Goal: Task Accomplishment & Management: Use online tool/utility

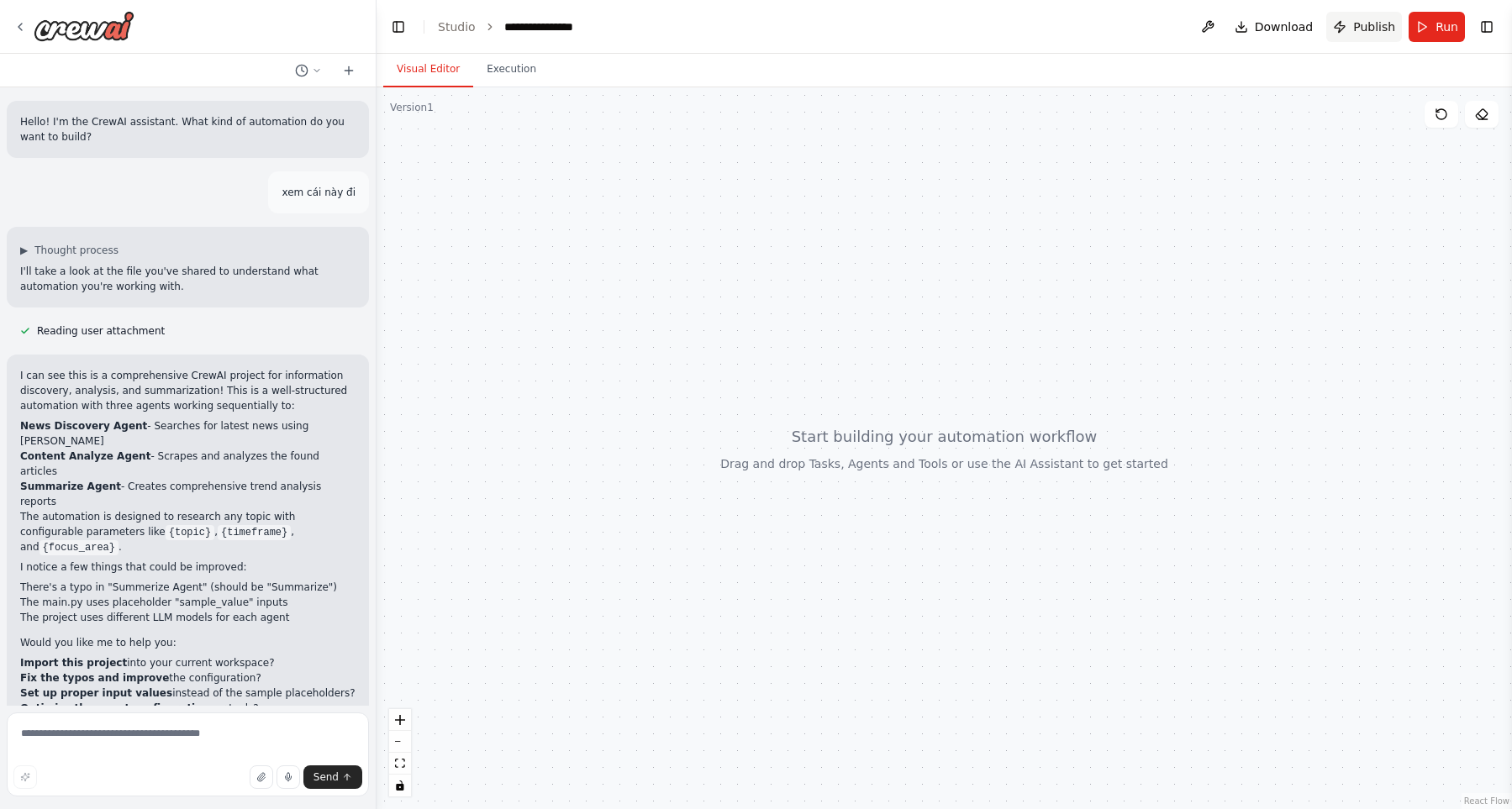
click at [1367, 29] on span "Publish" at bounding box center [1374, 26] width 42 height 17
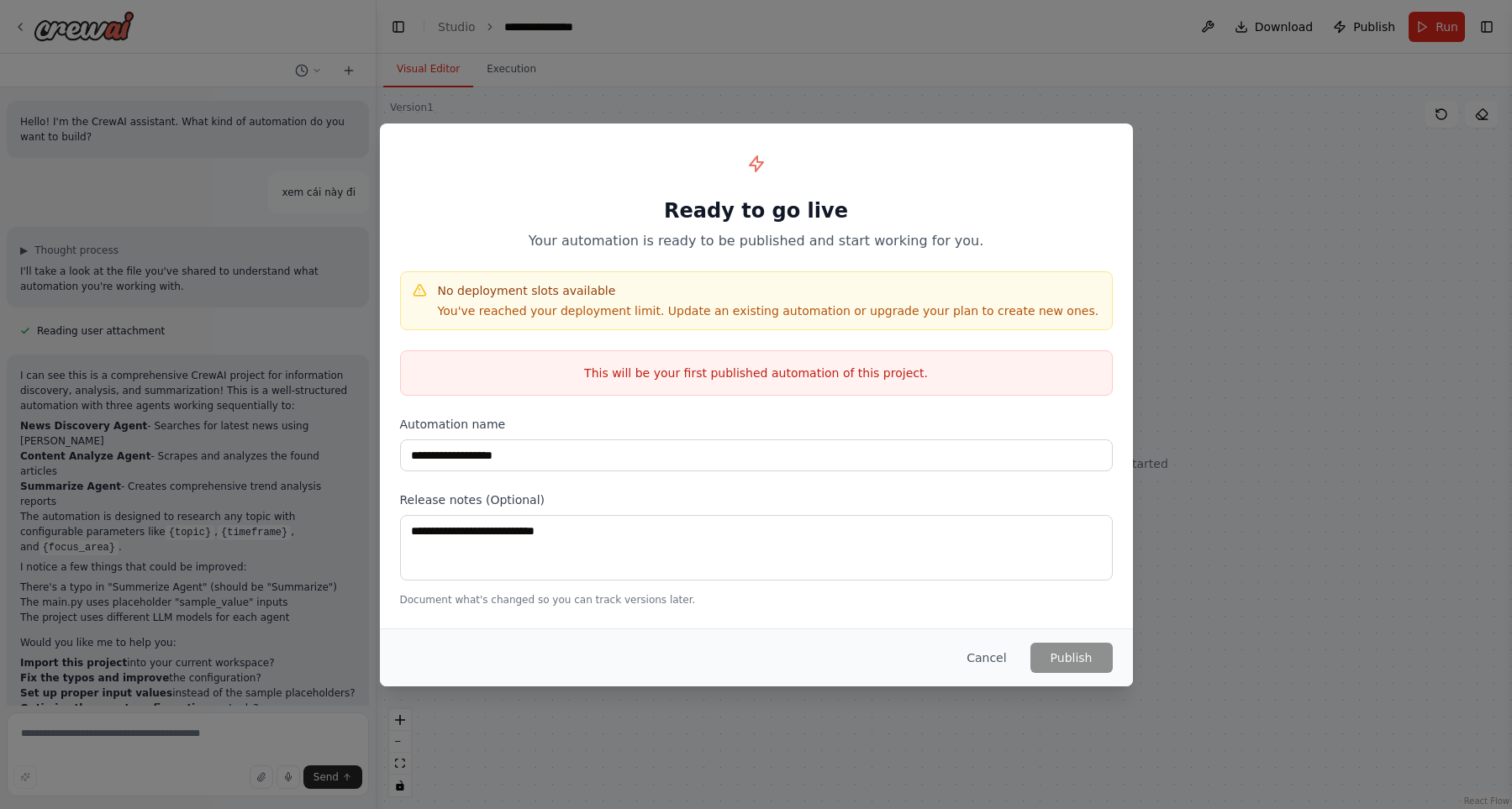
click at [1198, 323] on div "**********" at bounding box center [756, 404] width 1512 height 809
click at [989, 649] on button "Cancel" at bounding box center [986, 657] width 67 height 30
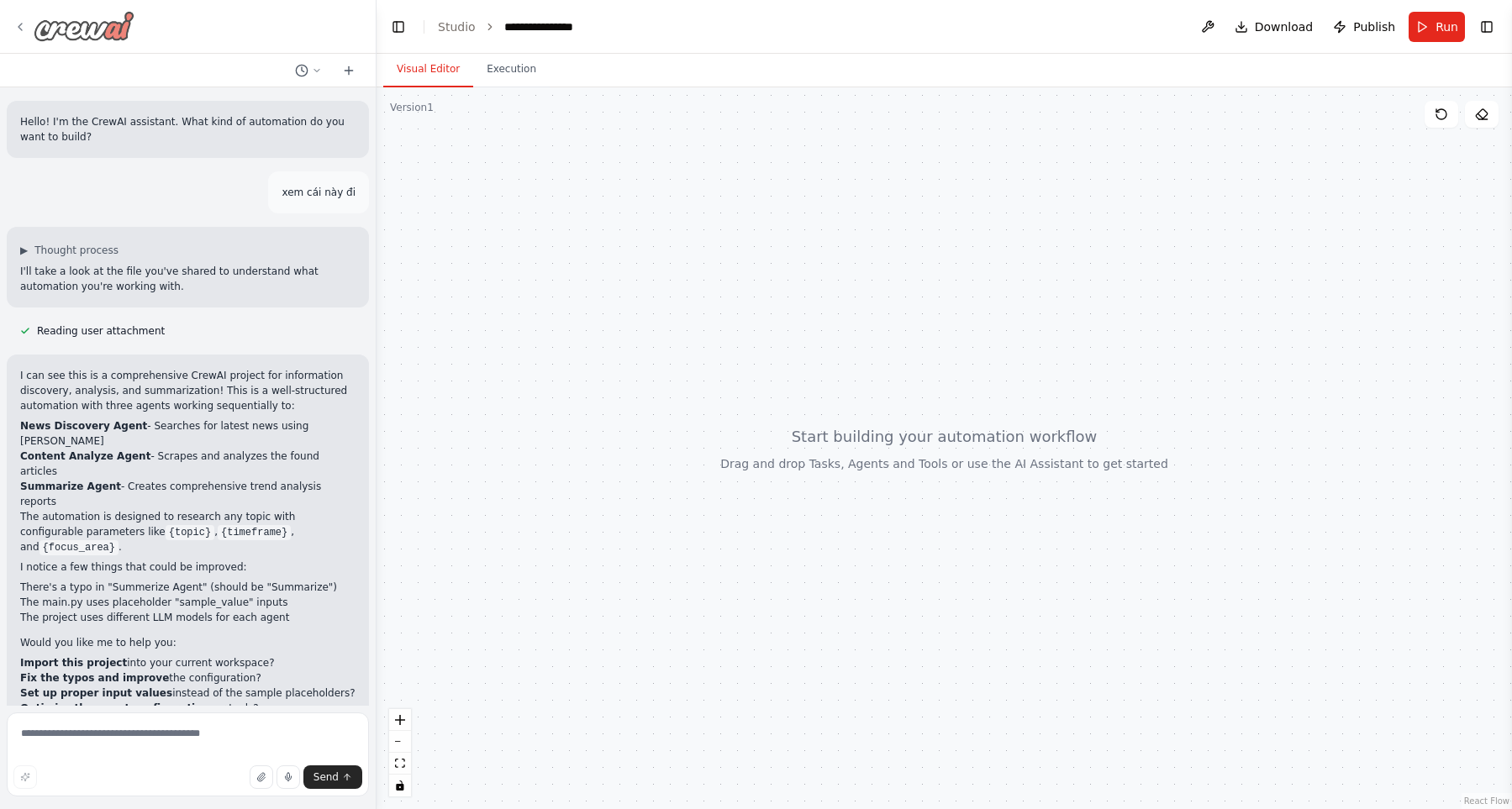
click at [20, 37] on div at bounding box center [74, 25] width 121 height 30
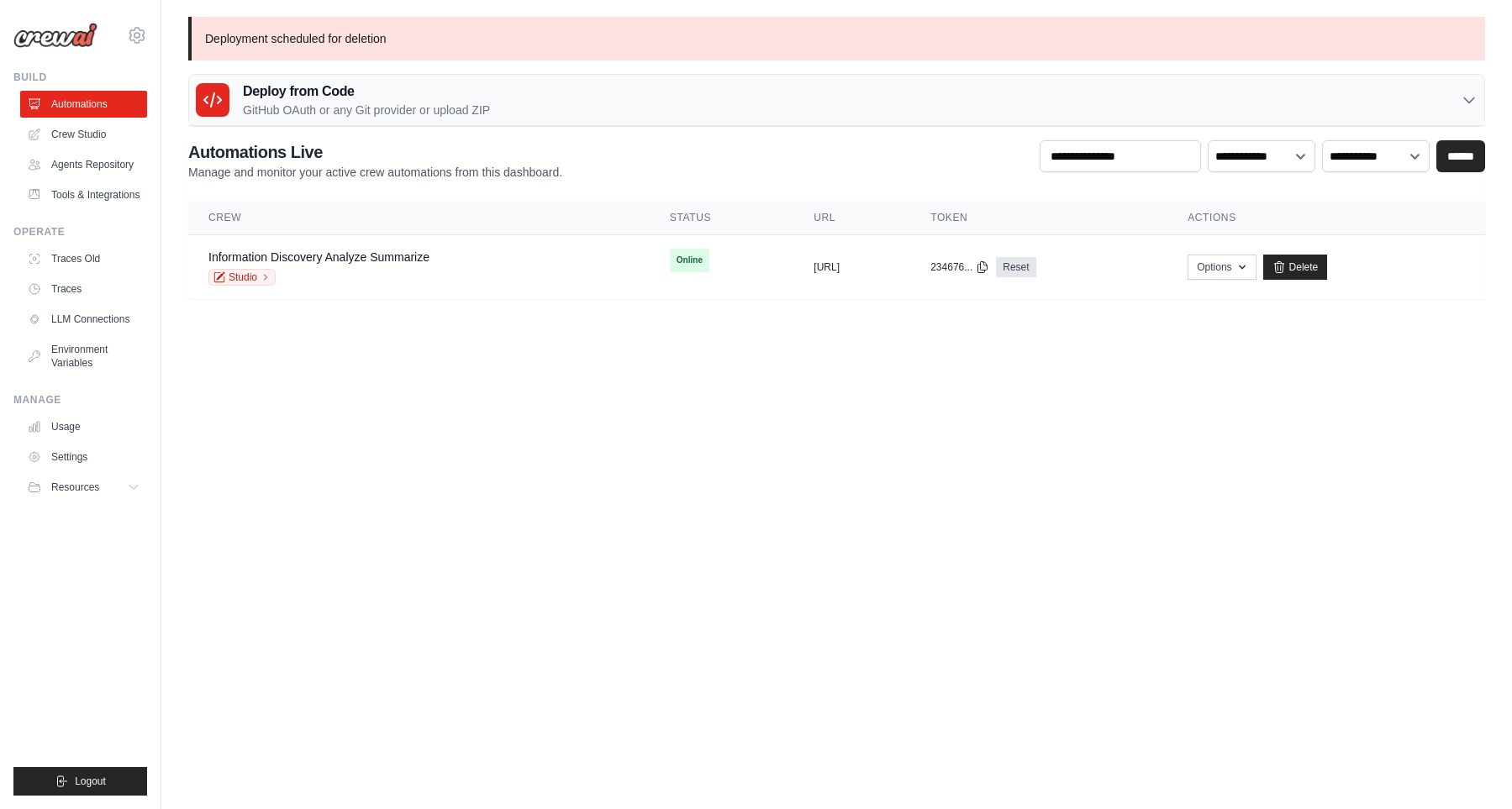
click at [904, 441] on body "khiemtk2003@gmail.com Settings Build Automations" at bounding box center [756, 404] width 1512 height 809
click at [1328, 271] on link "Delete" at bounding box center [1296, 267] width 65 height 25
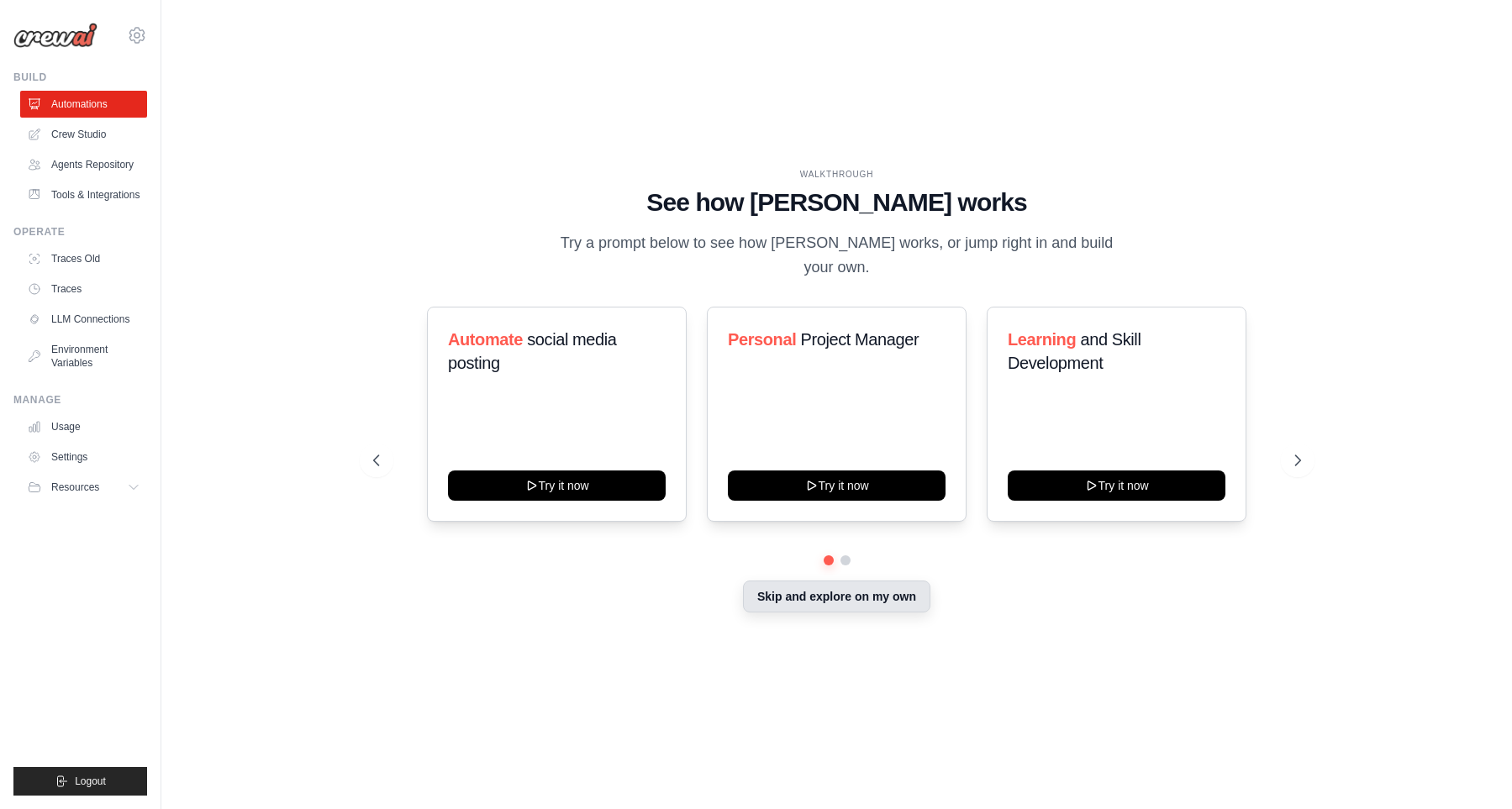
click at [819, 599] on button "Skip and explore on my own" at bounding box center [836, 596] width 187 height 32
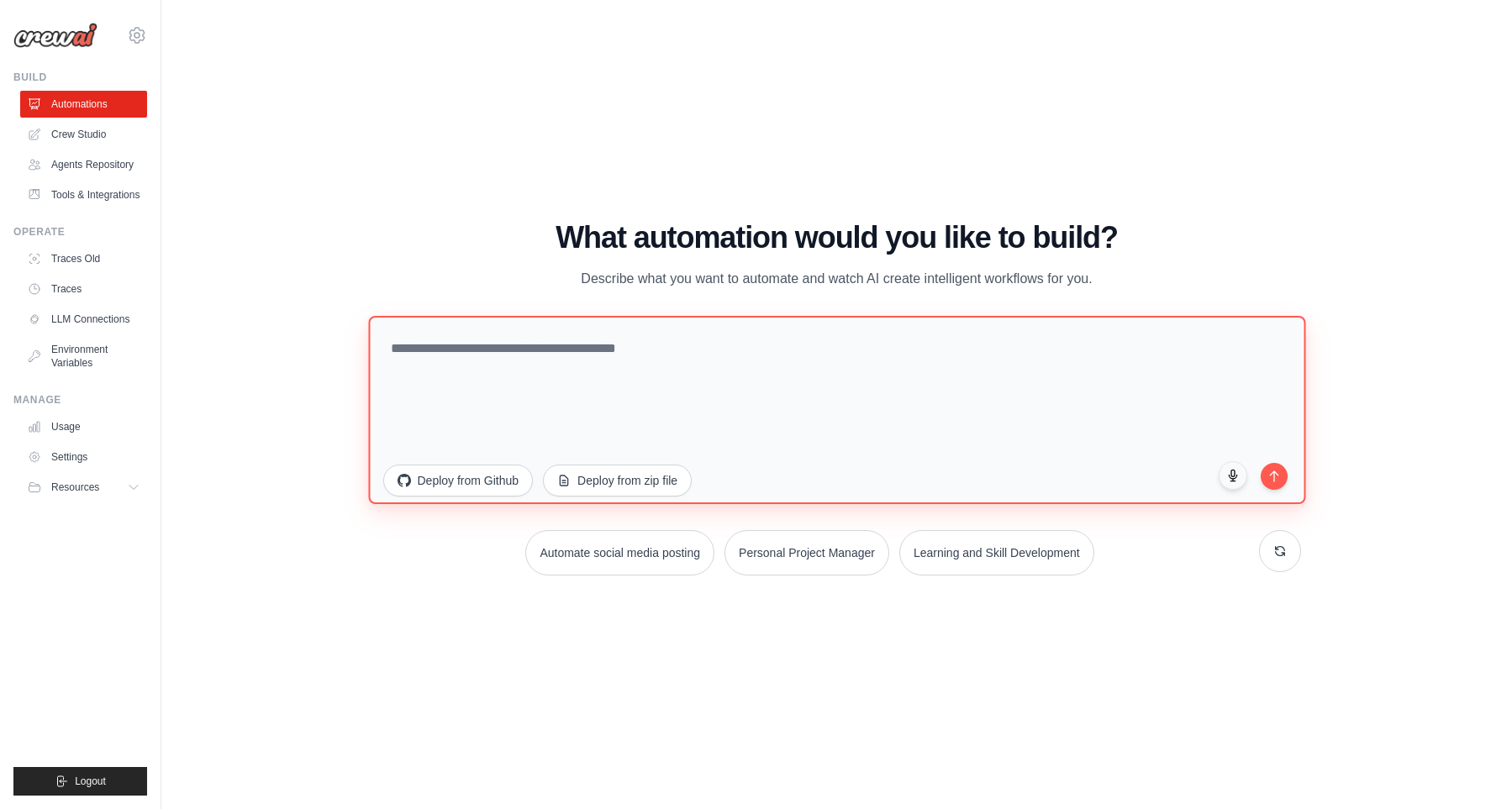
click at [671, 384] on textarea at bounding box center [836, 409] width 937 height 188
click at [489, 374] on textarea at bounding box center [836, 409] width 937 height 188
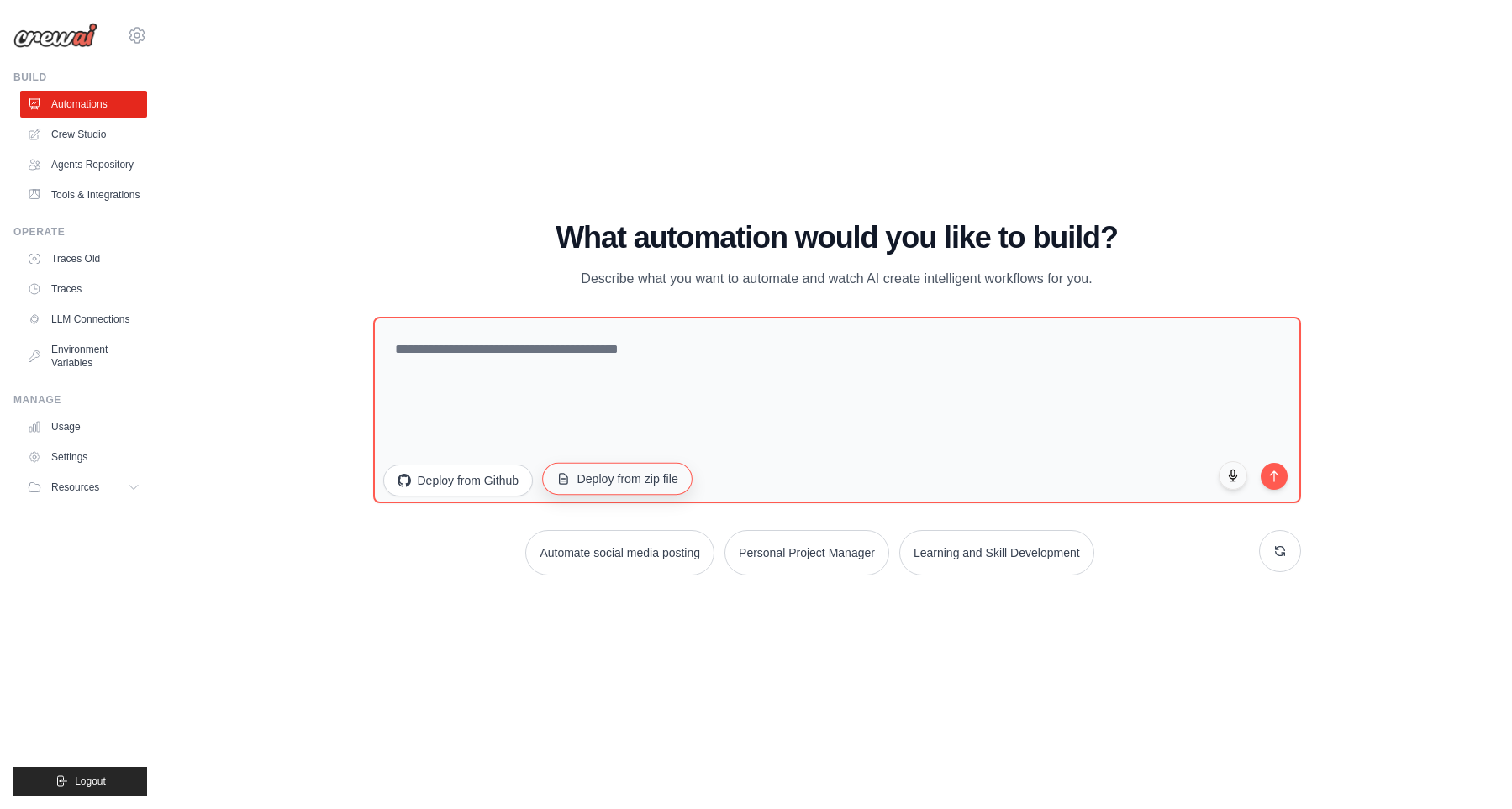
click at [590, 472] on button "Deploy from zip file" at bounding box center [618, 477] width 151 height 32
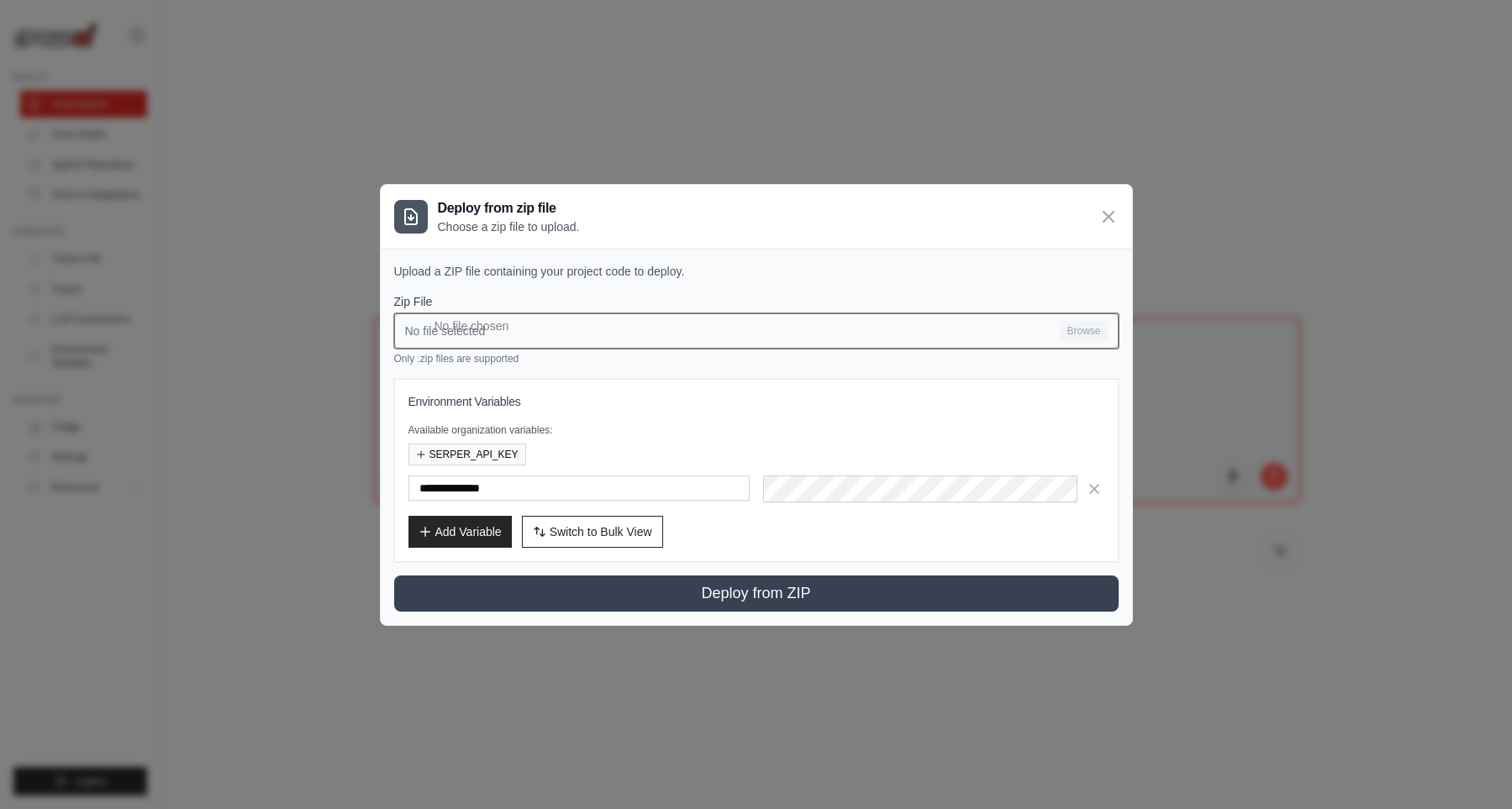
click at [1102, 342] on input "No file selected Browse" at bounding box center [756, 331] width 724 height 35
type input "**********"
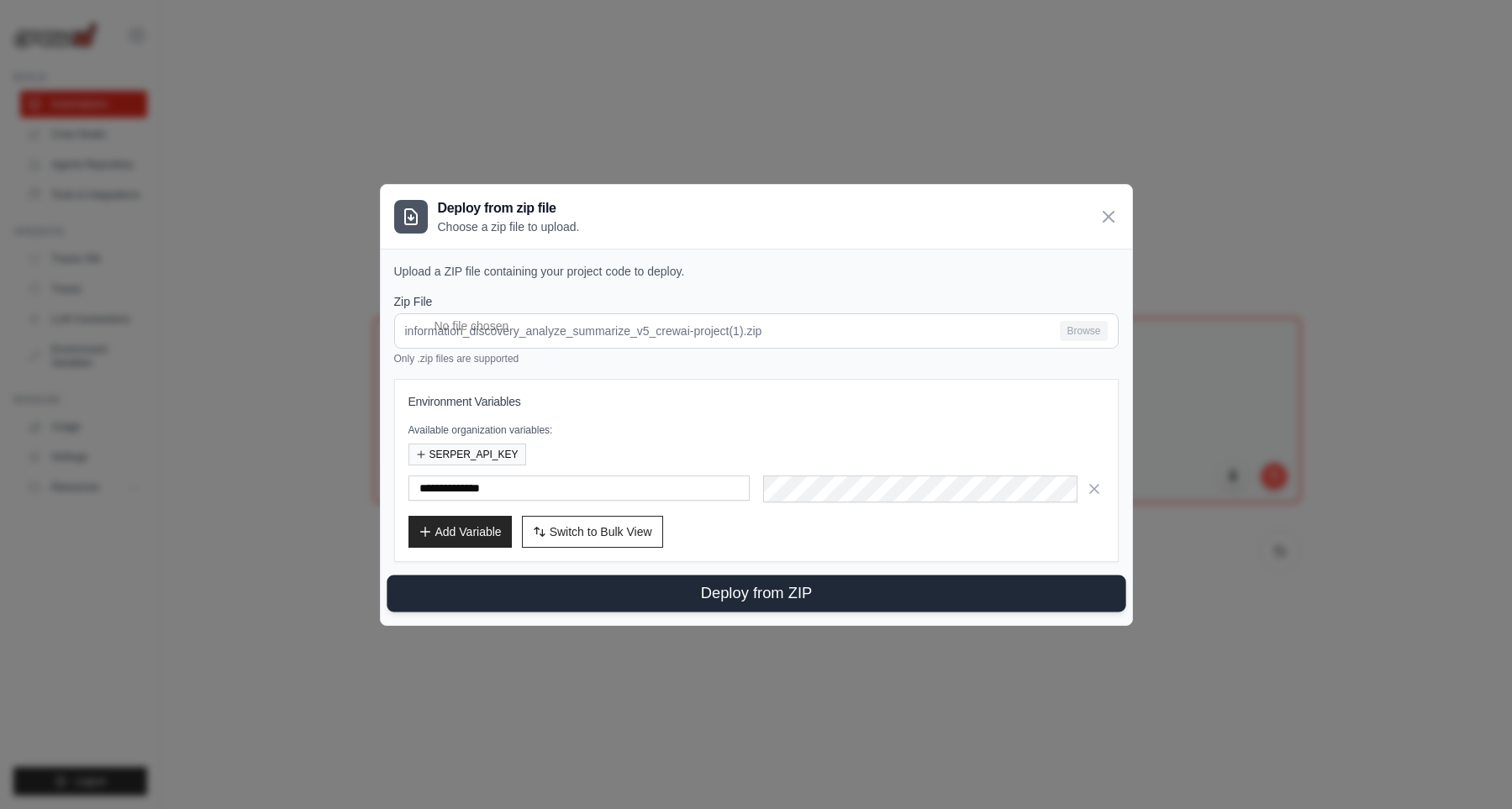
click at [942, 596] on button "Deploy from ZIP" at bounding box center [756, 593] width 739 height 37
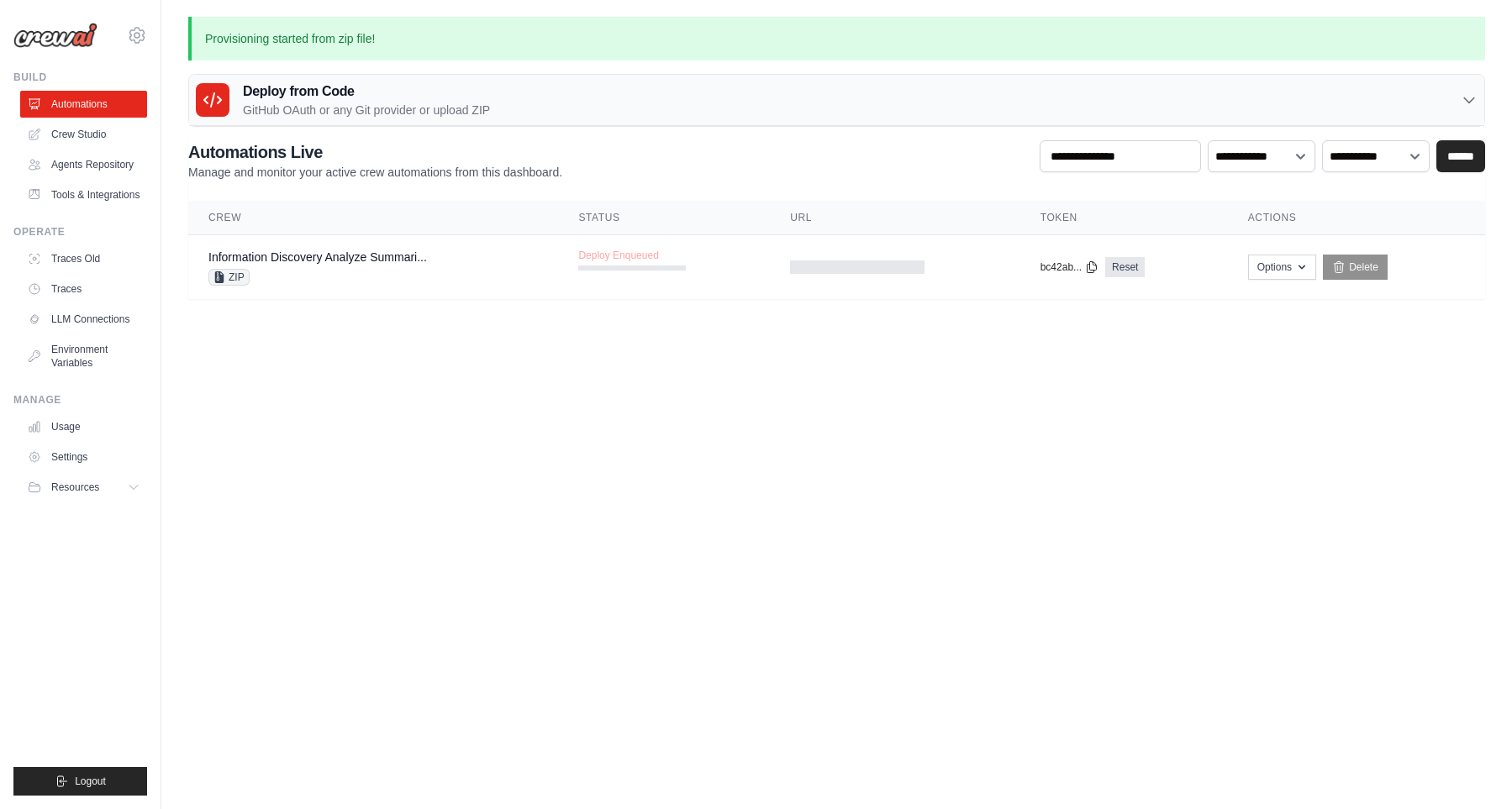
click at [325, 39] on p "Provisioning started from zip file!" at bounding box center [836, 38] width 1297 height 44
click at [526, 158] on h2 "Automations Live" at bounding box center [375, 152] width 374 height 23
click at [710, 276] on td "Deploy Enqueued" at bounding box center [664, 259] width 211 height 49
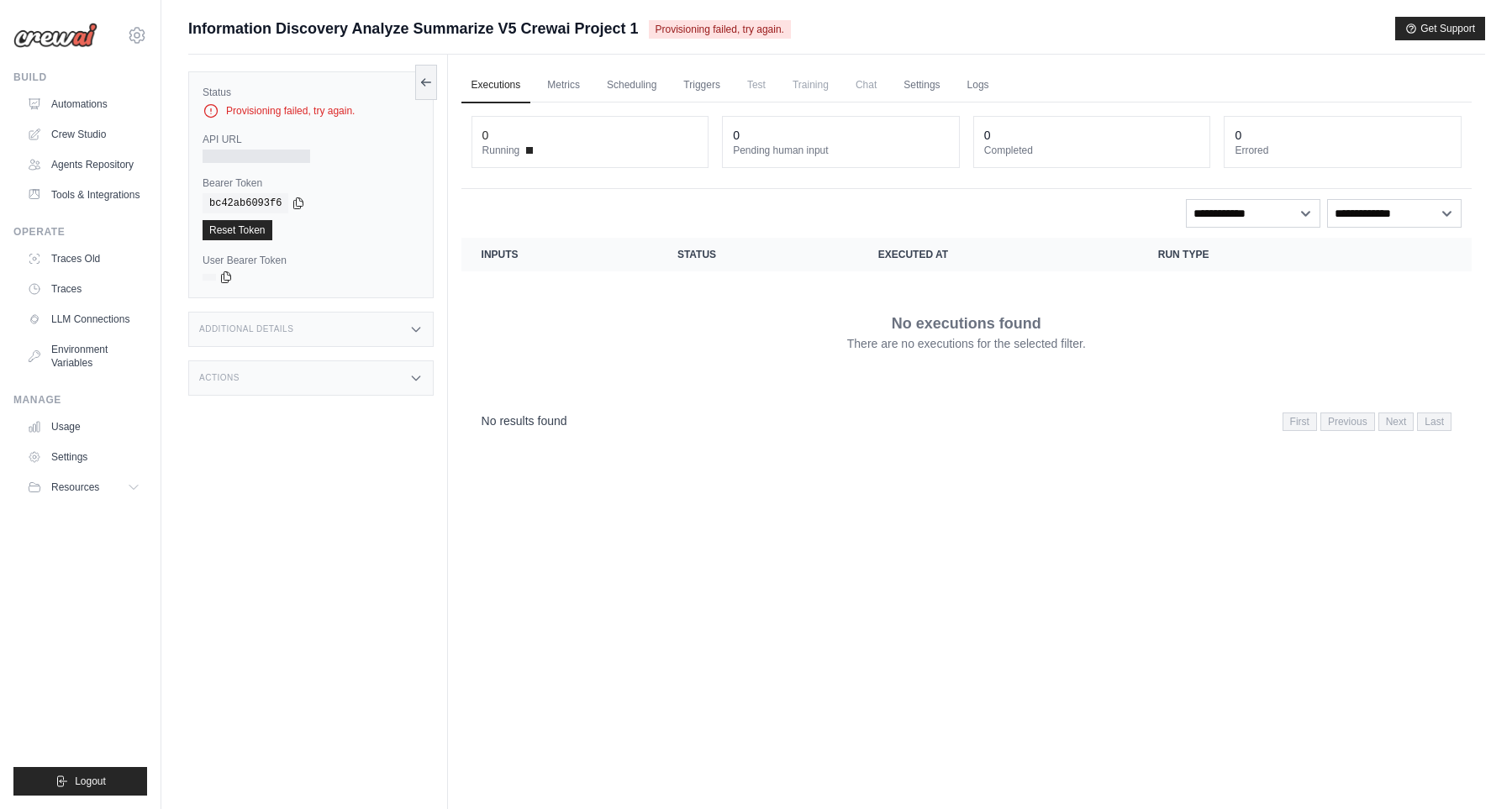
click at [725, 29] on span "Provisioning failed, try again." at bounding box center [719, 29] width 142 height 19
click at [260, 108] on div "Provisioning failed, try again." at bounding box center [311, 111] width 217 height 17
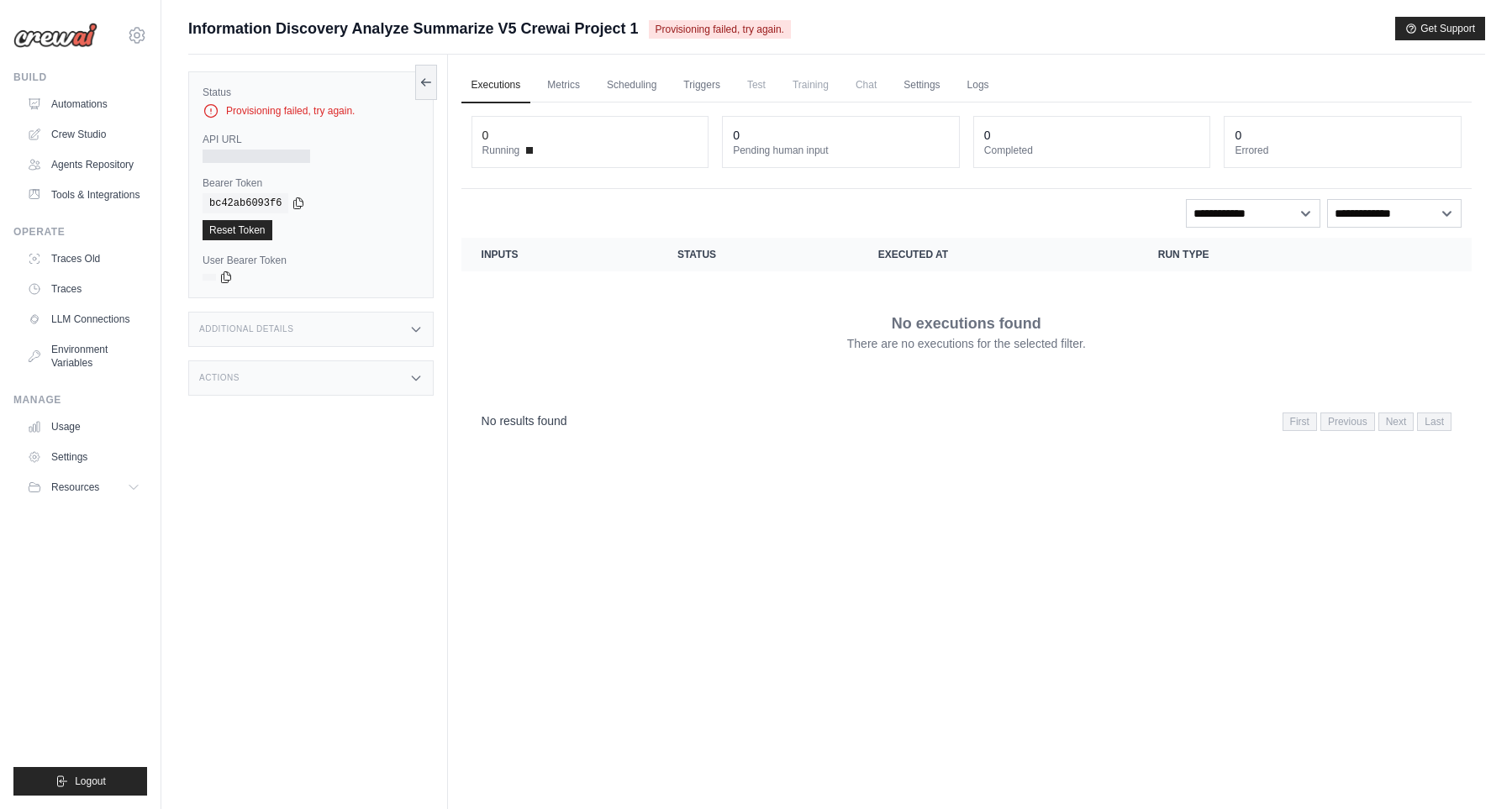
click at [413, 82] on div "Status Provisioning failed, try again. API URL Bearer Token copied bc42ab6093f6…" at bounding box center [310, 185] width 246 height 227
click at [422, 84] on icon at bounding box center [426, 81] width 14 height 14
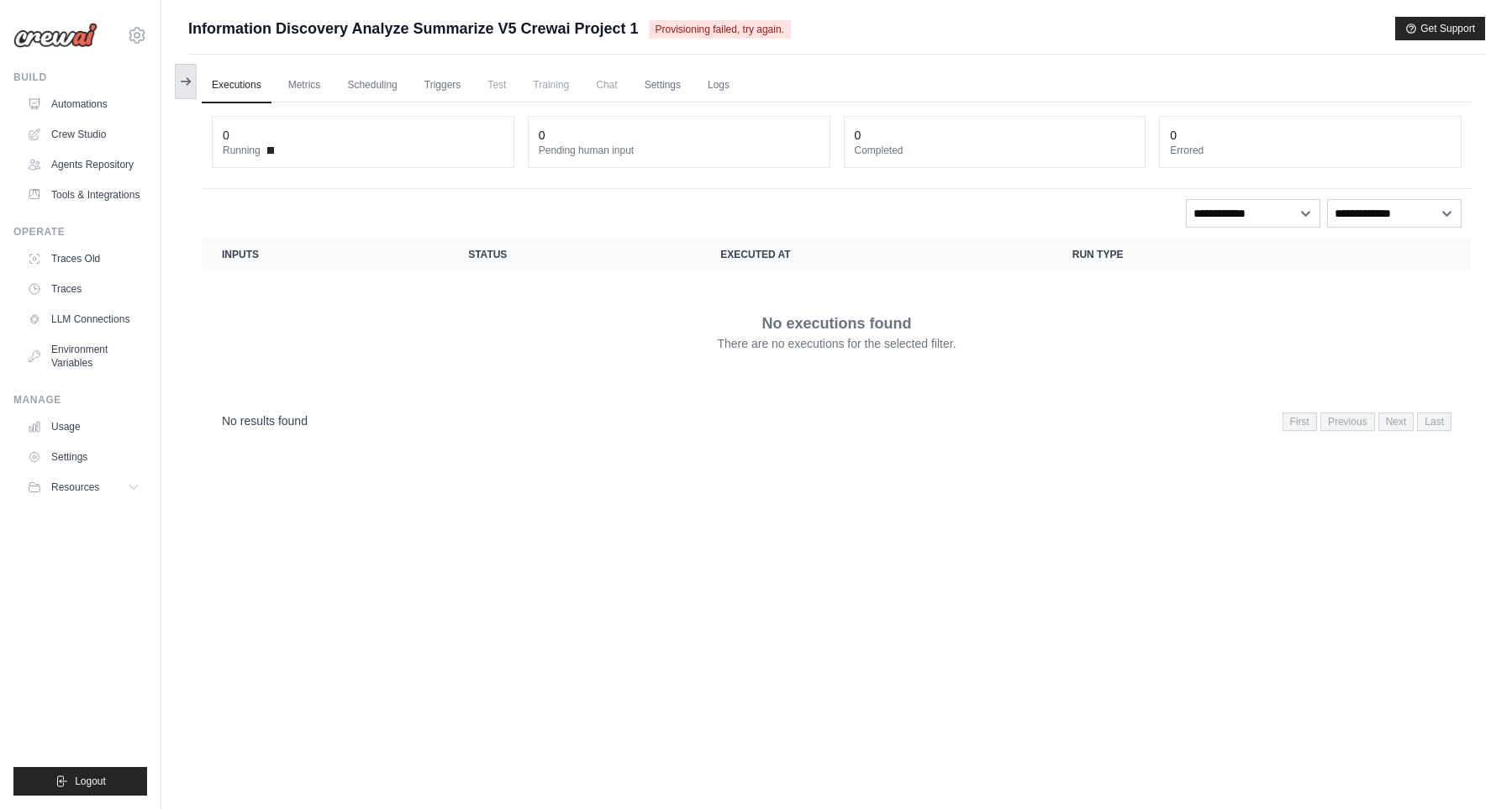
click at [181, 78] on icon at bounding box center [186, 81] width 14 height 14
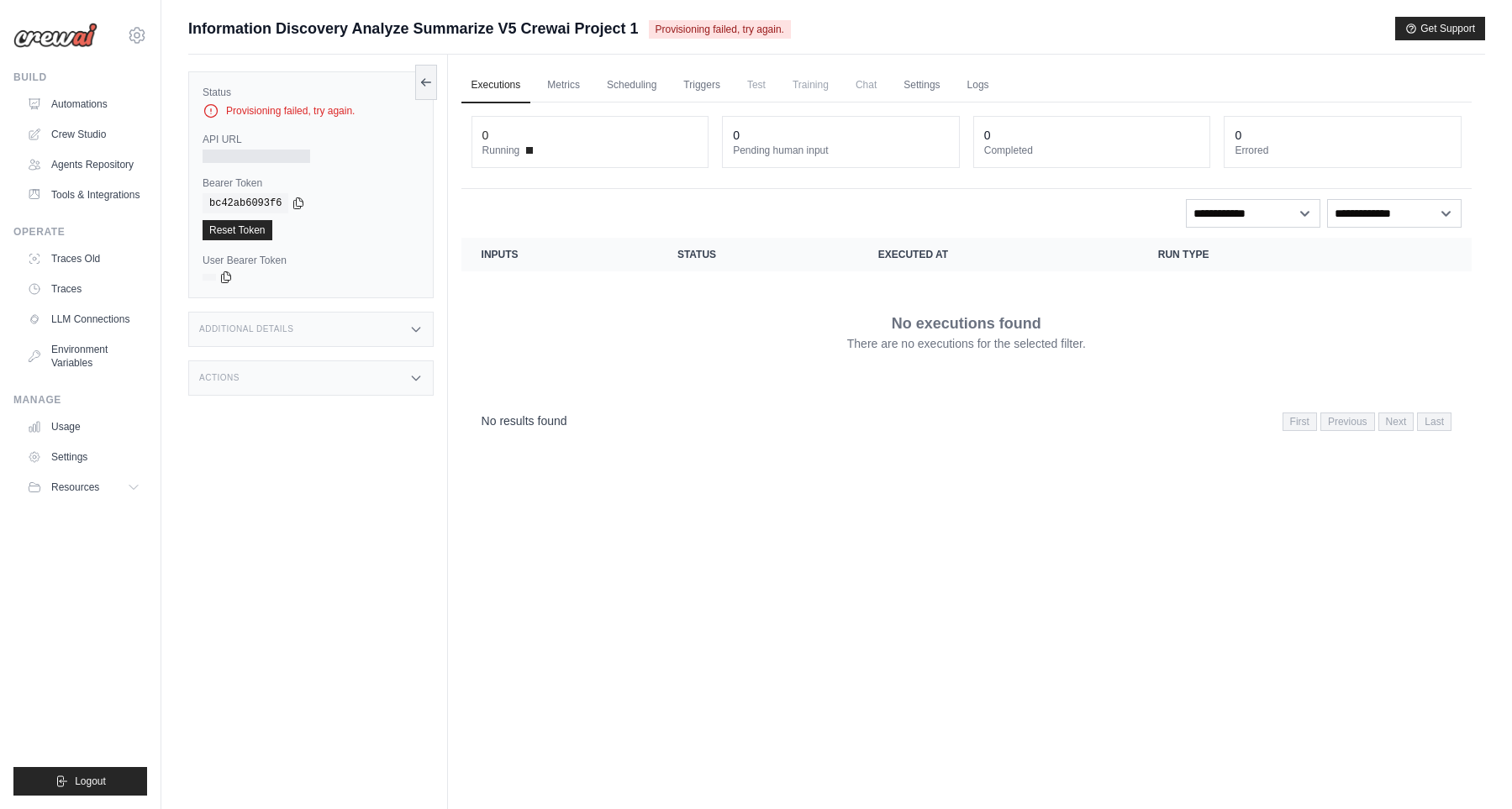
click at [73, 86] on div "Build Automations Crew Studio Agents Repository Tools & Integrations" at bounding box center [80, 139] width 134 height 138
click at [73, 94] on link "Automations" at bounding box center [85, 104] width 127 height 26
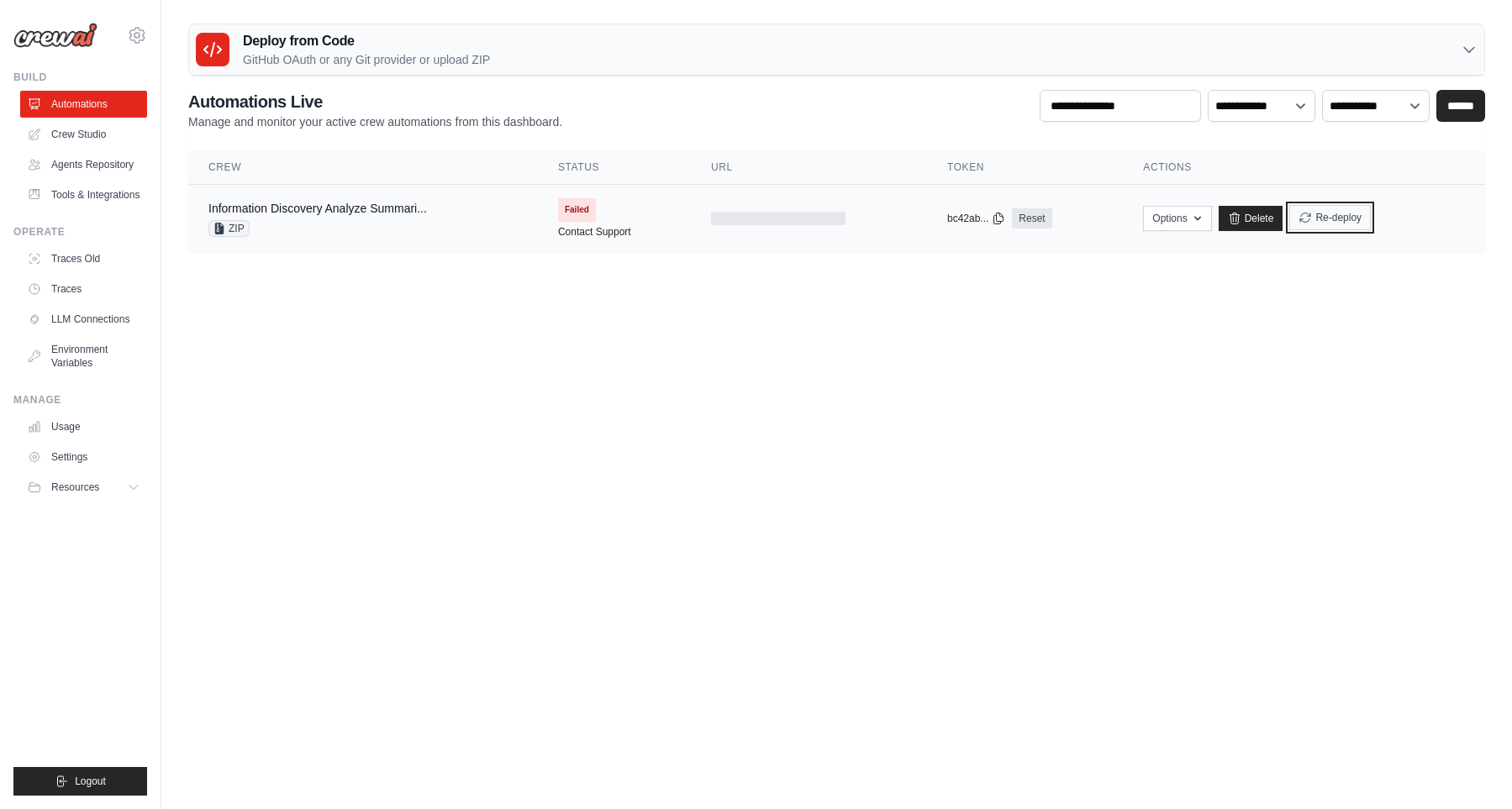
click at [1320, 219] on button "Re-deploy" at bounding box center [1329, 218] width 81 height 25
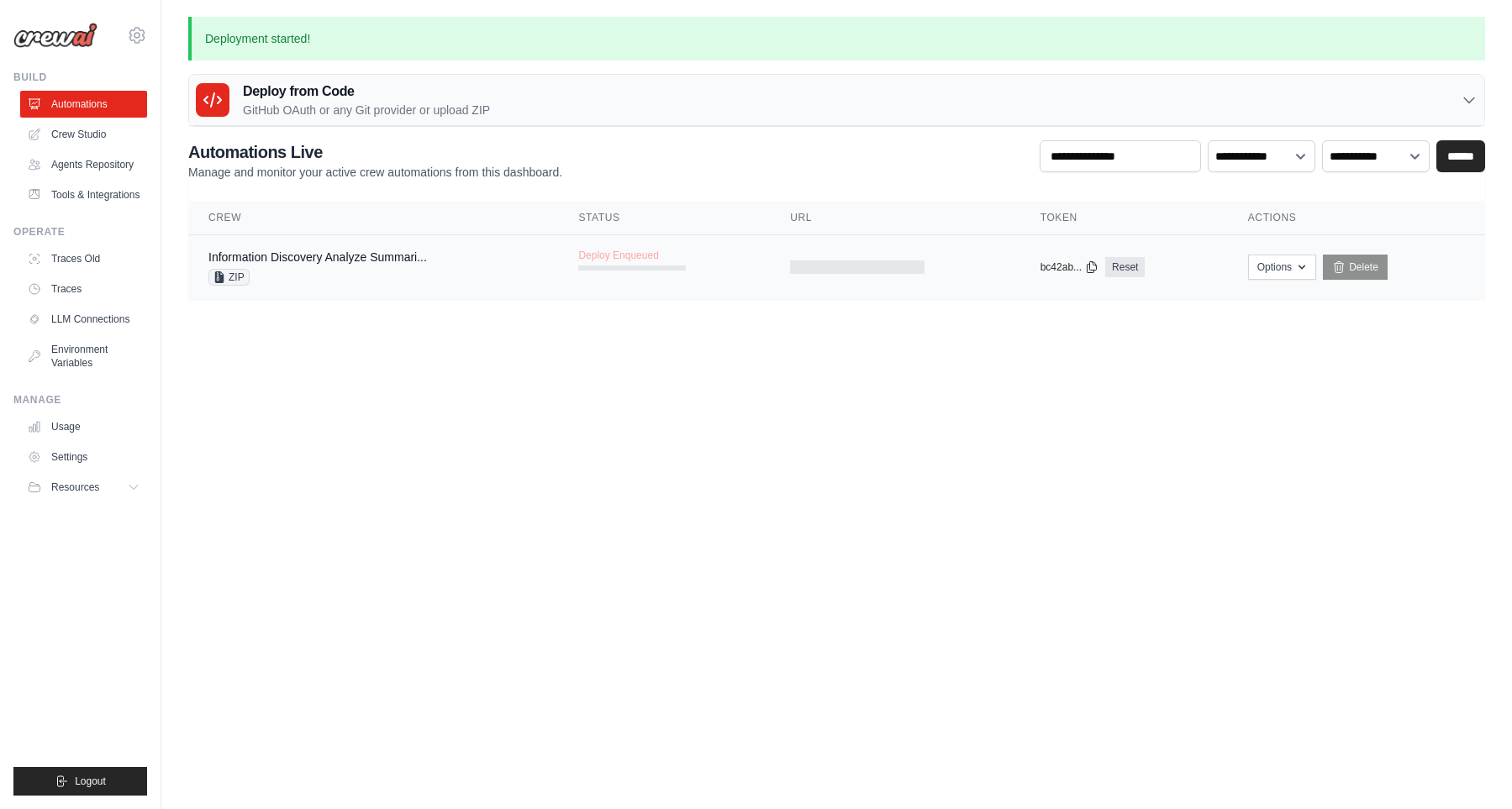
click at [711, 265] on td "Deploy Enqueued" at bounding box center [664, 259] width 211 height 49
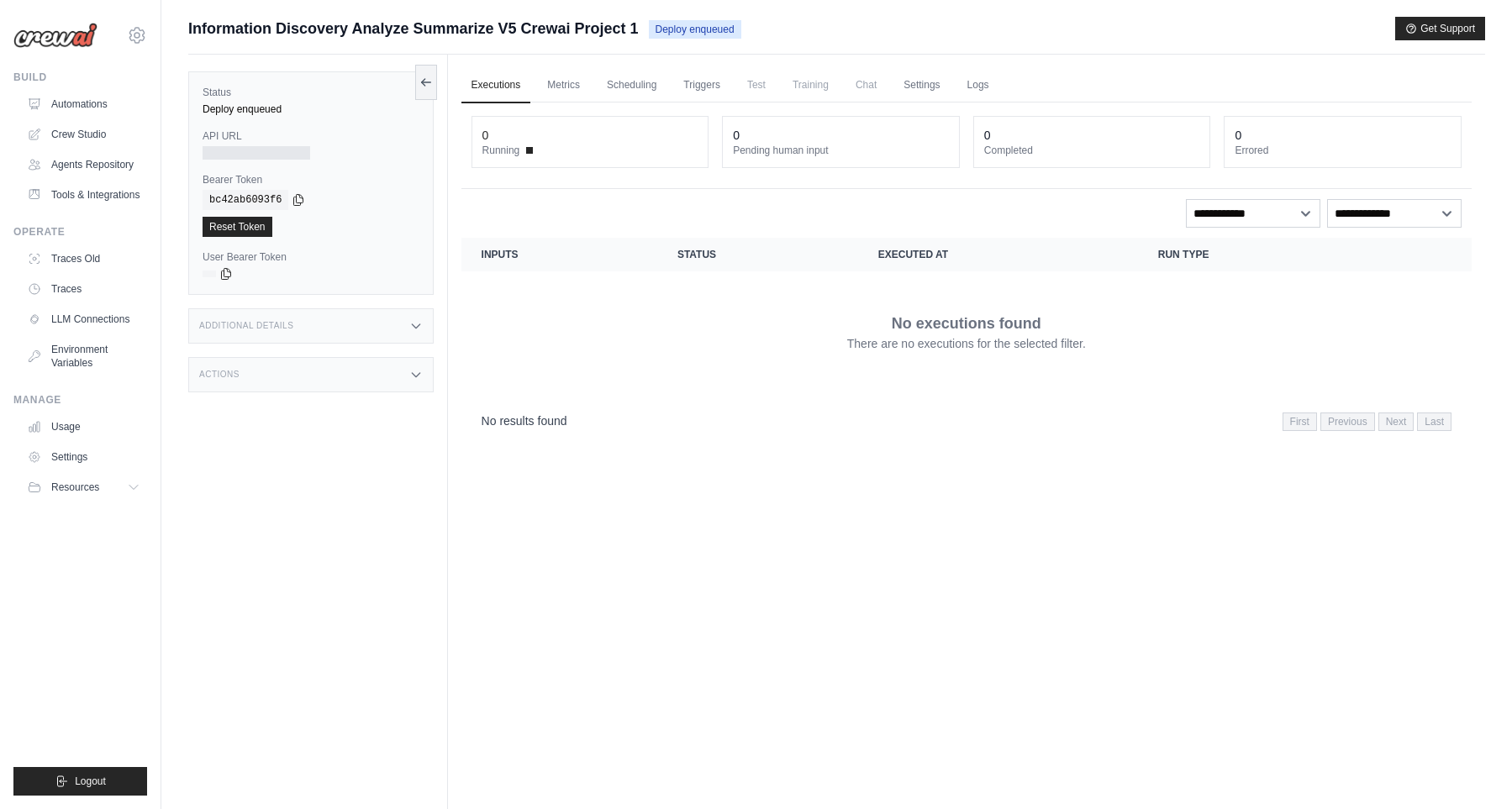
click at [741, 26] on span "Deploy enqueued" at bounding box center [695, 29] width 92 height 19
click at [504, 88] on link "Executions" at bounding box center [495, 86] width 69 height 35
click at [547, 81] on link "Metrics" at bounding box center [564, 86] width 53 height 35
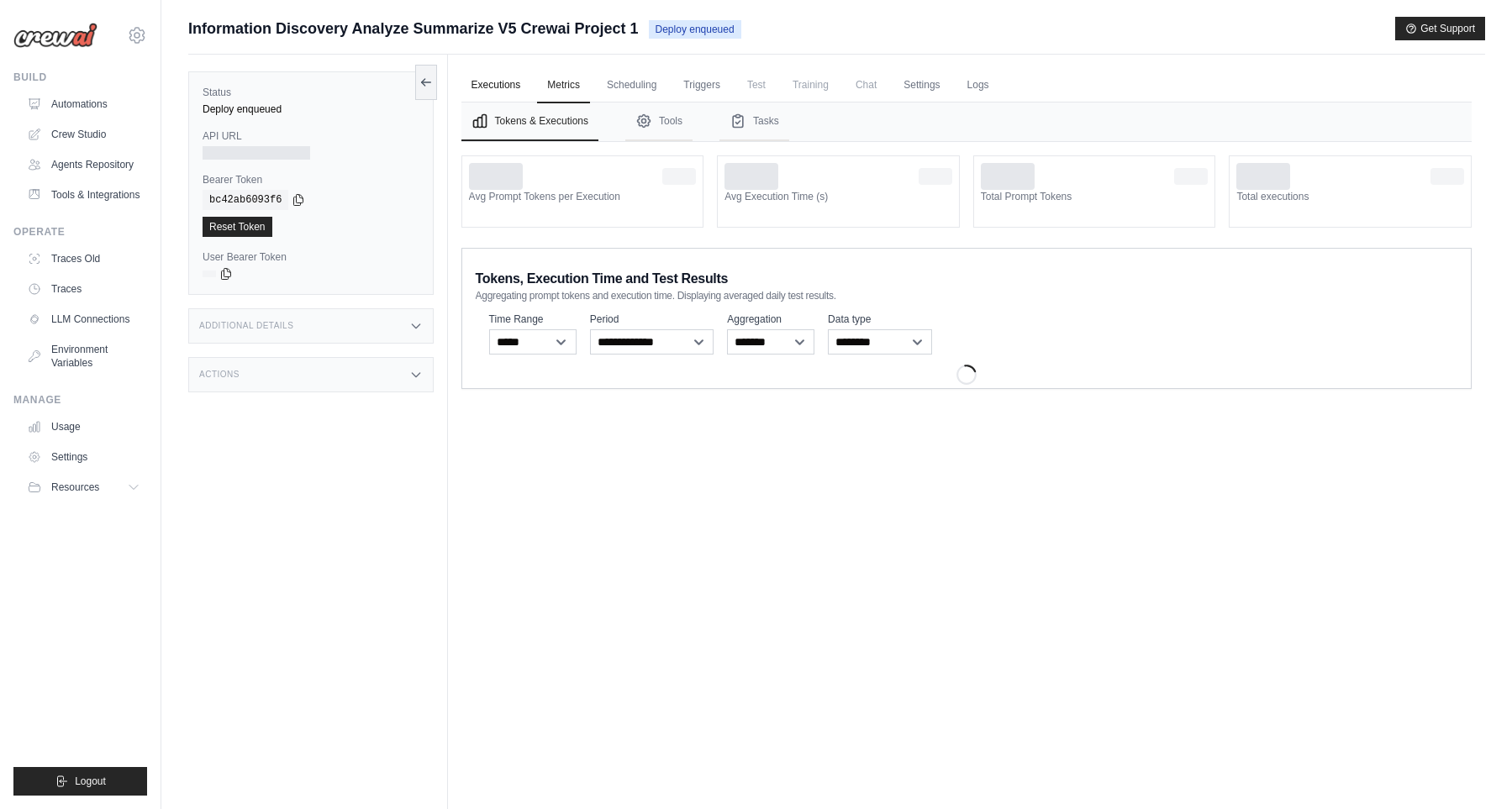
click at [470, 91] on link "Executions" at bounding box center [495, 86] width 69 height 35
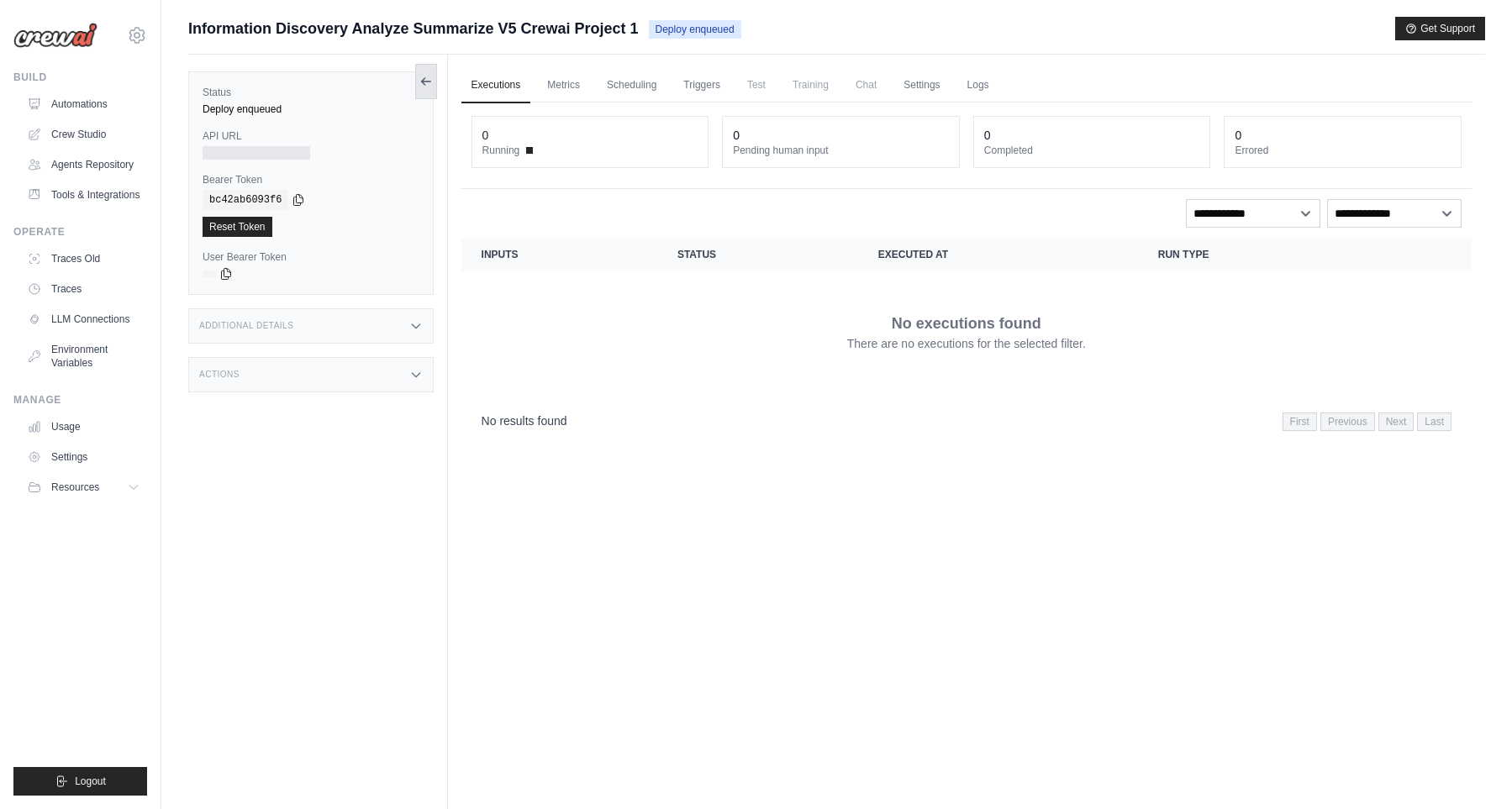
click at [430, 81] on icon at bounding box center [425, 81] width 9 height 0
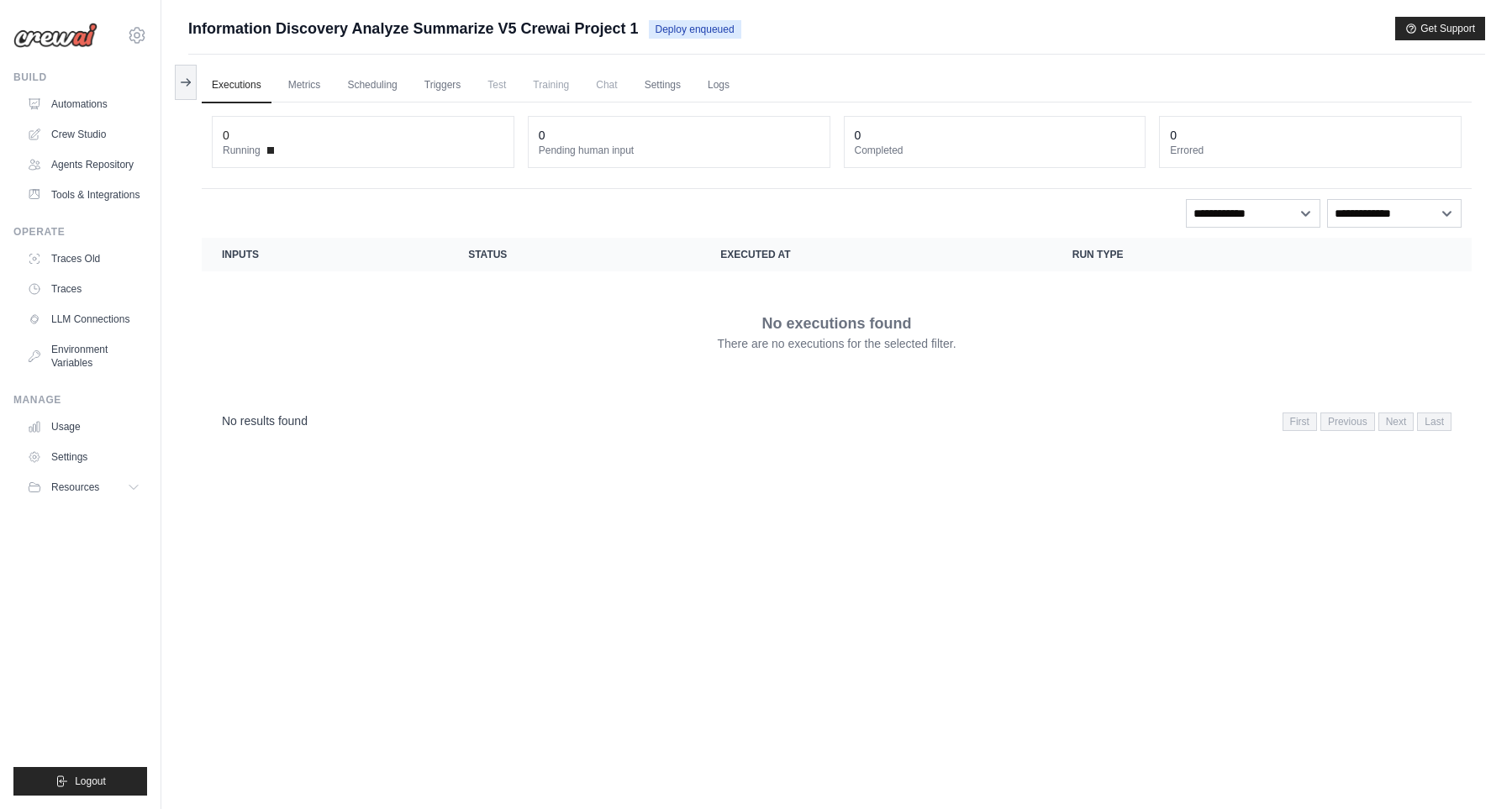
click at [184, 69] on button at bounding box center [186, 82] width 22 height 35
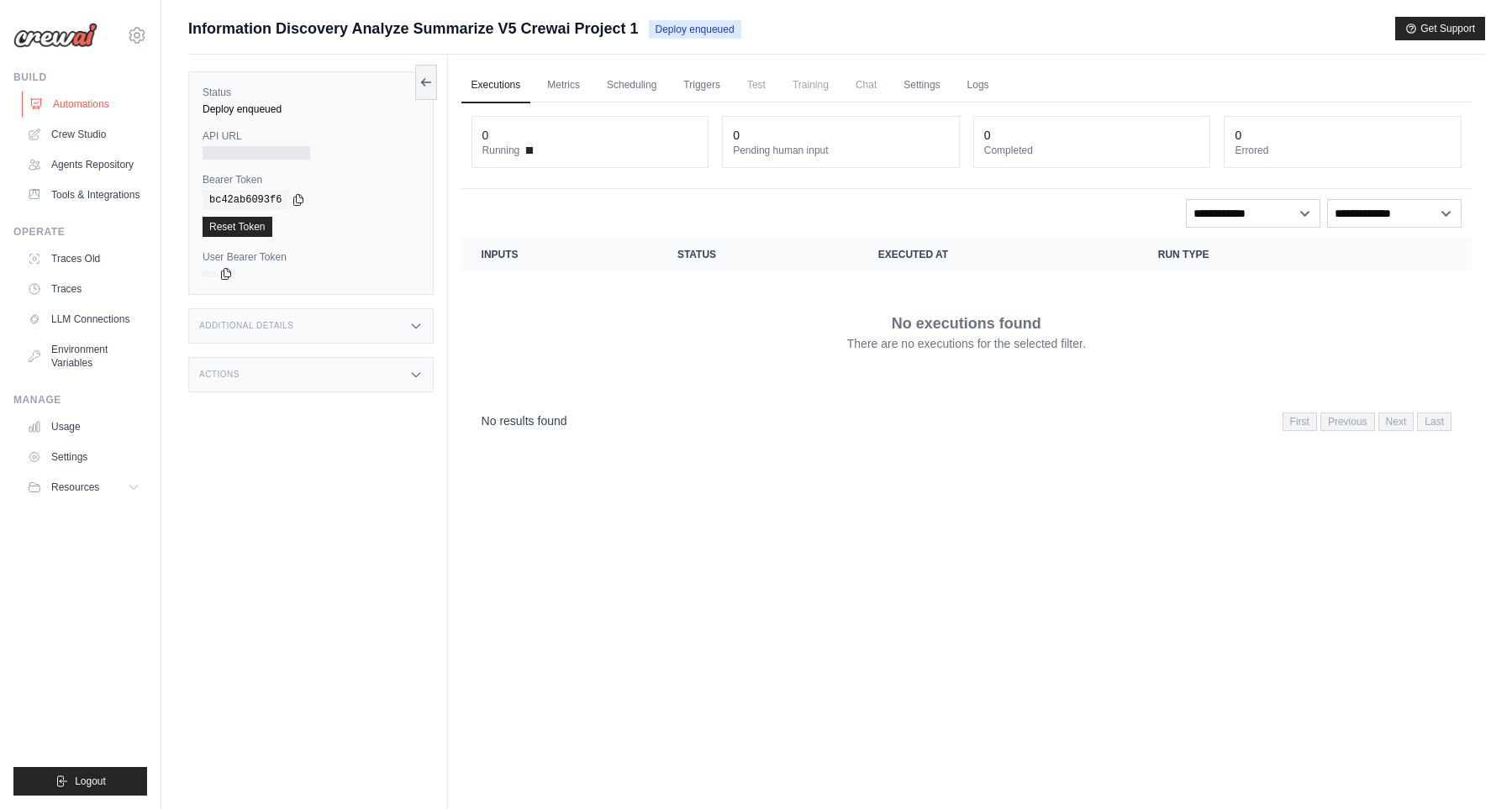
click at [111, 103] on link "Automations" at bounding box center [85, 104] width 127 height 26
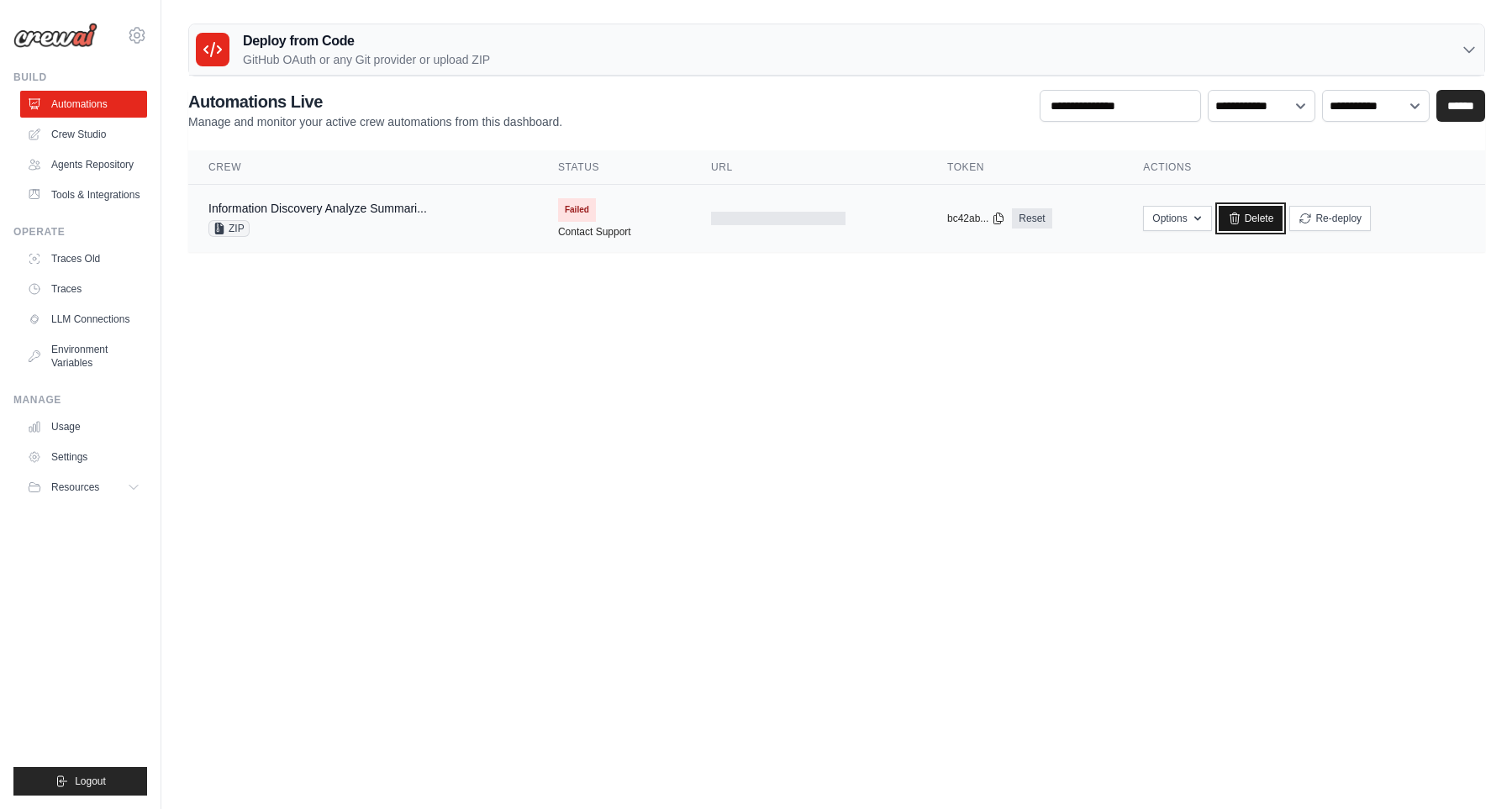
click at [1252, 225] on link "Delete" at bounding box center [1251, 218] width 65 height 25
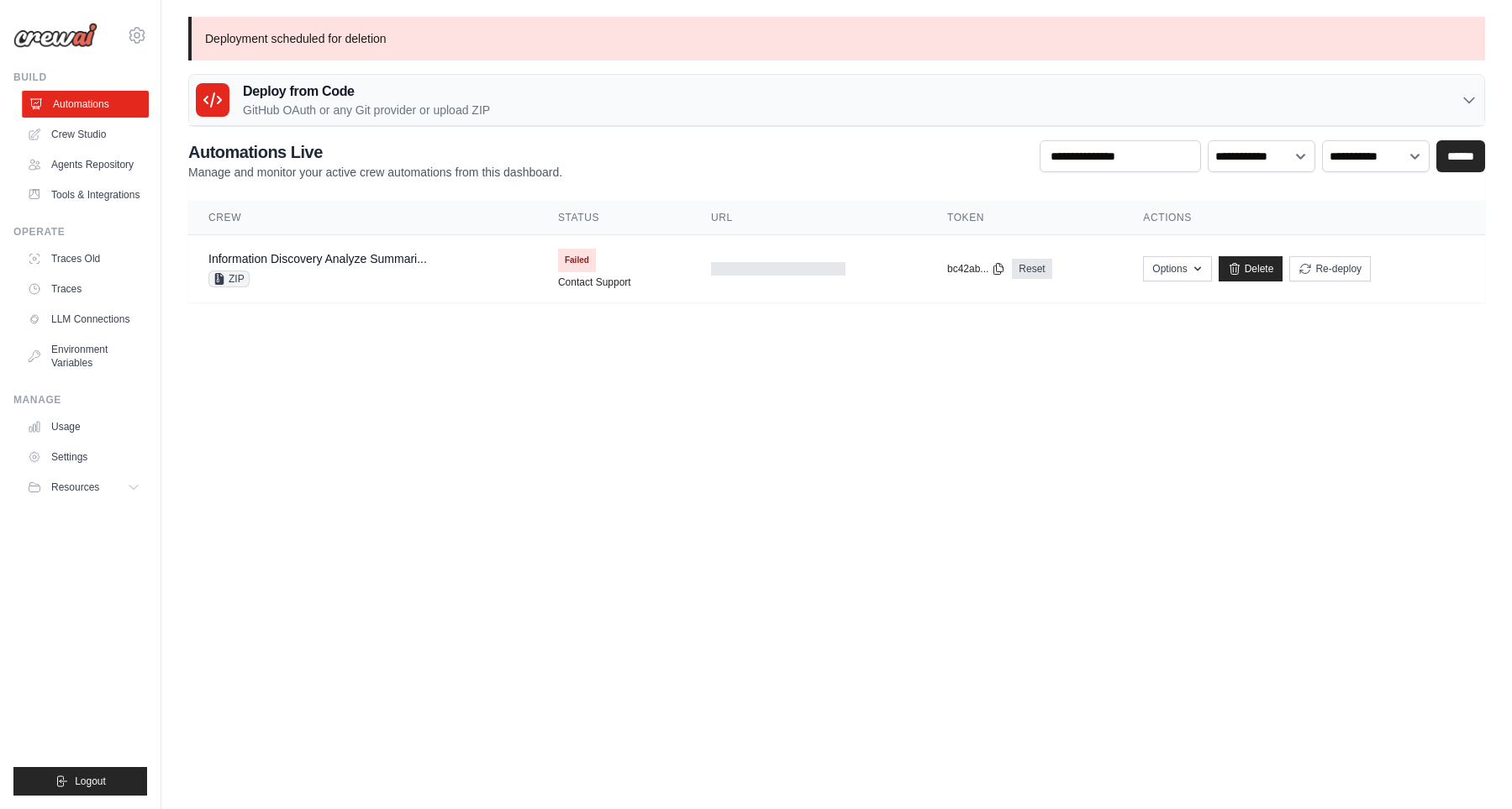
click at [80, 110] on link "Automations" at bounding box center [85, 104] width 127 height 26
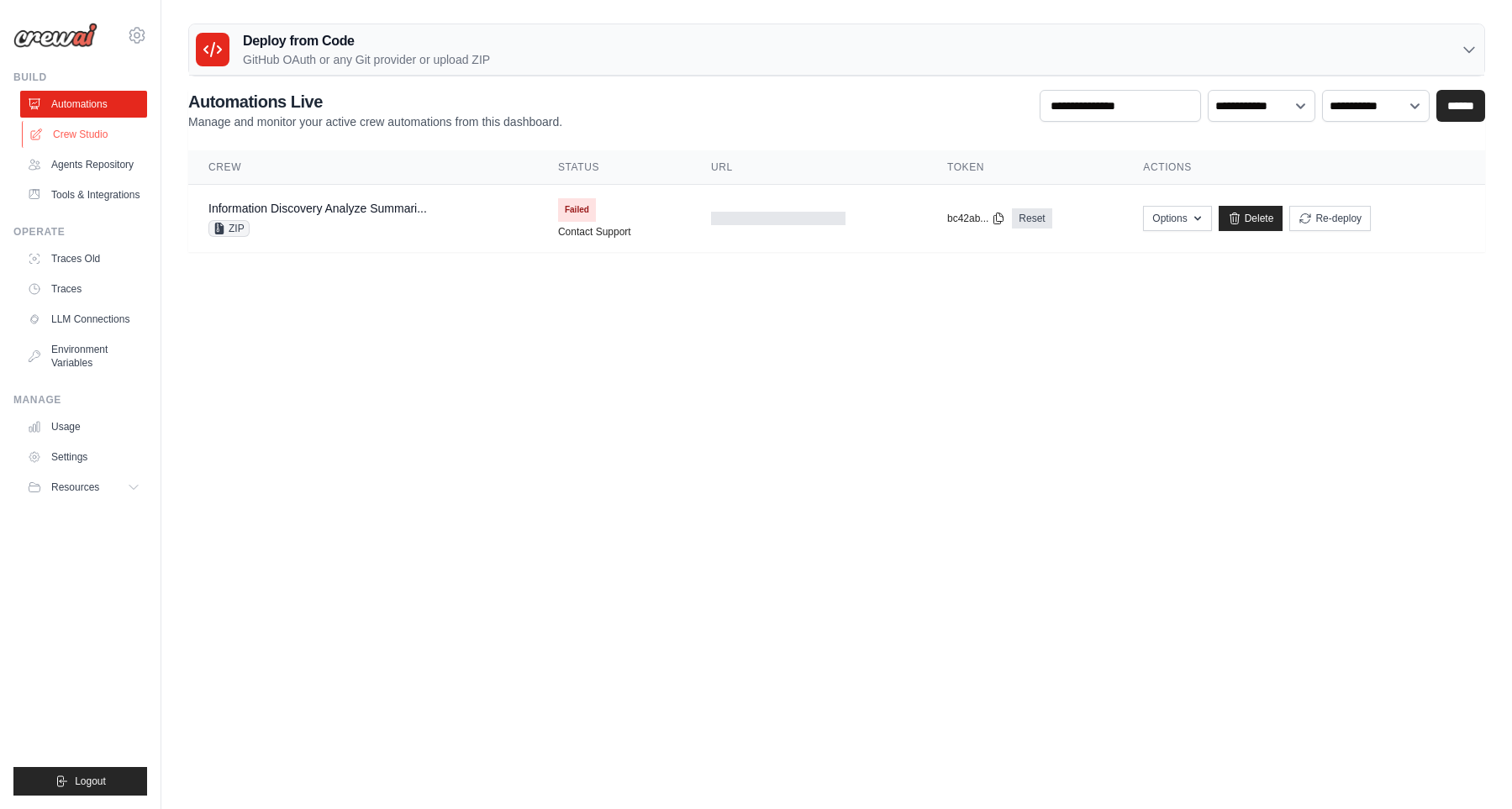
click at [87, 132] on link "Crew Studio" at bounding box center [85, 134] width 127 height 26
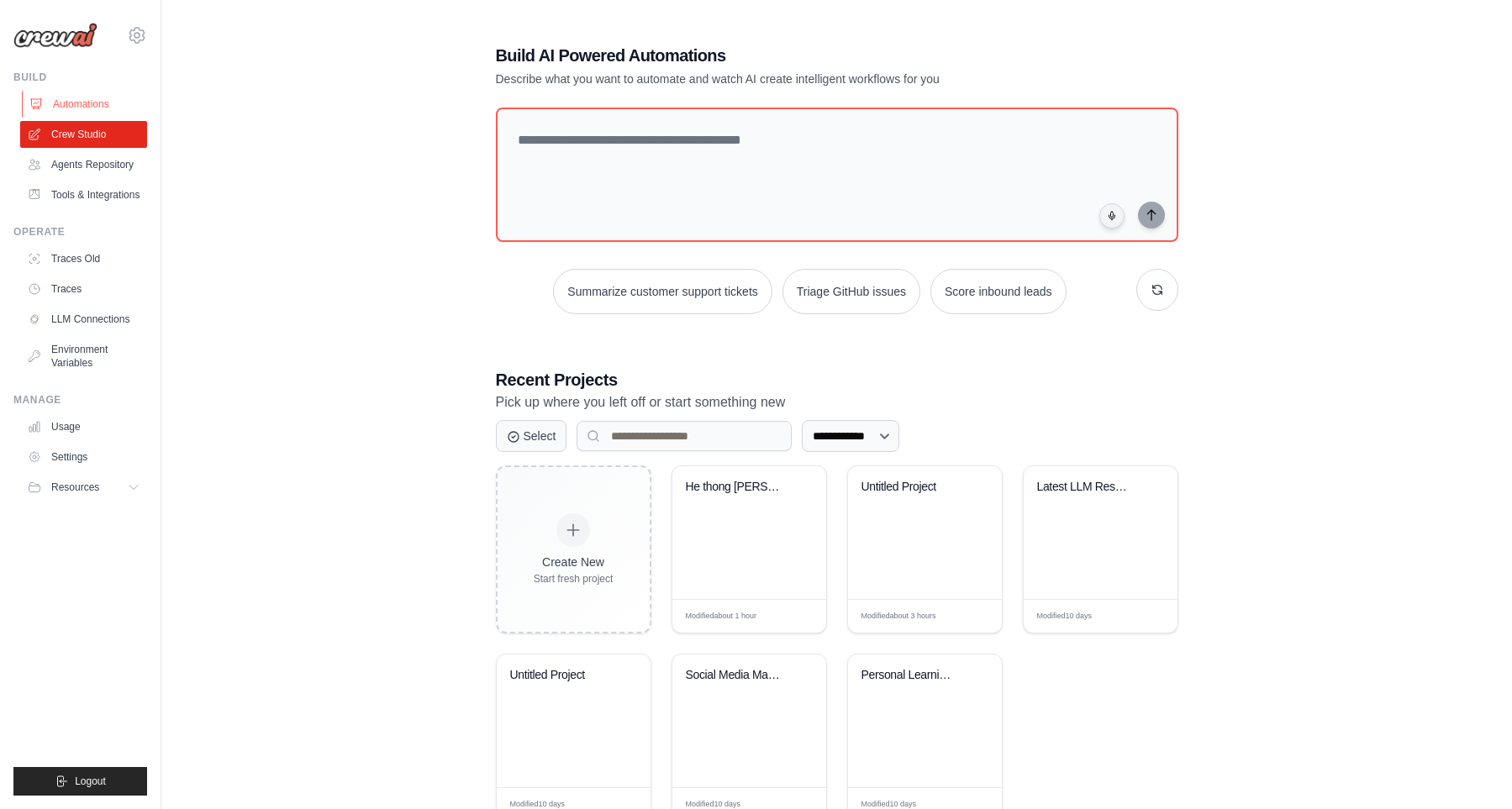
click at [74, 94] on link "Automations" at bounding box center [85, 104] width 127 height 26
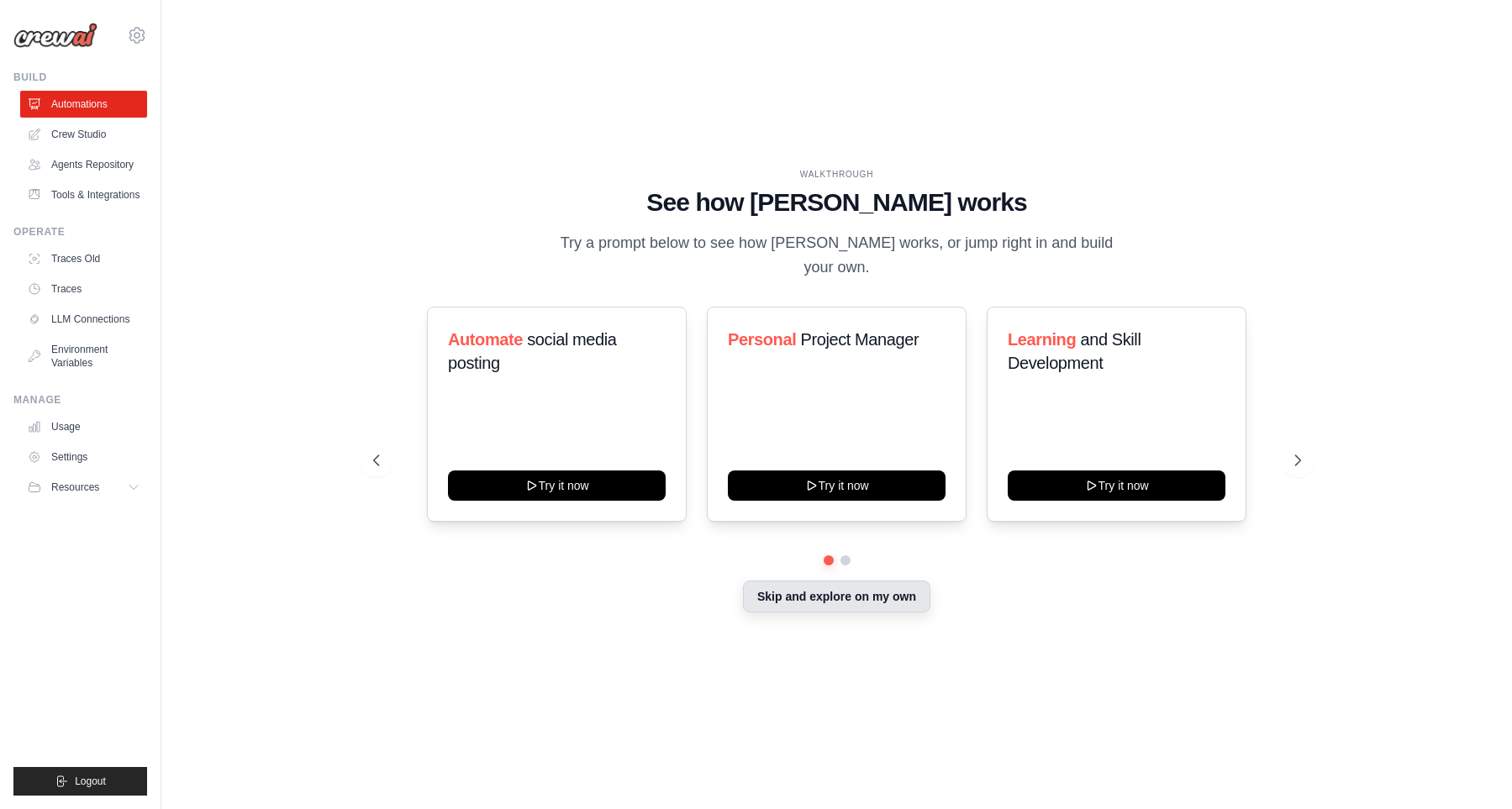
click at [823, 594] on button "Skip and explore on my own" at bounding box center [836, 596] width 187 height 32
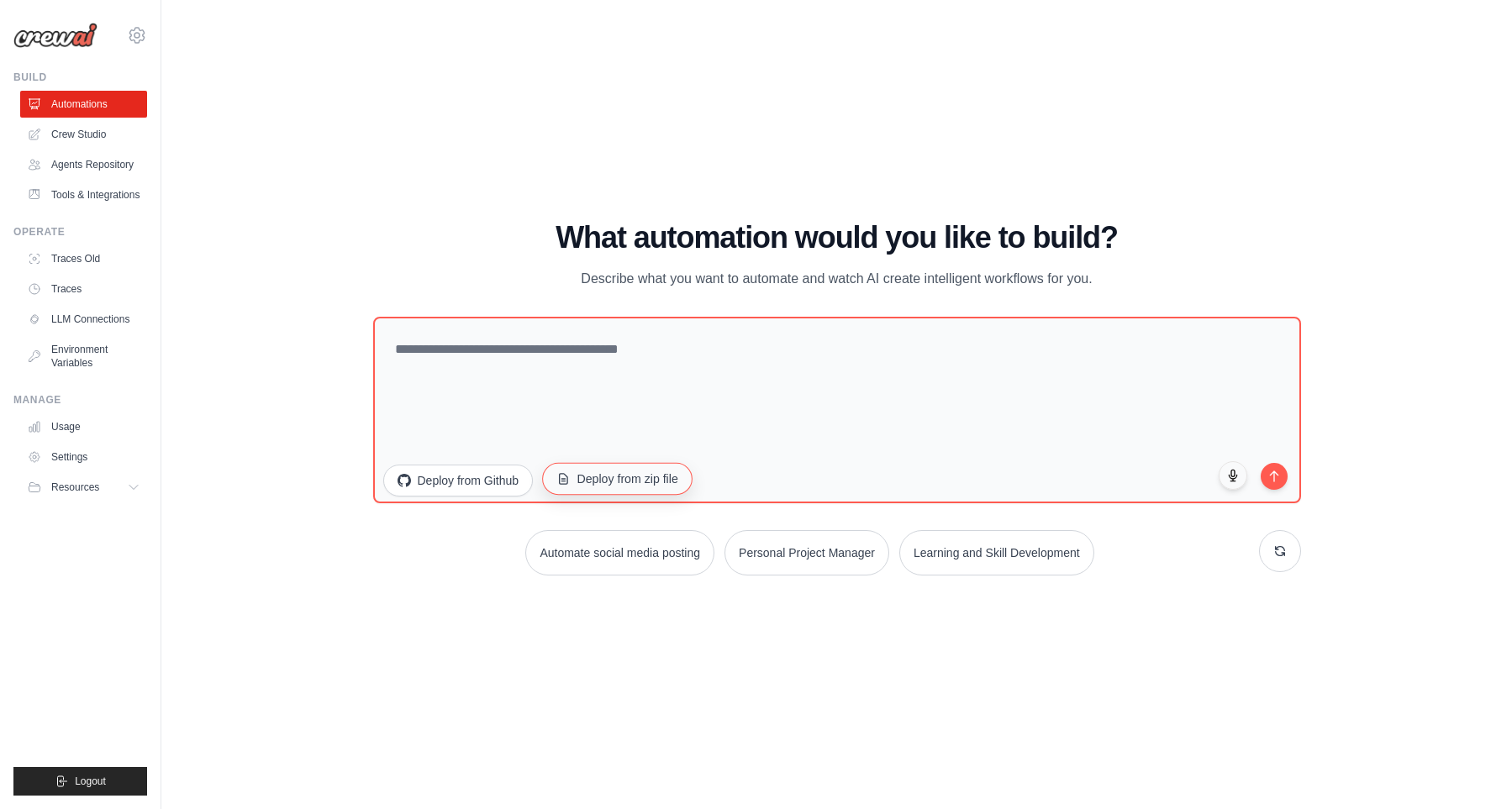
click at [634, 478] on button "Deploy from zip file" at bounding box center [618, 477] width 151 height 32
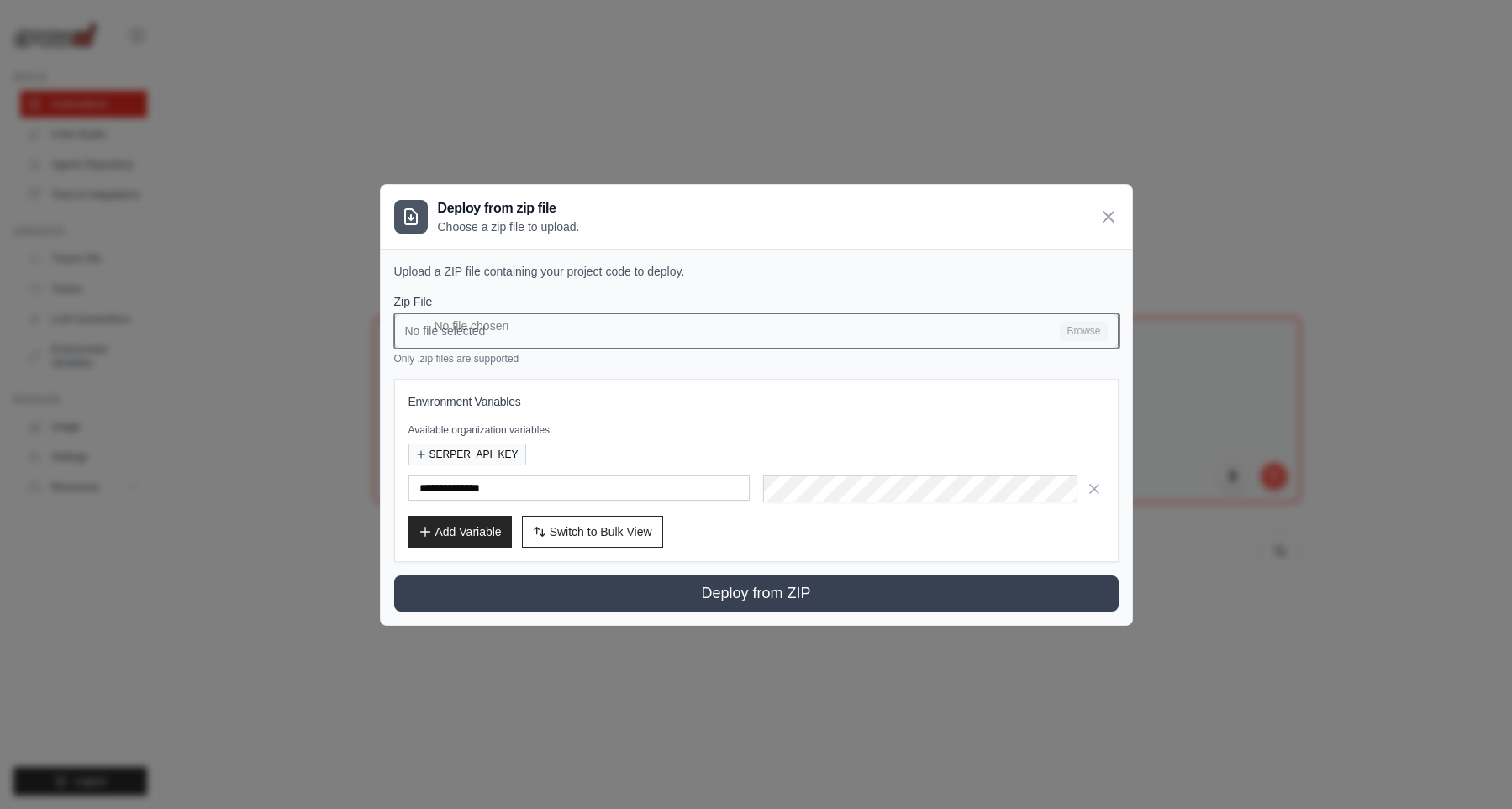
click at [1088, 331] on input "No file selected Browse" at bounding box center [756, 331] width 724 height 35
type input "**********"
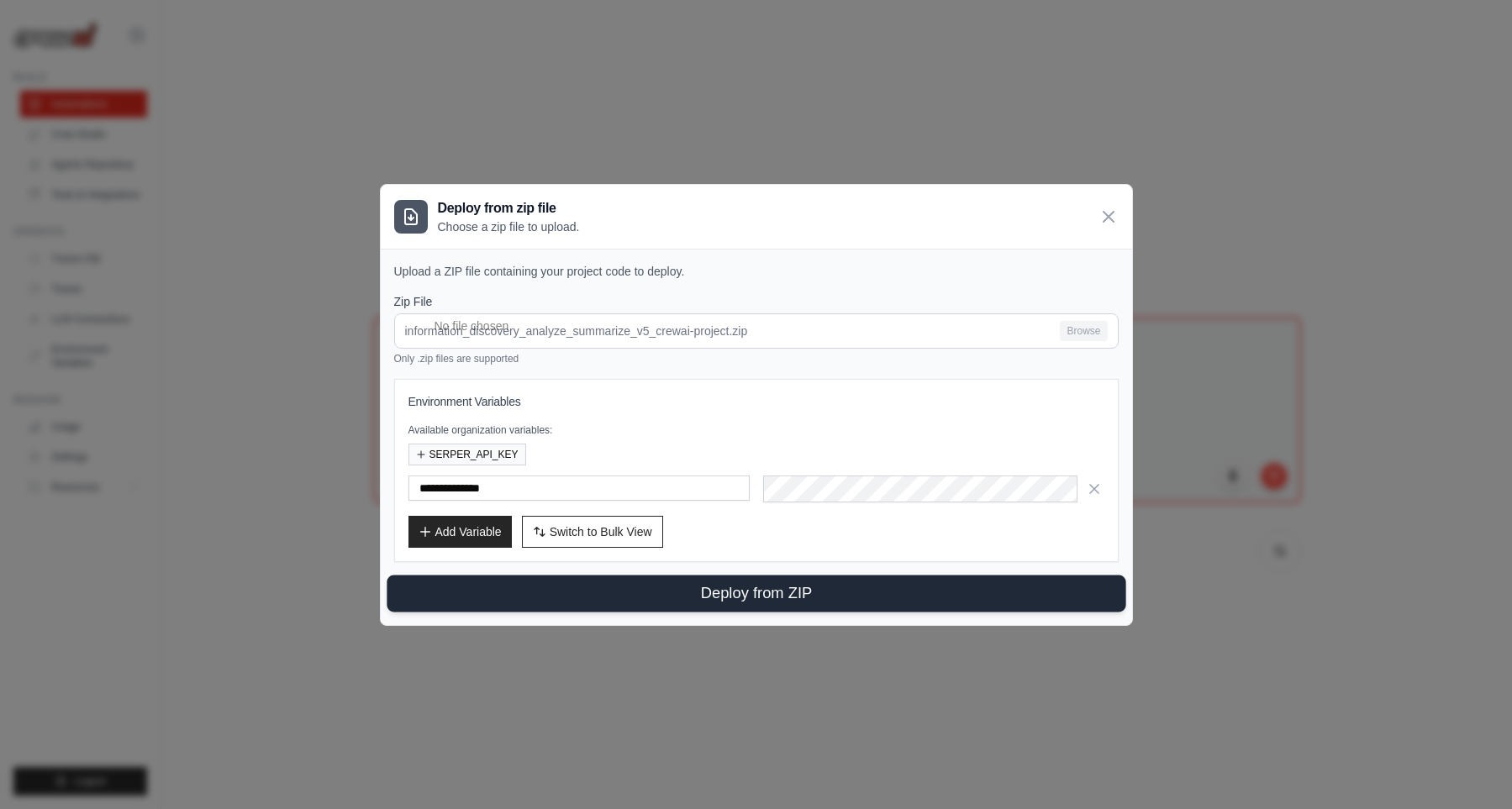
click at [943, 584] on button "Deploy from ZIP" at bounding box center [756, 593] width 739 height 37
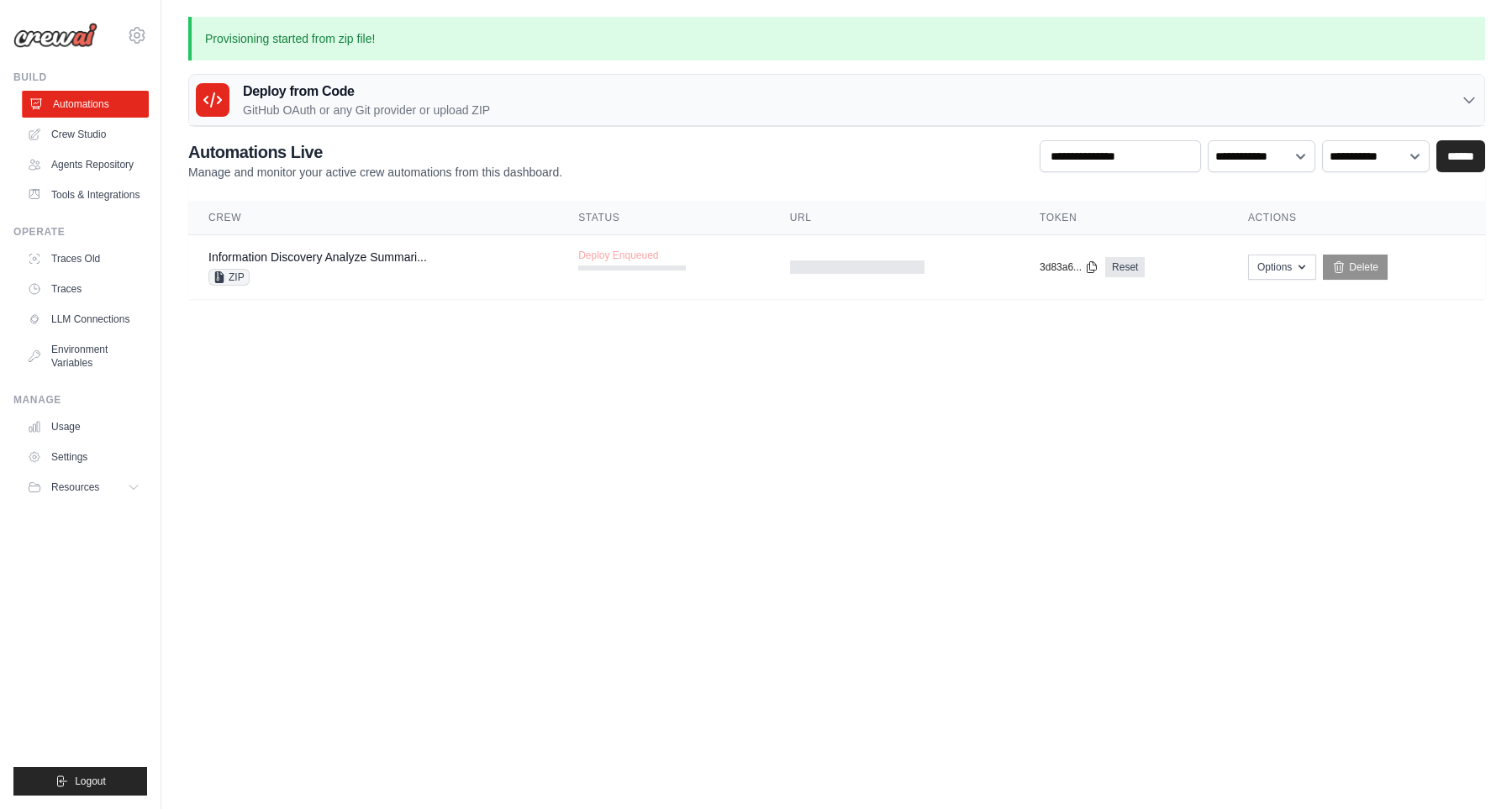
click at [115, 113] on link "Automations" at bounding box center [85, 104] width 127 height 26
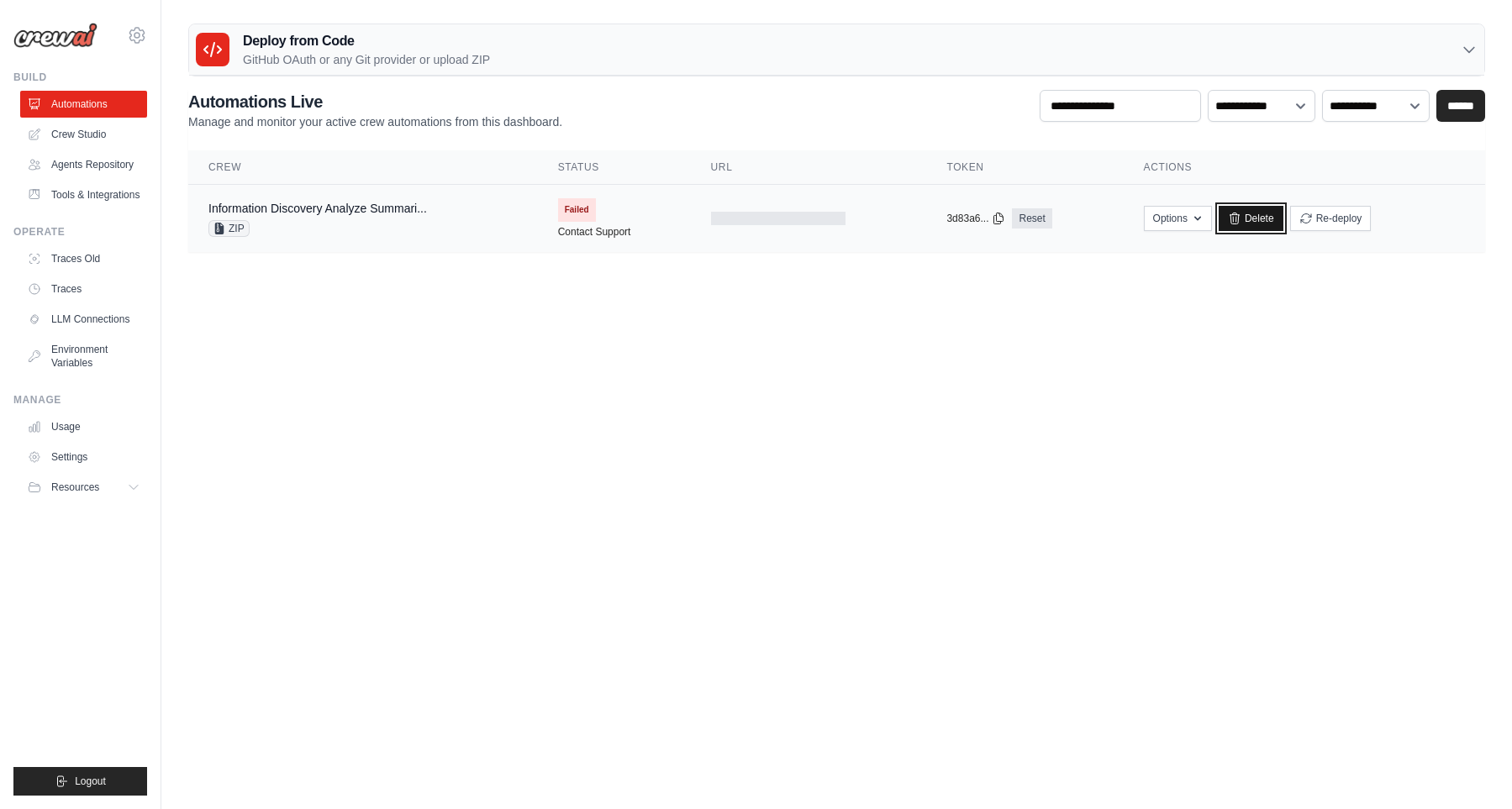
click at [1269, 226] on link "Delete" at bounding box center [1251, 218] width 65 height 25
click at [108, 132] on link "Crew Studio" at bounding box center [85, 134] width 127 height 26
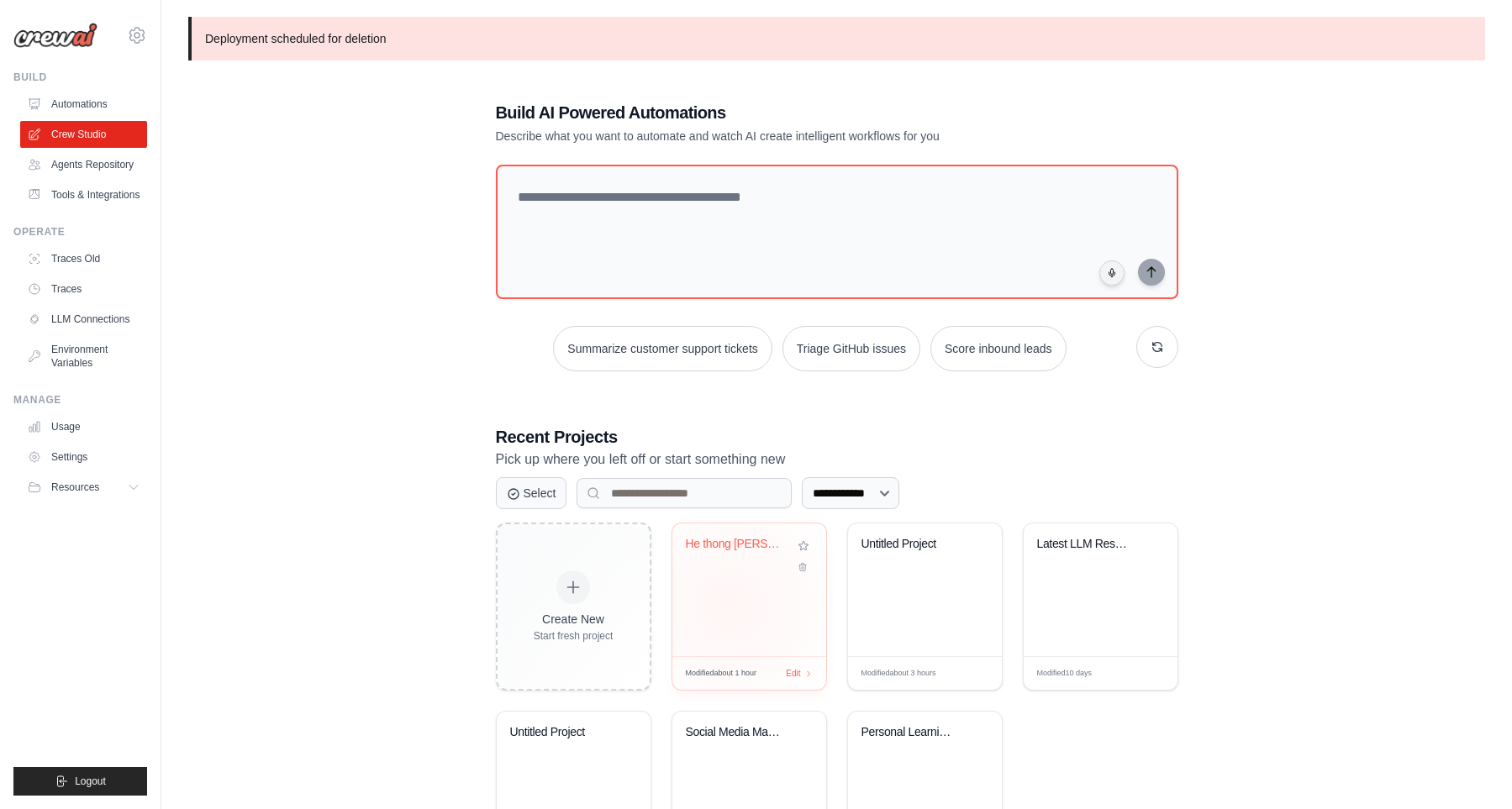
click at [729, 599] on div "He thong [PERSON_NAME]..." at bounding box center [749, 590] width 154 height 133
click at [278, 167] on div "**********" at bounding box center [836, 490] width 1297 height 831
drag, startPoint x: 396, startPoint y: 146, endPoint x: 328, endPoint y: 159, distance: 69.2
click at [396, 148] on div "**********" at bounding box center [836, 490] width 1297 height 831
click at [91, 114] on ul "Automations Crew Studio Agents Repository Tools & Integrations" at bounding box center [84, 150] width 127 height 117
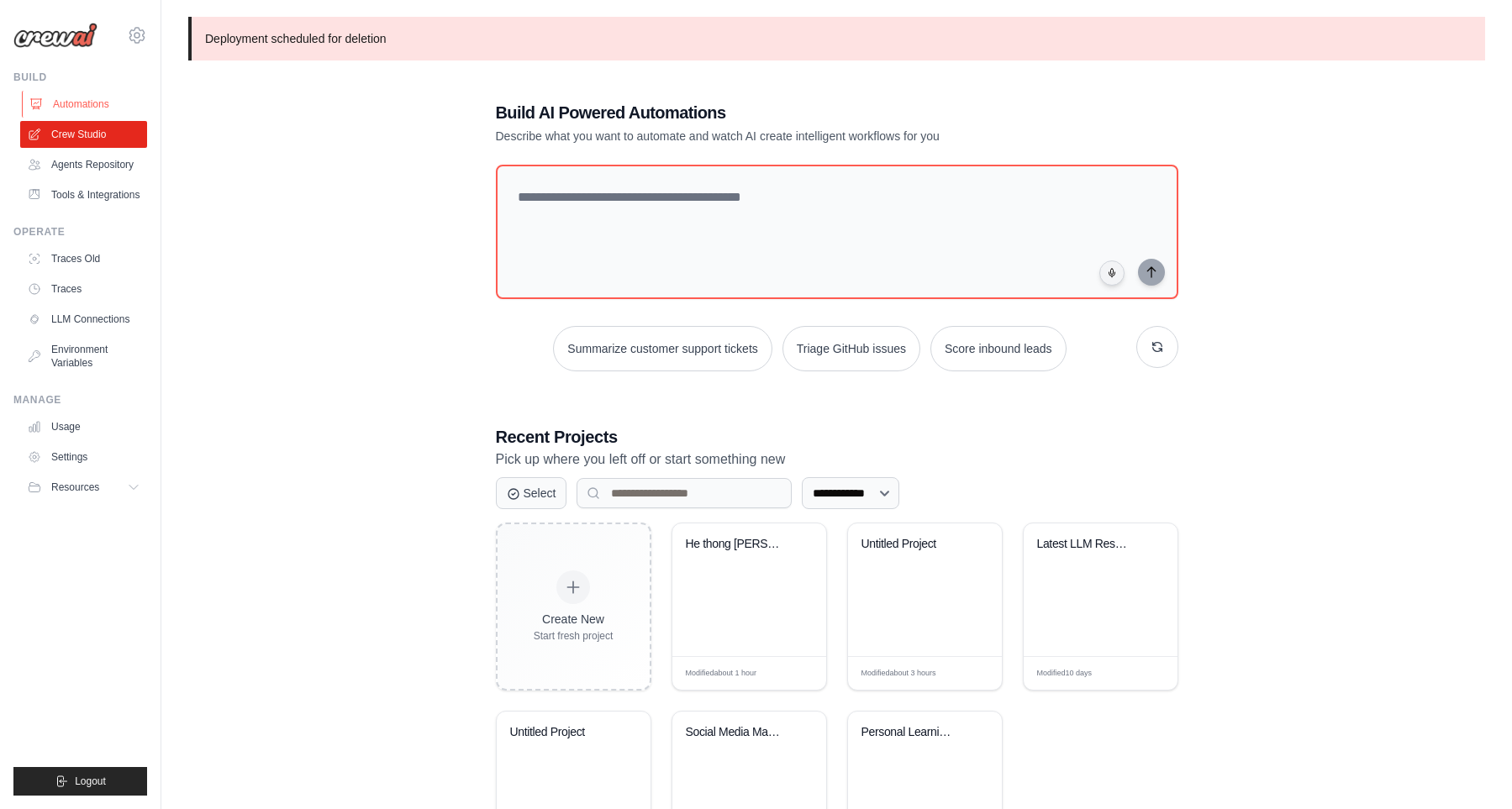
click at [90, 104] on link "Automations" at bounding box center [85, 104] width 127 height 26
click at [1469, 176] on div "**********" at bounding box center [836, 490] width 1297 height 831
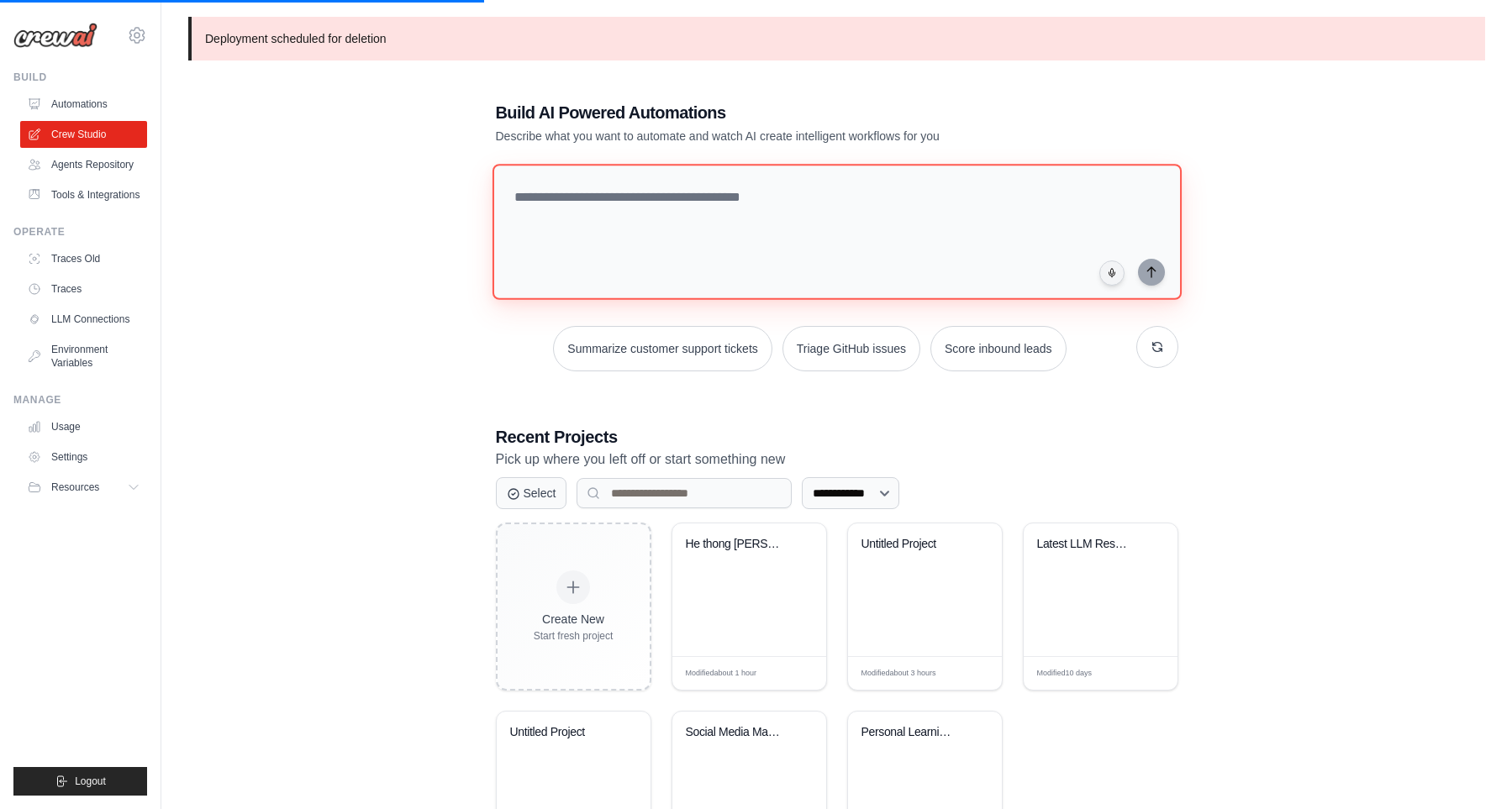
click at [612, 207] on textarea at bounding box center [836, 231] width 689 height 136
type textarea "***"
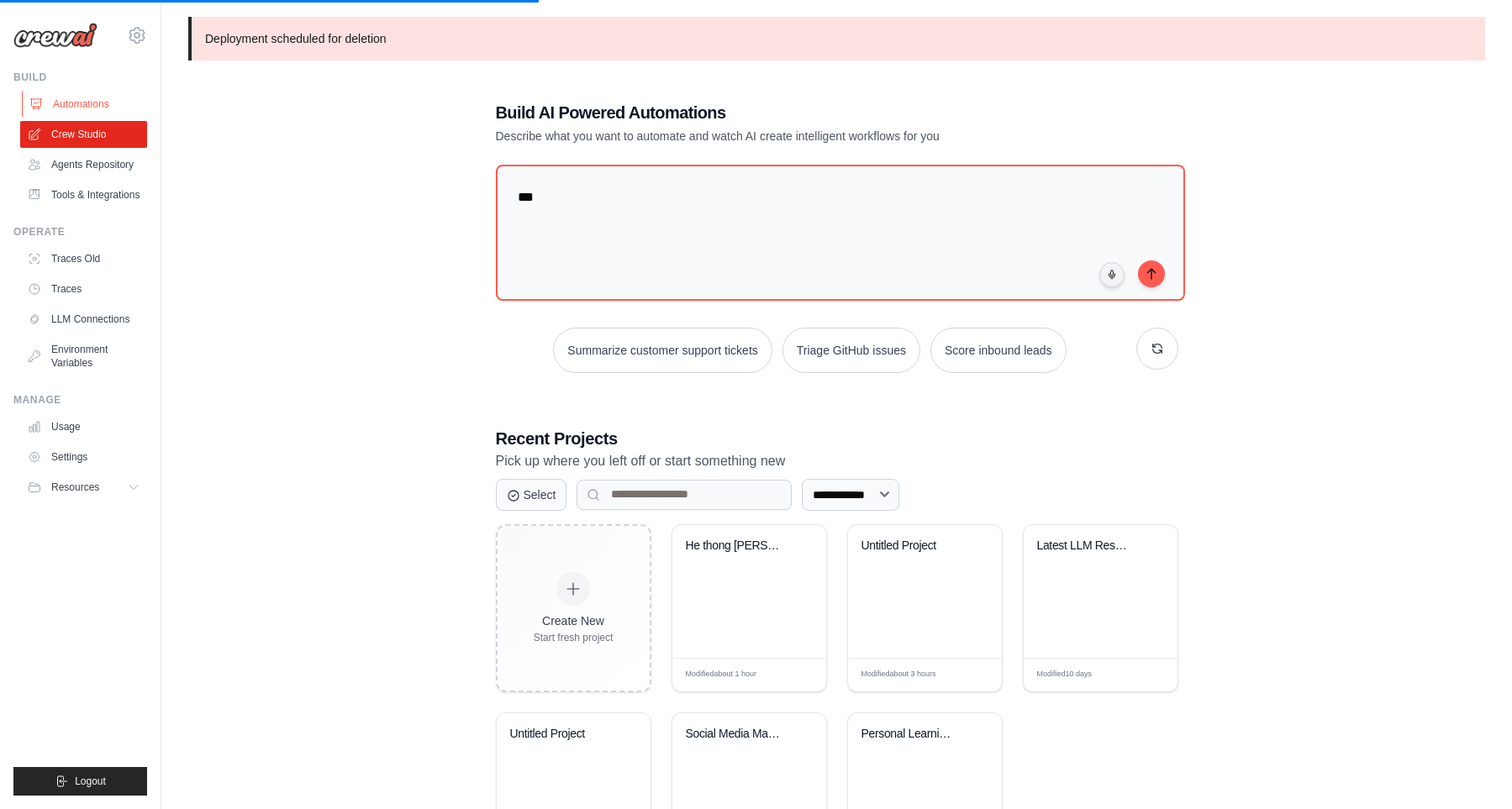
click at [93, 110] on link "Automations" at bounding box center [85, 104] width 127 height 26
click at [346, 127] on div "**********" at bounding box center [836, 490] width 1297 height 831
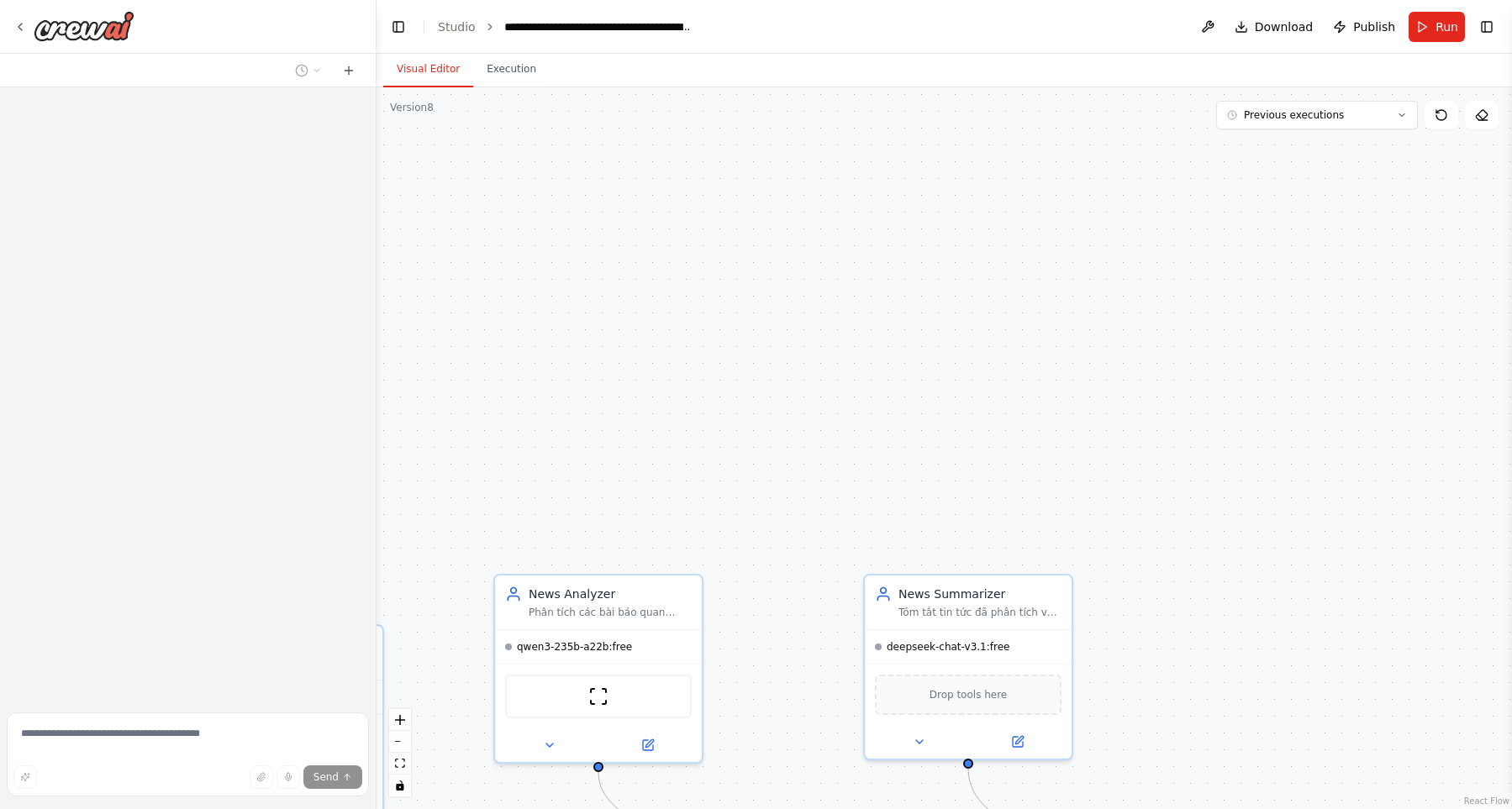
drag, startPoint x: 801, startPoint y: 249, endPoint x: 859, endPoint y: 154, distance: 111.3
click at [864, 130] on div ".deletable-edge-delete-btn { width: 20px; height: 20px; border: 0px solid #ffff…" at bounding box center [944, 448] width 1135 height 722
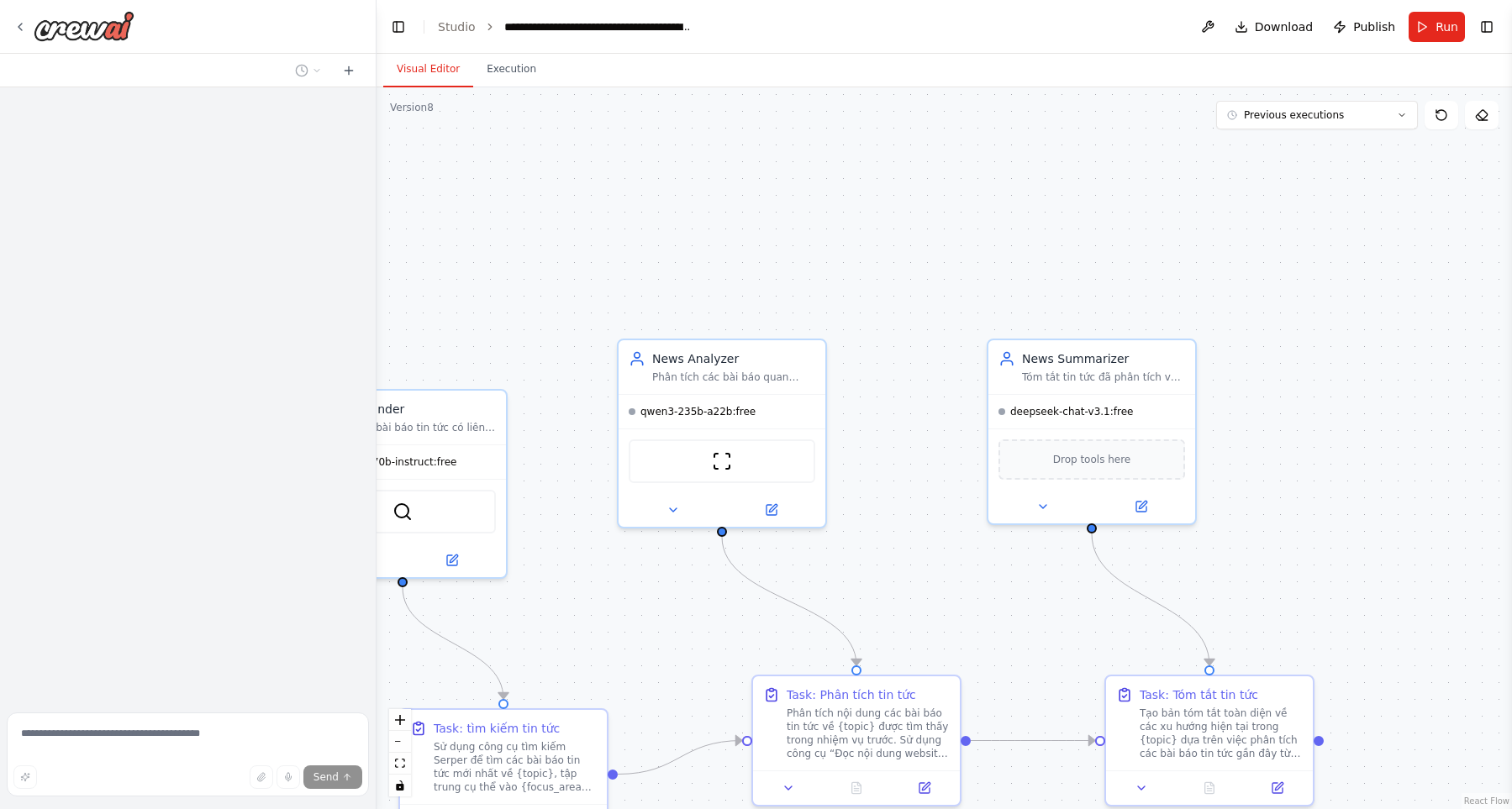
drag, startPoint x: 896, startPoint y: 169, endPoint x: 946, endPoint y: 126, distance: 65.9
click at [927, 136] on div ".deletable-edge-delete-btn { width: 20px; height: 20px; border: 0px solid #ffff…" at bounding box center [944, 448] width 1135 height 722
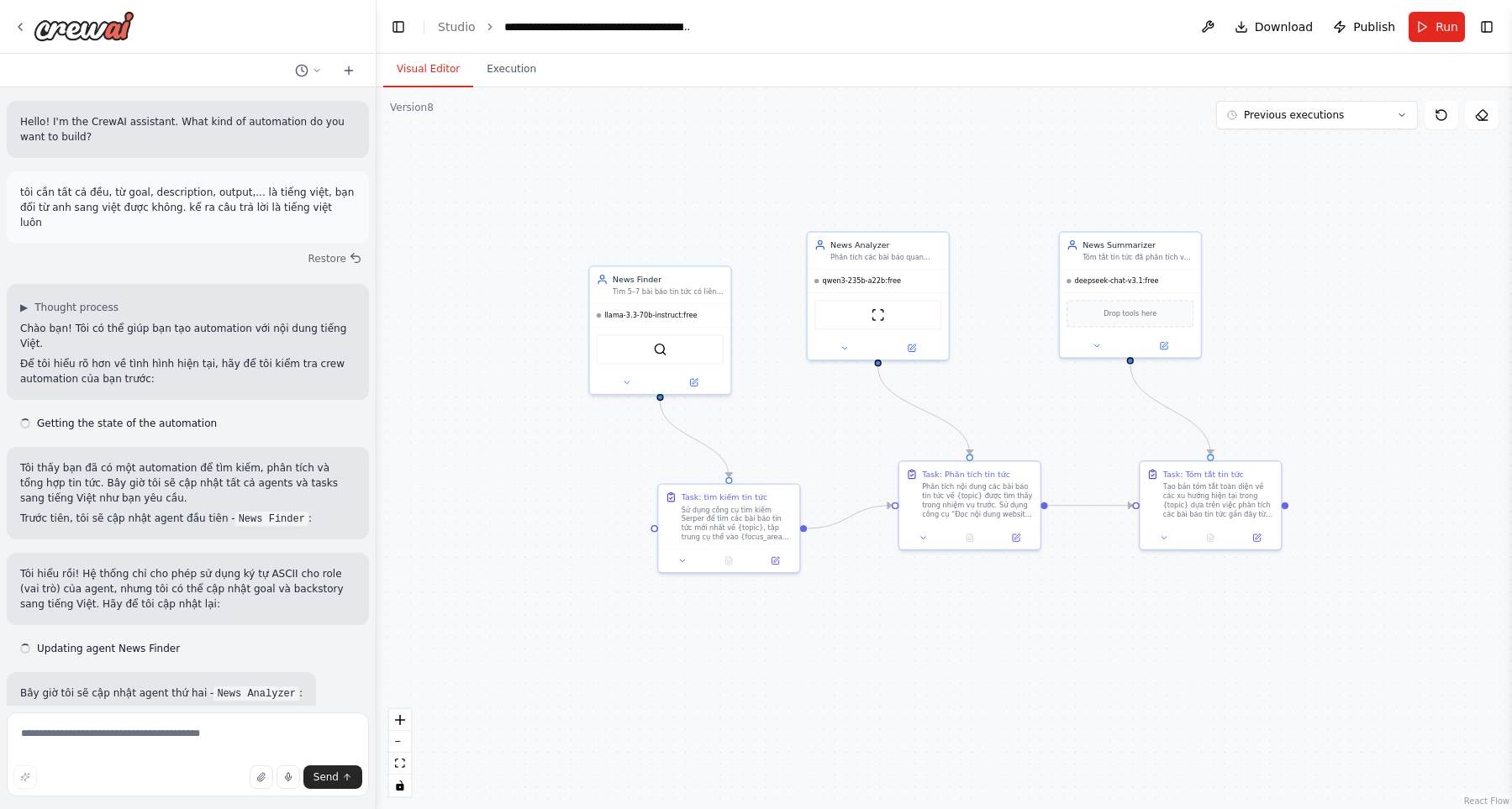
scroll to position [3500, 0]
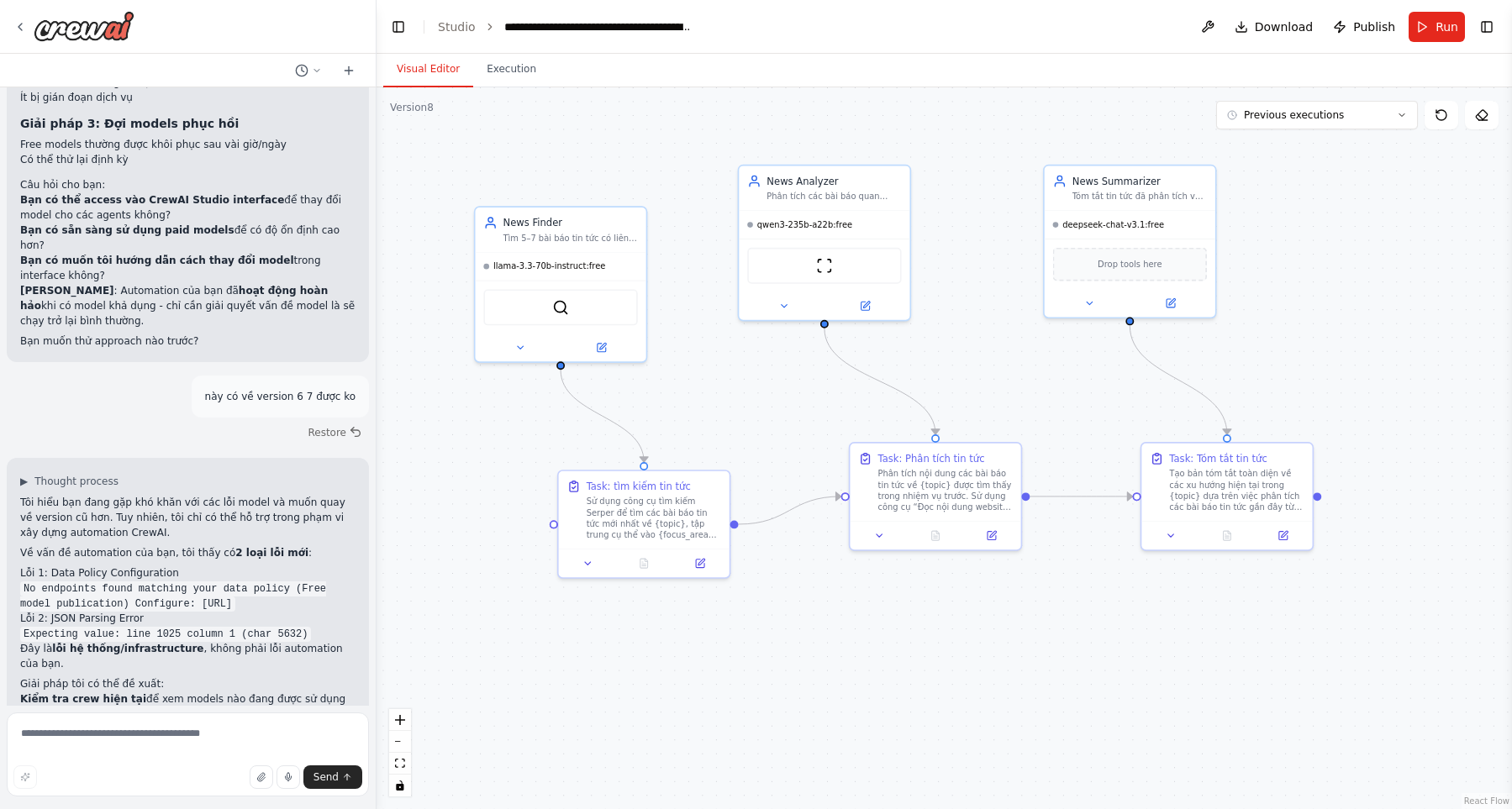
drag, startPoint x: 984, startPoint y: 676, endPoint x: 955, endPoint y: 710, distance: 44.7
click at [955, 710] on div ".deletable-edge-delete-btn { width: 20px; height: 20px; border: 0px solid #ffff…" at bounding box center [944, 448] width 1135 height 722
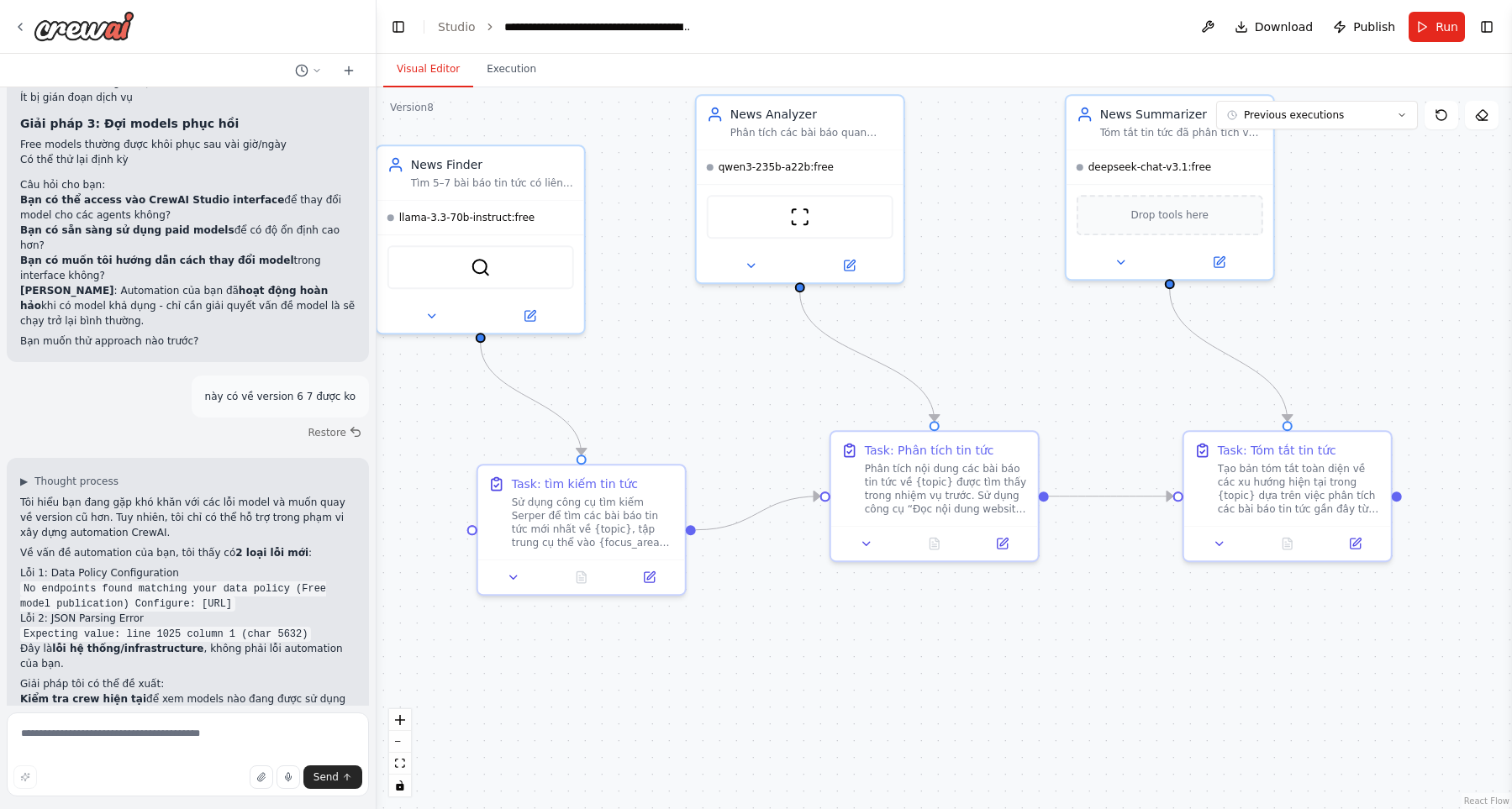
drag, startPoint x: 881, startPoint y: 684, endPoint x: 892, endPoint y: 721, distance: 38.6
click at [892, 720] on div ".deletable-edge-delete-btn { width: 20px; height: 20px; border: 0px solid #ffff…" at bounding box center [944, 448] width 1135 height 722
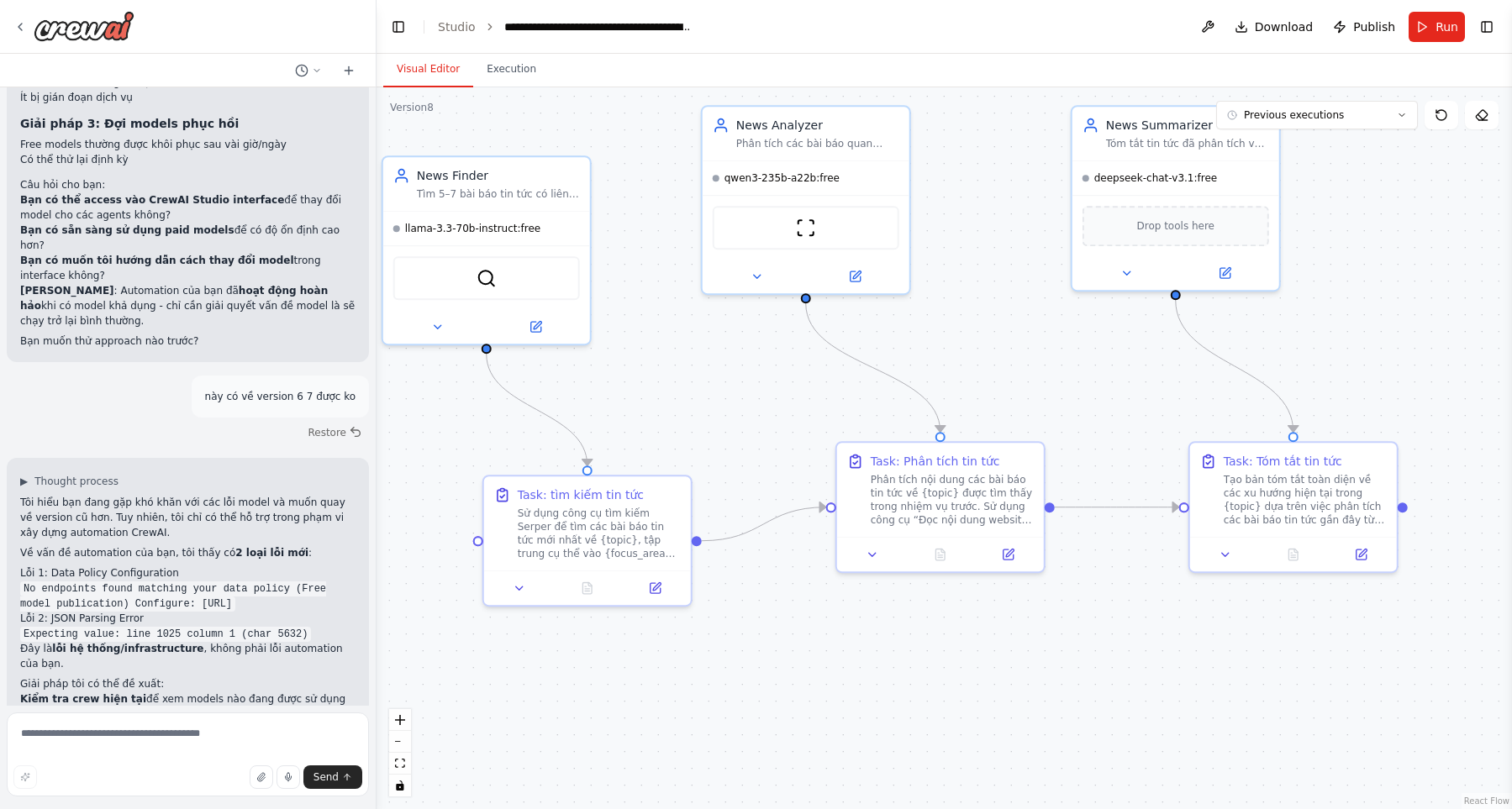
drag, startPoint x: 892, startPoint y: 721, endPoint x: 896, endPoint y: 729, distance: 8.9
click at [896, 729] on div ".deletable-edge-delete-btn { width: 20px; height: 20px; border: 0px solid #ffff…" at bounding box center [944, 448] width 1135 height 722
click at [901, 735] on div ".deletable-edge-delete-btn { width: 20px; height: 20px; border: 0px solid #ffff…" at bounding box center [944, 448] width 1135 height 722
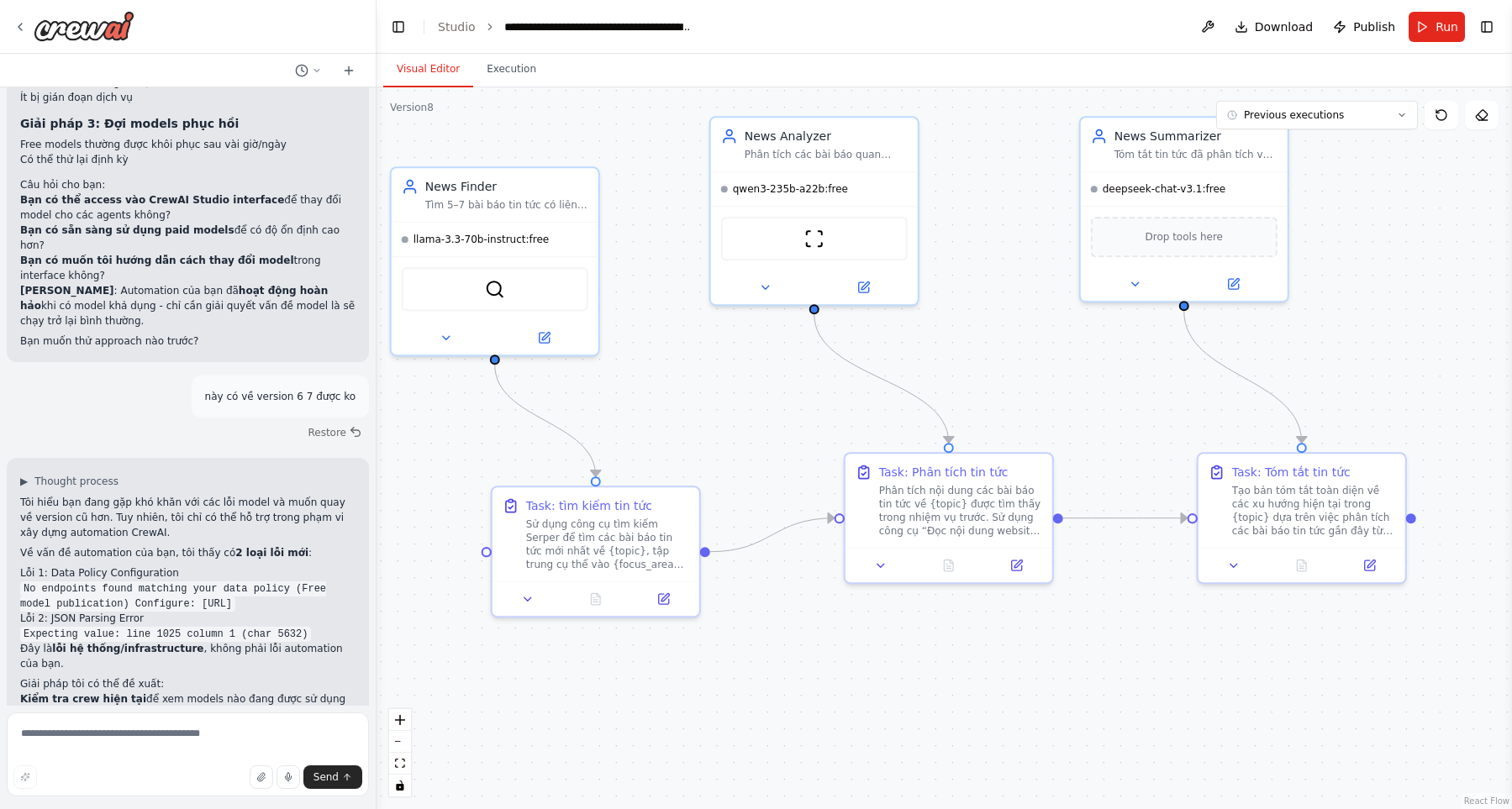
drag, startPoint x: 900, startPoint y: 735, endPoint x: 907, endPoint y: 742, distance: 9.9
click at [907, 742] on div ".deletable-edge-delete-btn { width: 20px; height: 20px; border: 0px solid #ffff…" at bounding box center [944, 448] width 1135 height 722
click at [908, 742] on div ".deletable-edge-delete-btn { width: 20px; height: 20px; border: 0px solid #ffff…" at bounding box center [944, 448] width 1135 height 722
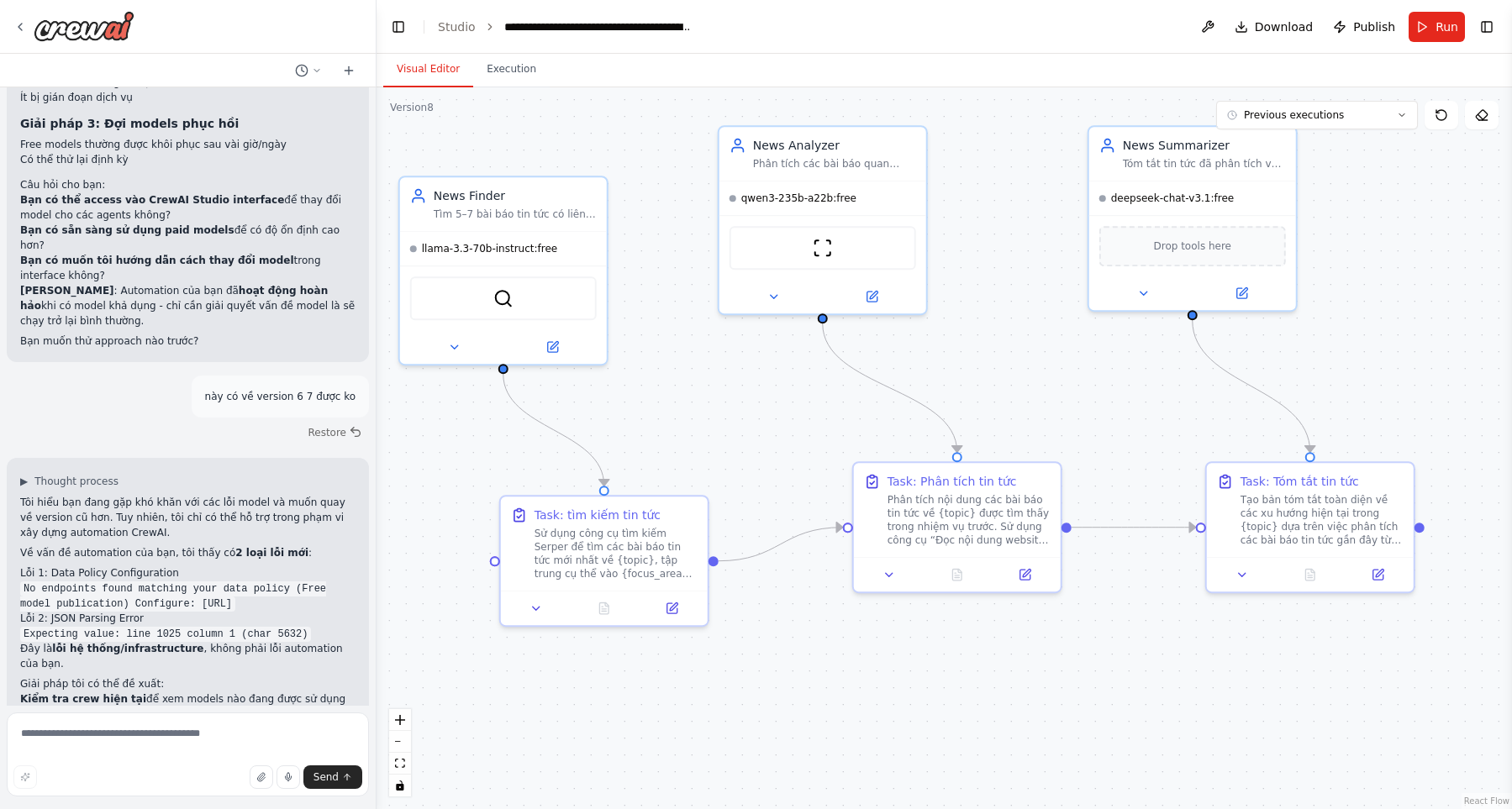
drag, startPoint x: 913, startPoint y: 731, endPoint x: 916, endPoint y: 740, distance: 9.5
click at [916, 740] on div ".deletable-edge-delete-btn { width: 20px; height: 20px; border: 0px solid #ffff…" at bounding box center [944, 448] width 1135 height 722
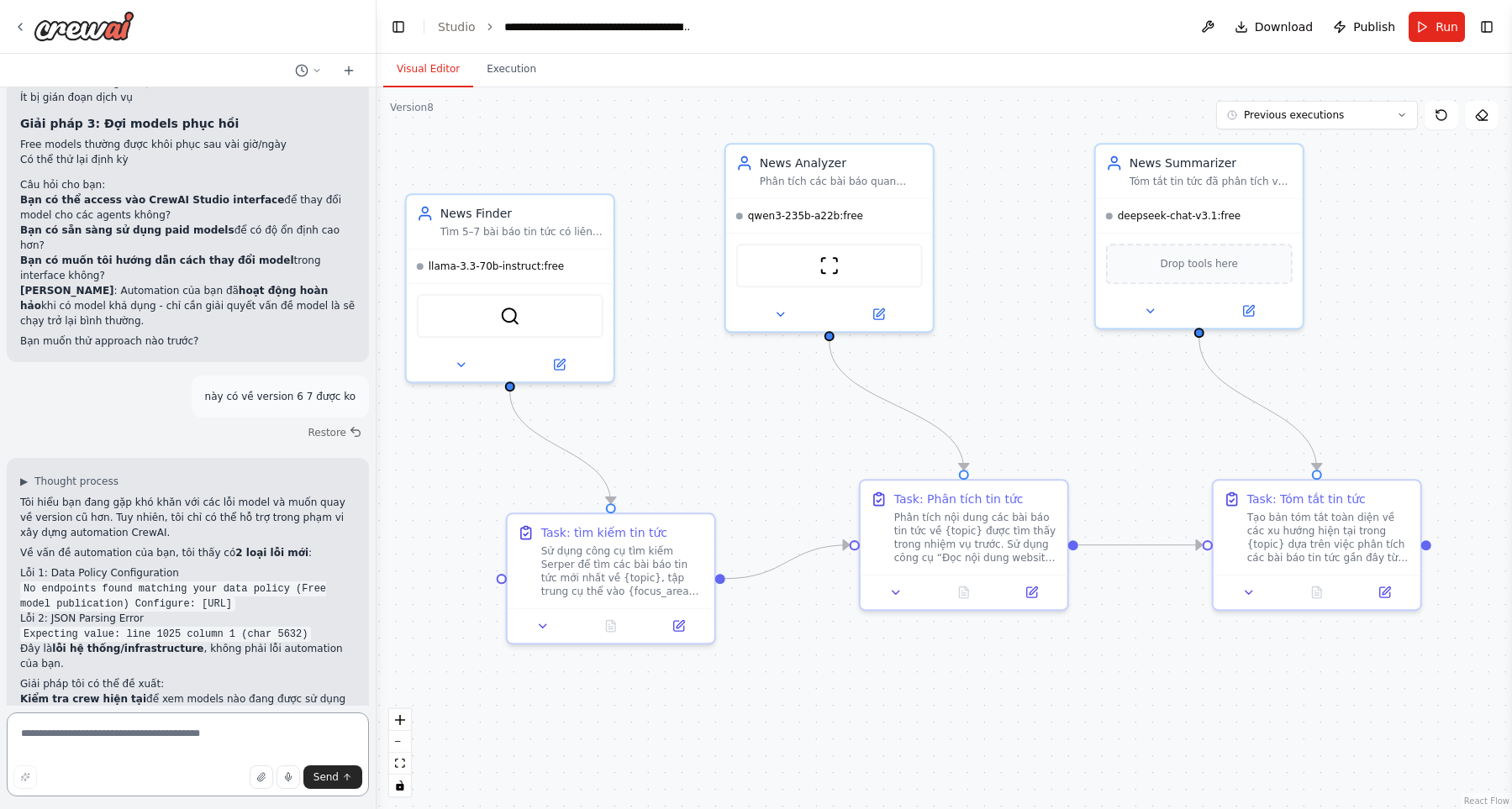
click at [223, 729] on textarea at bounding box center [188, 754] width 362 height 84
type textarea "**********"
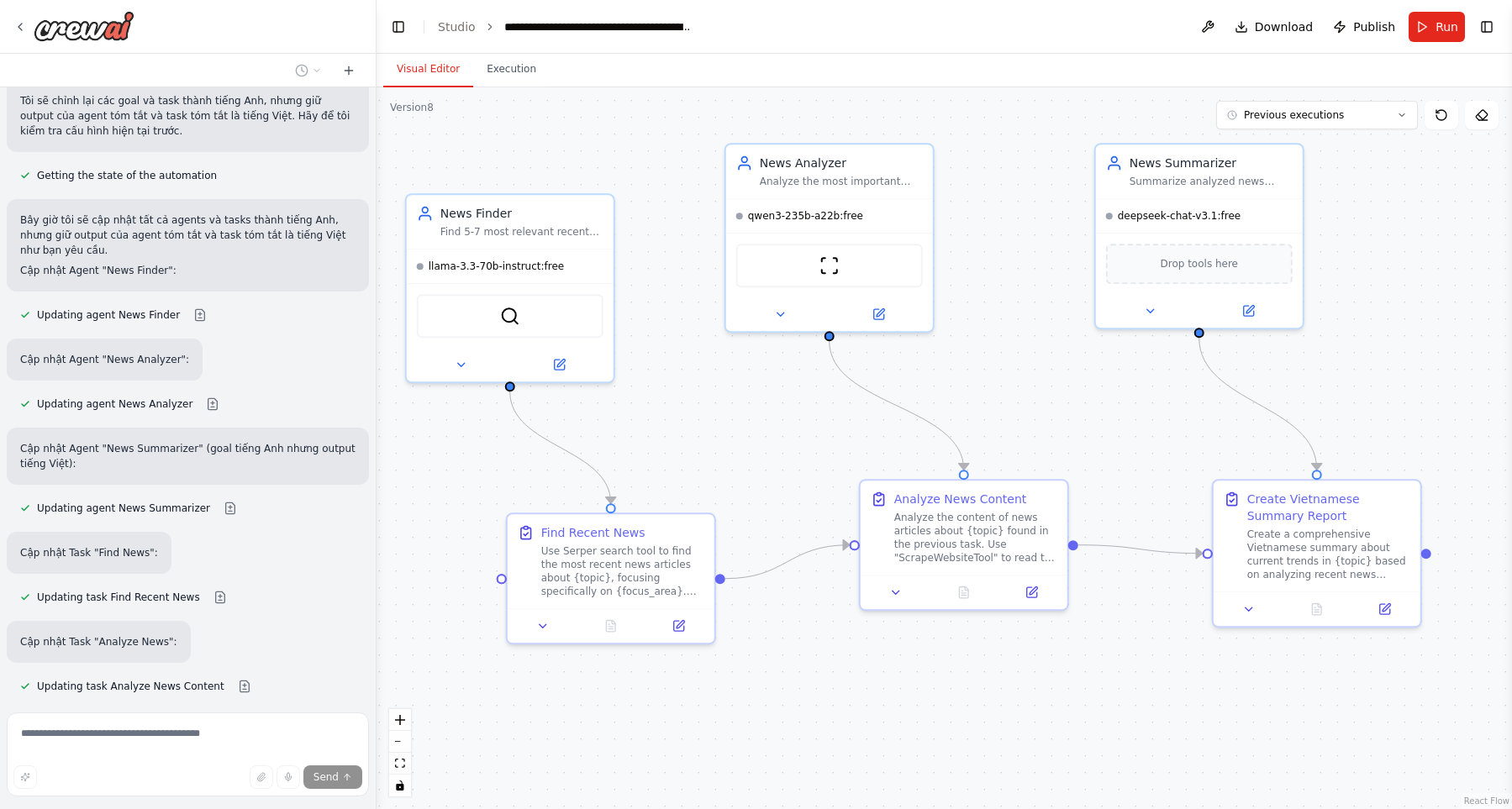
scroll to position [4495, 0]
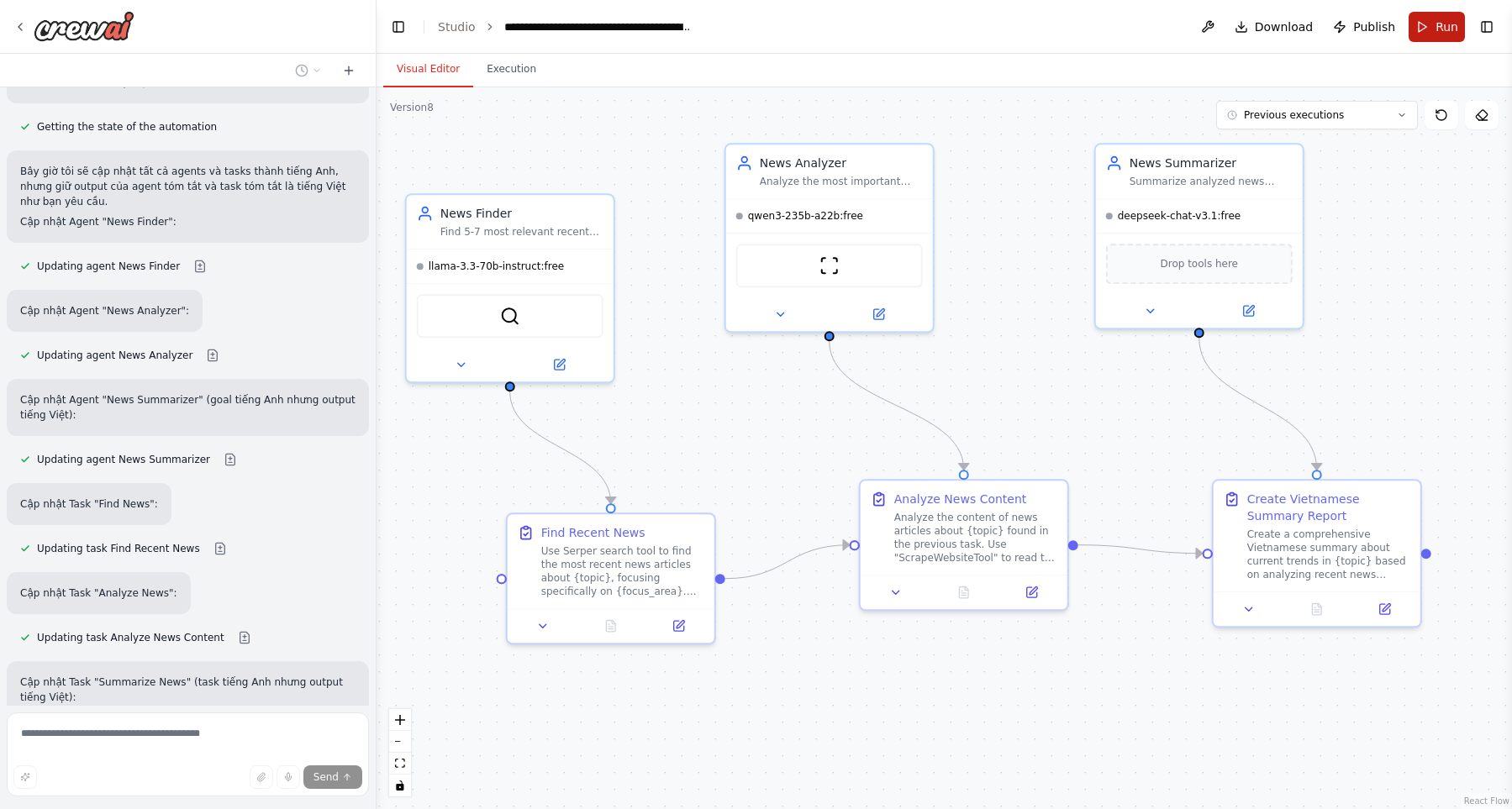
click at [1436, 34] on button "Run" at bounding box center [1437, 26] width 57 height 30
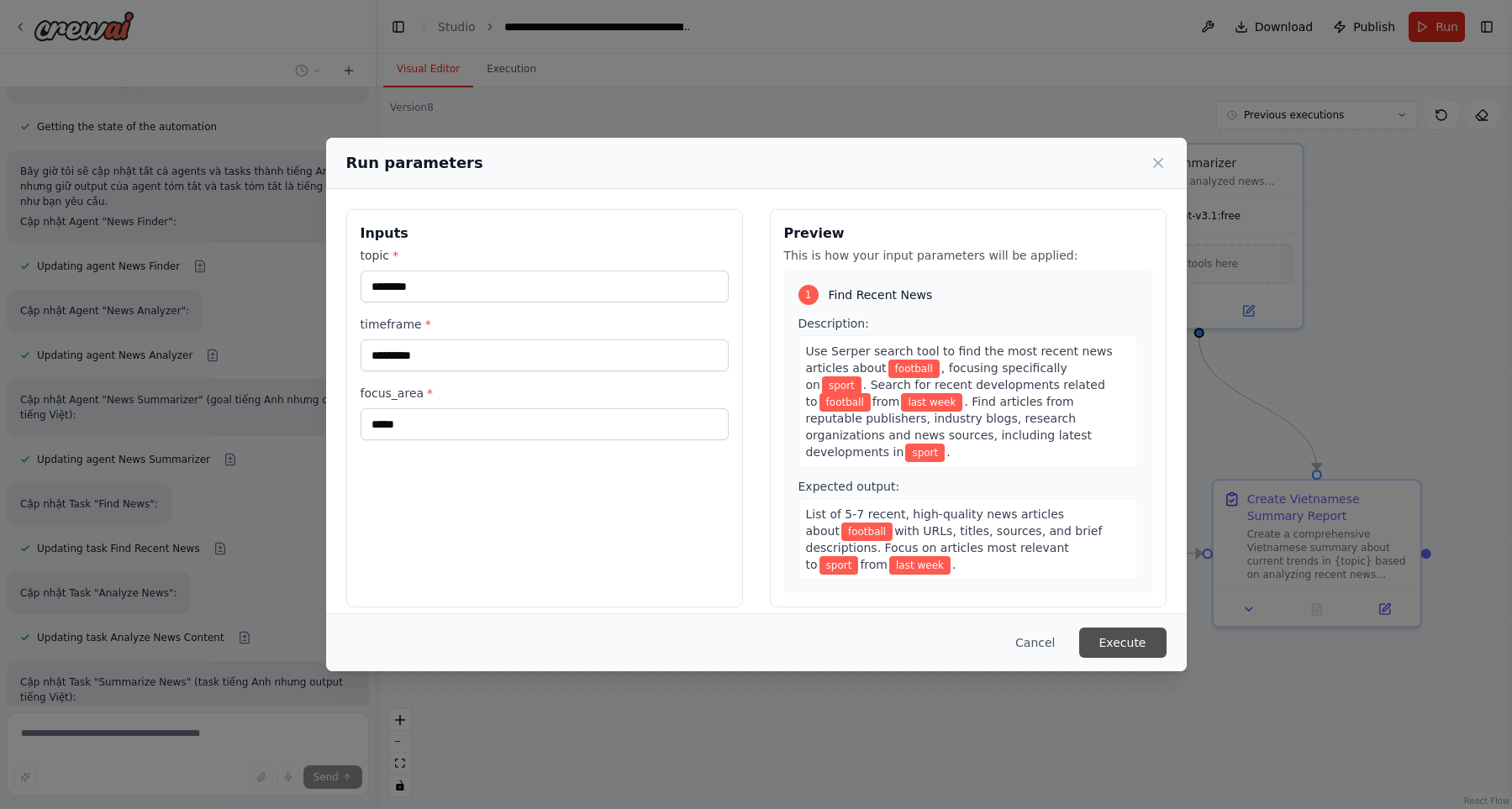
click at [1141, 651] on button "Execute" at bounding box center [1123, 642] width 87 height 30
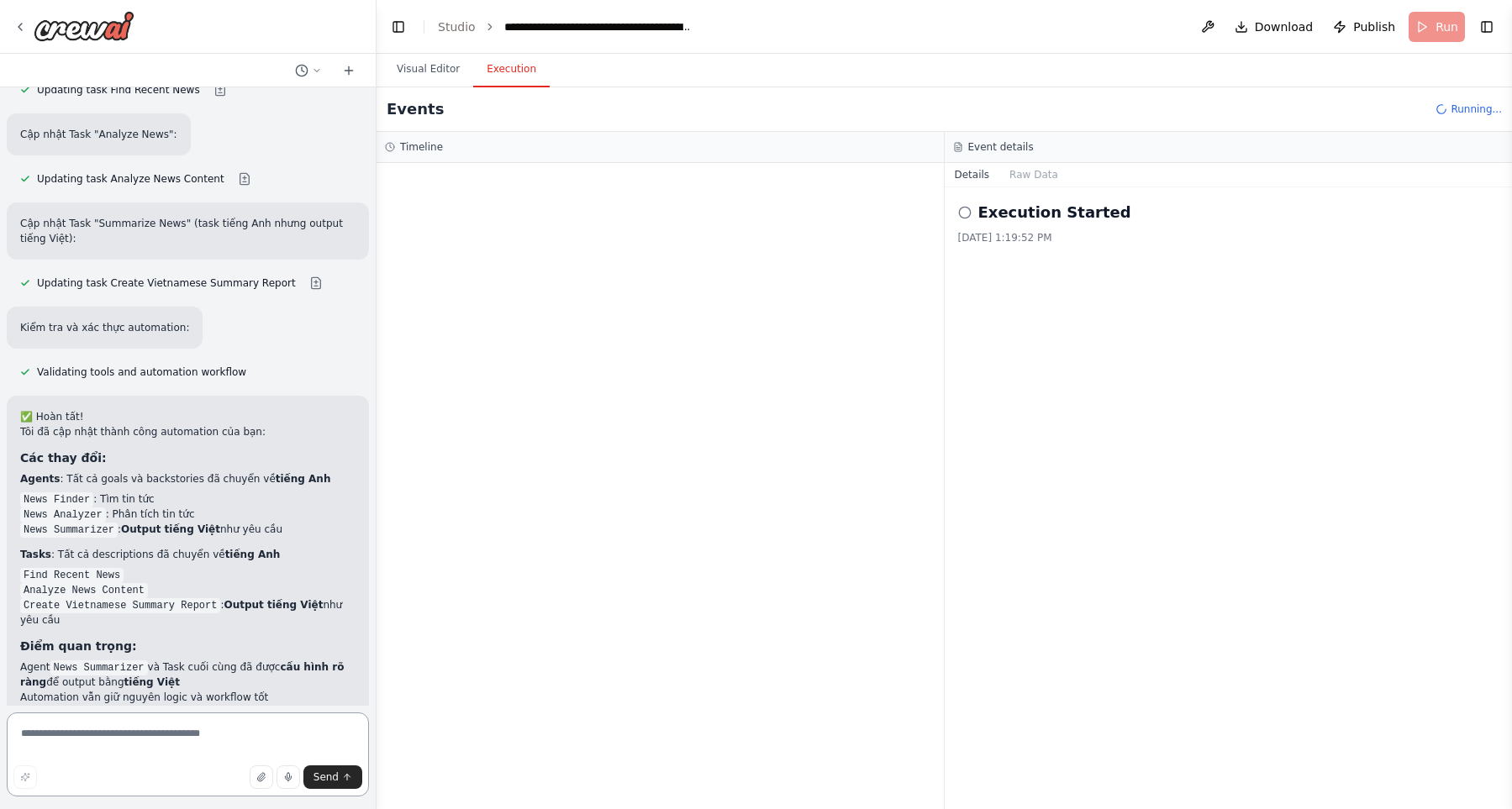
scroll to position [5111, 0]
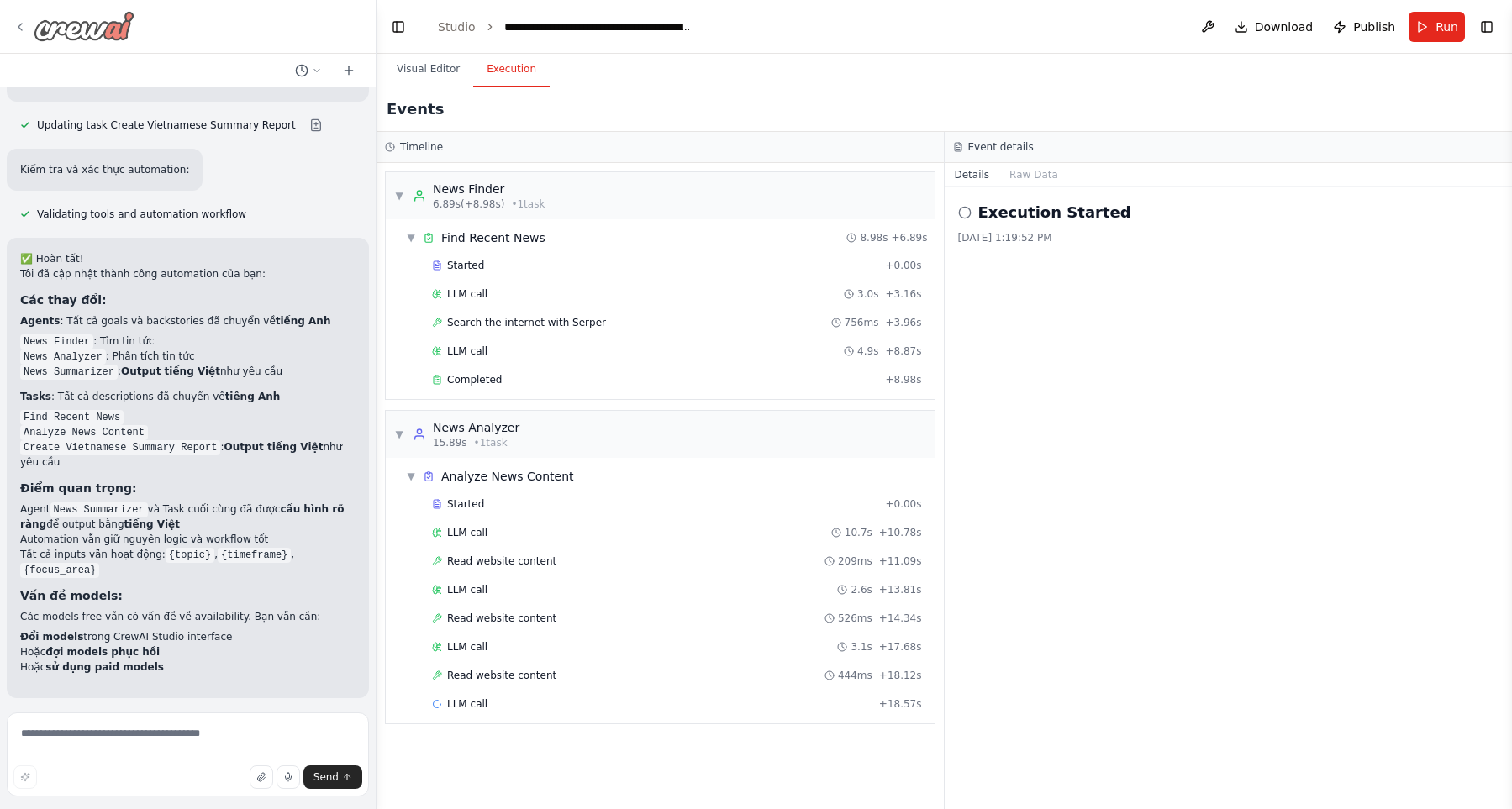
click at [50, 22] on img at bounding box center [83, 25] width 101 height 30
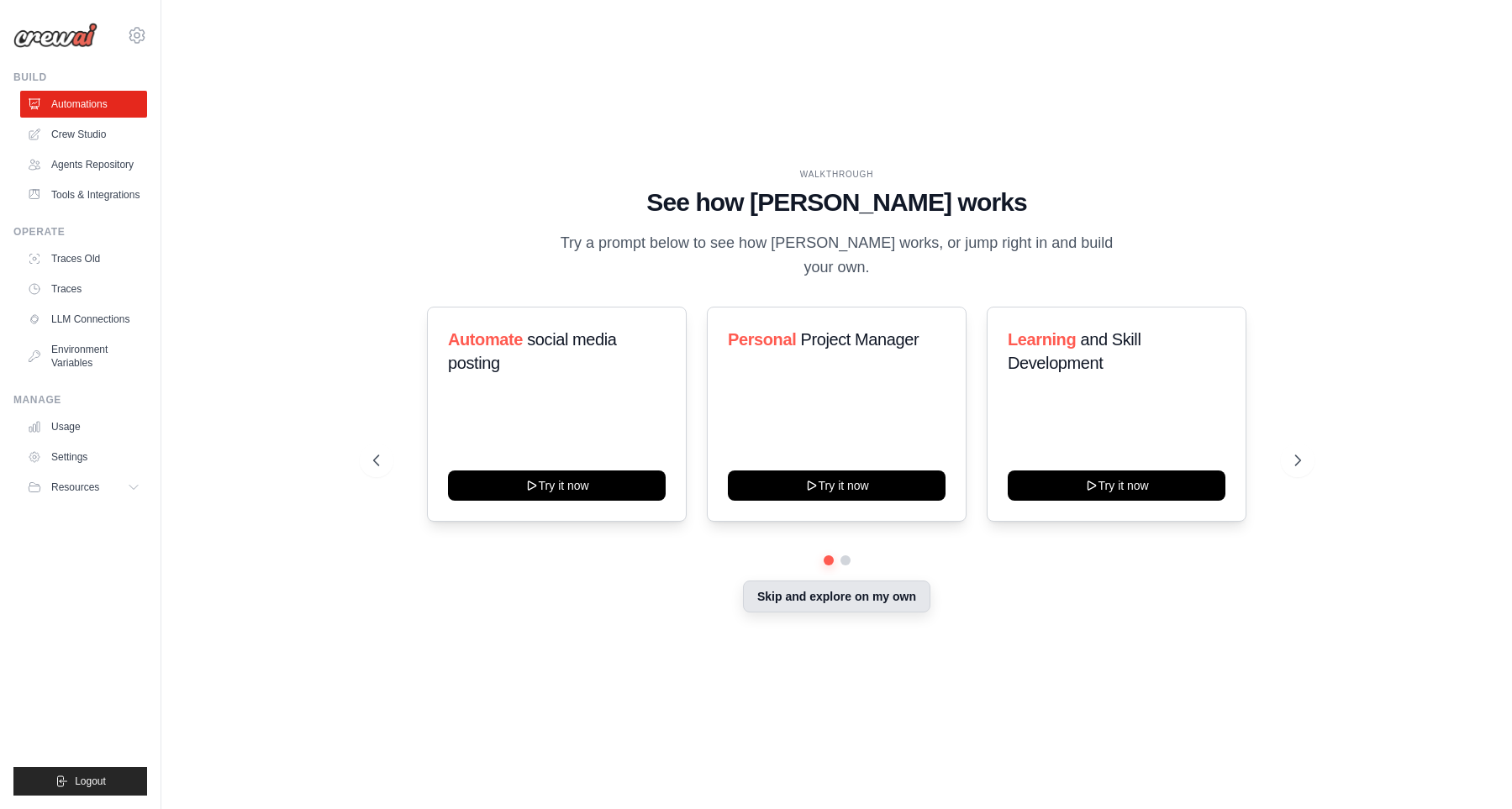
click at [758, 608] on button "Skip and explore on my own" at bounding box center [836, 596] width 187 height 32
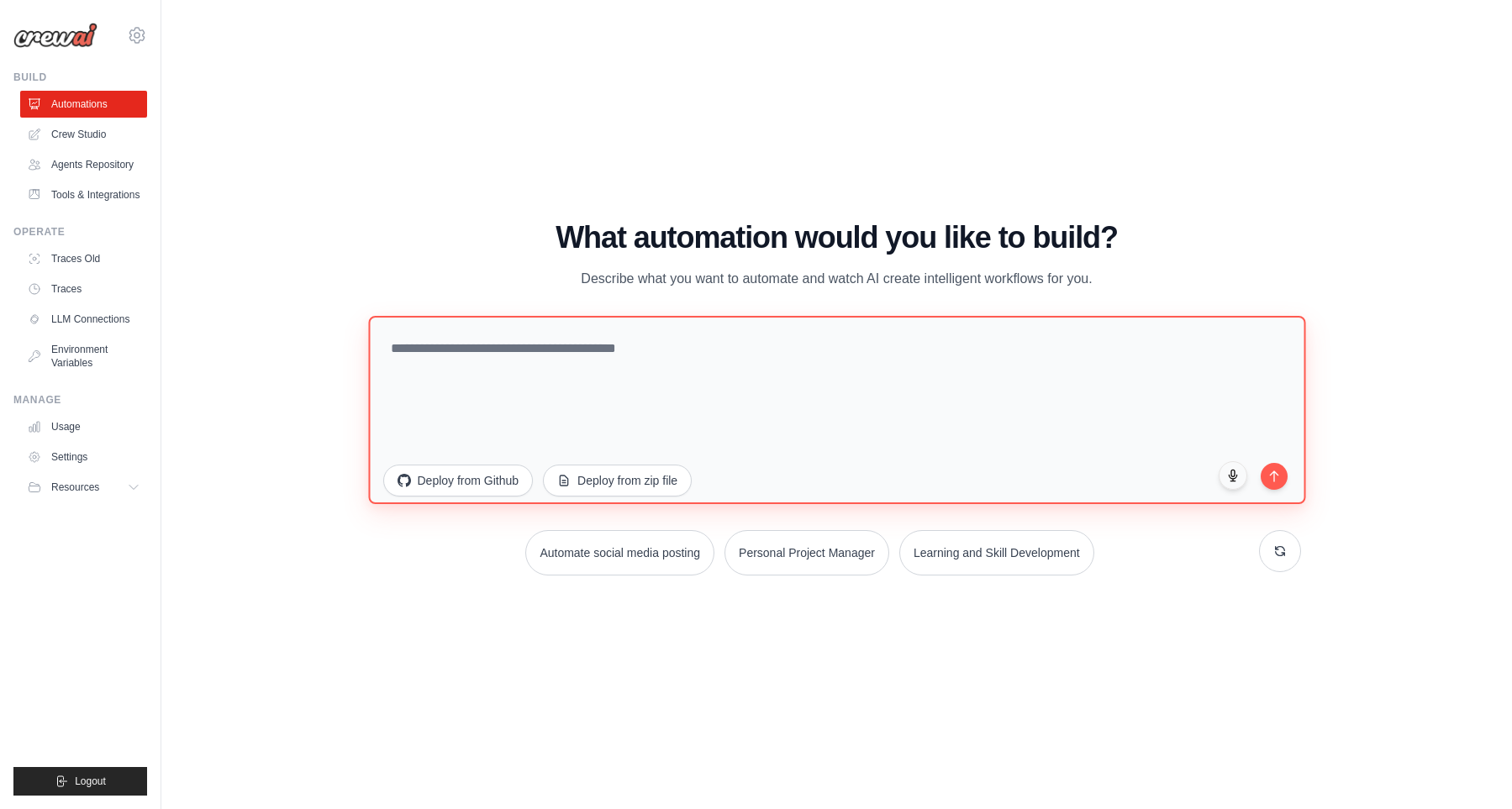
click at [777, 382] on textarea at bounding box center [836, 409] width 937 height 188
type textarea "**********"
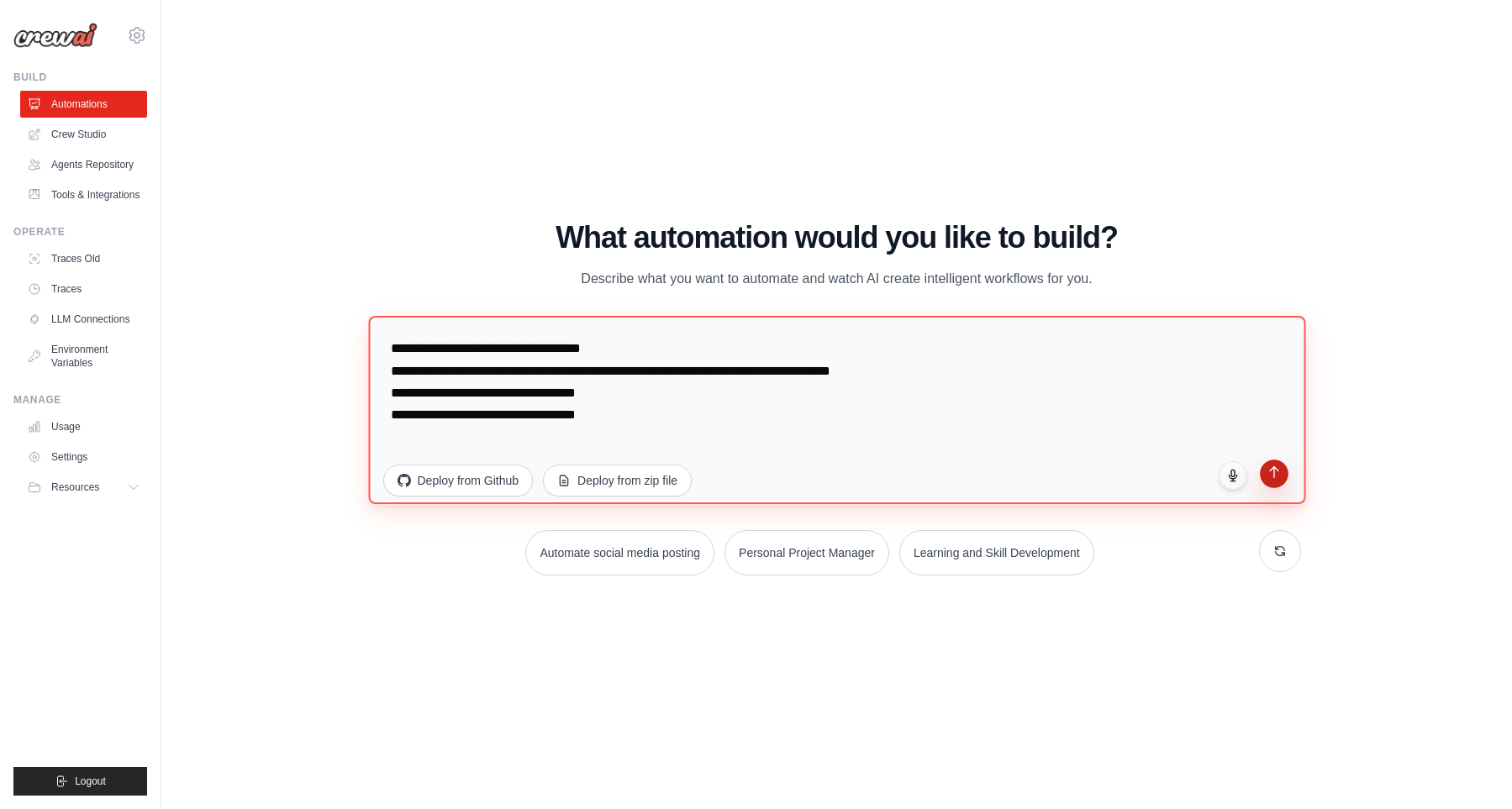
type textarea "**********"
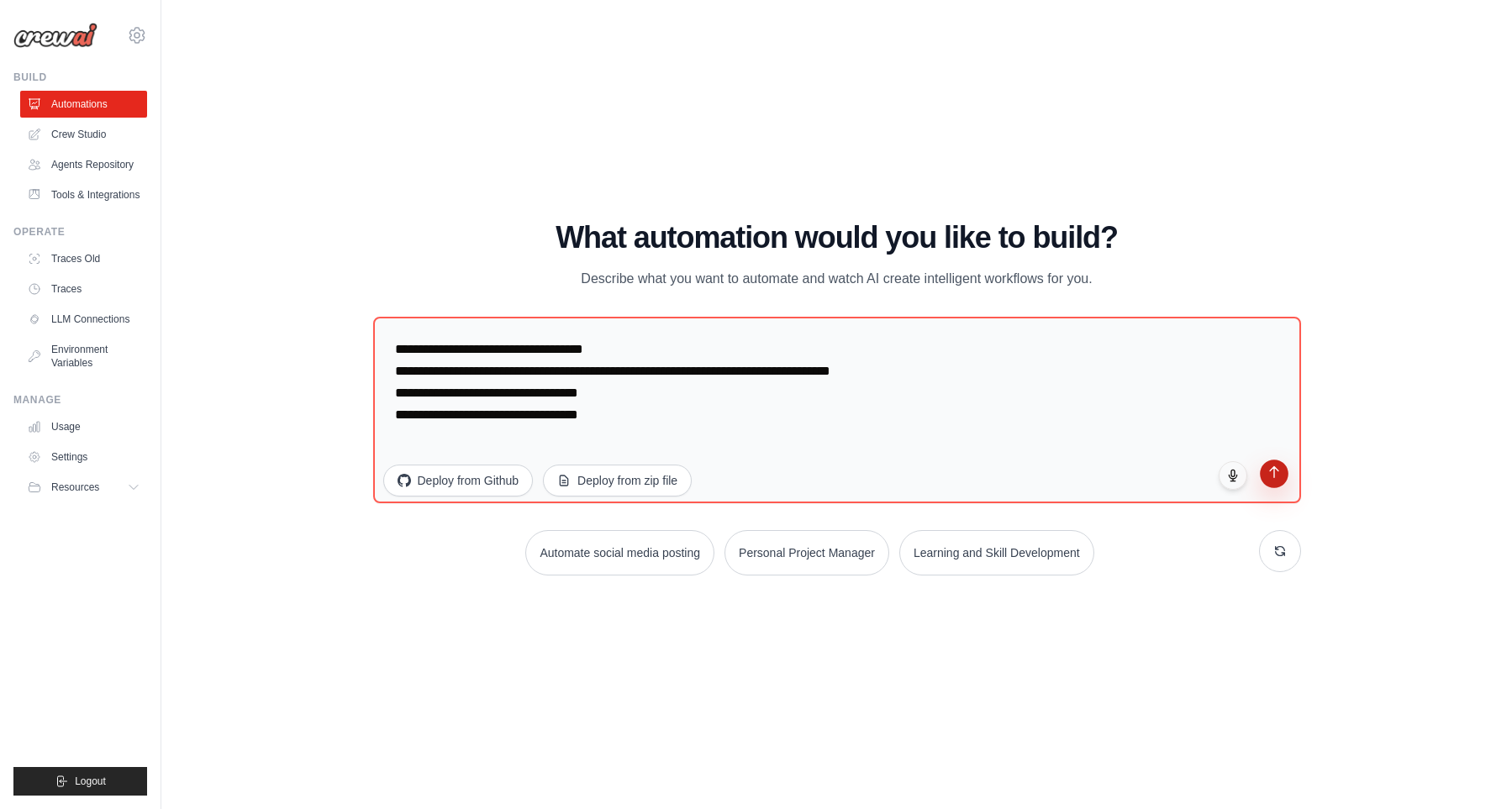
click at [1278, 478] on button "submit" at bounding box center [1273, 473] width 28 height 28
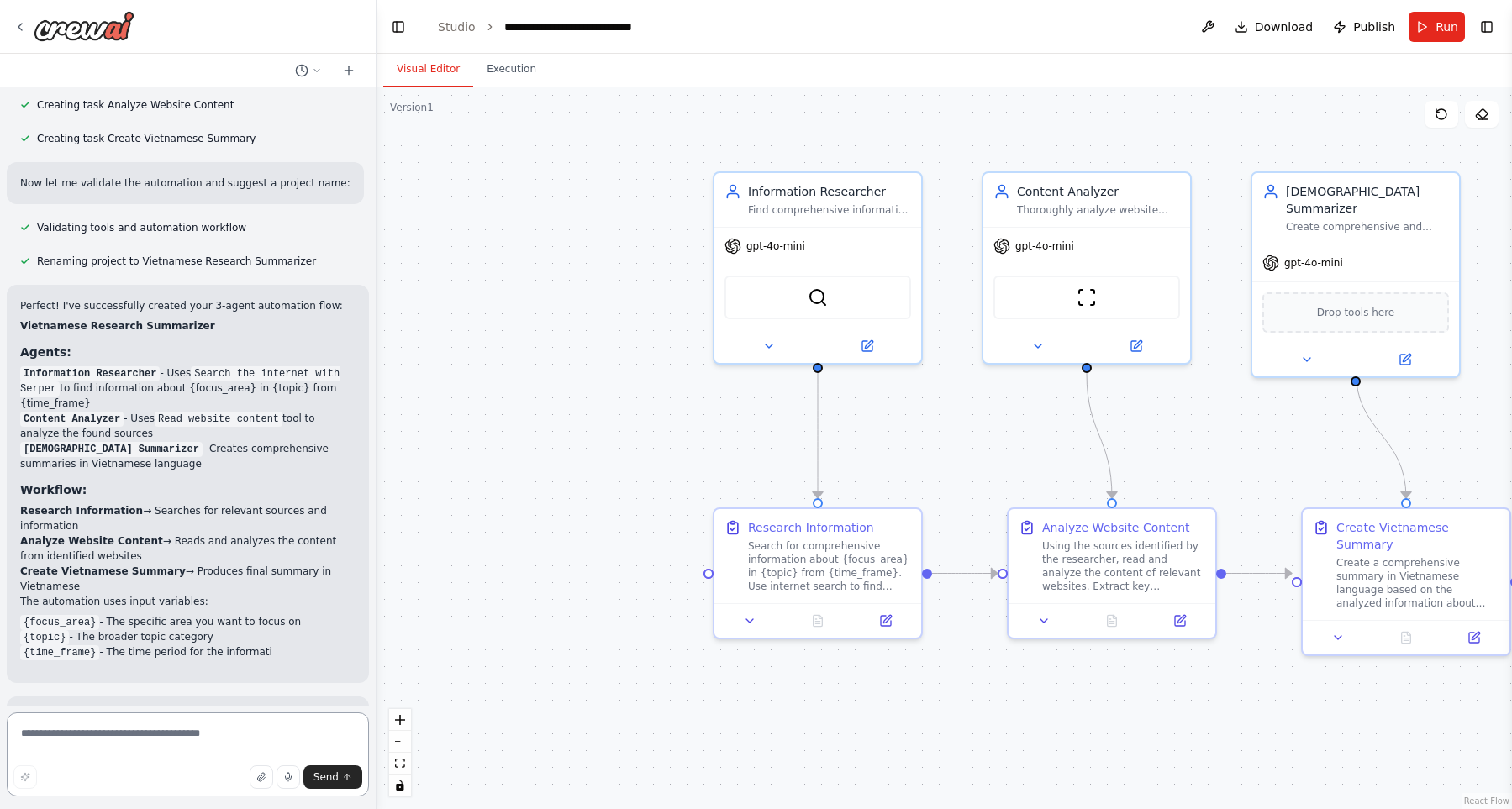
scroll to position [797, 0]
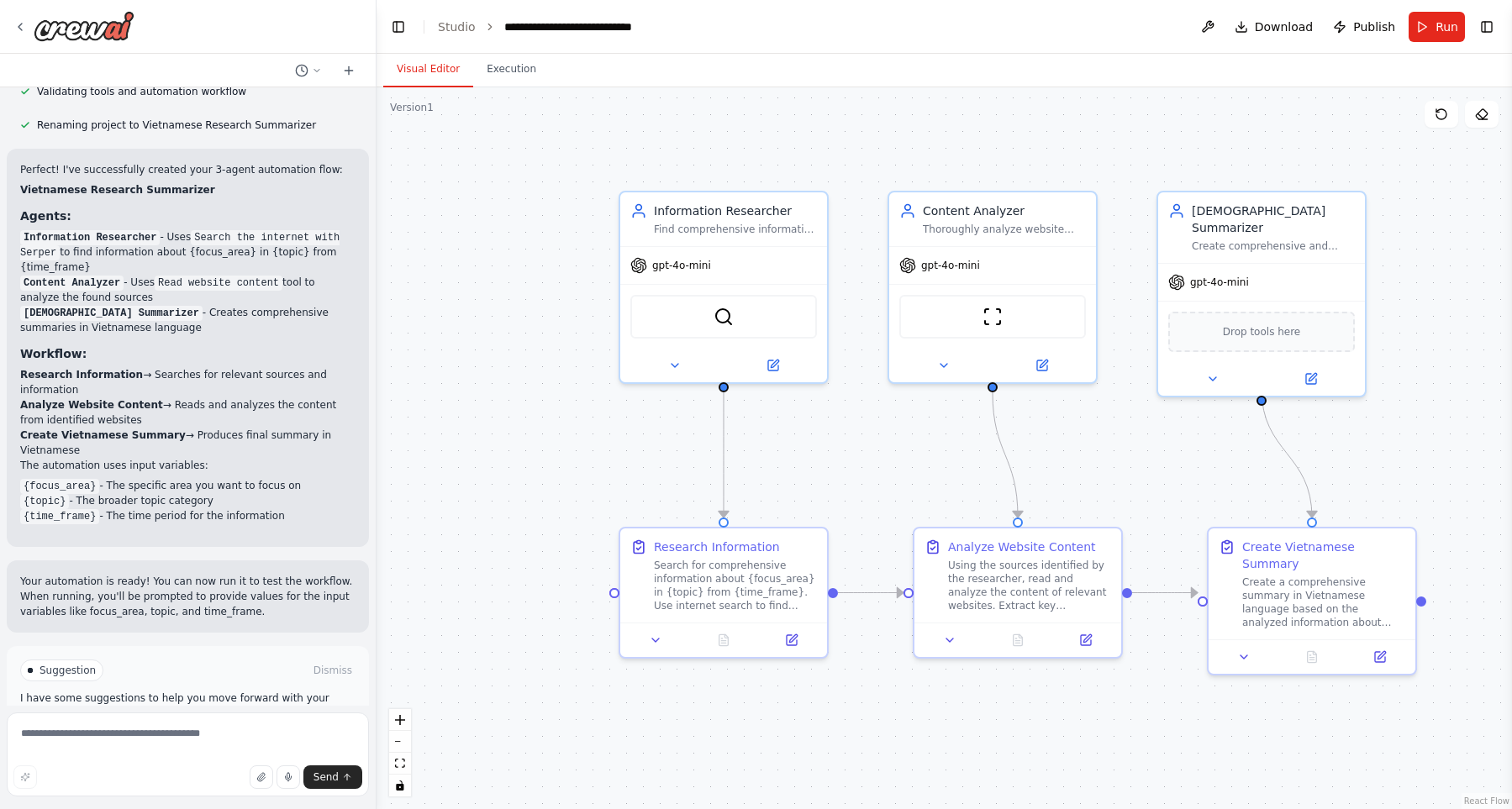
drag, startPoint x: 583, startPoint y: 403, endPoint x: 485, endPoint y: 421, distance: 99.6
click at [485, 421] on div ".deletable-edge-delete-btn { width: 20px; height: 20px; border: 0px solid #ffff…" at bounding box center [944, 448] width 1135 height 722
click at [597, 23] on div "**********" at bounding box center [595, 26] width 183 height 17
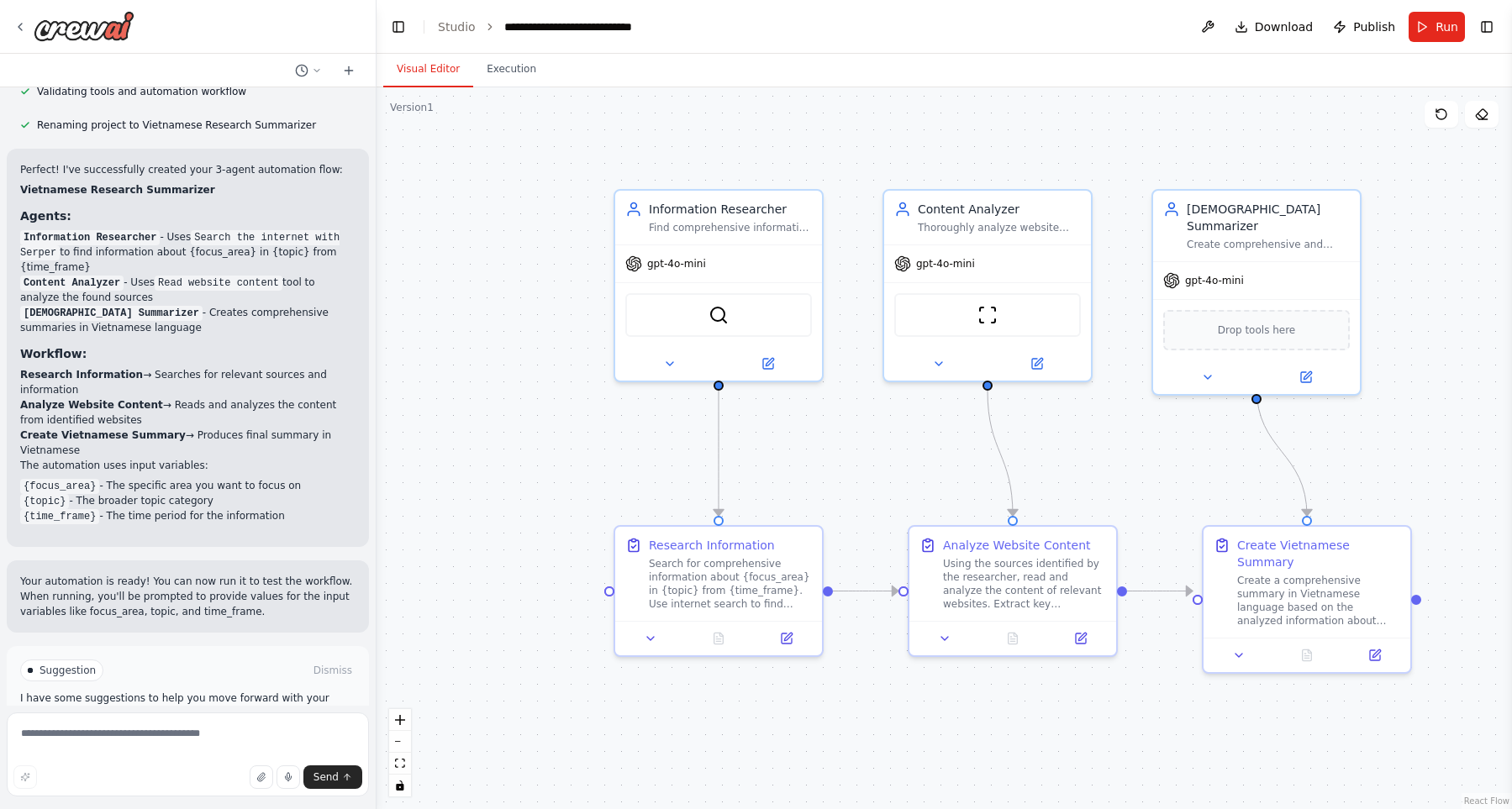
click at [597, 23] on div "**********" at bounding box center [595, 26] width 183 height 17
click at [604, 28] on div "**********" at bounding box center [595, 26] width 183 height 17
click at [627, 24] on div "**********" at bounding box center [595, 26] width 183 height 17
drag, startPoint x: 617, startPoint y: 26, endPoint x: 490, endPoint y: 24, distance: 127.0
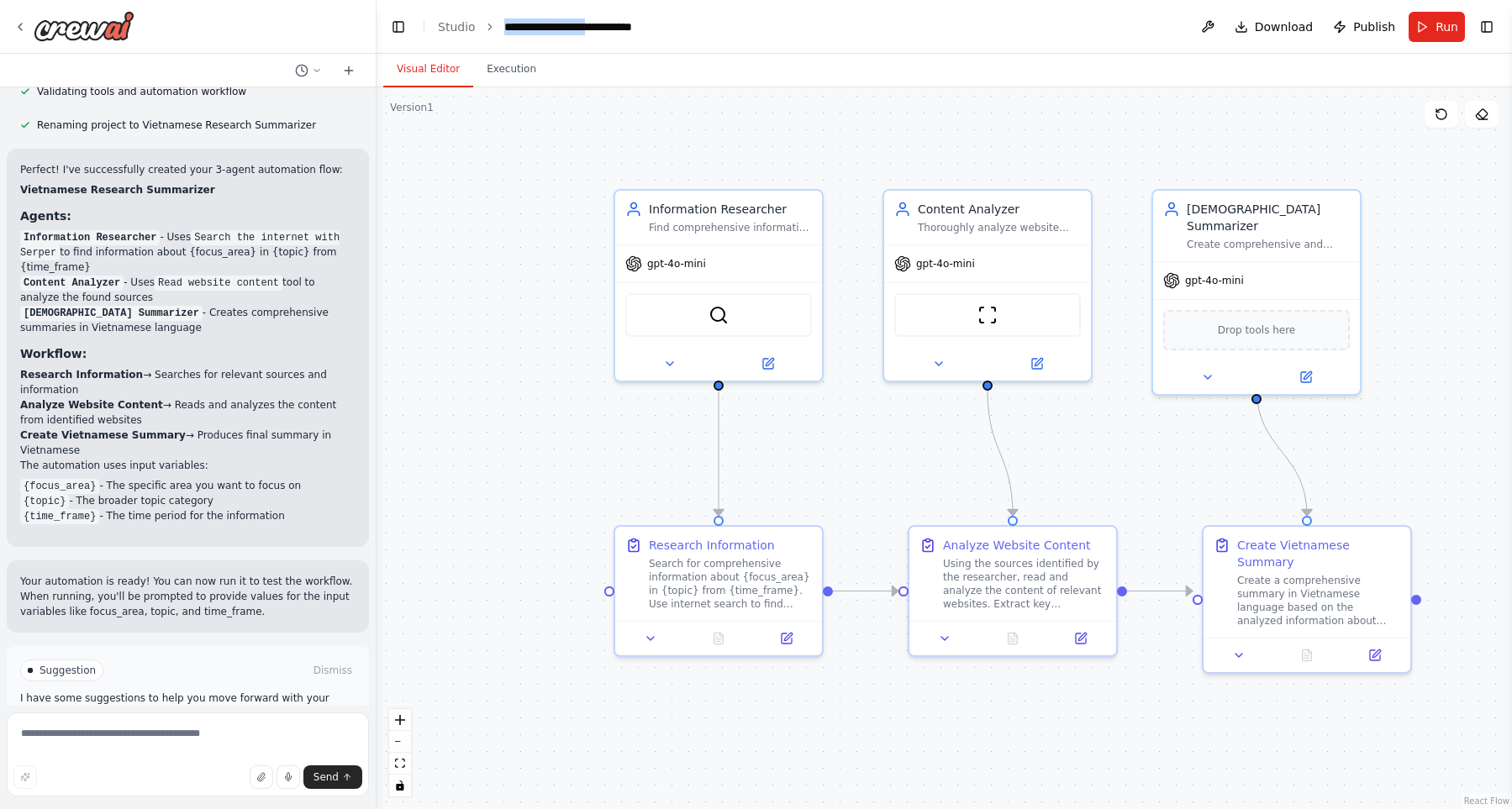
click at [490, 24] on ol "**********" at bounding box center [562, 26] width 249 height 17
click at [568, 29] on span "**********" at bounding box center [586, 26] width 164 height 12
click at [642, 126] on div ".deletable-edge-delete-btn { width: 20px; height: 20px; border: 0px solid #ffff…" at bounding box center [944, 448] width 1135 height 722
click at [677, 366] on button at bounding box center [668, 360] width 95 height 21
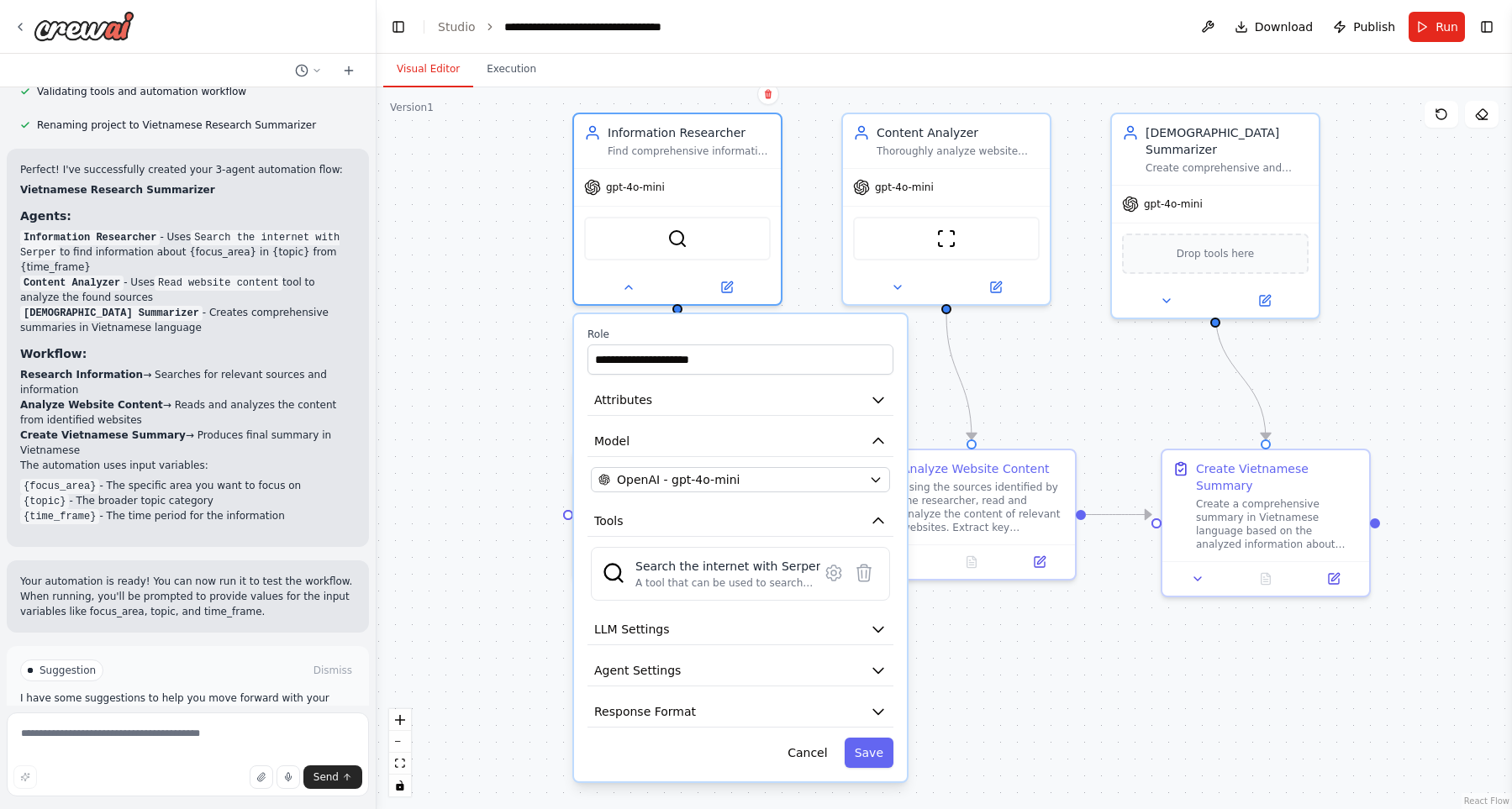
drag, startPoint x: 521, startPoint y: 451, endPoint x: 479, endPoint y: 375, distance: 86.8
click at [479, 375] on div ".deletable-edge-delete-btn { width: 20px; height: 20px; border: 0px solid #ffff…" at bounding box center [944, 448] width 1135 height 722
click at [657, 404] on button "Attributes" at bounding box center [740, 400] width 306 height 31
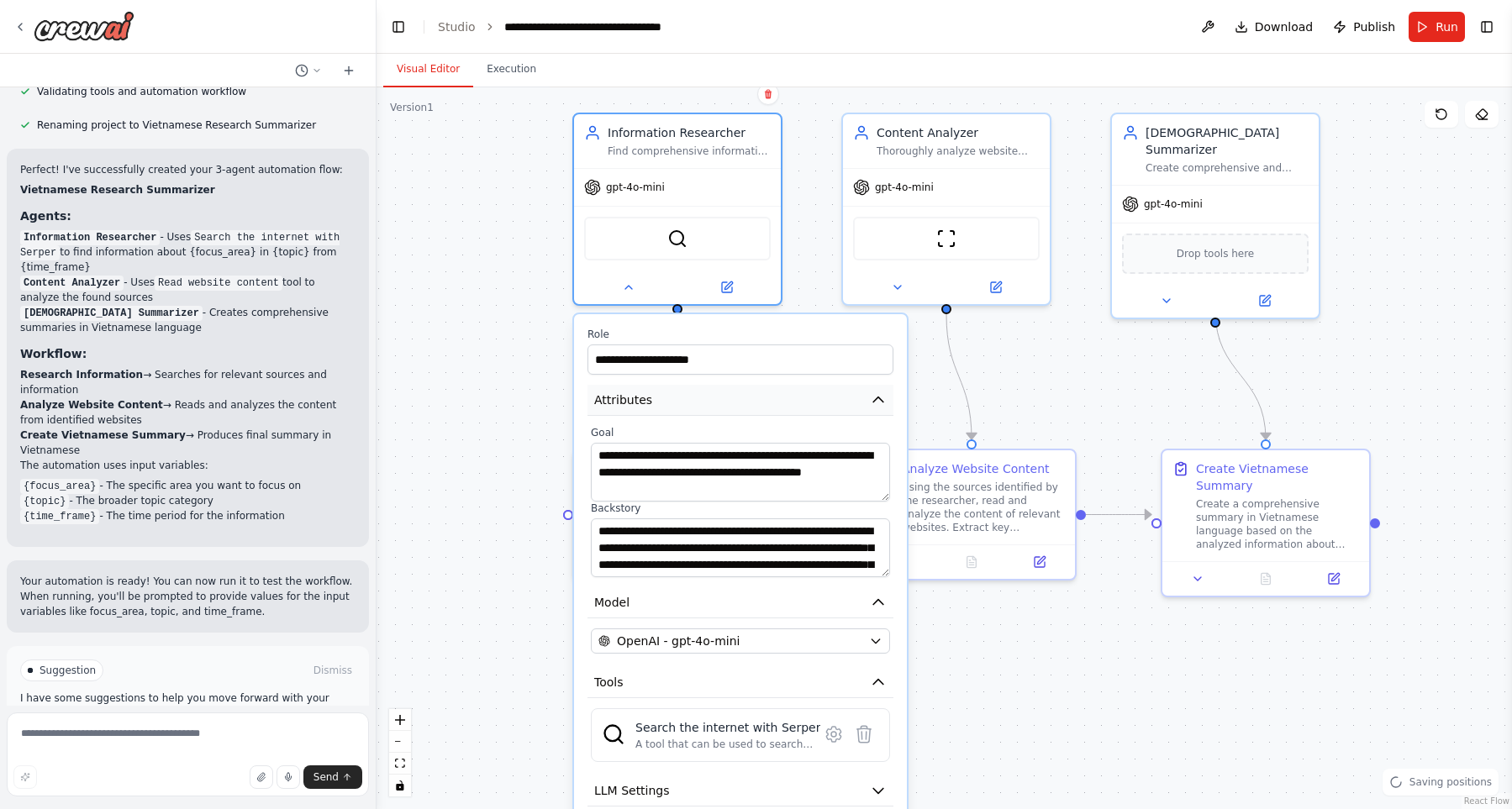
click at [657, 404] on button "Attributes" at bounding box center [740, 400] width 306 height 31
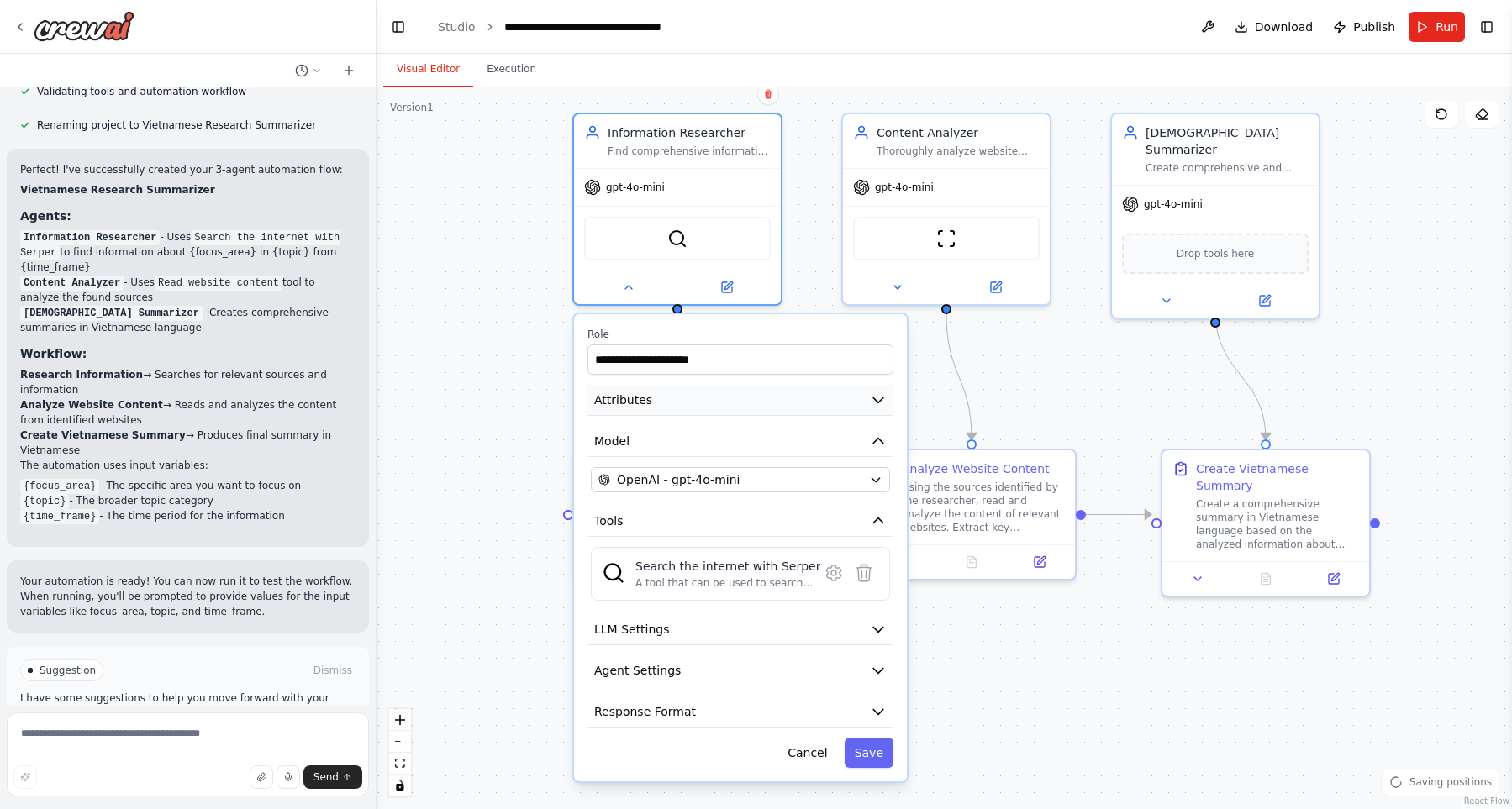
click at [657, 404] on button "Attributes" at bounding box center [740, 400] width 306 height 31
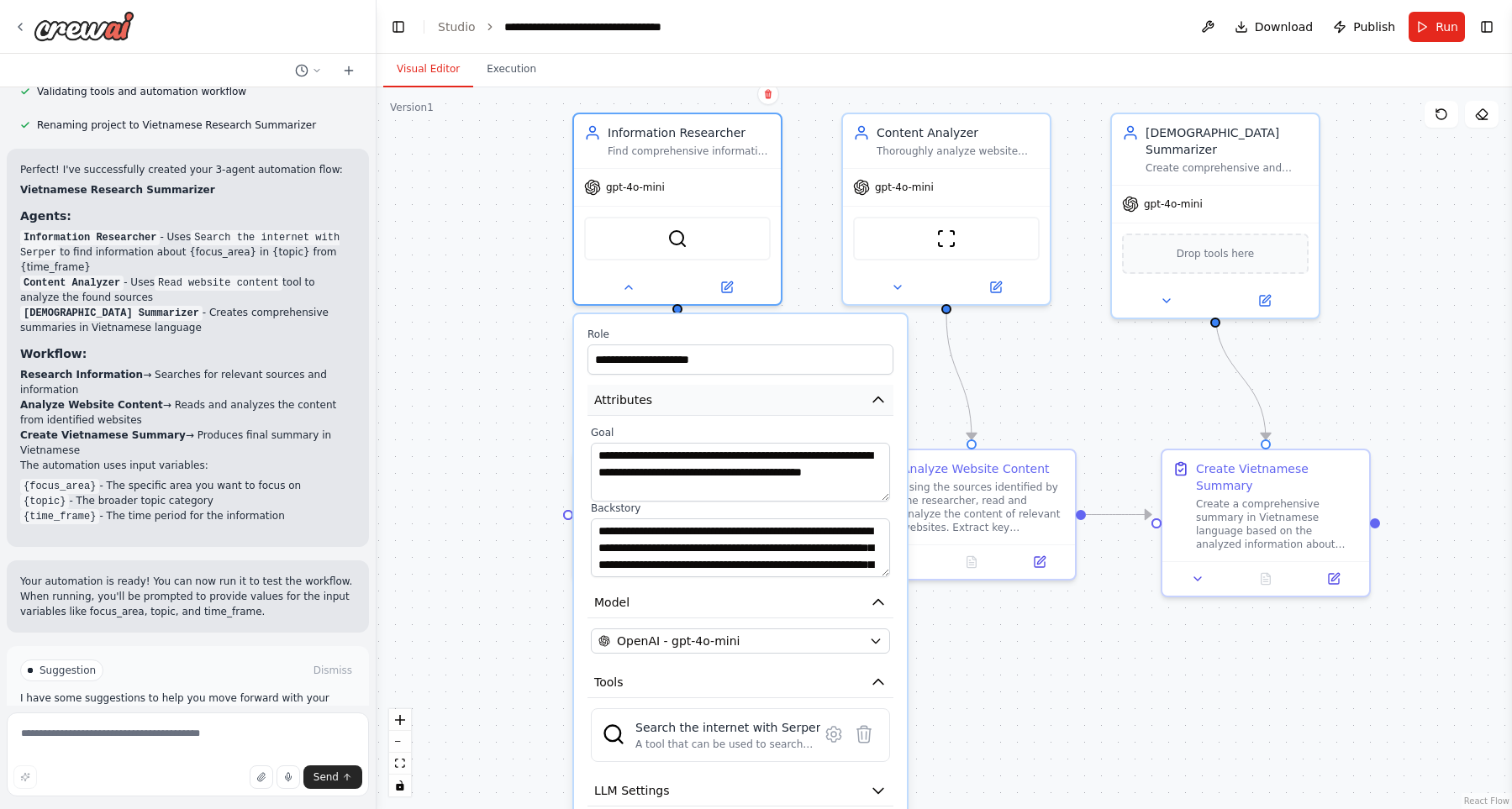
click at [657, 404] on button "Attributes" at bounding box center [740, 400] width 306 height 31
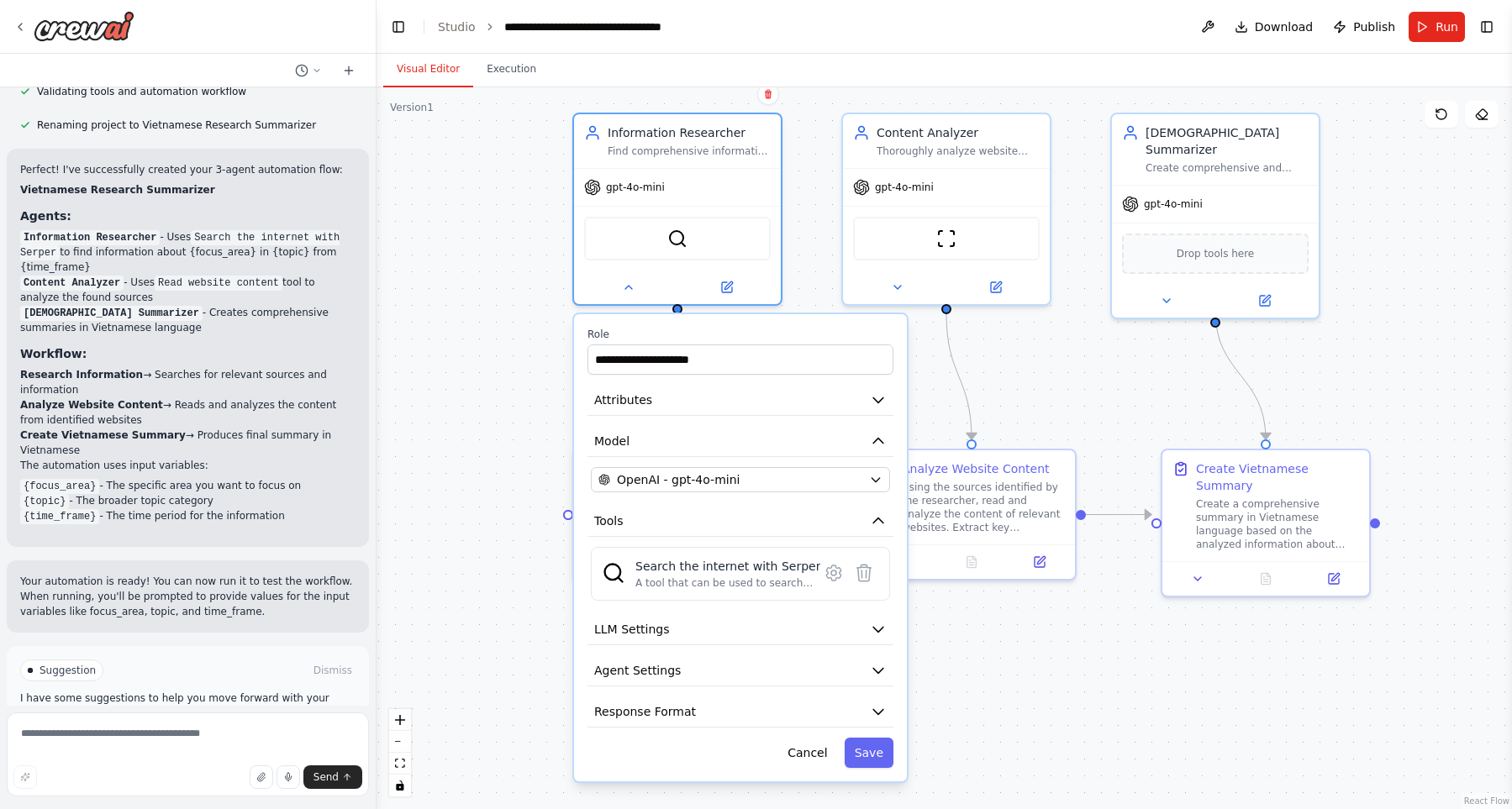
click at [512, 390] on div ".deletable-edge-delete-btn { width: 20px; height: 20px; border: 0px solid #ffff…" at bounding box center [944, 448] width 1135 height 722
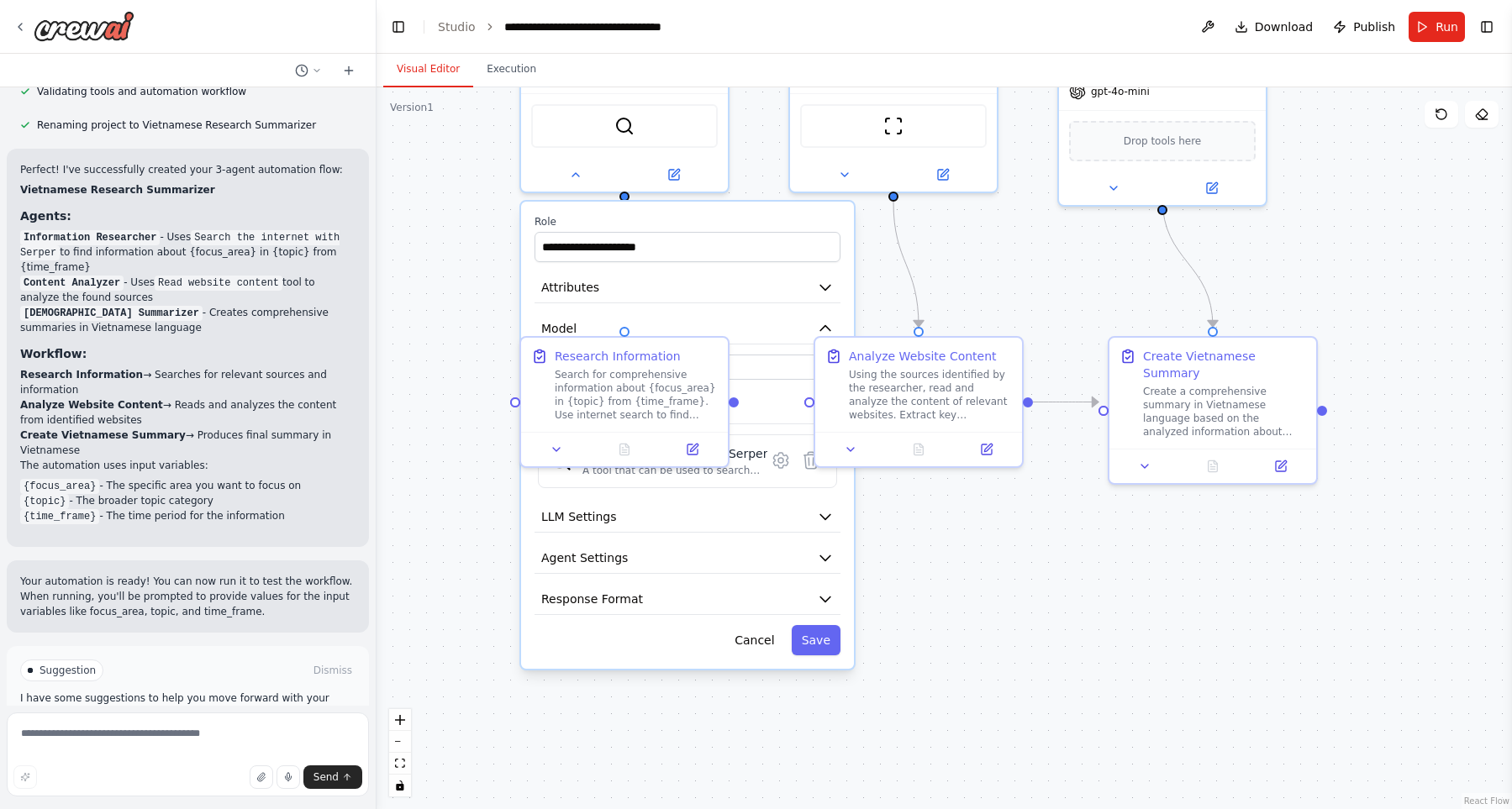
drag, startPoint x: 503, startPoint y: 372, endPoint x: 467, endPoint y: 266, distance: 111.9
click at [454, 264] on div ".deletable-edge-delete-btn { width: 20px; height: 20px; border: 0px solid #ffff…" at bounding box center [944, 448] width 1135 height 722
click at [717, 321] on button "Model" at bounding box center [687, 328] width 306 height 31
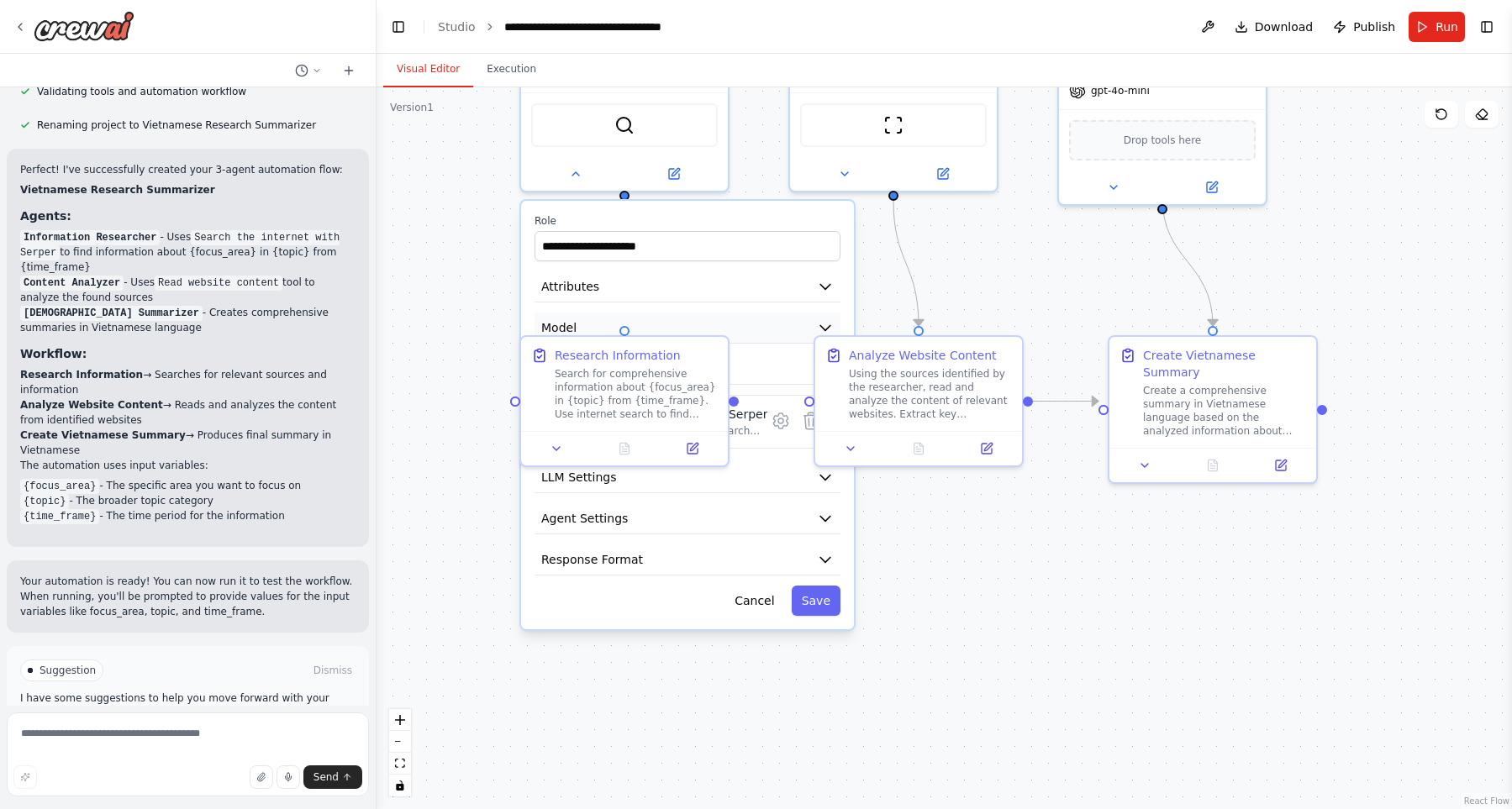
click at [741, 323] on button "Model" at bounding box center [687, 328] width 306 height 31
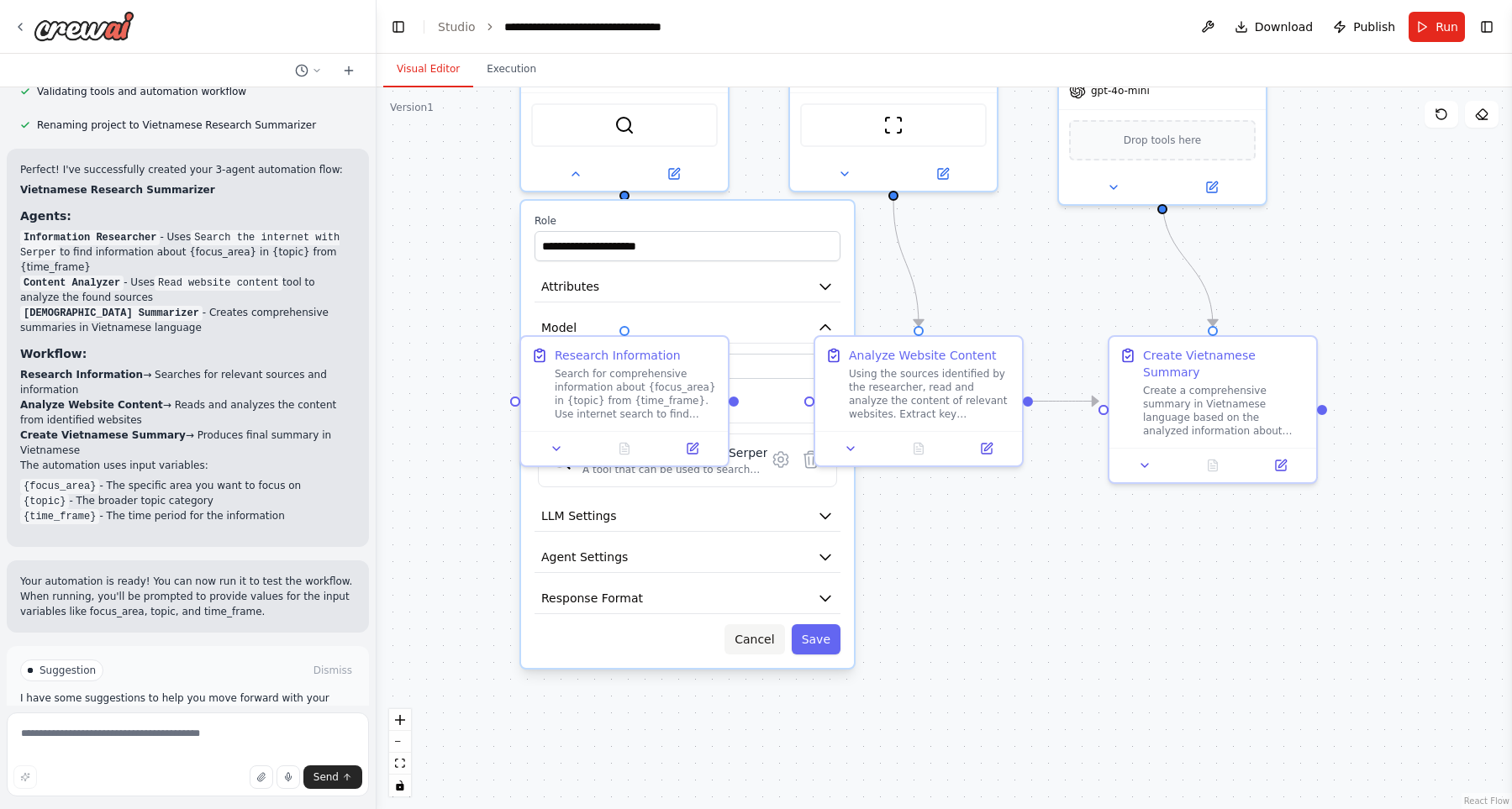
click at [764, 648] on button "Cancel" at bounding box center [754, 639] width 60 height 30
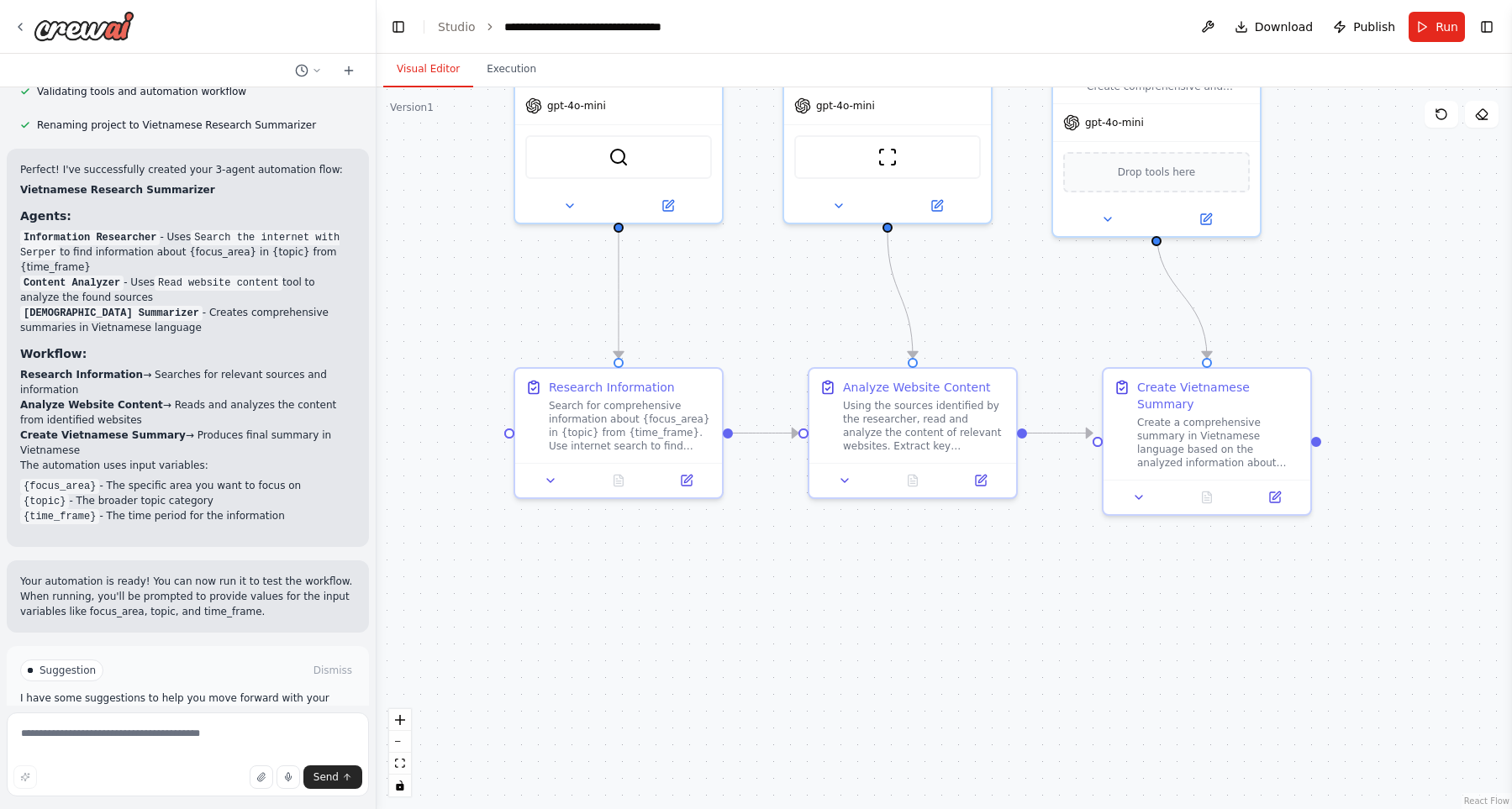
drag, startPoint x: 645, startPoint y: 681, endPoint x: 610, endPoint y: 803, distance: 126.9
click at [610, 802] on div ".deletable-edge-delete-btn { width: 20px; height: 20px; border: 0px solid #ffff…" at bounding box center [944, 448] width 1135 height 722
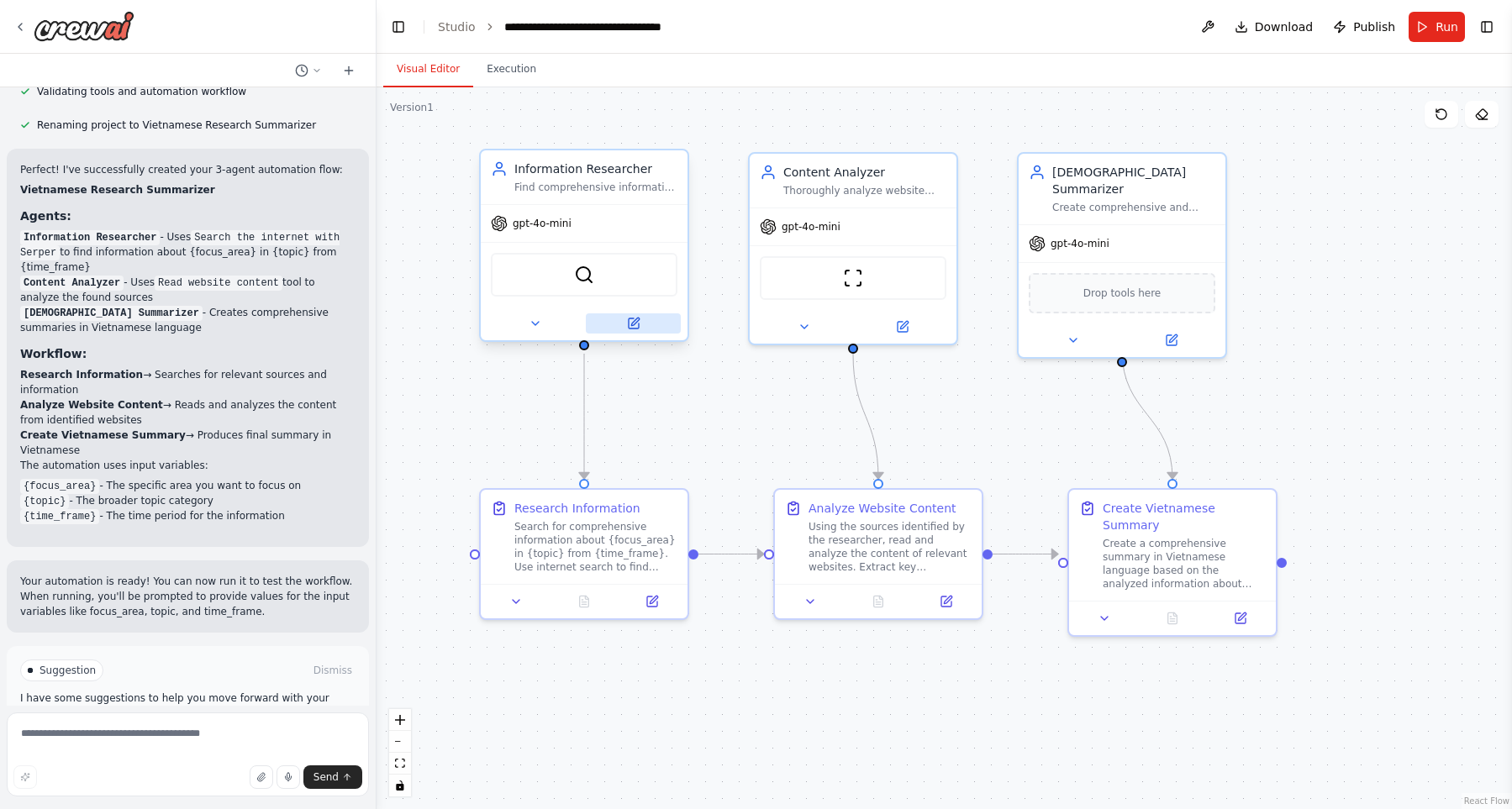
click at [639, 335] on div at bounding box center [583, 323] width 206 height 33
click at [638, 318] on icon at bounding box center [635, 322] width 8 height 8
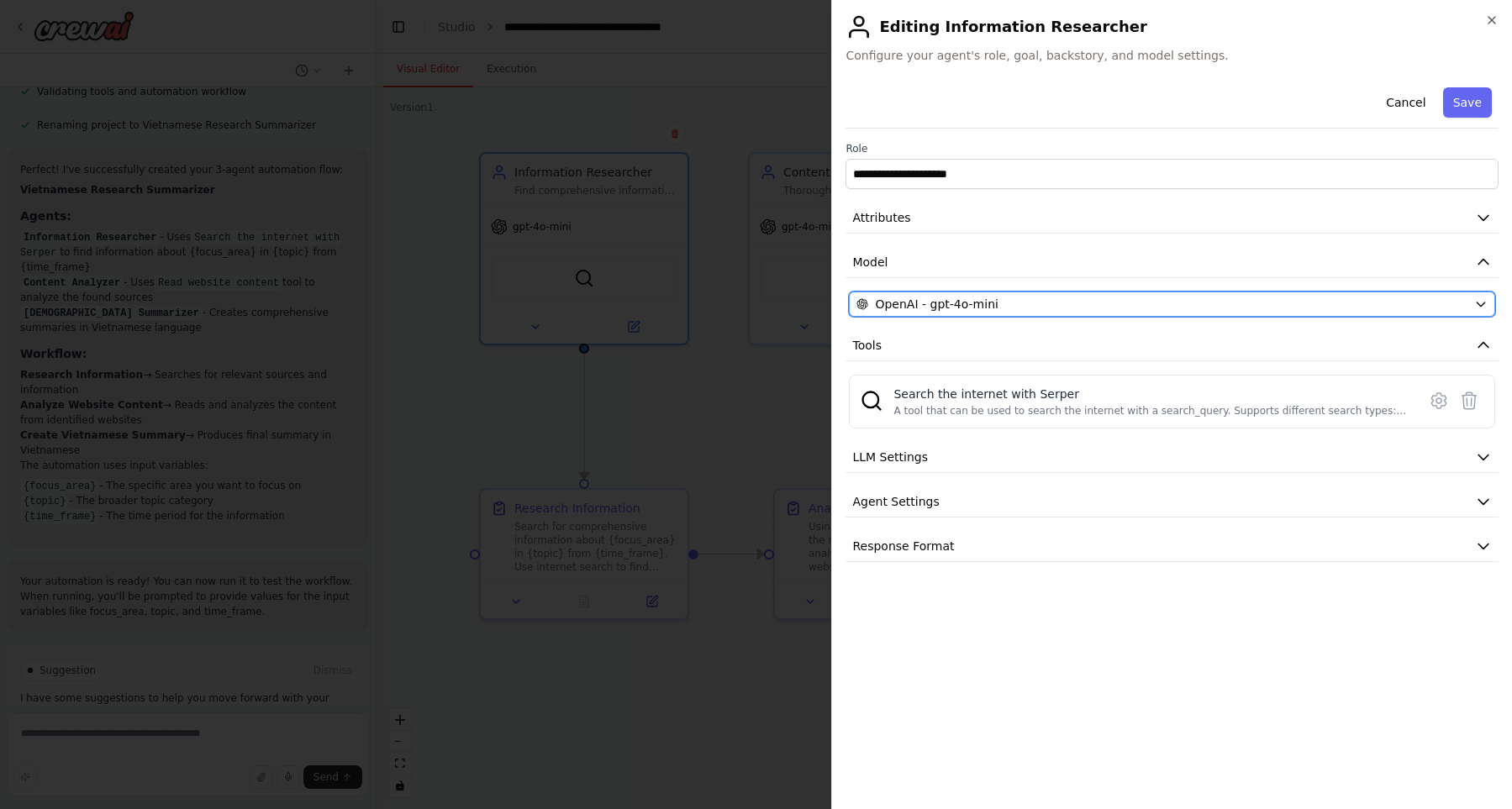
click at [1103, 305] on div "OpenAI - gpt-4o-mini" at bounding box center [1162, 303] width 611 height 17
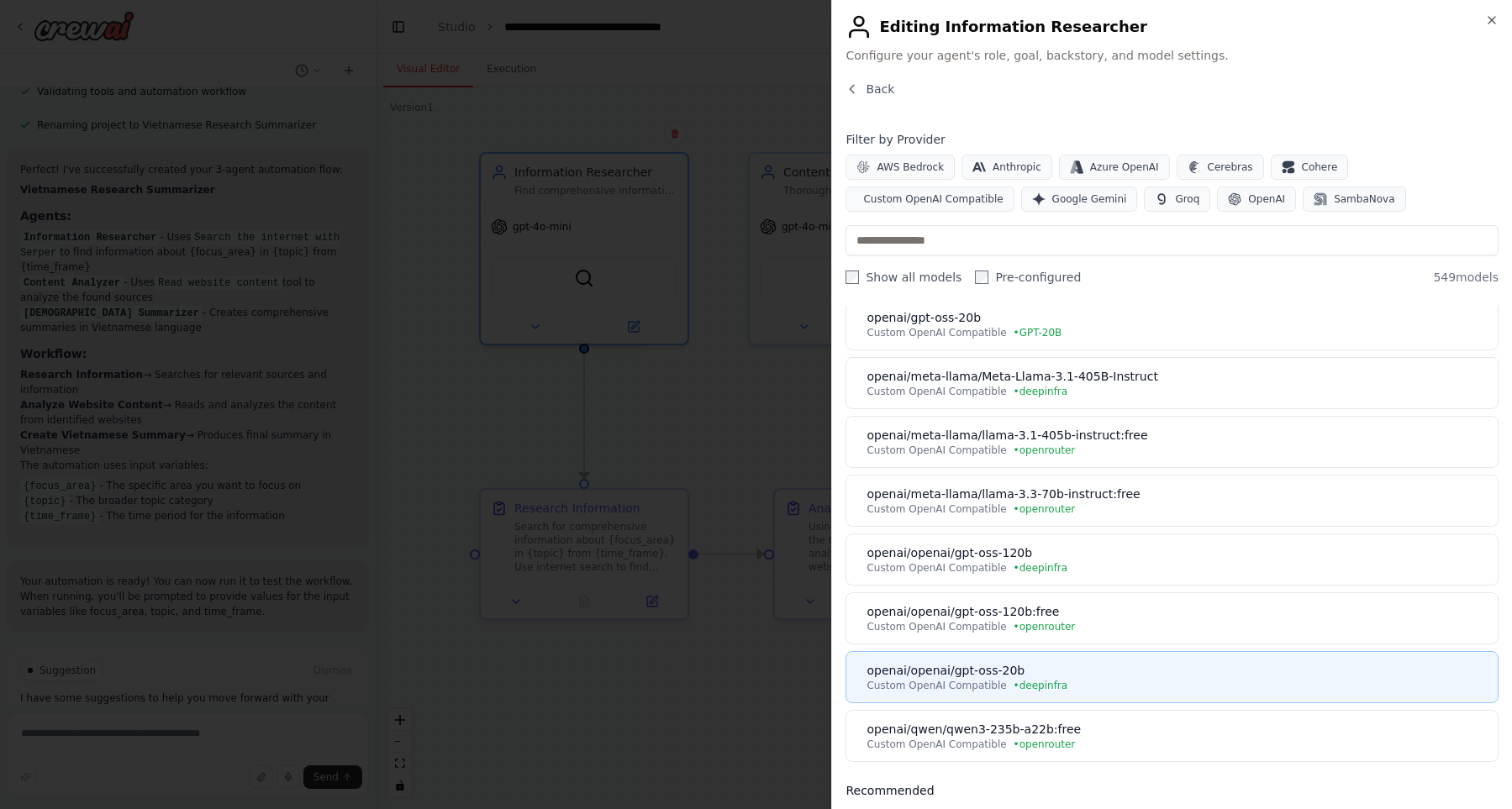
scroll to position [574, 0]
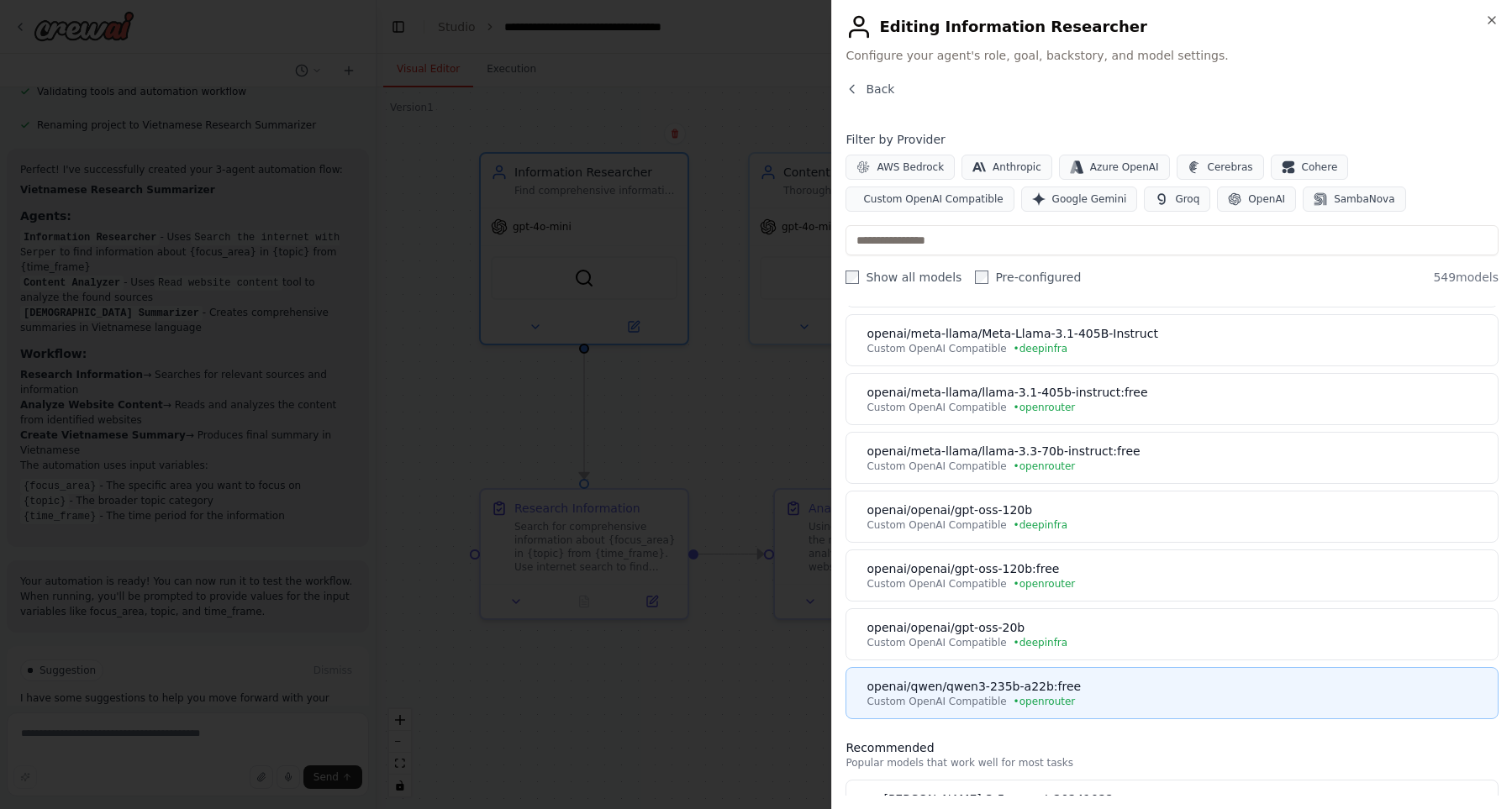
click at [1107, 681] on div "openai/qwen/qwen3-235b-a22b:free" at bounding box center [1176, 686] width 621 height 17
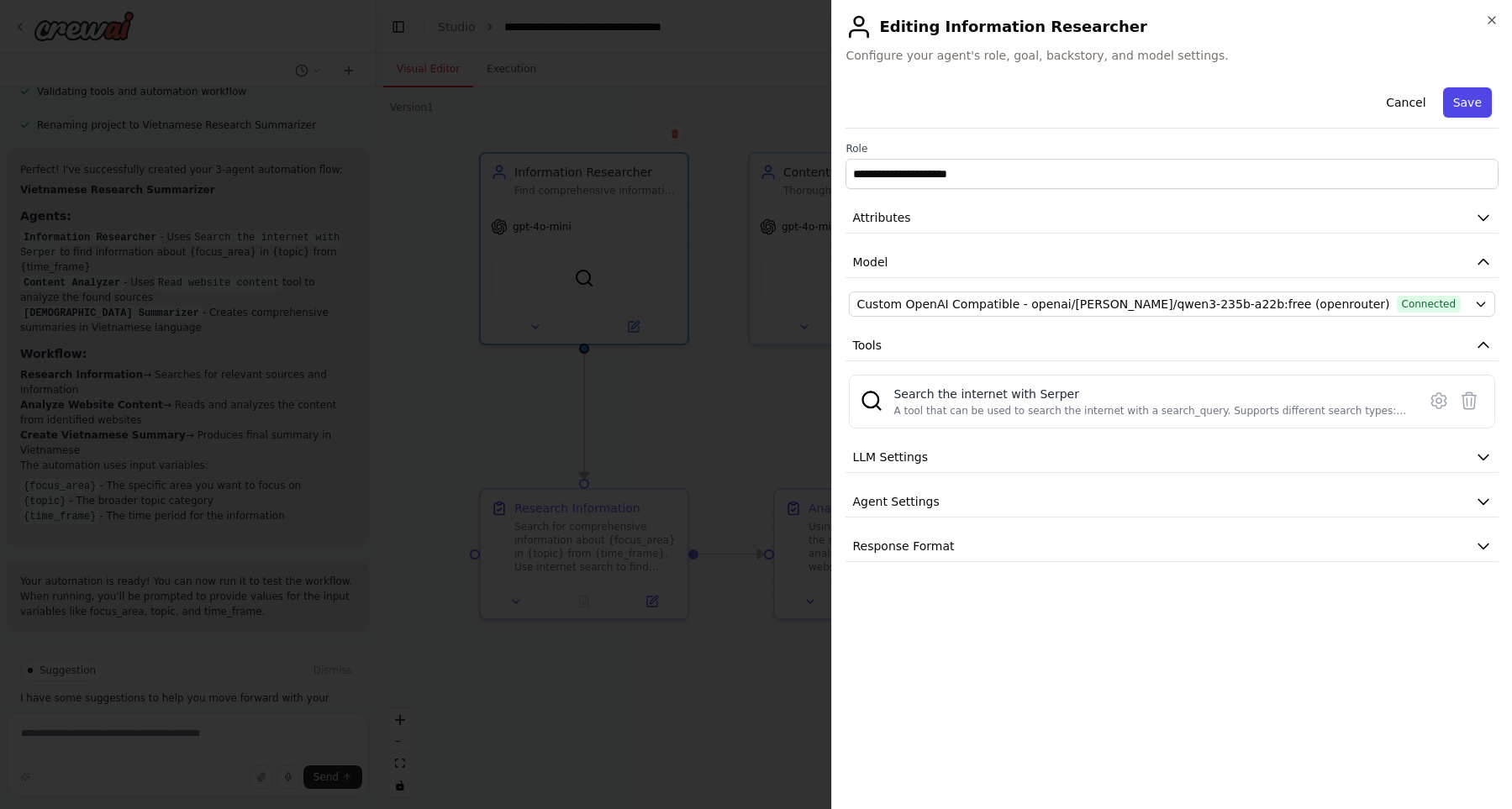
click at [1483, 97] on button "Save" at bounding box center [1467, 102] width 49 height 30
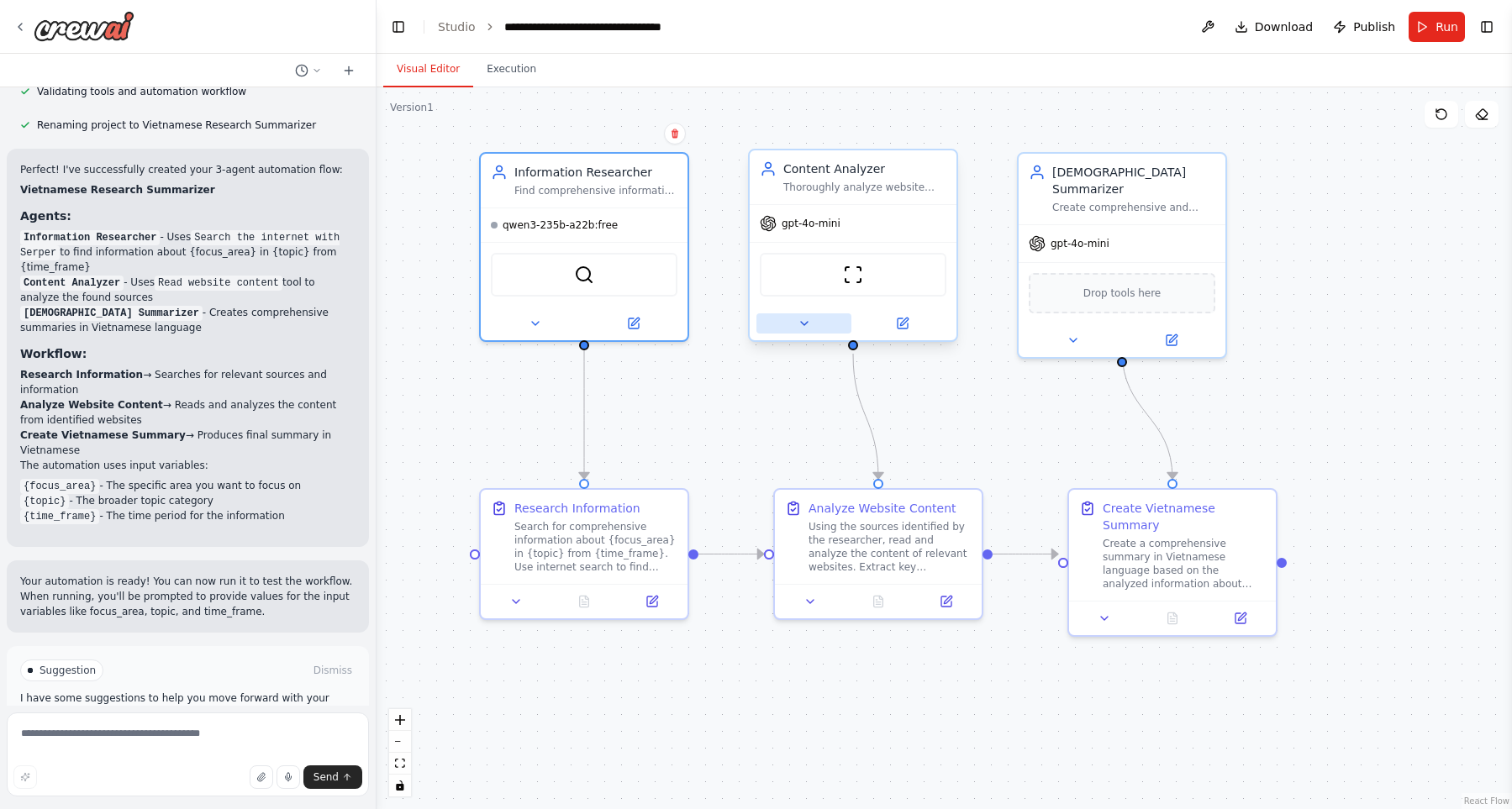
click at [778, 325] on button at bounding box center [803, 323] width 95 height 21
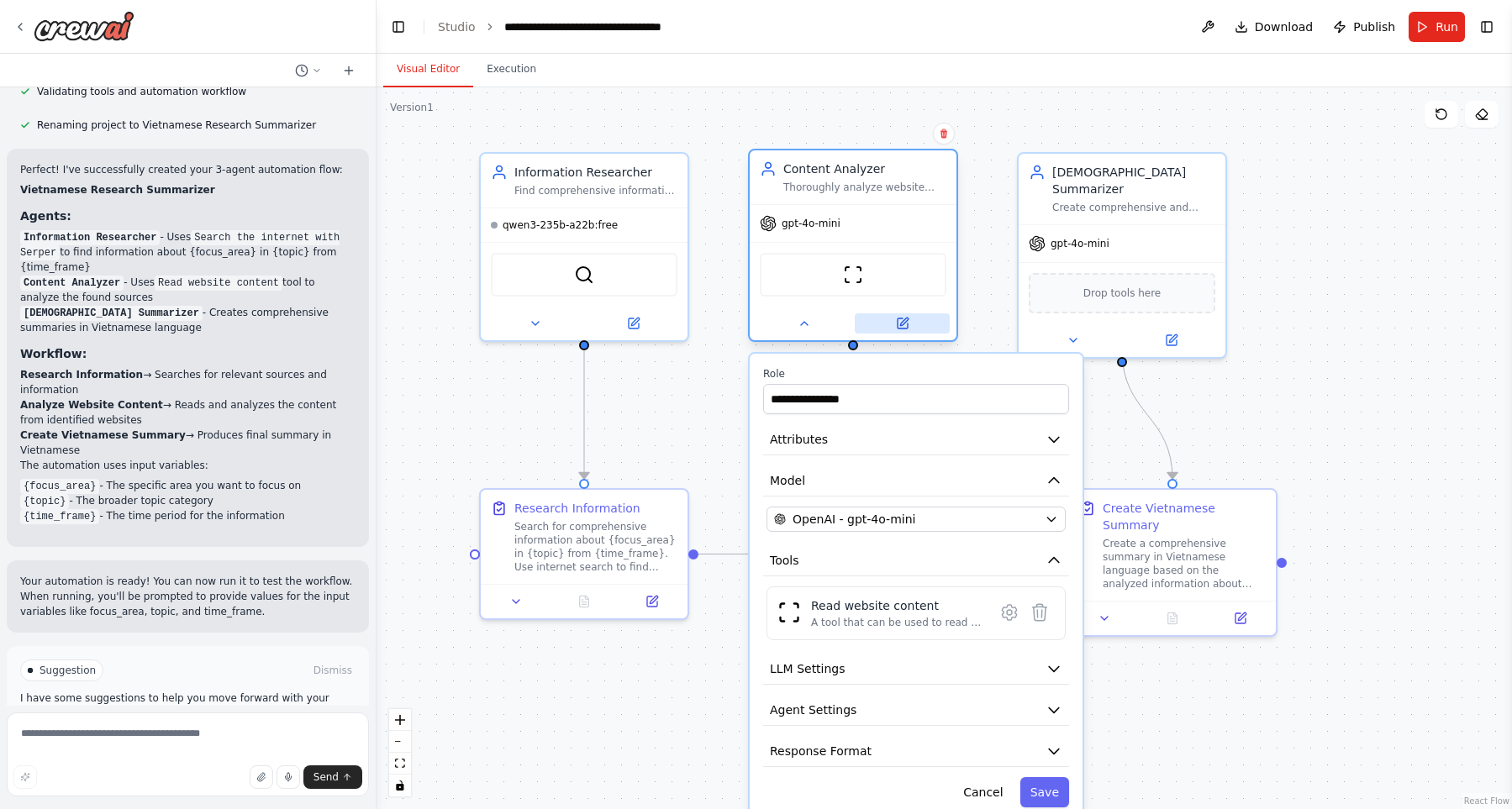
click at [884, 325] on button at bounding box center [901, 323] width 95 height 21
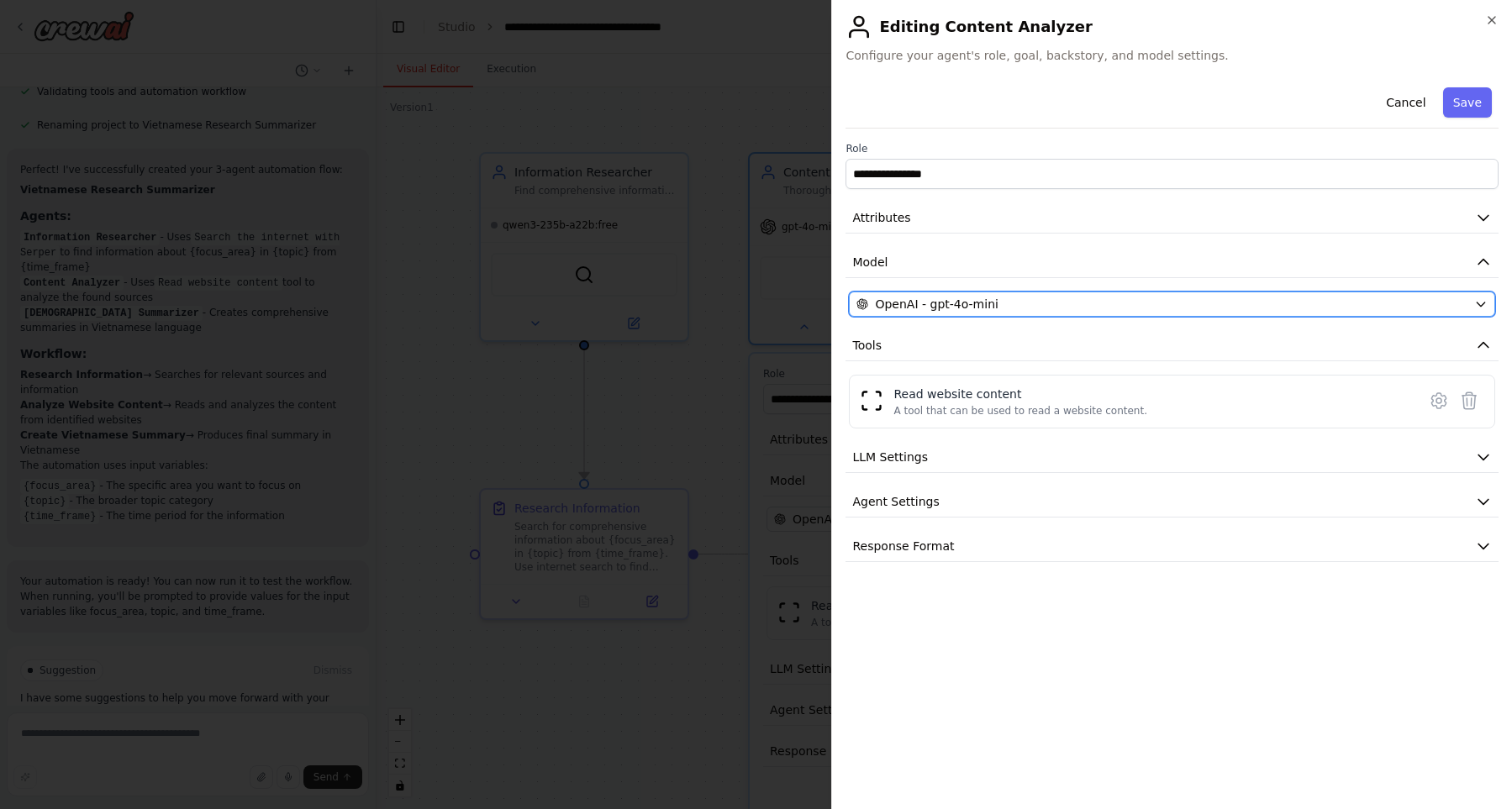
click at [1050, 305] on div "OpenAI - gpt-4o-mini" at bounding box center [1162, 303] width 611 height 17
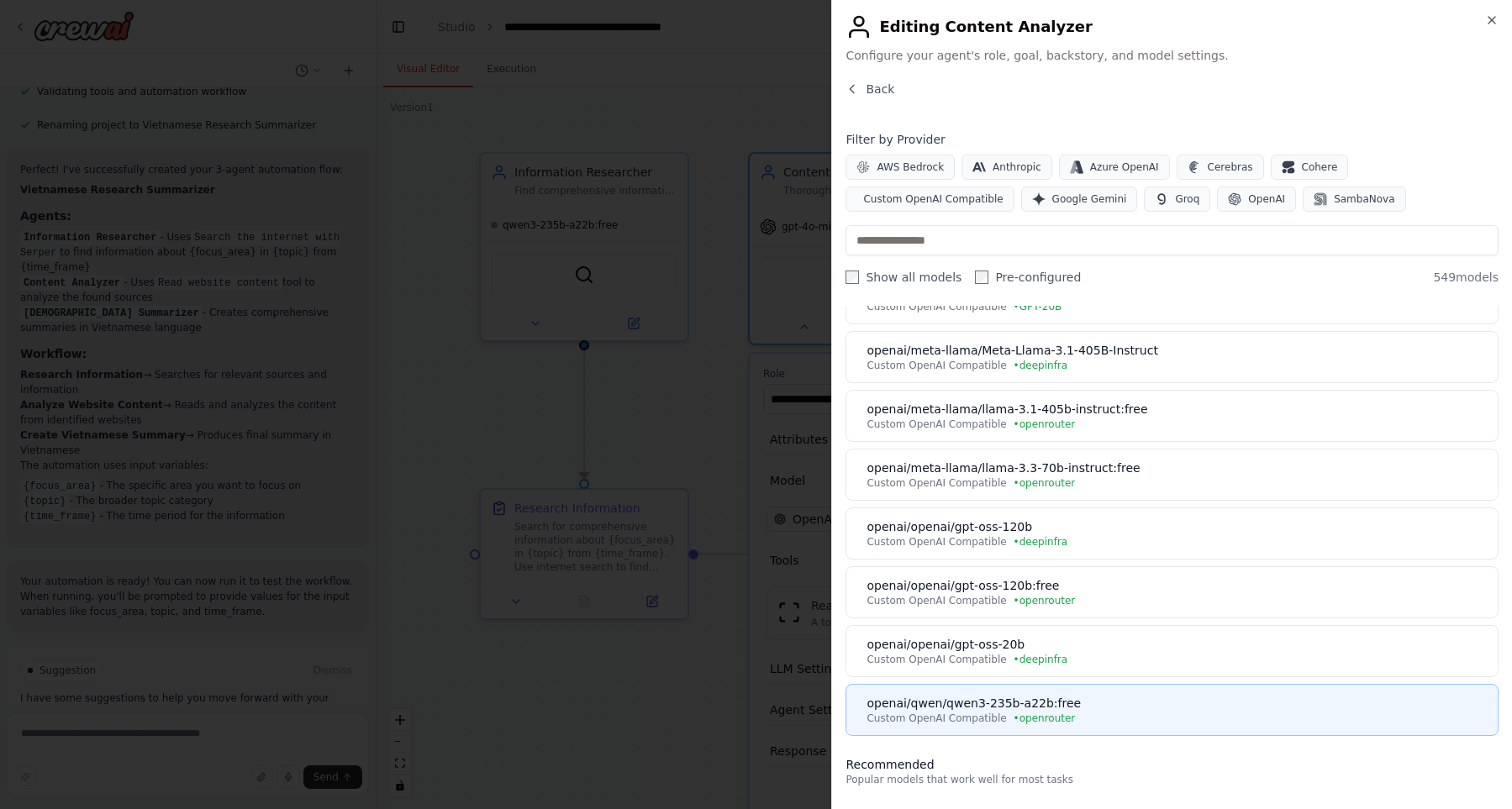
scroll to position [478, 0]
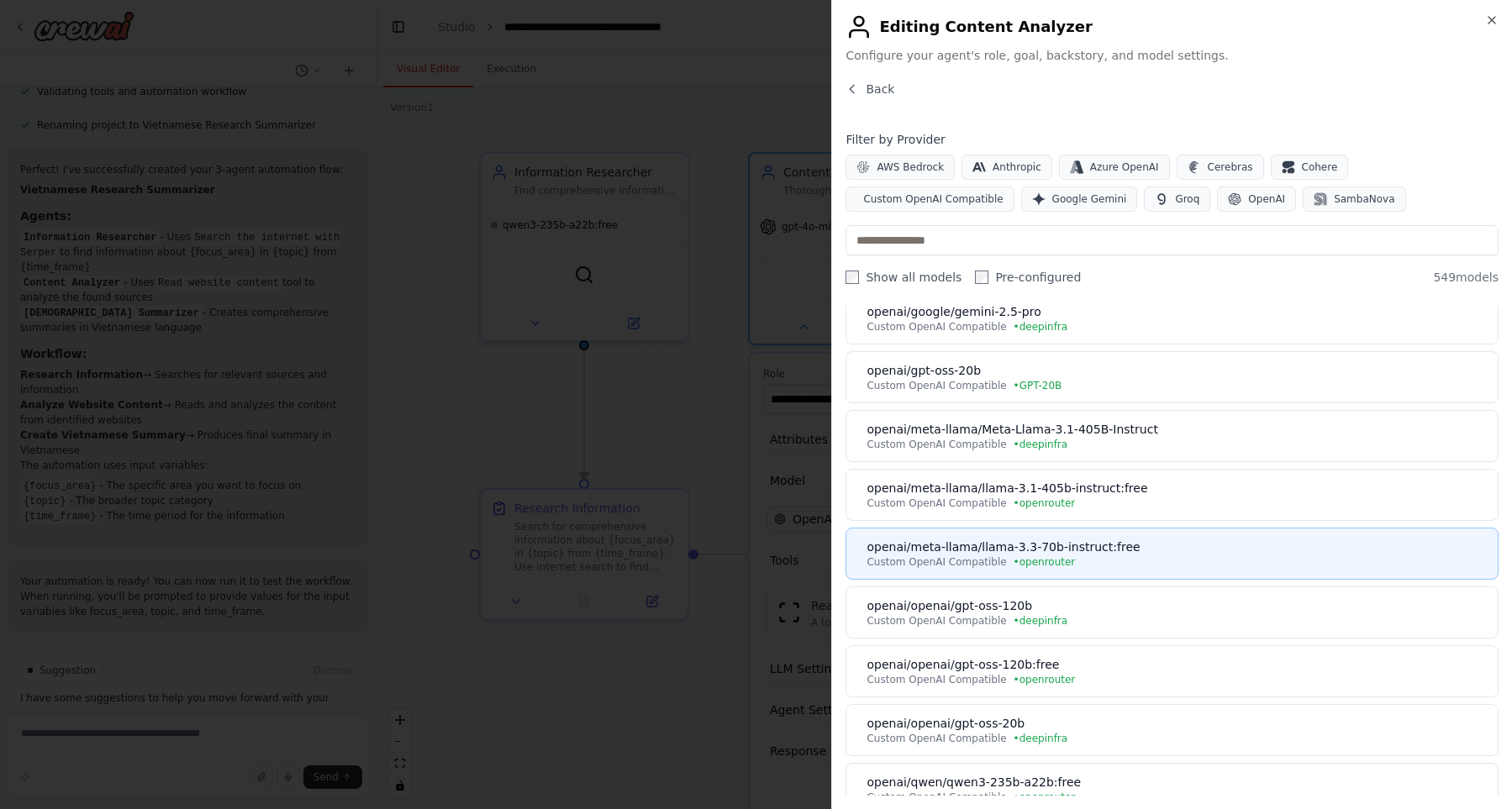
click at [1094, 555] on div "openai/meta-llama/llama-3.3-70b-instruct:free" at bounding box center [1176, 546] width 621 height 17
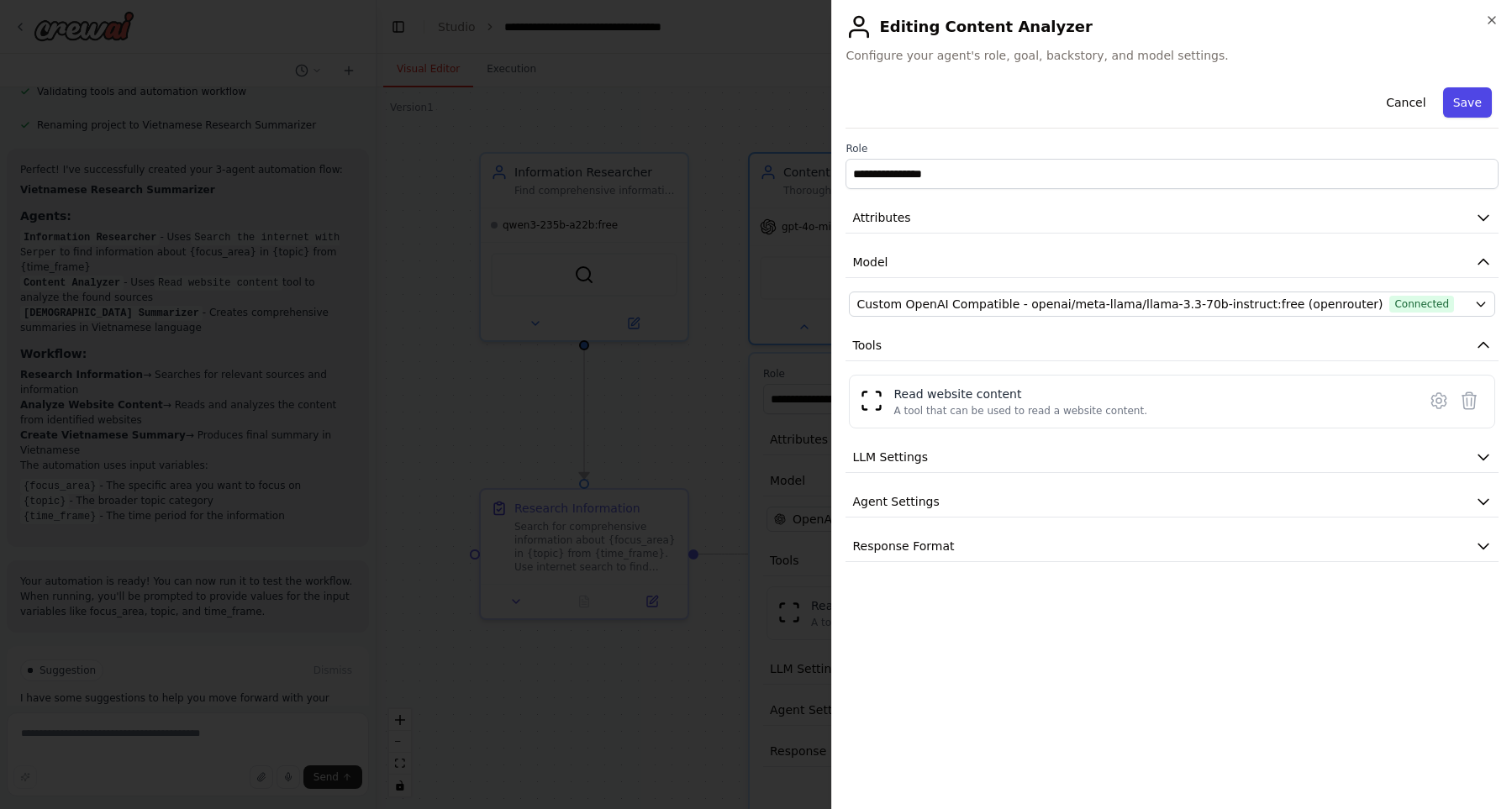
click at [1484, 100] on button "Save" at bounding box center [1467, 102] width 49 height 30
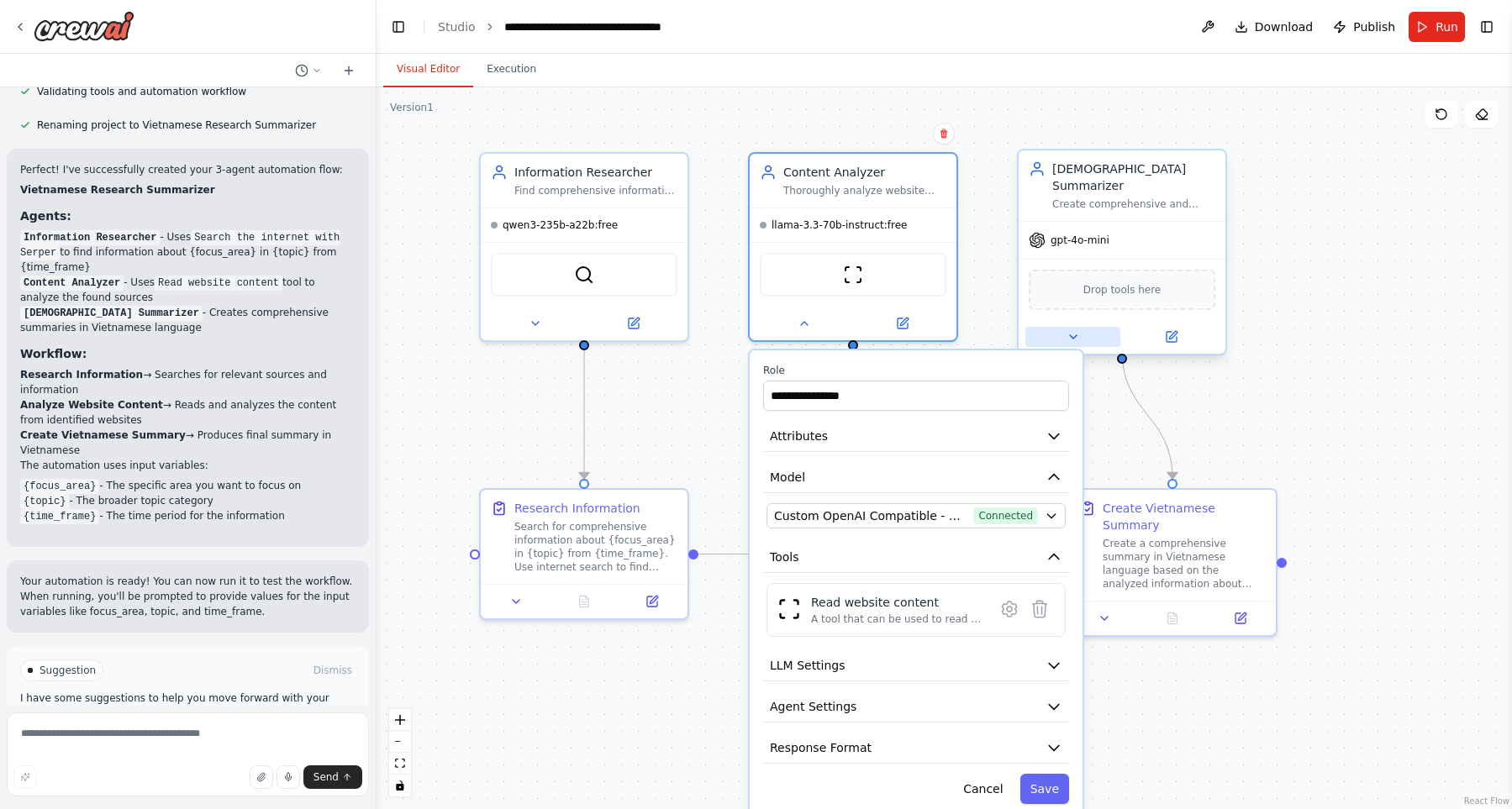
click at [1078, 327] on button at bounding box center [1073, 337] width 95 height 21
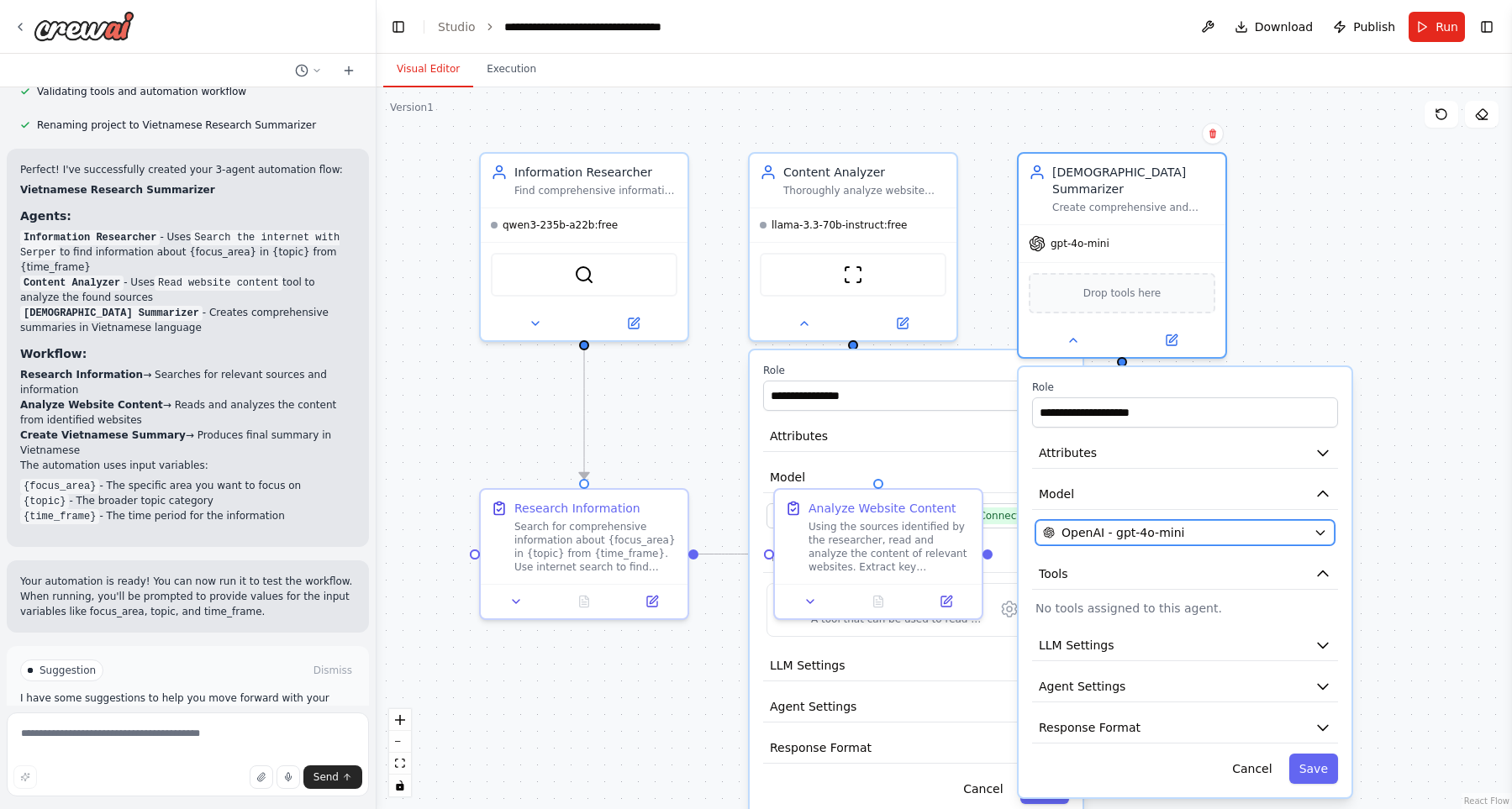
click at [1098, 524] on span "OpenAI - gpt-4o-mini" at bounding box center [1123, 532] width 122 height 17
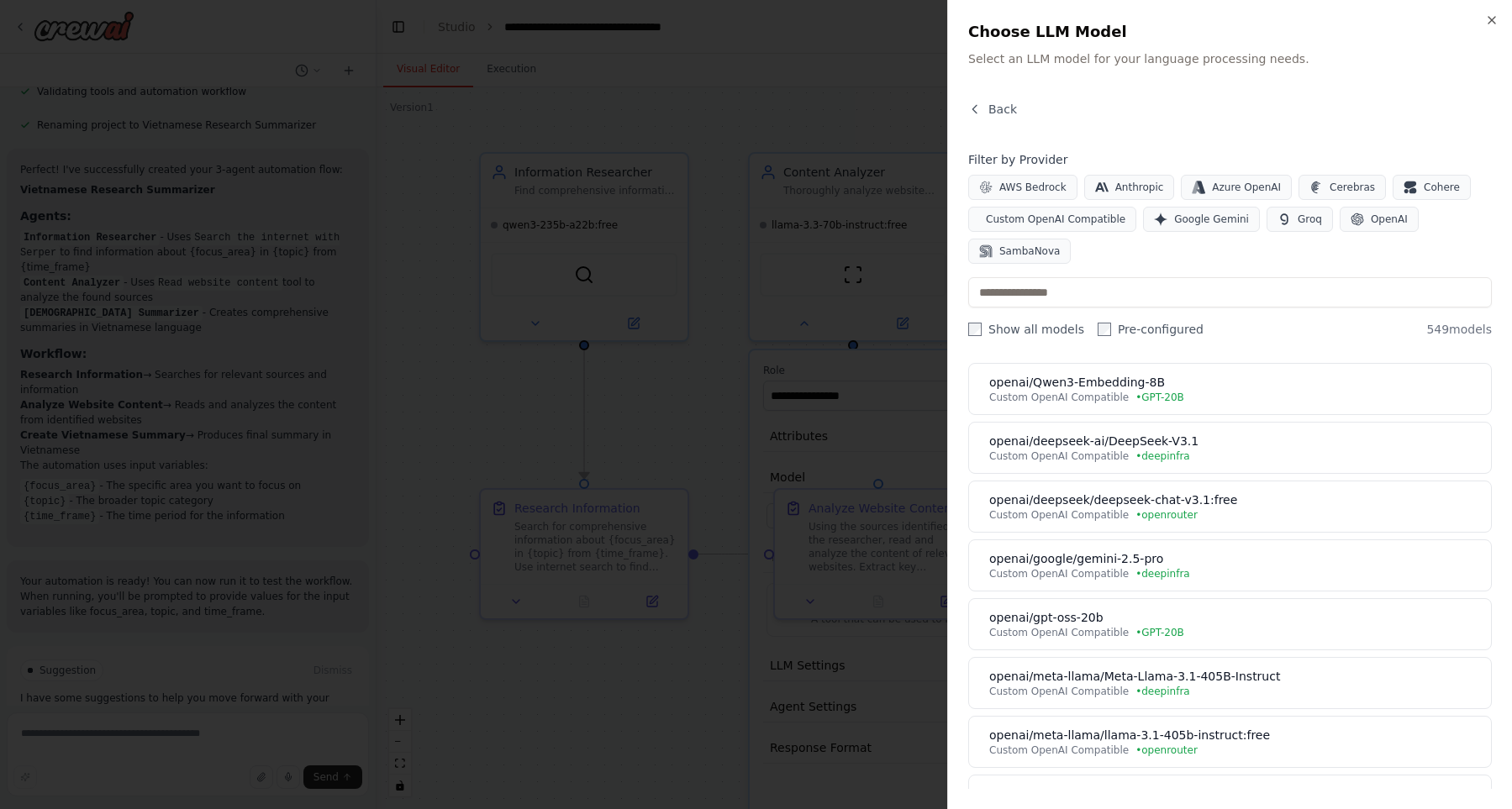
scroll to position [288, 0]
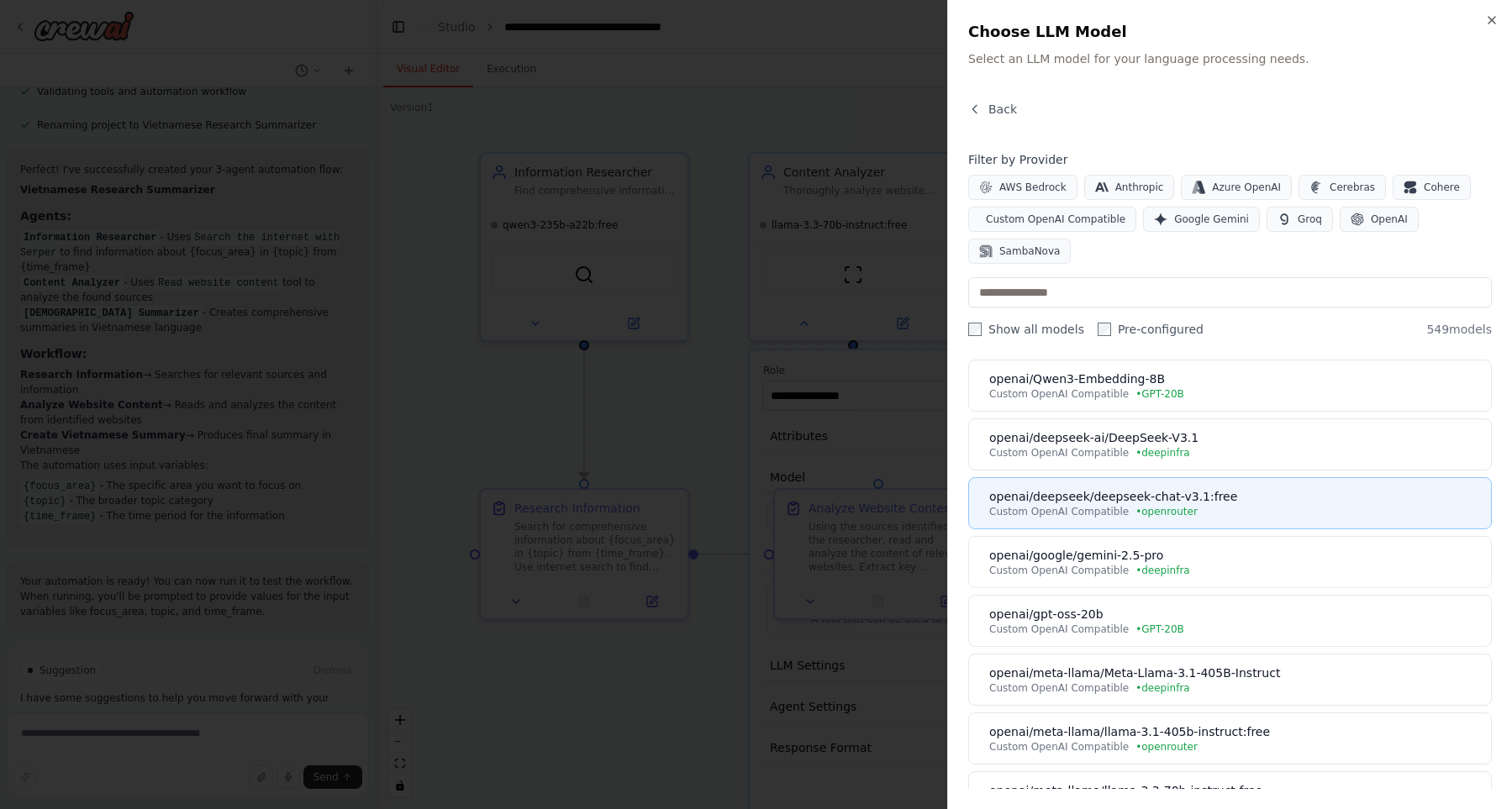
click at [1306, 496] on div "openai/deepseek/deepseek-chat-v3.1:free" at bounding box center [1235, 496] width 491 height 17
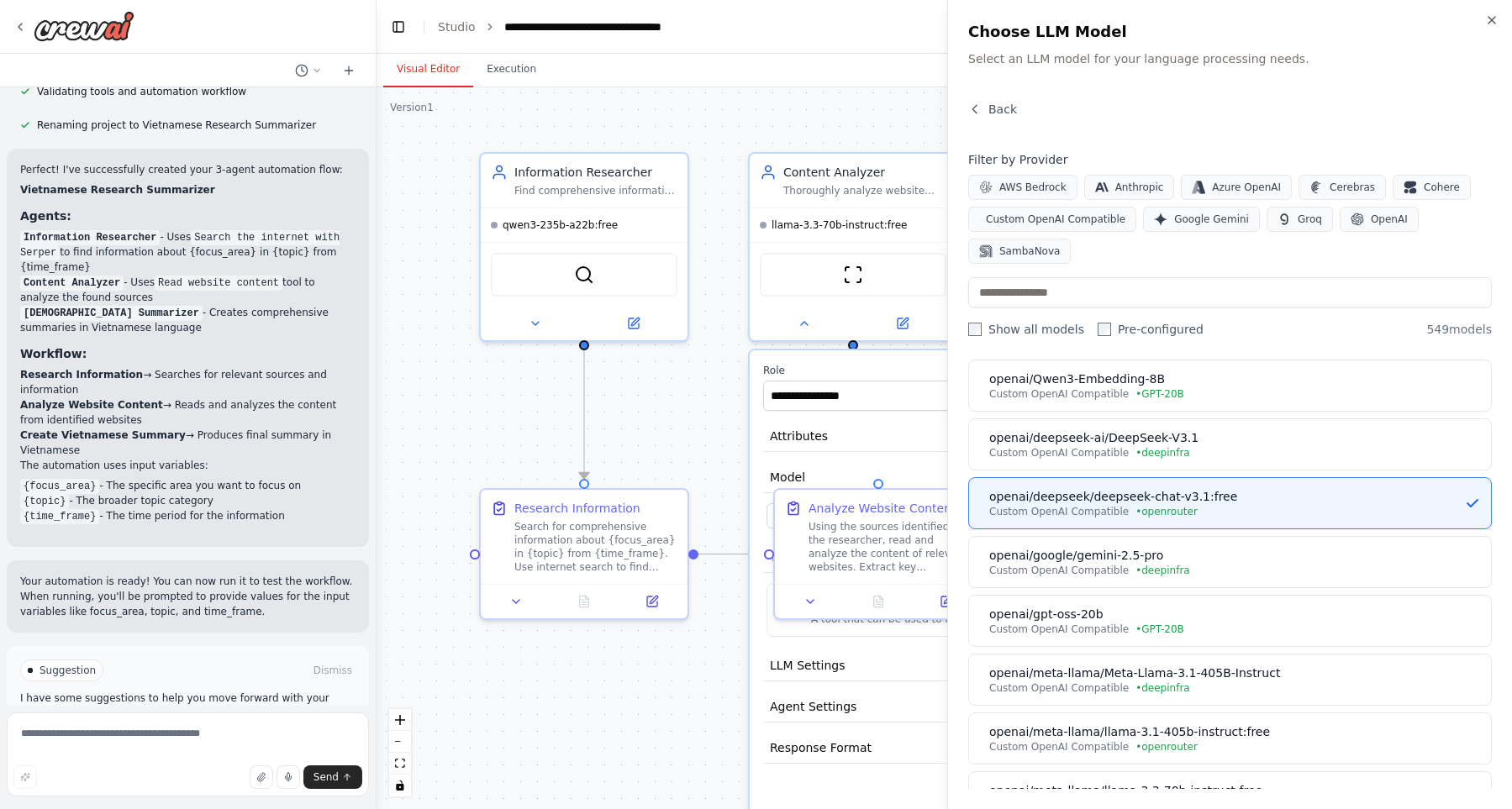
scroll to position [0, 0]
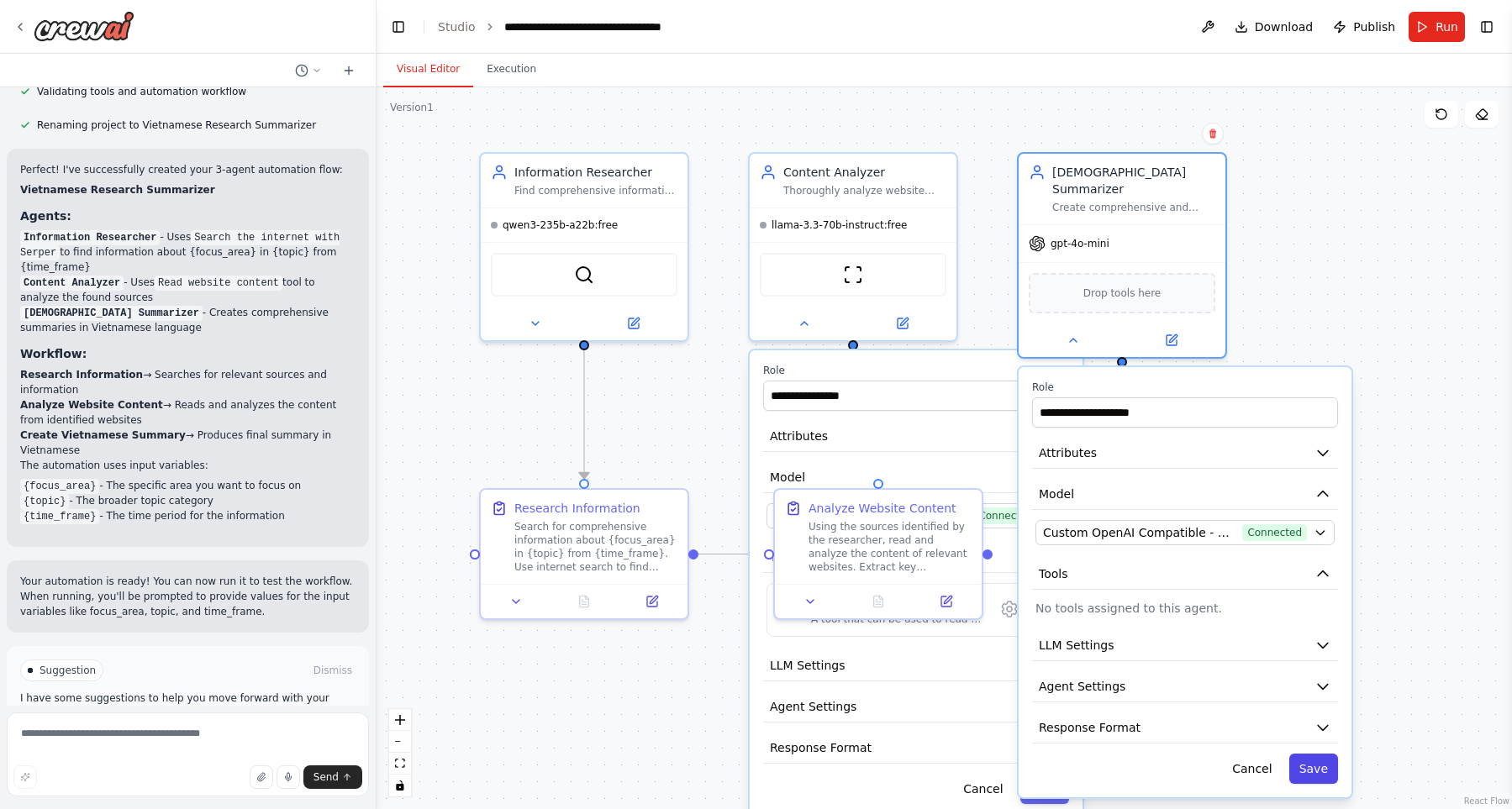
click at [1315, 753] on button "Save" at bounding box center [1313, 768] width 49 height 30
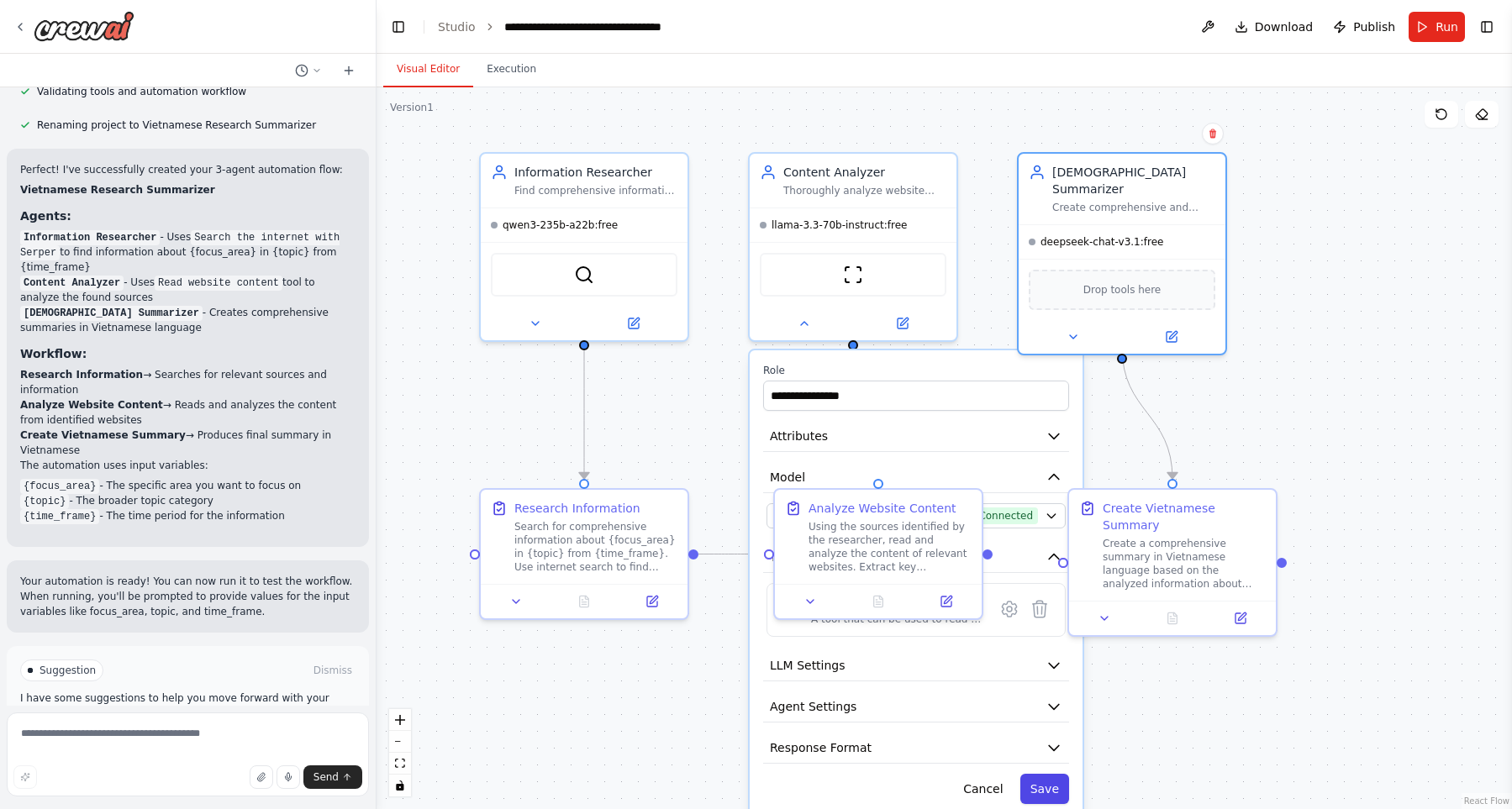
click at [1054, 790] on button "Save" at bounding box center [1044, 788] width 49 height 30
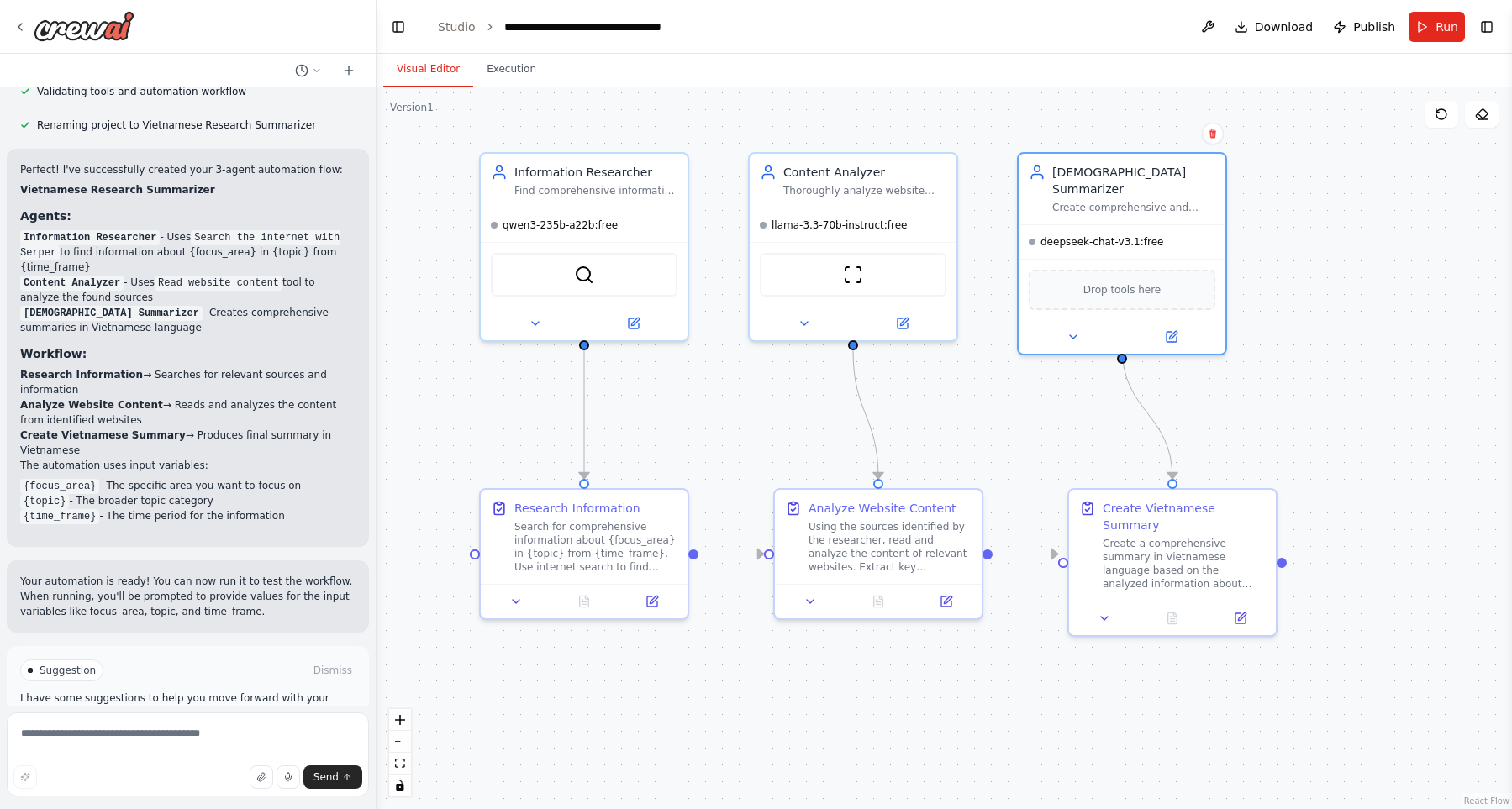
click at [1053, 756] on div ".deletable-edge-delete-btn { width: 20px; height: 20px; border: 0px solid #ffff…" at bounding box center [944, 448] width 1135 height 722
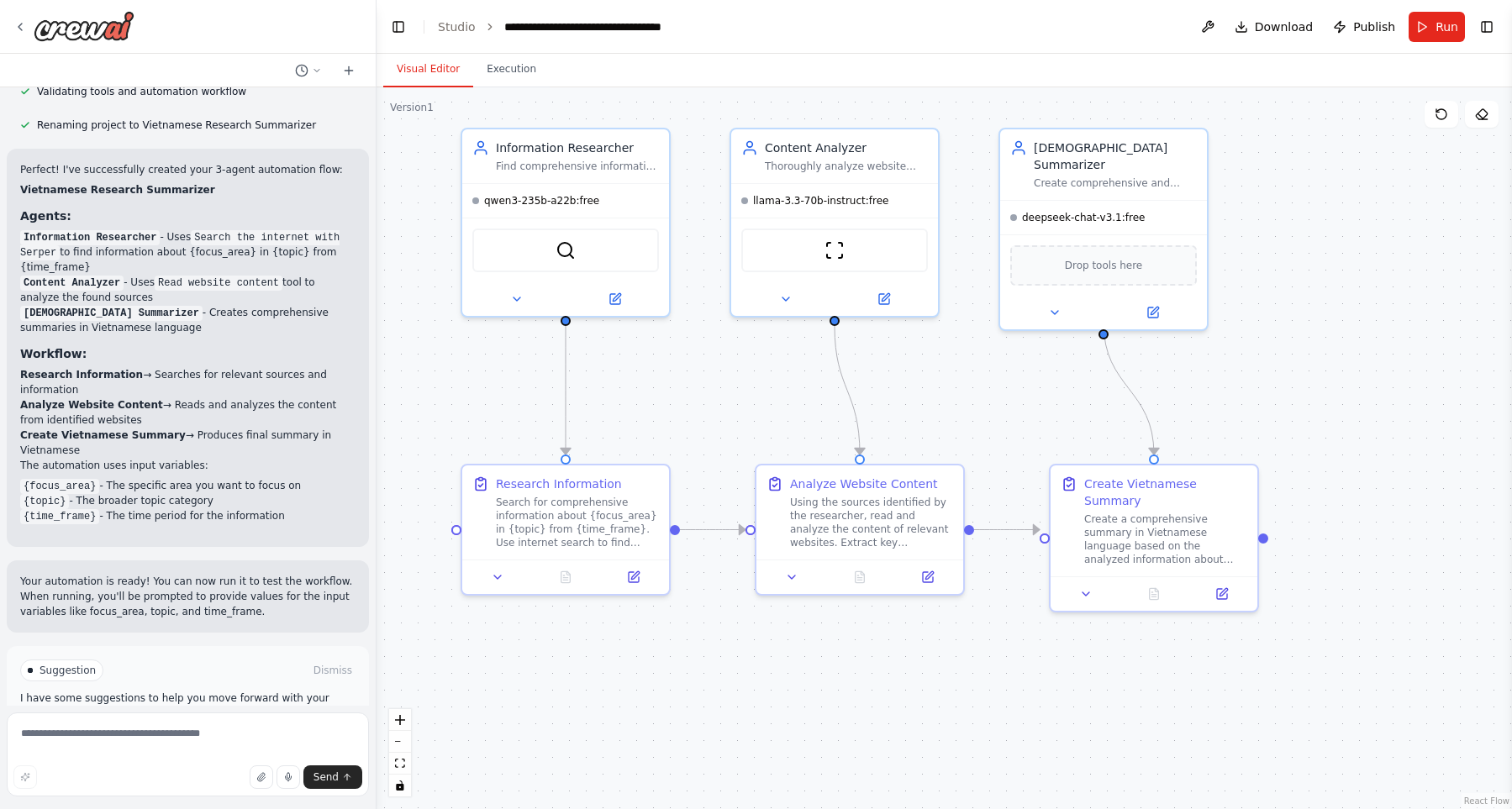
drag, startPoint x: 1382, startPoint y: 336, endPoint x: 1363, endPoint y: 312, distance: 30.6
click at [1363, 312] on div ".deletable-edge-delete-btn { width: 20px; height: 20px; border: 0px solid #ffff…" at bounding box center [944, 448] width 1135 height 722
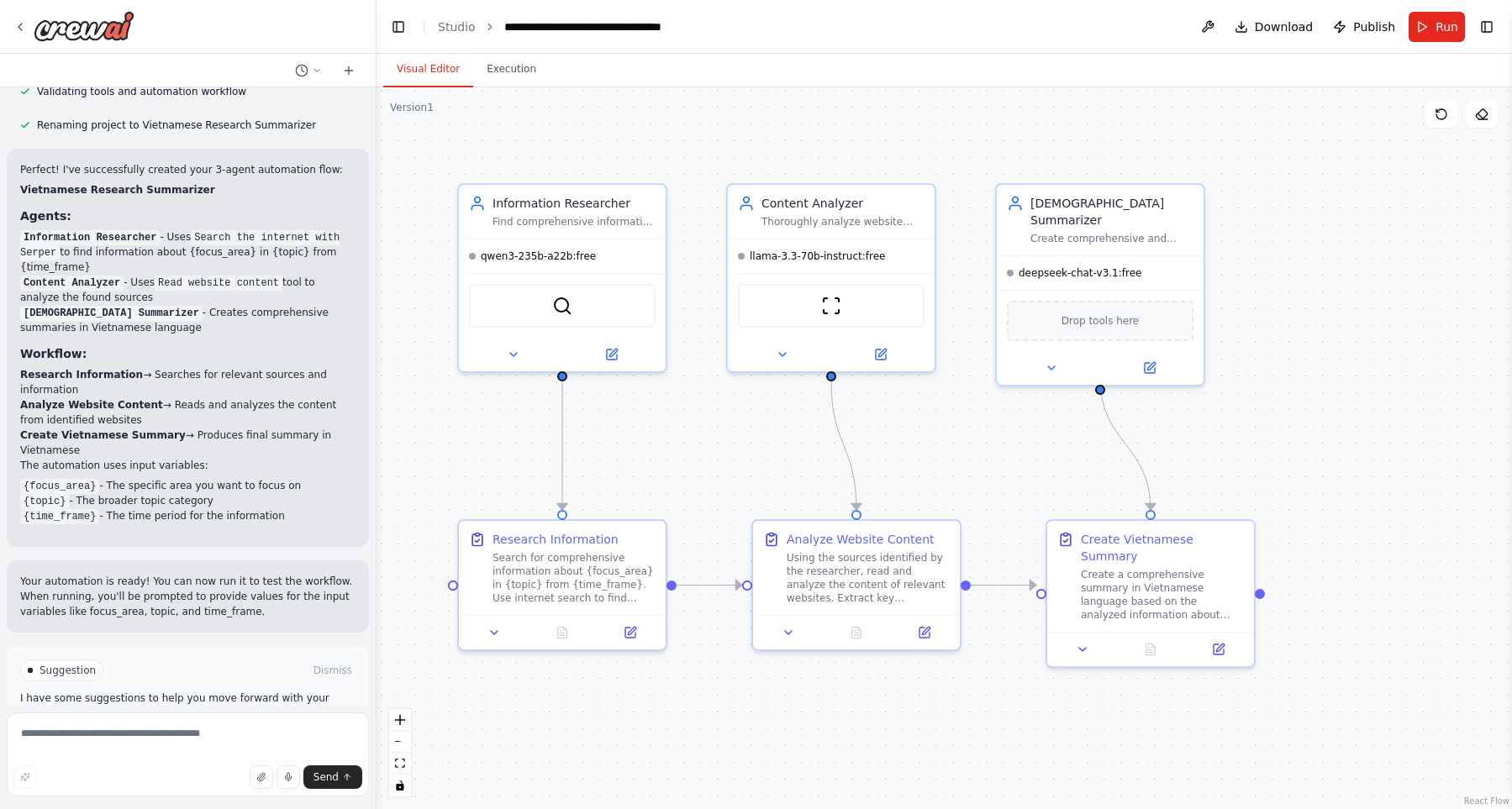
drag, startPoint x: 1335, startPoint y: 271, endPoint x: 1332, endPoint y: 309, distance: 38.1
click at [1332, 309] on div ".deletable-edge-delete-btn { width: 20px; height: 20px; border: 0px solid #ffff…" at bounding box center [944, 448] width 1135 height 722
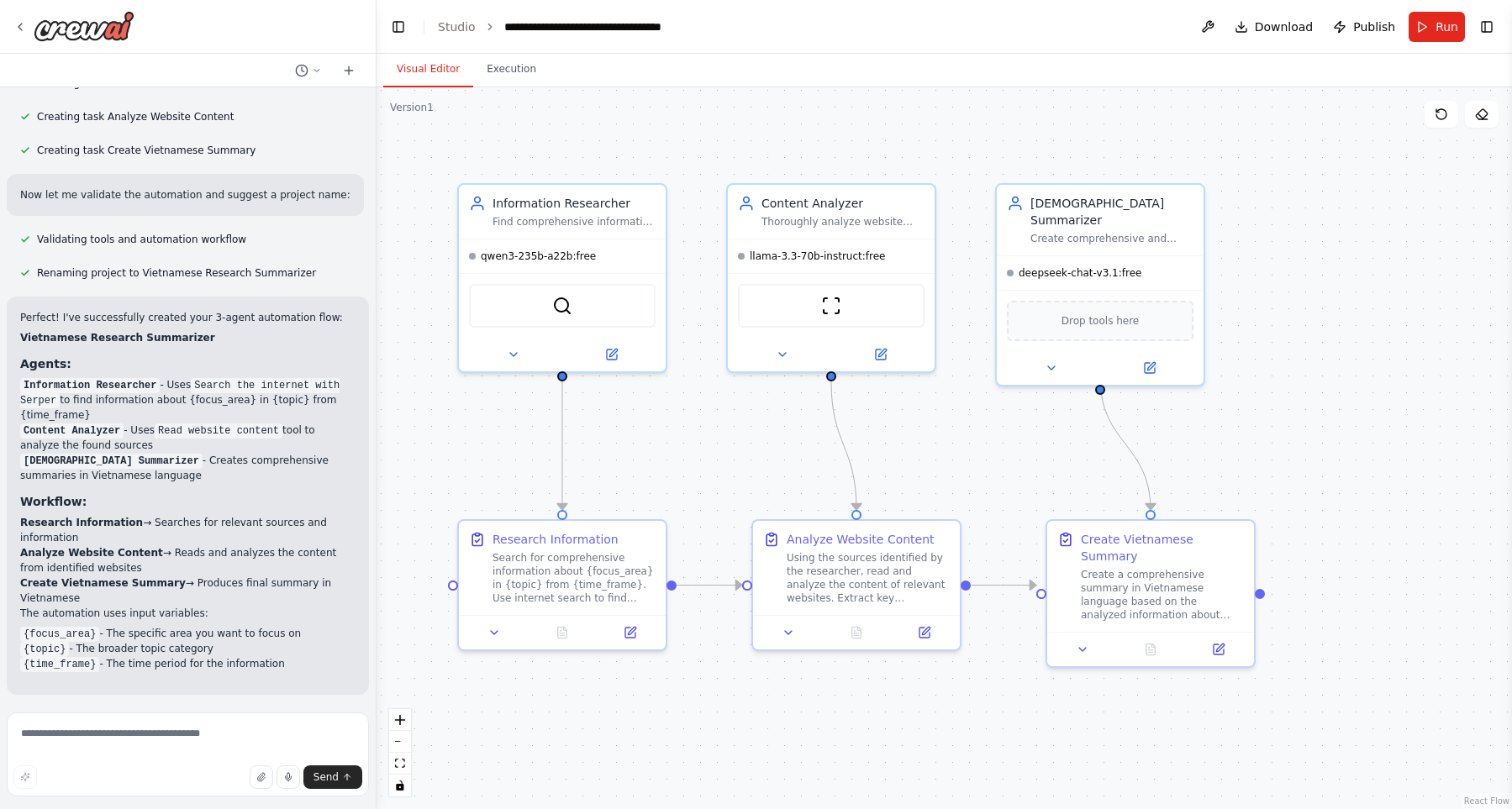
scroll to position [797, 0]
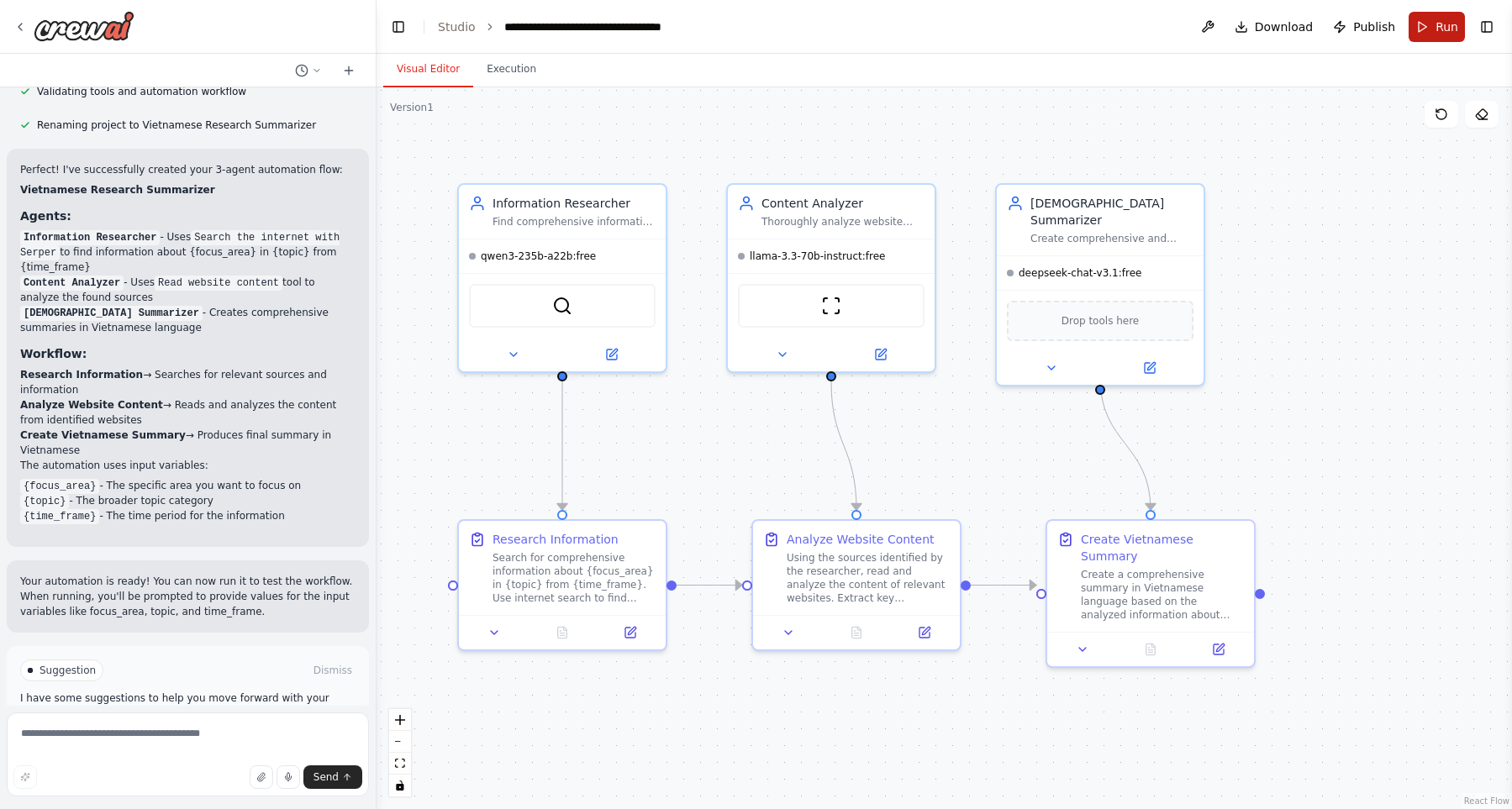
click at [1422, 39] on button "Run" at bounding box center [1437, 26] width 57 height 30
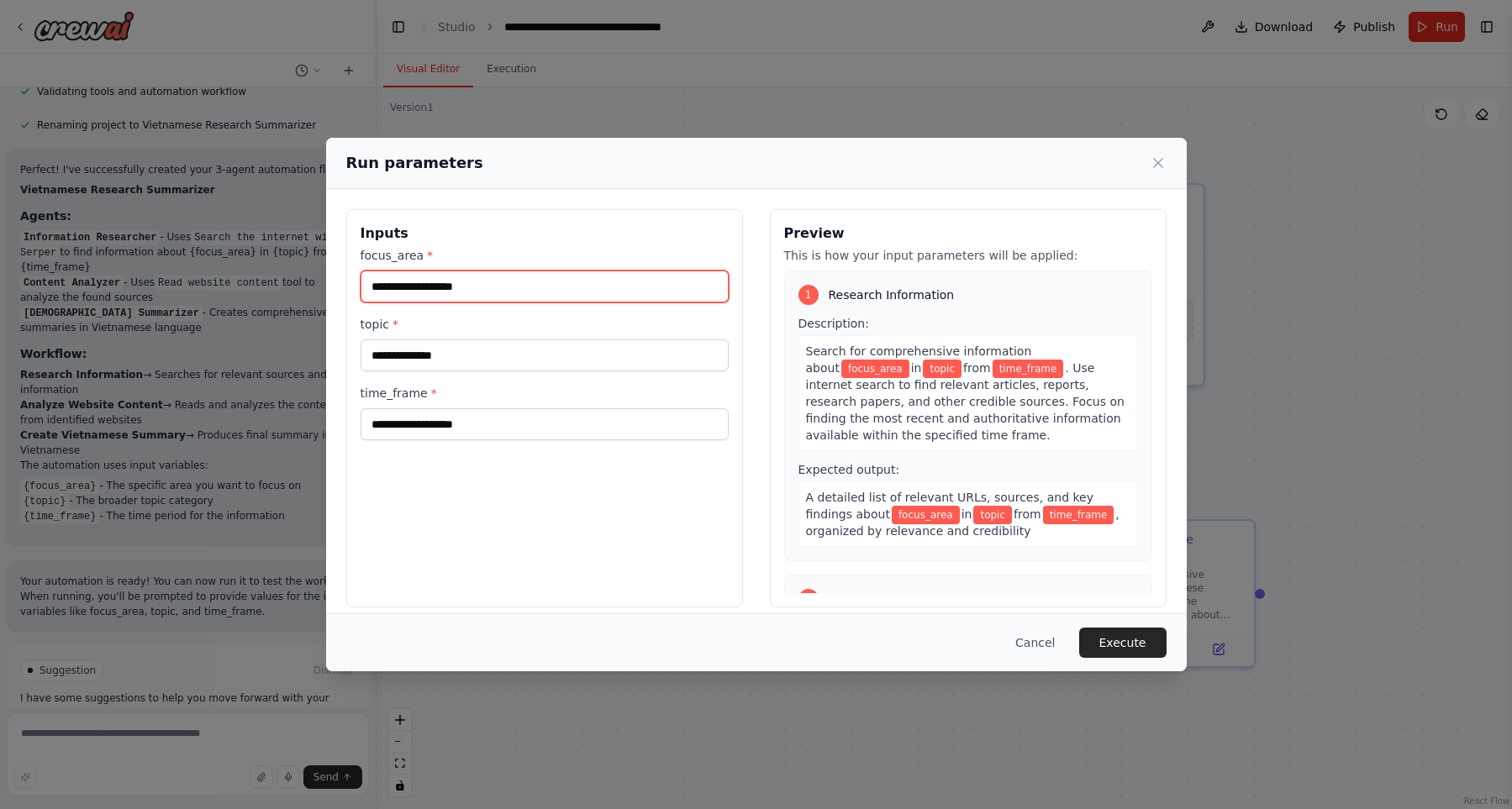
click at [526, 294] on input "focus_area *" at bounding box center [544, 287] width 368 height 32
type input "********"
type input "*****"
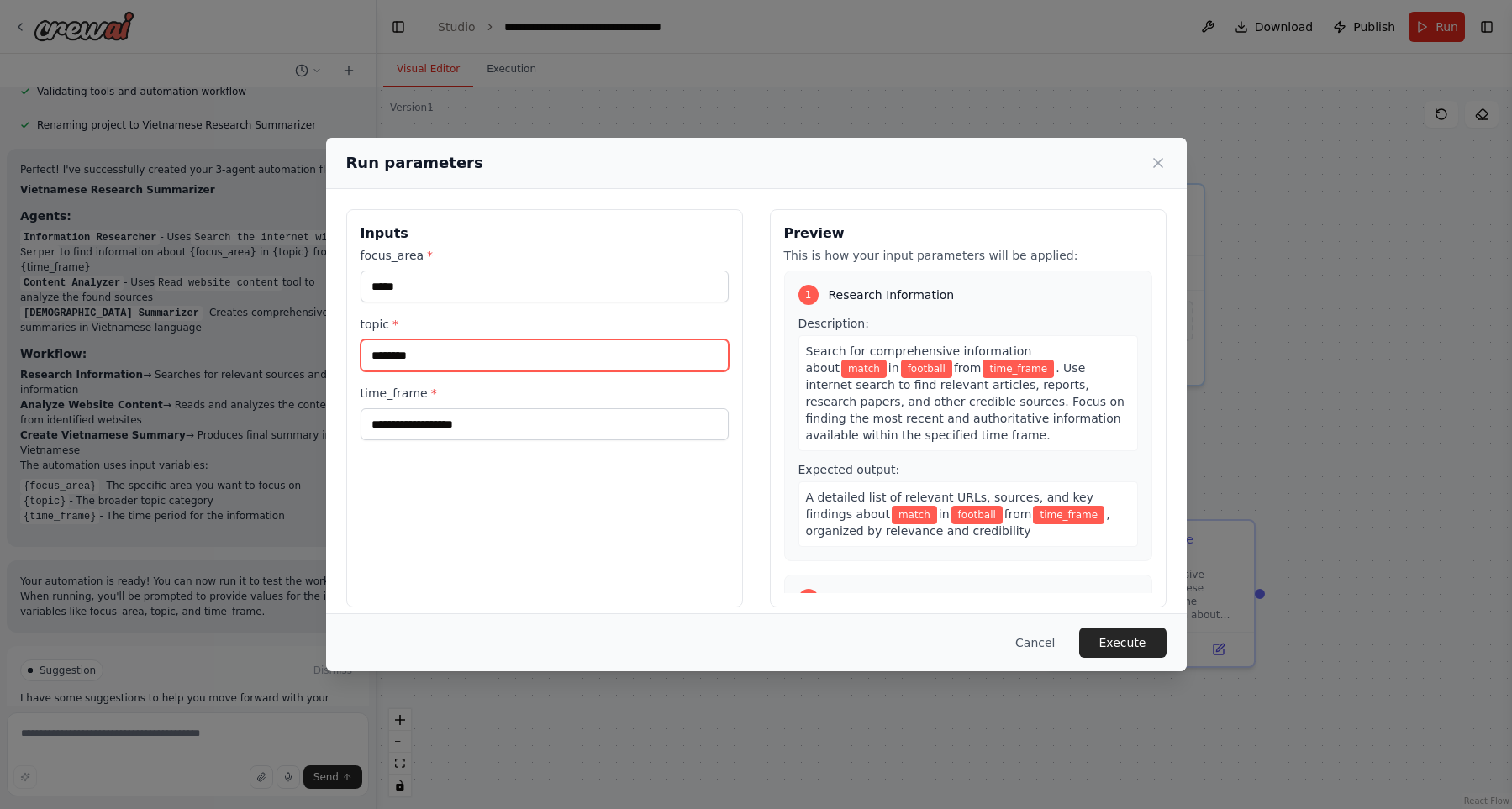
type input "********"
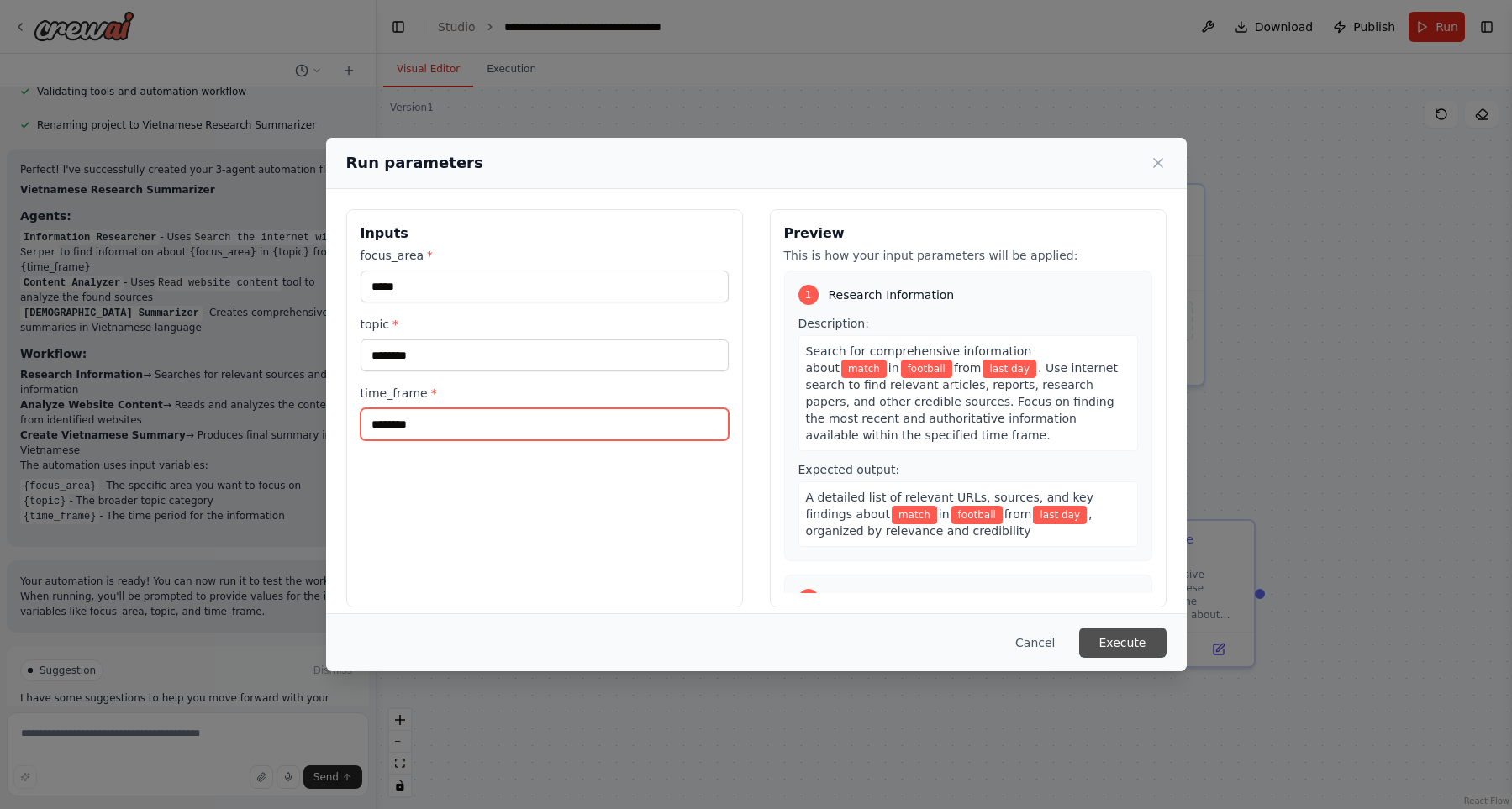
type input "********"
click at [1127, 645] on button "Execute" at bounding box center [1123, 642] width 87 height 30
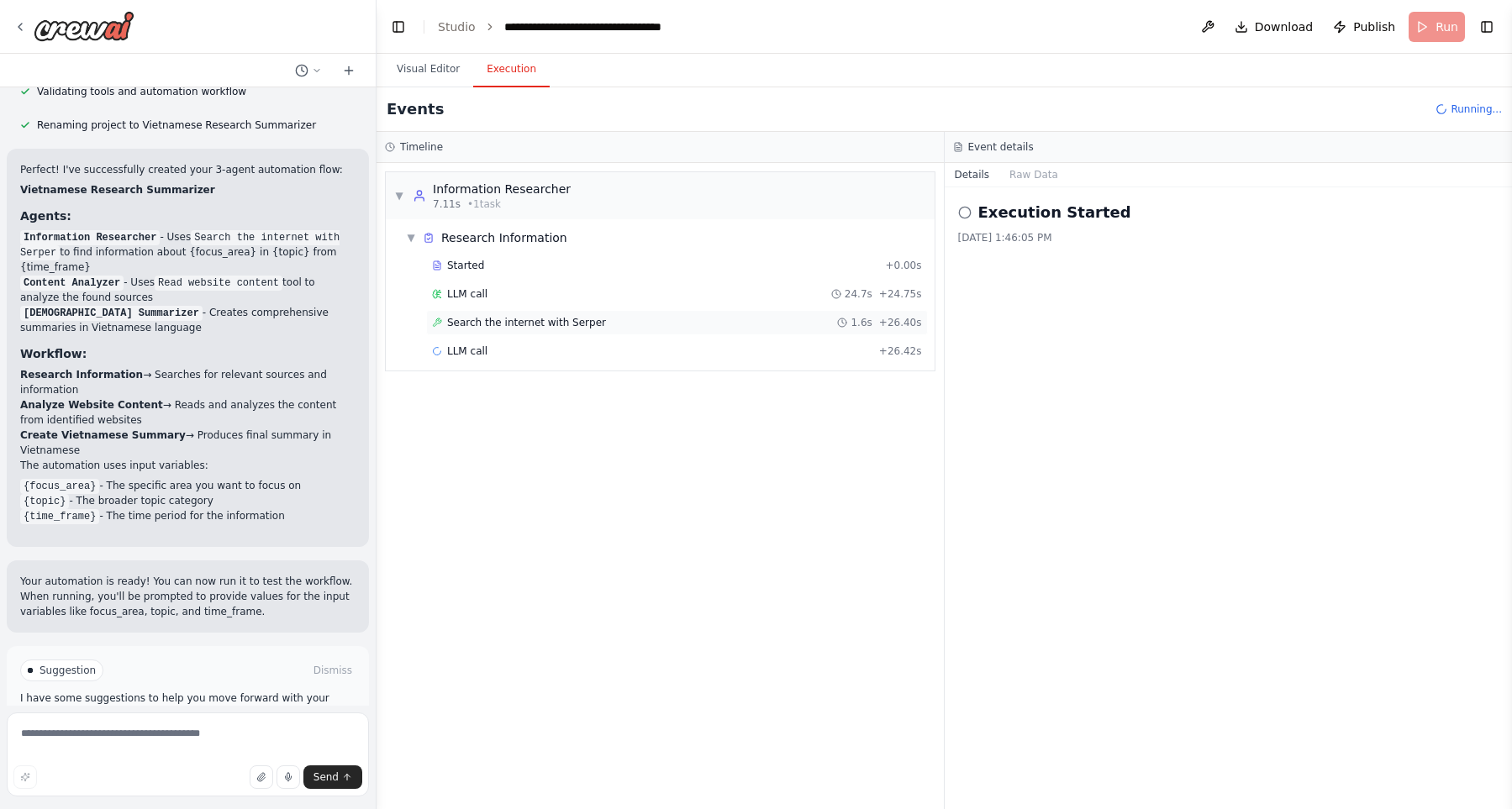
click at [582, 324] on span "Search the internet with Serper" at bounding box center [527, 323] width 159 height 14
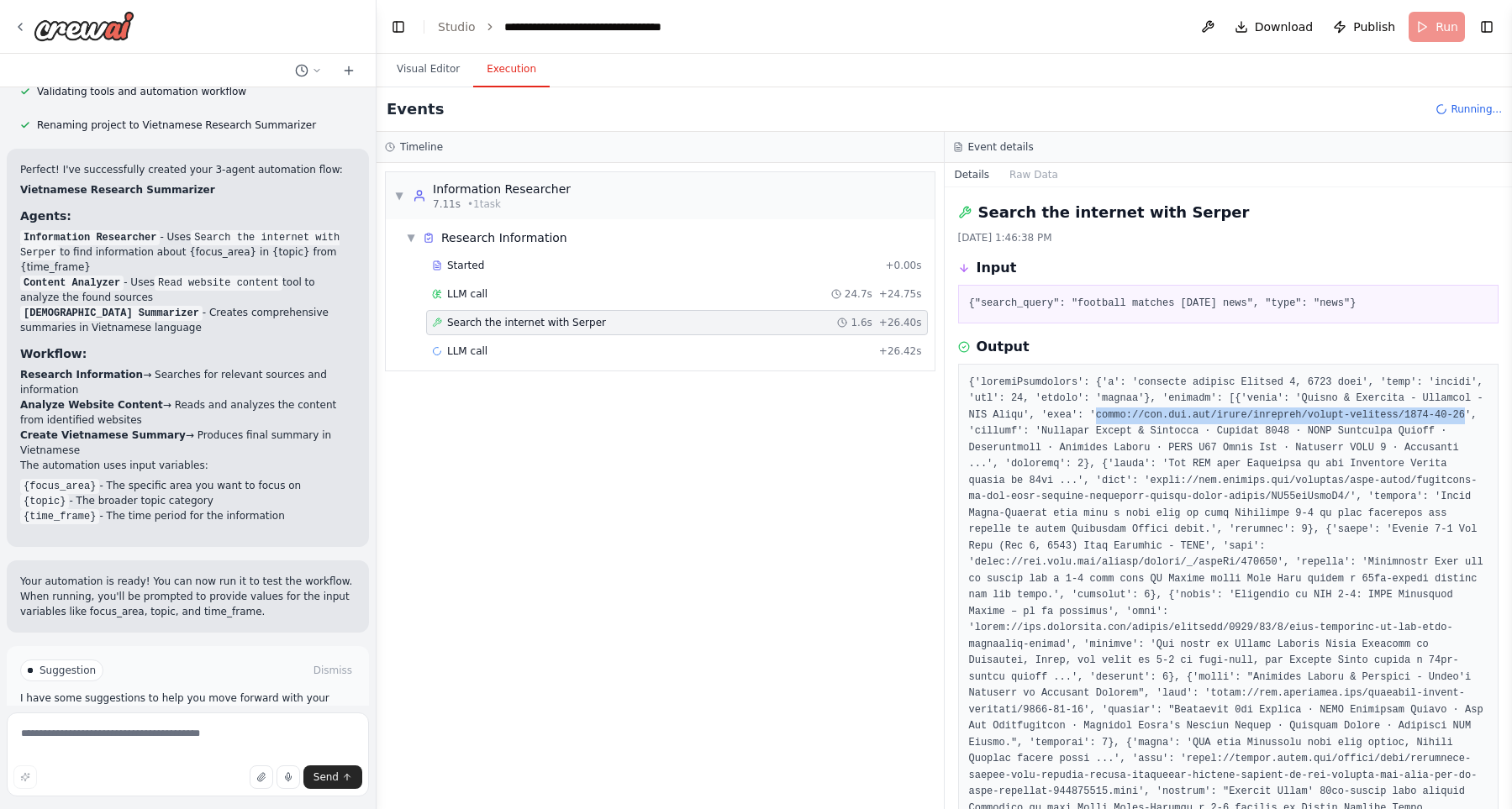
drag, startPoint x: 1098, startPoint y: 413, endPoint x: 1466, endPoint y: 413, distance: 368.0
click at [1466, 413] on pre at bounding box center [1228, 784] width 520 height 819
copy pre "https://www.bbc.com/sport/football/scores-fixtures/2025-10-01"
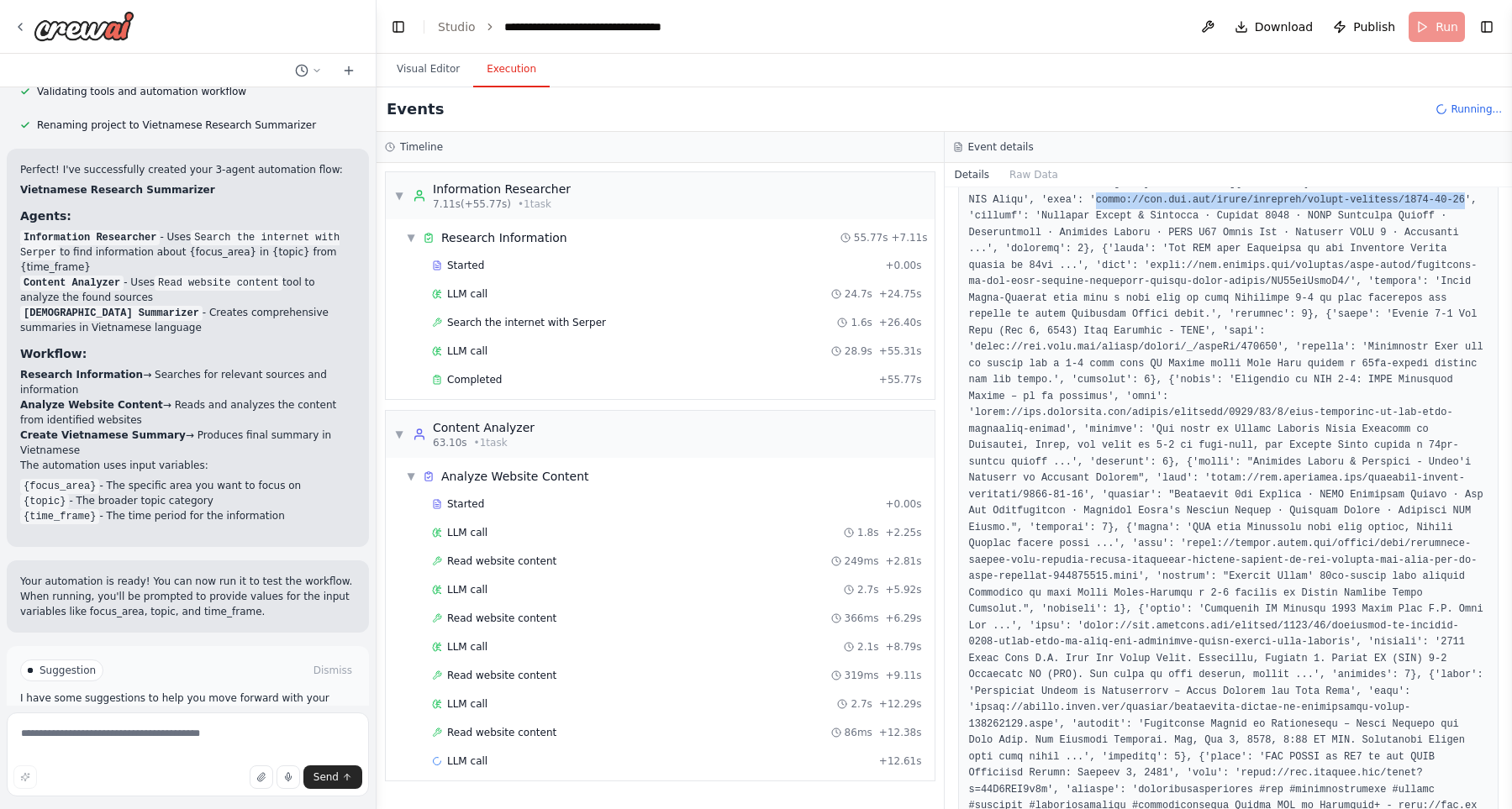
scroll to position [288, 0]
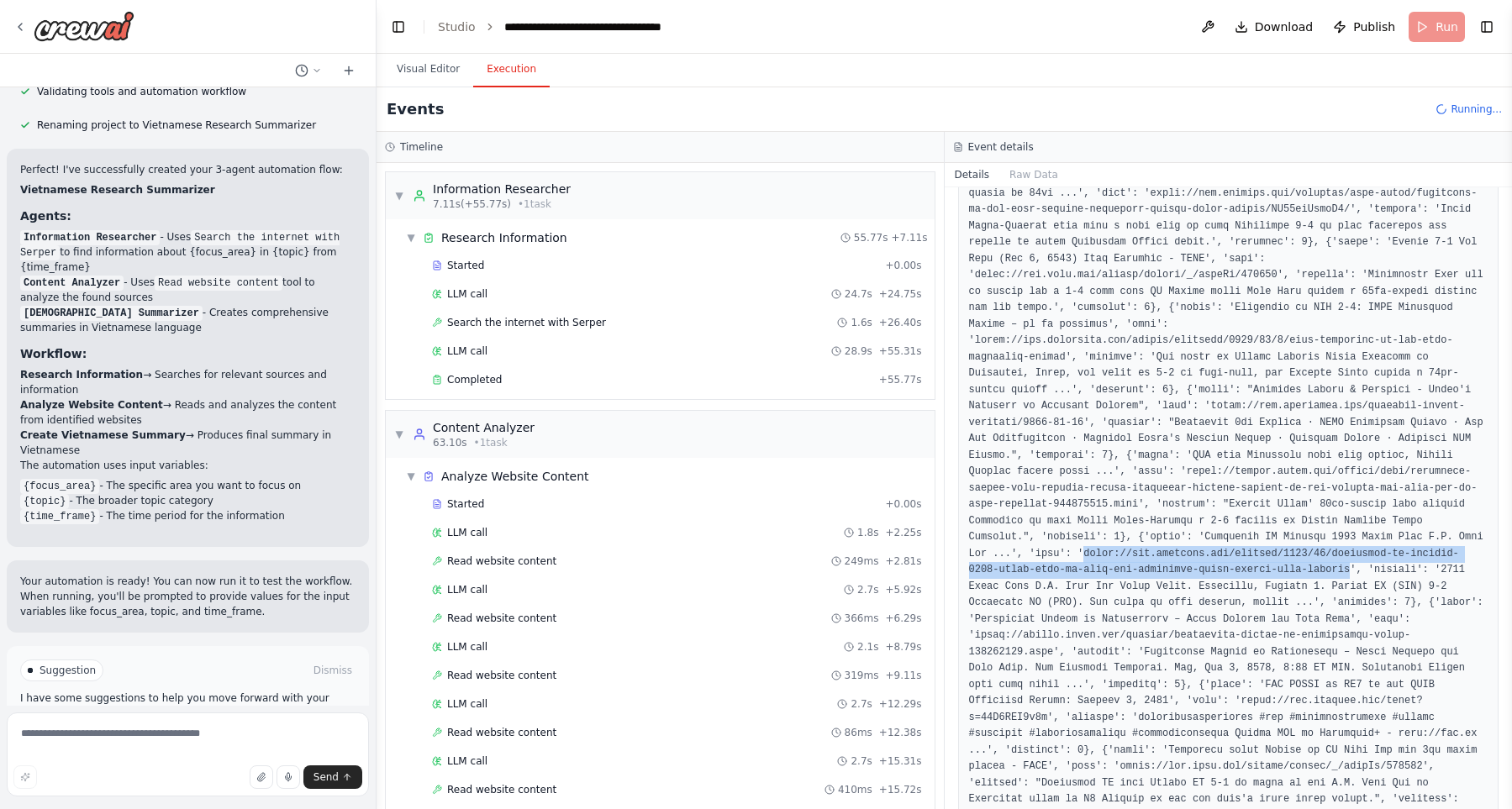
drag, startPoint x: 1211, startPoint y: 538, endPoint x: 1011, endPoint y: 565, distance: 201.8
click at [1011, 565] on pre at bounding box center [1228, 496] width 520 height 819
copy pre "https://www.ussoccer.com/stories/2025/10/nashville-sc-crowned-2025-lamar-hunt-u…"
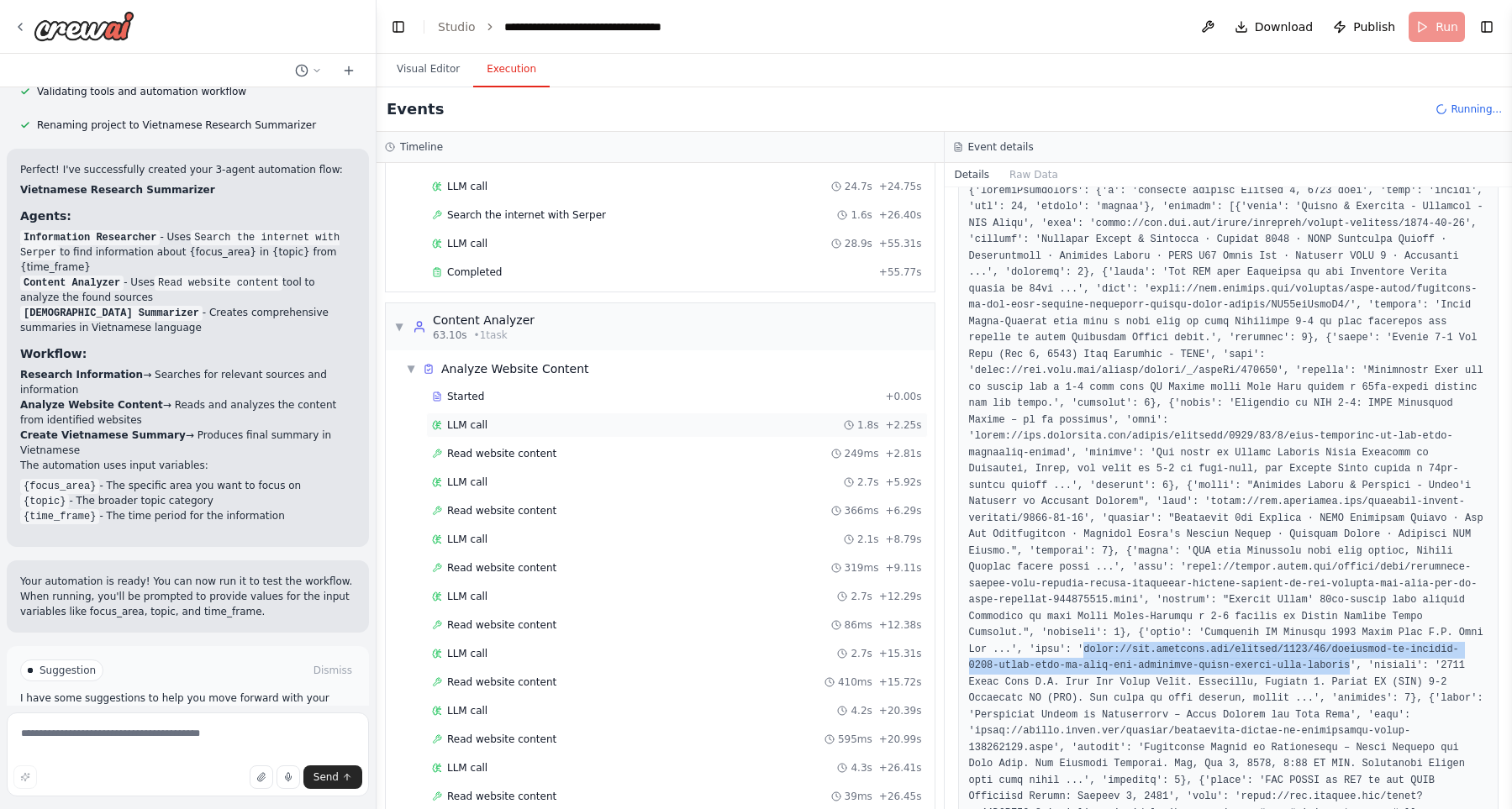
scroll to position [0, 0]
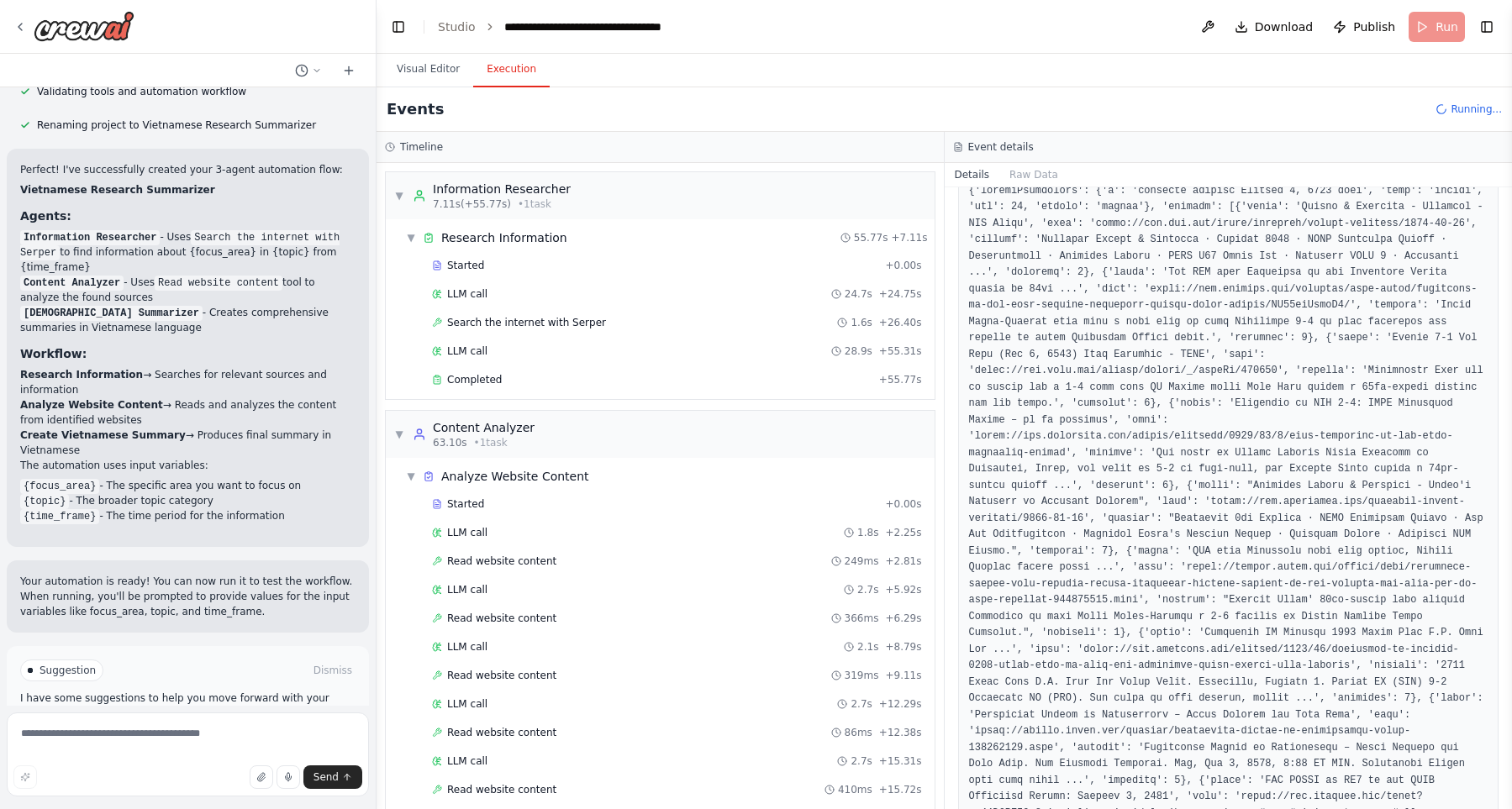
click at [1155, 633] on pre at bounding box center [1228, 592] width 520 height 819
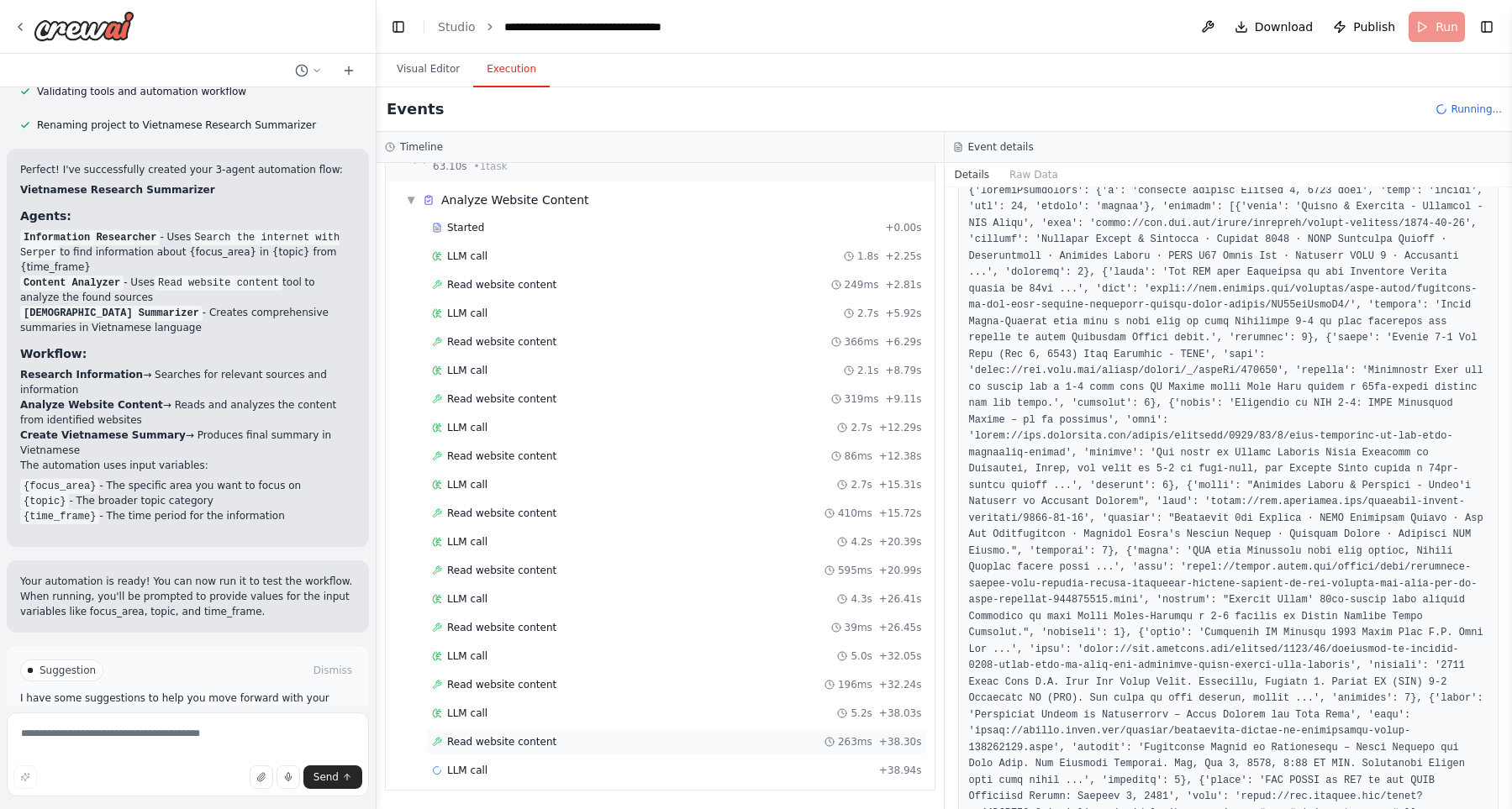
click at [739, 742] on div "Read website content 263ms + 38.30s" at bounding box center [676, 742] width 490 height 14
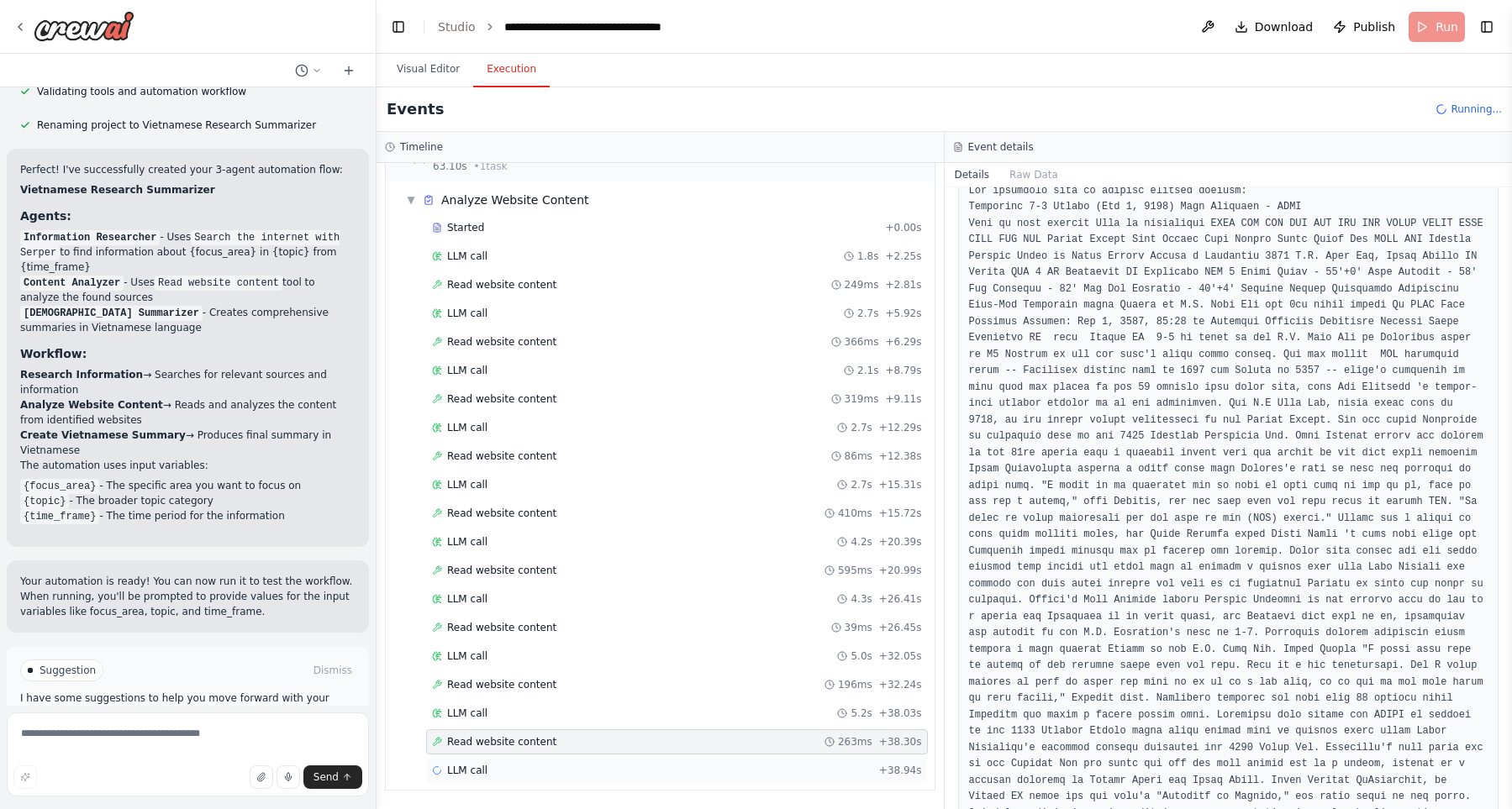
click at [710, 758] on div "LLM call + 38.94s" at bounding box center [676, 771] width 502 height 25
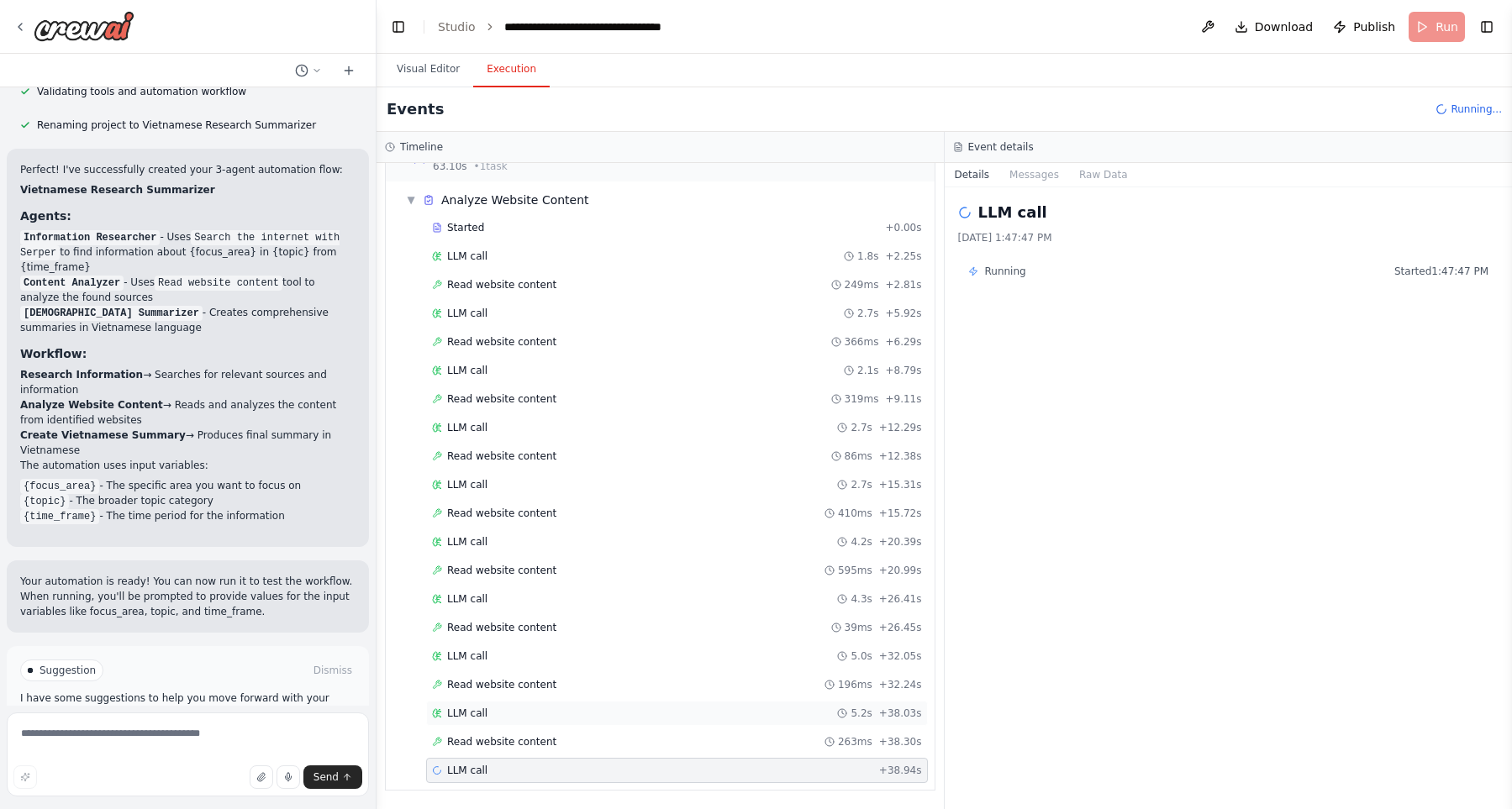
click at [720, 705] on div "LLM call 5.2s + 38.03s" at bounding box center [676, 713] width 502 height 25
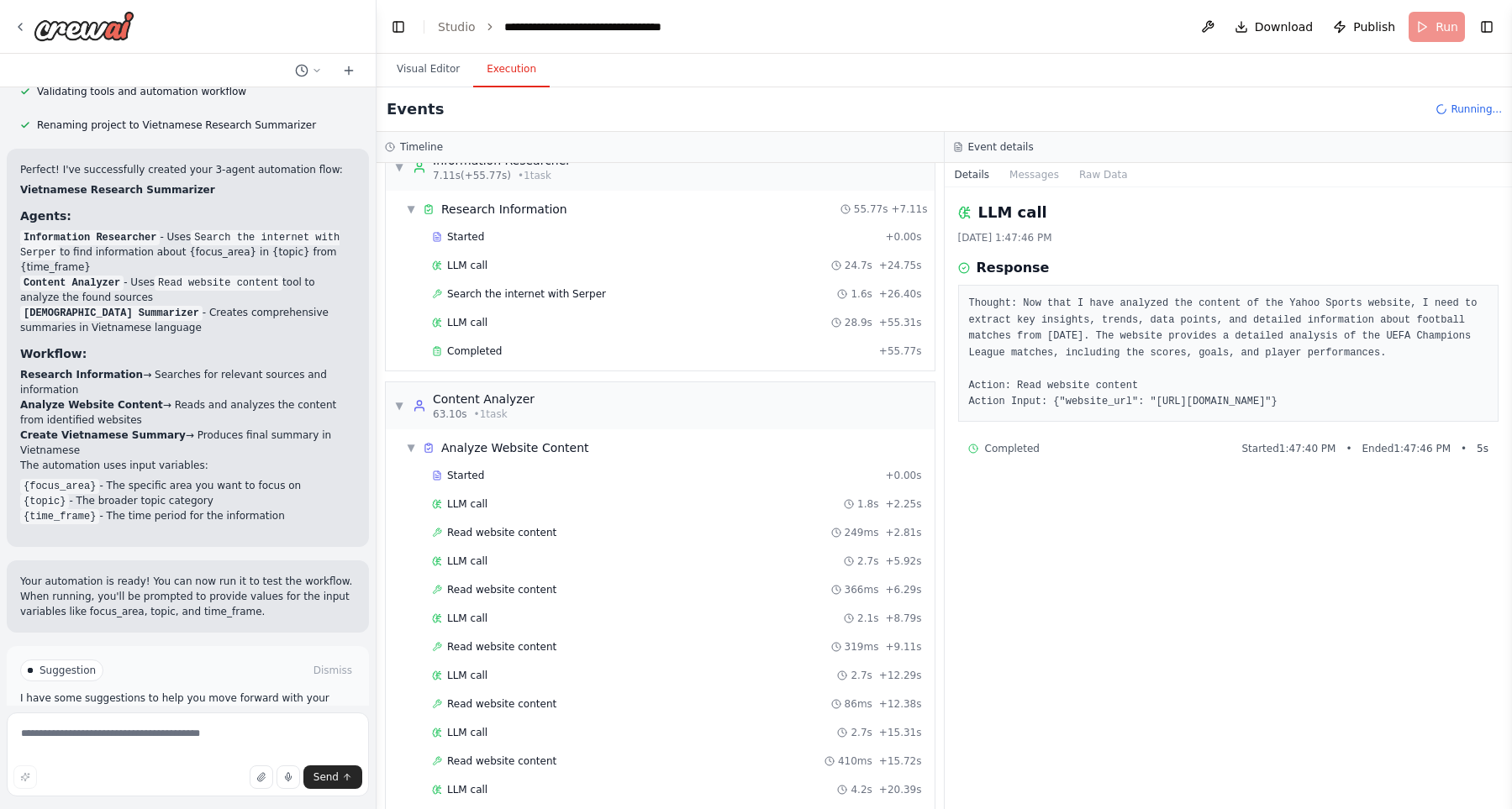
scroll to position [0, 0]
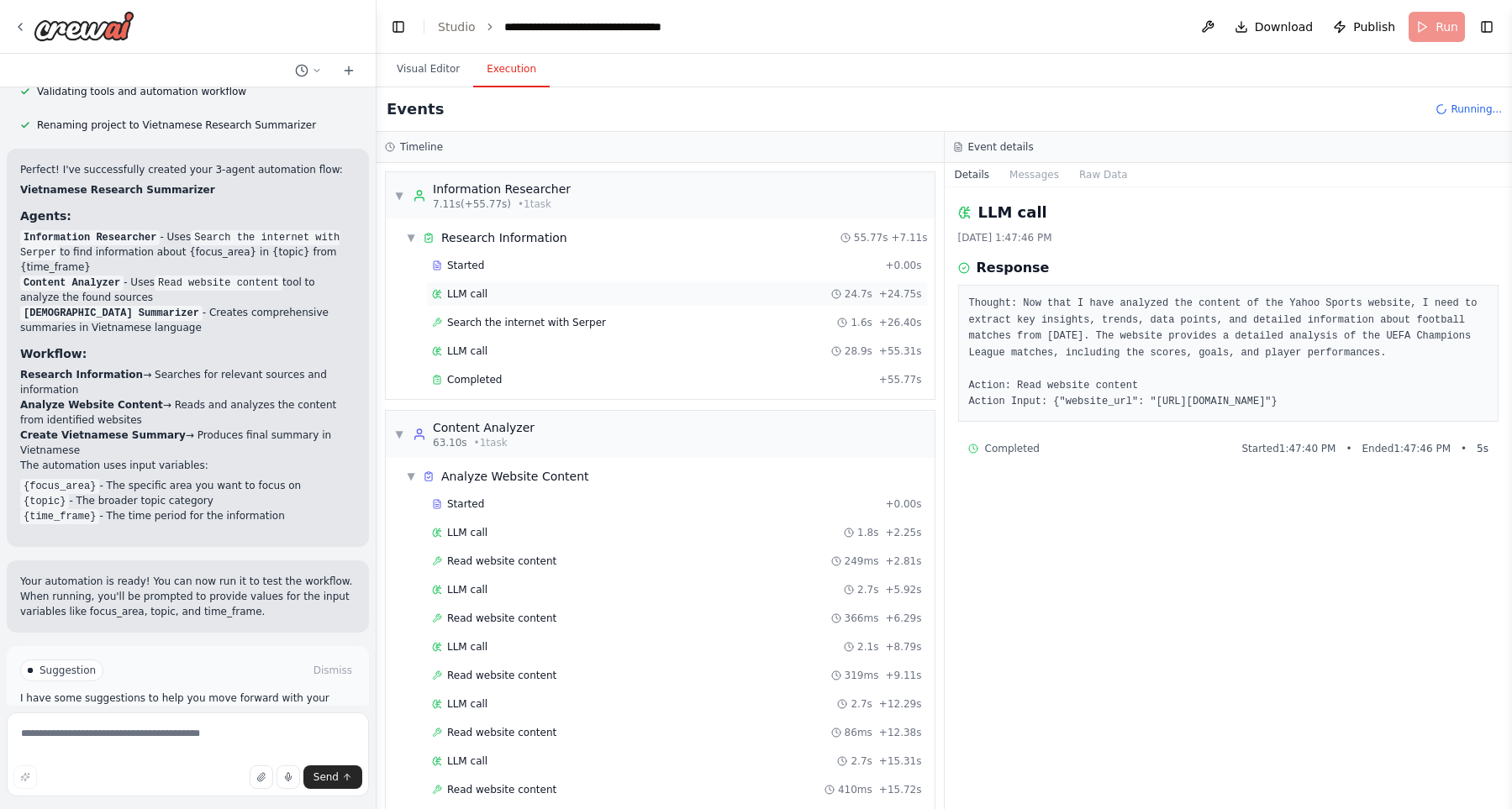
click at [521, 289] on div "LLM call 24.7s + 24.75s" at bounding box center [676, 294] width 490 height 14
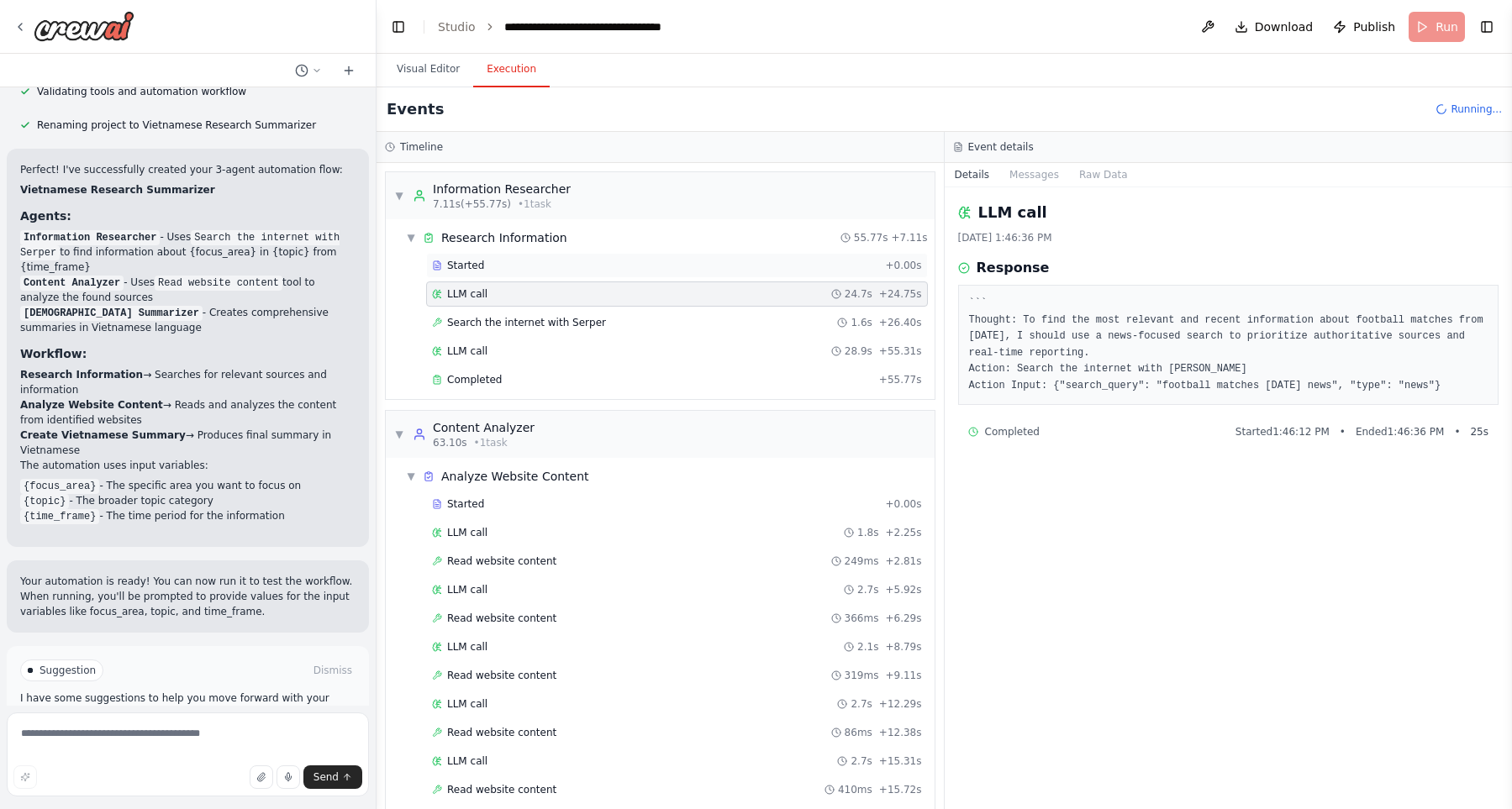
click at [548, 261] on div "Started" at bounding box center [655, 265] width 446 height 14
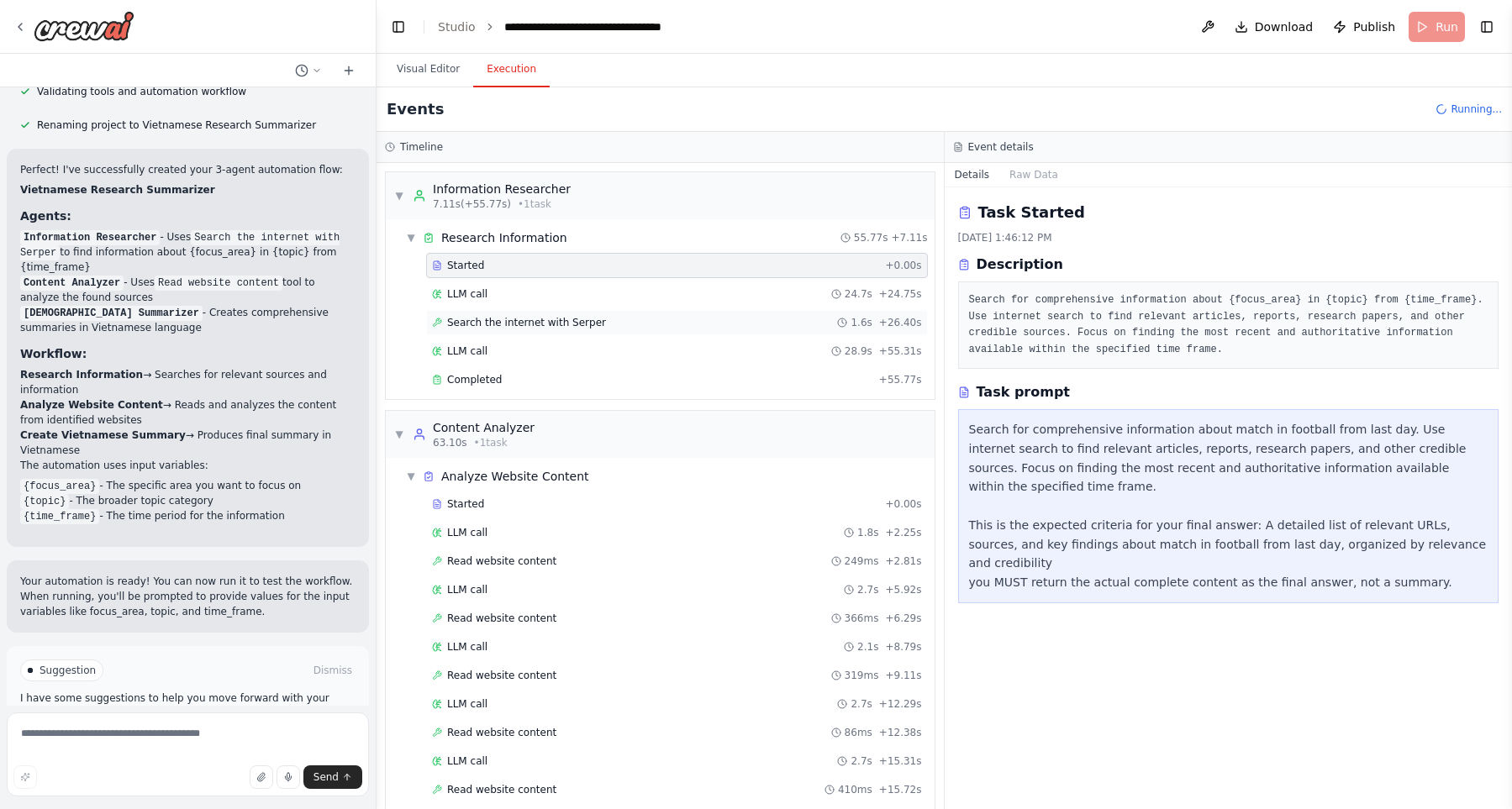
click at [559, 314] on div "Search the internet with Serper 1.6s + 26.40s" at bounding box center [676, 323] width 502 height 25
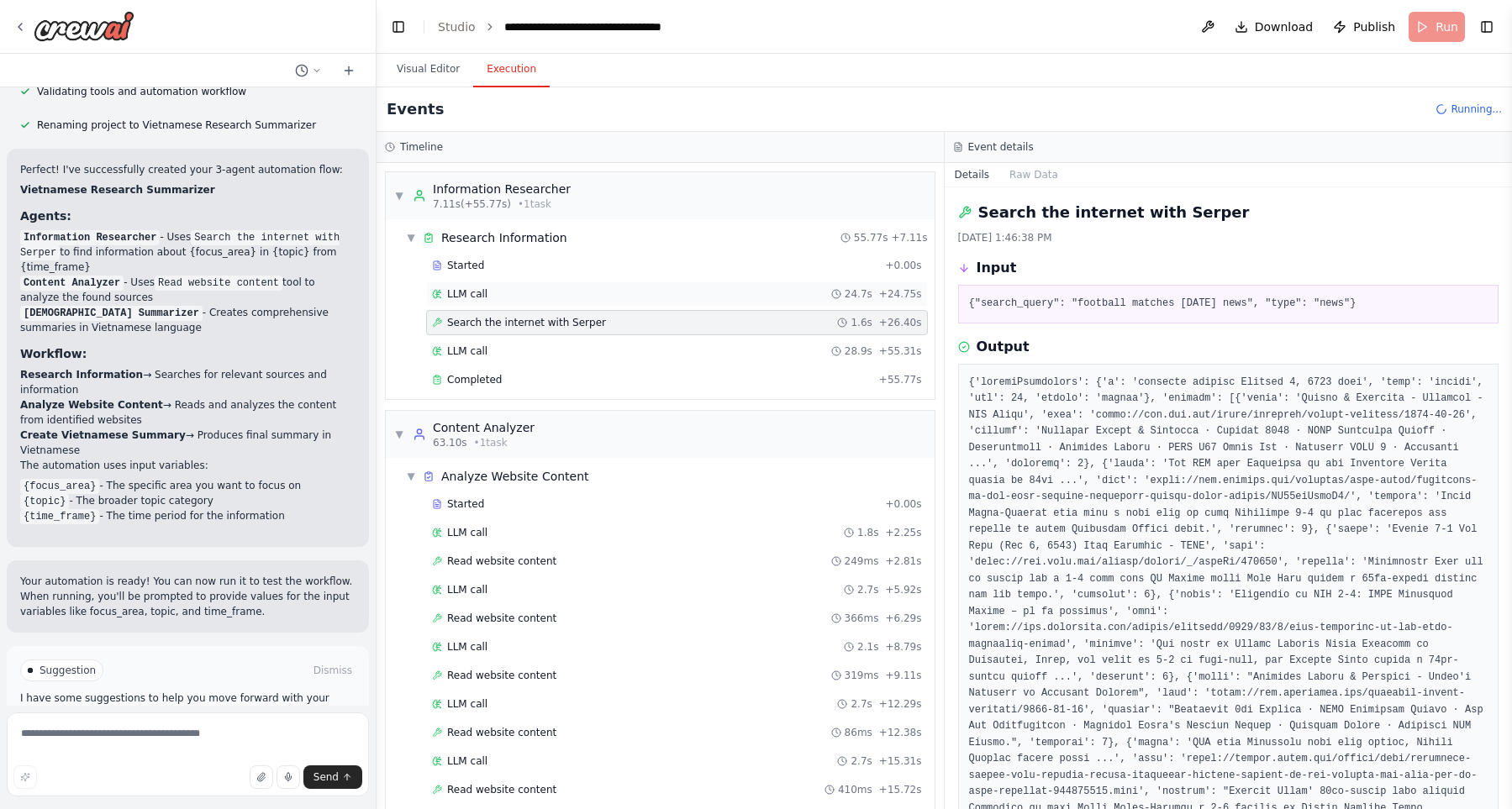
click at [568, 289] on div "LLM call 24.7s + 24.75s" at bounding box center [676, 294] width 490 height 14
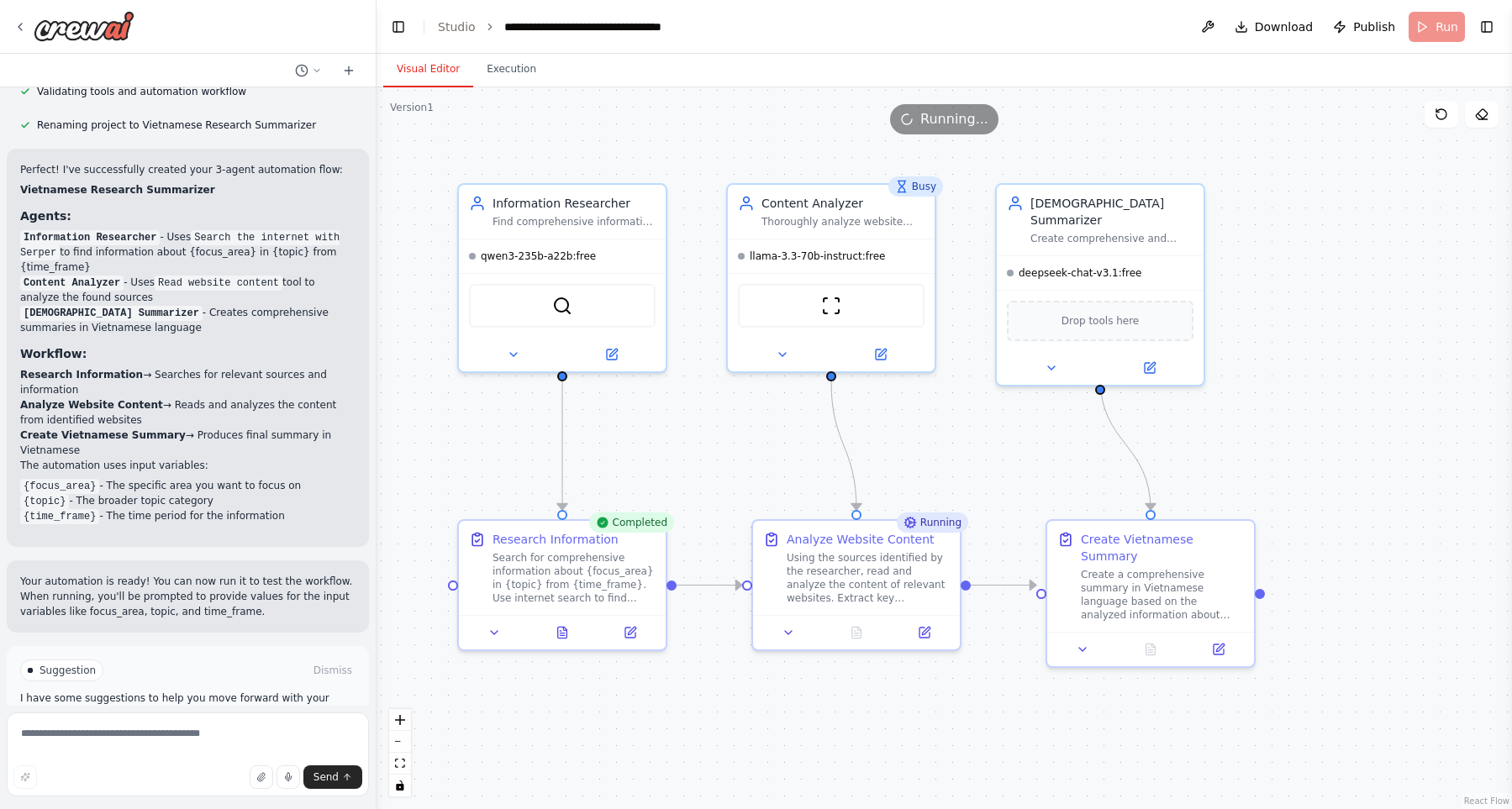
click at [417, 68] on button "Visual Editor" at bounding box center [429, 69] width 90 height 35
click at [495, 636] on button at bounding box center [494, 629] width 58 height 21
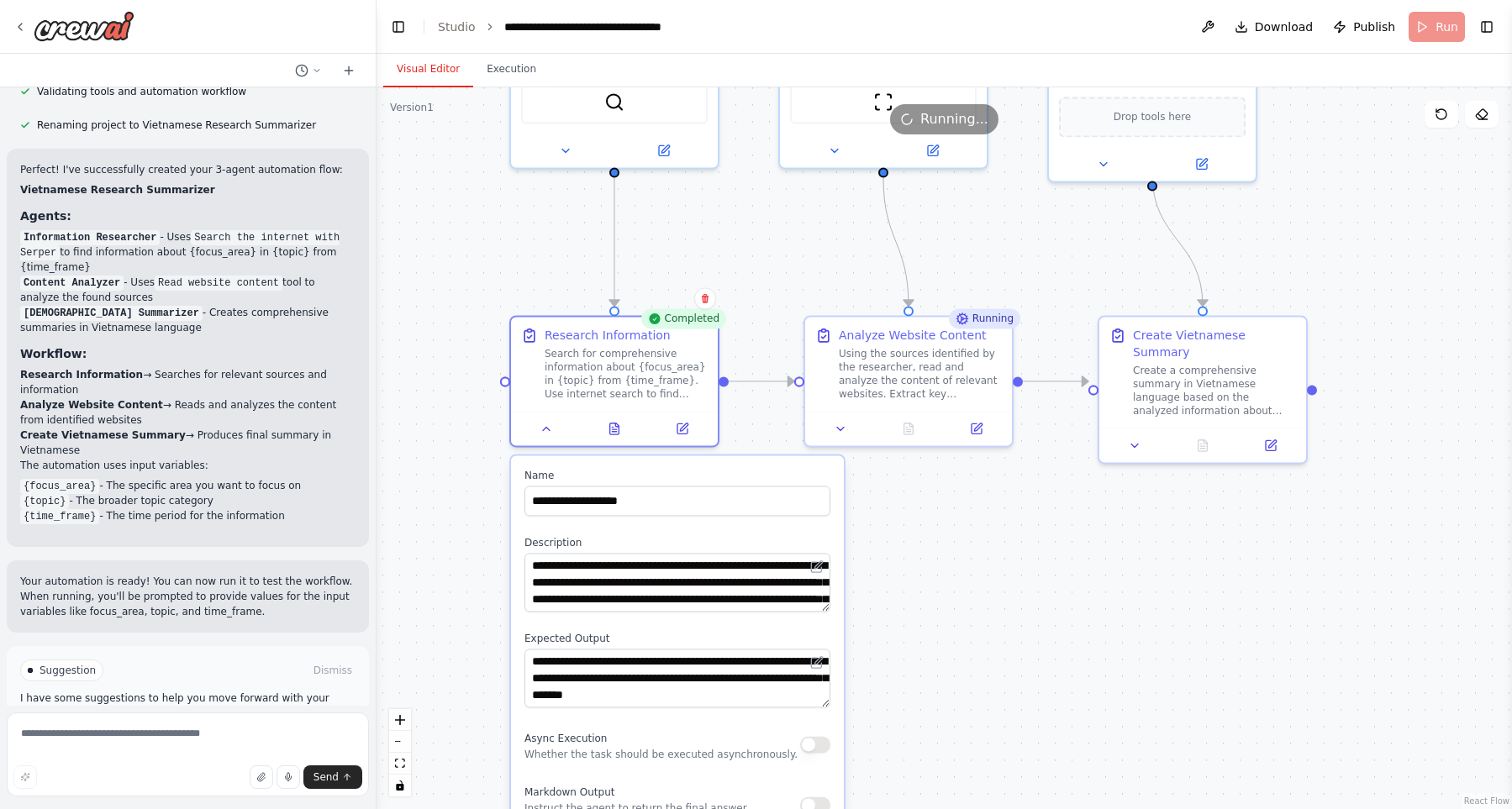
drag, startPoint x: 768, startPoint y: 455, endPoint x: 830, endPoint y: 184, distance: 278.0
click at [830, 184] on div ".deletable-edge-delete-btn { width: 20px; height: 20px; border: 0px solid #ffff…" at bounding box center [944, 448] width 1135 height 722
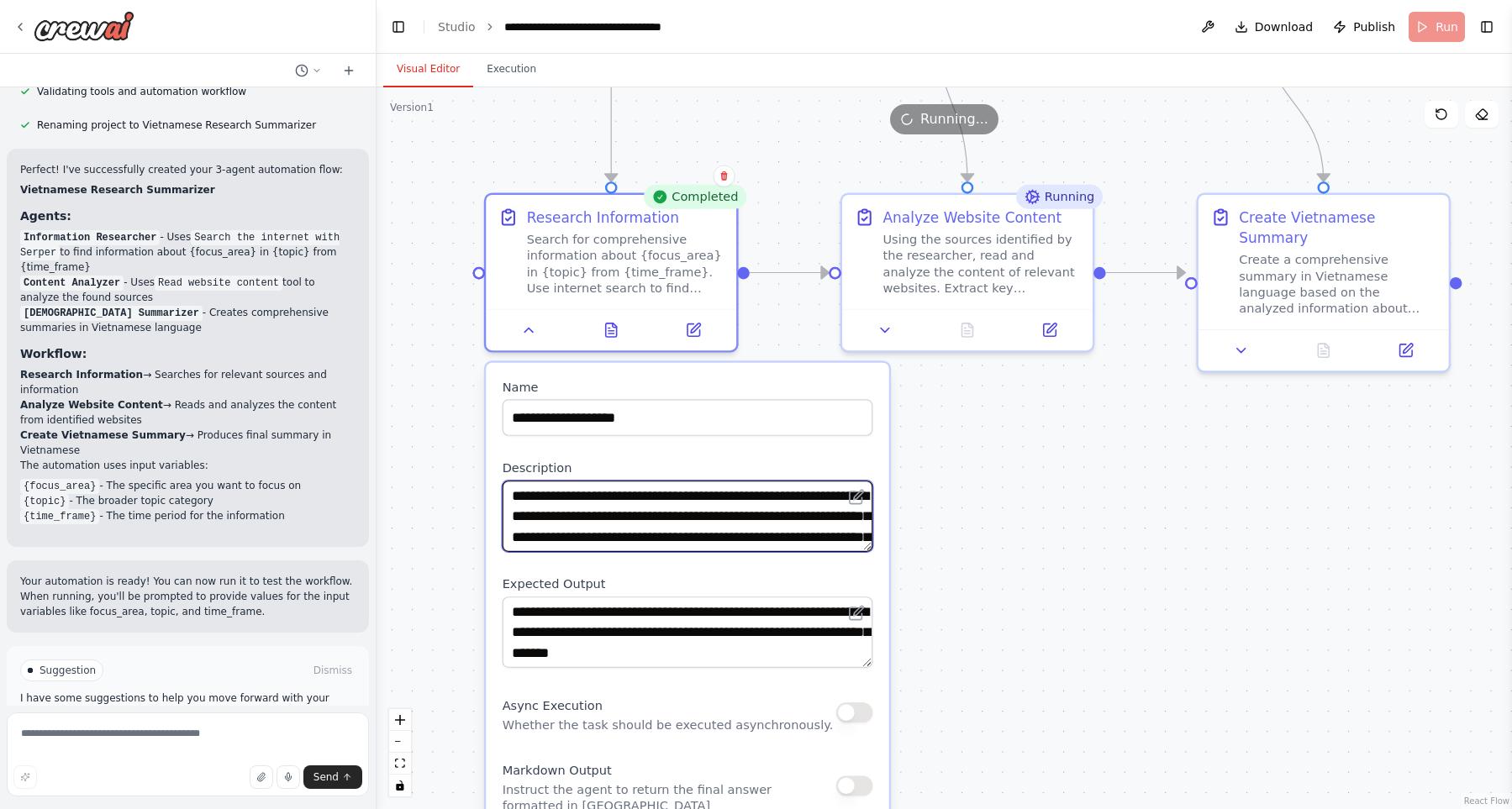
click at [702, 509] on textarea "**********" at bounding box center [688, 516] width 371 height 71
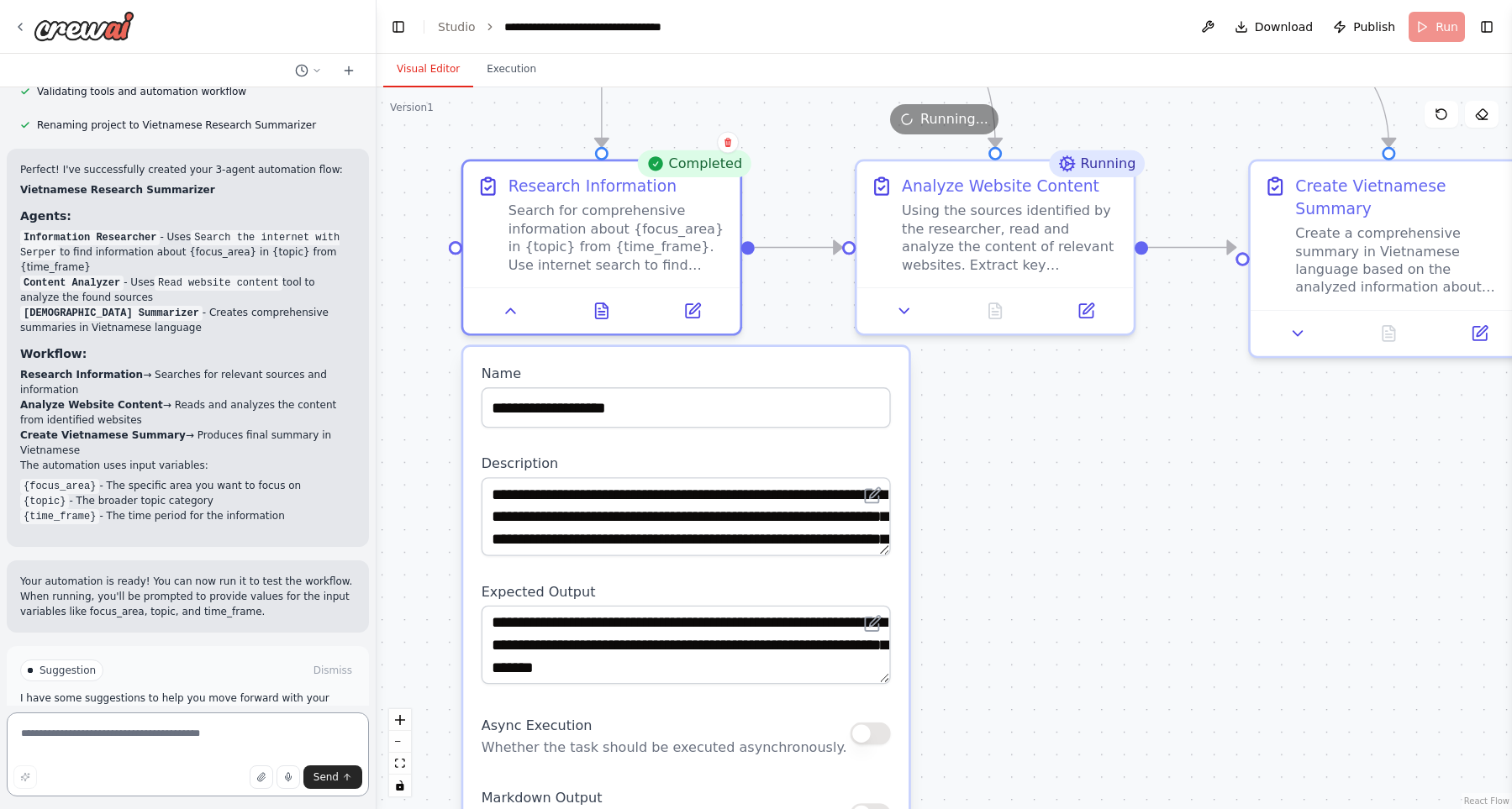
click at [212, 736] on textarea at bounding box center [188, 754] width 362 height 84
type textarea "***"
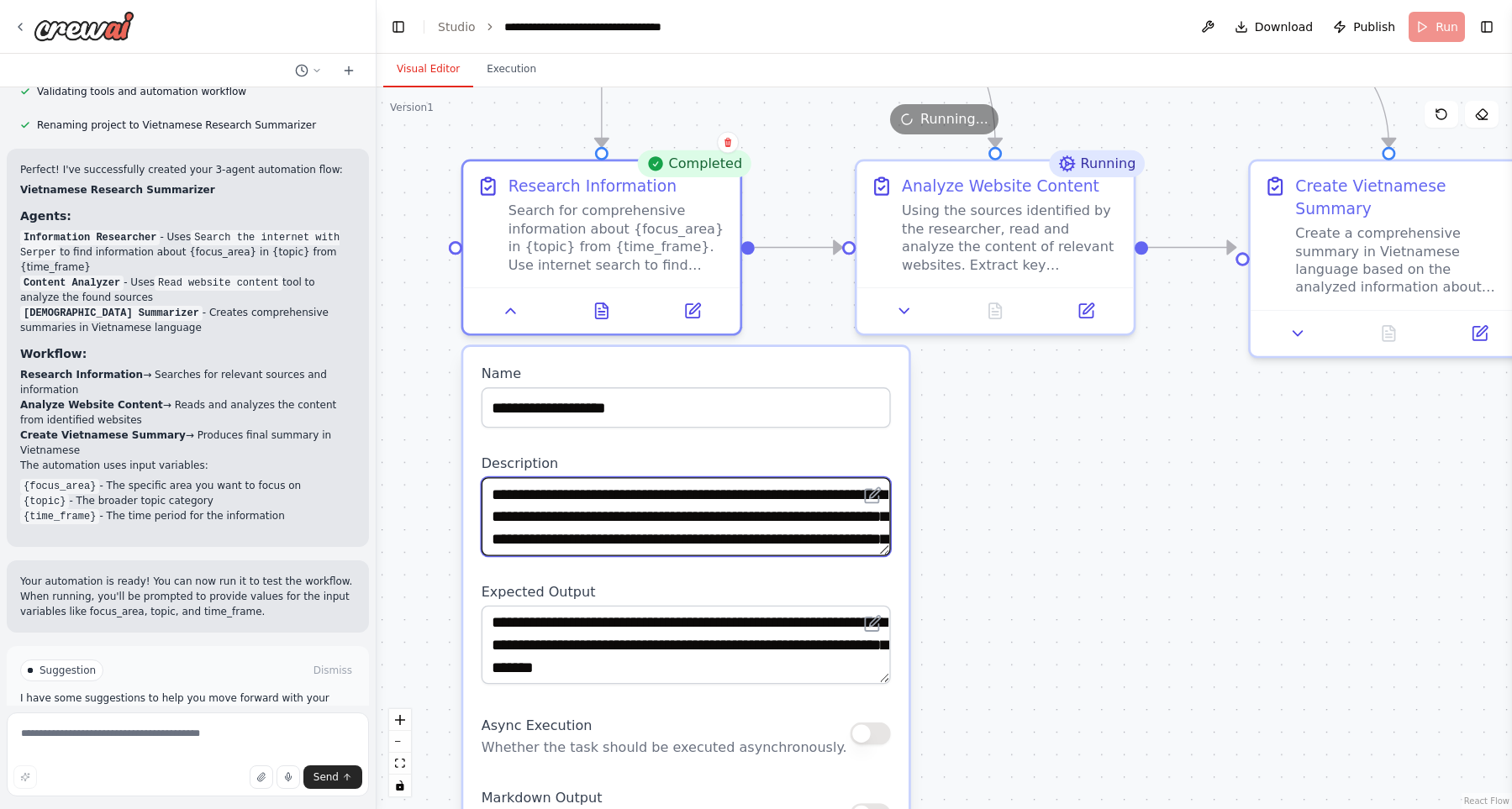
click at [632, 491] on textarea "**********" at bounding box center [686, 517] width 409 height 79
type textarea "**********"
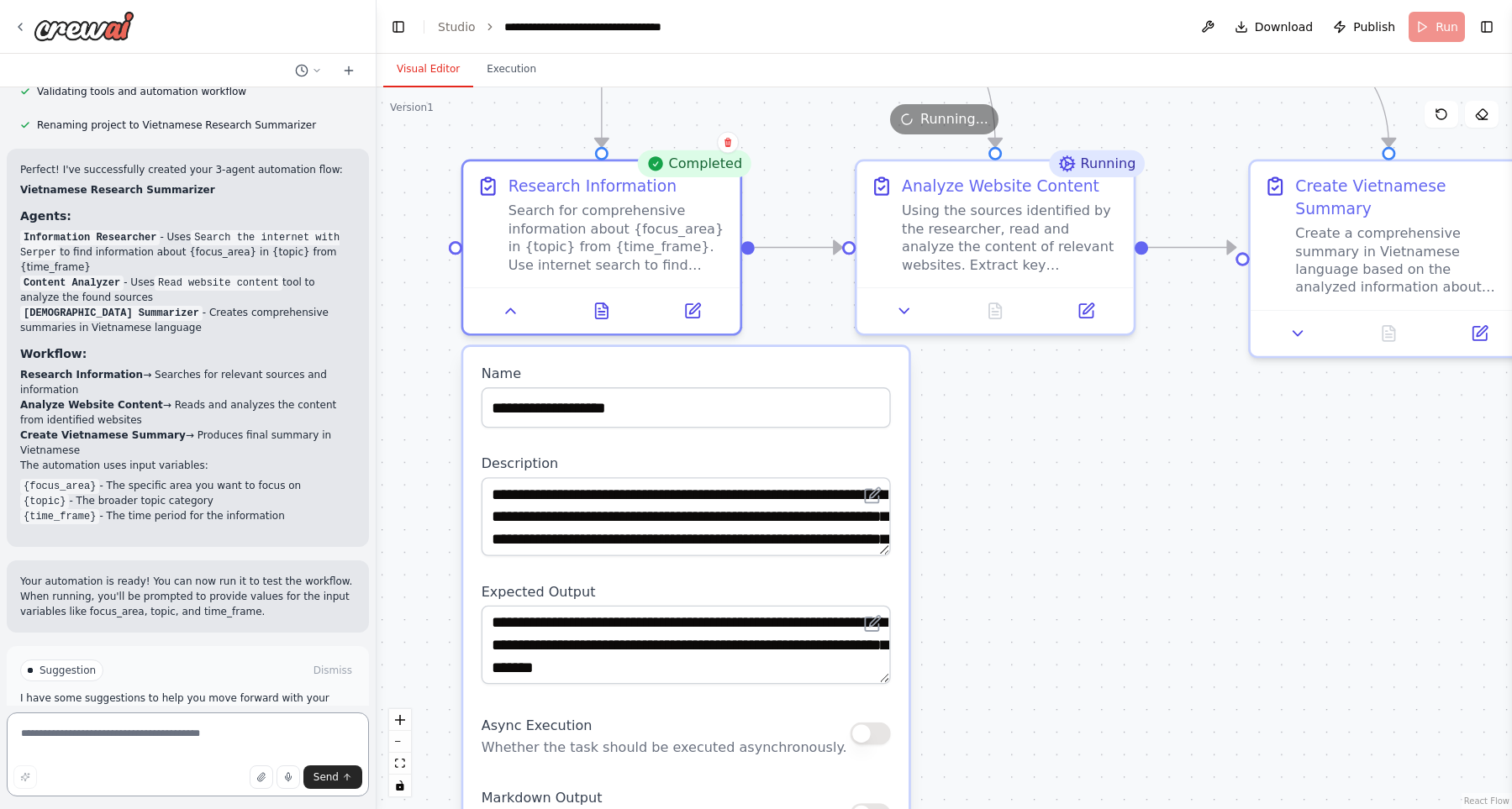
click at [242, 741] on textarea at bounding box center [188, 754] width 362 height 84
type textarea "**********"
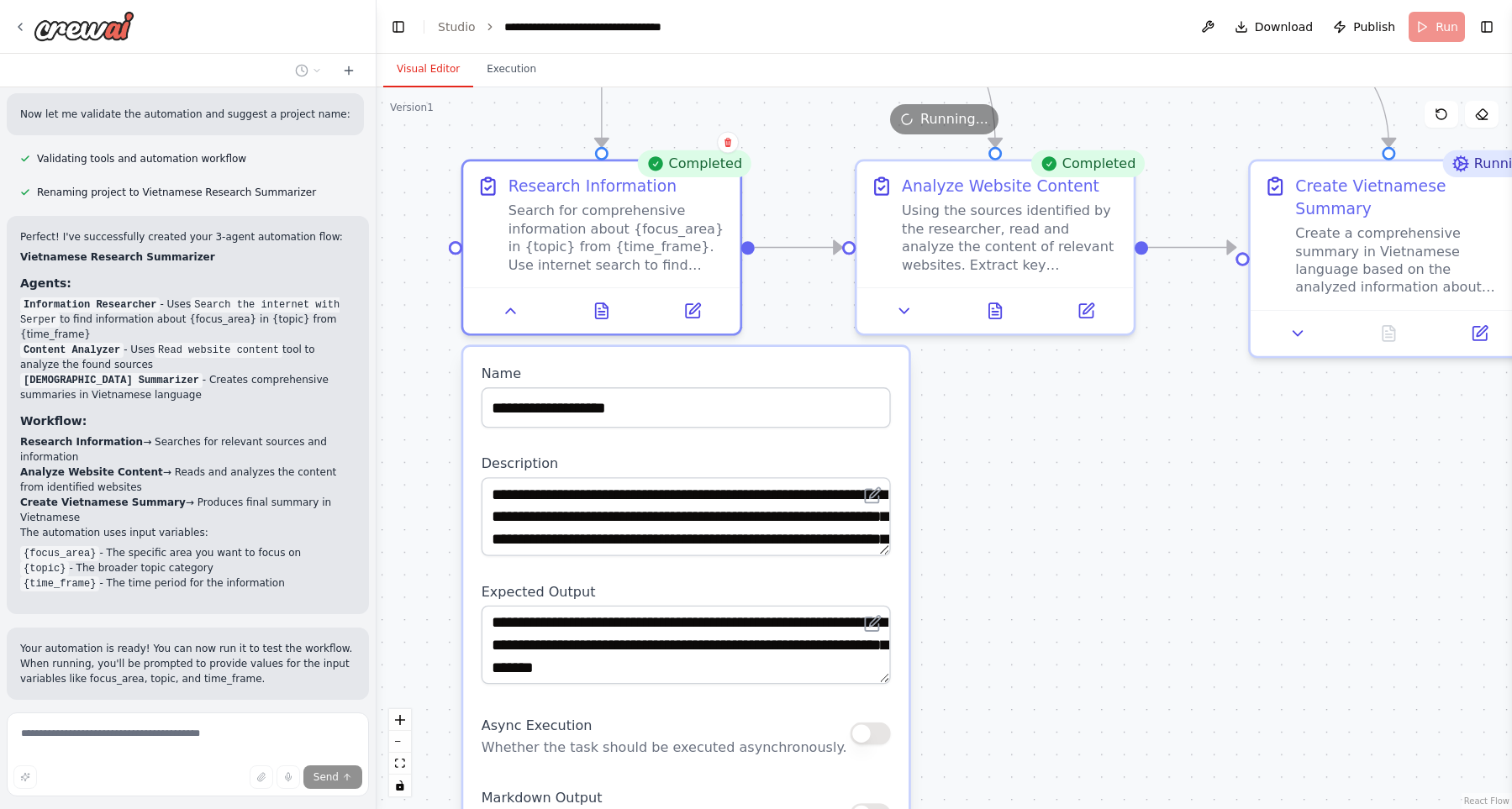
scroll to position [823, 0]
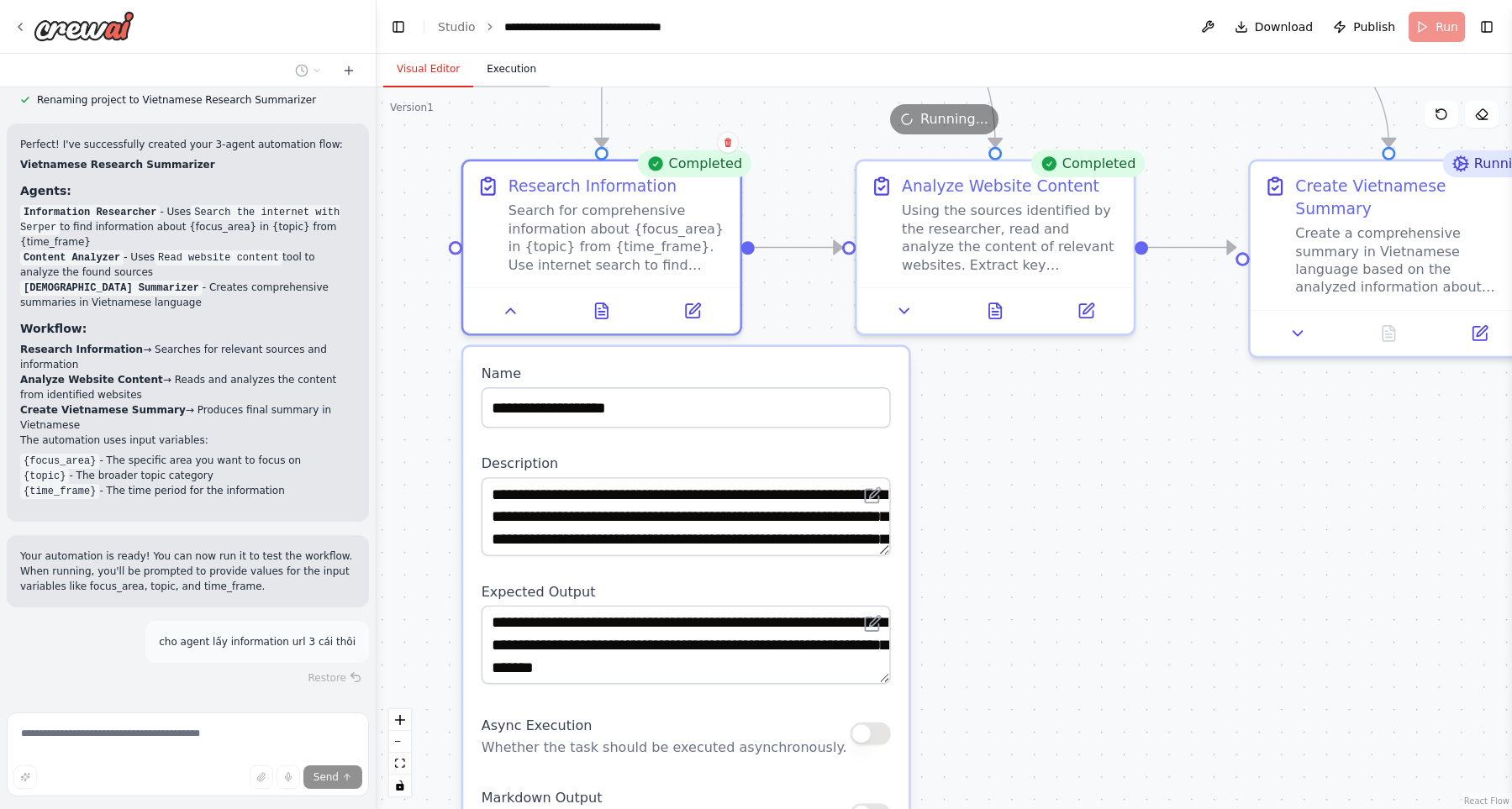
click at [490, 74] on button "Execution" at bounding box center [511, 69] width 76 height 35
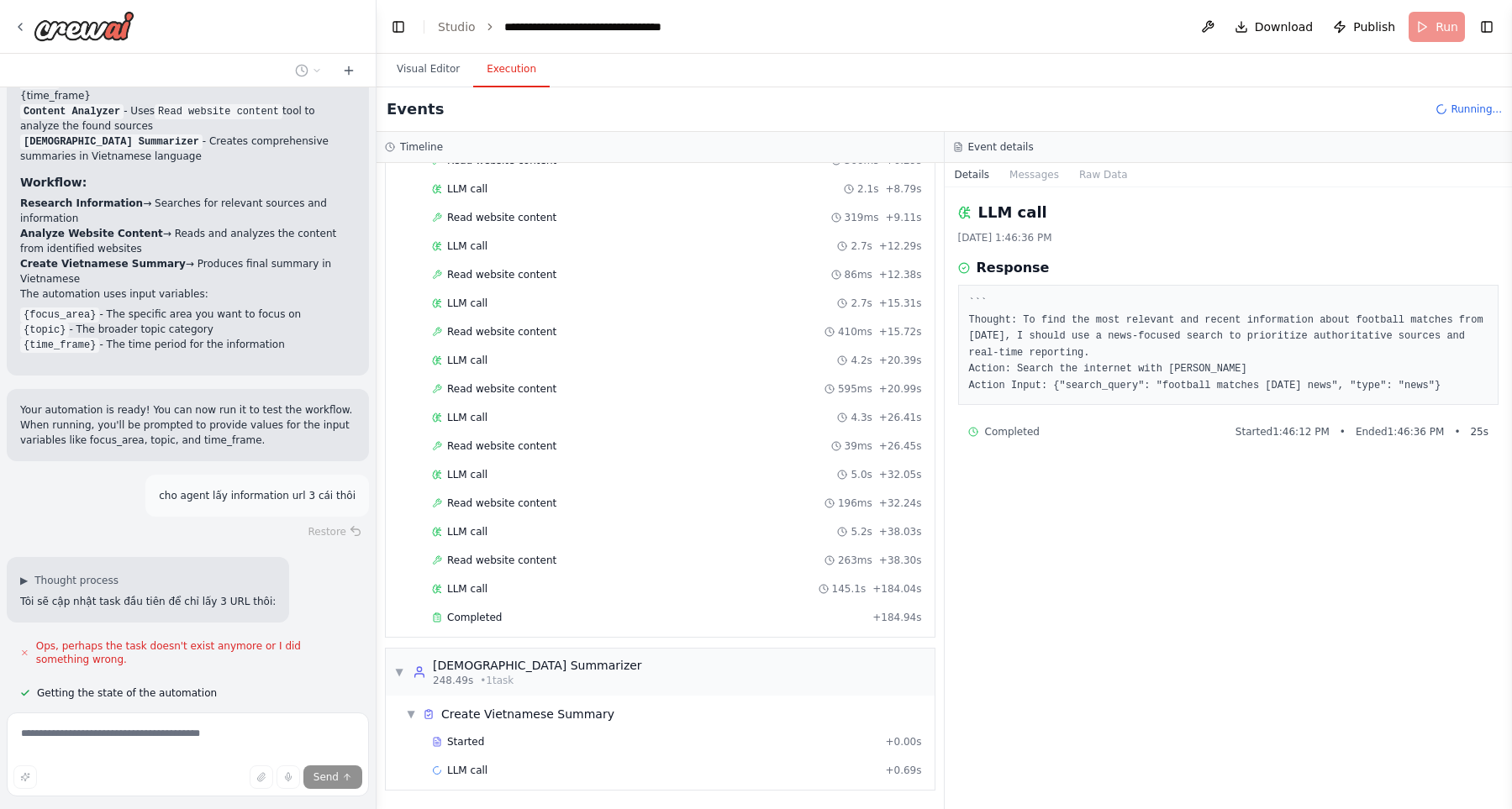
scroll to position [1002, 0]
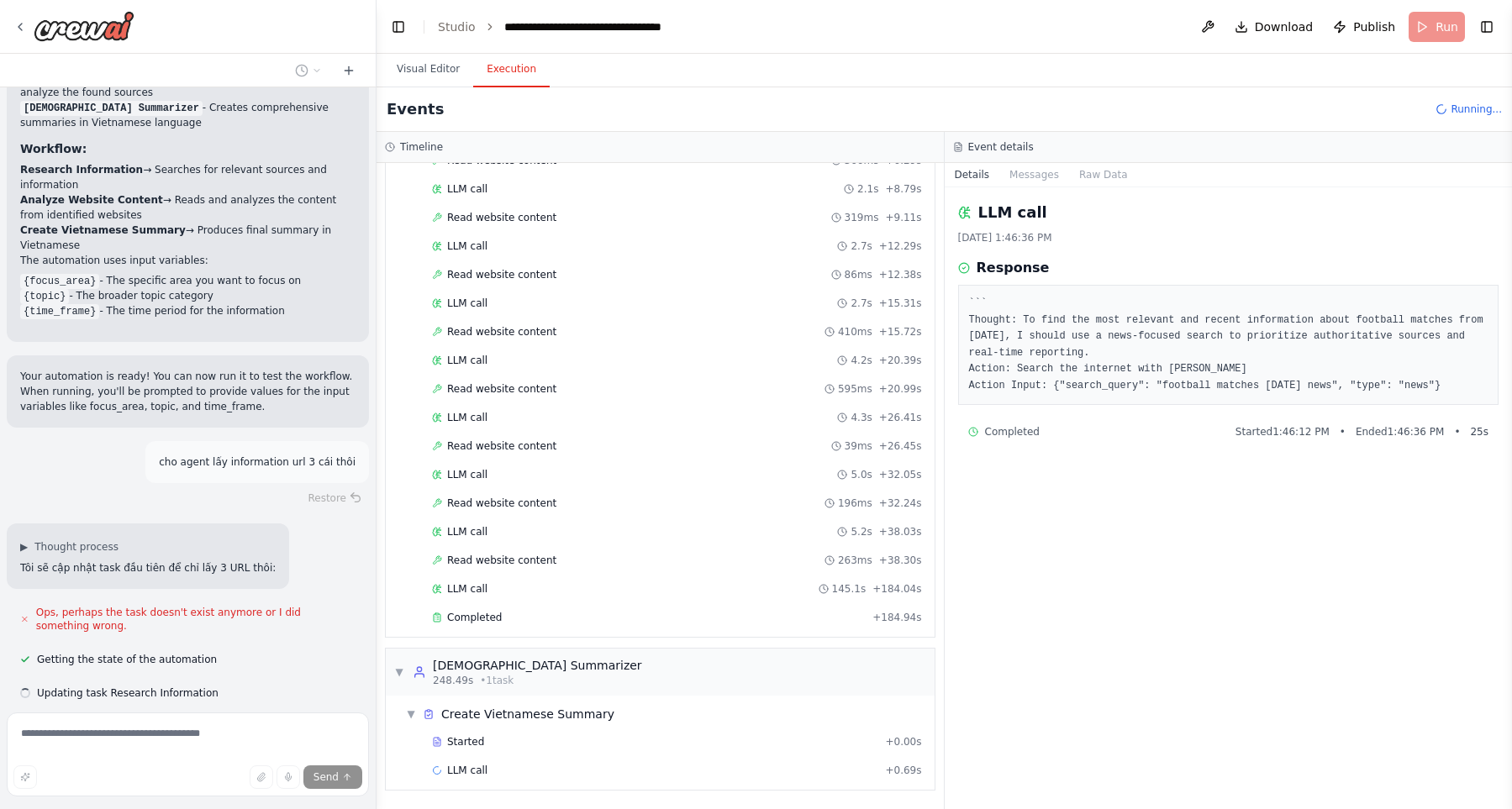
type textarea "**********"
click at [441, 71] on button "Visual Editor" at bounding box center [429, 69] width 90 height 35
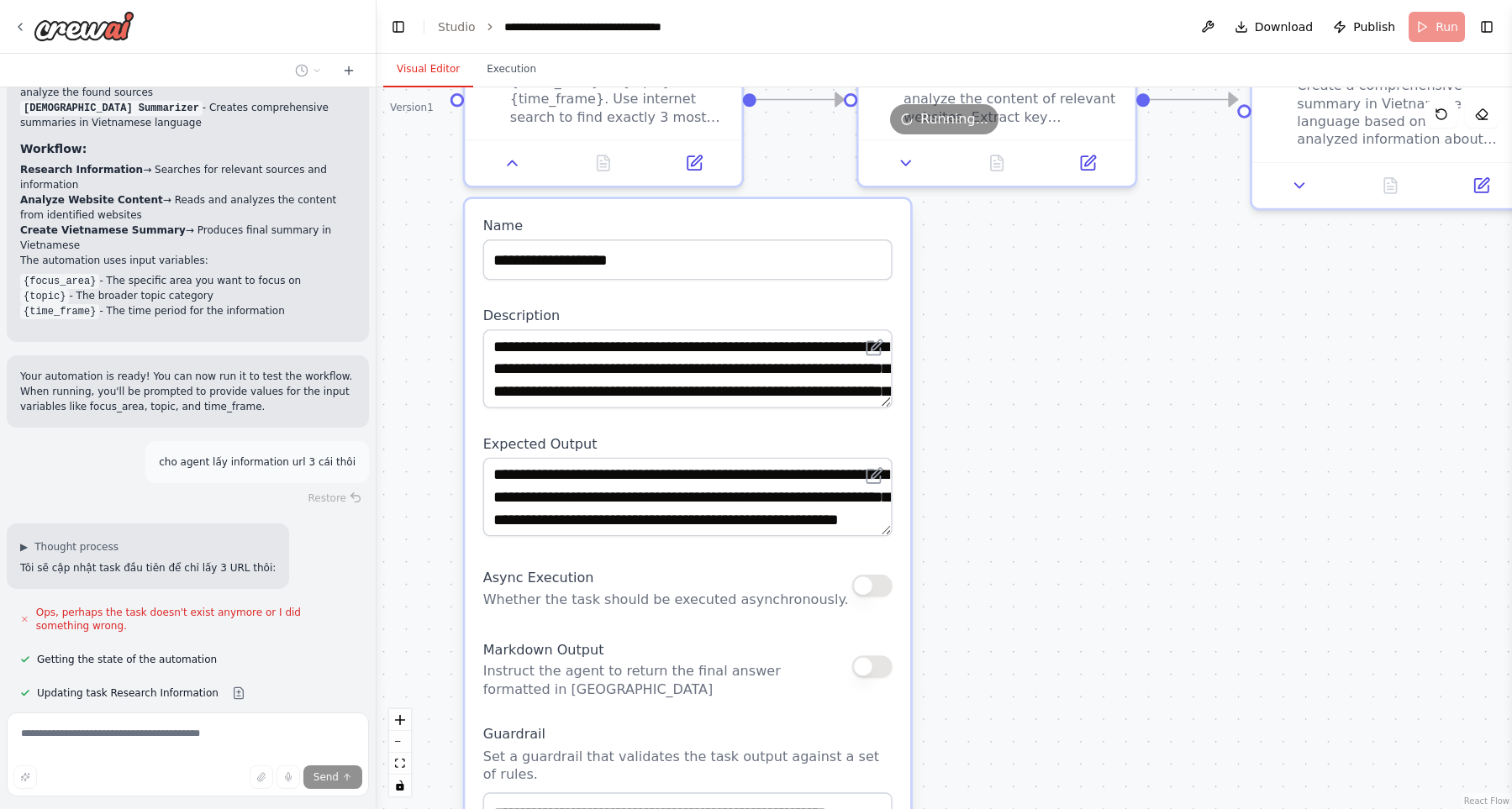
scroll to position [1043, 0]
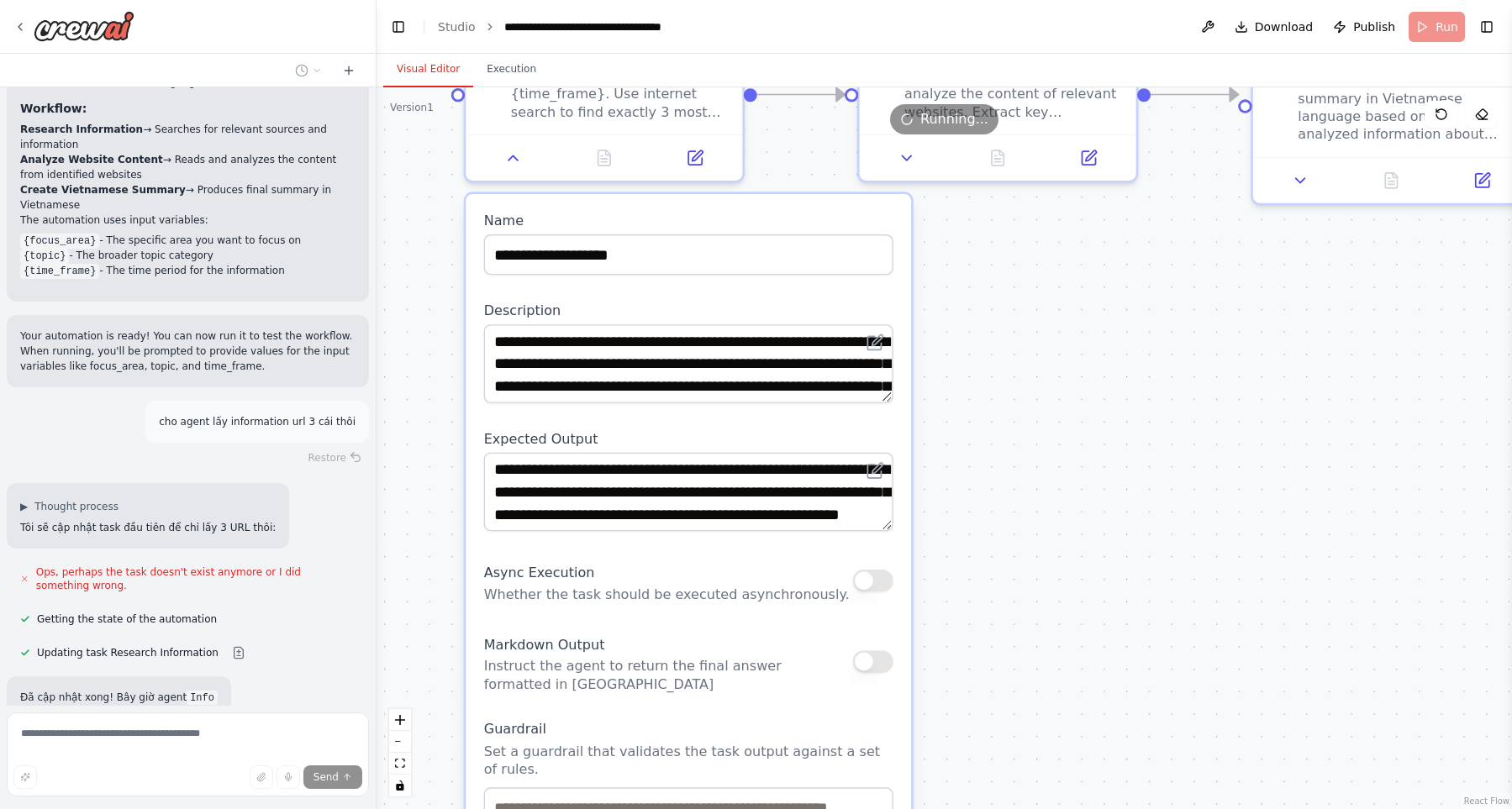
drag, startPoint x: 1021, startPoint y: 597, endPoint x: 1024, endPoint y: 443, distance: 154.0
click at [1024, 443] on div ".deletable-edge-delete-btn { width: 20px; height: 20px; border: 0px solid #ffff…" at bounding box center [944, 448] width 1135 height 722
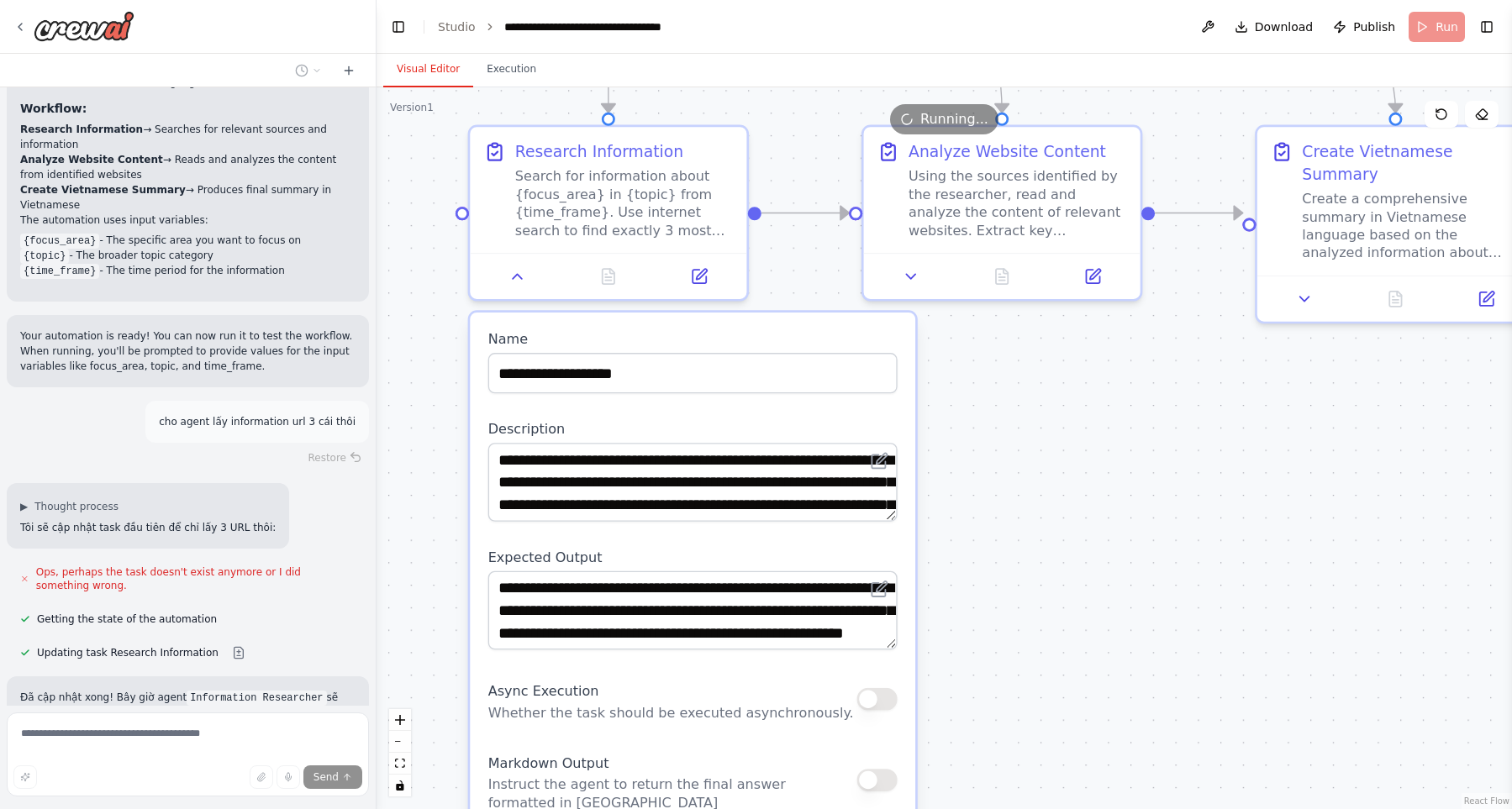
drag, startPoint x: 1000, startPoint y: 512, endPoint x: 1002, endPoint y: 593, distance: 81.0
click at [1003, 593] on div ".deletable-edge-delete-btn { width: 20px; height: 20px; border: 0px solid #ffff…" at bounding box center [944, 448] width 1135 height 722
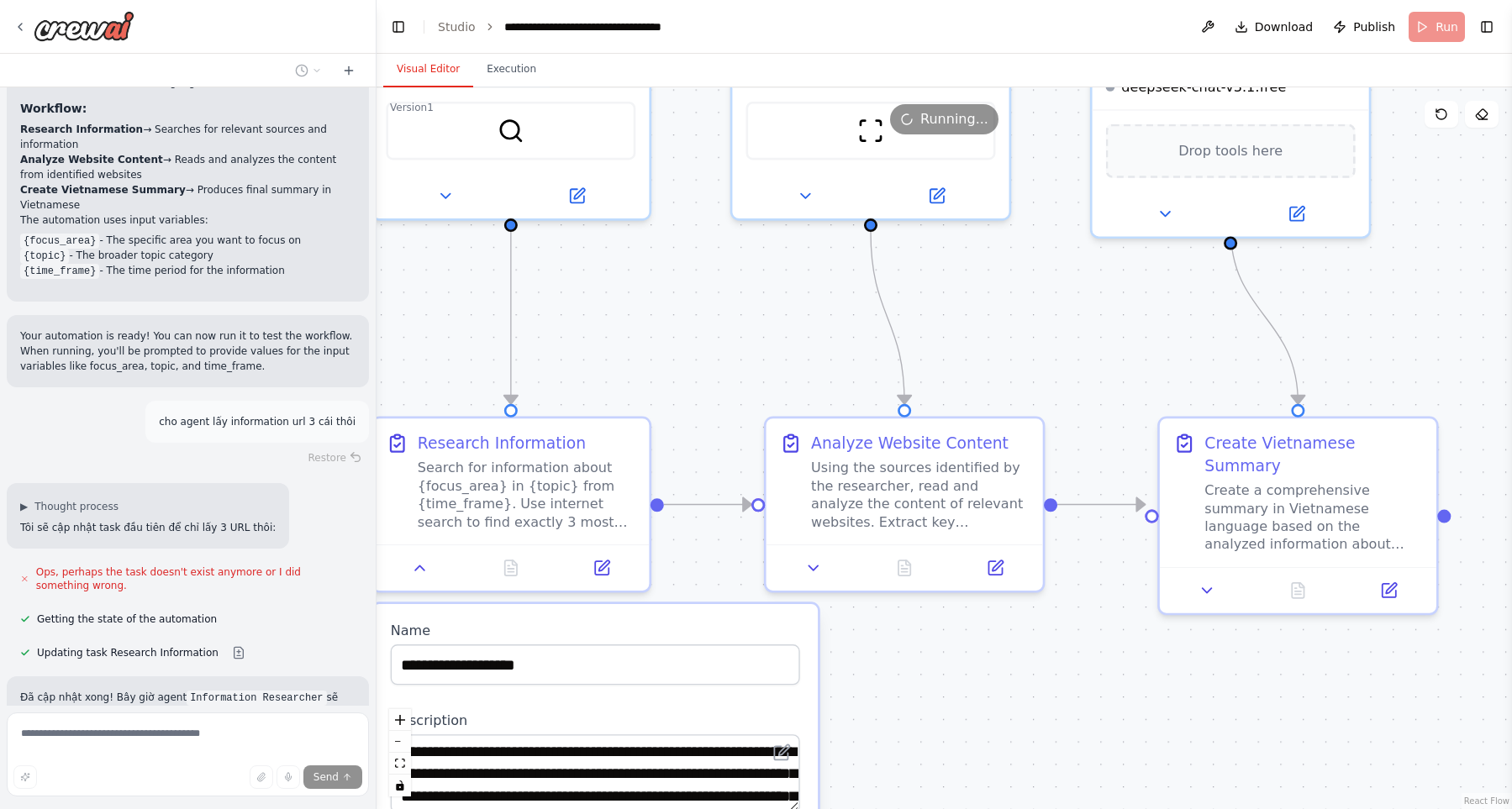
drag, startPoint x: 1097, startPoint y: 448, endPoint x: 1001, endPoint y: 717, distance: 285.6
click at [1001, 717] on div ".deletable-edge-delete-btn { width: 20px; height: 20px; border: 0px solid #ffff…" at bounding box center [944, 448] width 1135 height 722
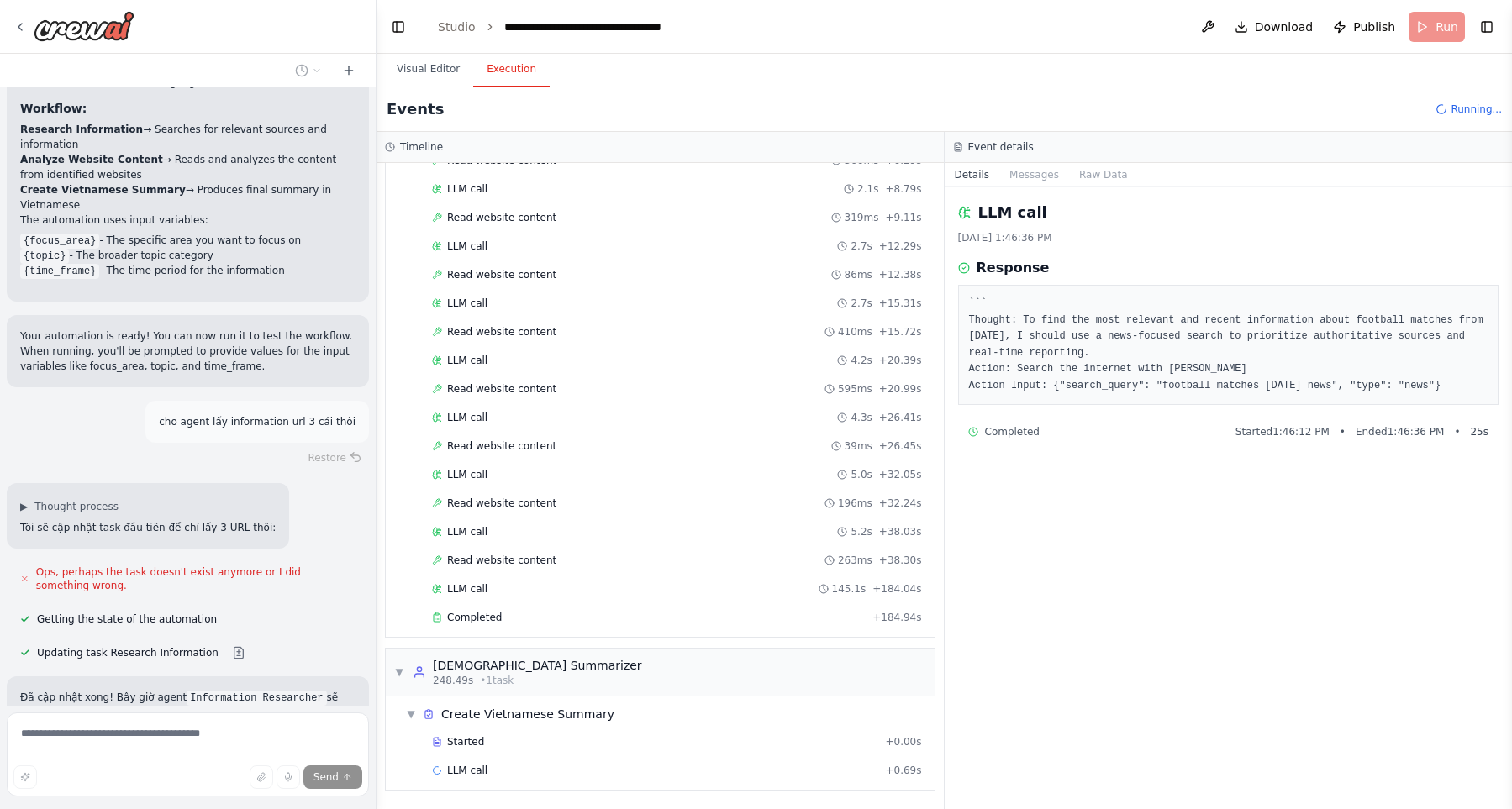
click at [513, 73] on button "Execution" at bounding box center [511, 69] width 76 height 35
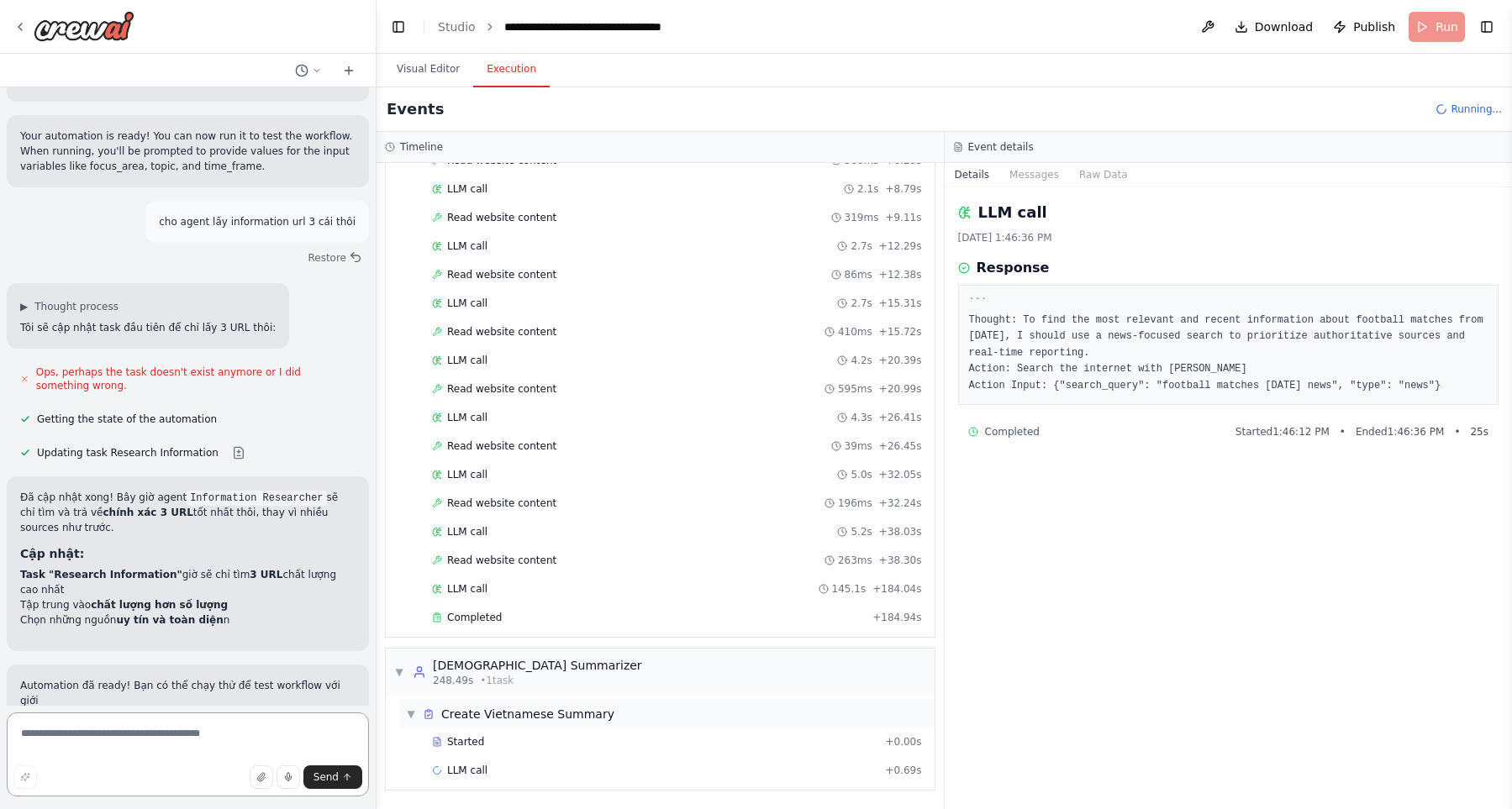
scroll to position [1287, 0]
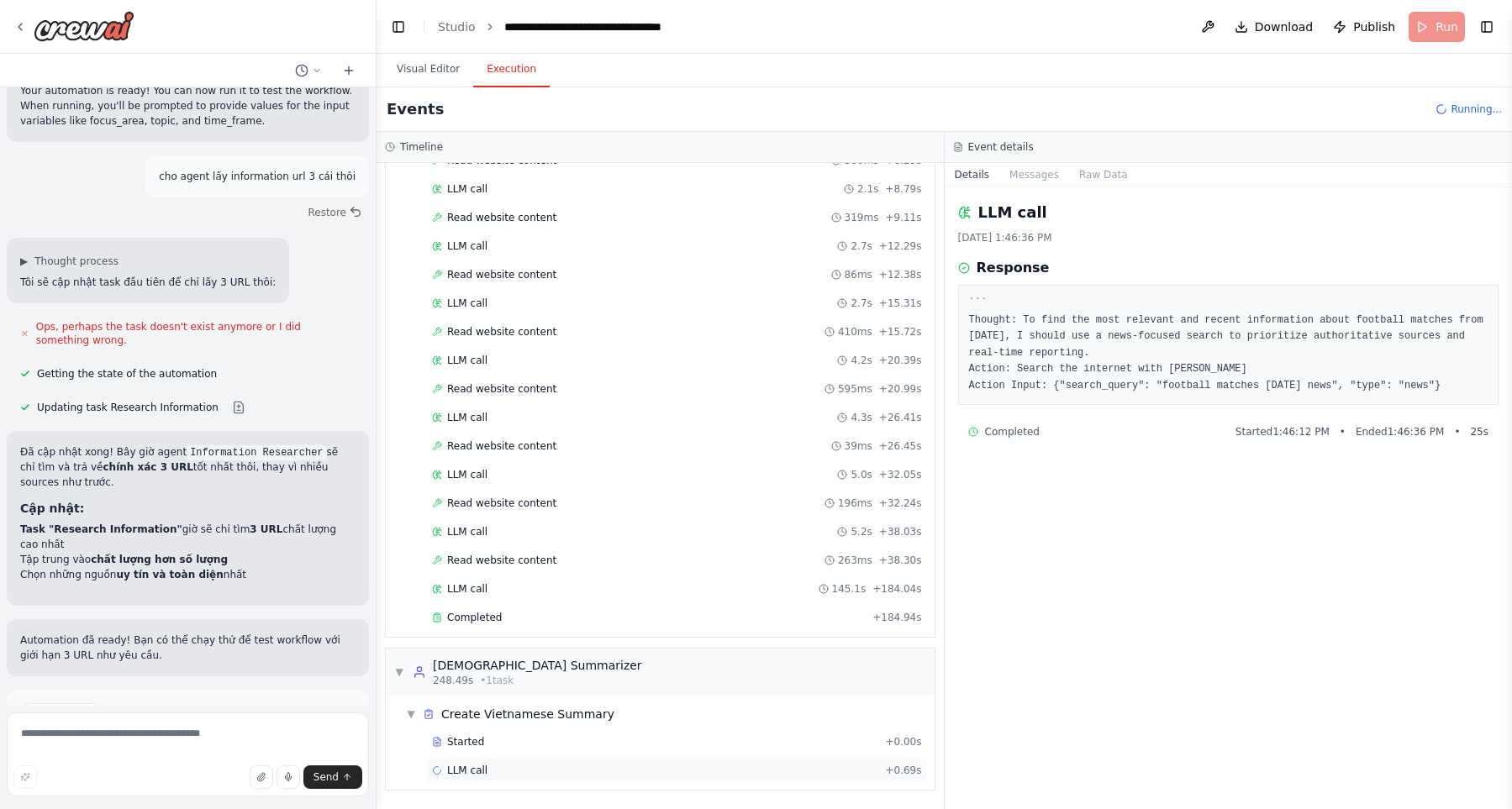
click at [793, 769] on div "LLM call + 0.69s" at bounding box center [676, 771] width 490 height 14
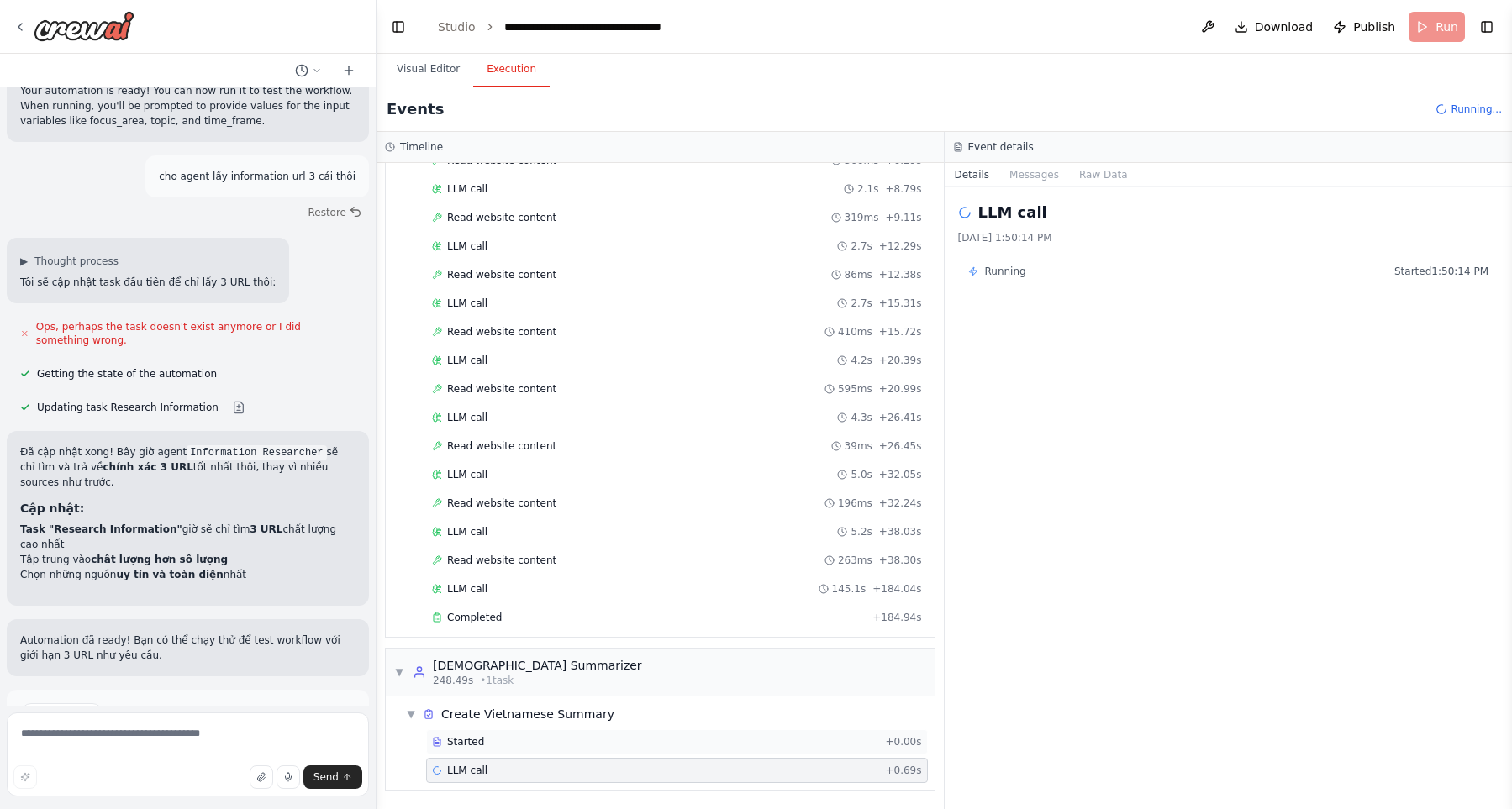
click at [785, 737] on div "Started" at bounding box center [655, 742] width 446 height 14
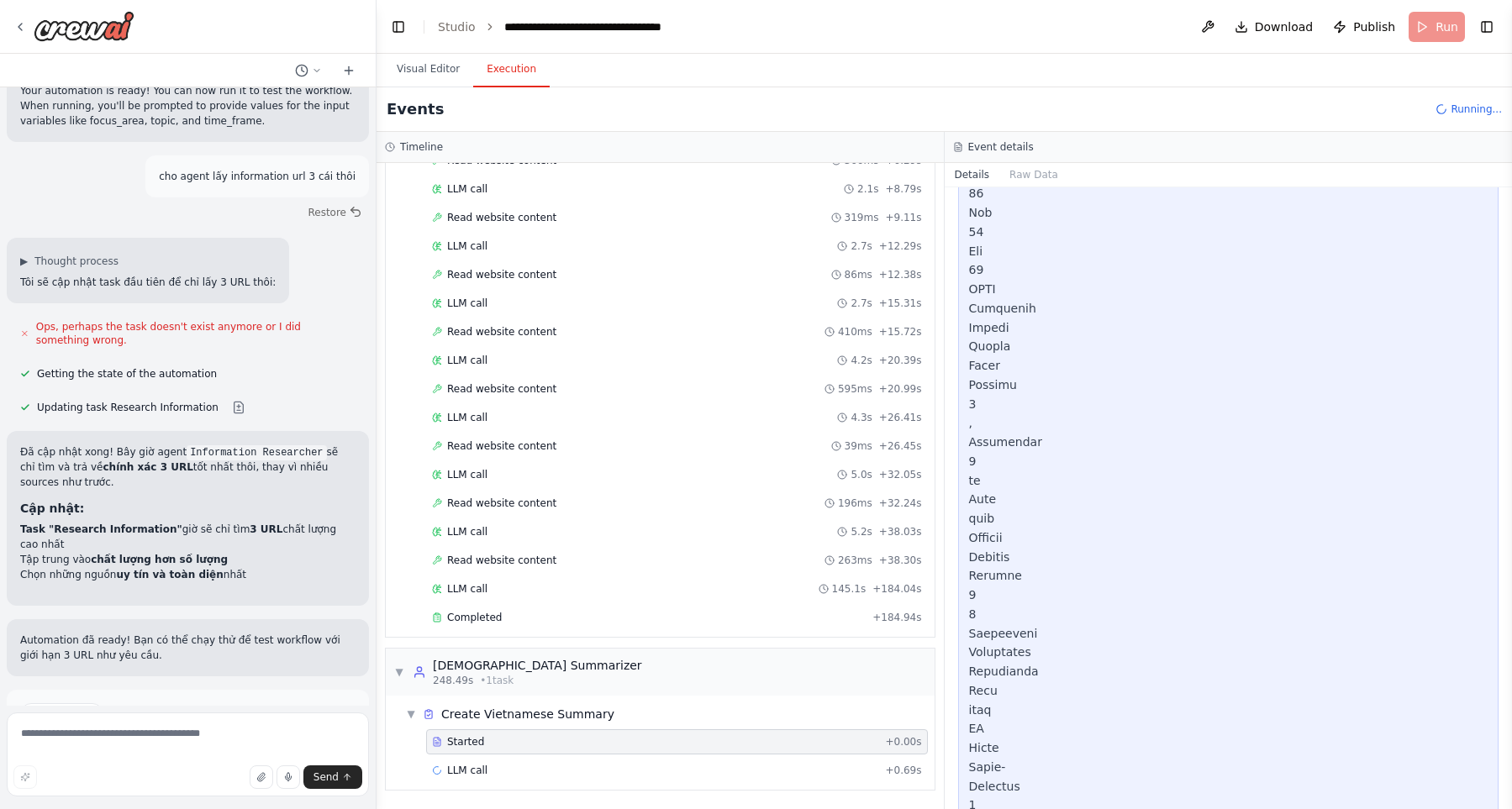
scroll to position [5746, 0]
drag, startPoint x: 1510, startPoint y: 248, endPoint x: 1510, endPoint y: 595, distance: 347.0
click at [1510, 595] on button "Toggle Sidebar" at bounding box center [1512, 404] width 14 height 809
click at [844, 754] on div "Started + 0.00s LLM call + 0.69s" at bounding box center [666, 757] width 535 height 57
click at [834, 767] on div "LLM call + 0.69s" at bounding box center [676, 771] width 490 height 14
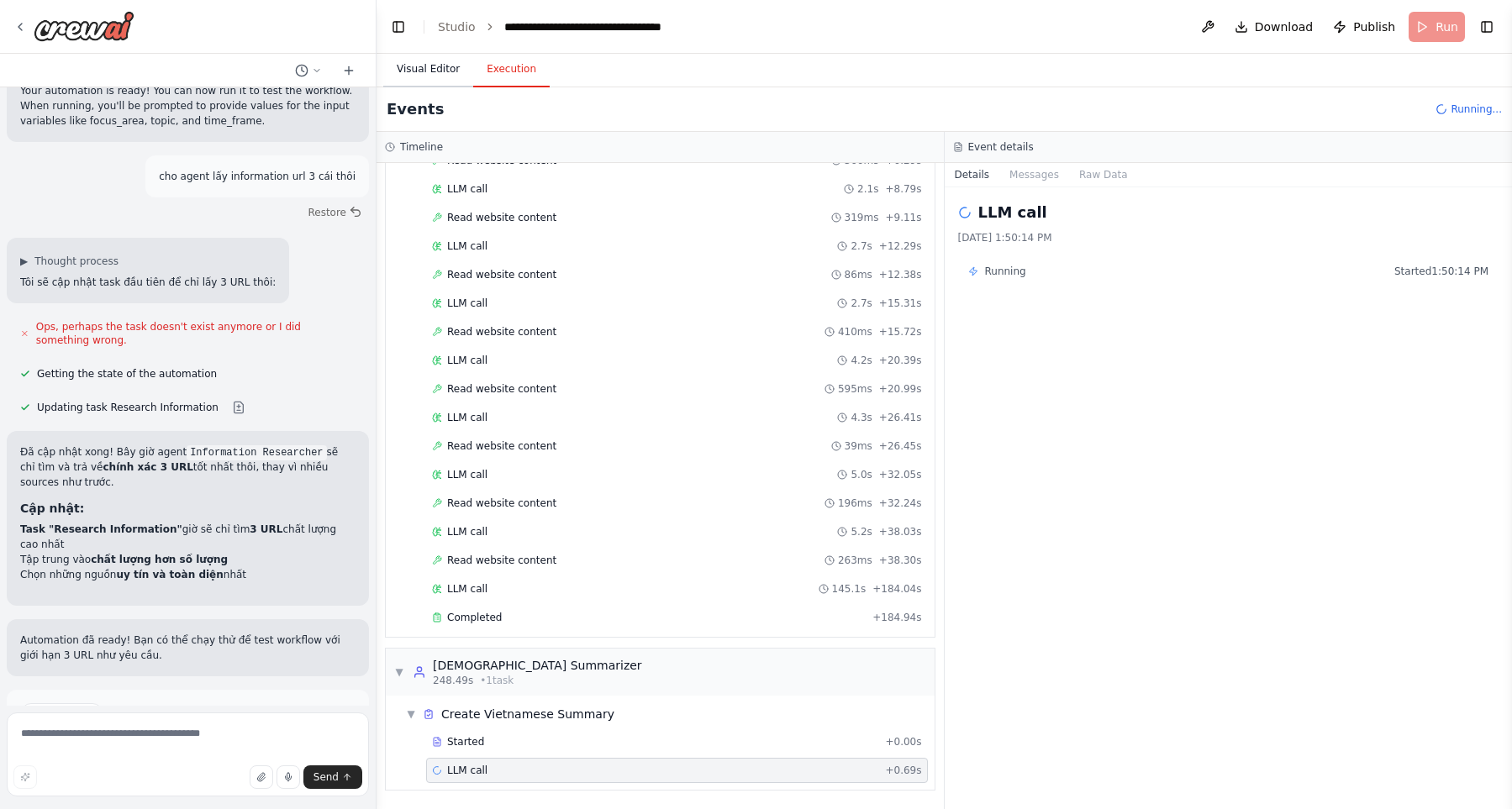
click at [440, 78] on button "Visual Editor" at bounding box center [429, 69] width 90 height 35
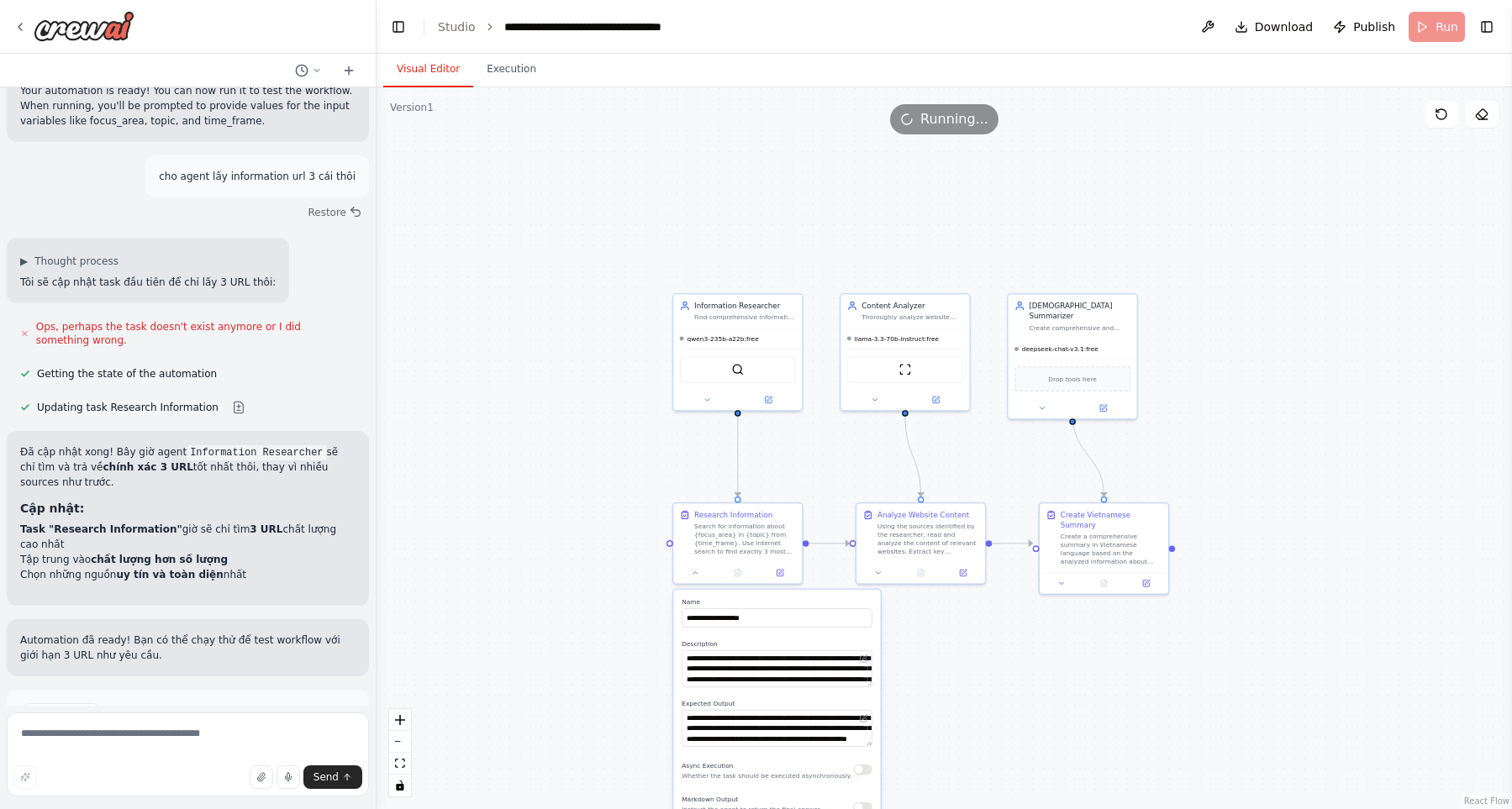
click at [570, 289] on div ".deletable-edge-delete-btn { width: 20px; height: 20px; border: 0px solid #ffff…" at bounding box center [944, 448] width 1135 height 722
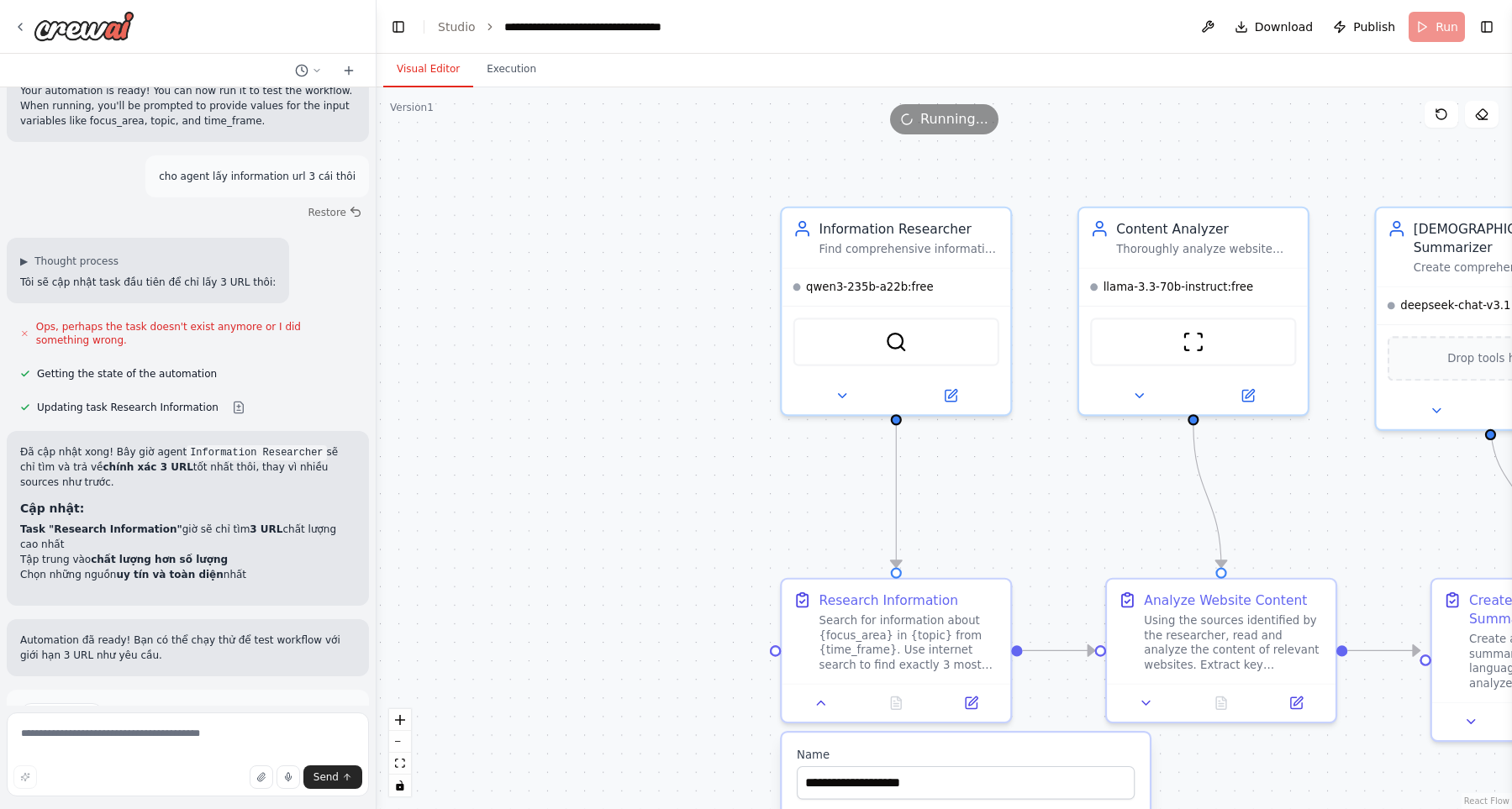
drag, startPoint x: 538, startPoint y: 509, endPoint x: 336, endPoint y: 436, distance: 214.8
click at [377, 436] on div ".deletable-edge-delete-btn { width: 20px; height: 20px; border: 0px solid #ffff…" at bounding box center [944, 448] width 1135 height 722
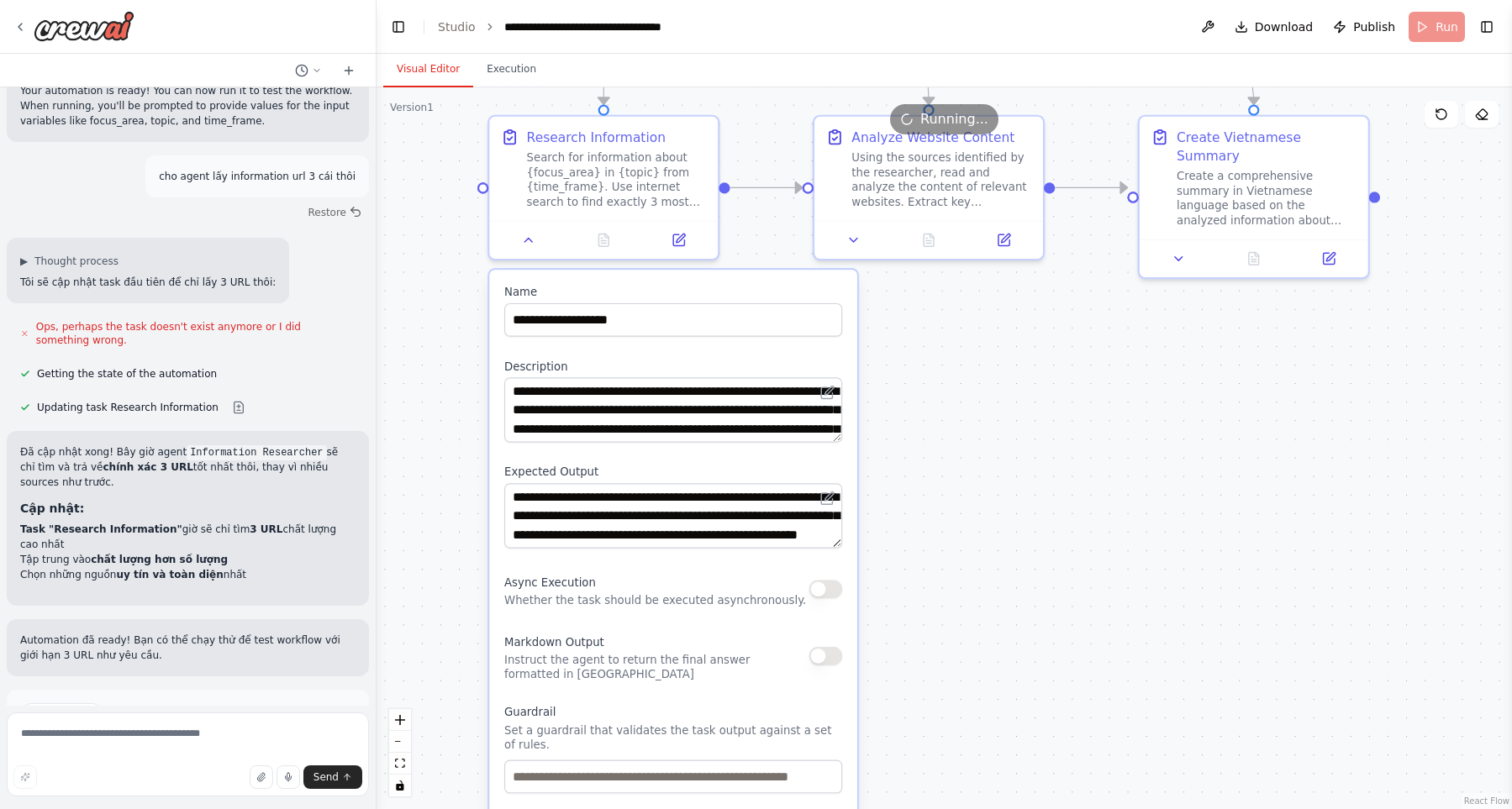
drag, startPoint x: 466, startPoint y: 450, endPoint x: 416, endPoint y: 174, distance: 280.5
click at [416, 174] on div ".deletable-edge-delete-btn { width: 20px; height: 20px; border: 0px solid #ffff…" at bounding box center [944, 448] width 1135 height 722
click at [521, 245] on button at bounding box center [527, 236] width 64 height 22
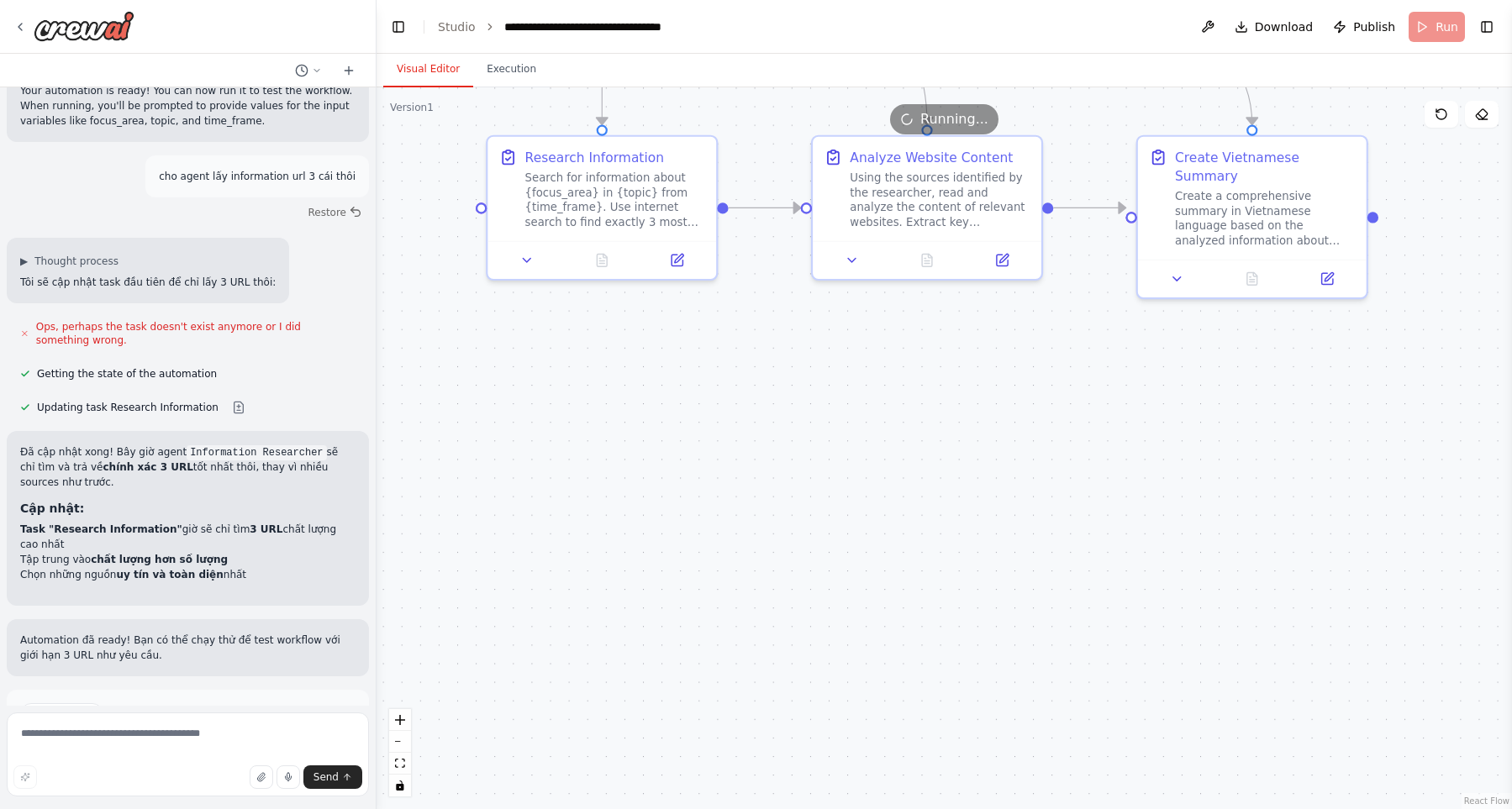
drag, startPoint x: 438, startPoint y: 294, endPoint x: 451, endPoint y: 512, distance: 218.4
click at [449, 543] on div ".deletable-edge-delete-btn { width: 20px; height: 20px; border: 0px solid #ffff…" at bounding box center [944, 448] width 1135 height 722
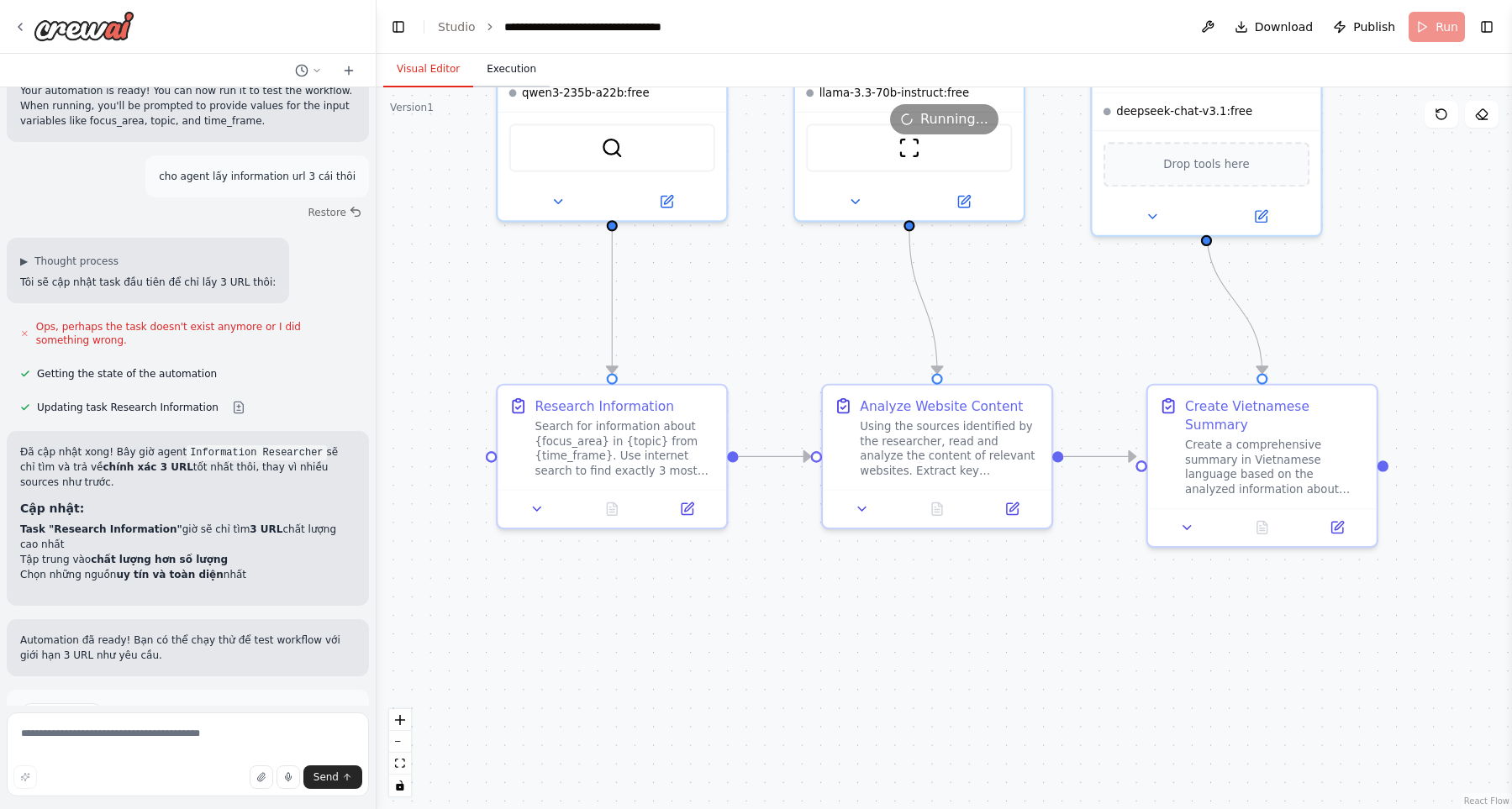
click at [502, 74] on button "Execution" at bounding box center [511, 69] width 76 height 35
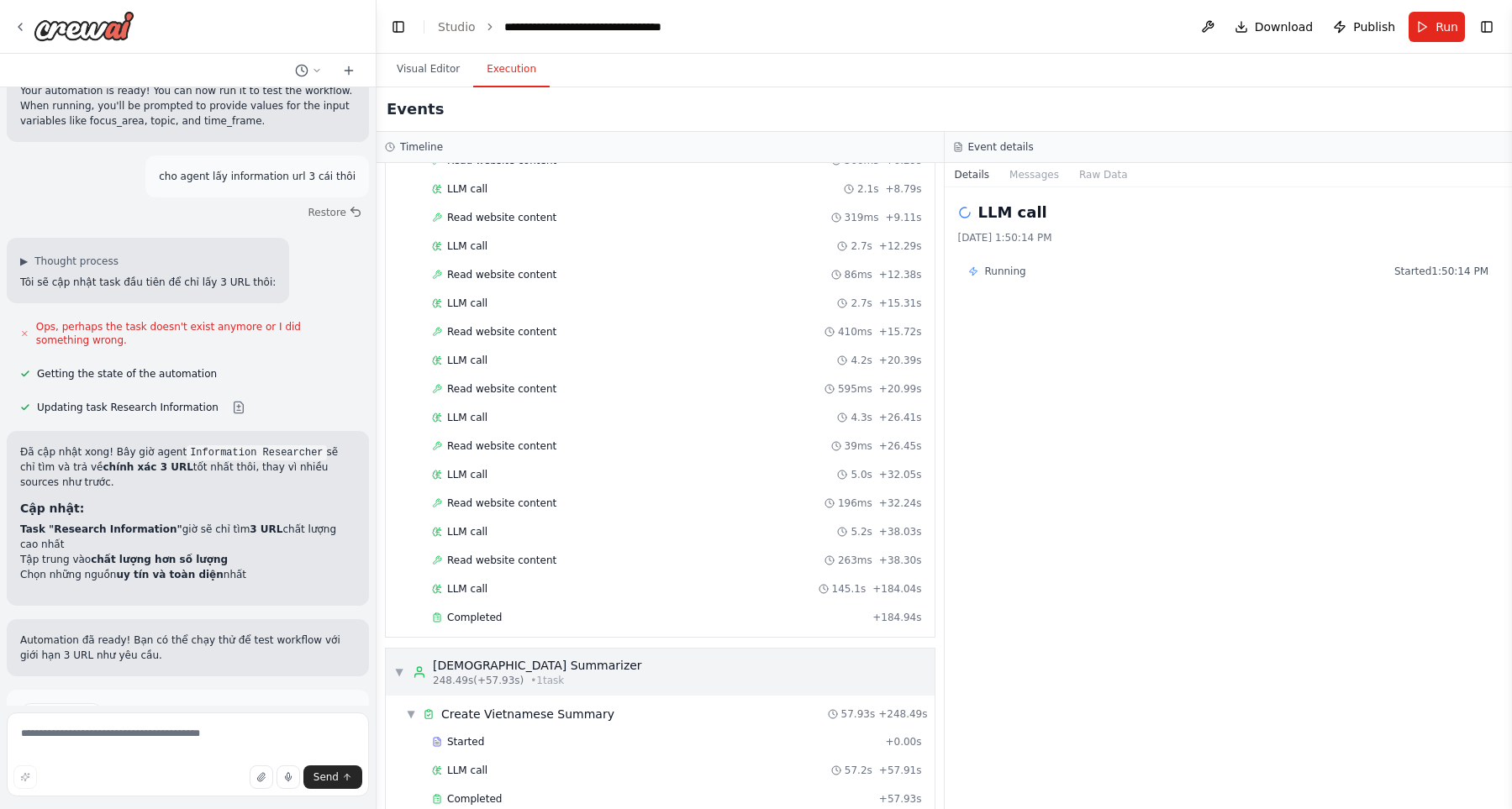
scroll to position [486, 0]
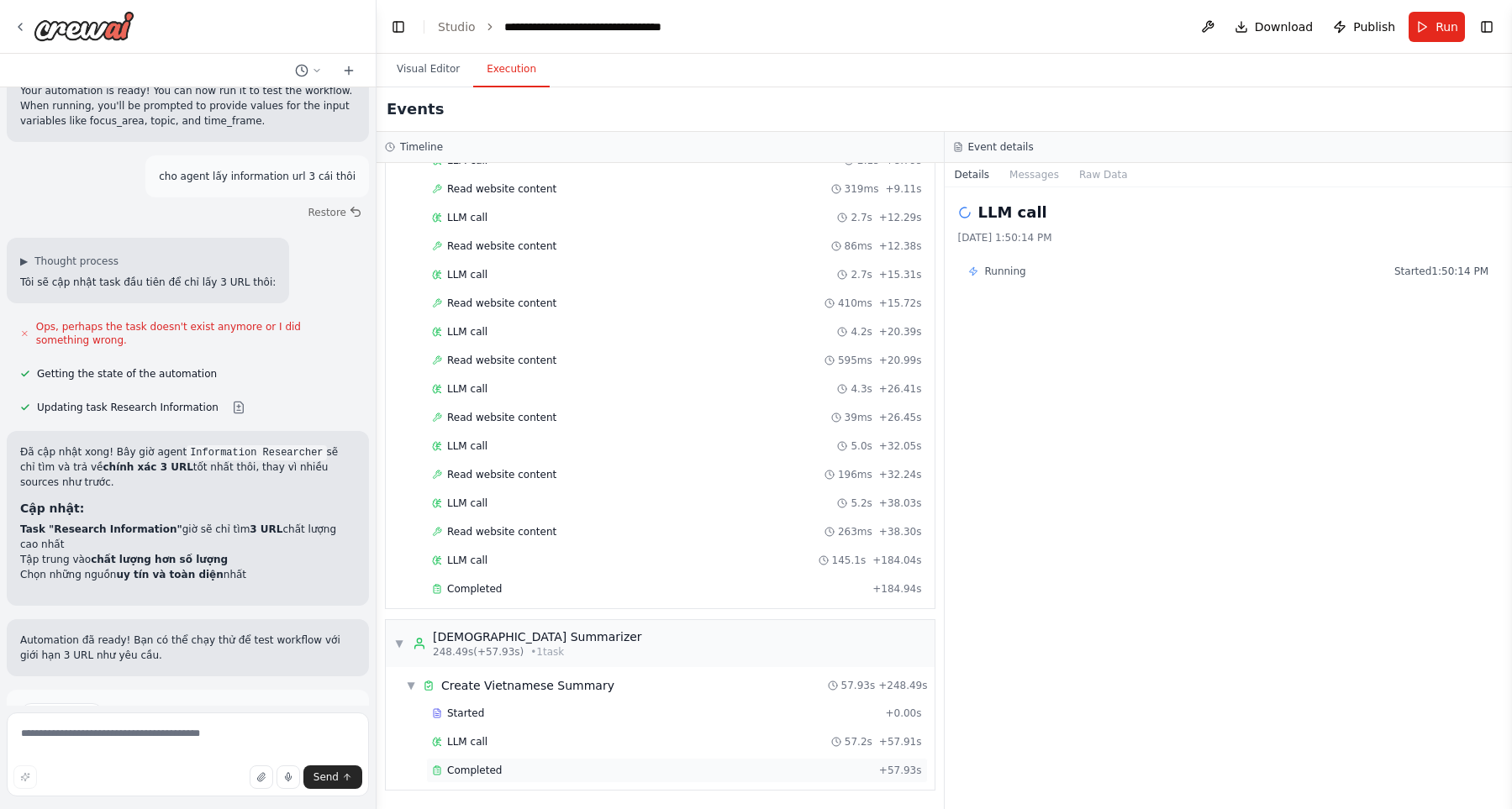
click at [795, 760] on div "Completed + 57.93s" at bounding box center [676, 771] width 502 height 25
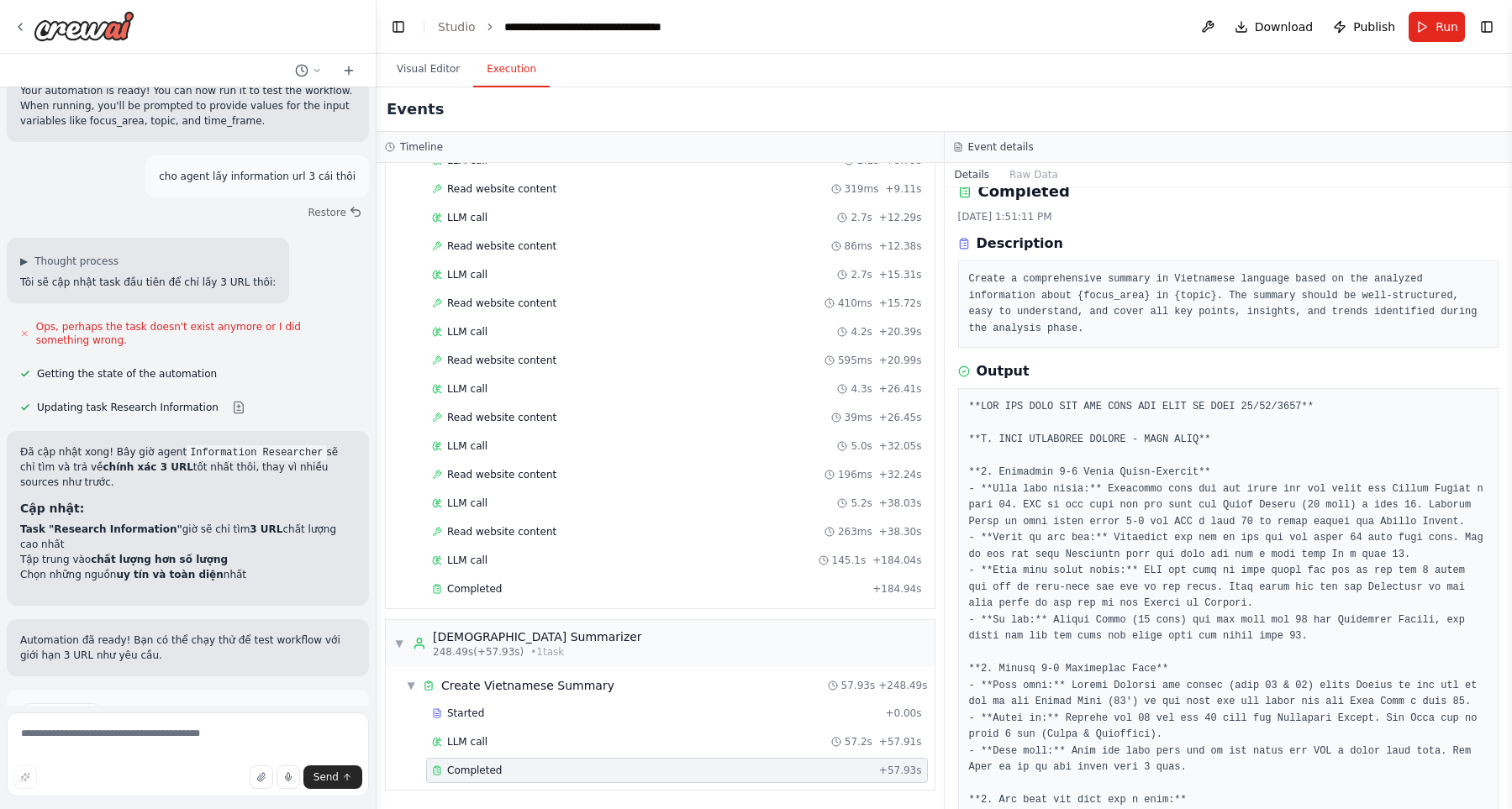
scroll to position [0, 0]
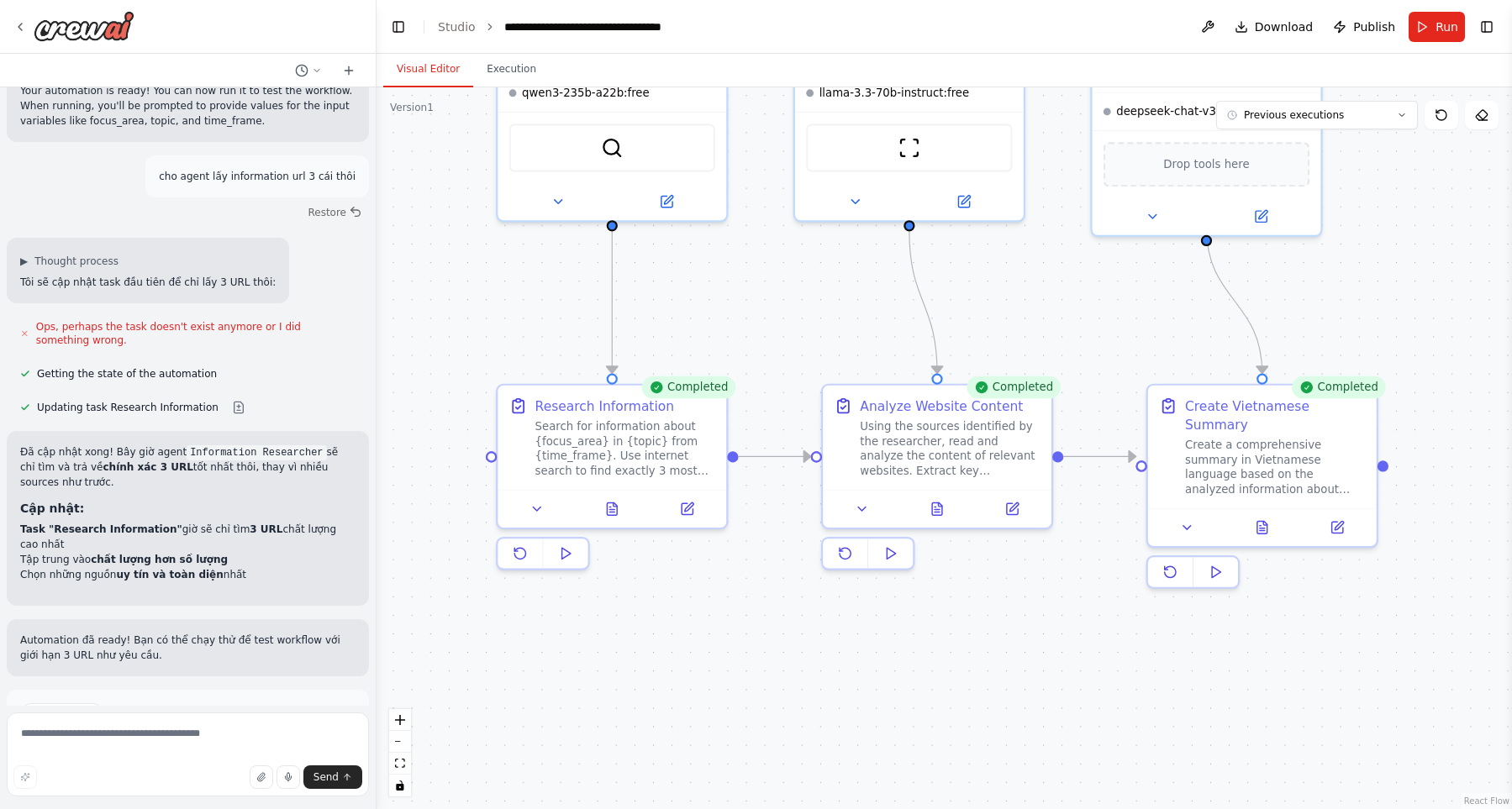
click at [437, 72] on button "Visual Editor" at bounding box center [429, 69] width 90 height 35
click at [237, 772] on button "Improve automation" at bounding box center [188, 785] width 336 height 26
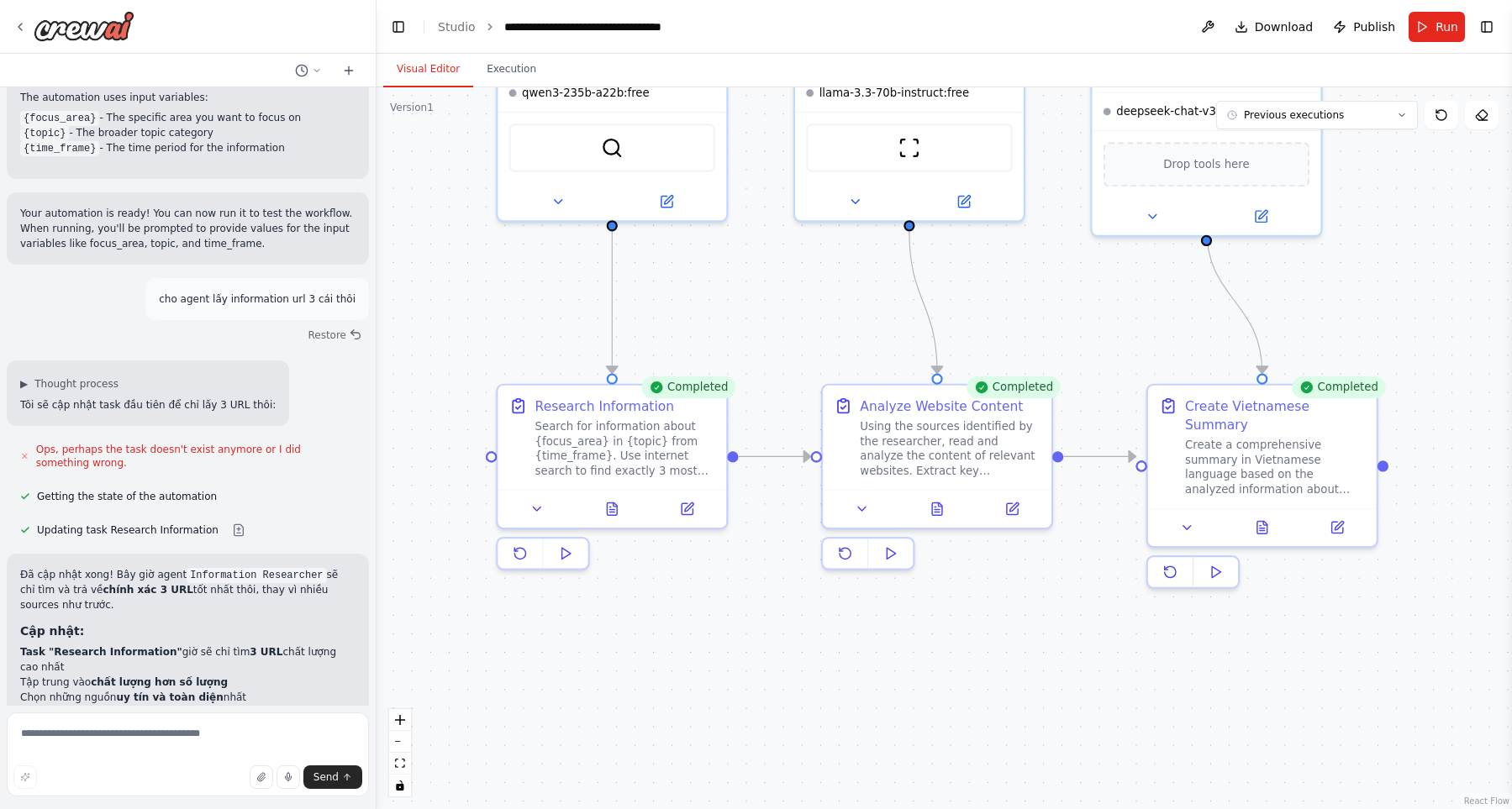
scroll to position [1231, 0]
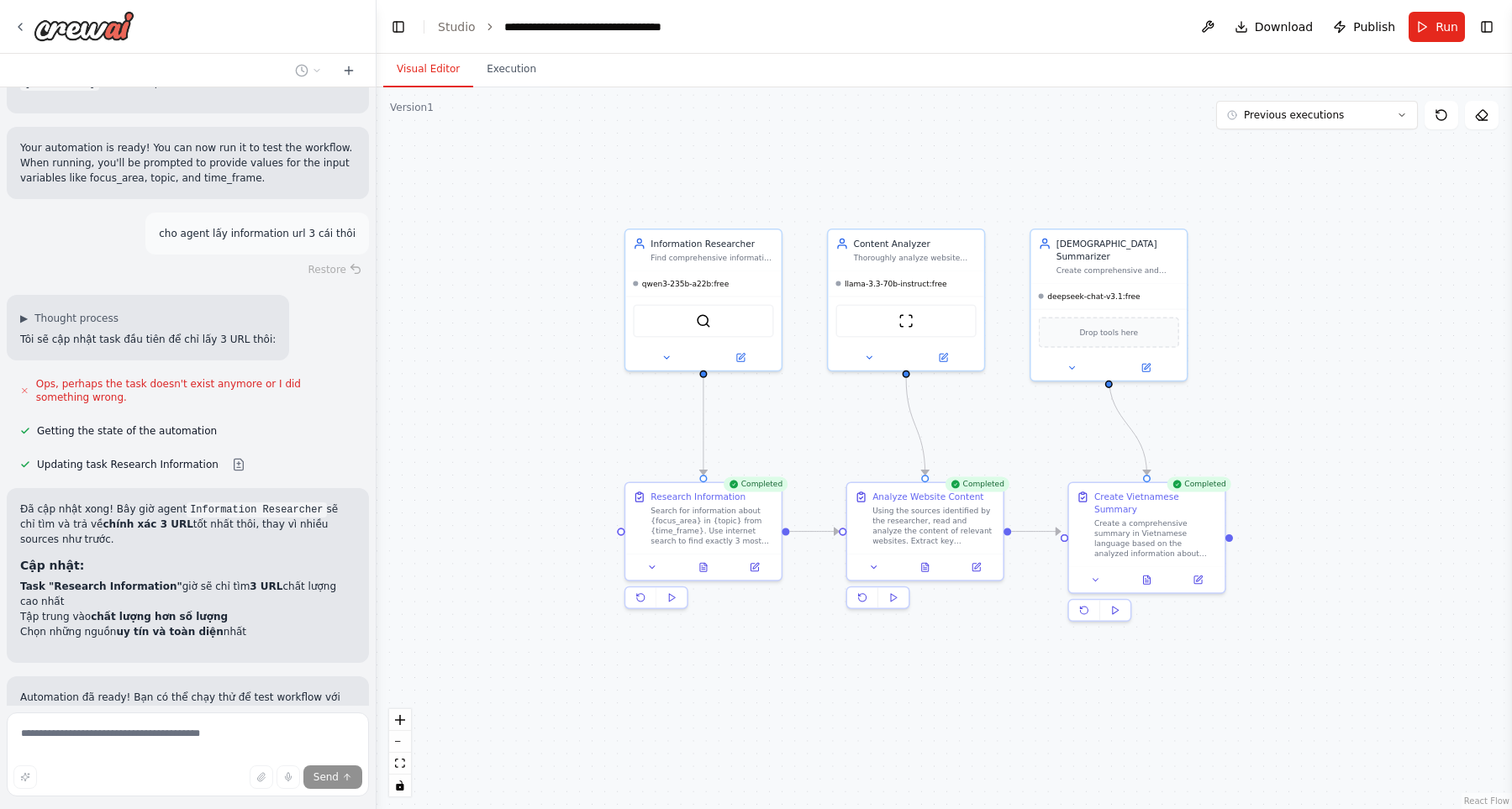
click at [996, 722] on div ".deletable-edge-delete-btn { width: 20px; height: 20px; border: 0px solid #ffff…" at bounding box center [944, 448] width 1135 height 722
drag, startPoint x: 945, startPoint y: 735, endPoint x: 877, endPoint y: 714, distance: 71.2
click at [877, 714] on div ".deletable-edge-delete-btn { width: 20px; height: 20px; border: 0px solid #ffff…" at bounding box center [944, 448] width 1135 height 722
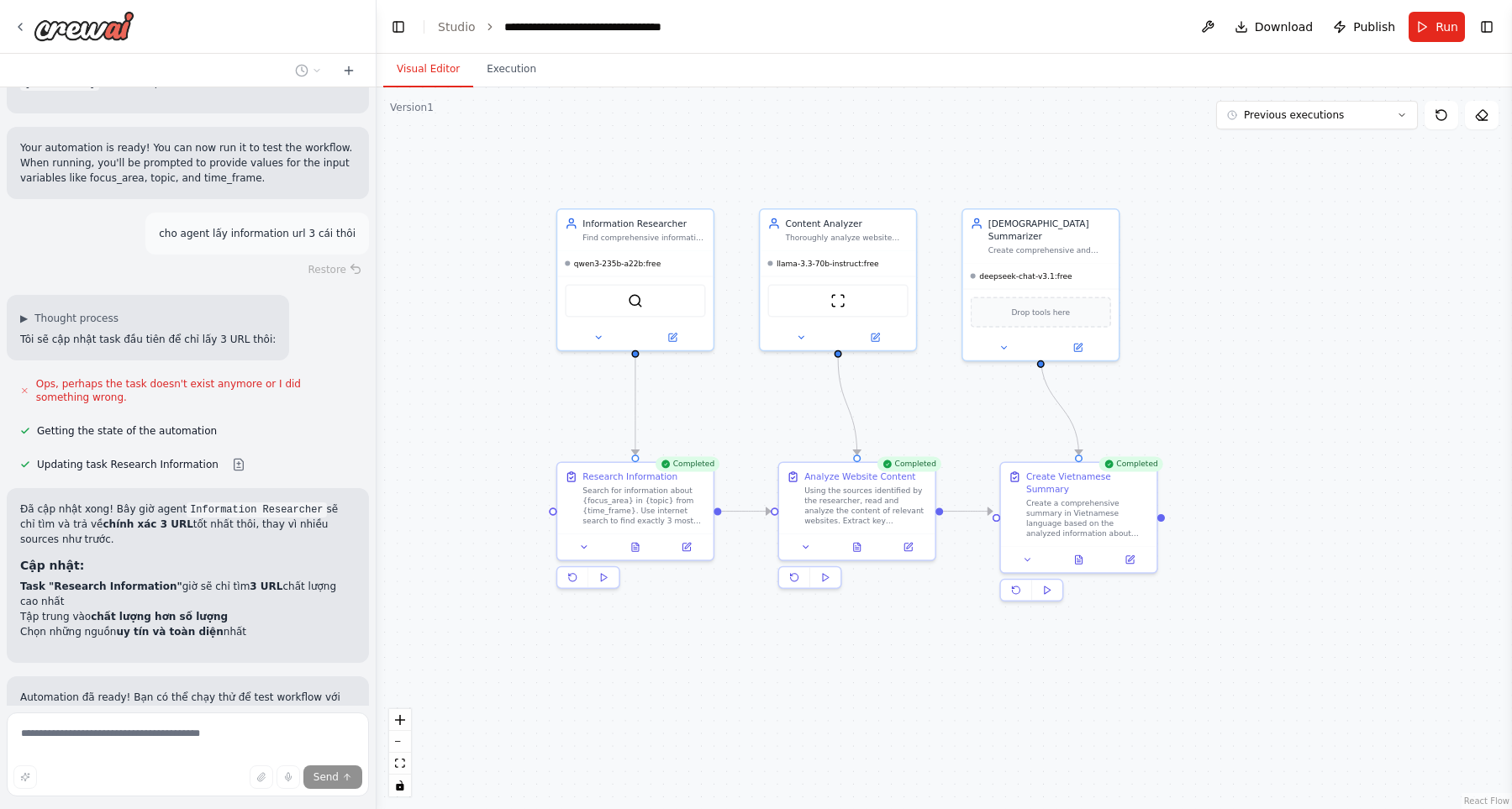
drag, startPoint x: 890, startPoint y: 713, endPoint x: 905, endPoint y: 751, distance: 40.9
click at [905, 760] on div ".deletable-edge-delete-btn { width: 20px; height: 20px; border: 0px solid #ffff…" at bounding box center [944, 448] width 1135 height 722
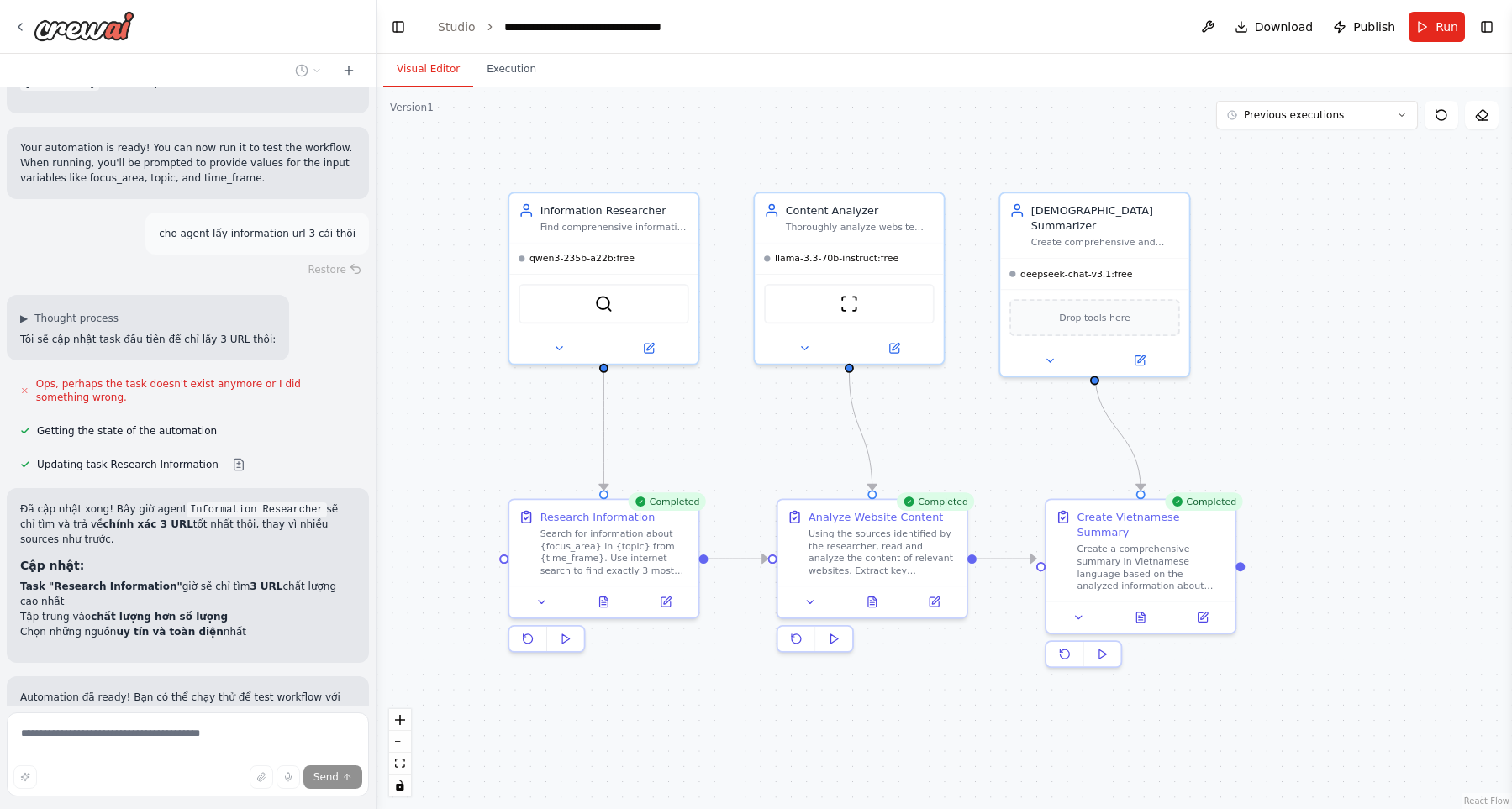
click at [926, 763] on div ".deletable-edge-delete-btn { width: 20px; height: 20px; border: 0px solid #ffff…" at bounding box center [944, 448] width 1135 height 722
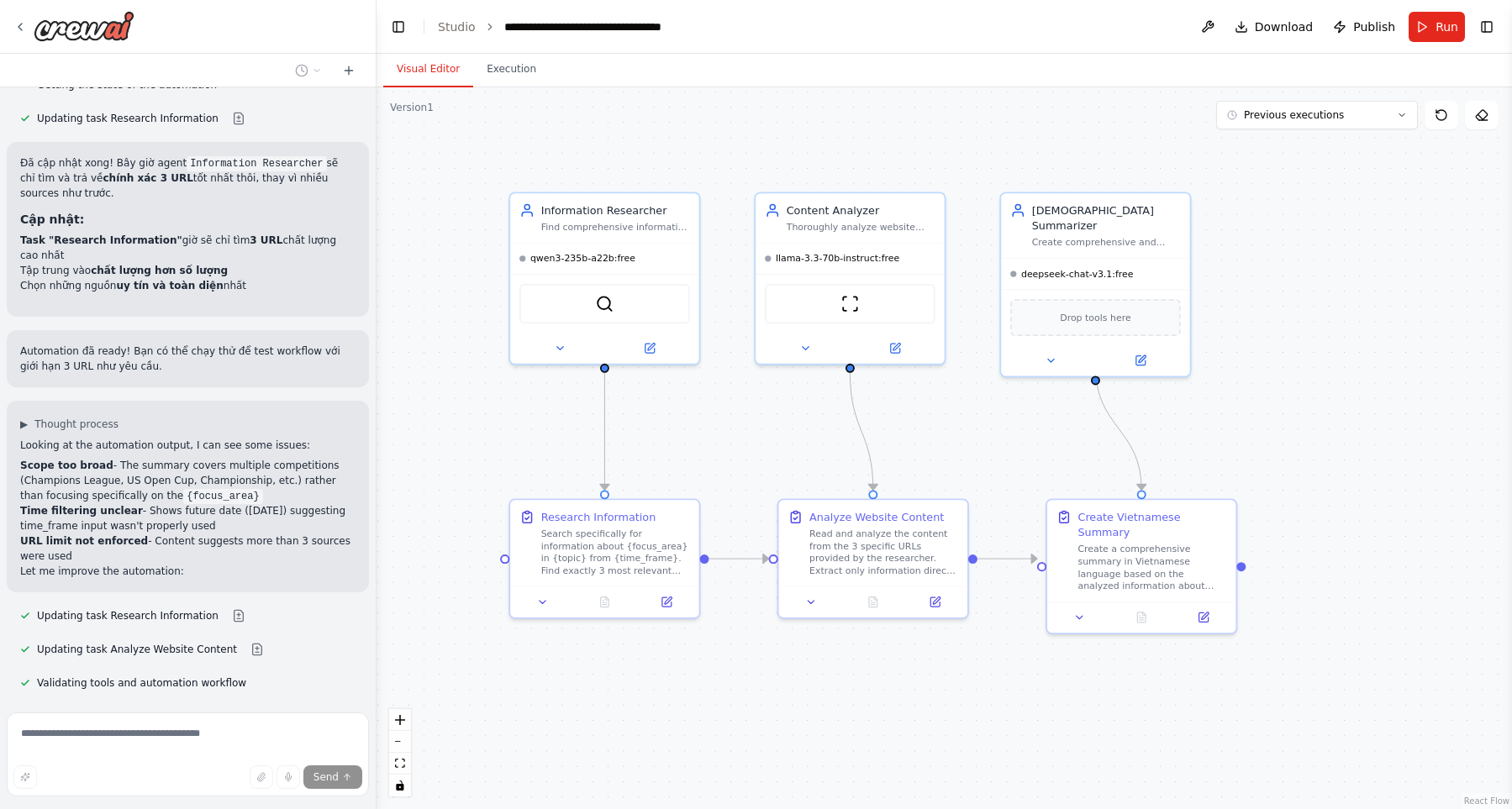
scroll to position [1886, 0]
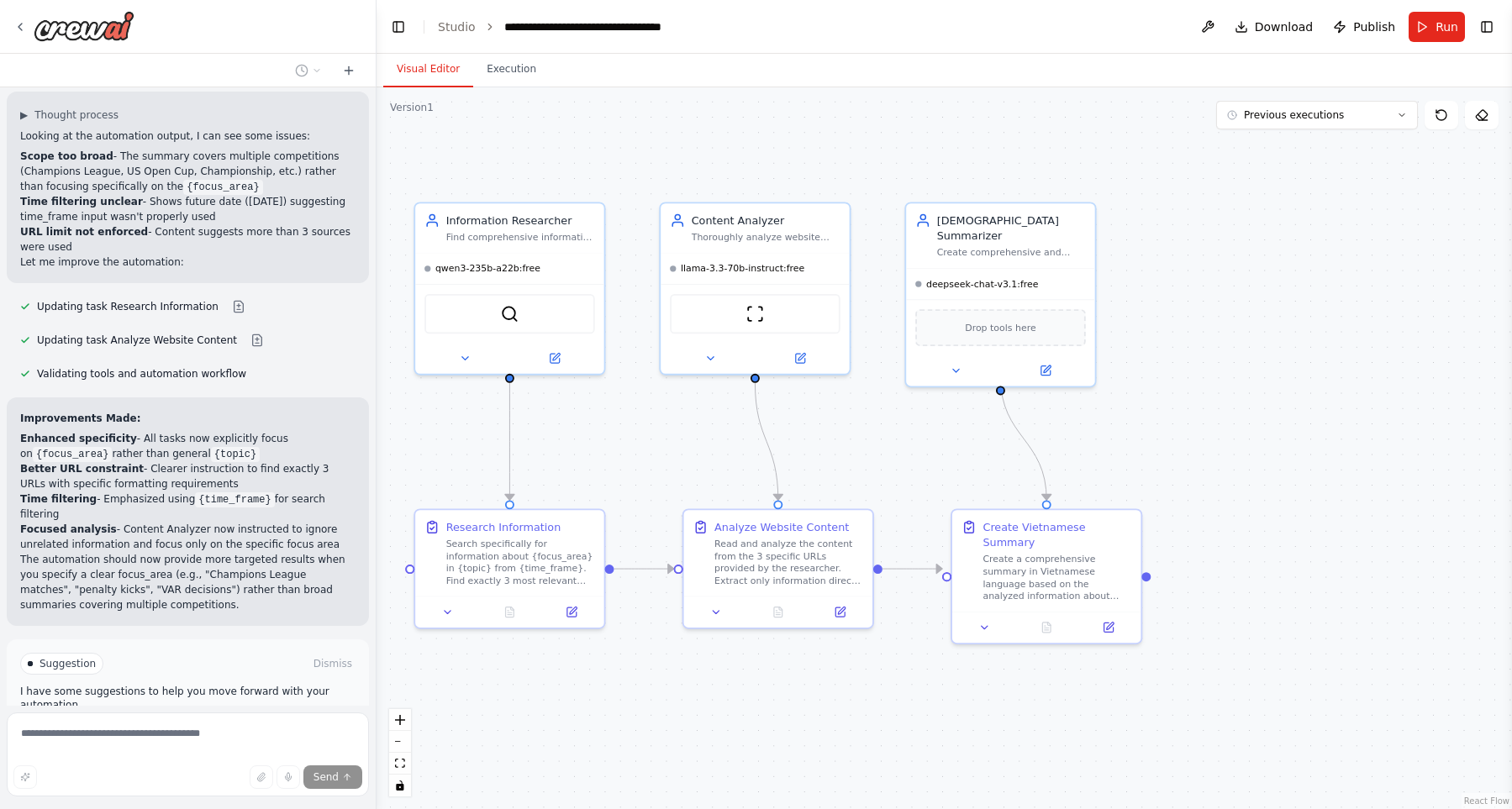
drag, startPoint x: 1210, startPoint y: 677, endPoint x: 1022, endPoint y: 694, distance: 188.8
click at [1022, 694] on div ".deletable-edge-delete-btn { width: 20px; height: 20px; border: 0px solid #ffff…" at bounding box center [944, 448] width 1135 height 722
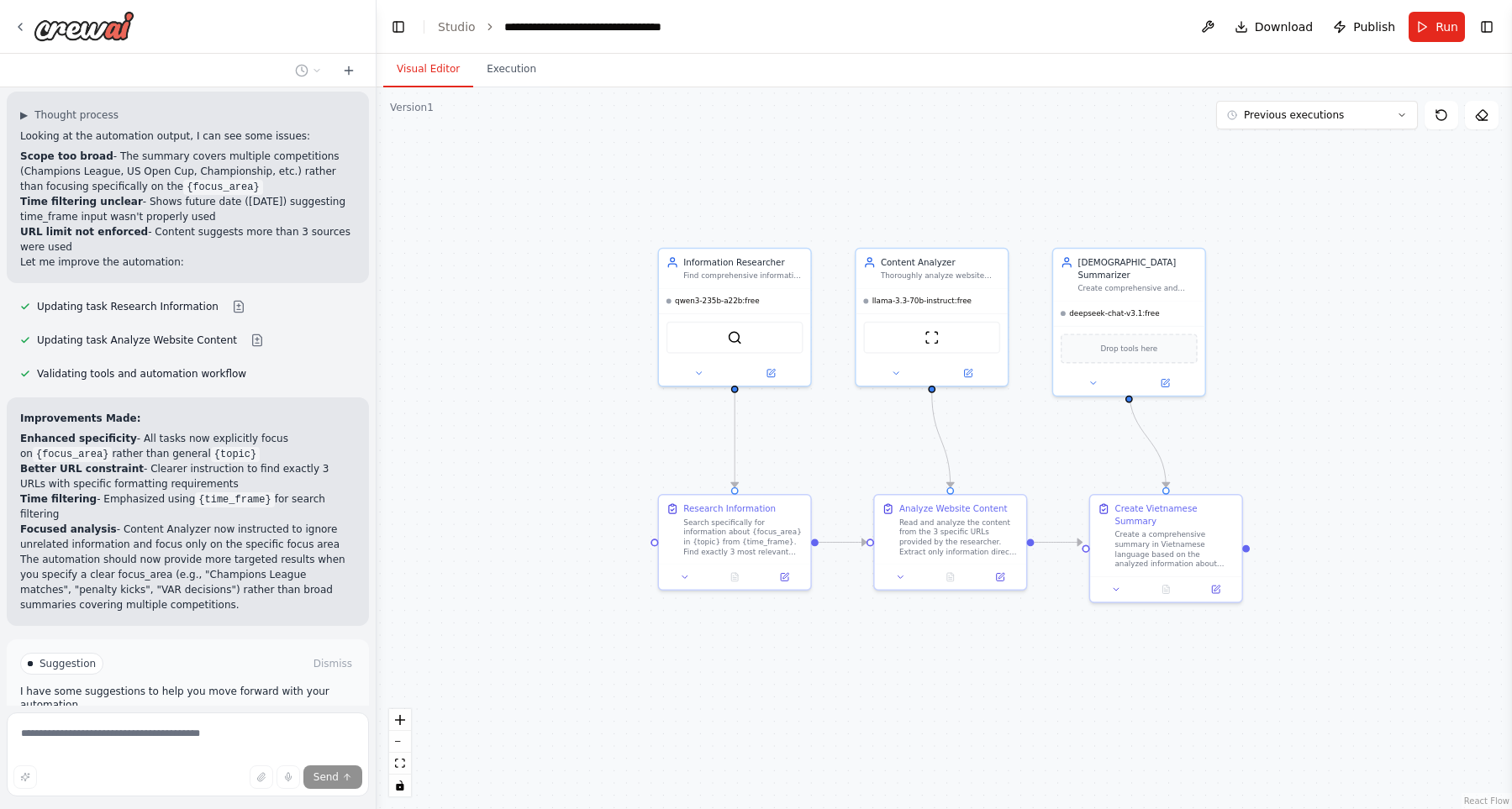
drag, startPoint x: 1052, startPoint y: 748, endPoint x: 1204, endPoint y: 703, distance: 158.5
click at [1204, 703] on div ".deletable-edge-delete-btn { width: 20px; height: 20px; border: 0px solid #ffff…" at bounding box center [944, 448] width 1135 height 722
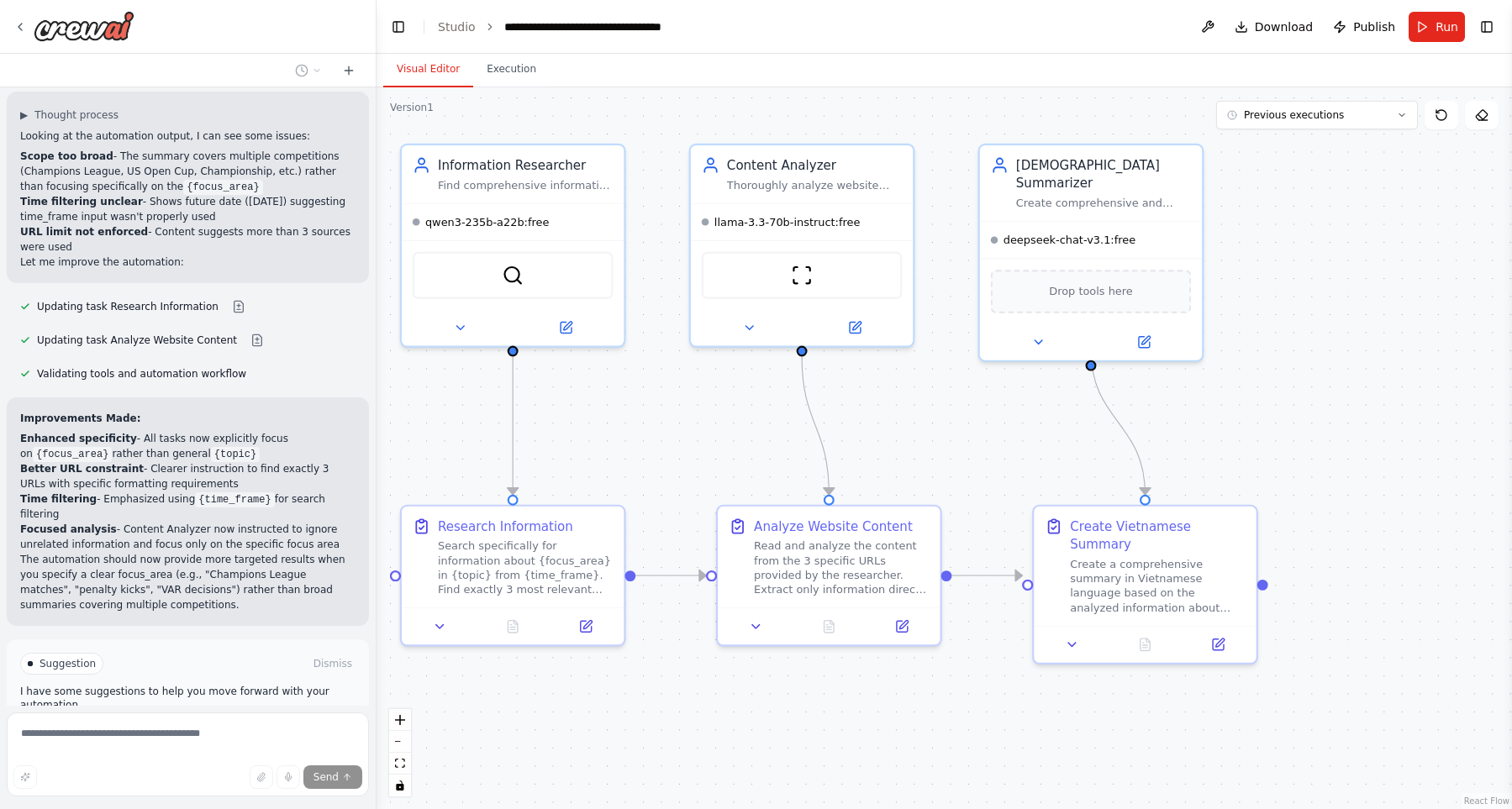
drag, startPoint x: 1110, startPoint y: 681, endPoint x: 1113, endPoint y: 771, distance: 90.0
click at [1110, 780] on div ".deletable-edge-delete-btn { width: 20px; height: 20px; border: 0px solid #ffff…" at bounding box center [944, 448] width 1135 height 722
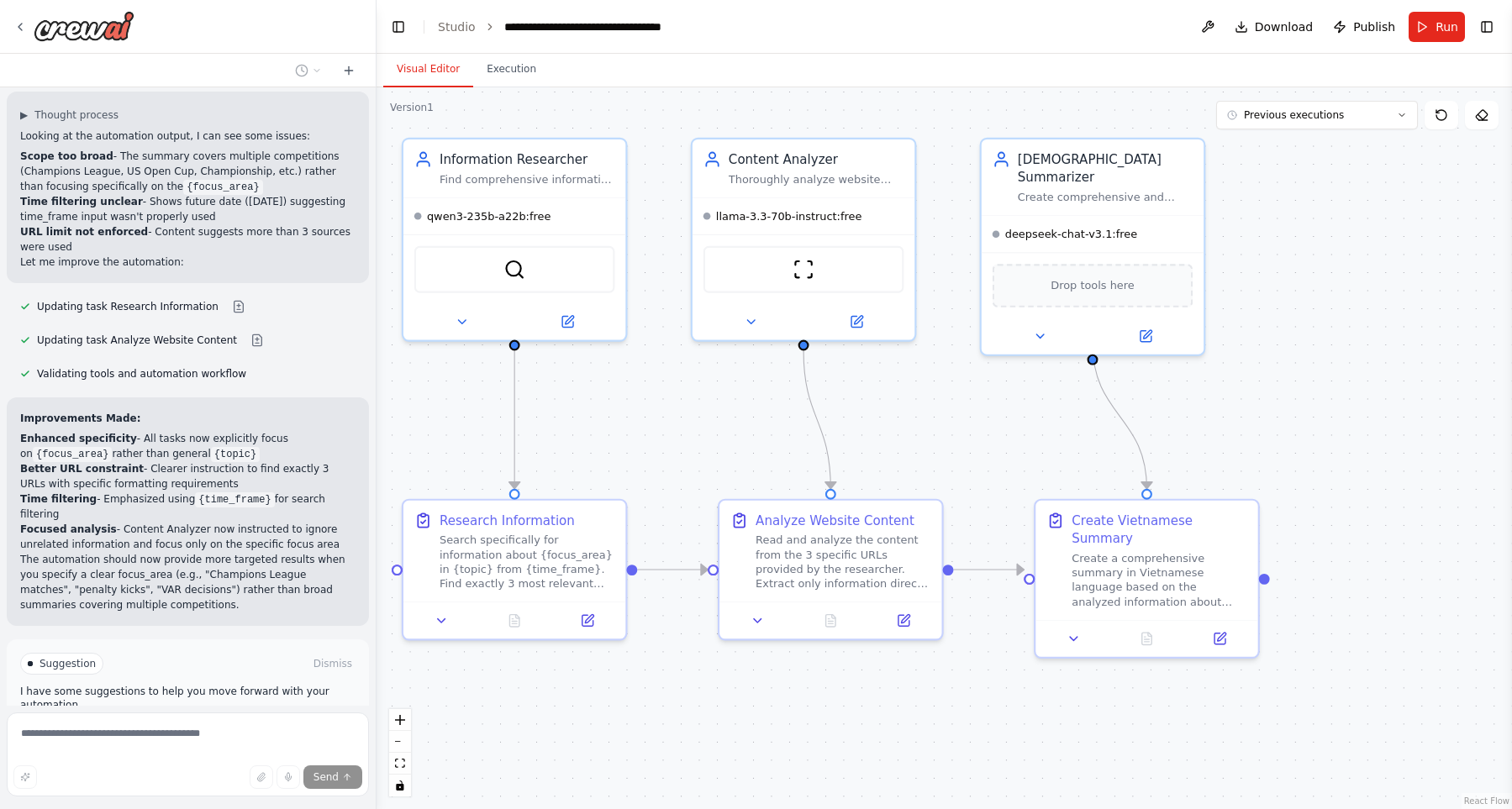
drag, startPoint x: 1113, startPoint y: 771, endPoint x: 1126, endPoint y: 781, distance: 16.4
click at [1126, 781] on div ".deletable-edge-delete-btn { width: 20px; height: 20px; border: 0px solid #ffff…" at bounding box center [944, 448] width 1135 height 722
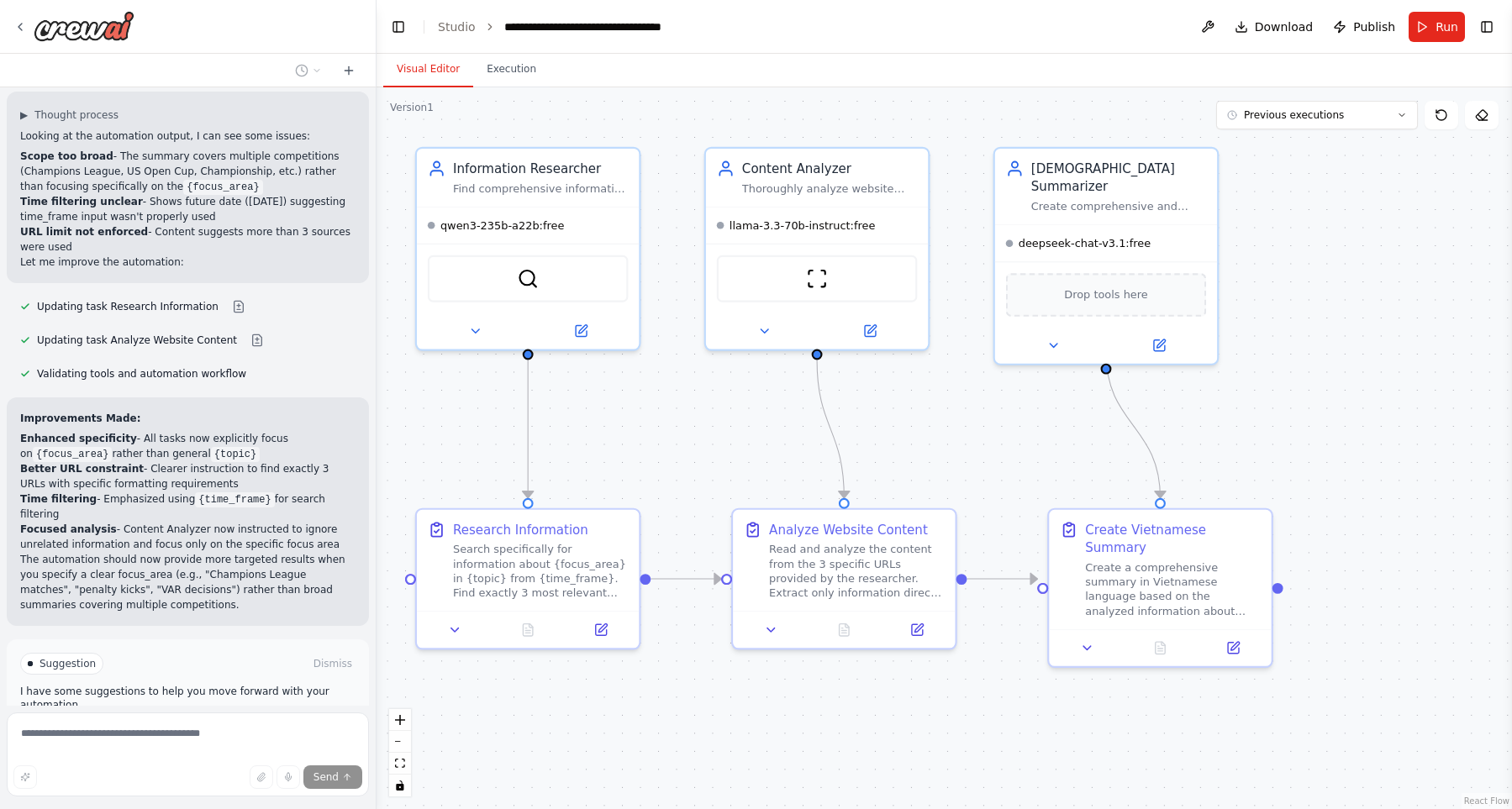
click at [345, 794] on span "Stop" at bounding box center [346, 801] width 23 height 14
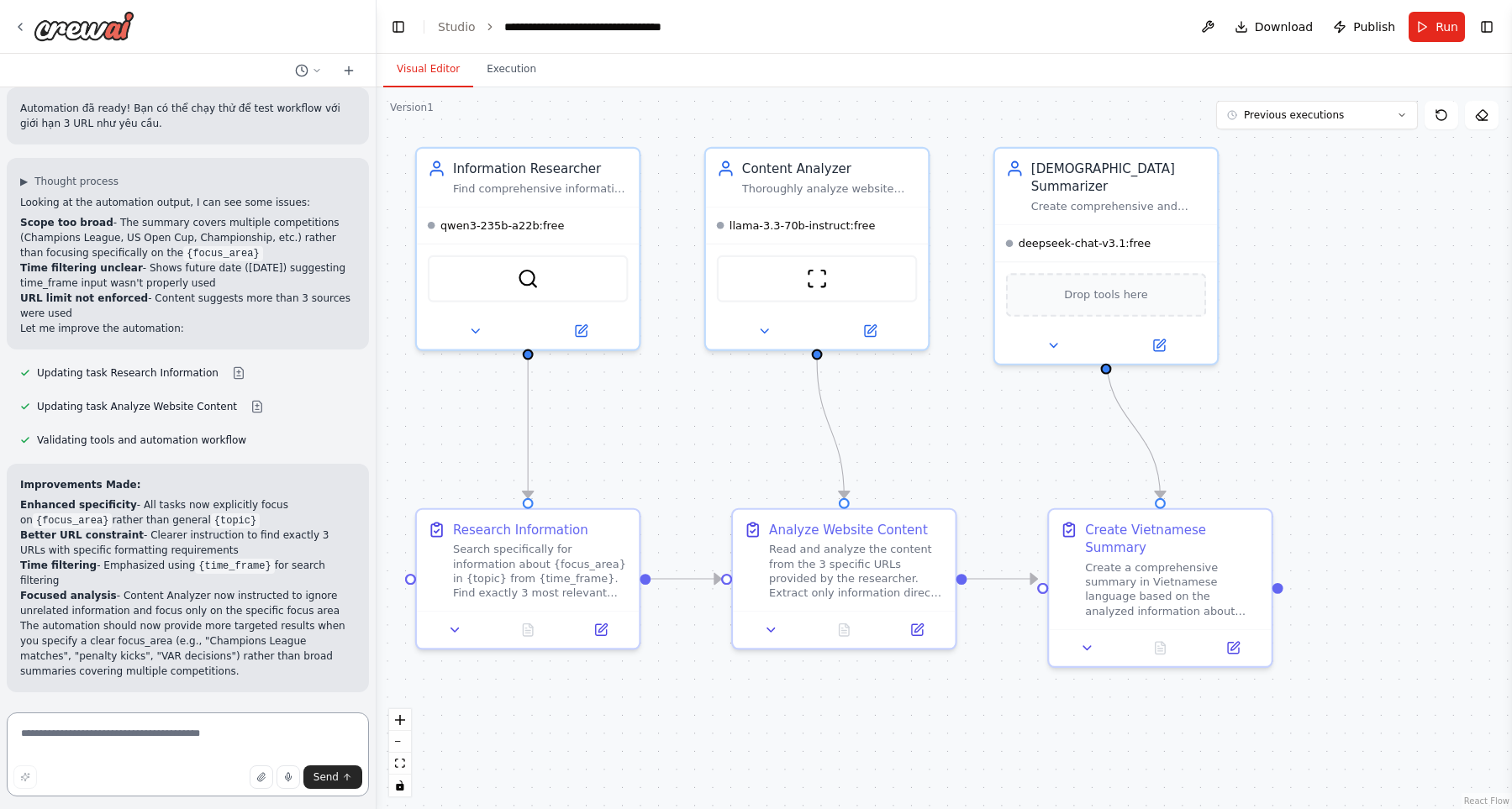
scroll to position [1697, 0]
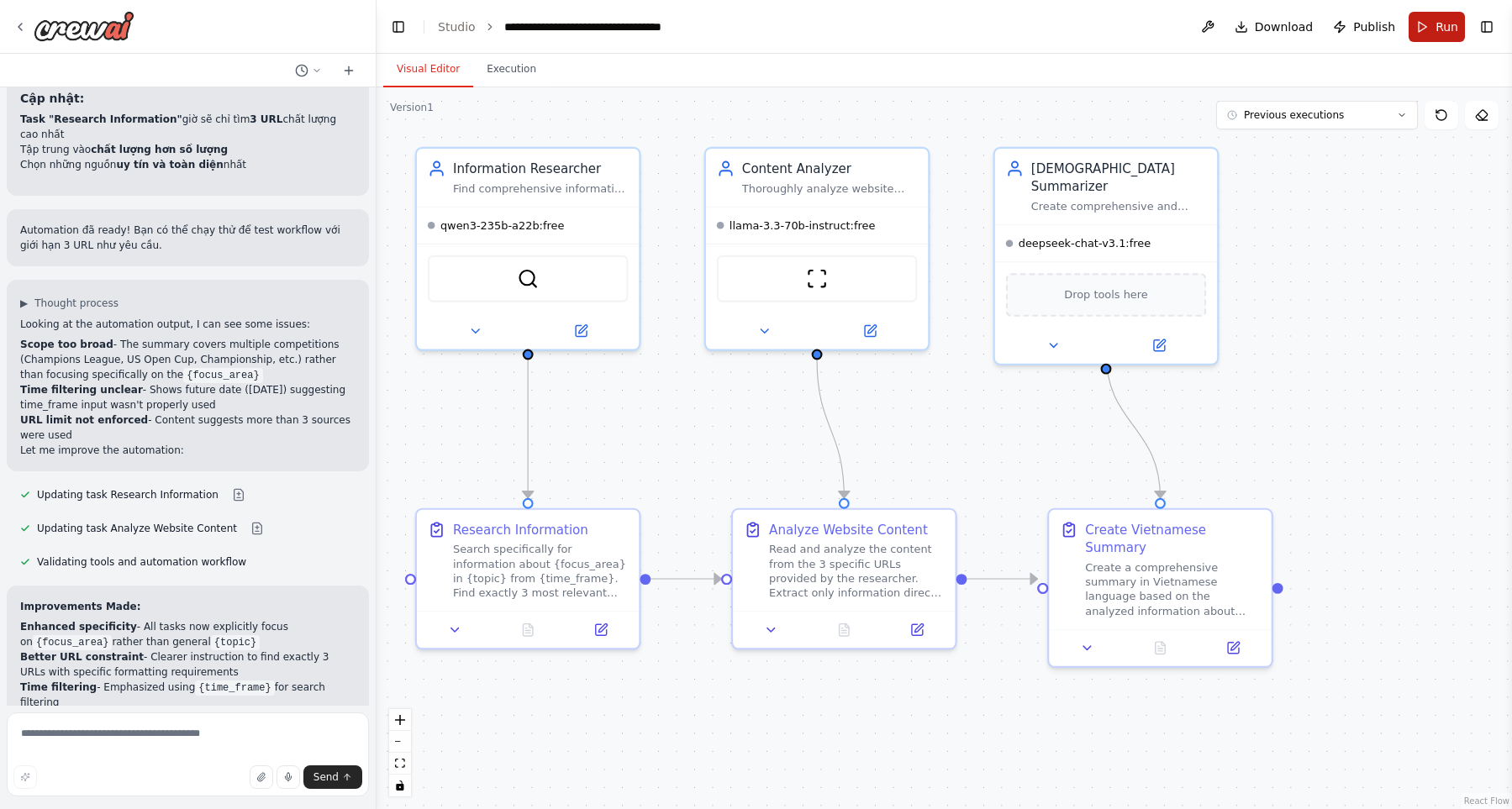
click at [1416, 26] on button "Run" at bounding box center [1437, 26] width 57 height 30
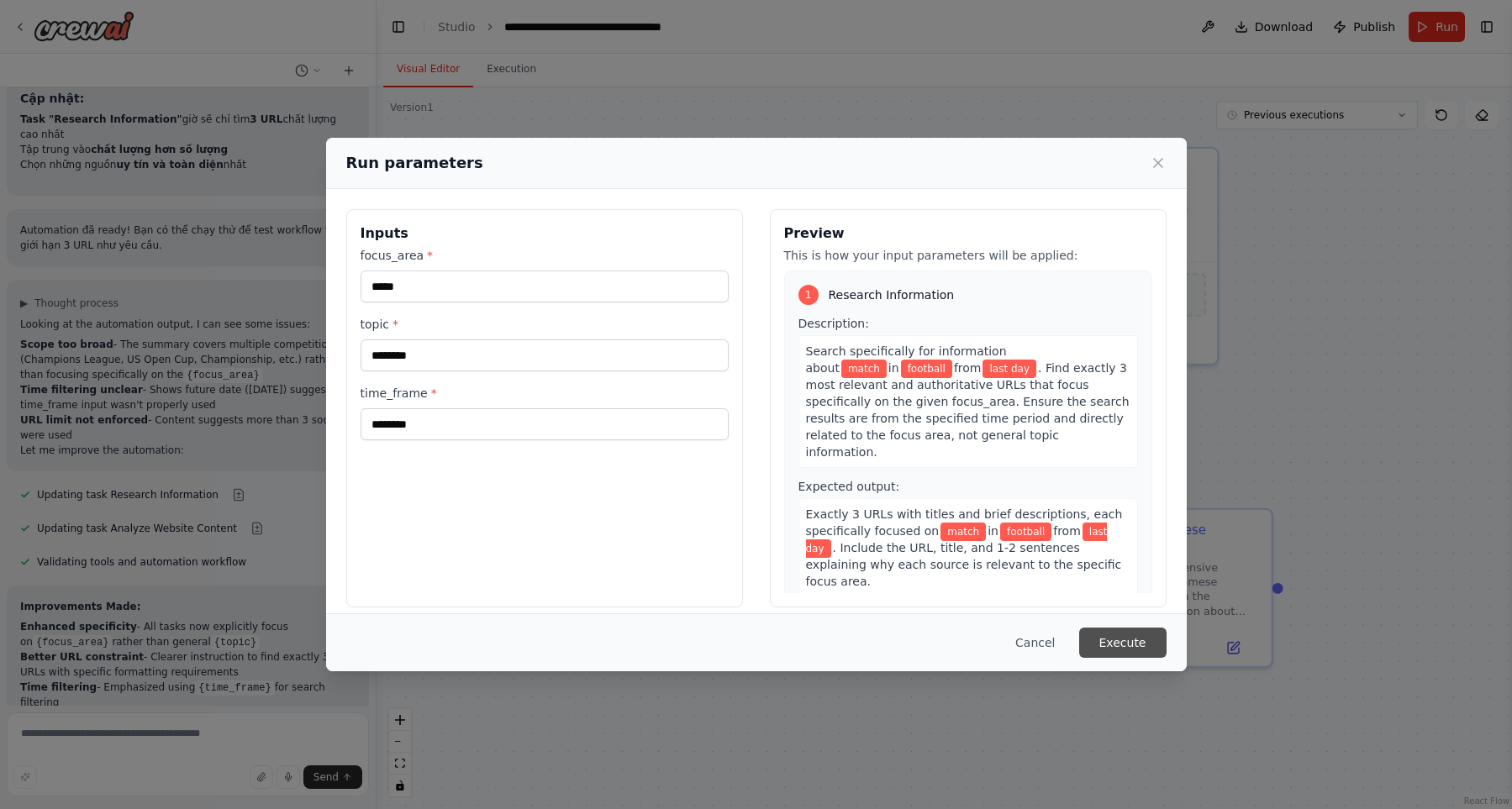
click at [1138, 643] on button "Execute" at bounding box center [1123, 642] width 87 height 30
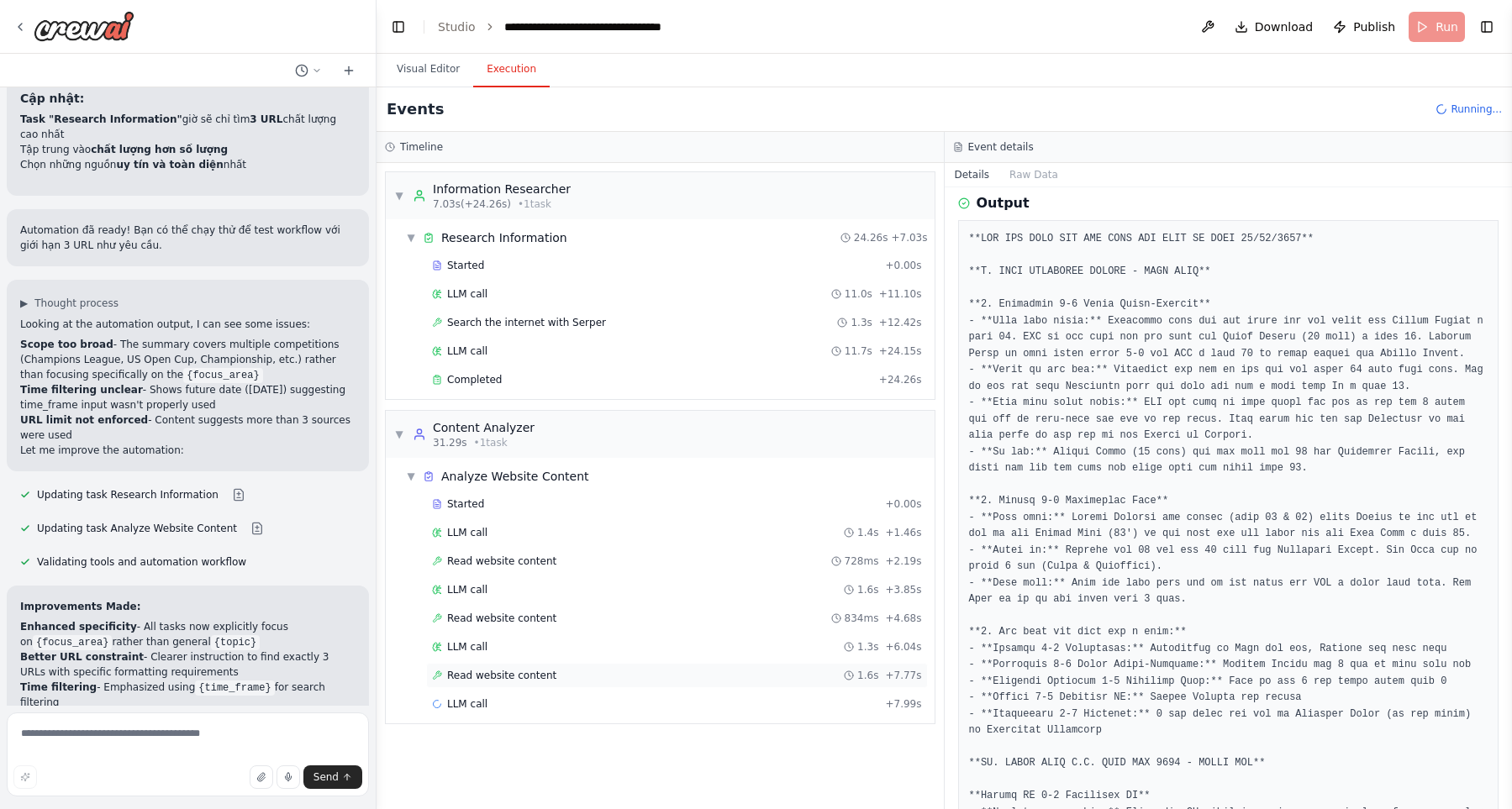
scroll to position [192, 0]
click at [829, 692] on div "LLM call + 7.99s" at bounding box center [676, 704] width 502 height 25
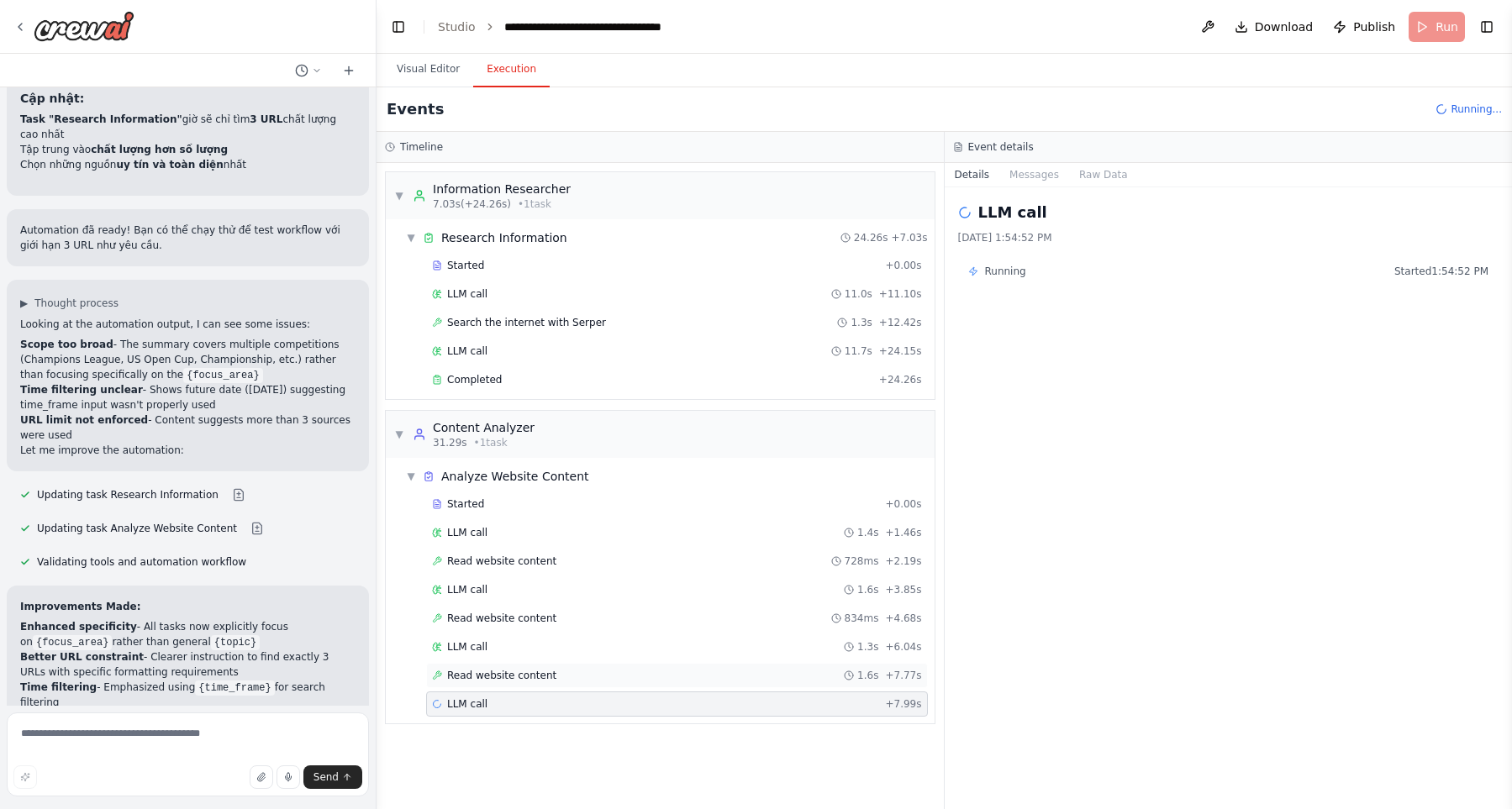
click at [808, 673] on div "Read website content 1.6s + 7.77s" at bounding box center [676, 676] width 490 height 14
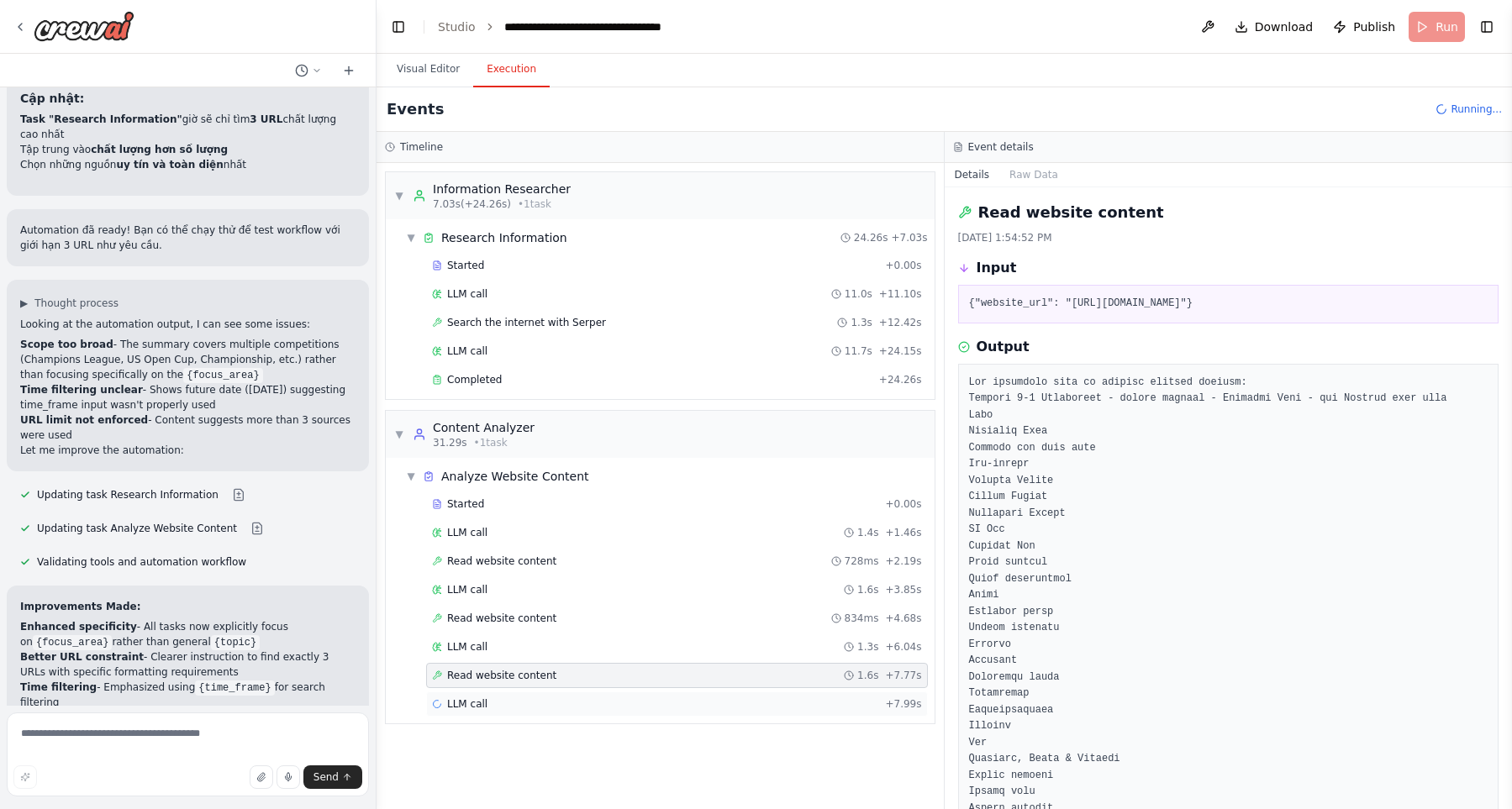
click at [806, 695] on div "LLM call + 7.99s" at bounding box center [676, 704] width 502 height 25
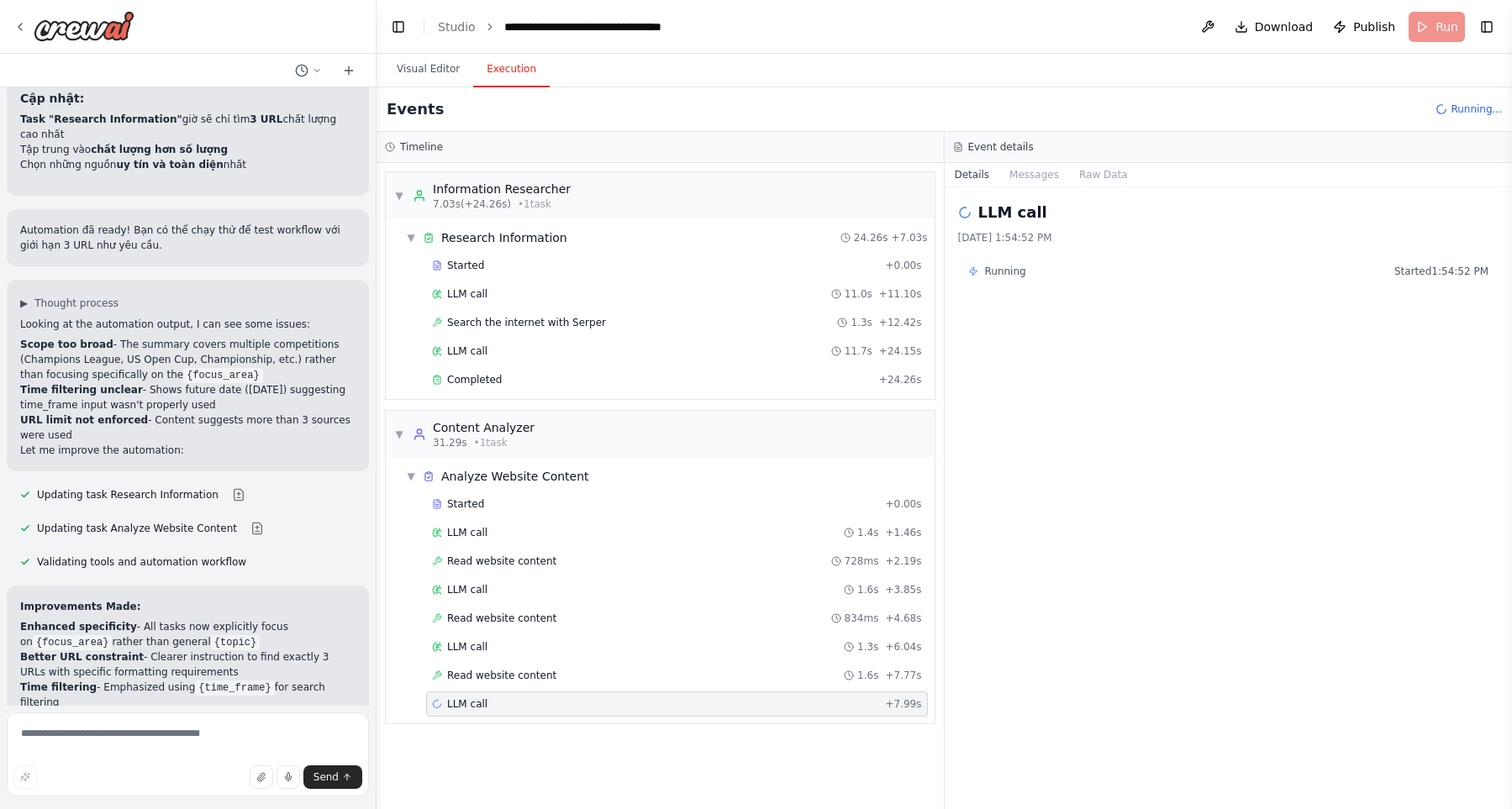
click at [848, 752] on div "▼ Information Researcher 7.03s (+24.26s) • 1 task ▼ Research Information 24.26s…" at bounding box center [661, 486] width 568 height 646
click at [789, 689] on div "Started + 0.00s LLM call 1.4s + 1.46s Read website content 728ms + 2.19s LLM ca…" at bounding box center [666, 606] width 535 height 229
click at [786, 685] on div "Read website content 1.6s + 7.77s" at bounding box center [676, 676] width 502 height 25
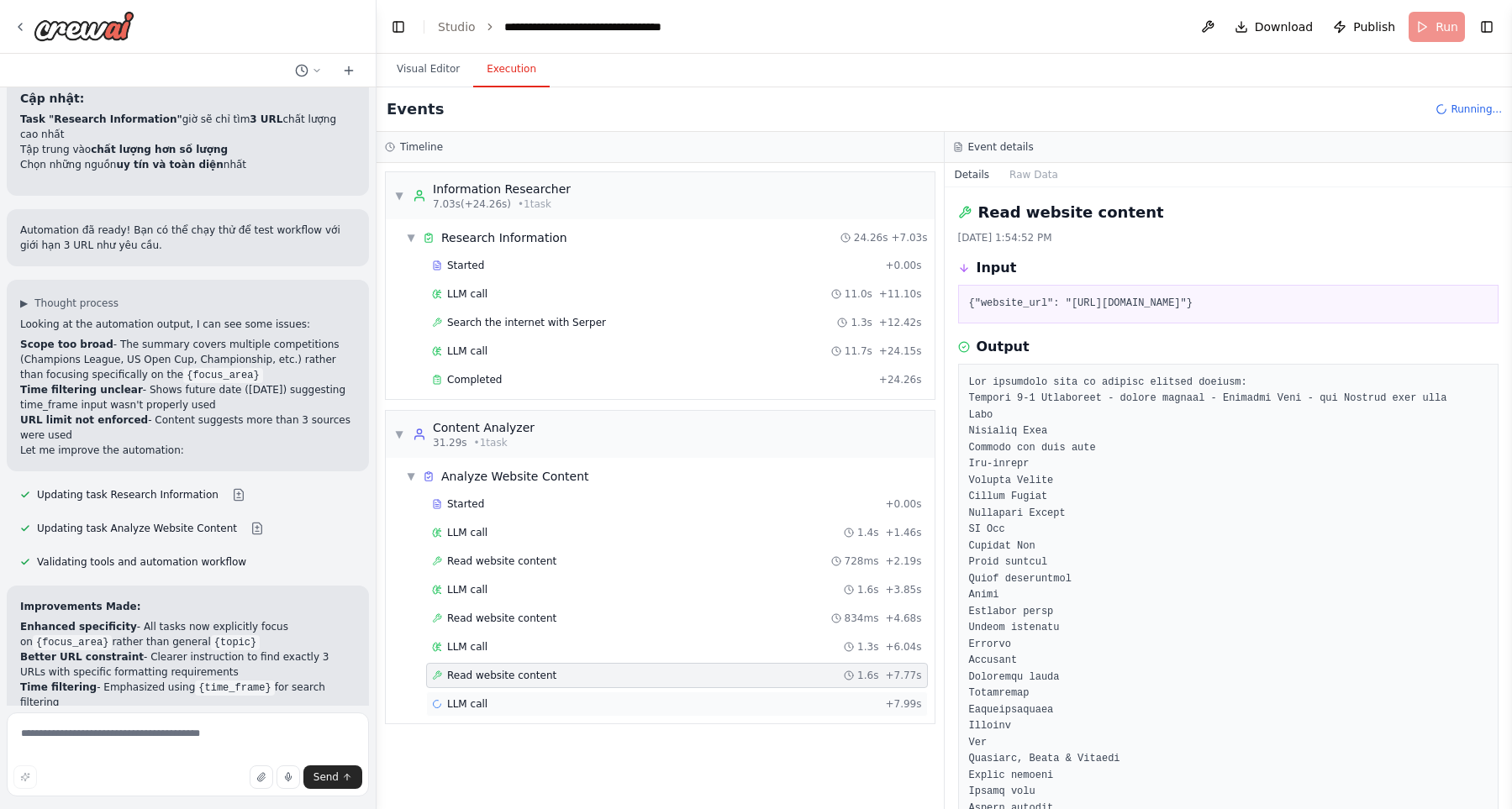
click at [774, 704] on div "LLM call + 7.99s" at bounding box center [676, 704] width 490 height 14
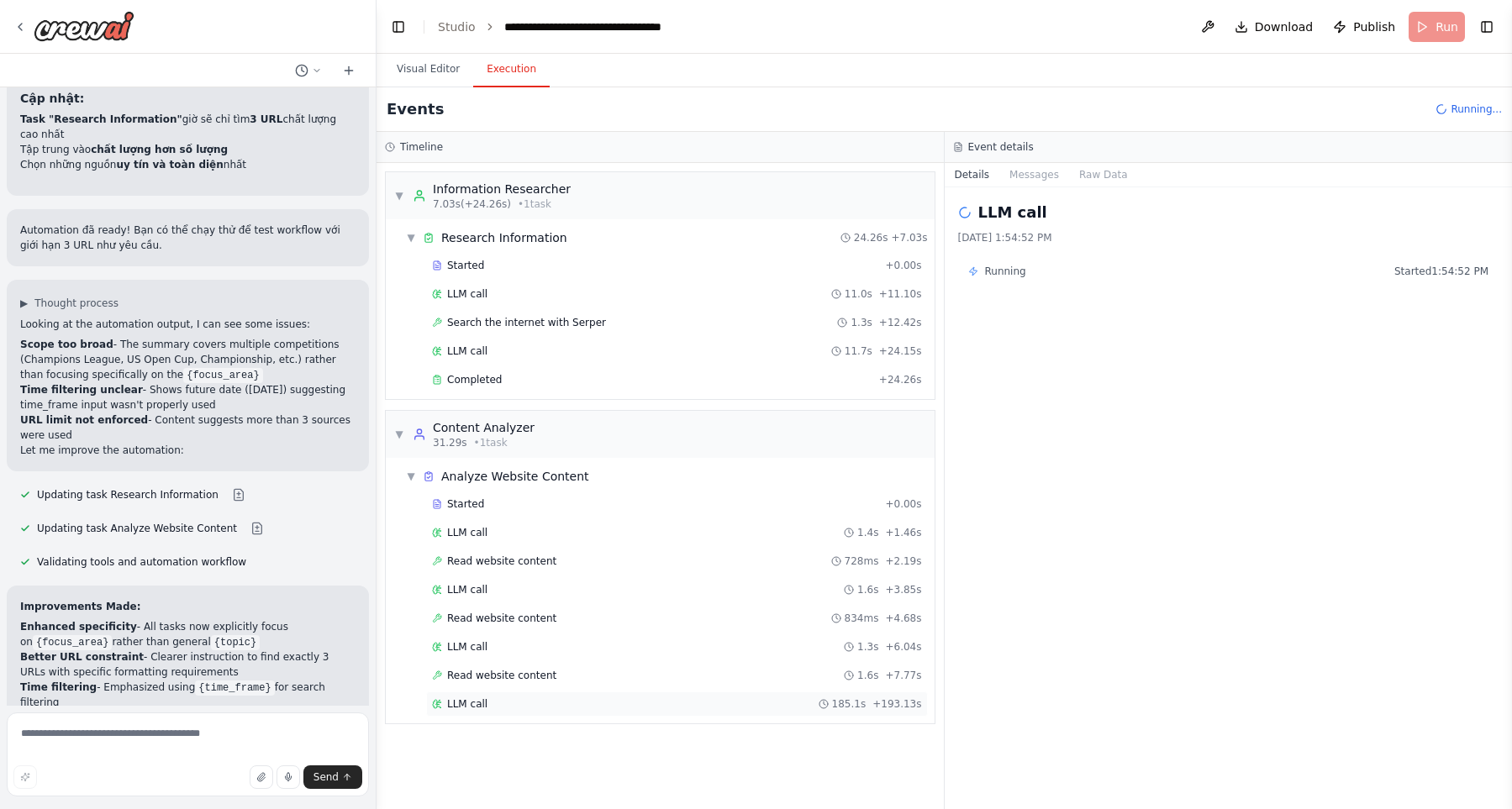
click at [770, 704] on div "LLM call 185.1s + 193.13s" at bounding box center [676, 704] width 490 height 14
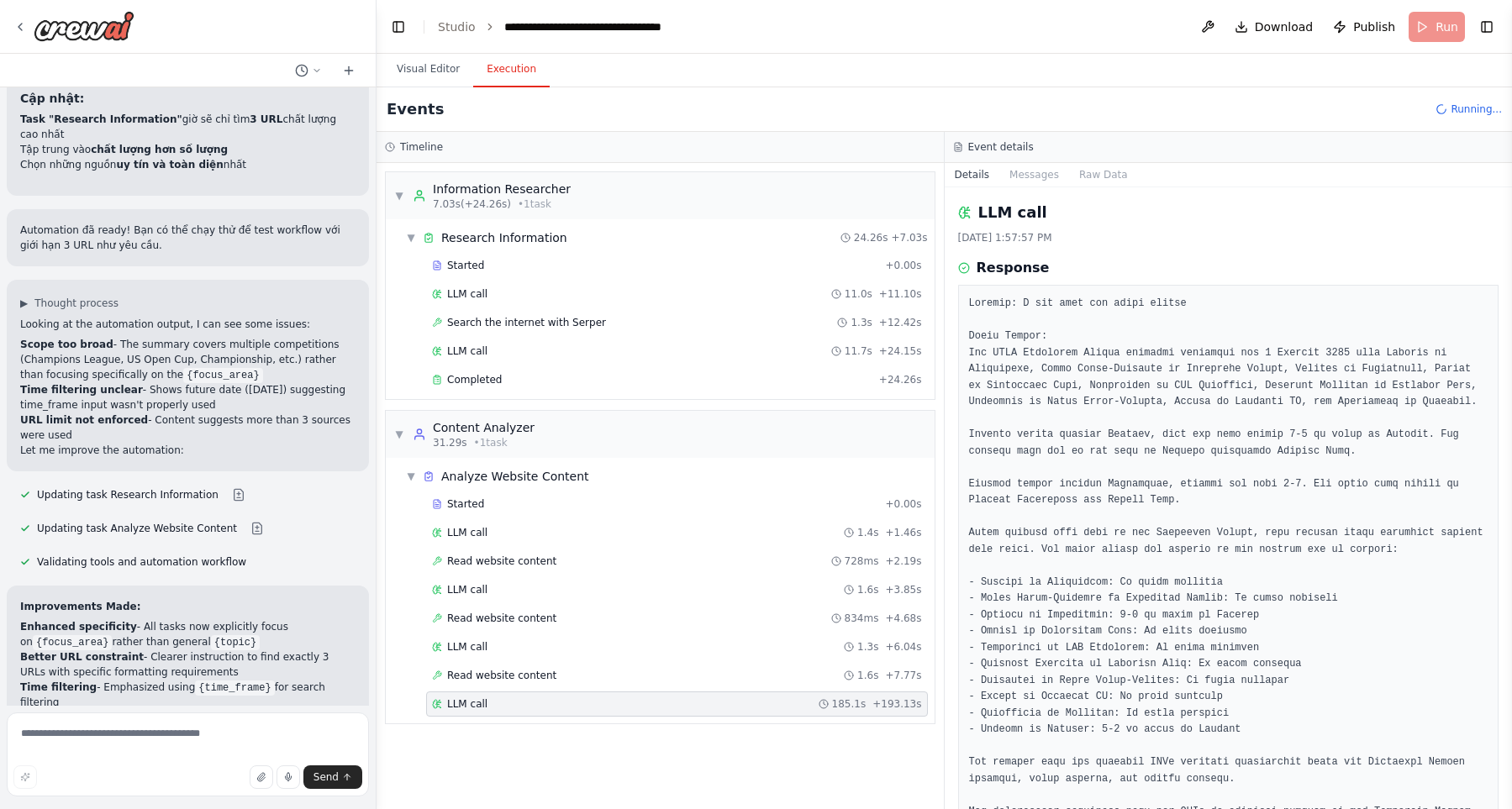
click at [755, 752] on div "▼ Information Researcher 7.03s (+24.26s) • 1 task ▼ Research Information 24.26s…" at bounding box center [661, 486] width 568 height 646
click at [432, 70] on button "Visual Editor" at bounding box center [429, 69] width 90 height 35
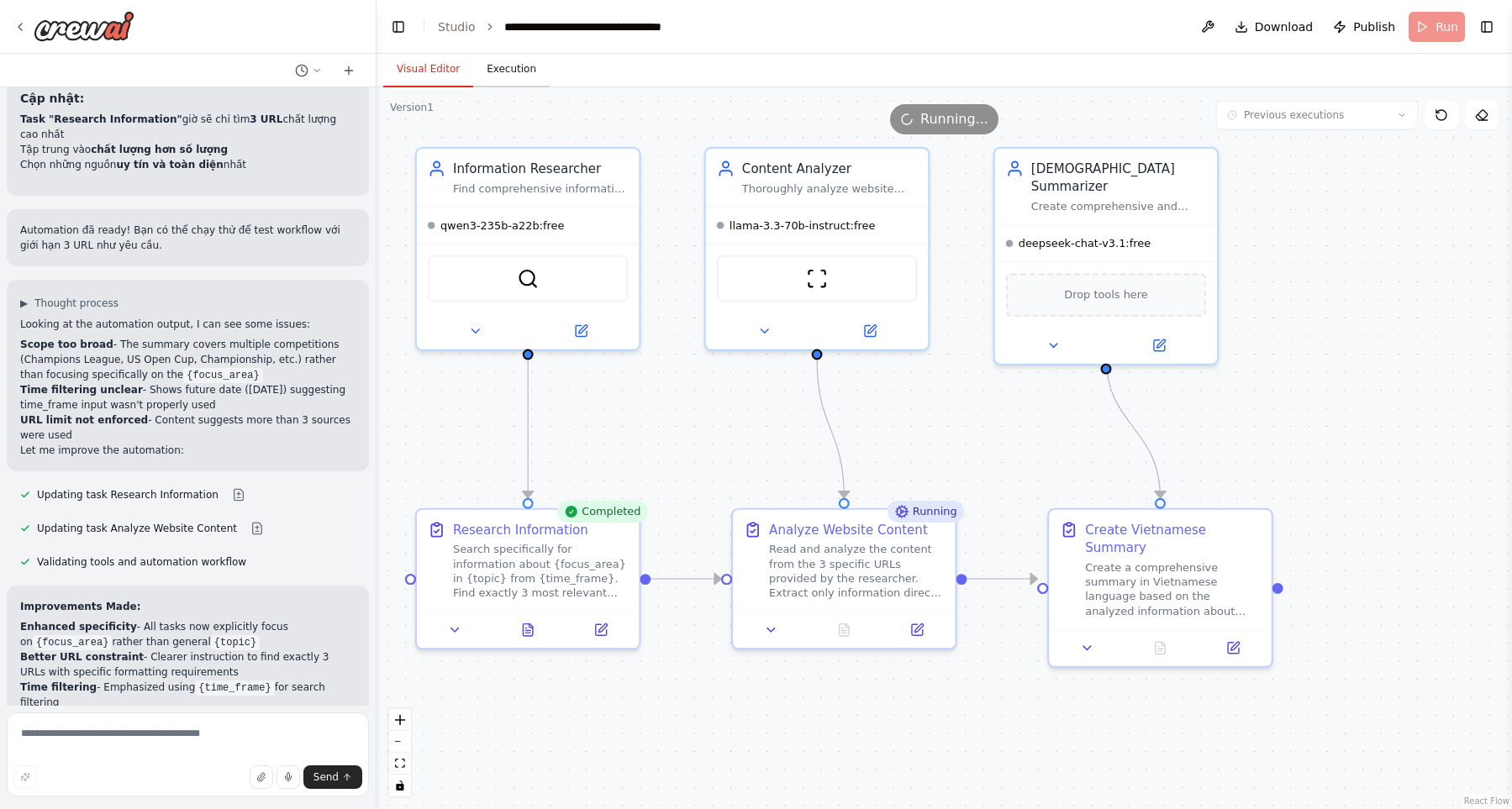
click at [500, 75] on button "Execution" at bounding box center [511, 69] width 76 height 35
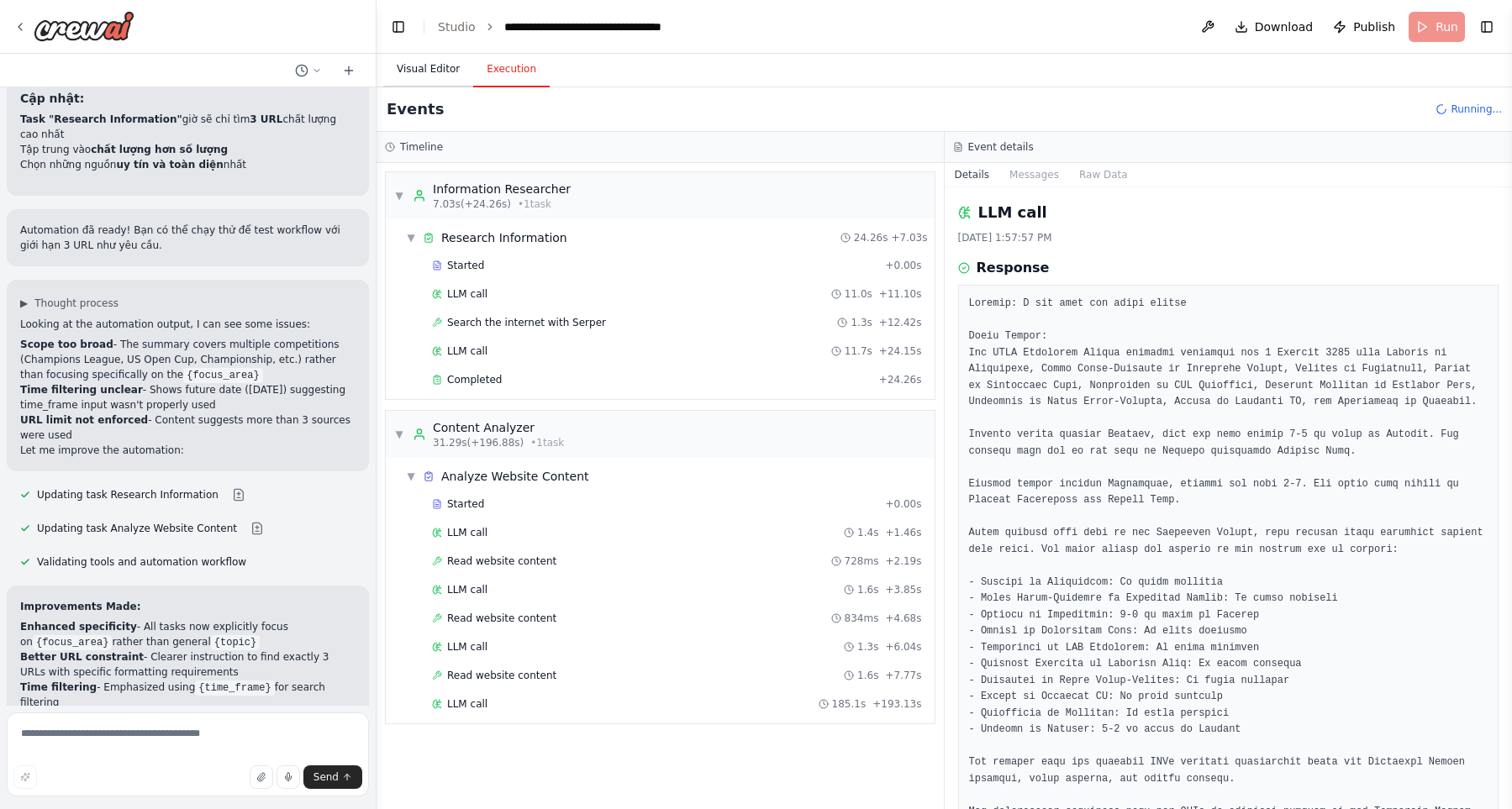
click at [437, 68] on button "Visual Editor" at bounding box center [429, 69] width 90 height 35
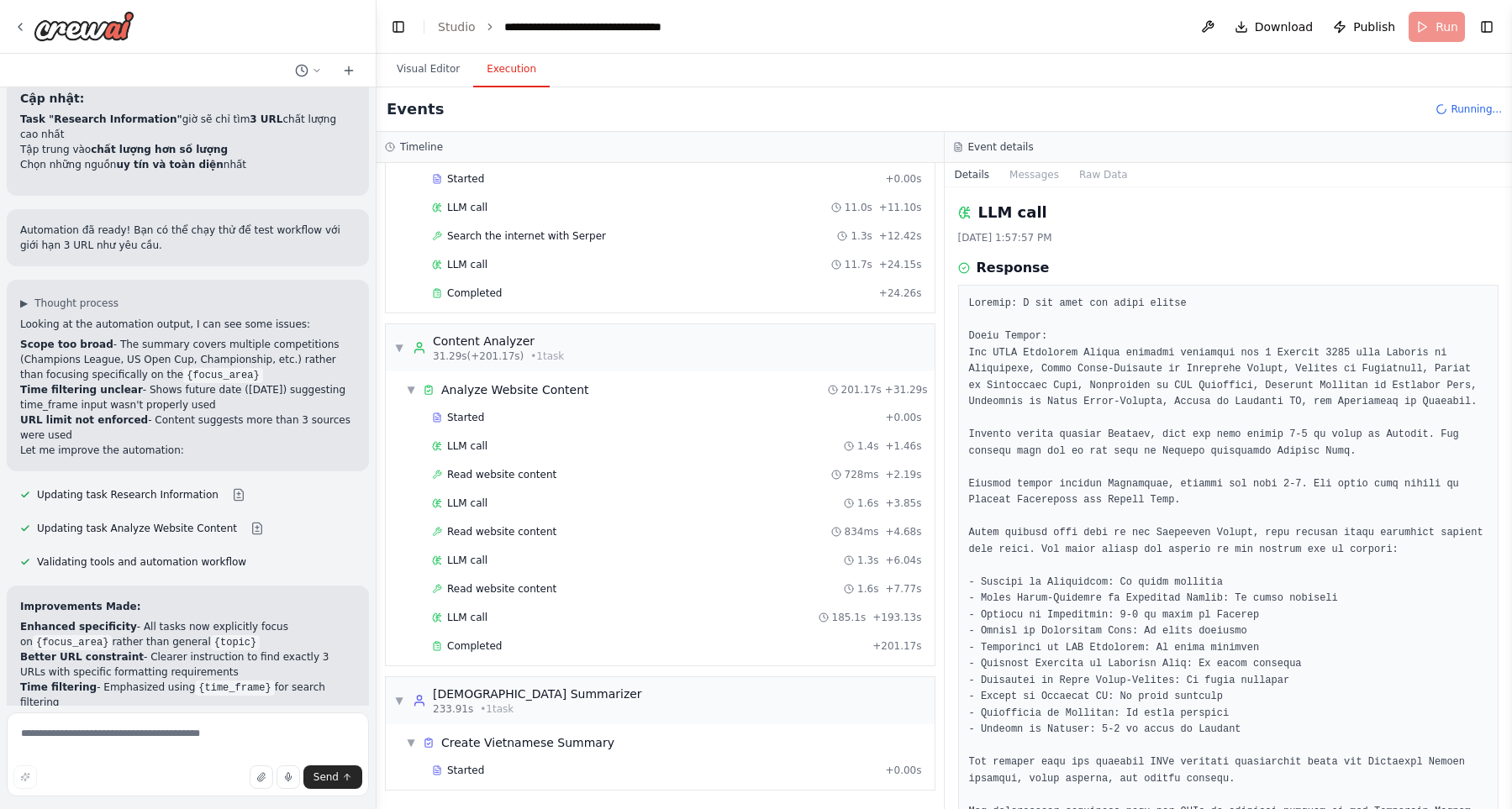
click at [488, 66] on button "Execution" at bounding box center [511, 69] width 76 height 35
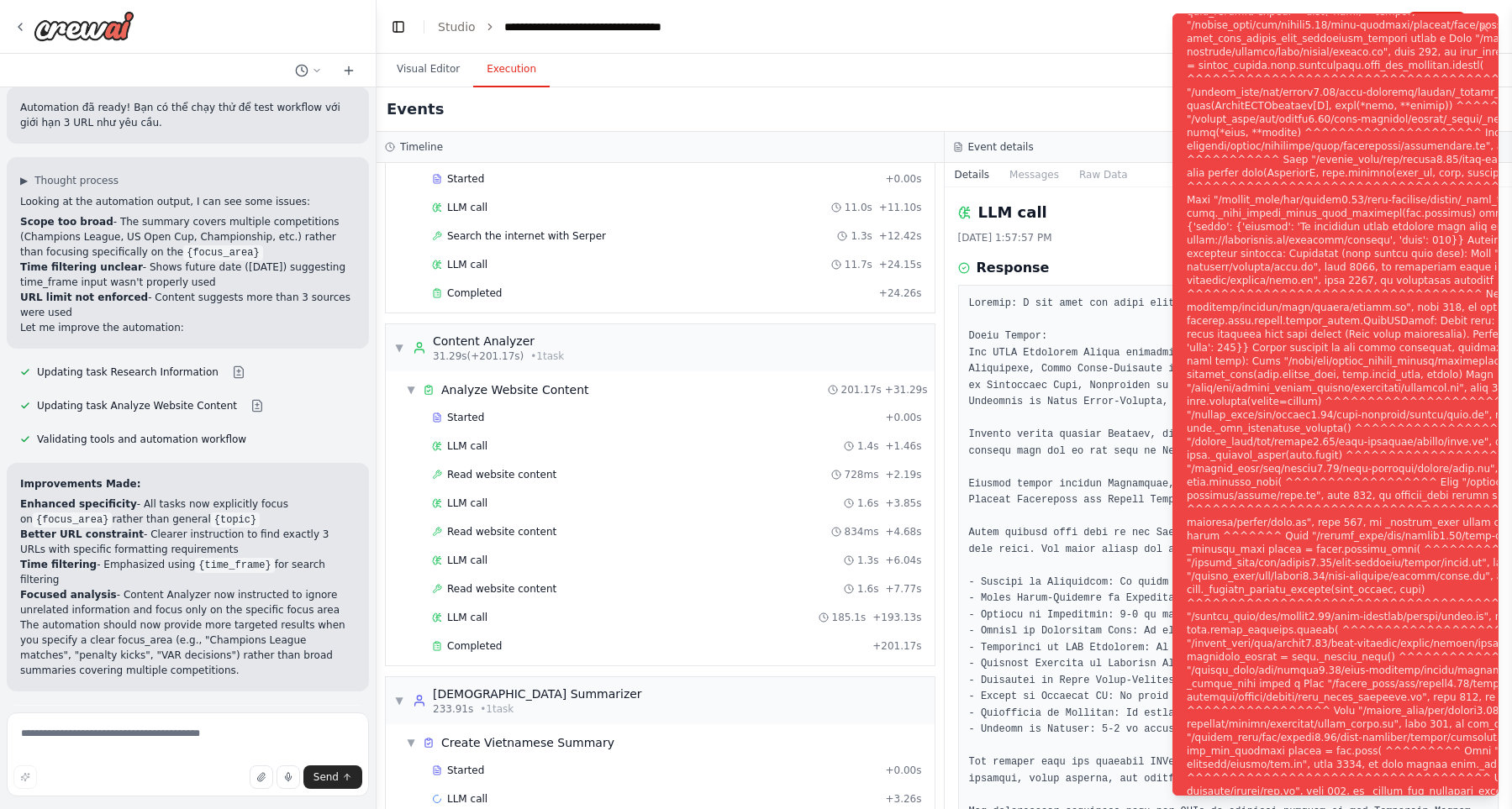
click at [199, 787] on button "Help fix error" at bounding box center [188, 800] width 336 height 26
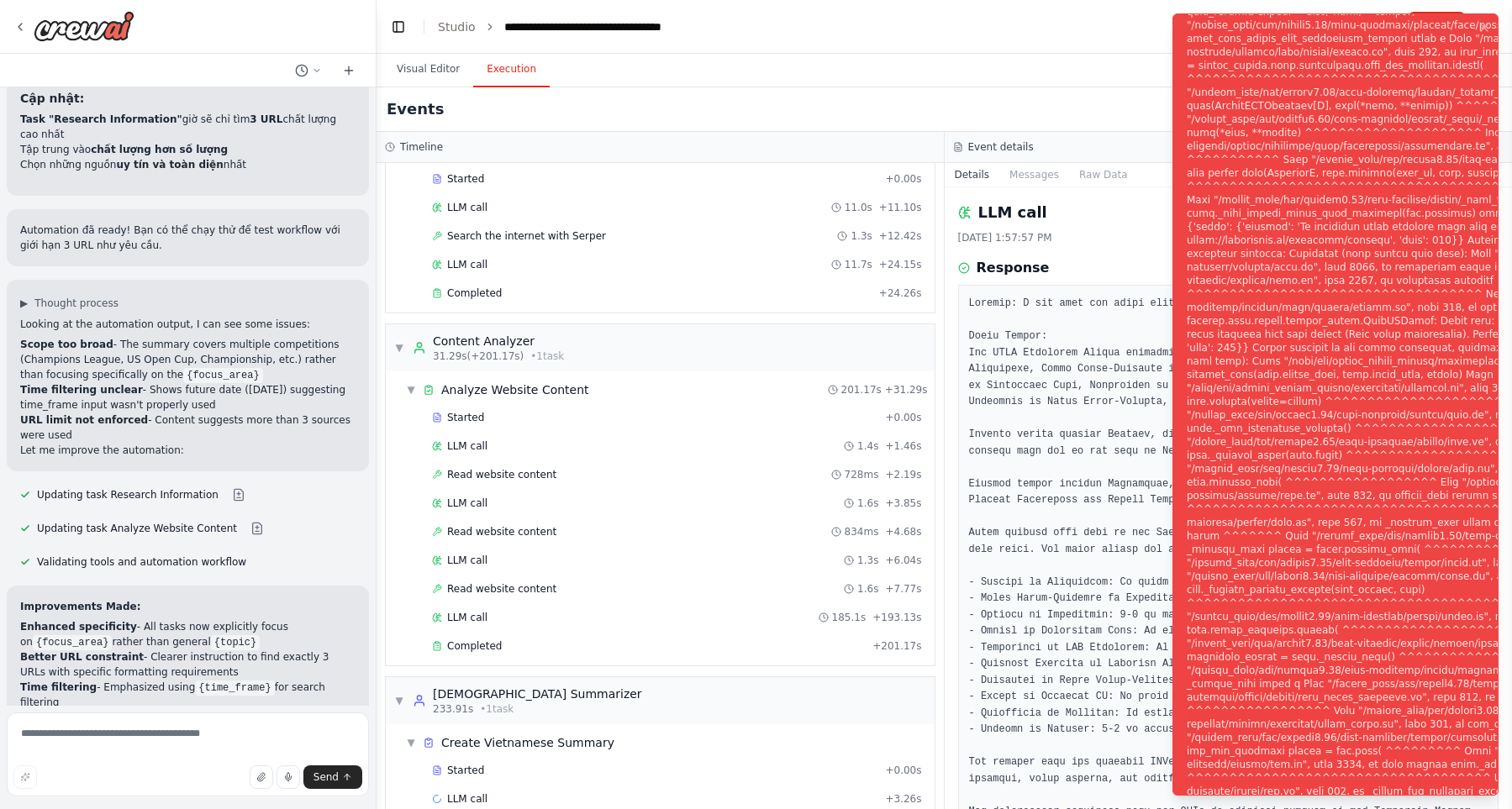
scroll to position [1763, 0]
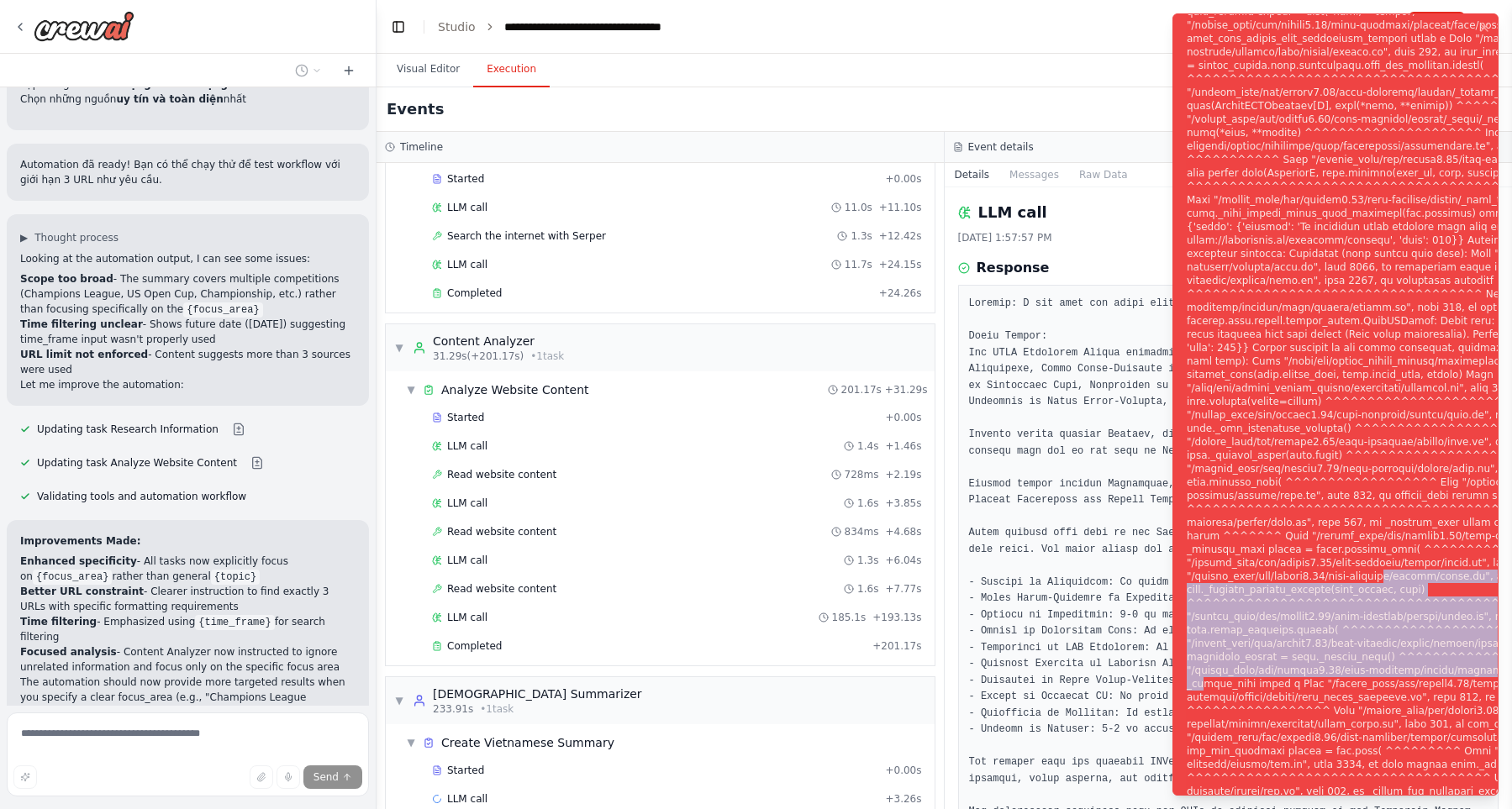
drag, startPoint x: 1369, startPoint y: 744, endPoint x: 1371, endPoint y: 630, distance: 114.0
click at [1371, 630] on div "Notifications (F8)" at bounding box center [1462, 415] width 550 height 1115
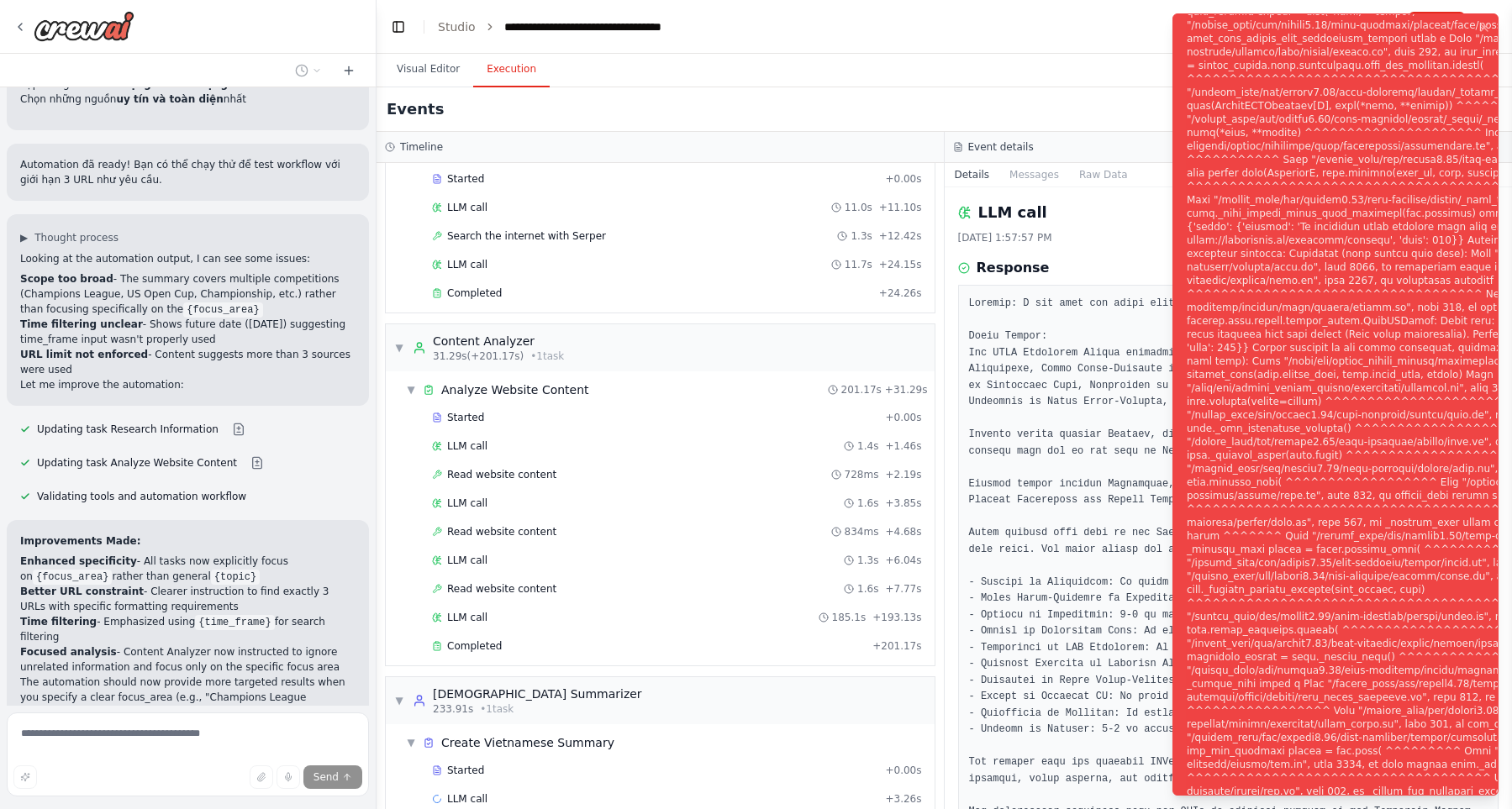
drag, startPoint x: 1371, startPoint y: 630, endPoint x: 1362, endPoint y: 669, distance: 40.0
click at [1371, 630] on div "Notifications (F8)" at bounding box center [1462, 415] width 550 height 1115
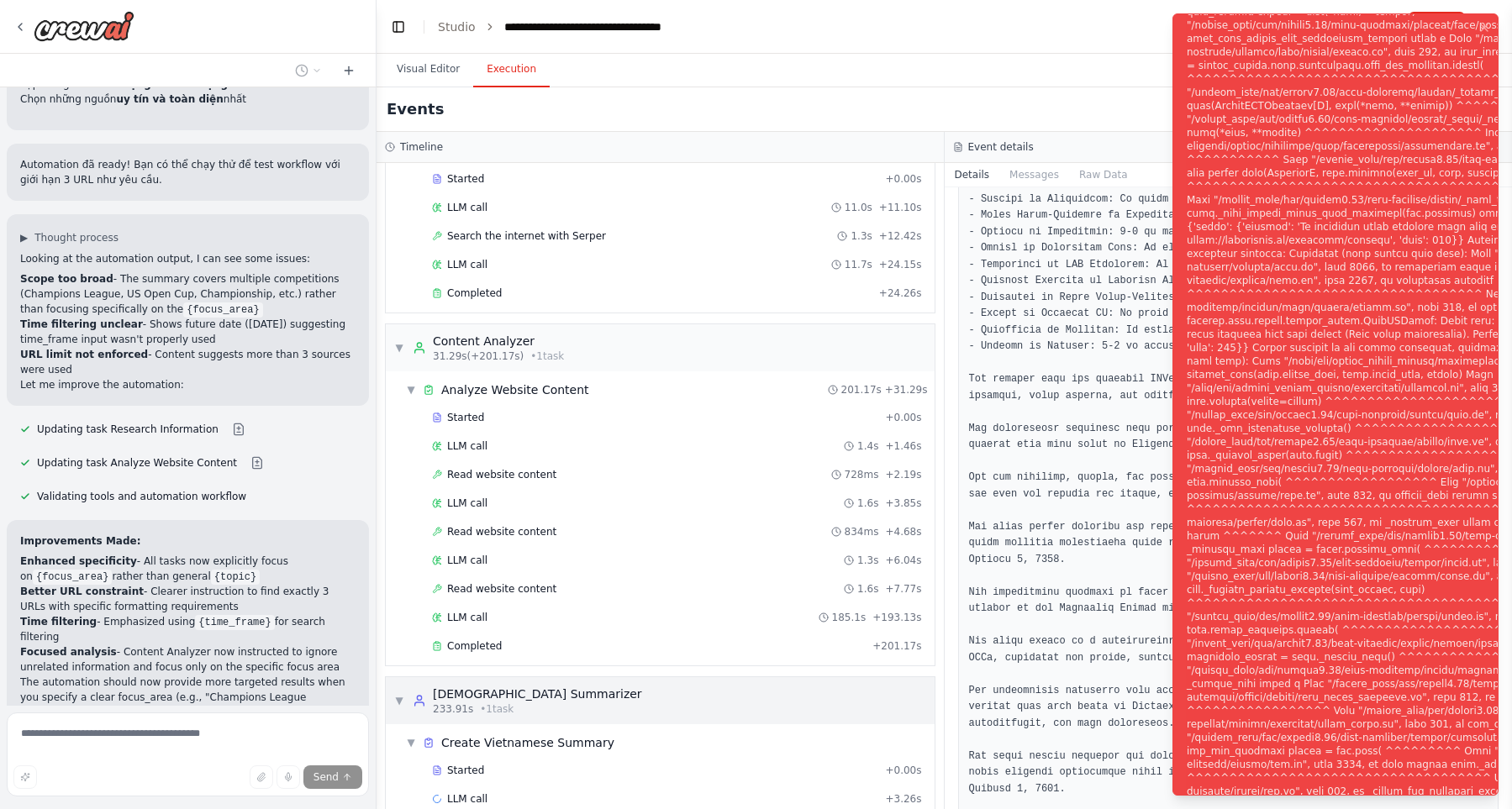
scroll to position [115, 0]
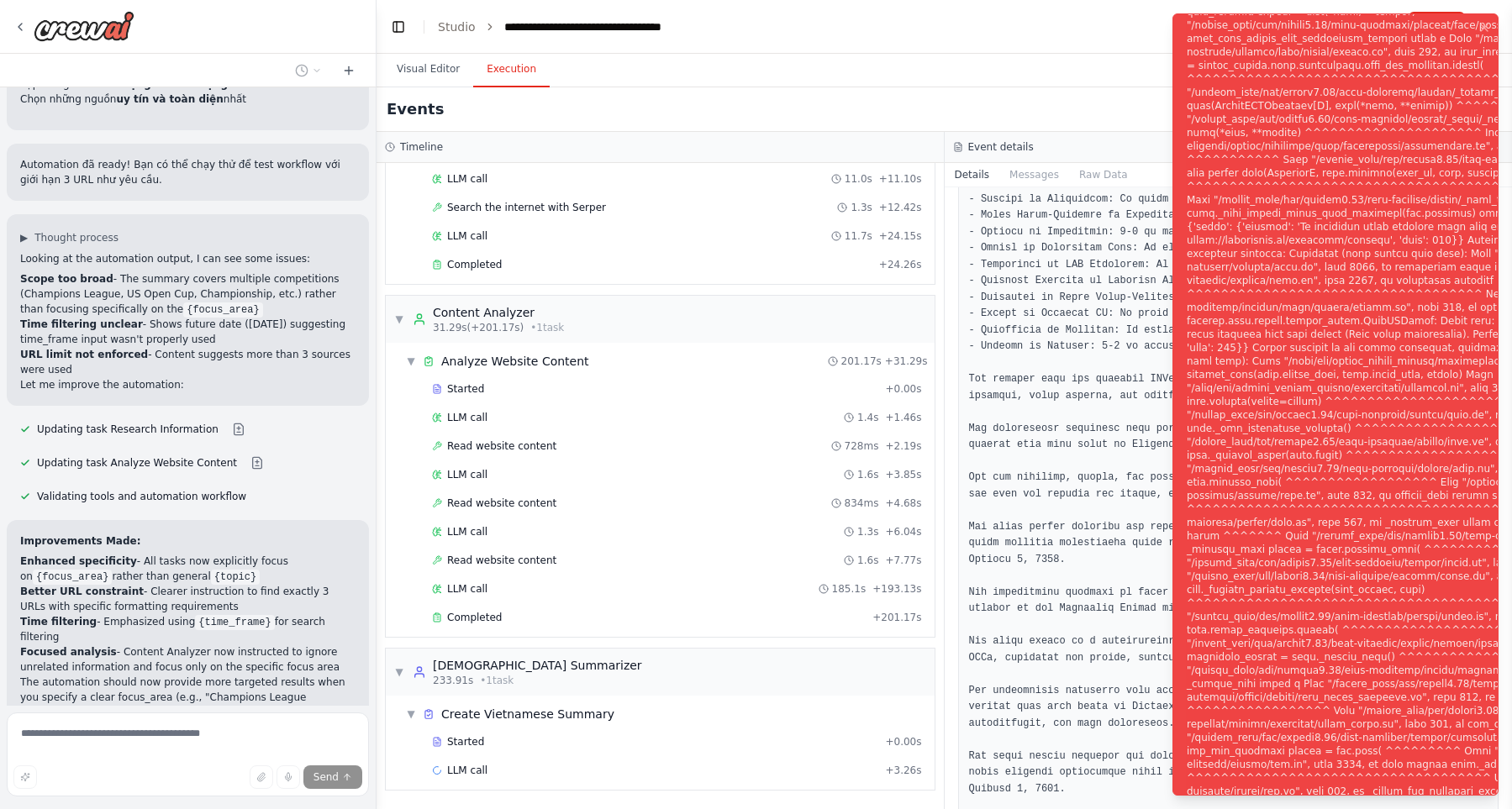
click at [1391, 703] on div "Notifications (F8)" at bounding box center [1462, 415] width 550 height 1115
click at [1392, 703] on div "Notifications (F8)" at bounding box center [1462, 415] width 550 height 1115
click at [1392, 704] on div "Notifications (F8)" at bounding box center [1462, 415] width 550 height 1115
click at [1394, 704] on div "Notifications (F8)" at bounding box center [1462, 415] width 550 height 1115
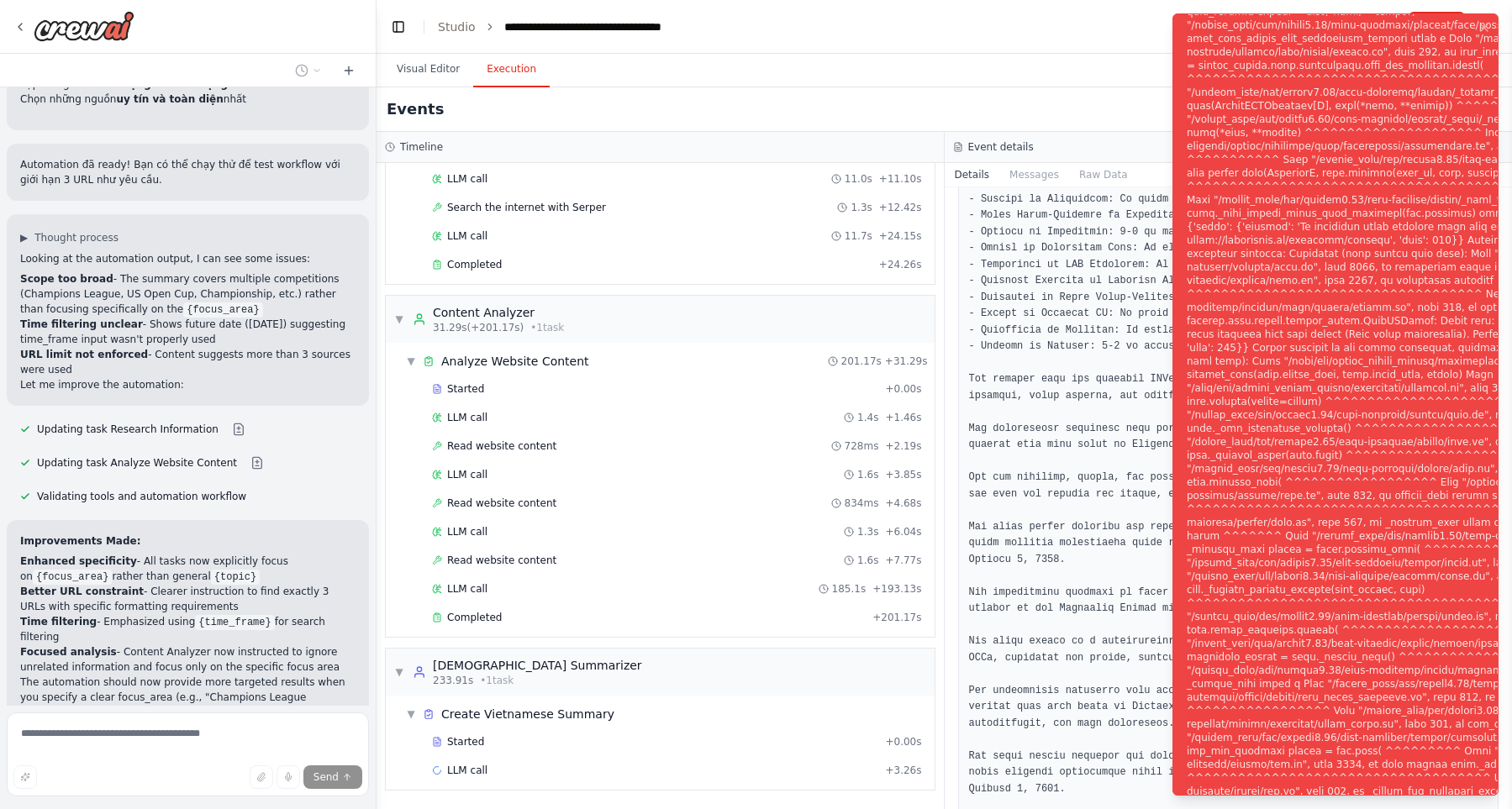
click at [1394, 704] on div "Notifications (F8)" at bounding box center [1462, 415] width 550 height 1115
click at [1402, 601] on div "Notifications (F8)" at bounding box center [1462, 415] width 550 height 1115
click at [1394, 411] on div "Notifications (F8)" at bounding box center [1462, 415] width 550 height 1115
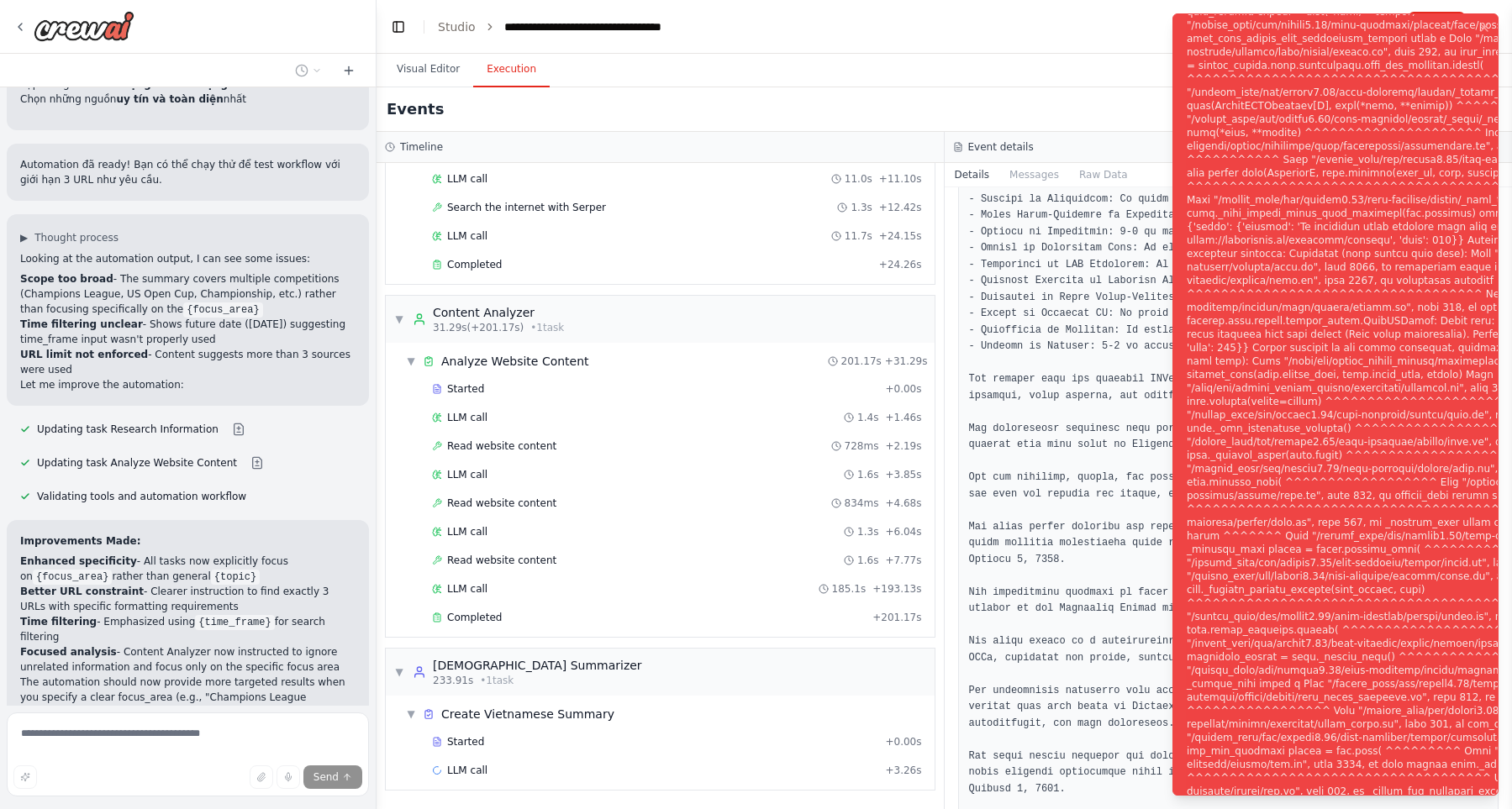
click at [1419, 515] on div "Notifications (F8)" at bounding box center [1462, 415] width 550 height 1115
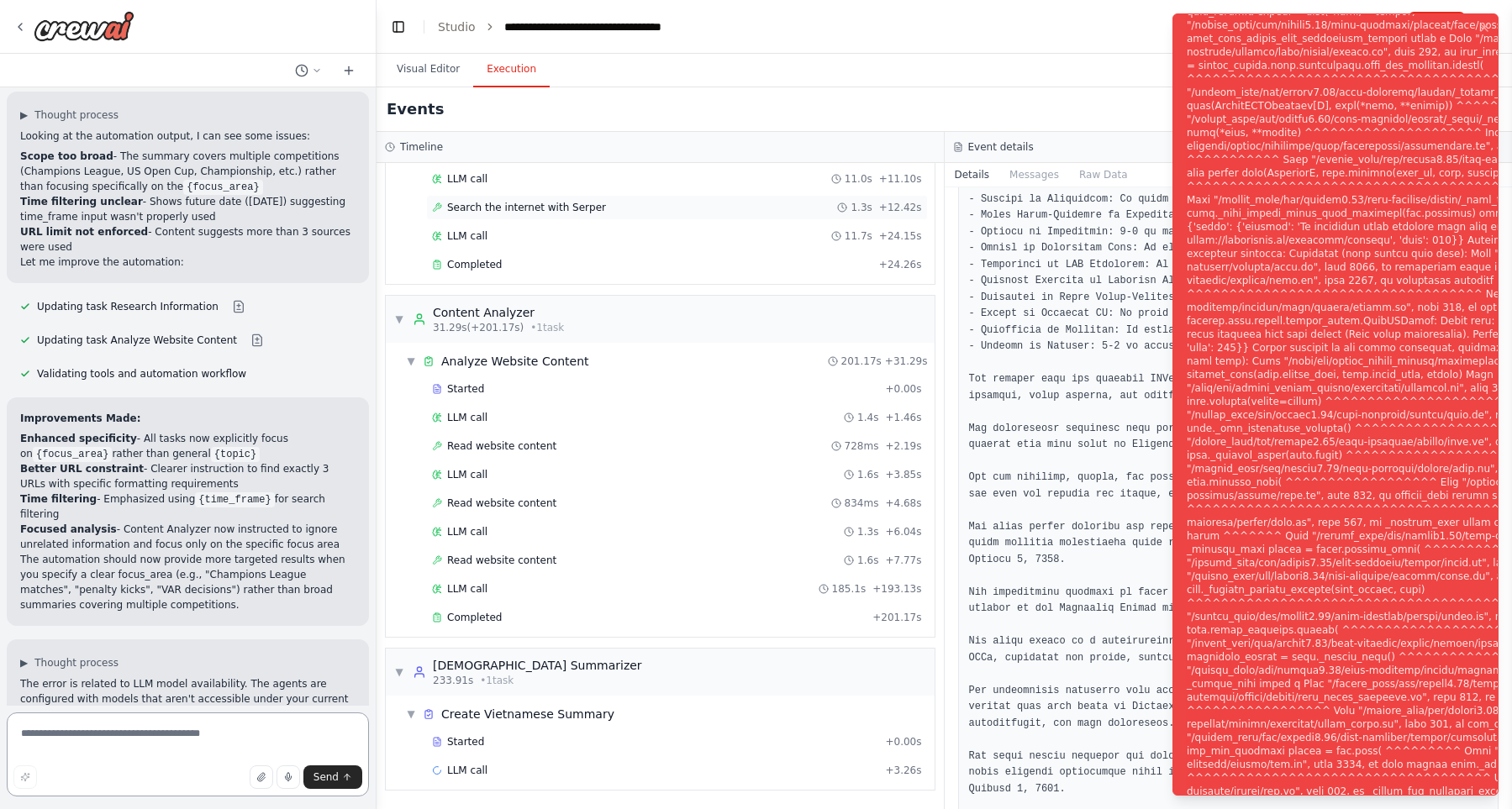
scroll to position [2088, 0]
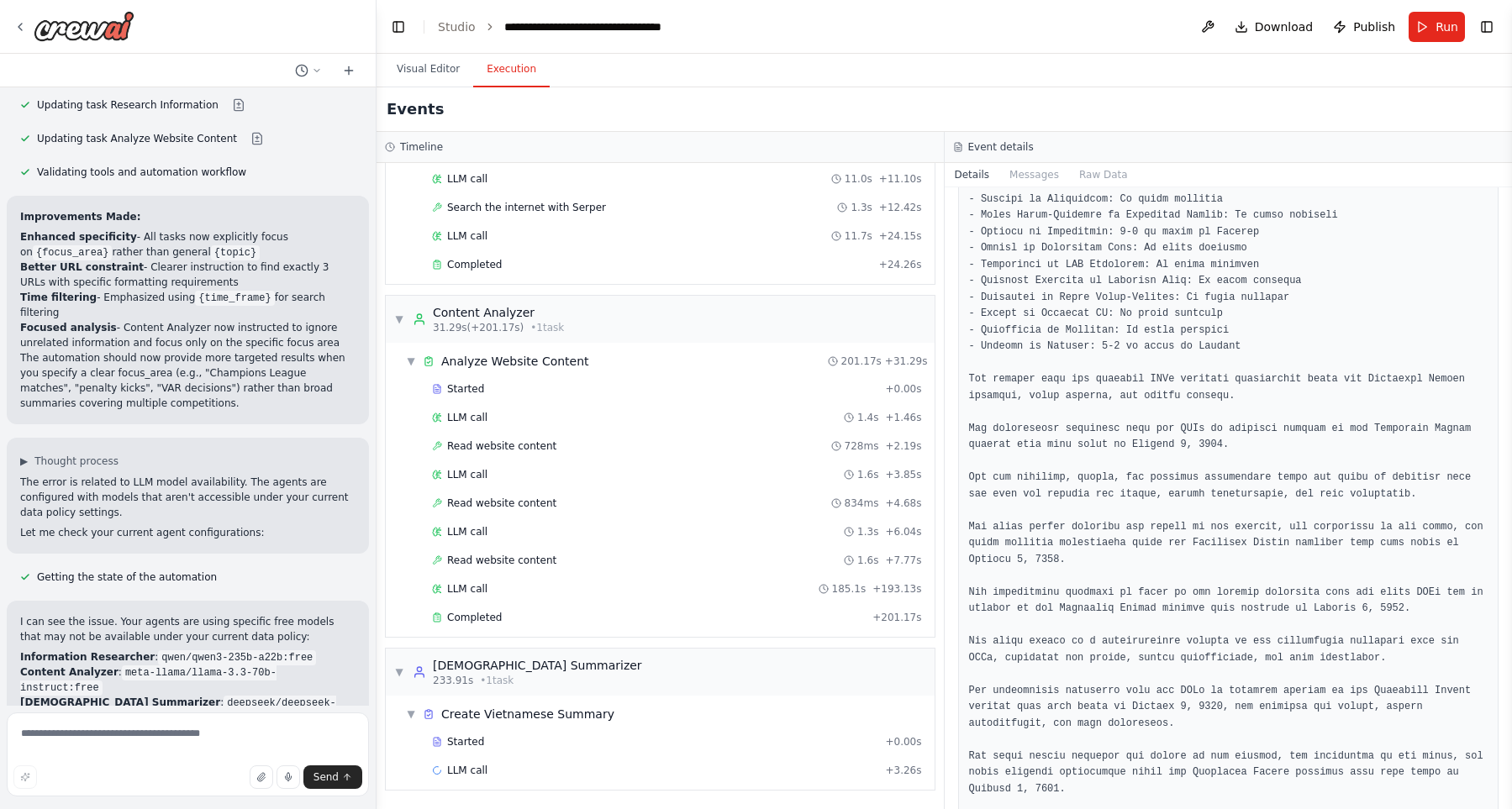
drag, startPoint x: 239, startPoint y: 606, endPoint x: 255, endPoint y: 626, distance: 25.6
click at [255, 755] on ol "Configure your OpenRouter privacy settings at https://openrouter.ai/settings/pr…" at bounding box center [188, 778] width 336 height 45
click at [255, 786] on p "Use default models (which I can update for you)" at bounding box center [188, 792] width 336 height 15
drag, startPoint x: 119, startPoint y: 490, endPoint x: 238, endPoint y: 511, distance: 120.8
click at [238, 614] on p "I can see the issue. Your agents are using specific free models that may not be…" at bounding box center [188, 629] width 336 height 30
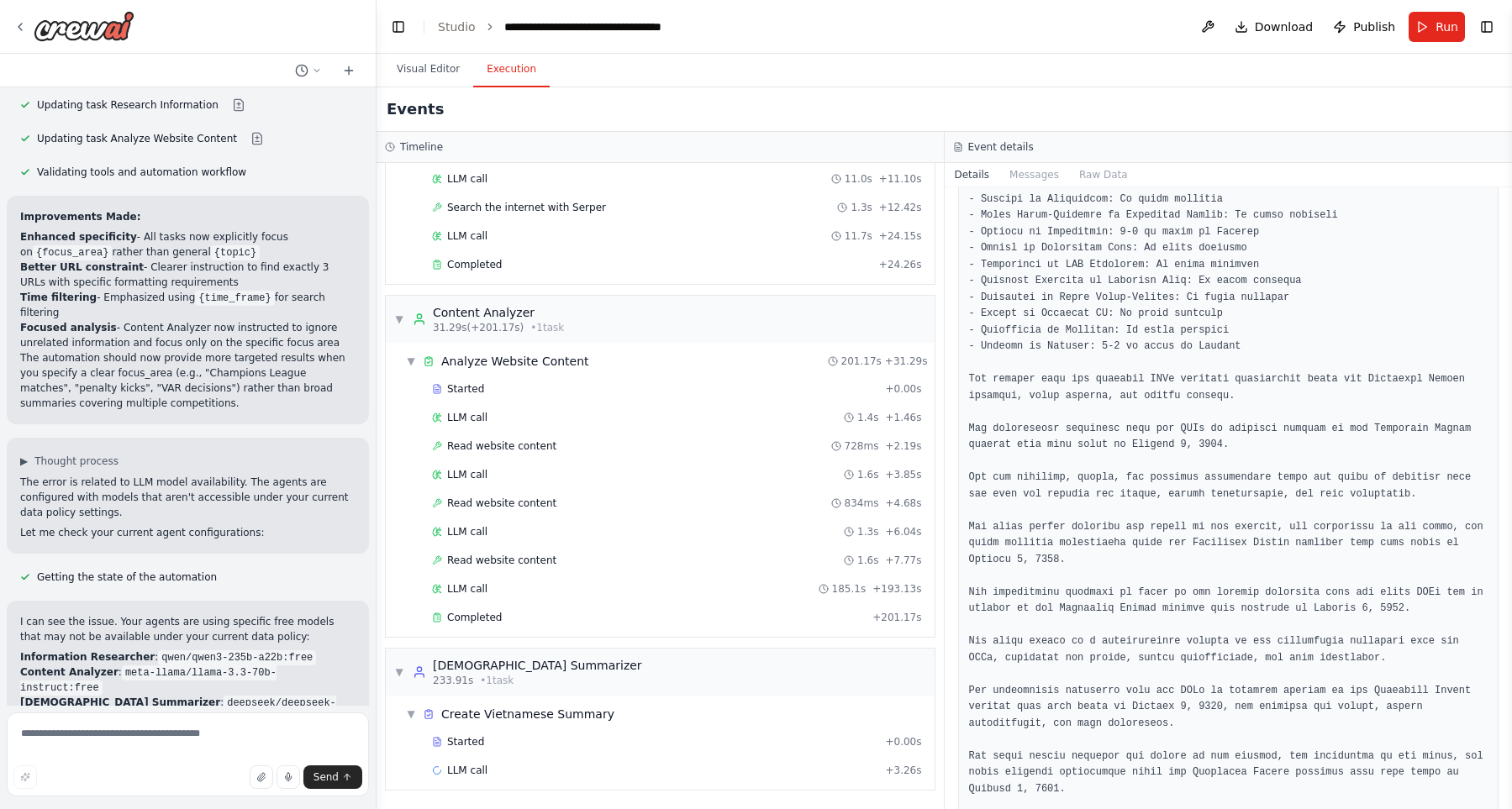
click at [238, 614] on p "I can see the issue. Your agents are using specific free models that may not be…" at bounding box center [188, 629] width 336 height 30
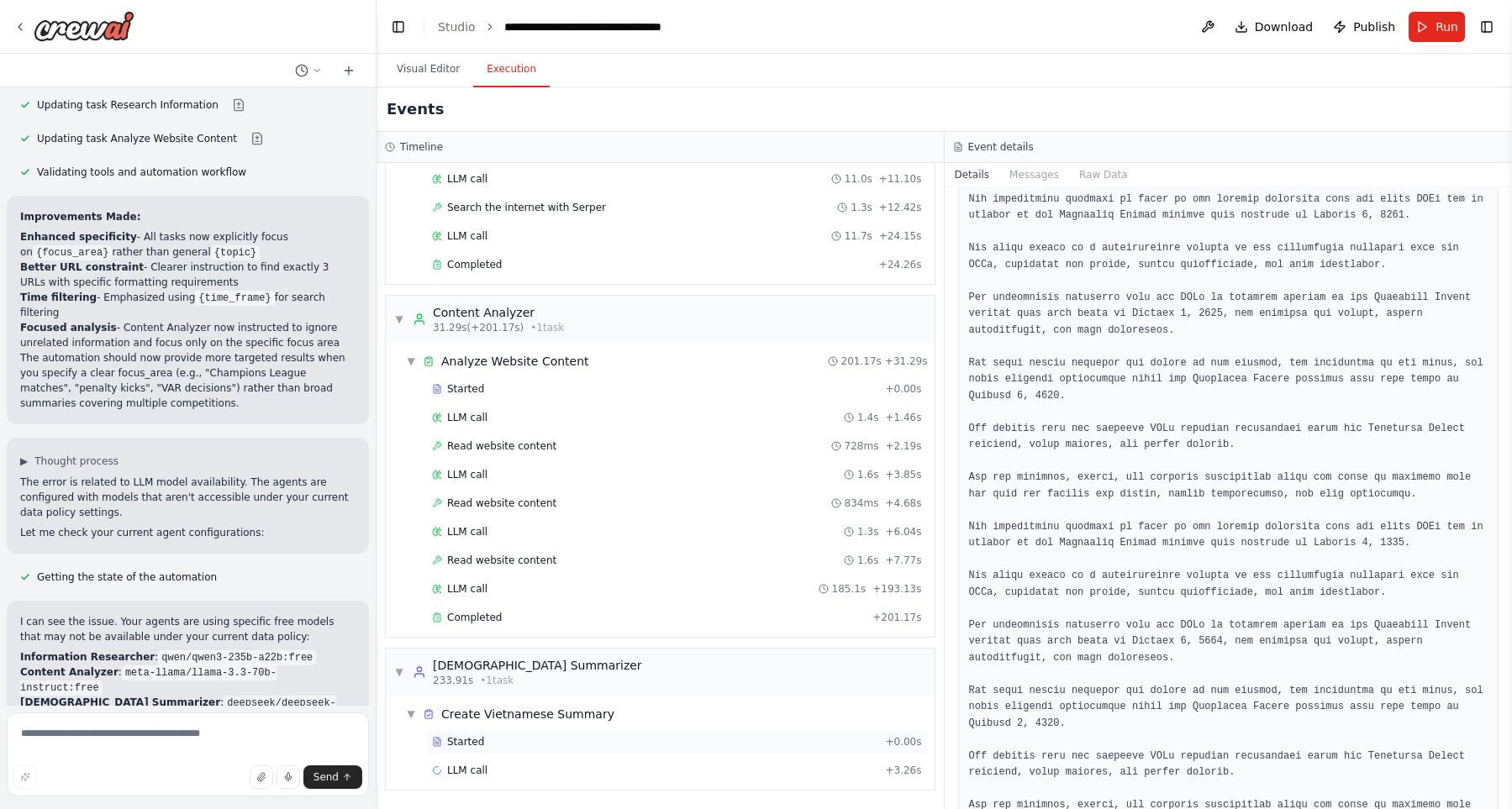
scroll to position [4138, 0]
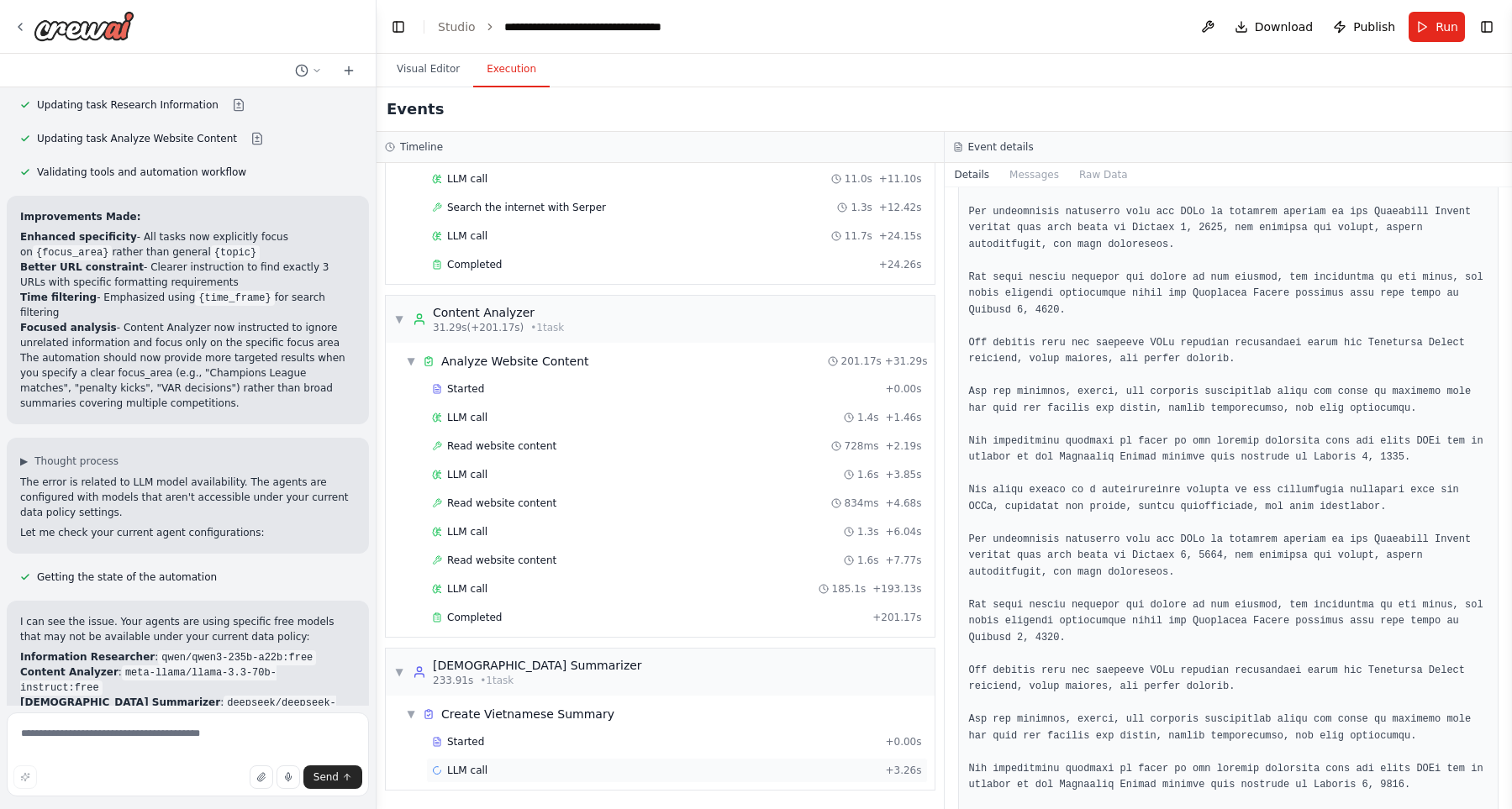
click at [716, 765] on div "LLM call + 3.26s" at bounding box center [676, 771] width 490 height 14
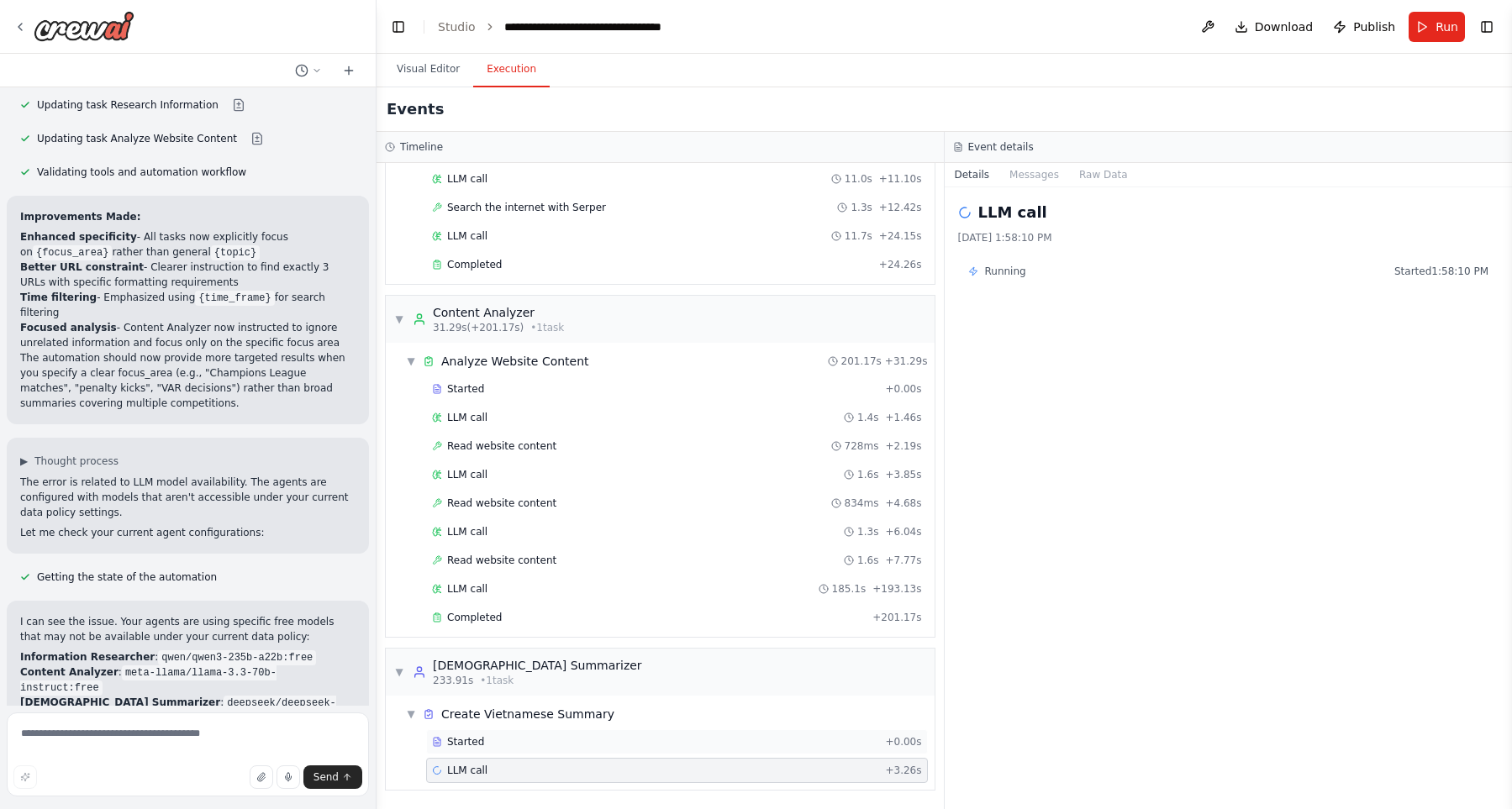
click at [721, 743] on div "Started" at bounding box center [655, 742] width 446 height 14
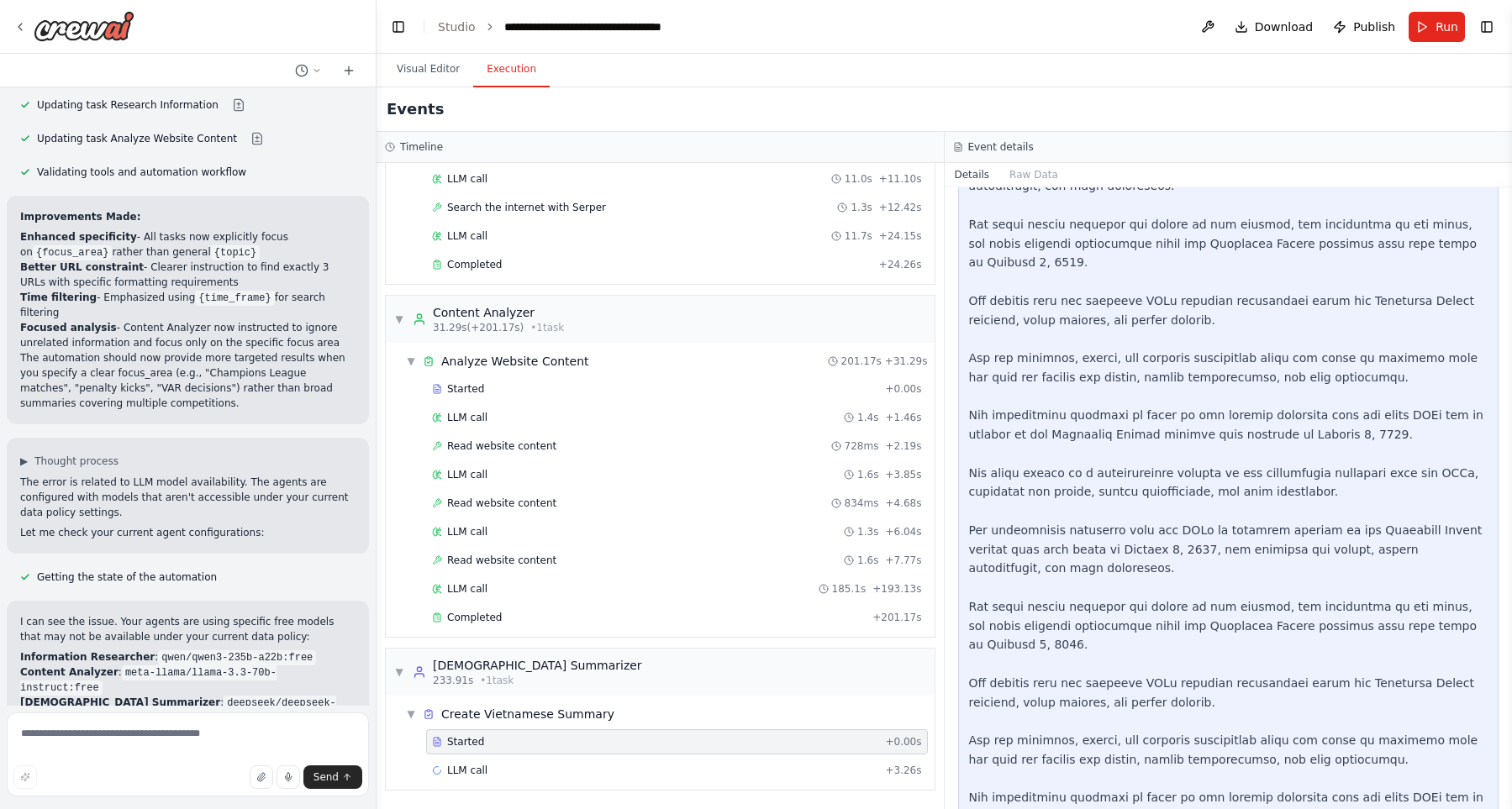
scroll to position [34991, 0]
drag, startPoint x: 244, startPoint y: 600, endPoint x: 93, endPoint y: 620, distance: 152.3
click at [93, 755] on p "Configure your OpenRouter privacy settings at https://openrouter.ai/settings/pr…" at bounding box center [188, 770] width 336 height 30
copy p "https://openrouter.ai/settings/privacy"
click at [293, 786] on p "Use default models (which I can update for you)" at bounding box center [188, 792] width 336 height 15
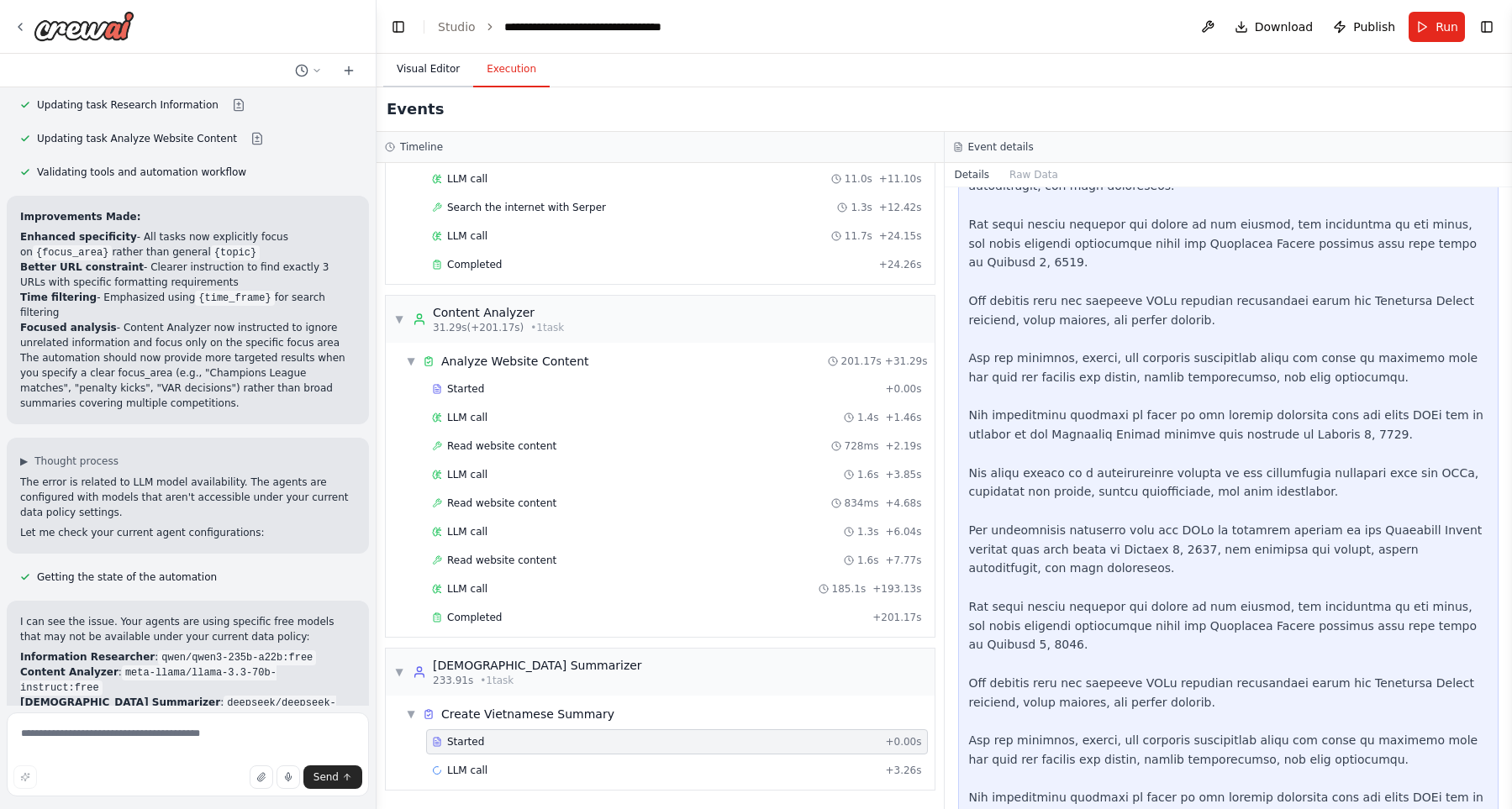
click at [431, 71] on button "Visual Editor" at bounding box center [429, 69] width 90 height 35
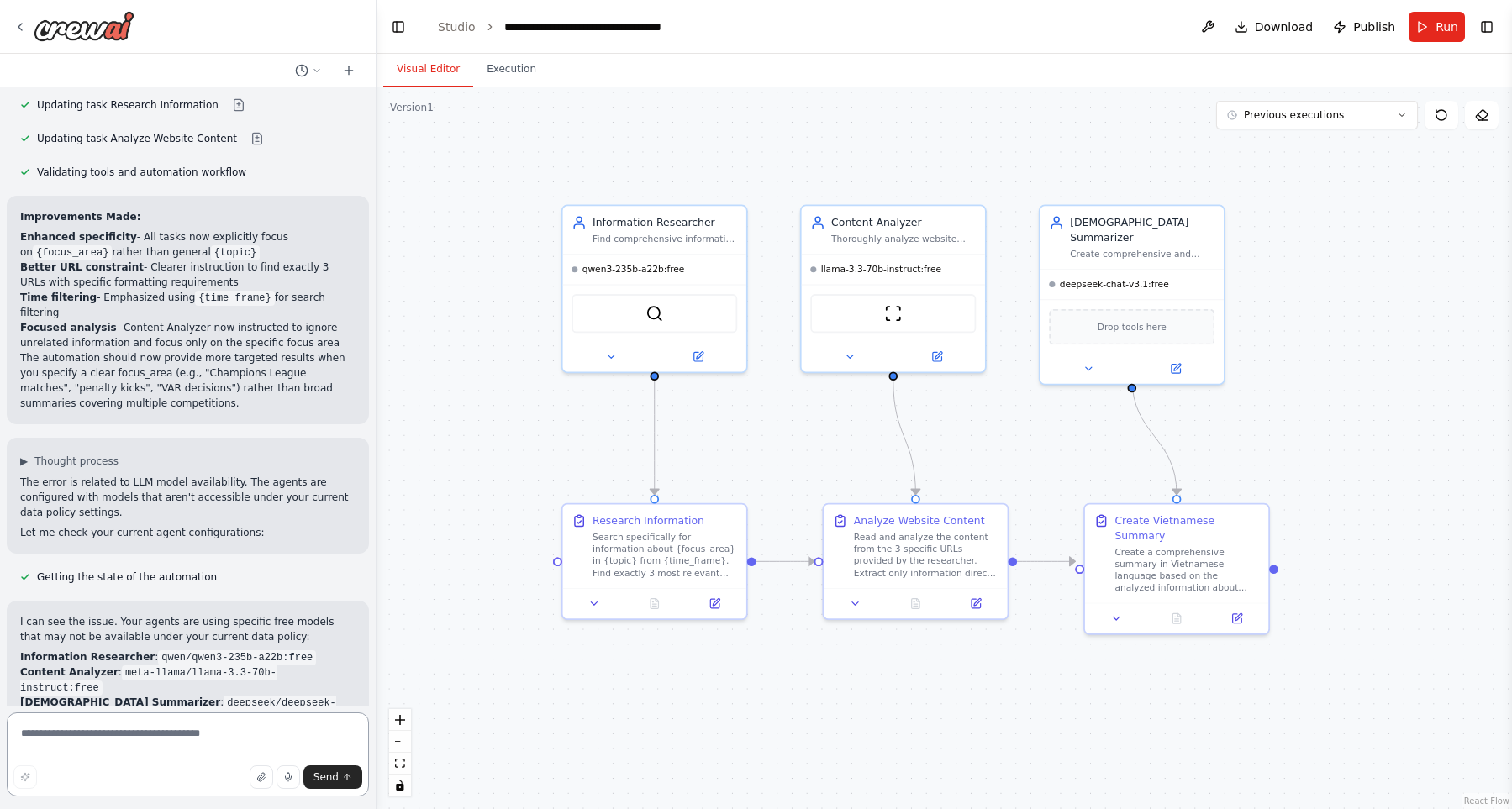
click at [185, 735] on textarea at bounding box center [188, 754] width 362 height 84
type textarea "**********"
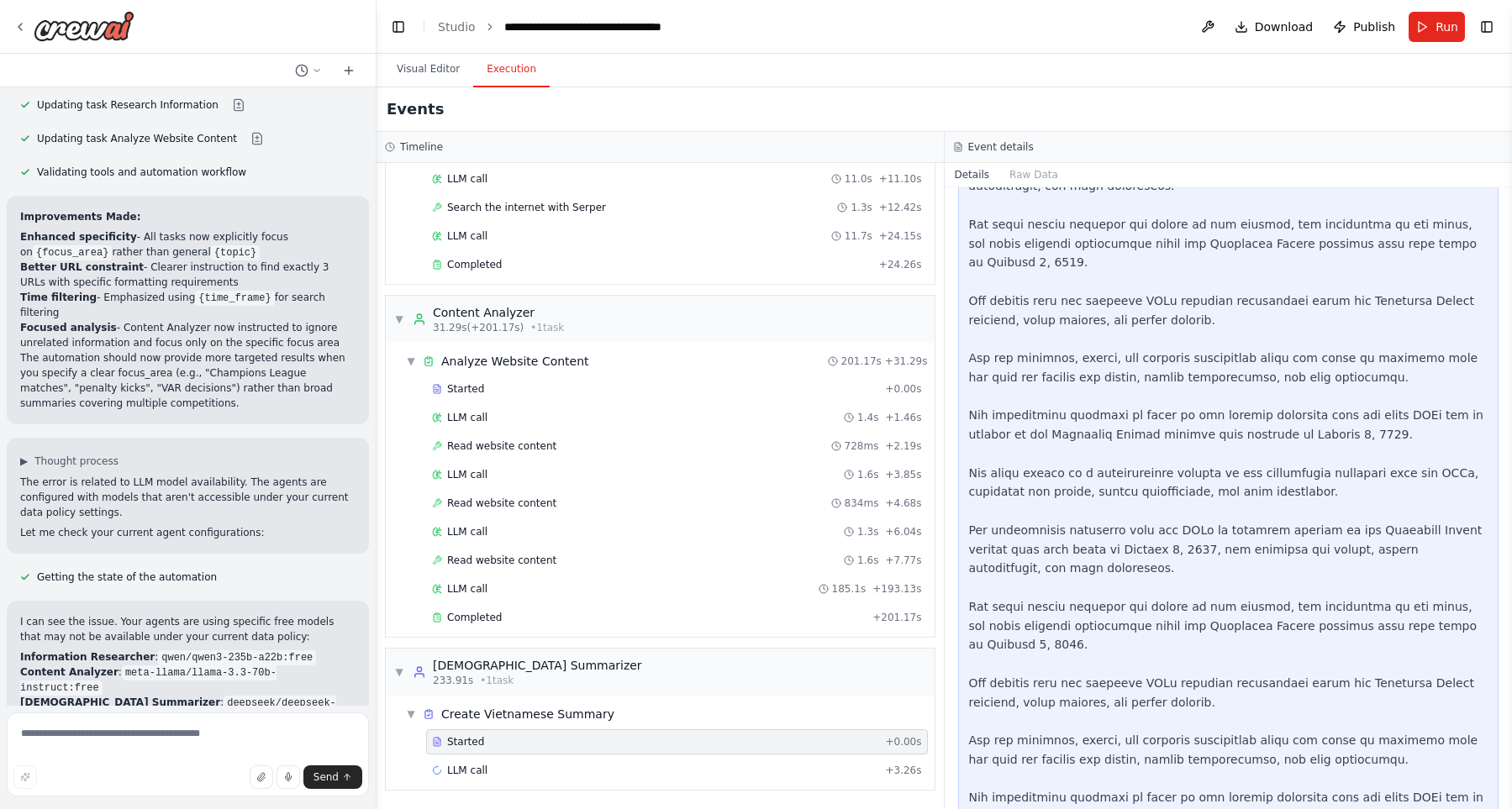
click at [495, 74] on button "Execution" at bounding box center [511, 69] width 76 height 35
click at [430, 78] on button "Visual Editor" at bounding box center [429, 69] width 90 height 35
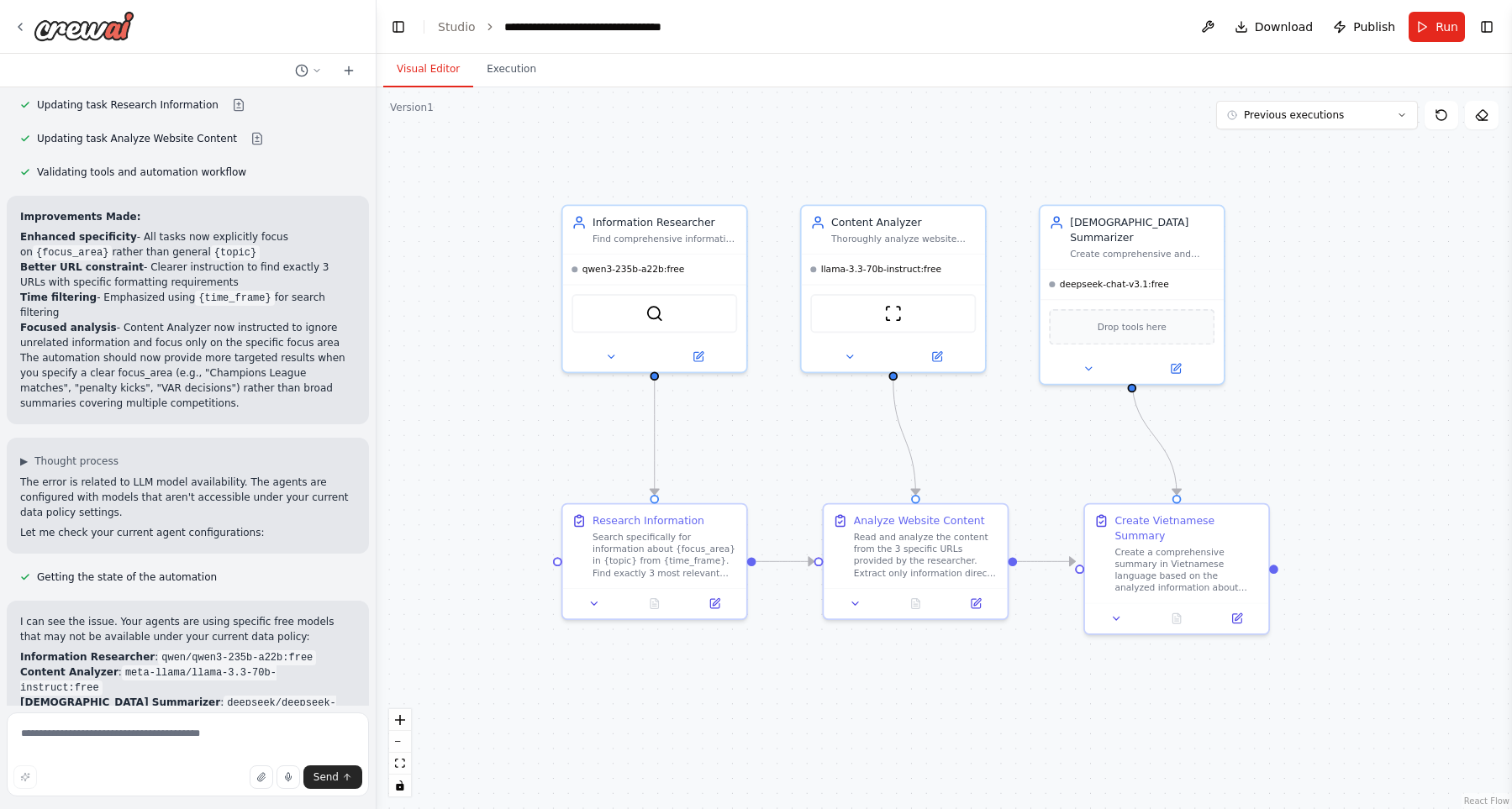
click at [1421, 330] on div ".deletable-edge-delete-btn { width: 20px; height: 20px; border: 0px solid #ffff…" at bounding box center [944, 448] width 1135 height 722
click at [1419, 31] on button "Run" at bounding box center [1437, 26] width 57 height 30
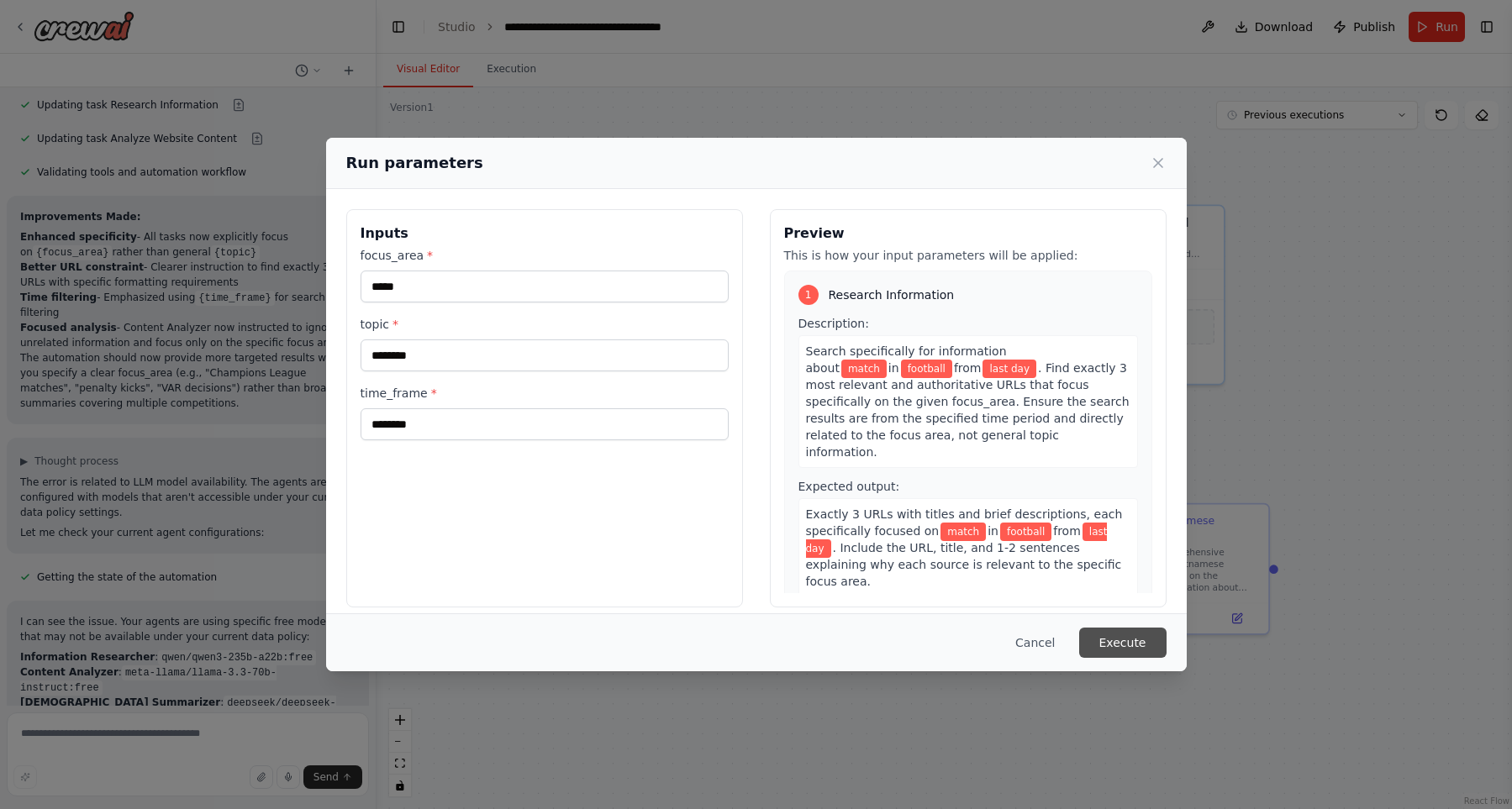
click at [1124, 646] on button "Execute" at bounding box center [1123, 642] width 87 height 30
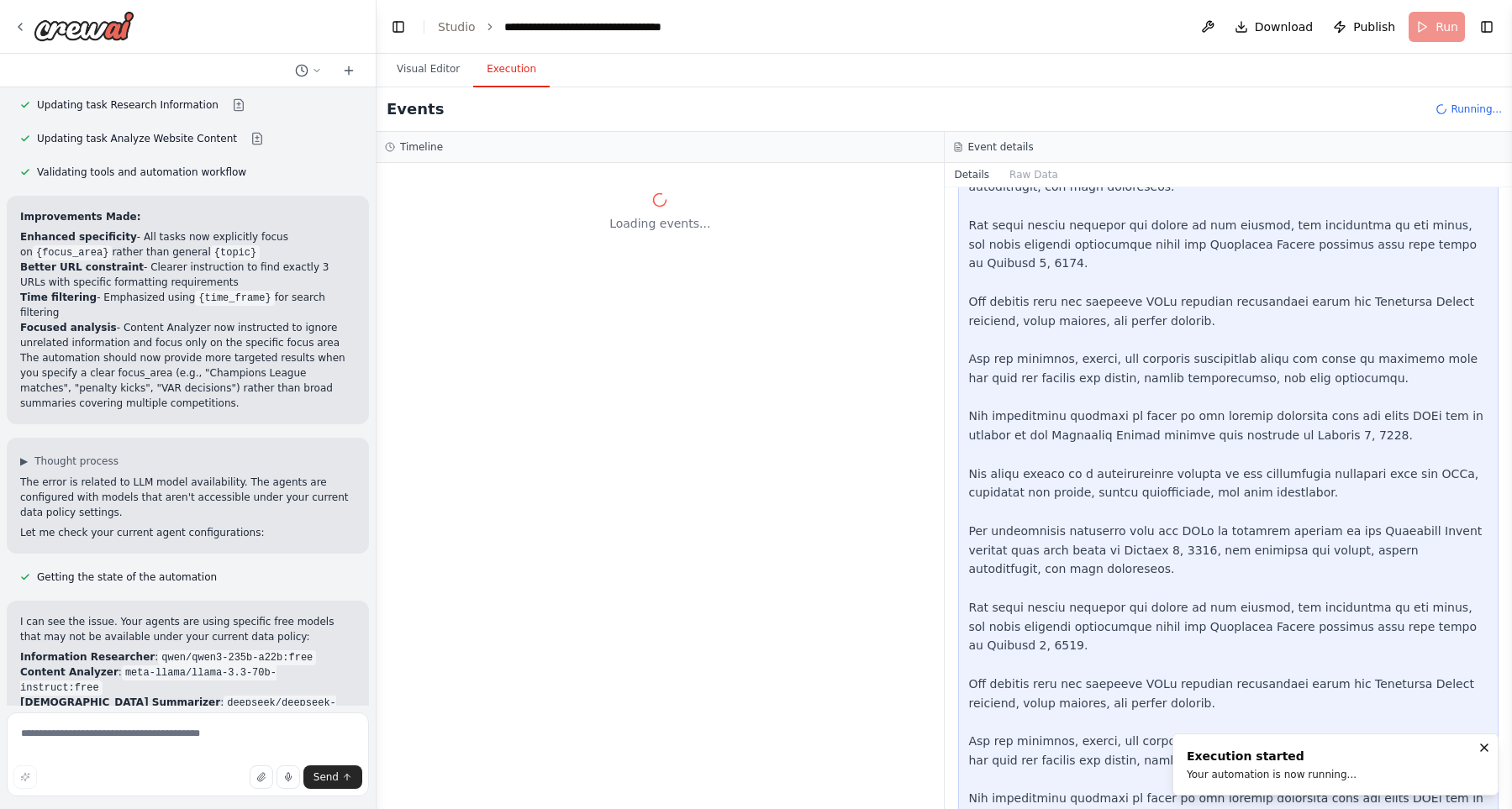
scroll to position [35087, 0]
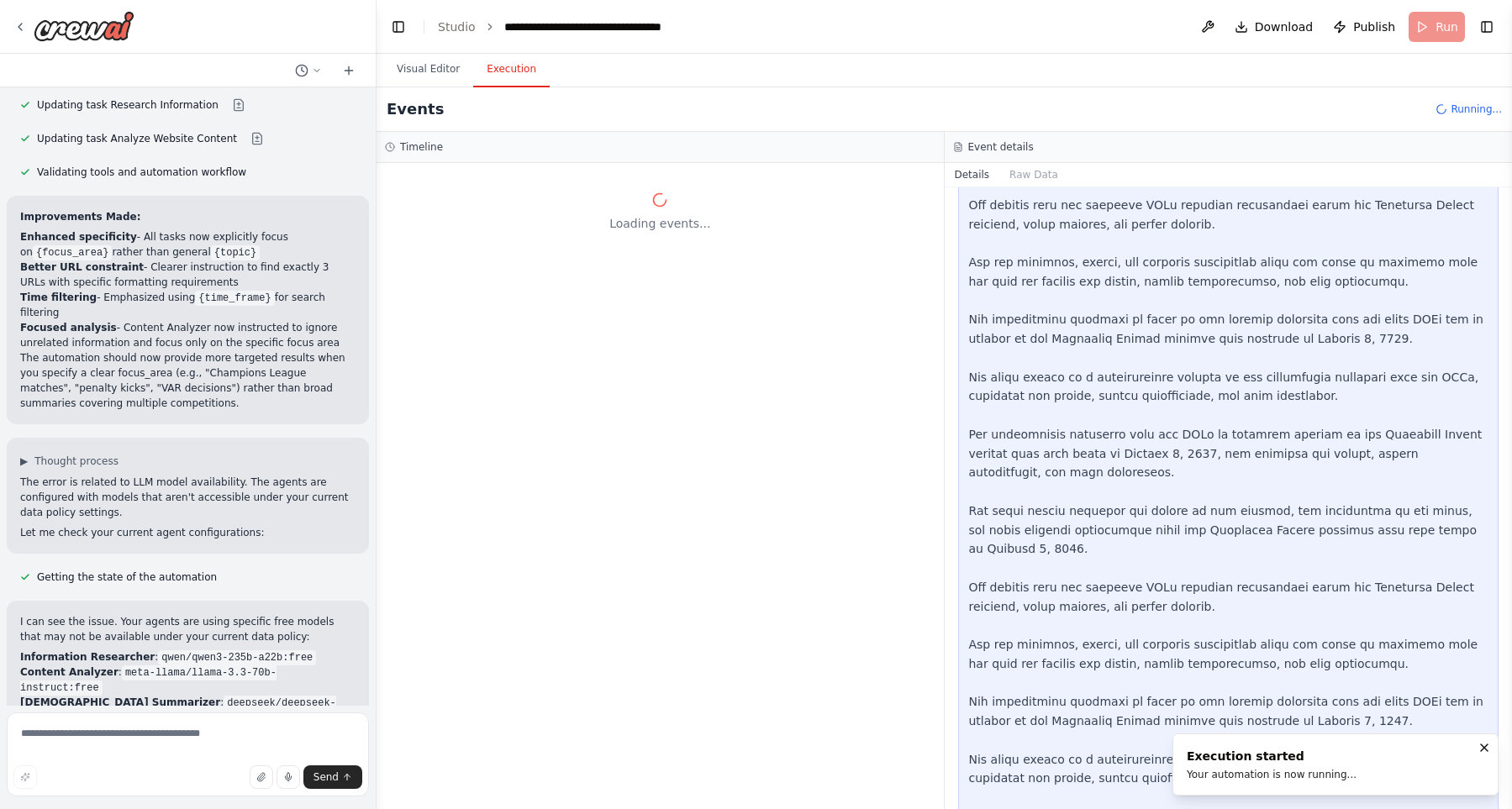
click at [789, 190] on div "Loading events..." at bounding box center [660, 211] width 550 height 80
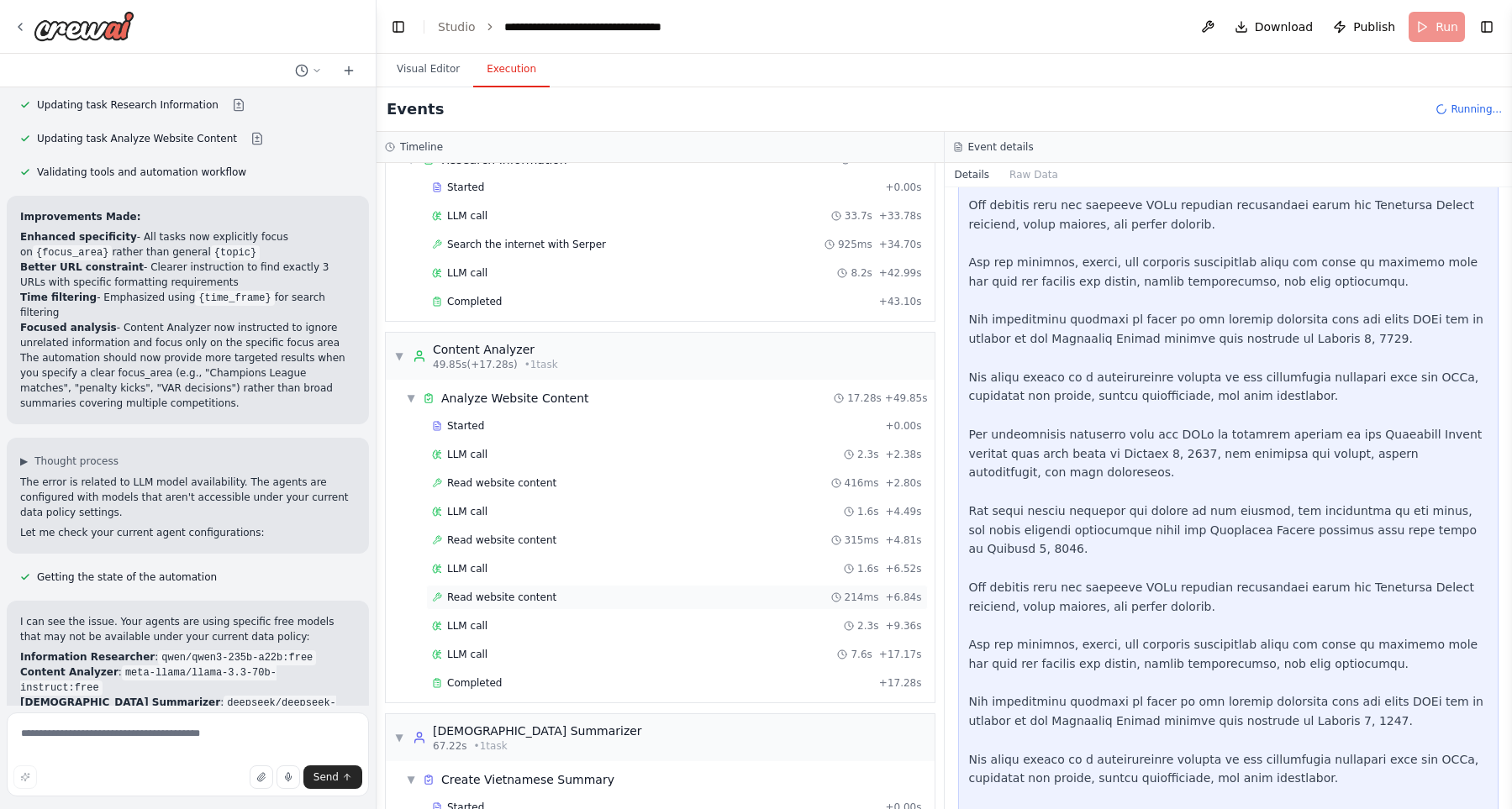
scroll to position [144, 0]
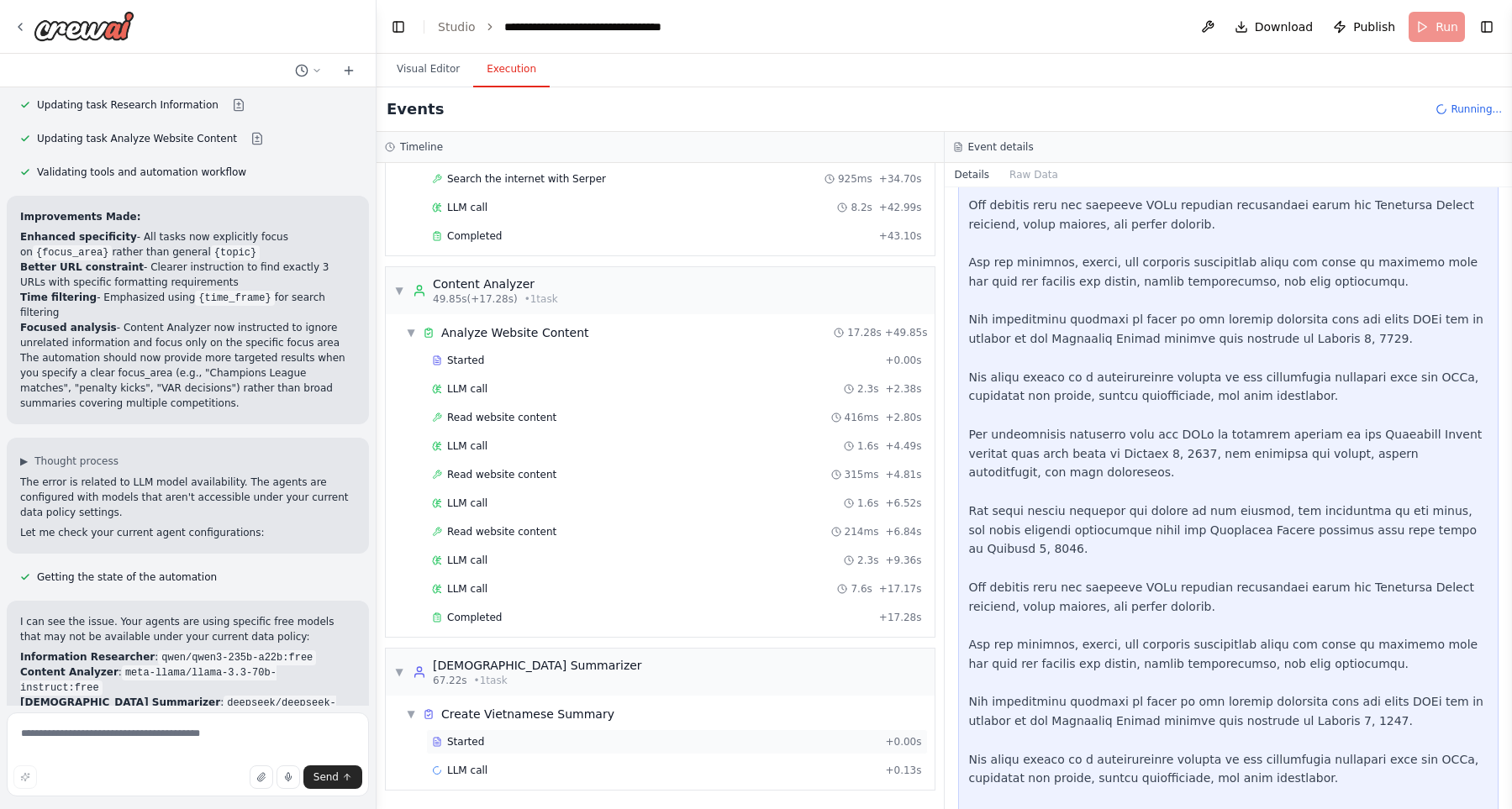
click at [754, 736] on div "Started" at bounding box center [655, 742] width 446 height 14
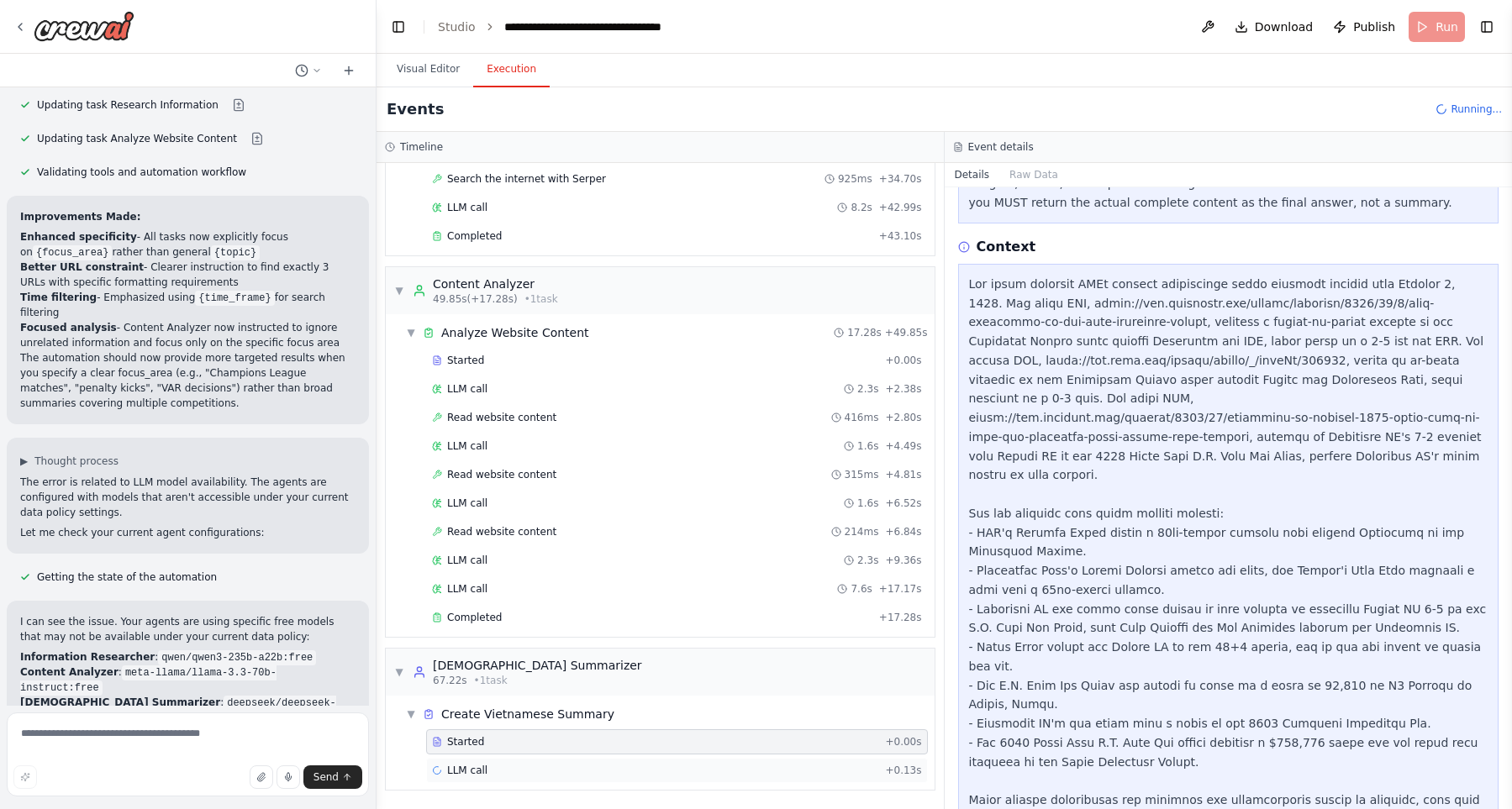
click at [762, 764] on div "LLM call + 0.13s" at bounding box center [676, 771] width 490 height 14
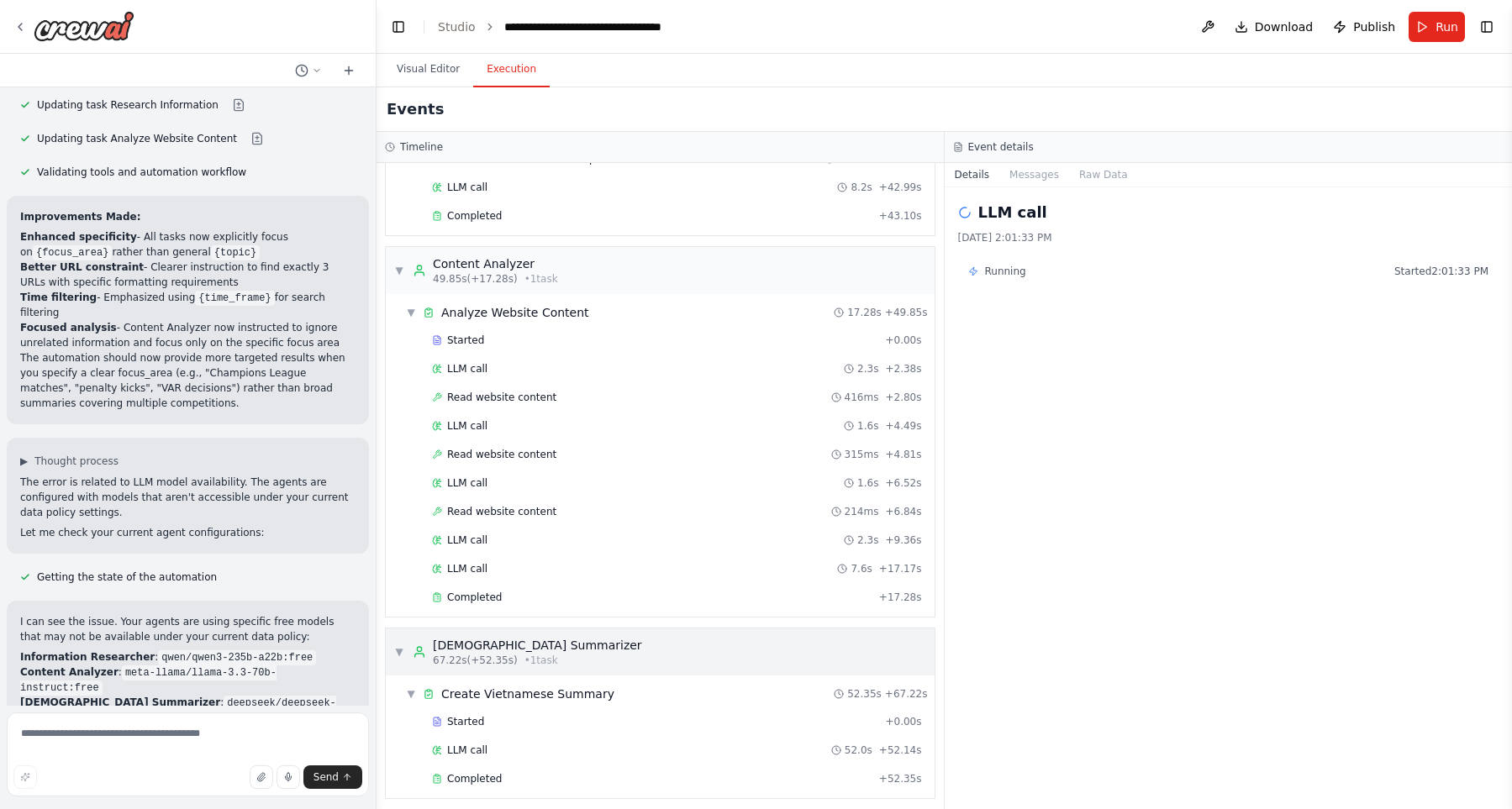
scroll to position [172, 0]
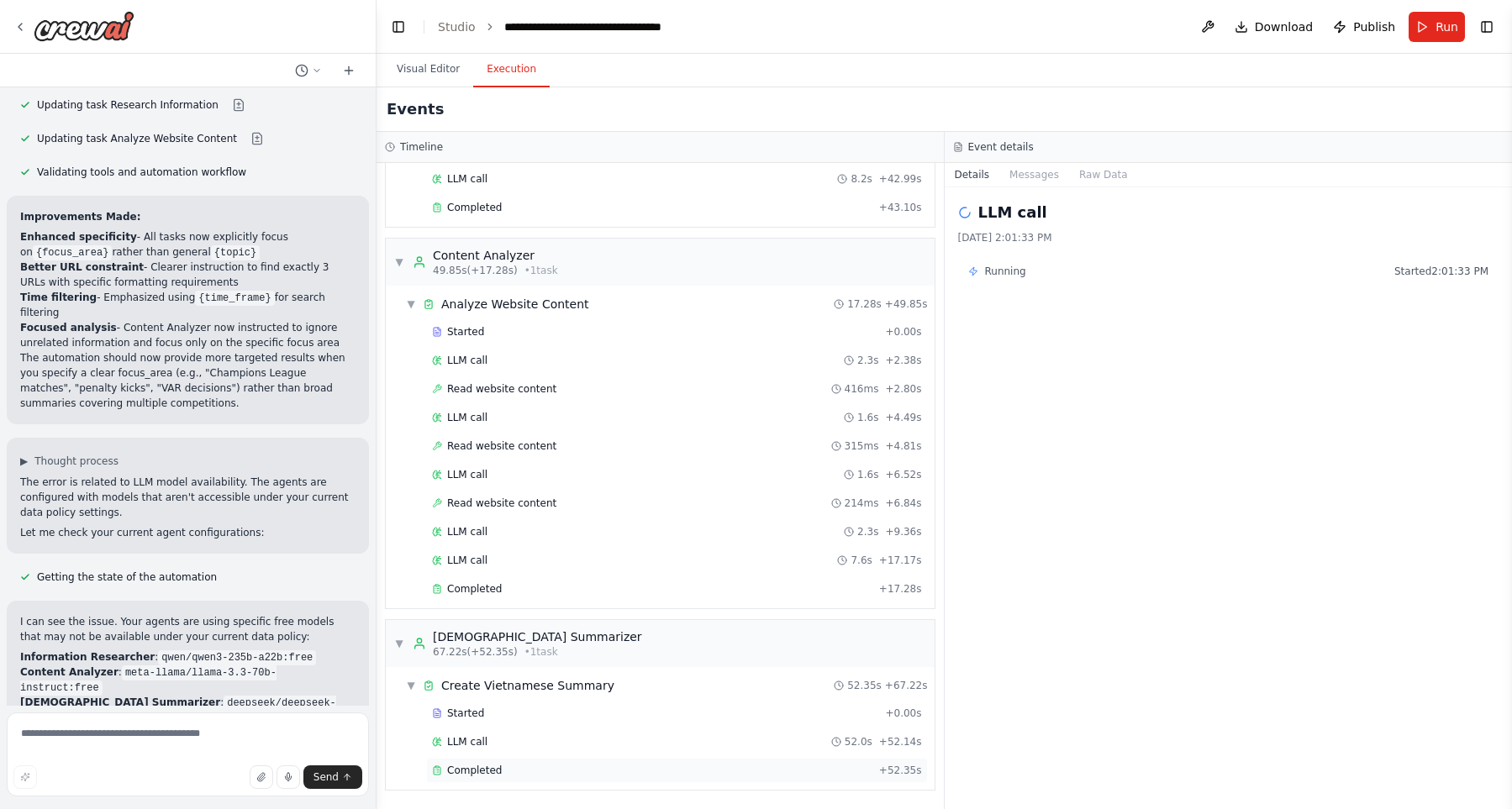
click at [628, 761] on div "Started + 0.00s LLM call 52.0s + 52.14s Completed + 52.35s" at bounding box center [666, 743] width 535 height 86
click at [628, 761] on div "Completed + 52.35s" at bounding box center [676, 771] width 502 height 25
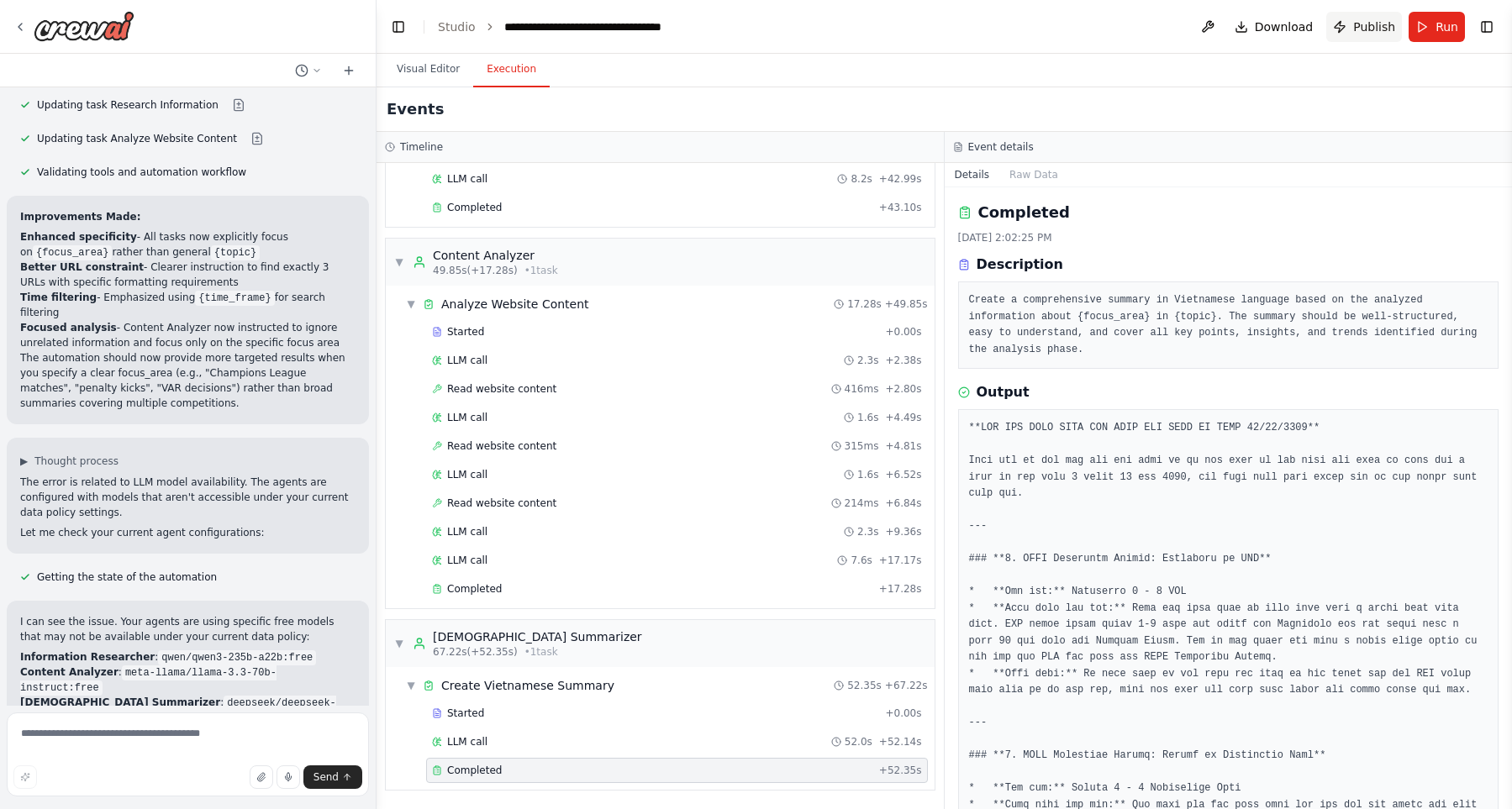
click at [1352, 32] on button "Publish" at bounding box center [1363, 26] width 75 height 30
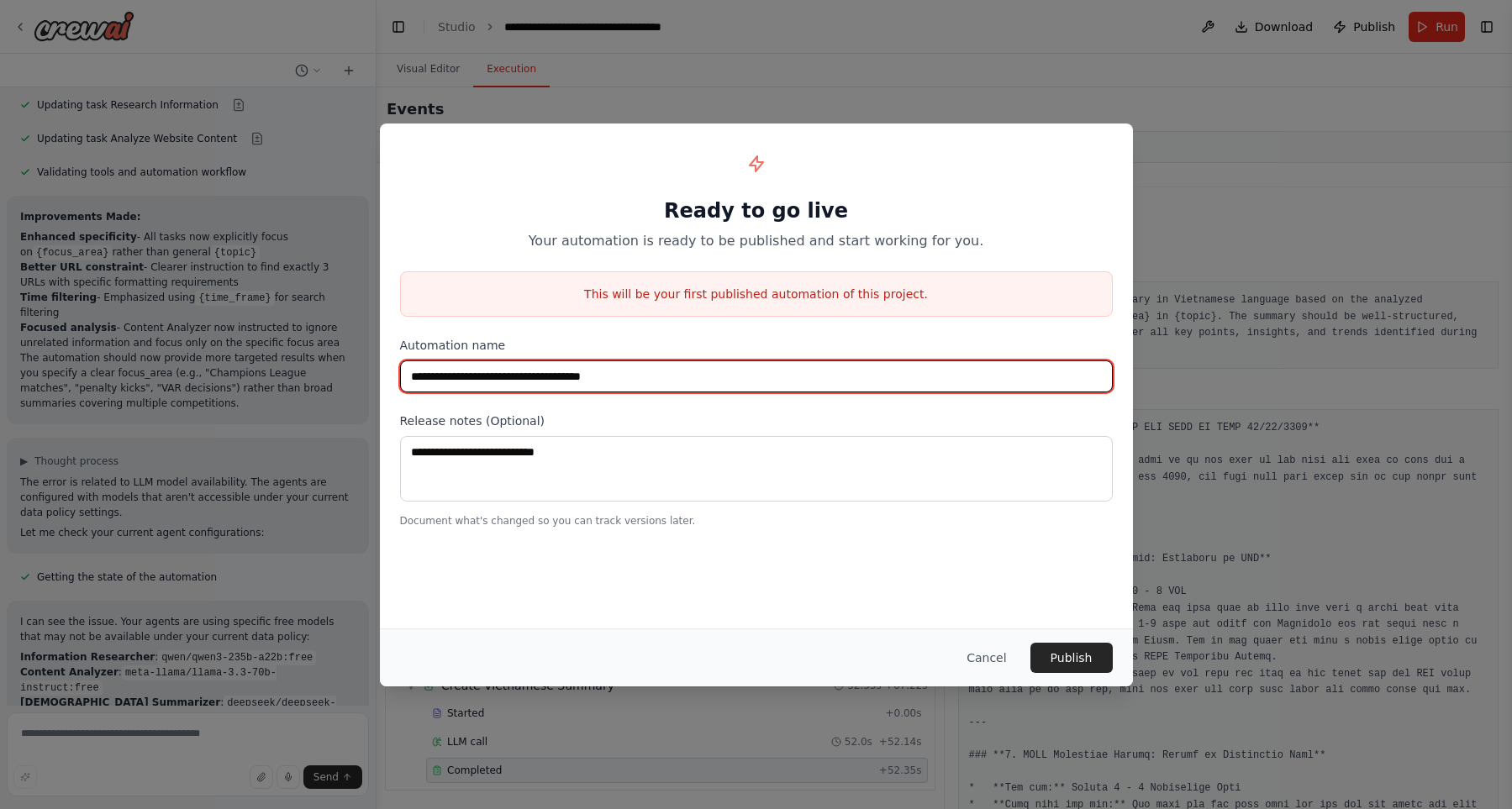
click at [683, 376] on input "**********" at bounding box center [756, 376] width 712 height 32
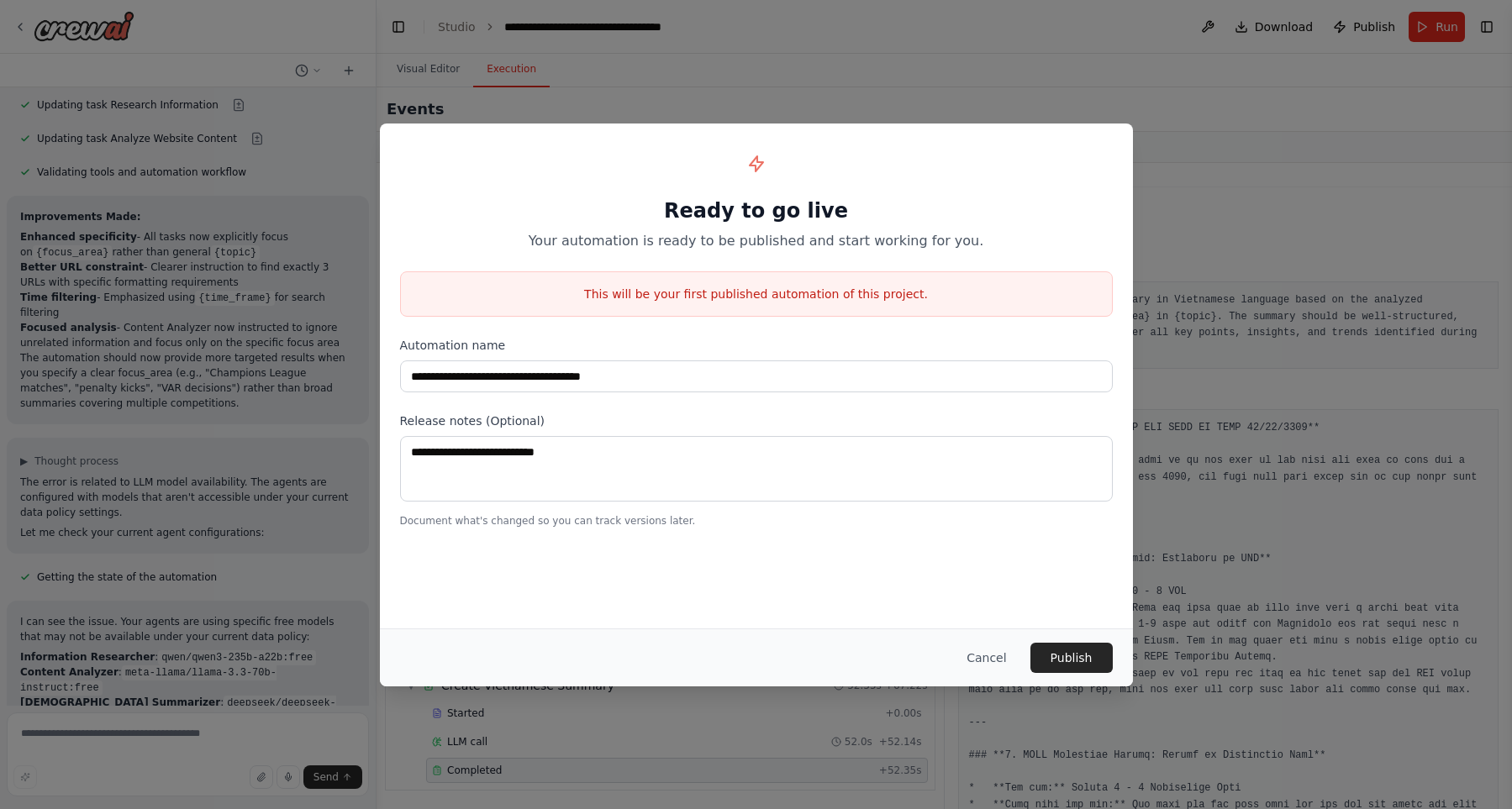
click at [665, 395] on div "**********" at bounding box center [756, 336] width 753 height 425
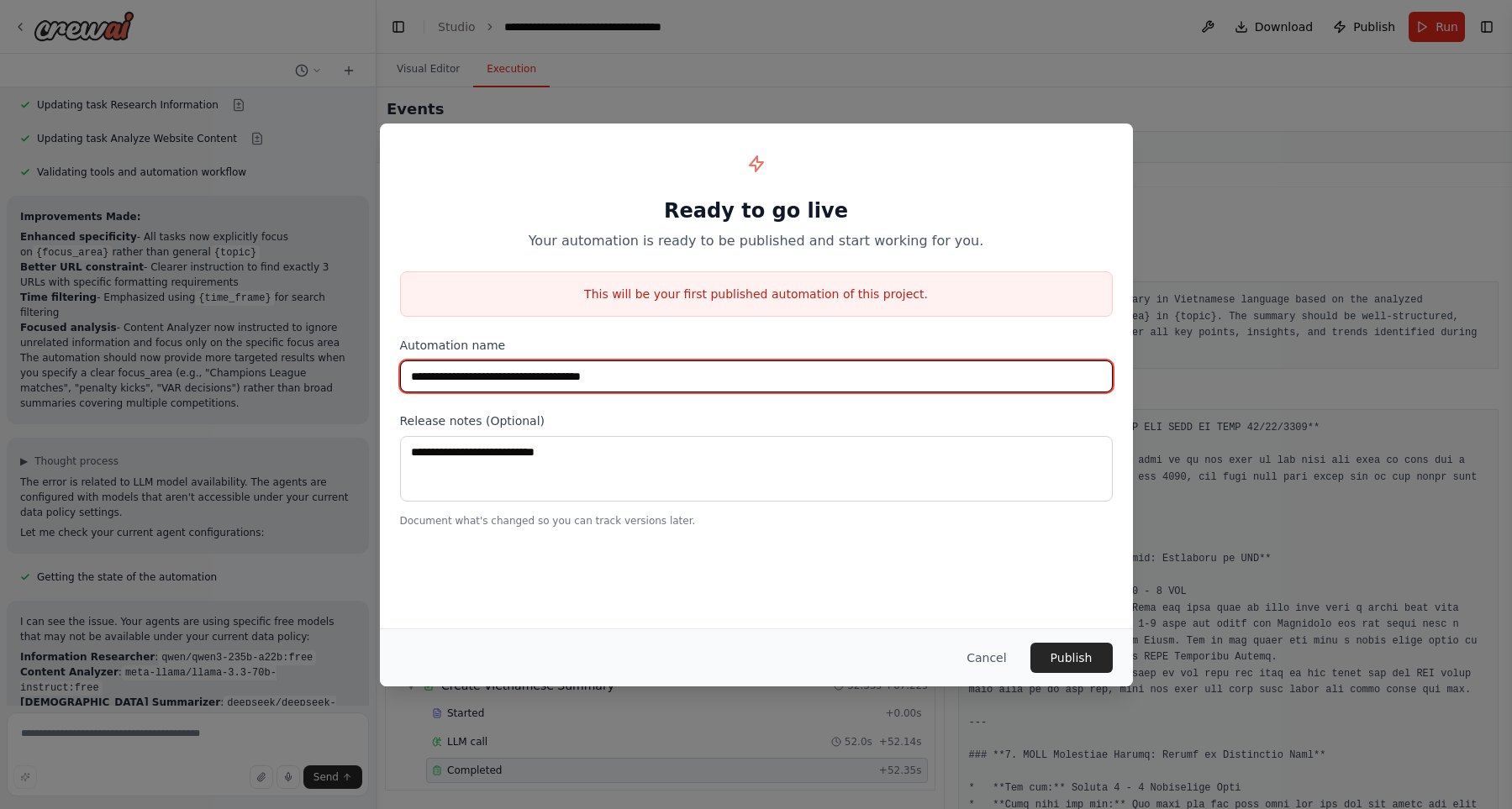
click at [670, 374] on input "**********" at bounding box center [756, 376] width 712 height 32
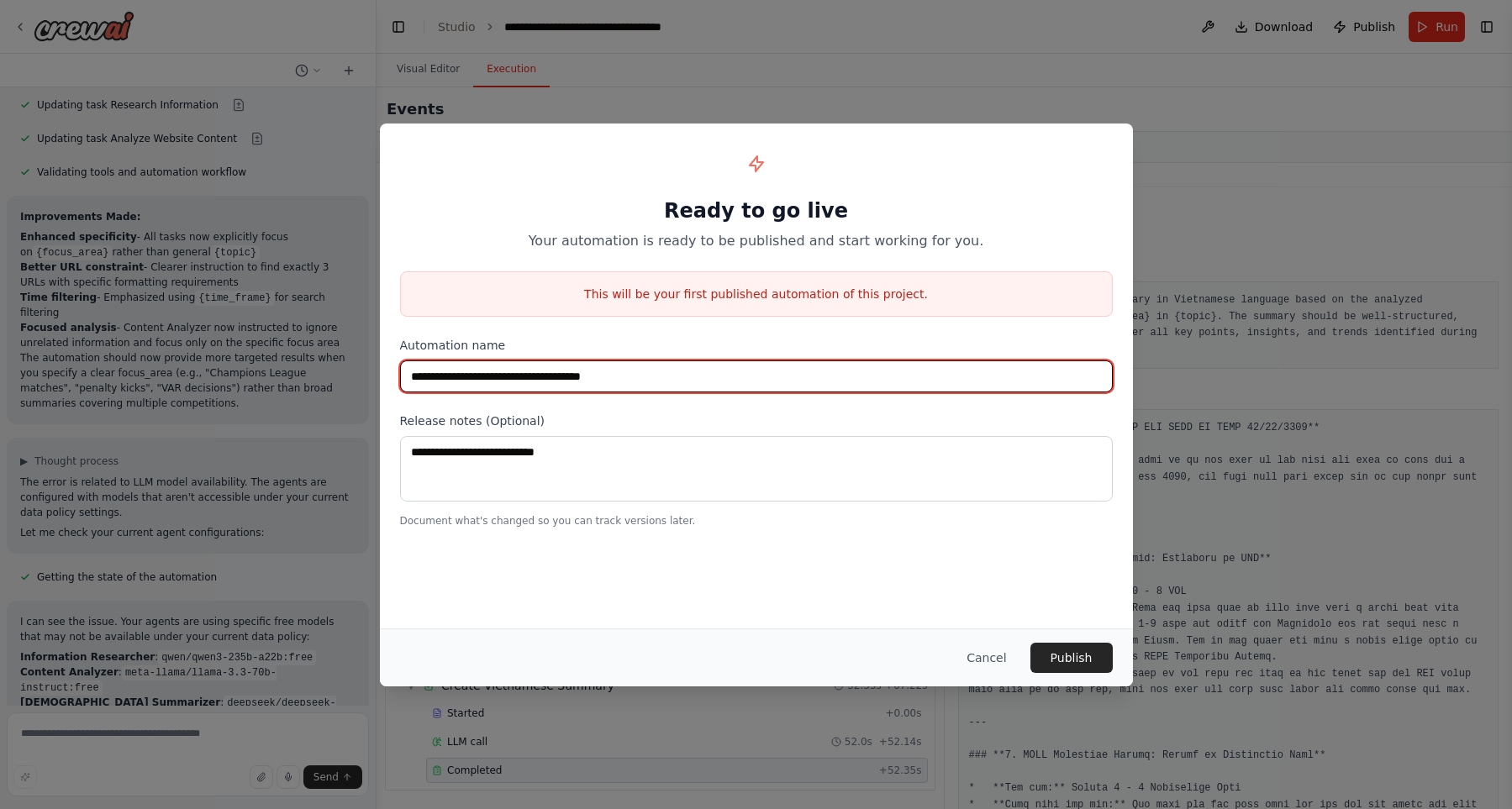
click at [670, 374] on input "**********" at bounding box center [756, 376] width 712 height 32
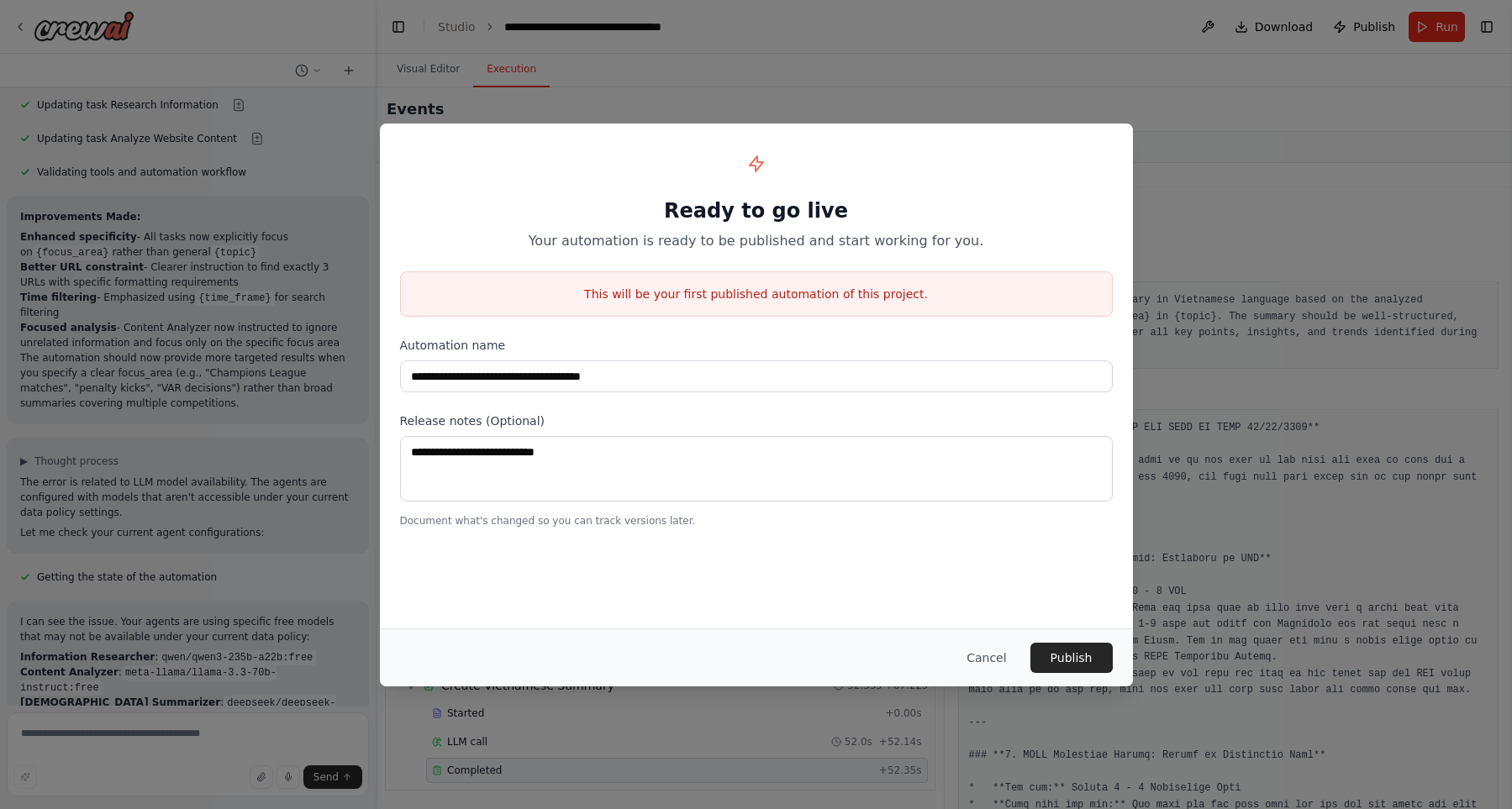
click at [680, 413] on label "Release notes (Optional)" at bounding box center [756, 421] width 712 height 17
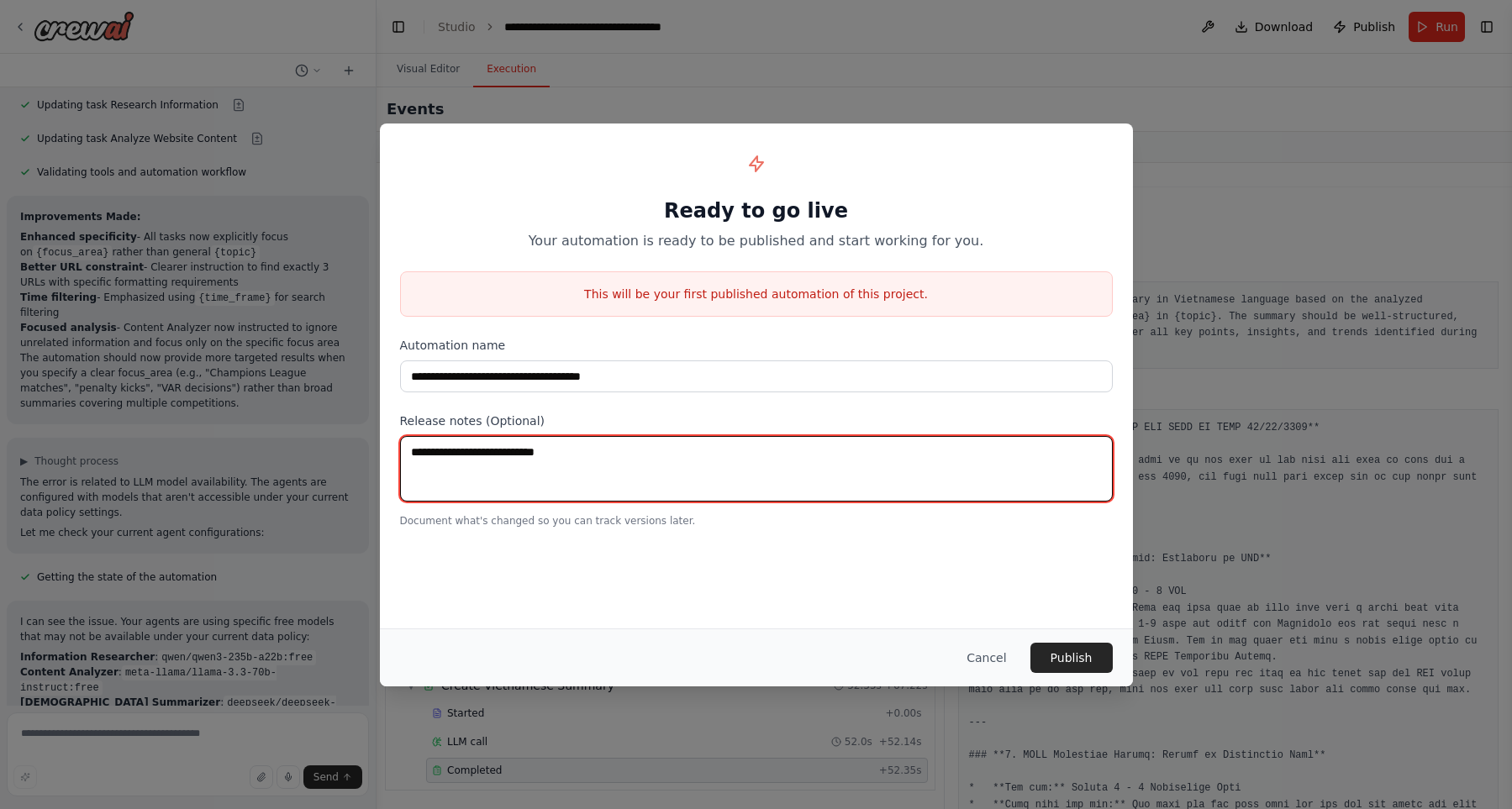
click at [808, 449] on textarea at bounding box center [756, 469] width 712 height 66
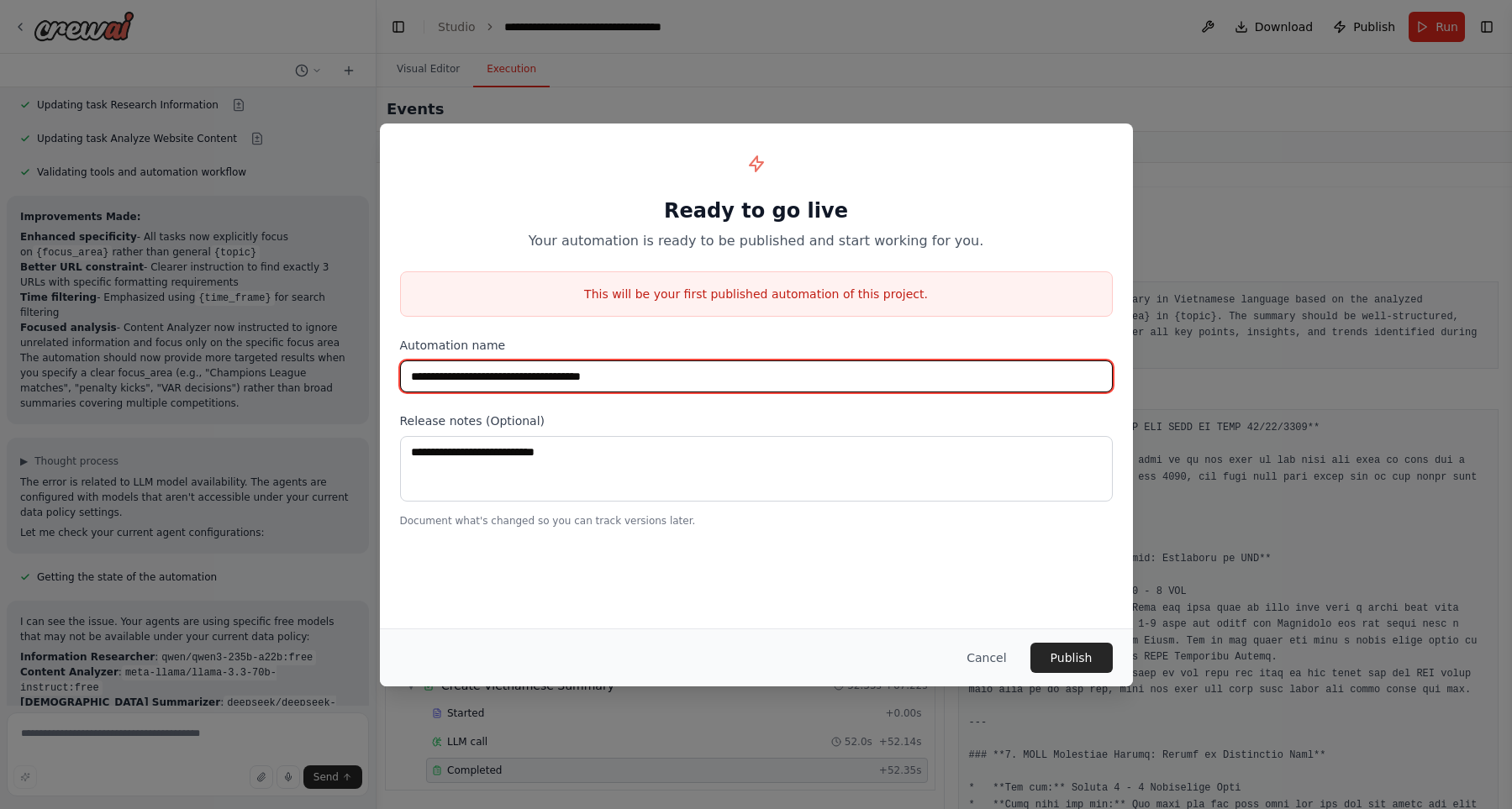
click at [718, 378] on input "**********" at bounding box center [756, 376] width 712 height 32
type input "**********"
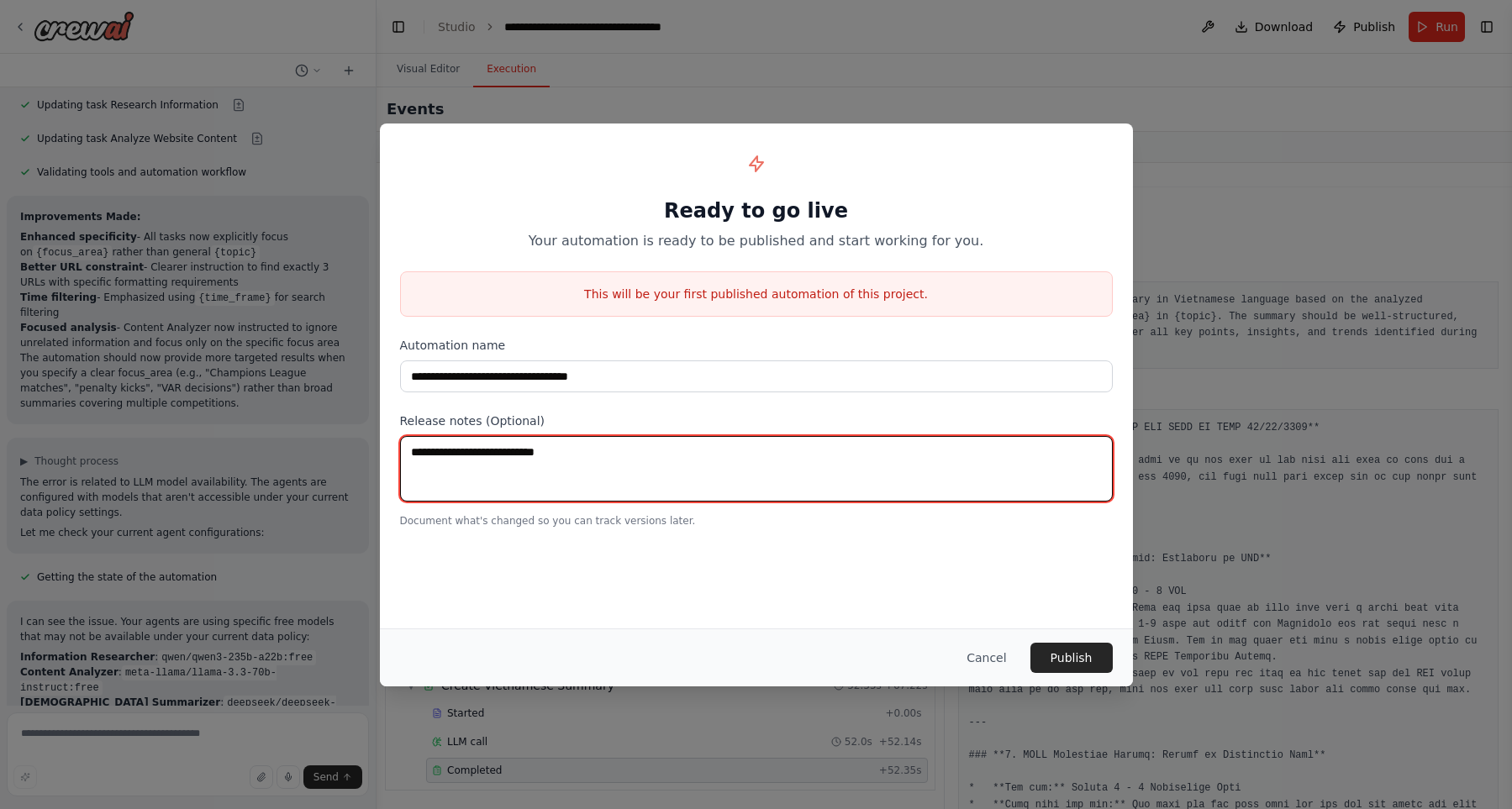
paste textarea "**********"
click at [709, 440] on textarea "**********" at bounding box center [756, 469] width 712 height 66
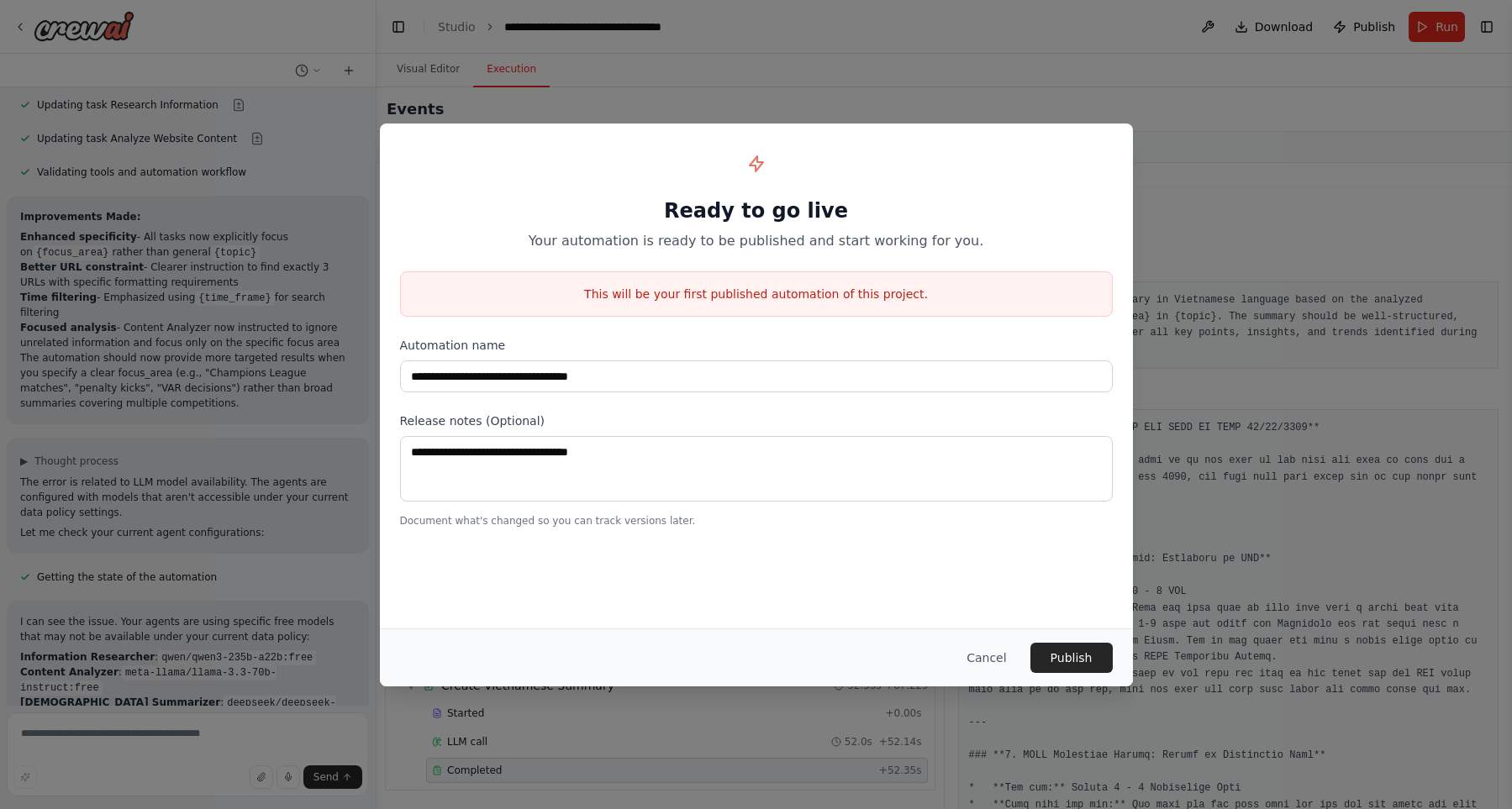
click at [783, 423] on label "Release notes (Optional)" at bounding box center [756, 421] width 712 height 17
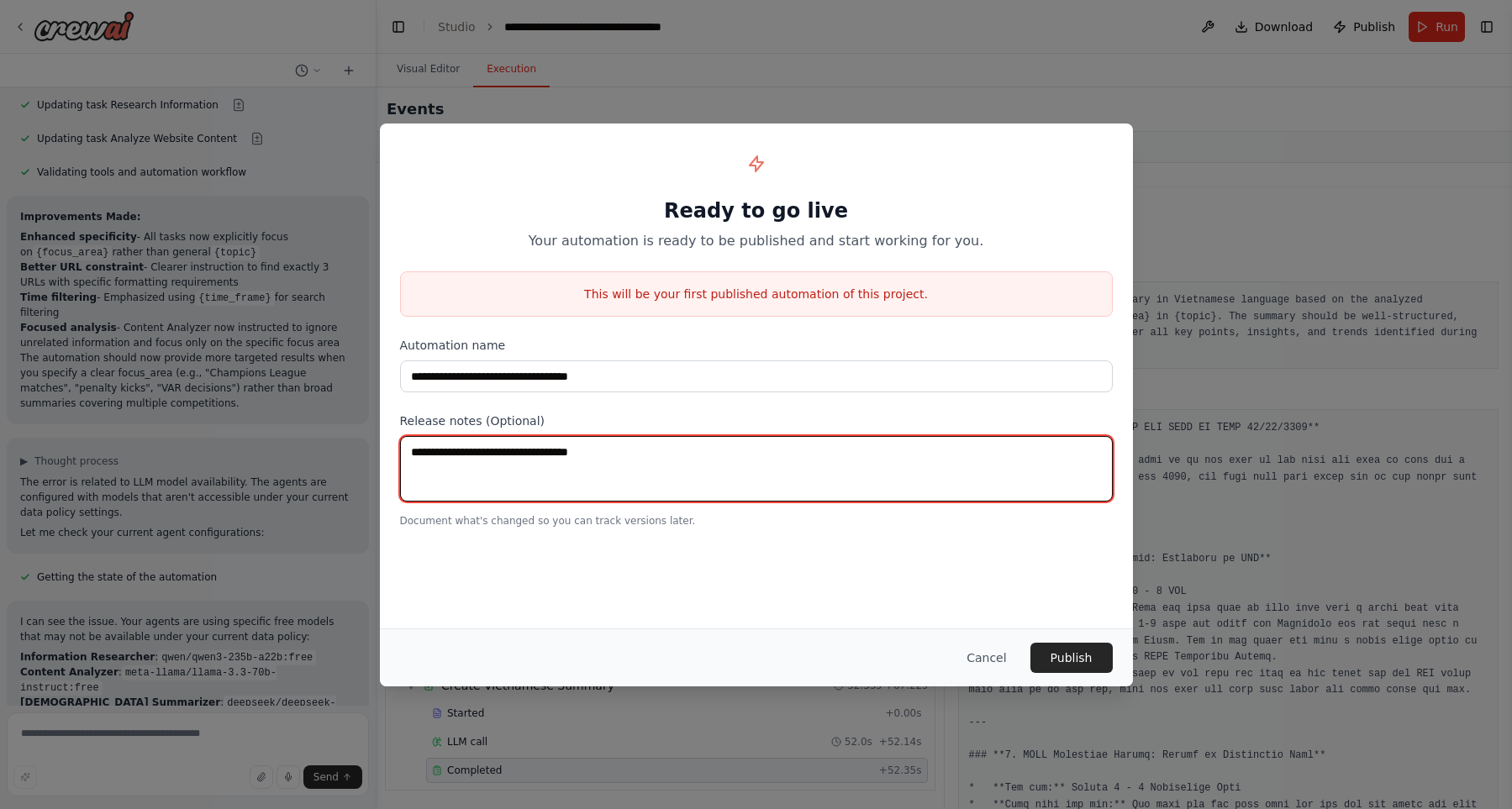
click at [839, 472] on textarea "**********" at bounding box center [756, 469] width 712 height 66
type textarea "**********"
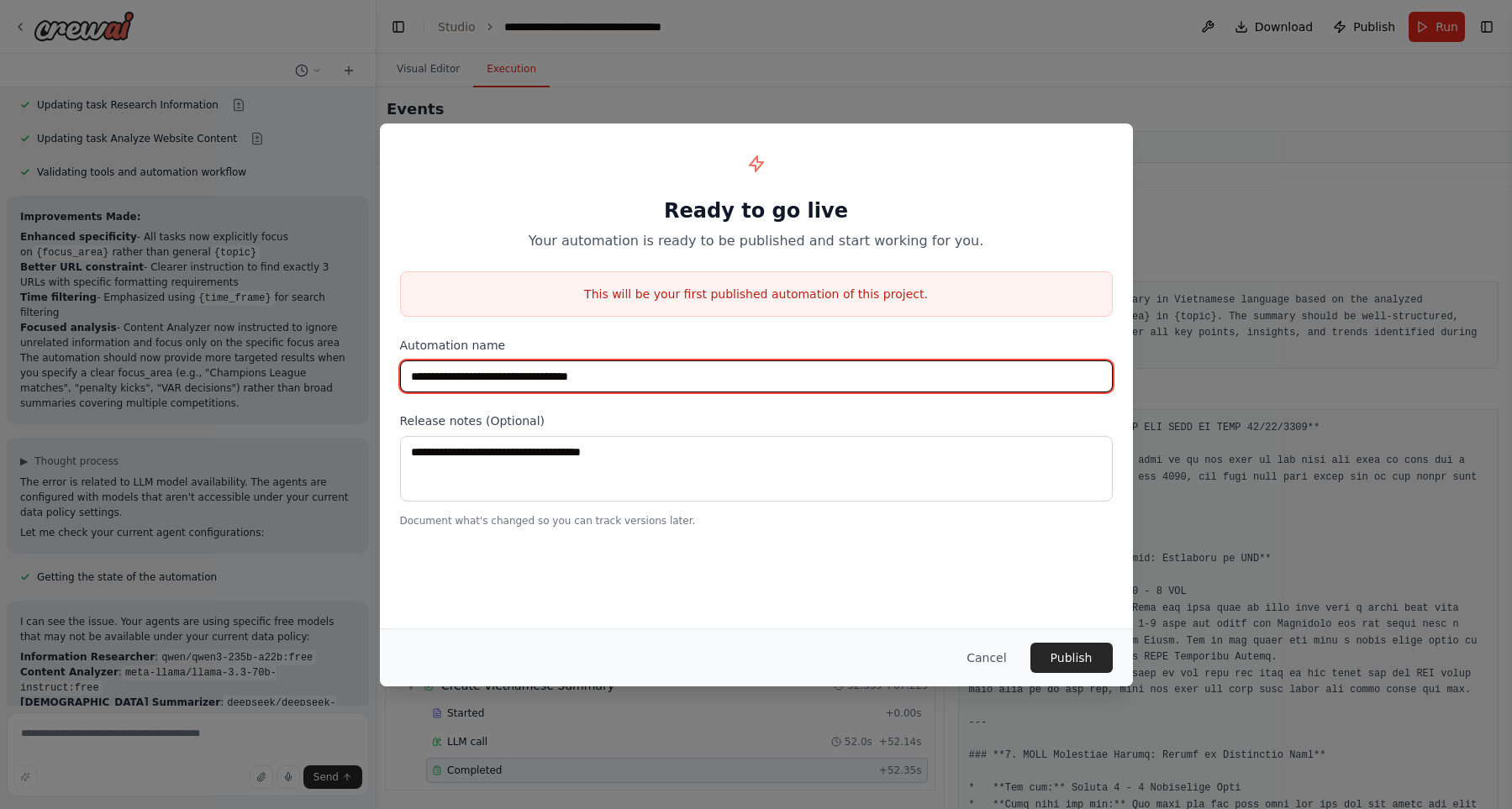
click at [874, 376] on input "**********" at bounding box center [756, 376] width 712 height 32
click at [676, 378] on input "**********" at bounding box center [756, 376] width 712 height 32
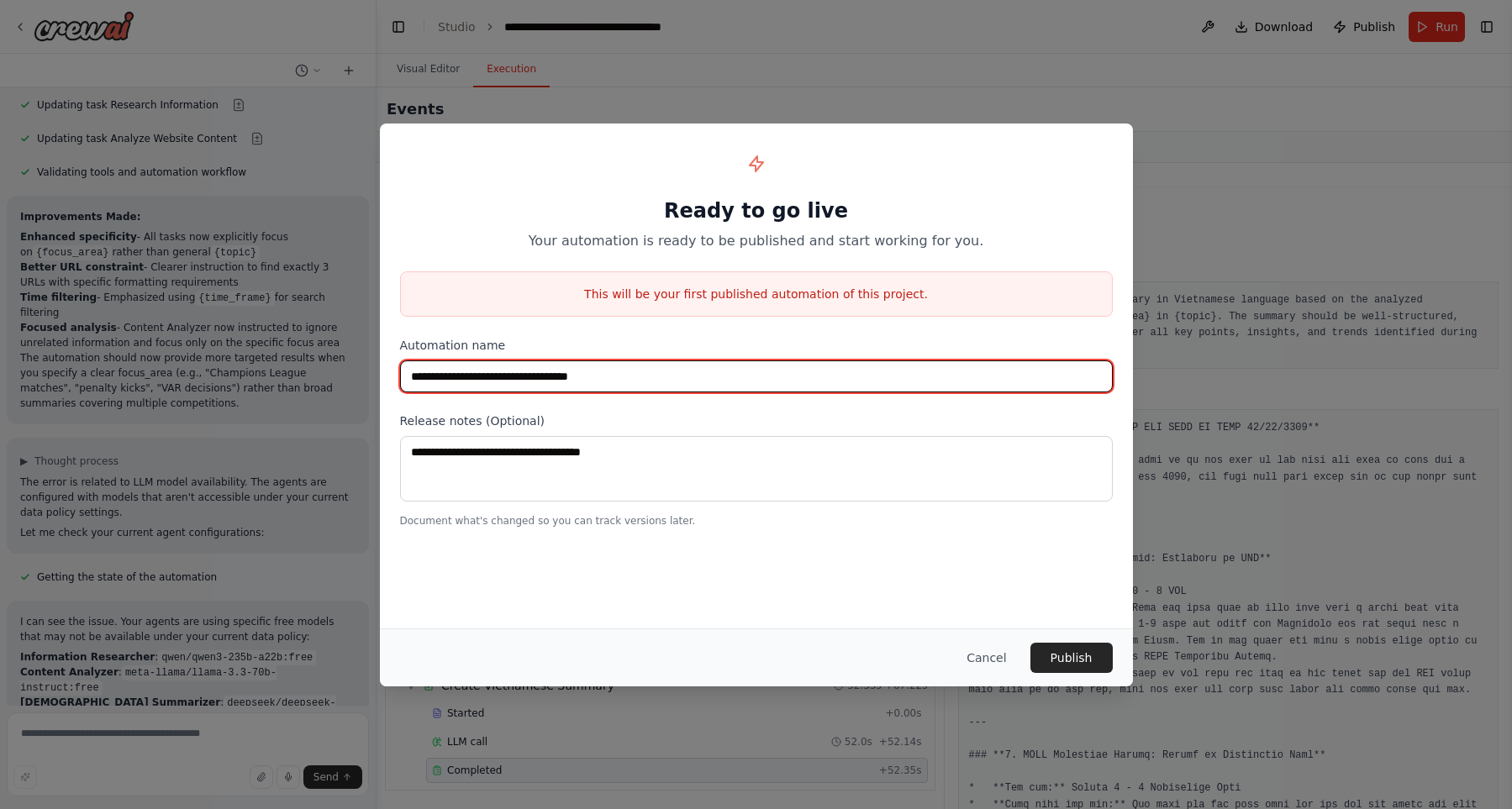
click at [676, 378] on input "**********" at bounding box center [756, 376] width 712 height 32
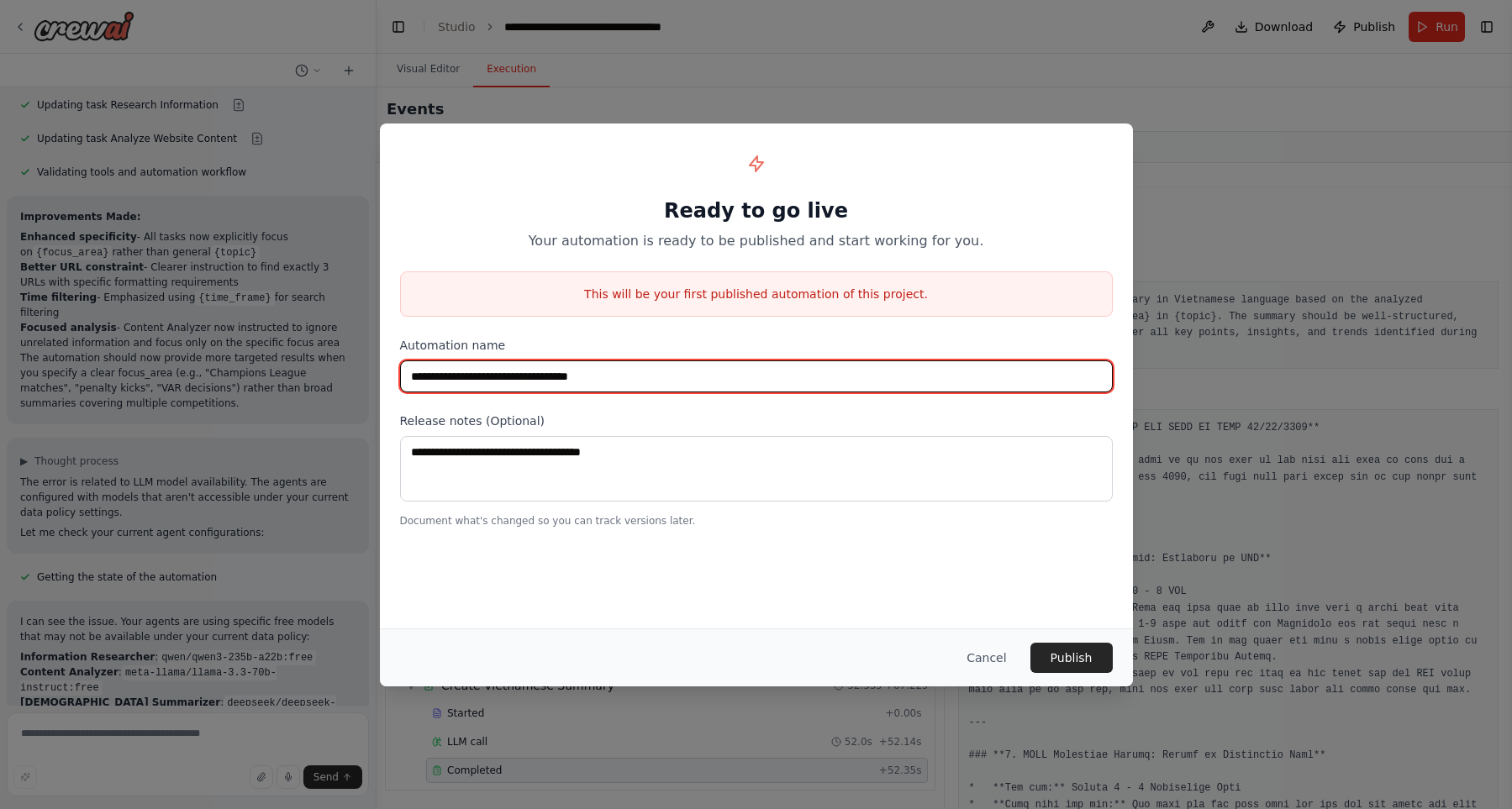
click at [676, 378] on input "**********" at bounding box center [756, 376] width 712 height 32
click at [717, 379] on input "**********" at bounding box center [756, 376] width 712 height 32
paste input "**"
type input "**********"
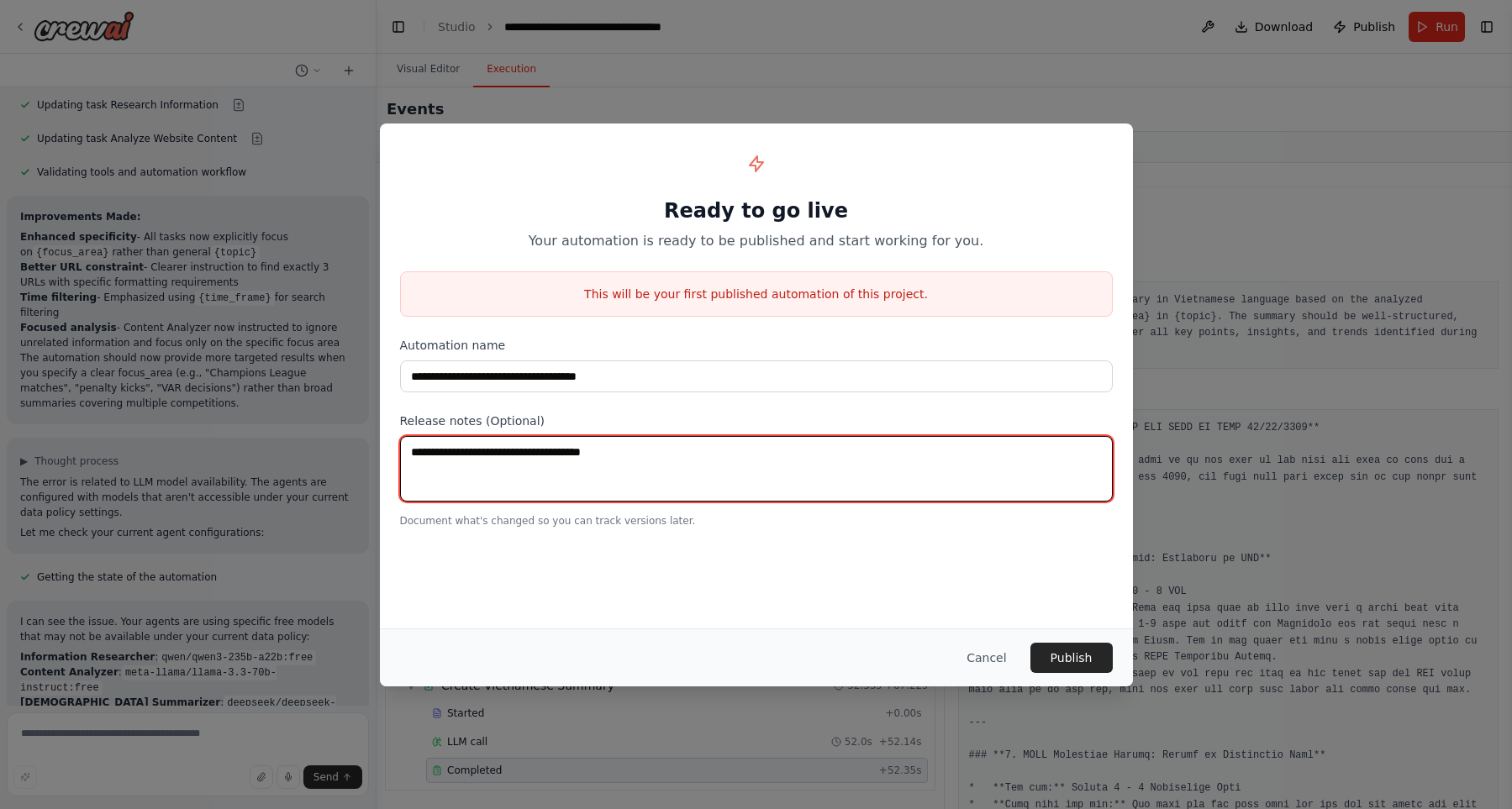
drag, startPoint x: 573, startPoint y: 461, endPoint x: 606, endPoint y: 458, distance: 33.1
click at [606, 458] on textarea "**********" at bounding box center [756, 469] width 712 height 66
click at [771, 454] on textarea "**********" at bounding box center [756, 469] width 712 height 66
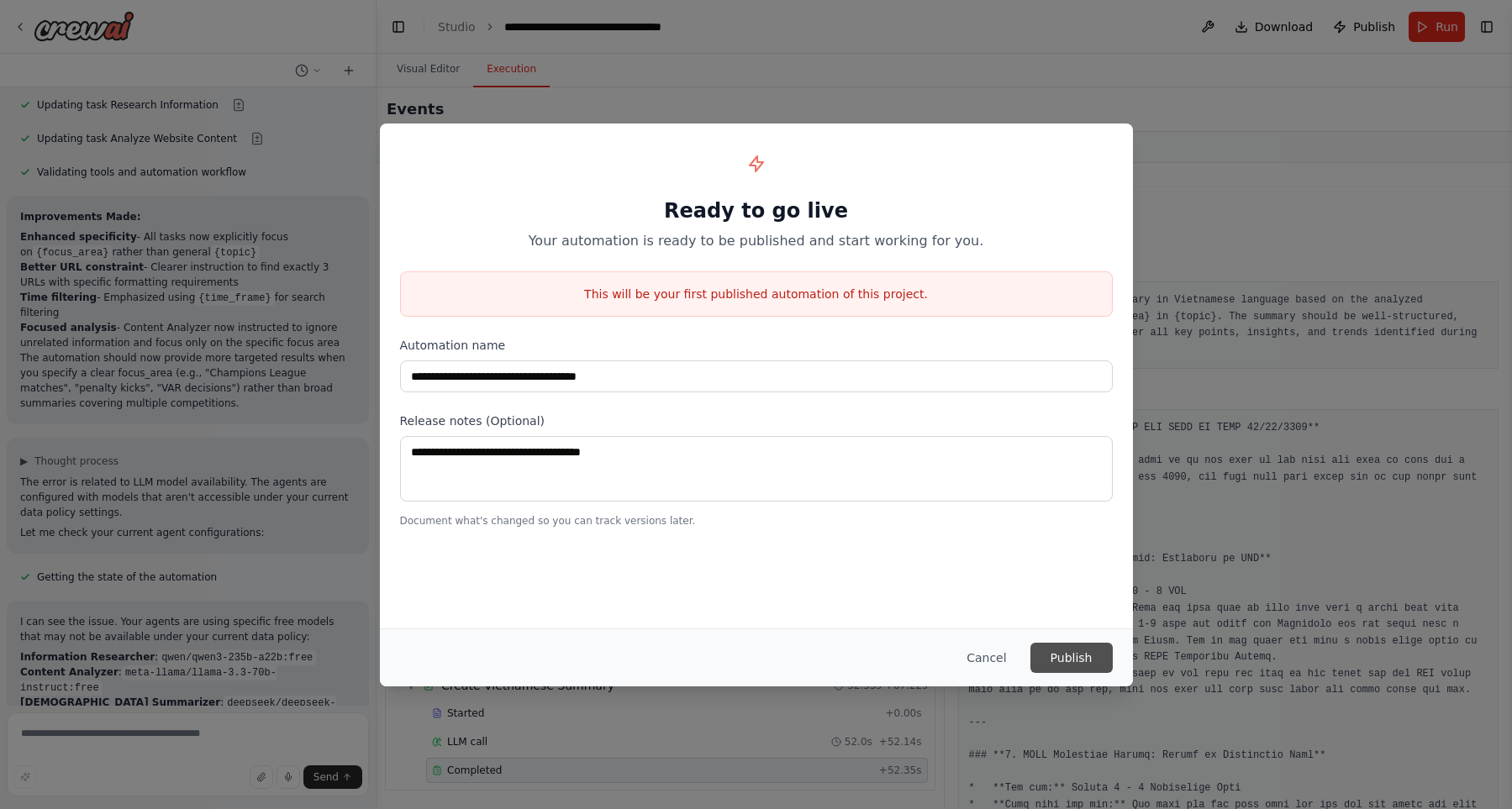
click at [1099, 657] on button "Publish" at bounding box center [1072, 657] width 82 height 30
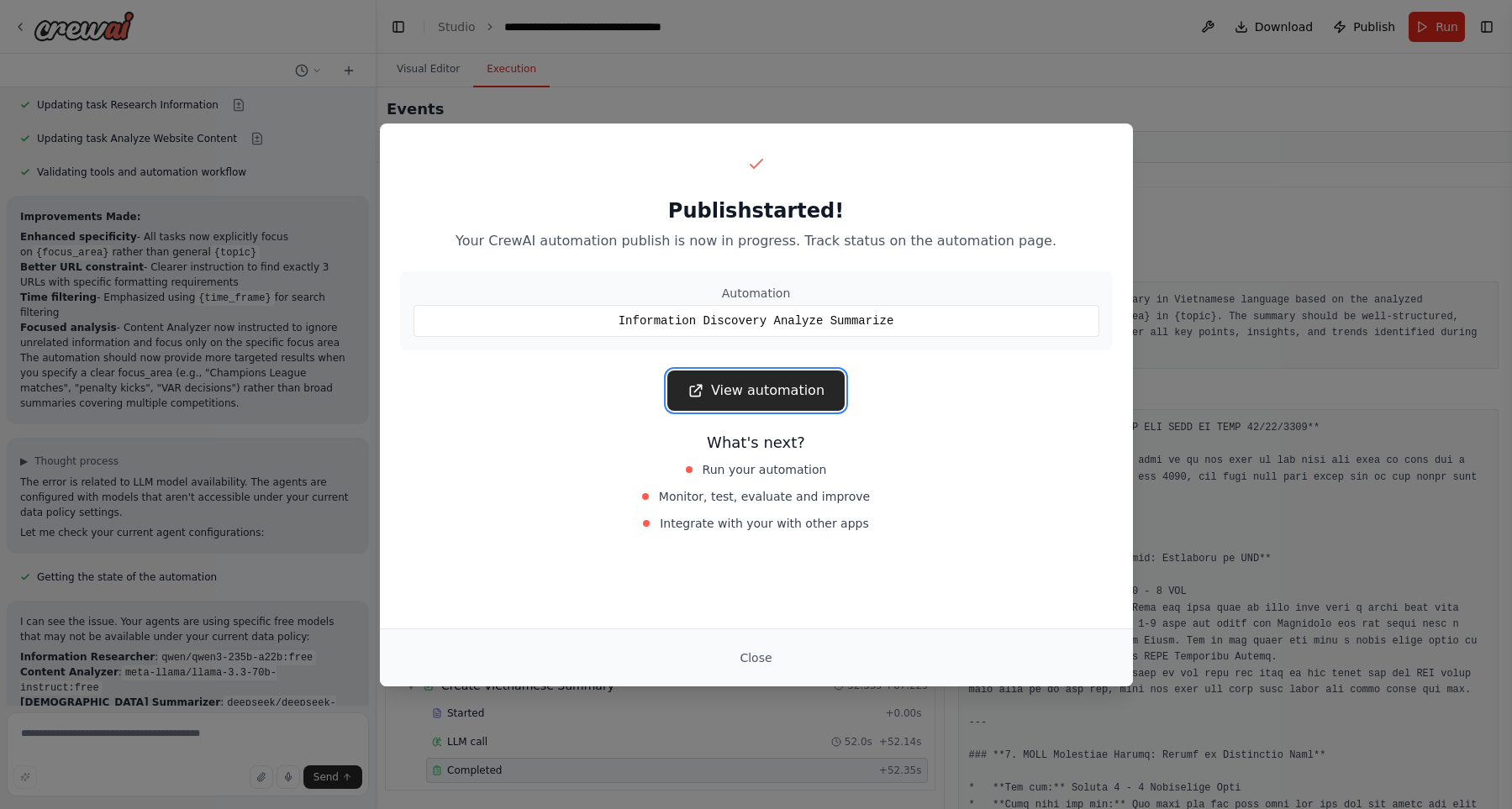
click at [747, 394] on link "View automation" at bounding box center [756, 390] width 177 height 40
drag, startPoint x: 758, startPoint y: 663, endPoint x: 663, endPoint y: 550, distance: 147.6
click at [757, 663] on button "Close" at bounding box center [756, 657] width 59 height 30
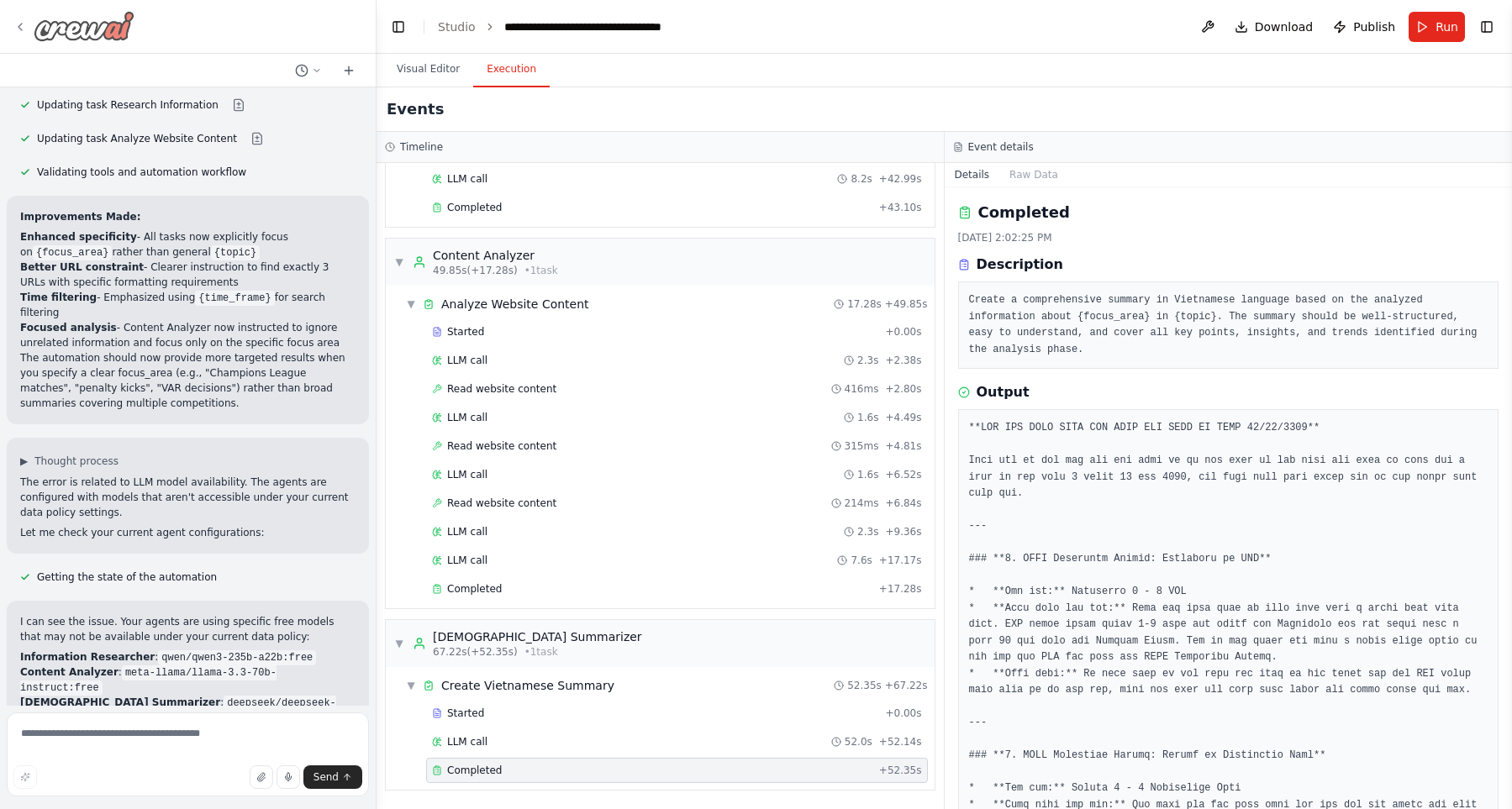
click at [85, 36] on img at bounding box center [83, 25] width 101 height 30
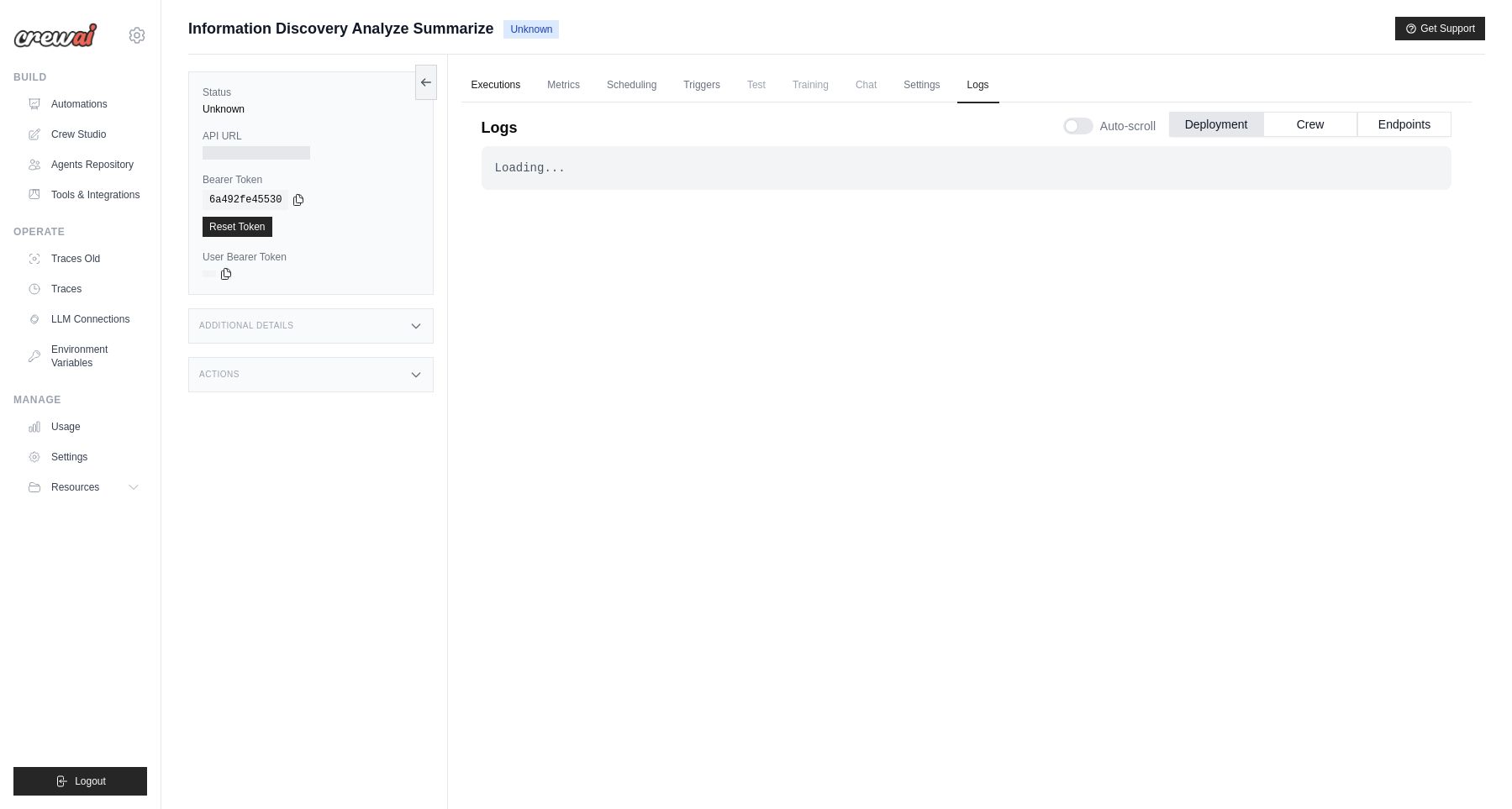
click at [493, 96] on link "Executions" at bounding box center [495, 86] width 69 height 35
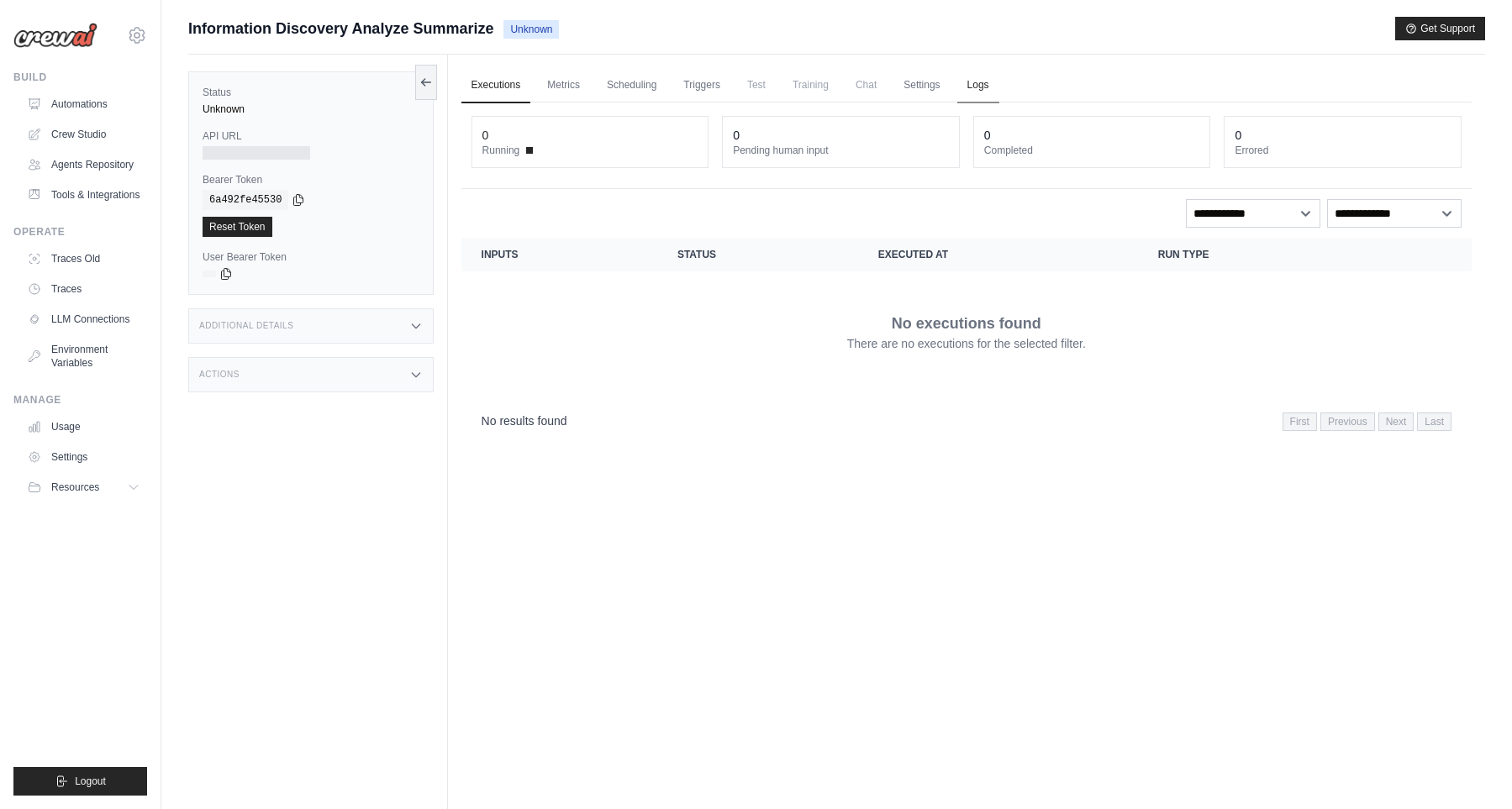
click at [999, 82] on link "Logs" at bounding box center [978, 86] width 42 height 35
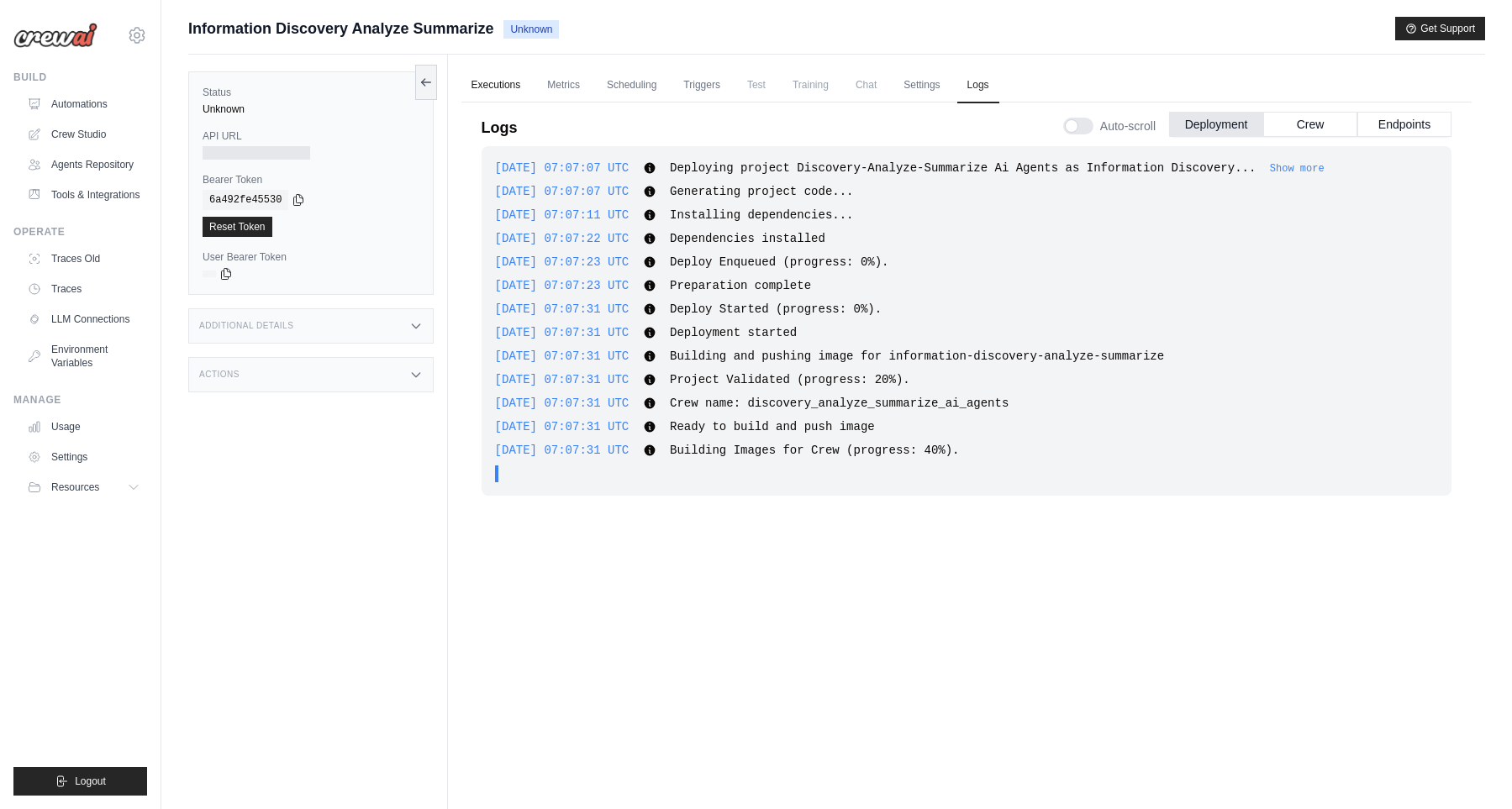
click at [507, 90] on link "Executions" at bounding box center [495, 86] width 69 height 35
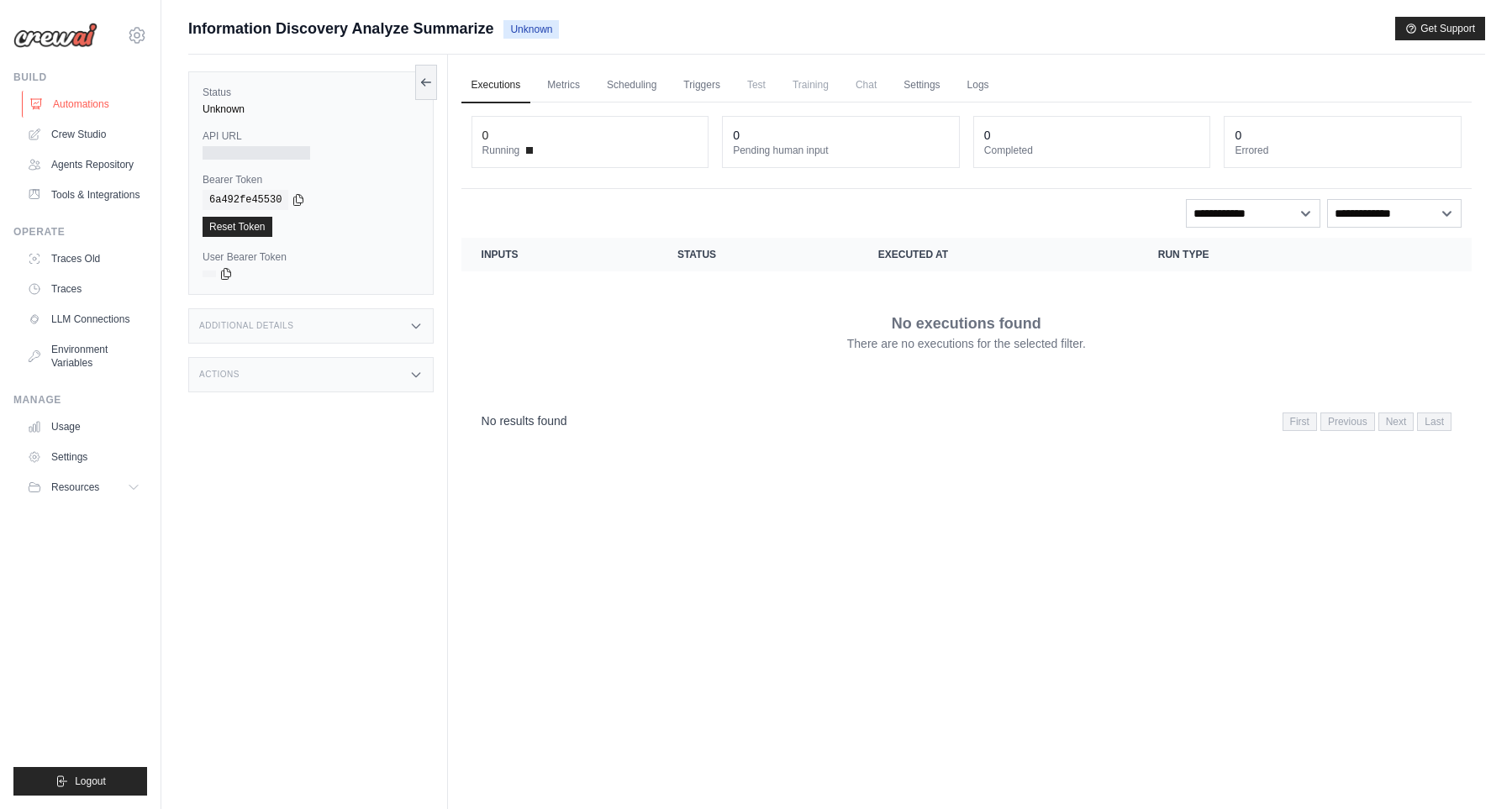
click at [69, 110] on link "Automations" at bounding box center [85, 104] width 127 height 26
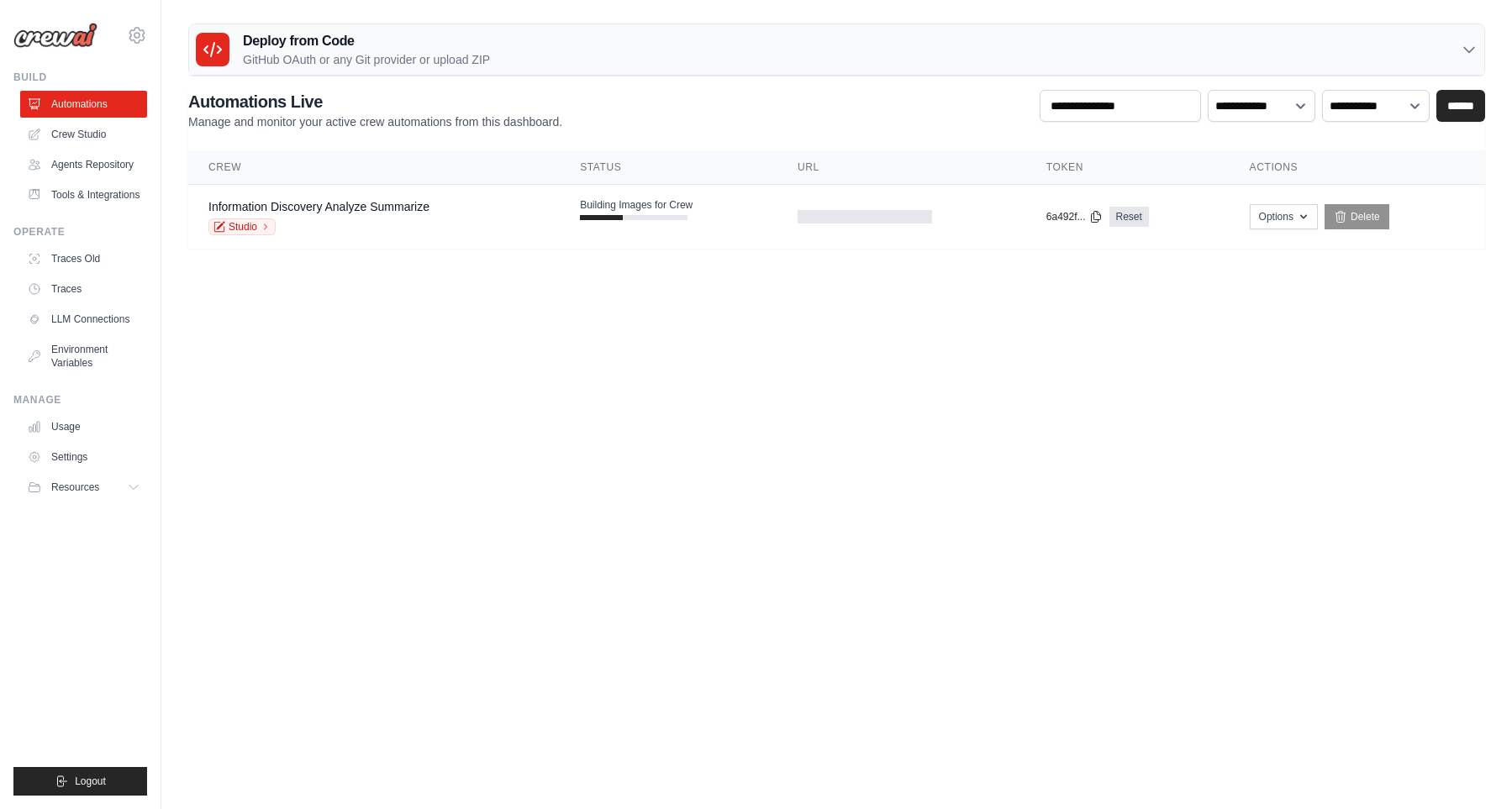
click at [575, 336] on body "[EMAIL_ADDRESS][DOMAIN_NAME] Settings Build Automations" at bounding box center [756, 404] width 1512 height 809
click at [761, 205] on td "Building Images for Crew" at bounding box center [668, 209] width 217 height 49
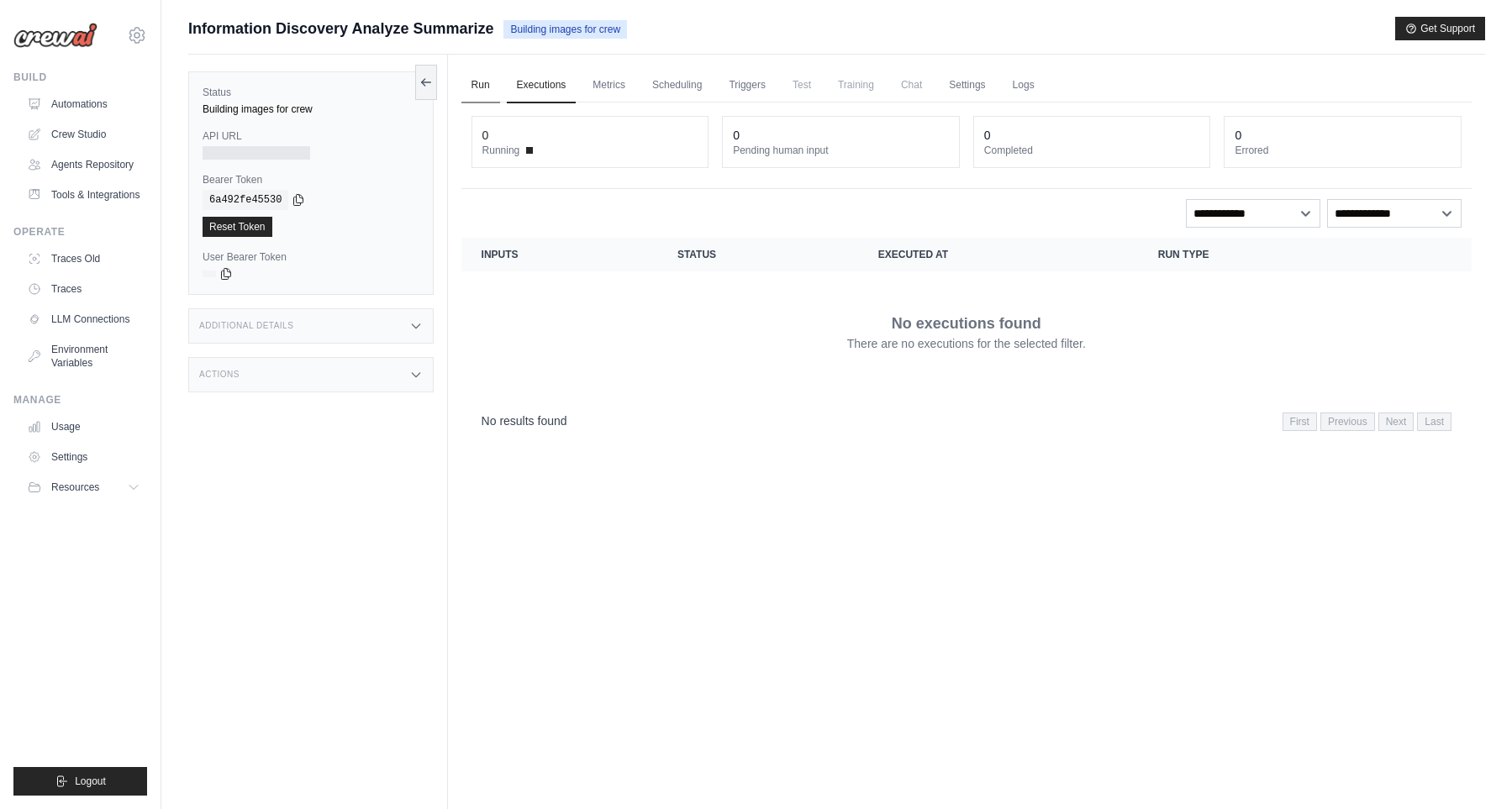
click at [490, 89] on link "Run" at bounding box center [481, 86] width 39 height 35
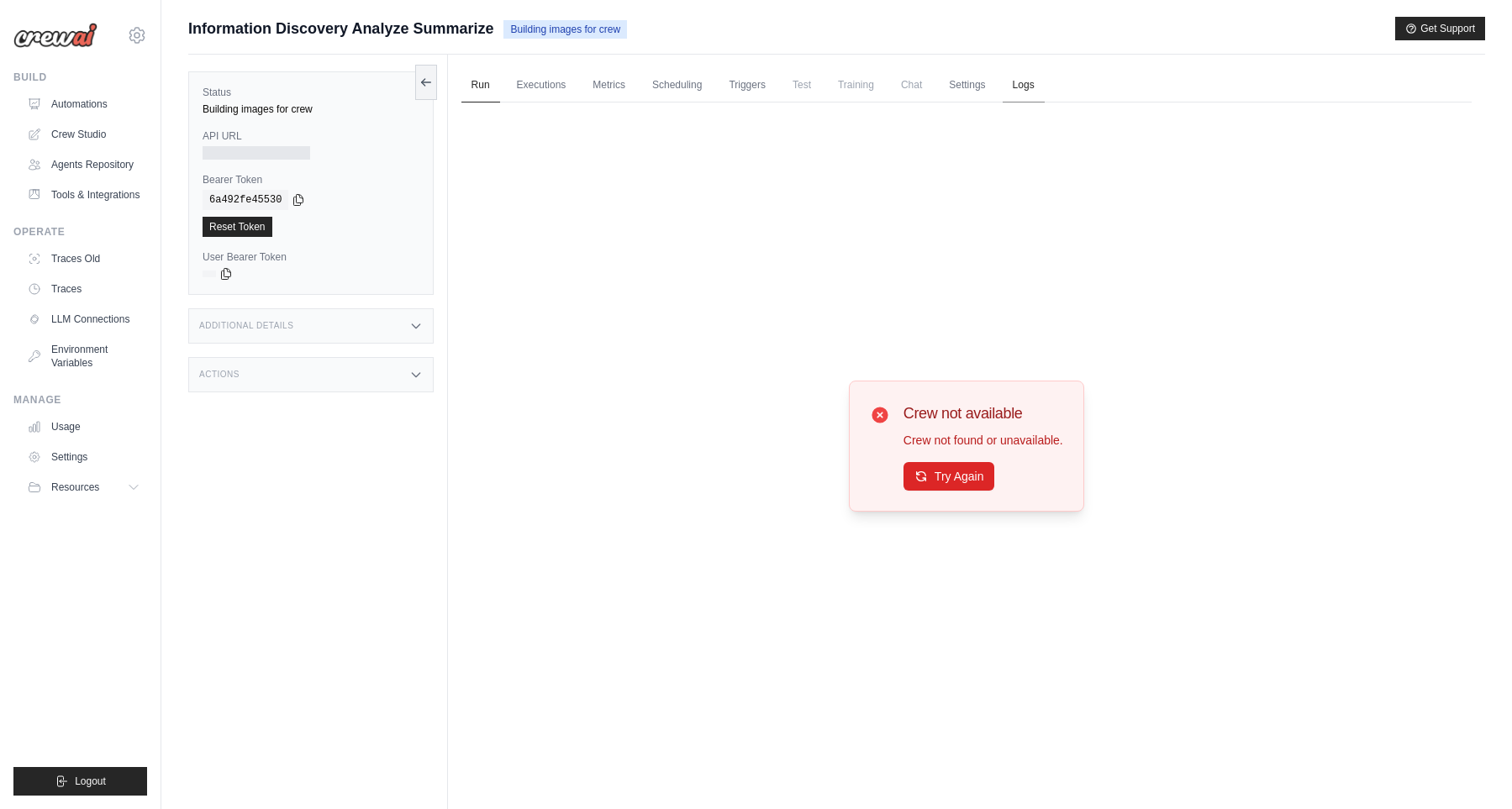
click at [1023, 98] on link "Logs" at bounding box center [1023, 86] width 42 height 35
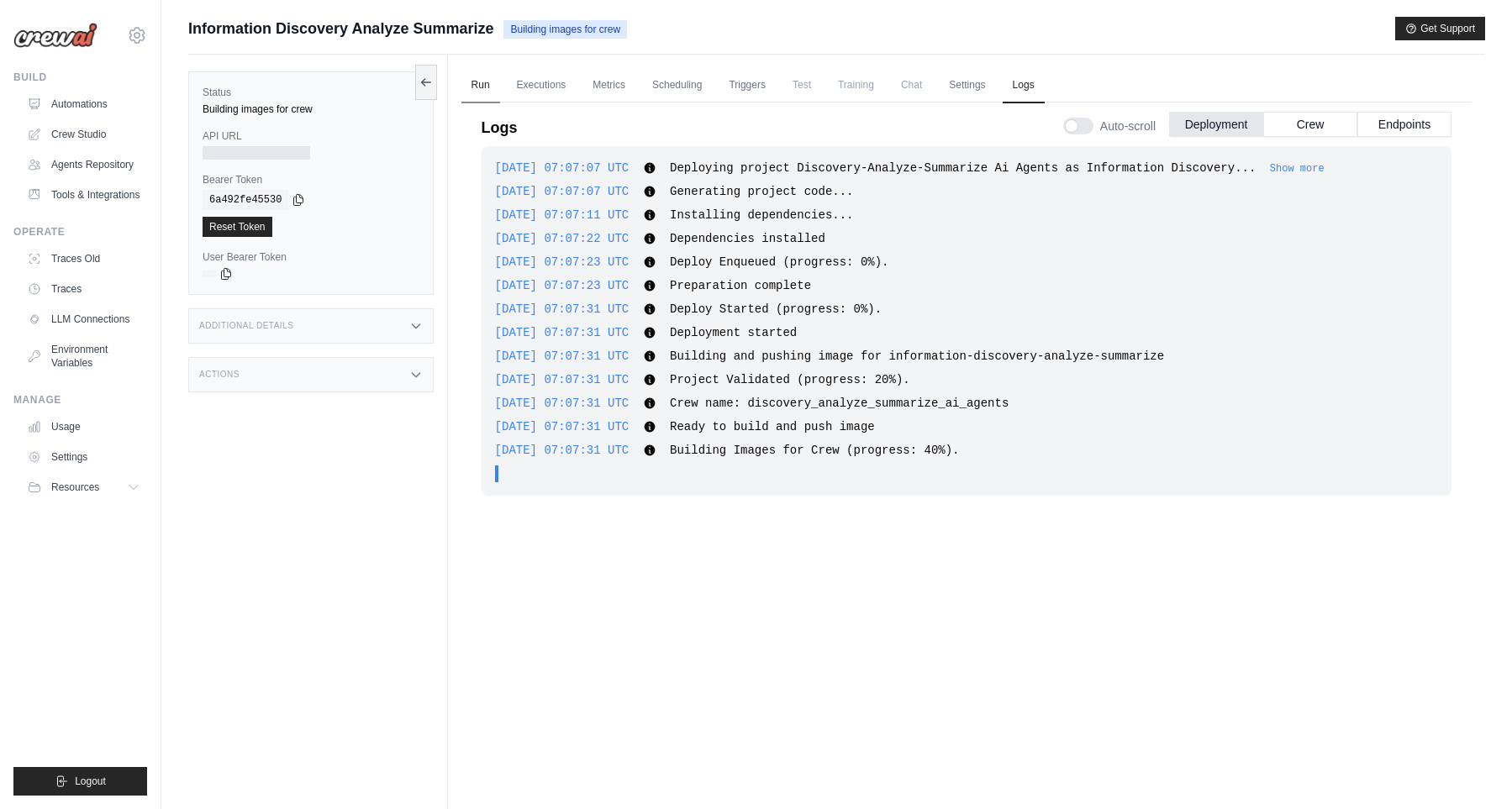
click at [479, 93] on link "Run" at bounding box center [481, 86] width 39 height 35
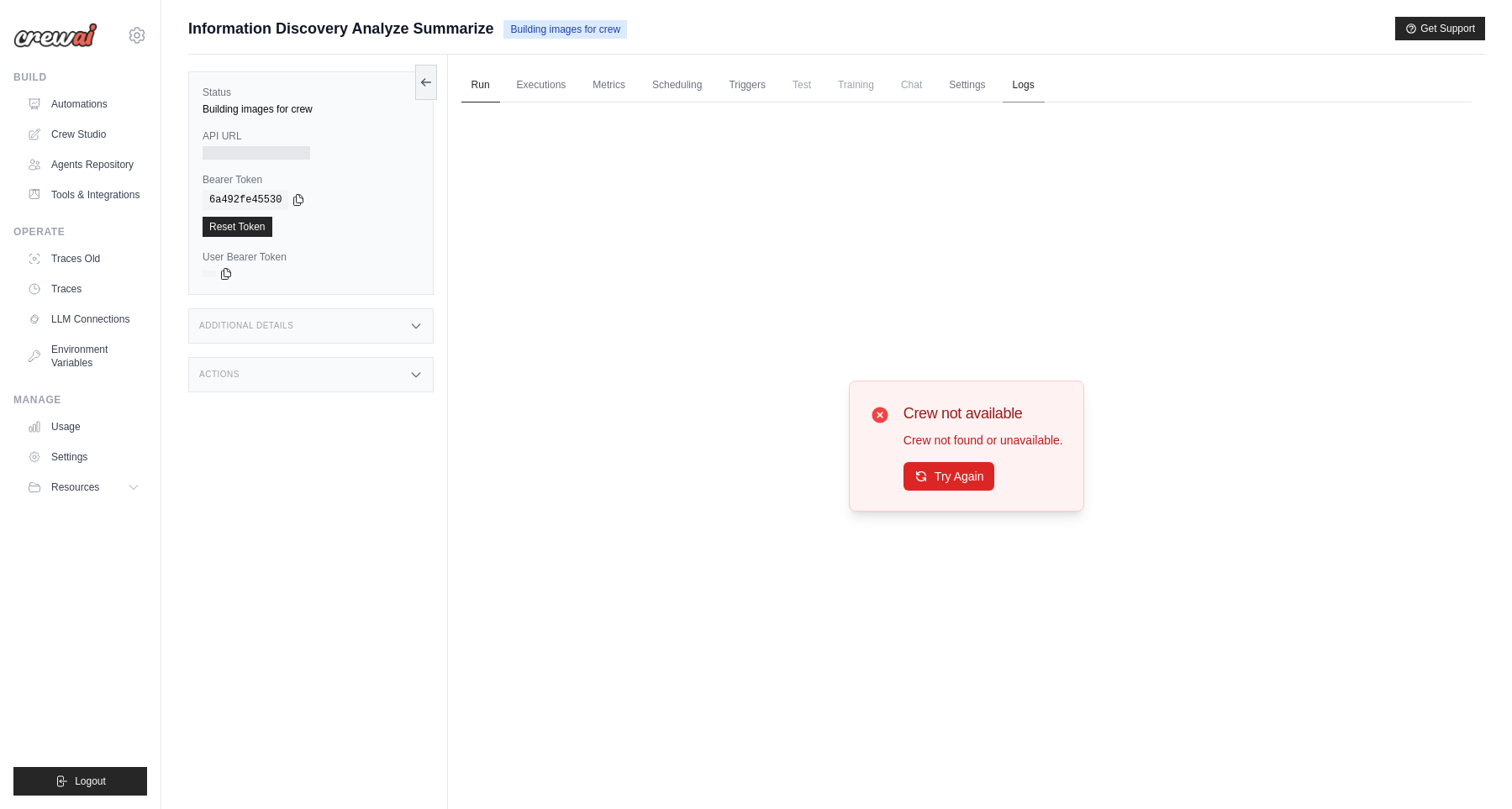
click at [1034, 91] on link "Logs" at bounding box center [1023, 86] width 42 height 35
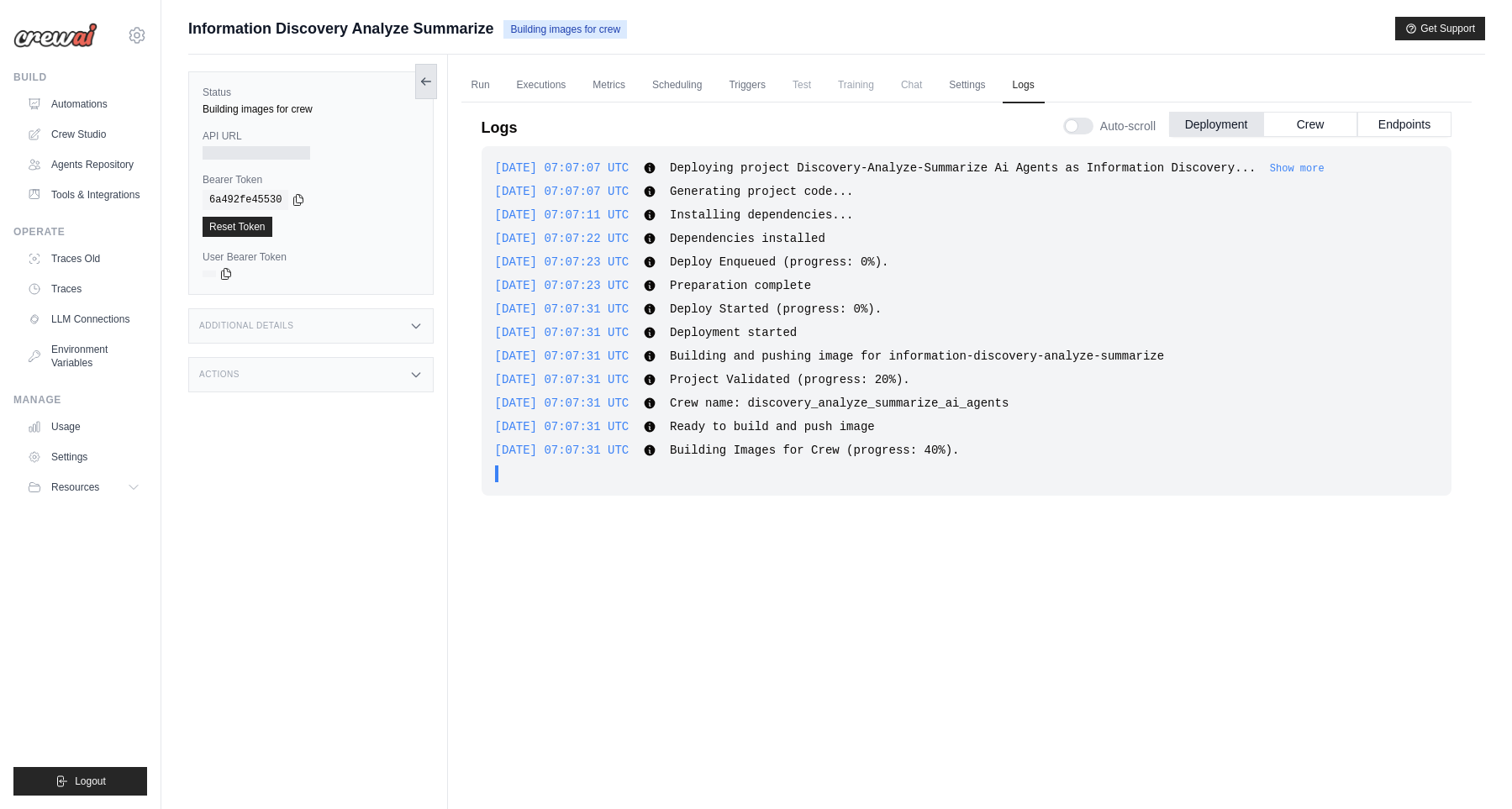
click at [419, 78] on icon at bounding box center [426, 81] width 14 height 14
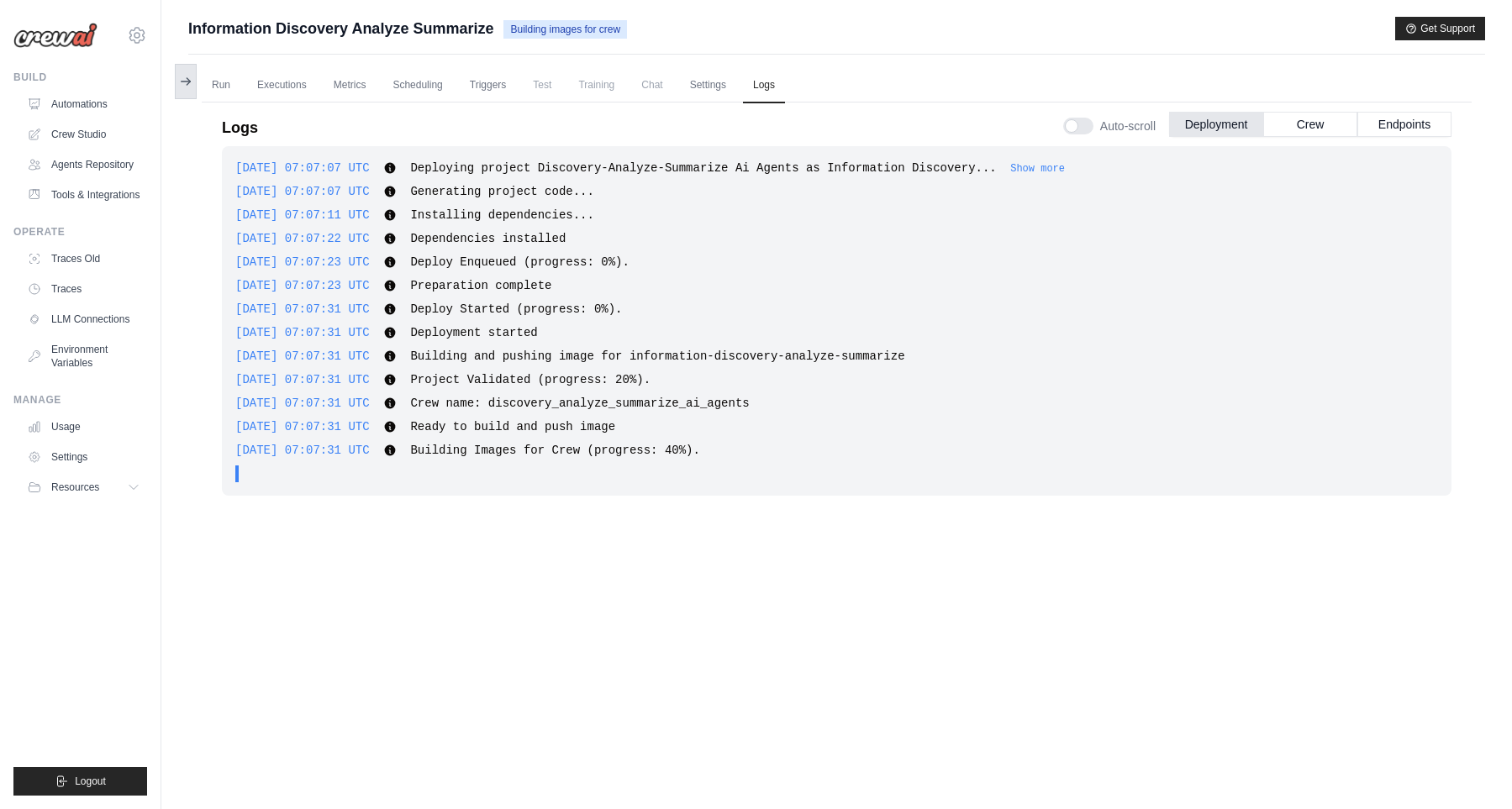
click at [187, 91] on button at bounding box center [186, 81] width 22 height 35
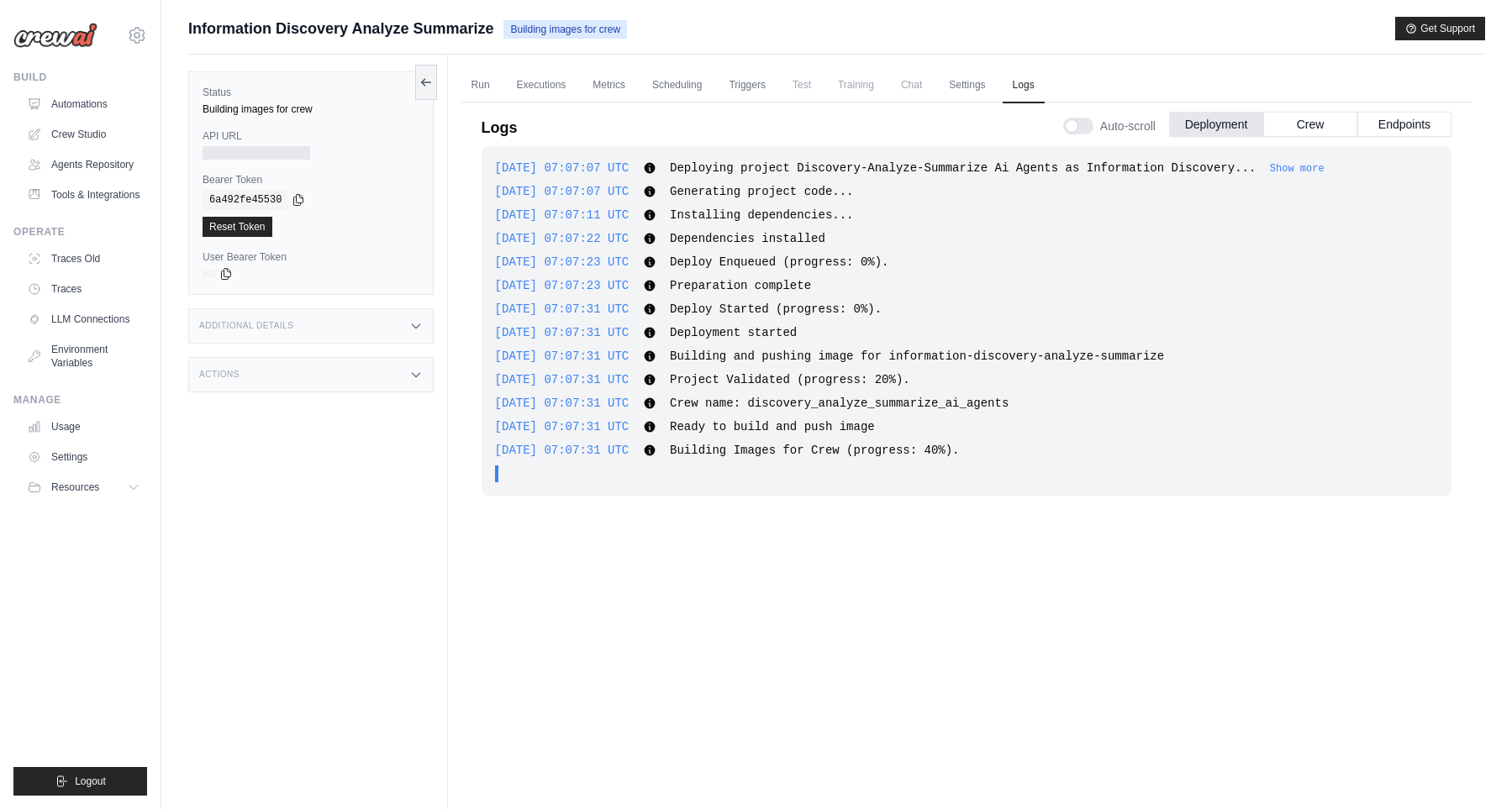
click at [152, 98] on div "[EMAIL_ADDRESS][DOMAIN_NAME] Settings Build Automations" at bounding box center [80, 404] width 161 height 809
click at [136, 94] on link "Automations" at bounding box center [85, 104] width 127 height 26
click at [128, 93] on link "Automations" at bounding box center [85, 104] width 127 height 26
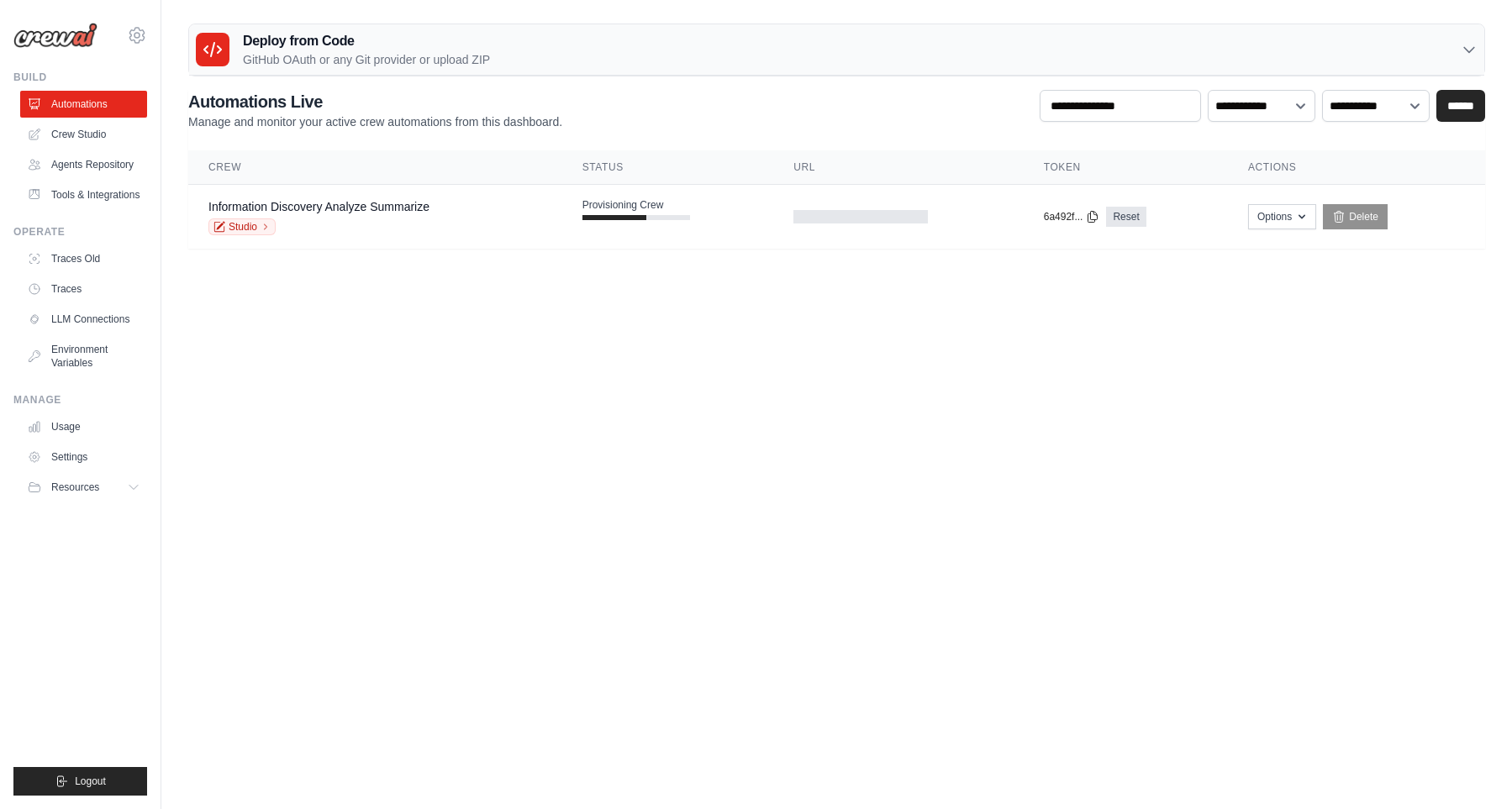
click at [1134, 306] on body "[EMAIL_ADDRESS][DOMAIN_NAME] Settings Build Automations" at bounding box center [756, 404] width 1512 height 809
click at [788, 220] on td at bounding box center [897, 217] width 250 height 65
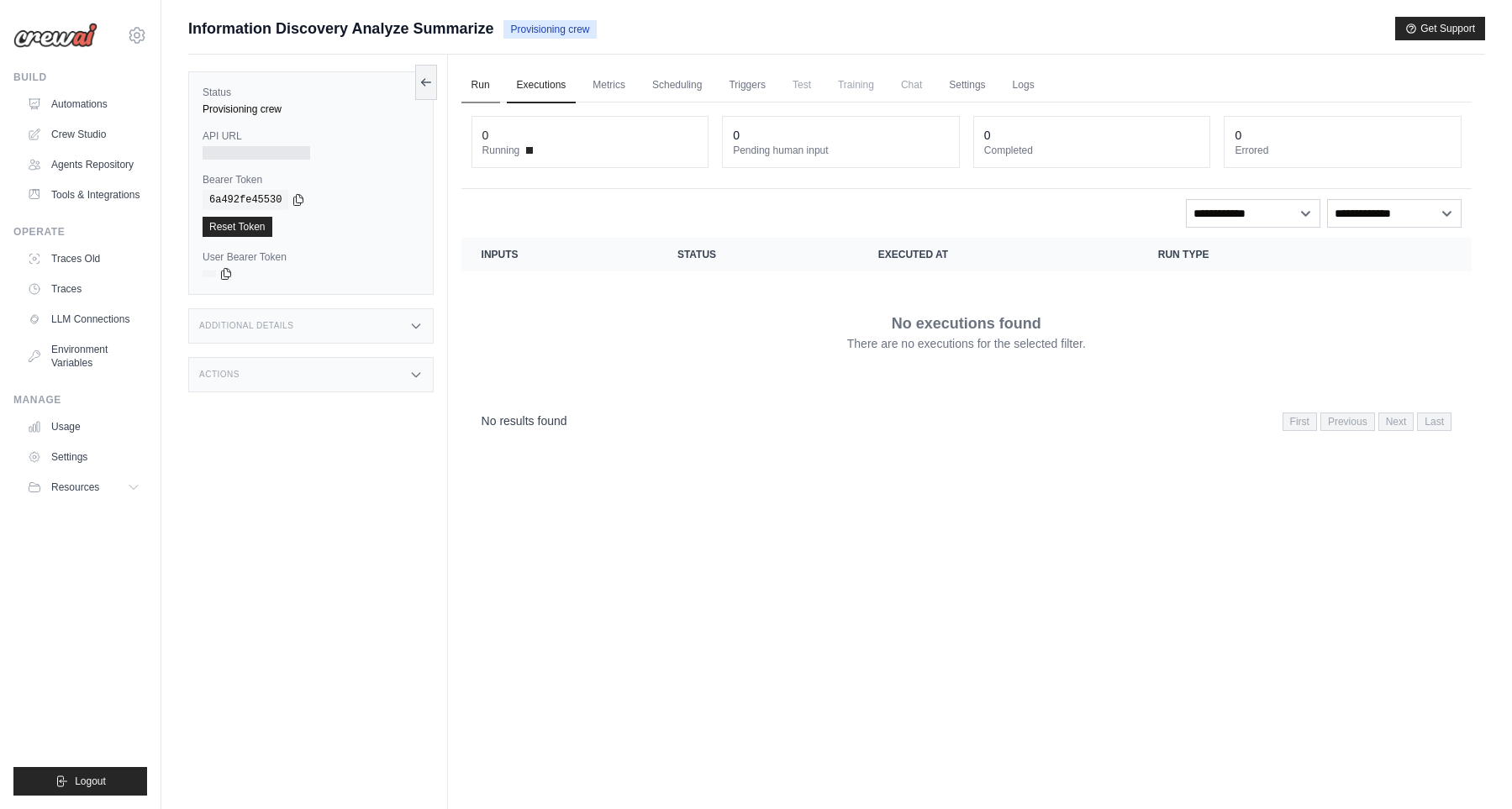
click at [474, 83] on link "Run" at bounding box center [481, 86] width 39 height 35
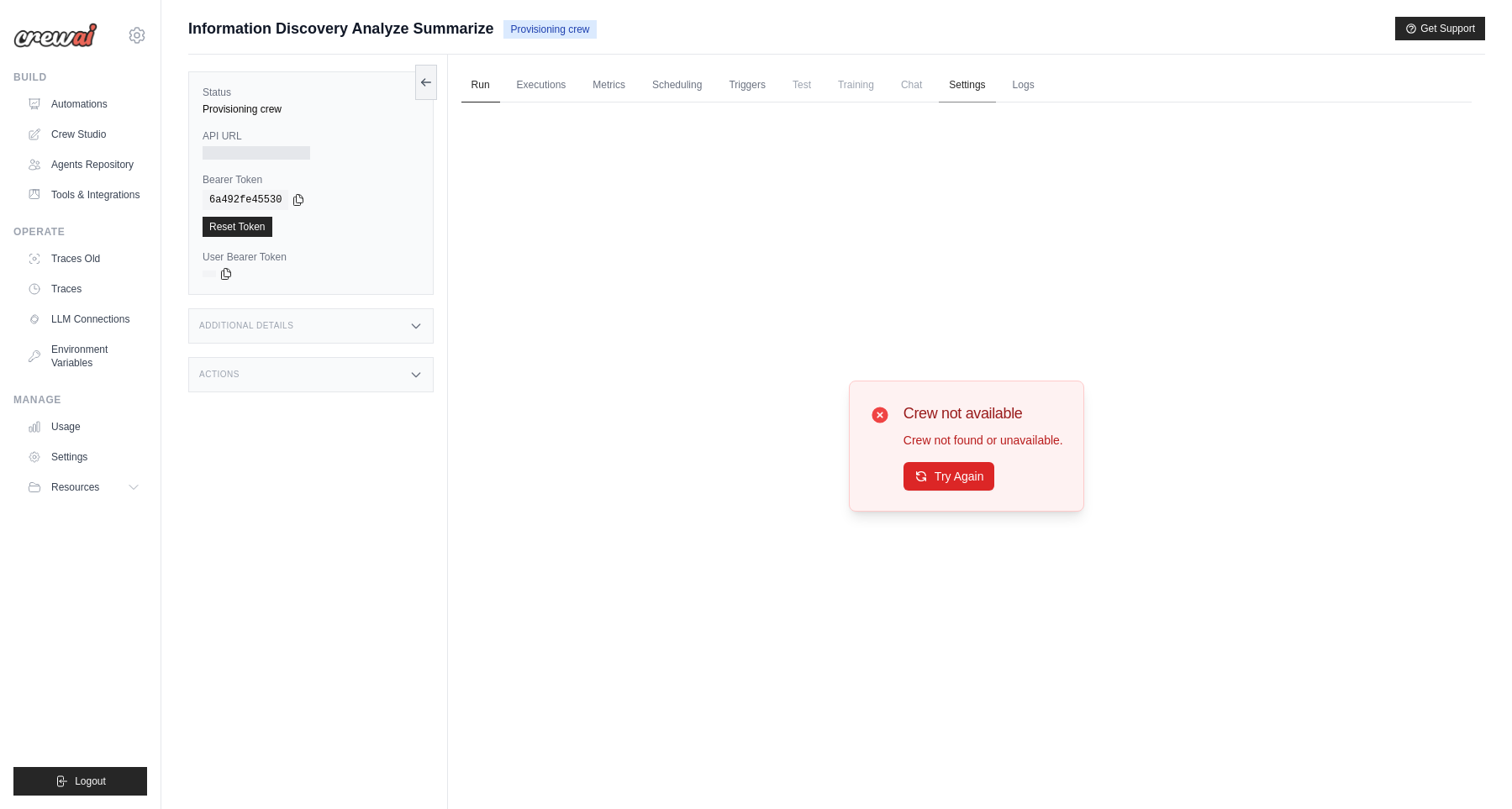
click at [991, 84] on link "Settings" at bounding box center [967, 86] width 57 height 35
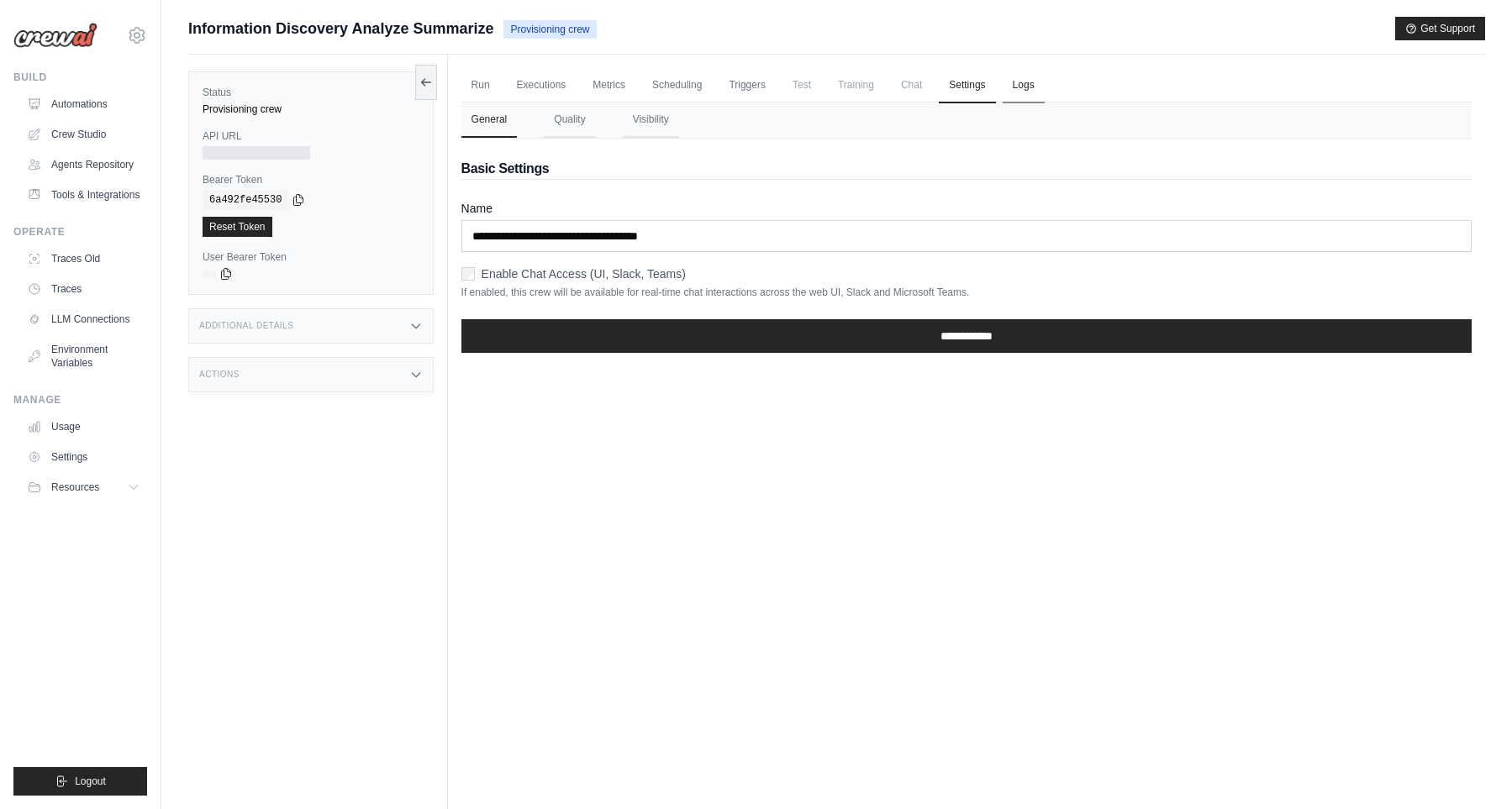
click at [1031, 81] on link "Logs" at bounding box center [1023, 86] width 42 height 35
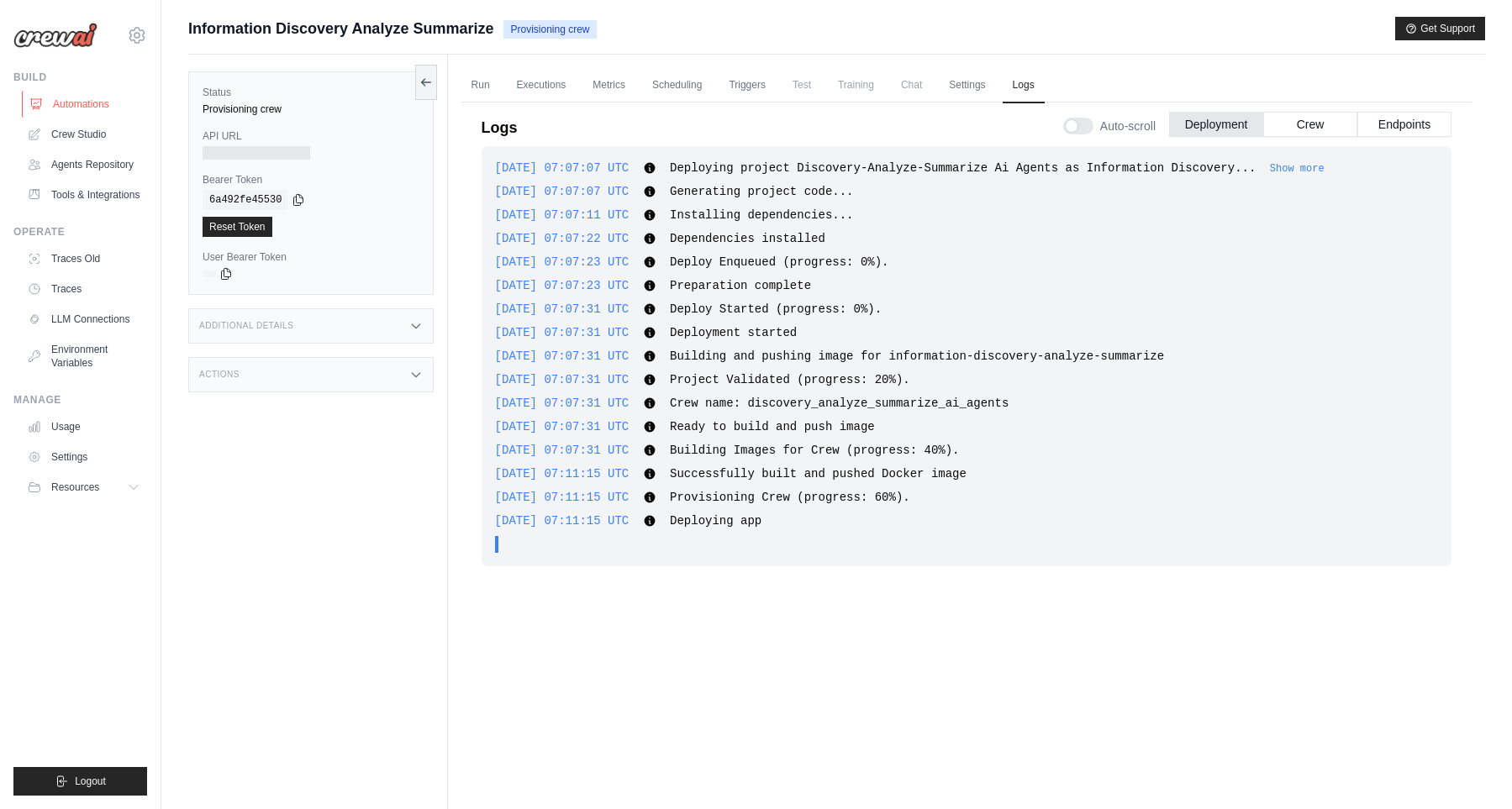
click at [87, 103] on link "Automations" at bounding box center [85, 104] width 127 height 26
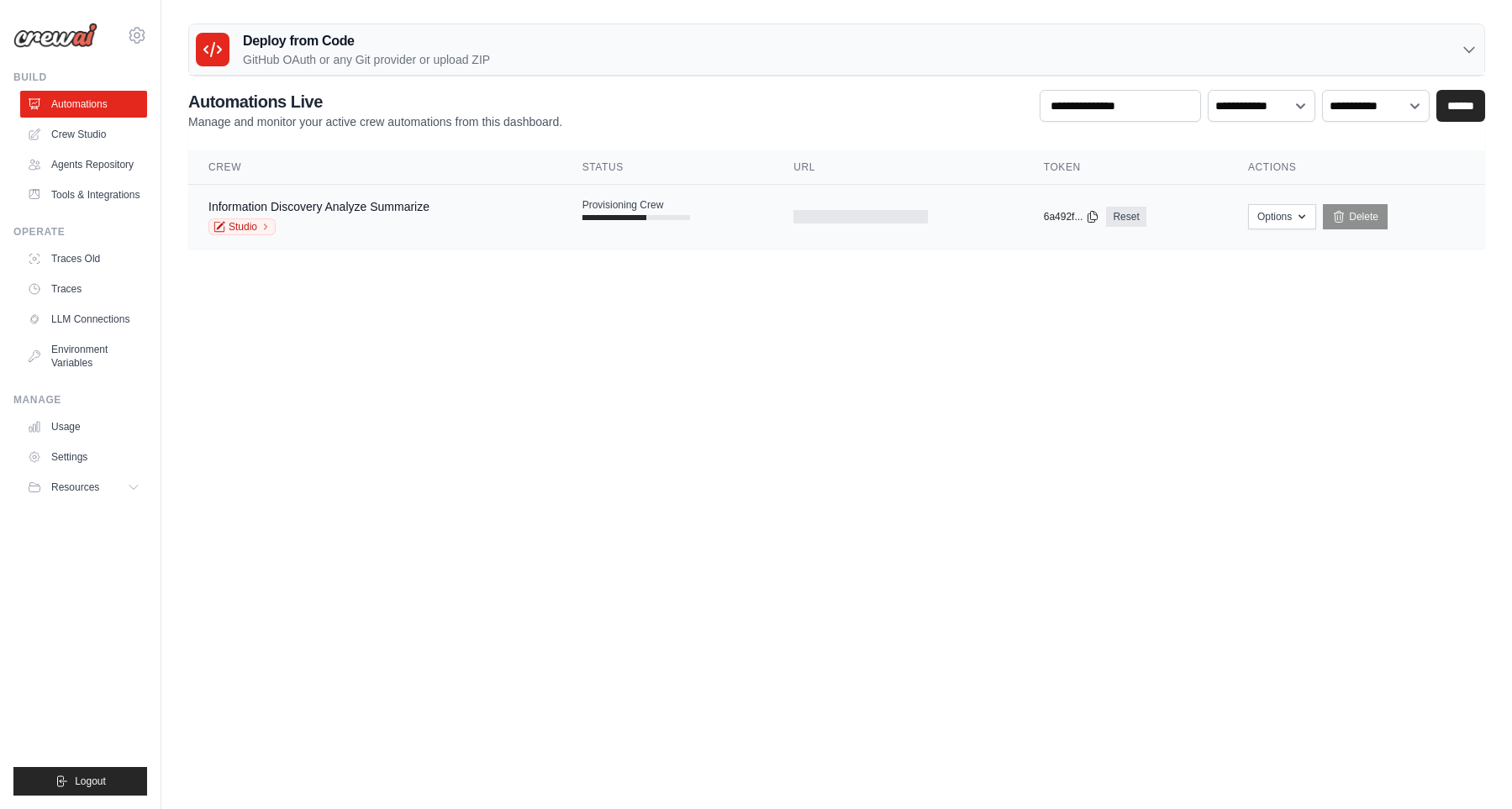
click at [850, 221] on div at bounding box center [860, 217] width 134 height 14
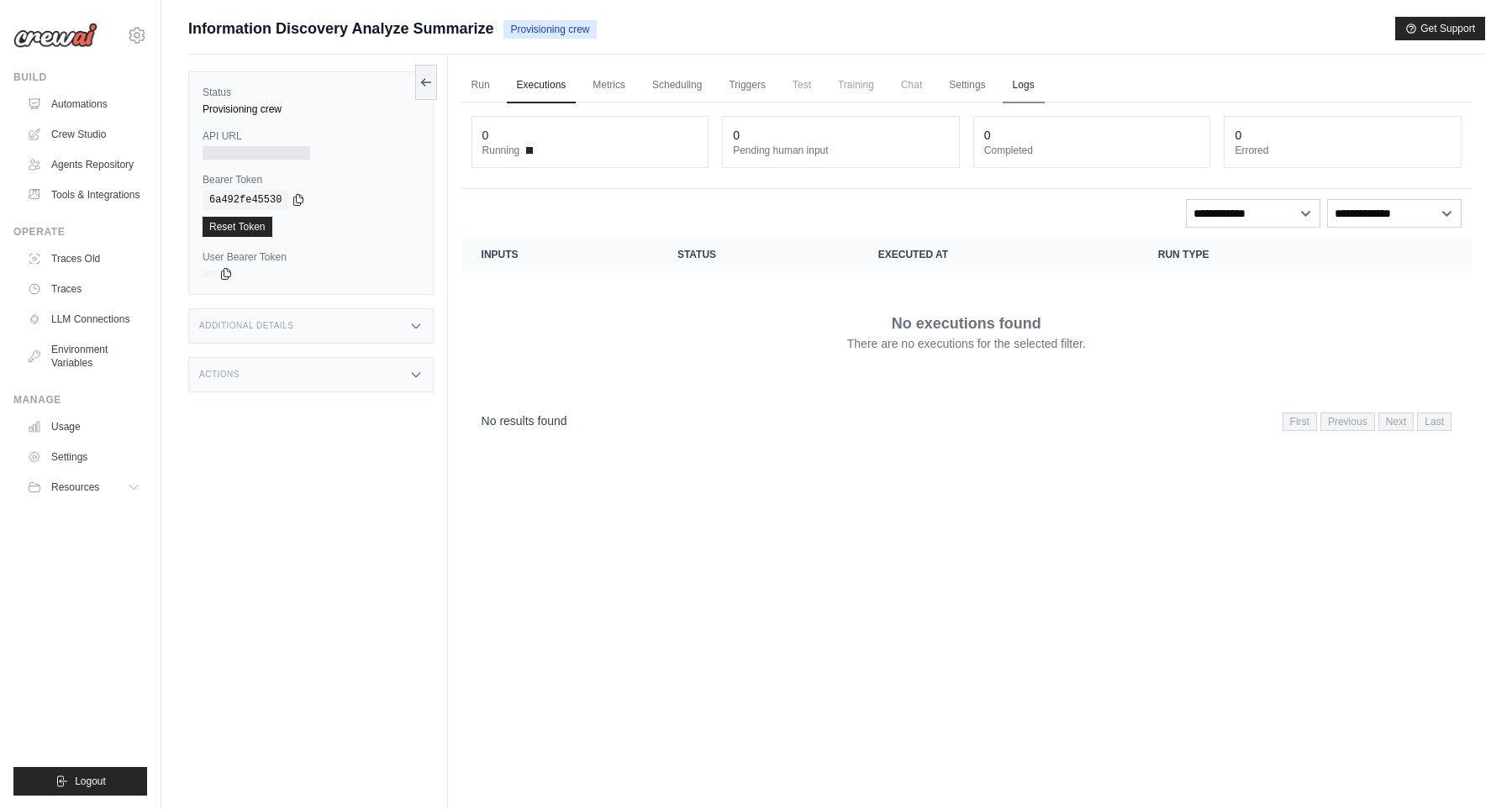
click at [1033, 92] on link "Logs" at bounding box center [1023, 86] width 42 height 35
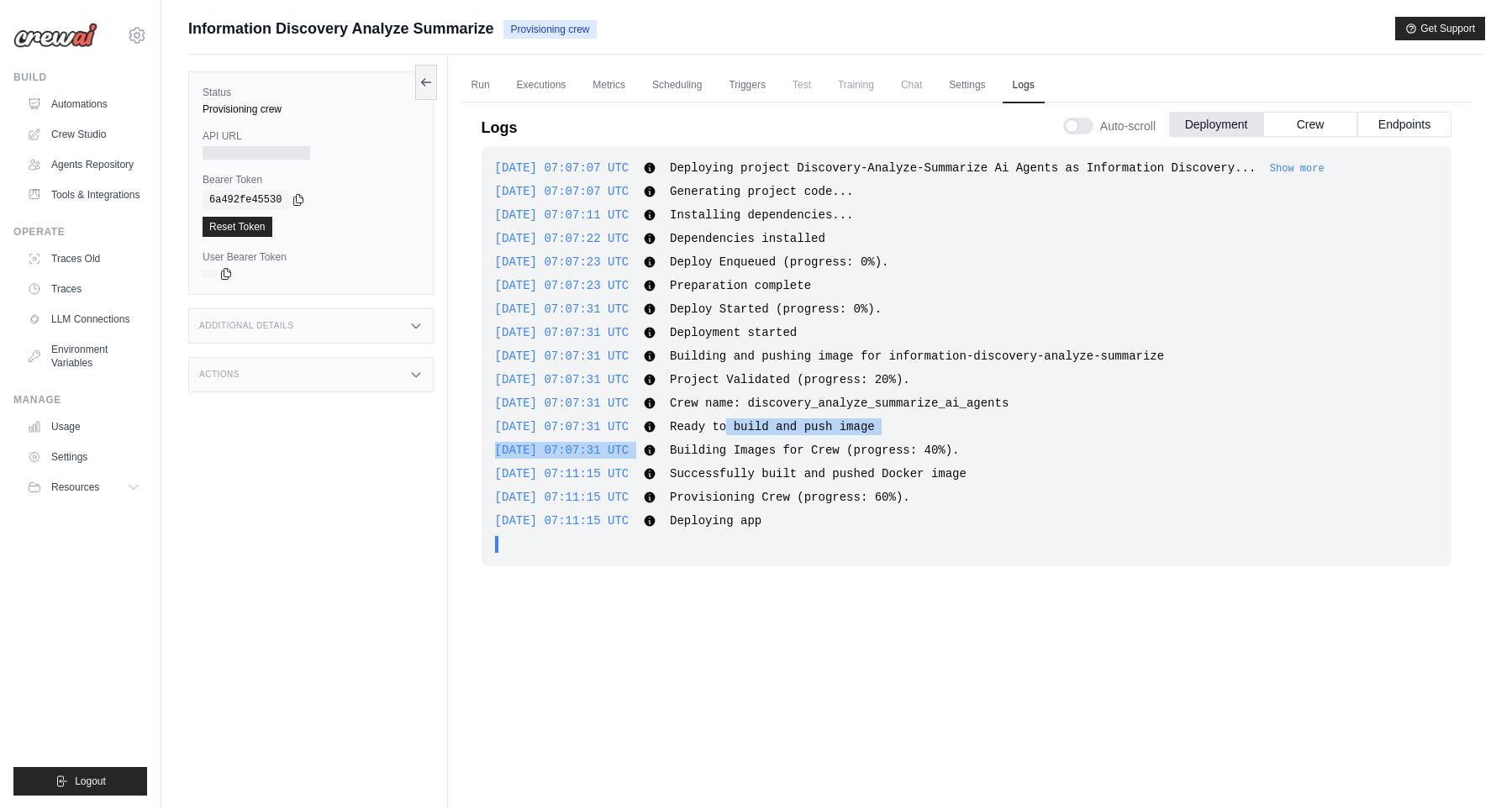
drag, startPoint x: 845, startPoint y: 552, endPoint x: 758, endPoint y: 429, distance: 150.7
click at [758, 429] on div "2025-10-02 07:07:07 UTC Deploying project Discovery-Analyze-Summarize Ai Agents…" at bounding box center [966, 355] width 970 height 420
click at [780, 498] on span "Provisioning Crew (progress: 60%)." at bounding box center [790, 497] width 241 height 14
click at [509, 549] on div ". . ." at bounding box center [971, 544] width 933 height 17
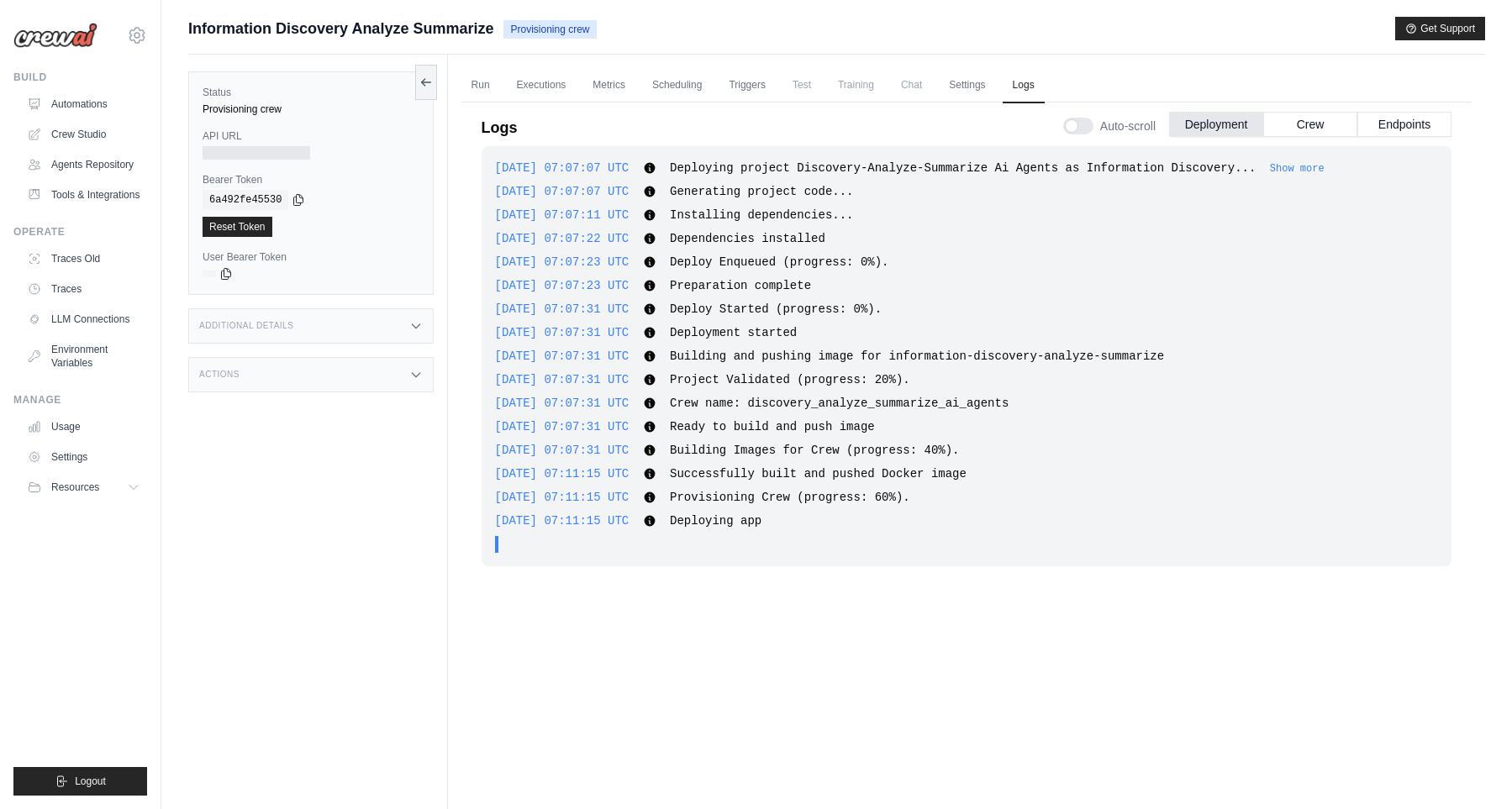
click at [509, 549] on div ". . ." at bounding box center [971, 544] width 933 height 17
click at [511, 549] on div ". . ." at bounding box center [971, 544] width 933 height 17
click at [512, 549] on div ". . ." at bounding box center [971, 544] width 933 height 17
click at [537, 538] on div ". . ." at bounding box center [971, 544] width 933 height 17
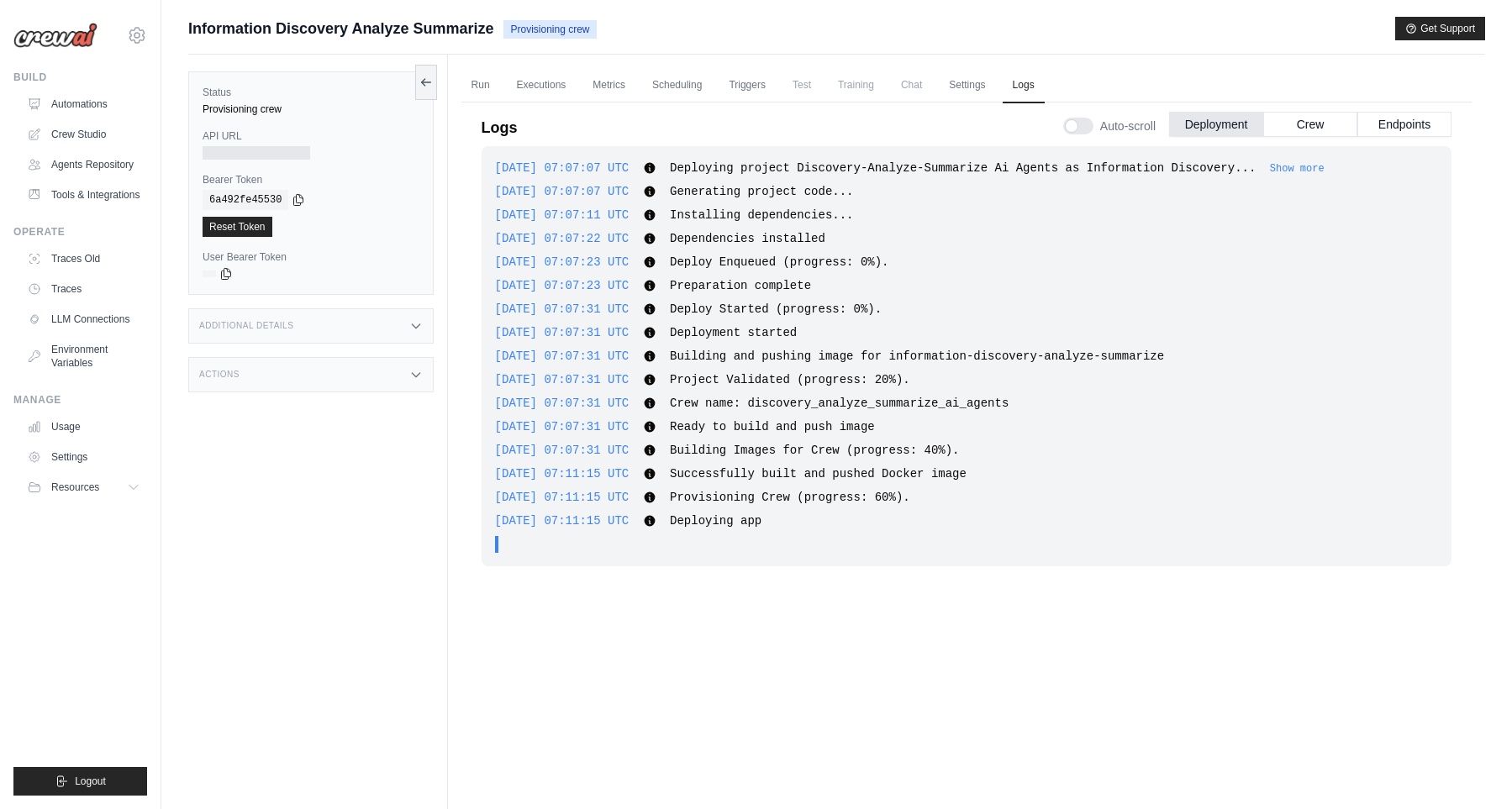
click at [537, 538] on div ". . ." at bounding box center [971, 544] width 933 height 17
click at [529, 542] on span "." at bounding box center [528, 544] width 7 height 17
click at [236, 146] on div "API URL" at bounding box center [311, 144] width 217 height 30
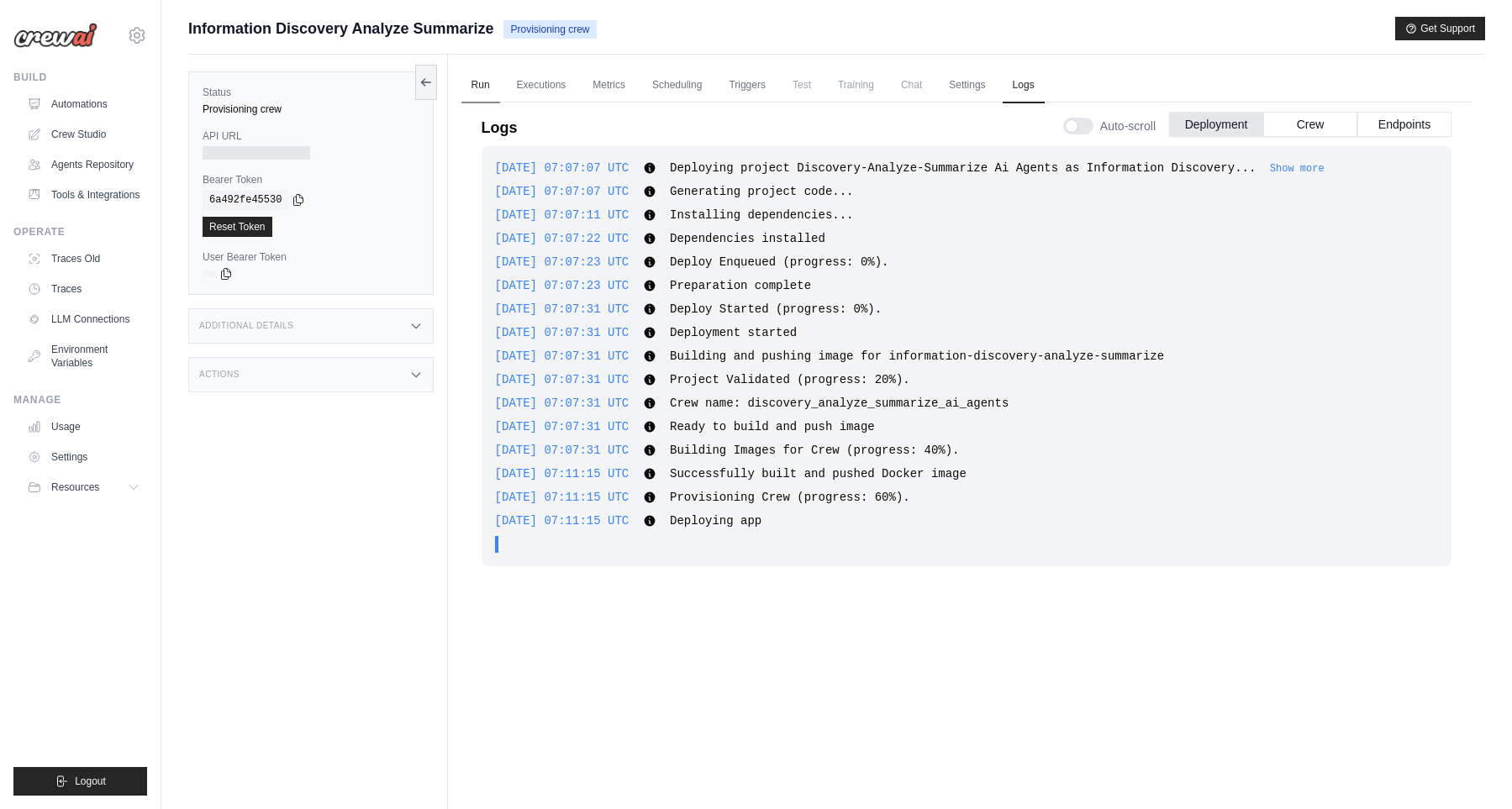
click at [488, 96] on link "Run" at bounding box center [481, 86] width 39 height 35
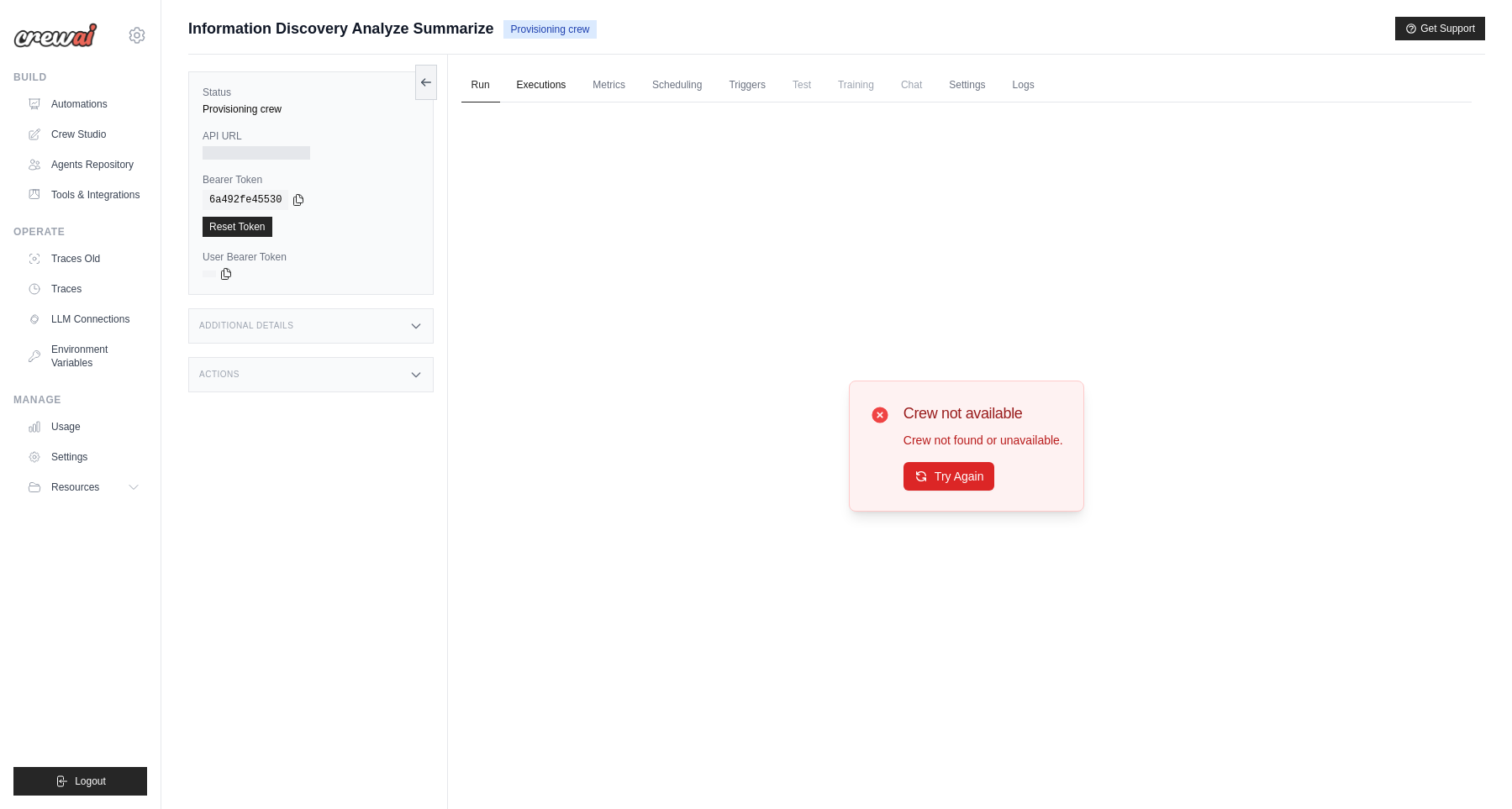
click at [561, 81] on link "Executions" at bounding box center [541, 86] width 69 height 35
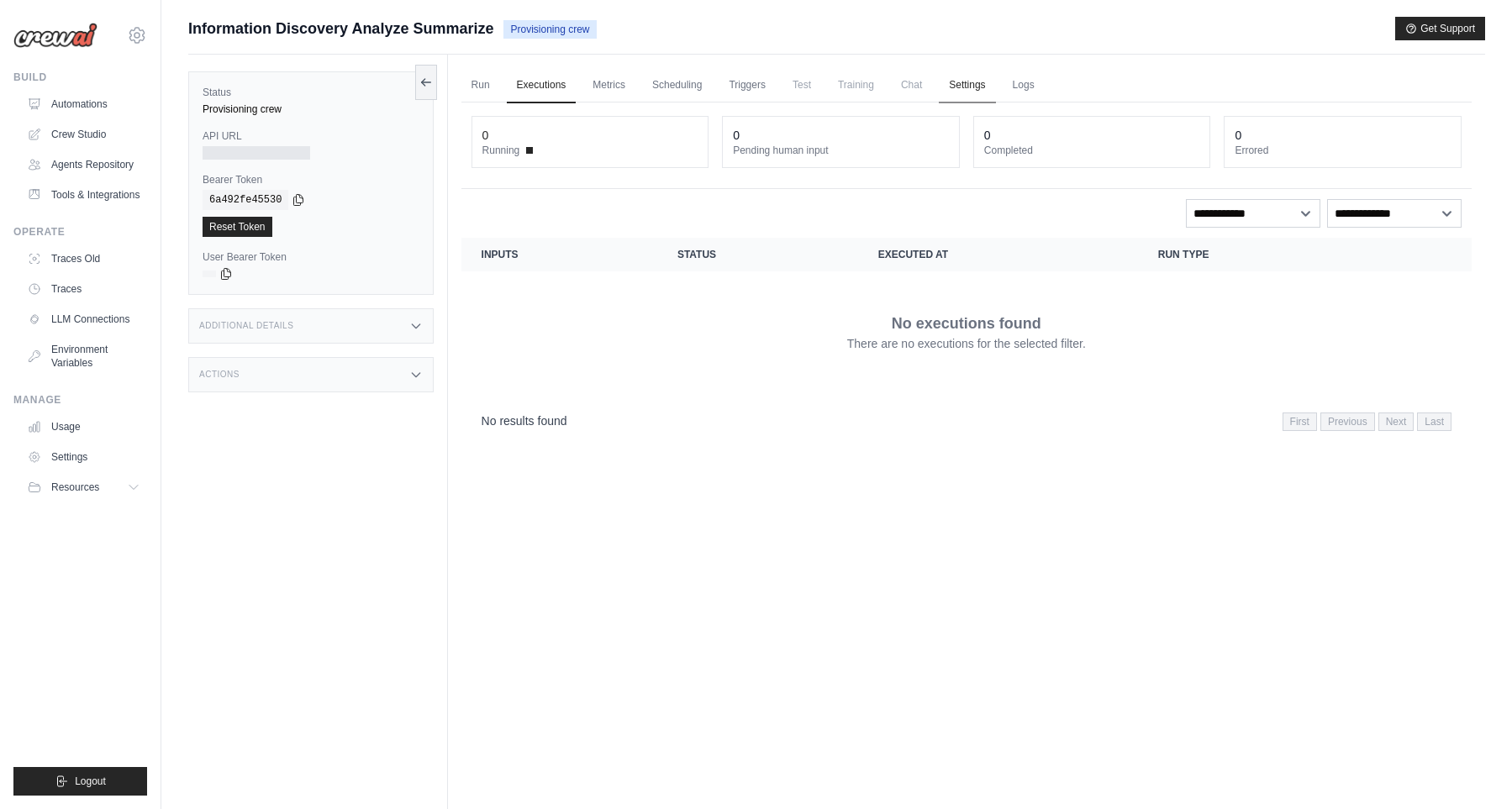
click at [987, 86] on link "Settings" at bounding box center [967, 86] width 57 height 35
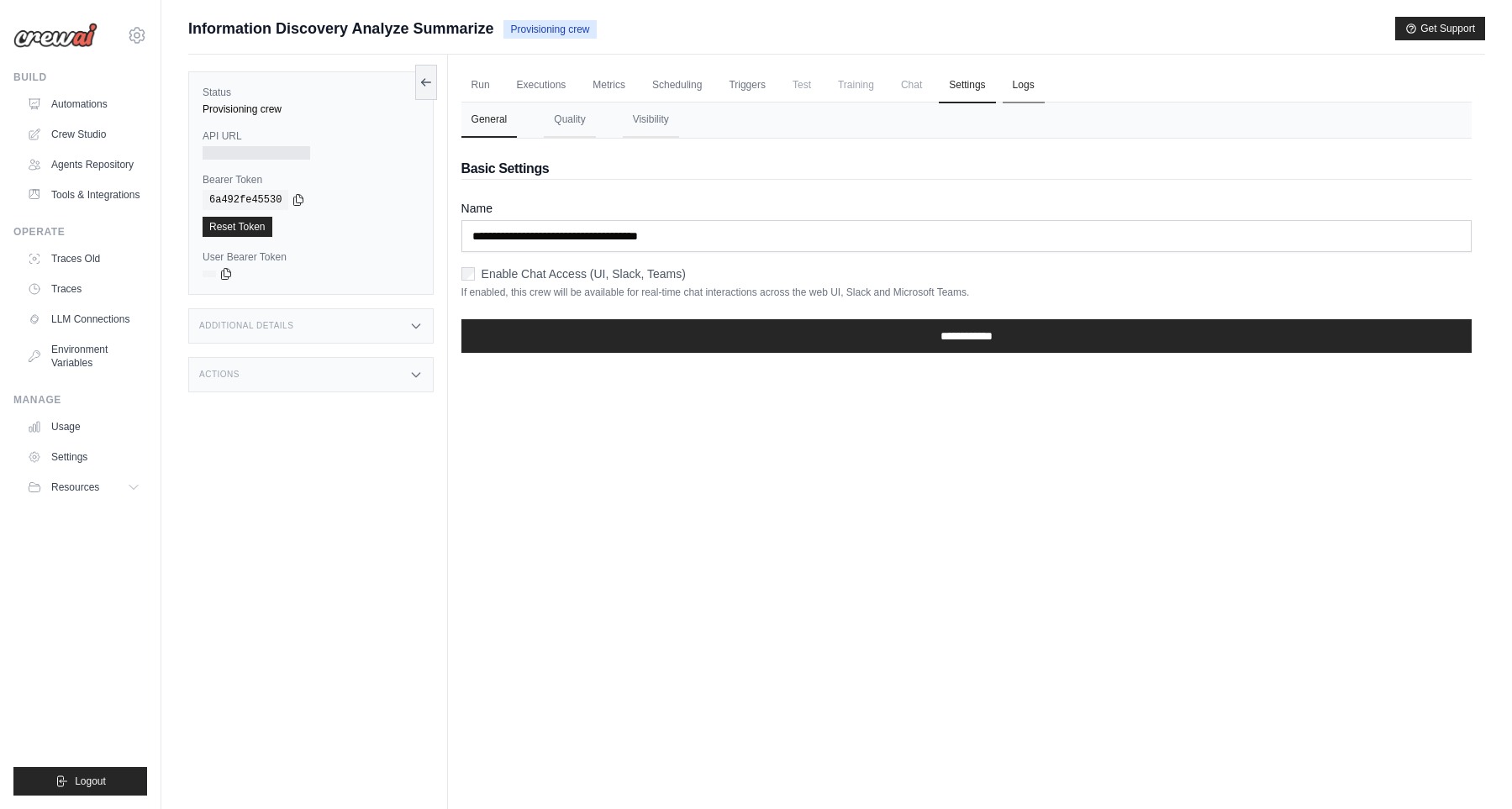
click at [1043, 83] on link "Logs" at bounding box center [1023, 86] width 42 height 35
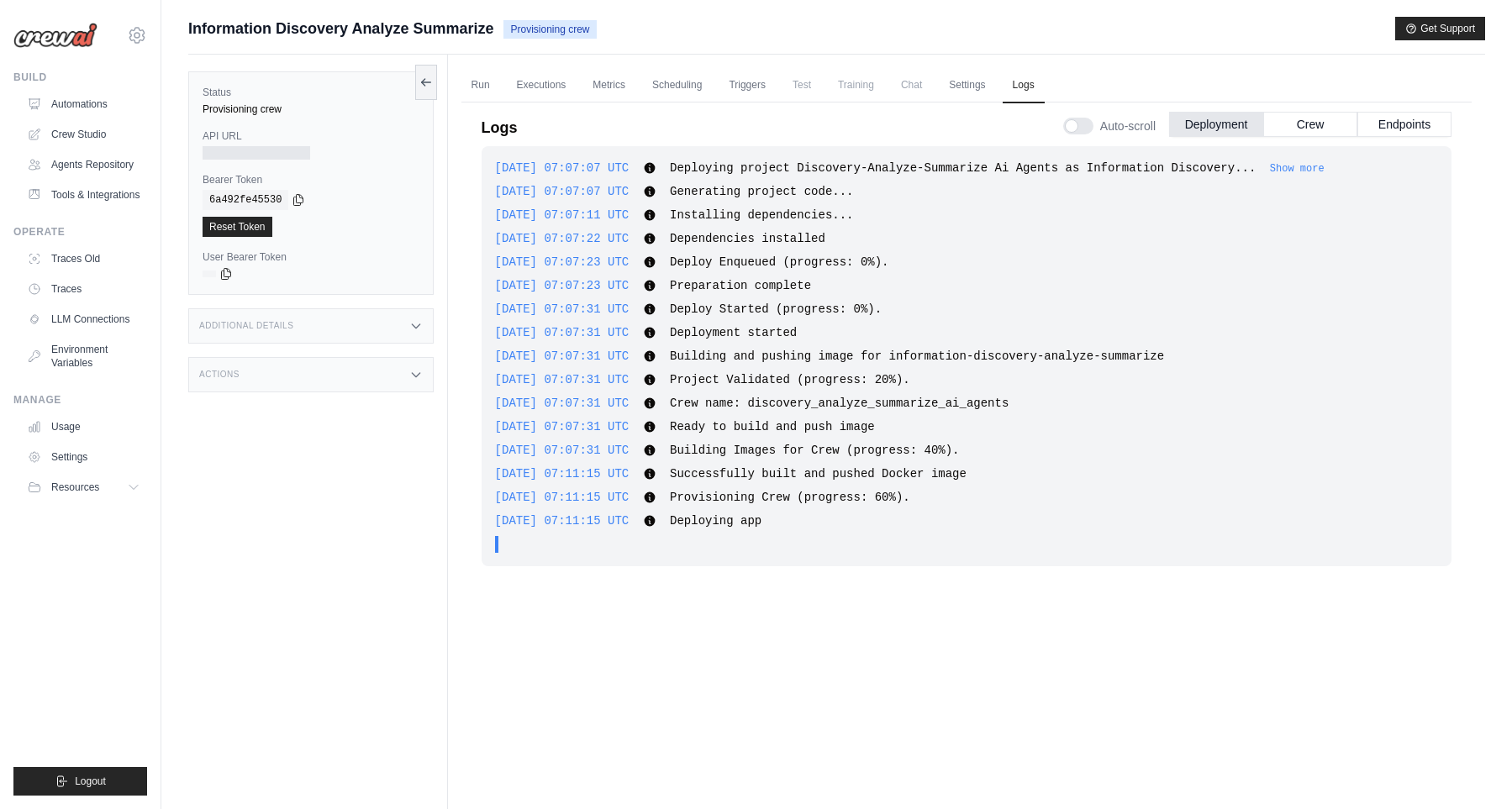
click at [1010, 575] on div "2025-10-02 07:07:07 UTC Deploying project Discovery-Analyze-Summarize Ai Agents…" at bounding box center [966, 459] width 970 height 627
click at [1031, 86] on link "Logs" at bounding box center [1023, 86] width 42 height 35
click at [1290, 131] on button "Crew" at bounding box center [1310, 123] width 94 height 25
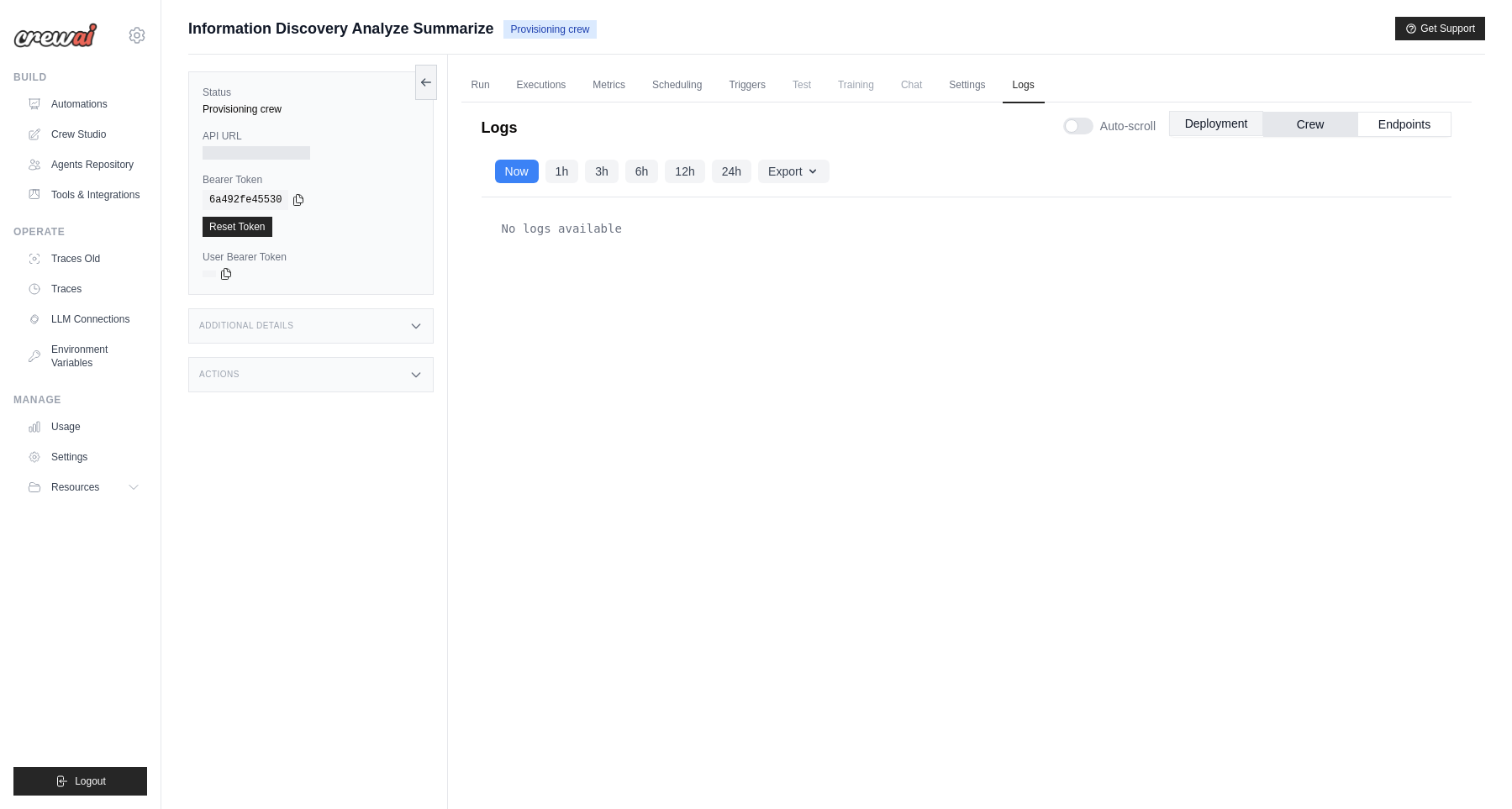
click at [1219, 127] on button "Deployment" at bounding box center [1215, 123] width 94 height 25
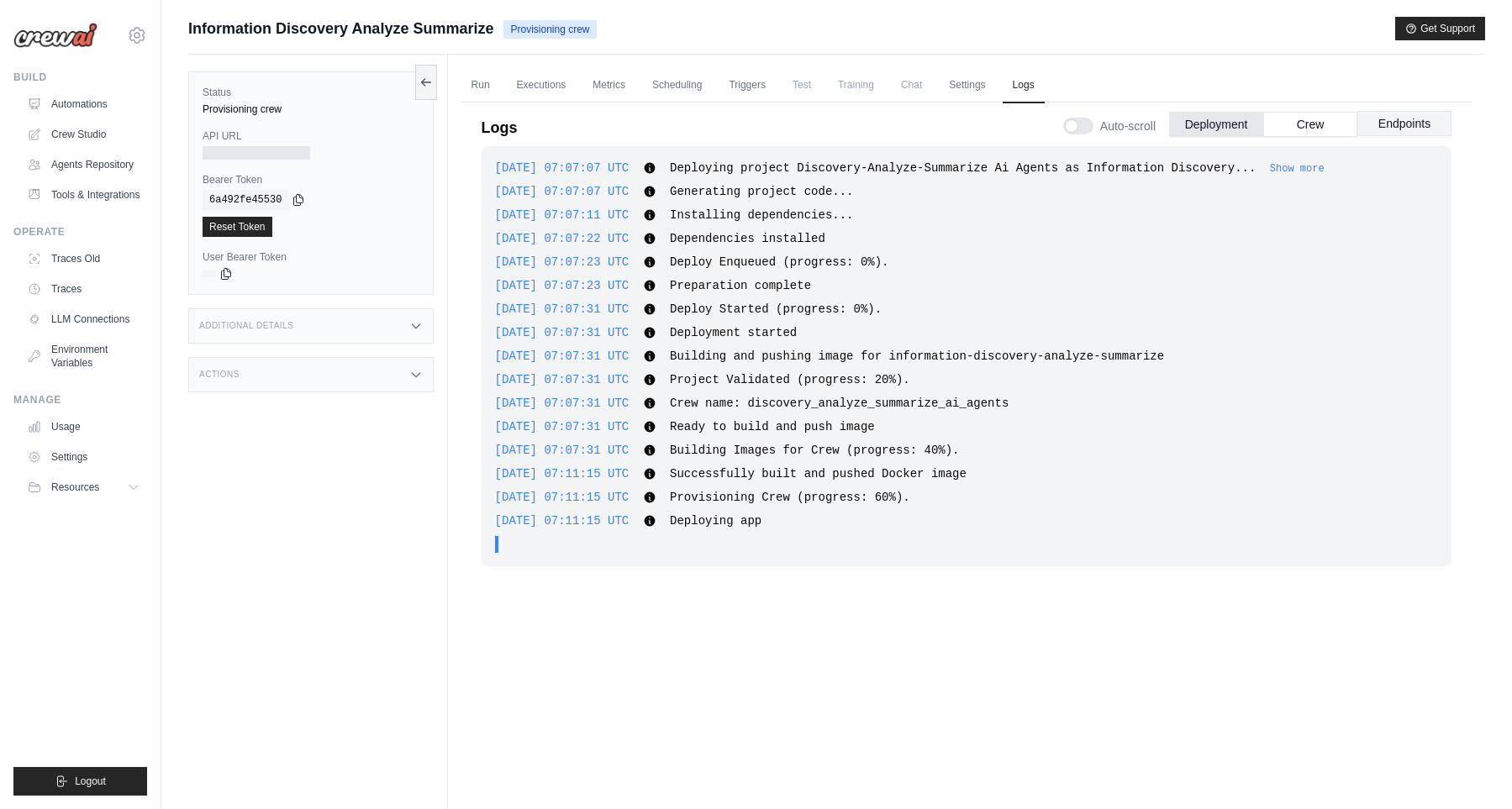
click at [1399, 120] on button "Endpoints" at bounding box center [1404, 123] width 94 height 25
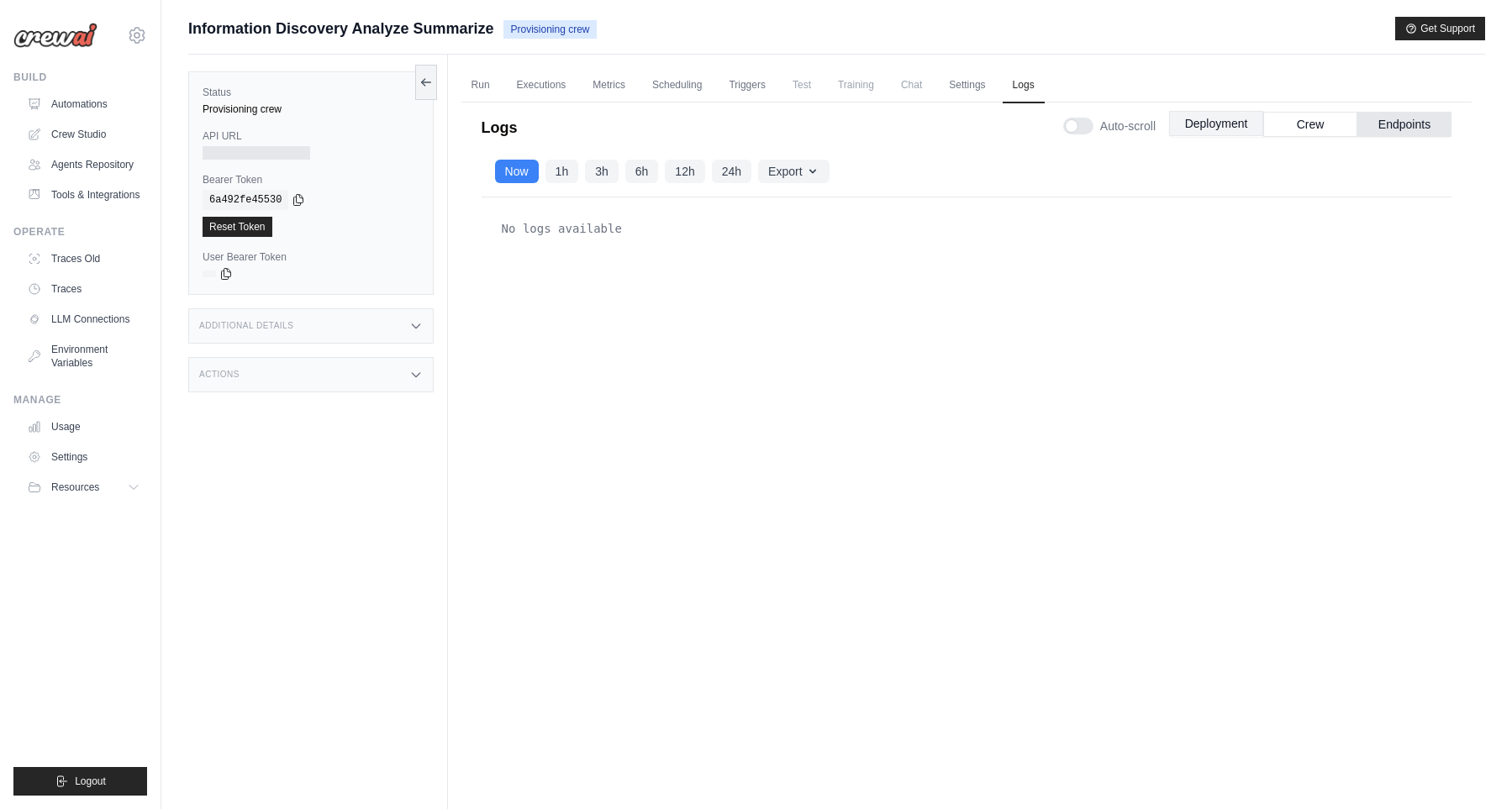
click at [1239, 126] on button "Deployment" at bounding box center [1215, 123] width 94 height 25
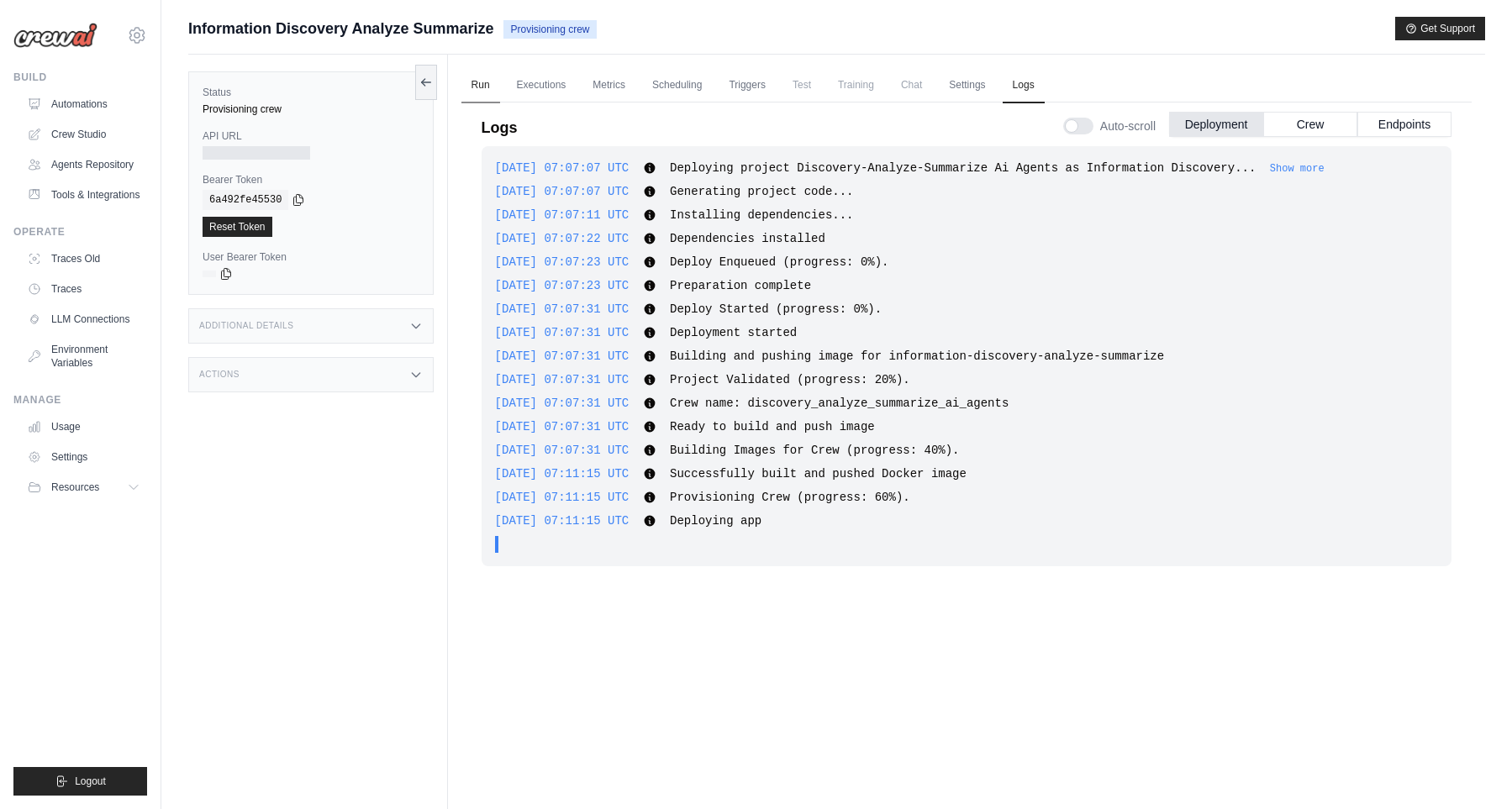
click at [480, 79] on link "Run" at bounding box center [481, 86] width 39 height 35
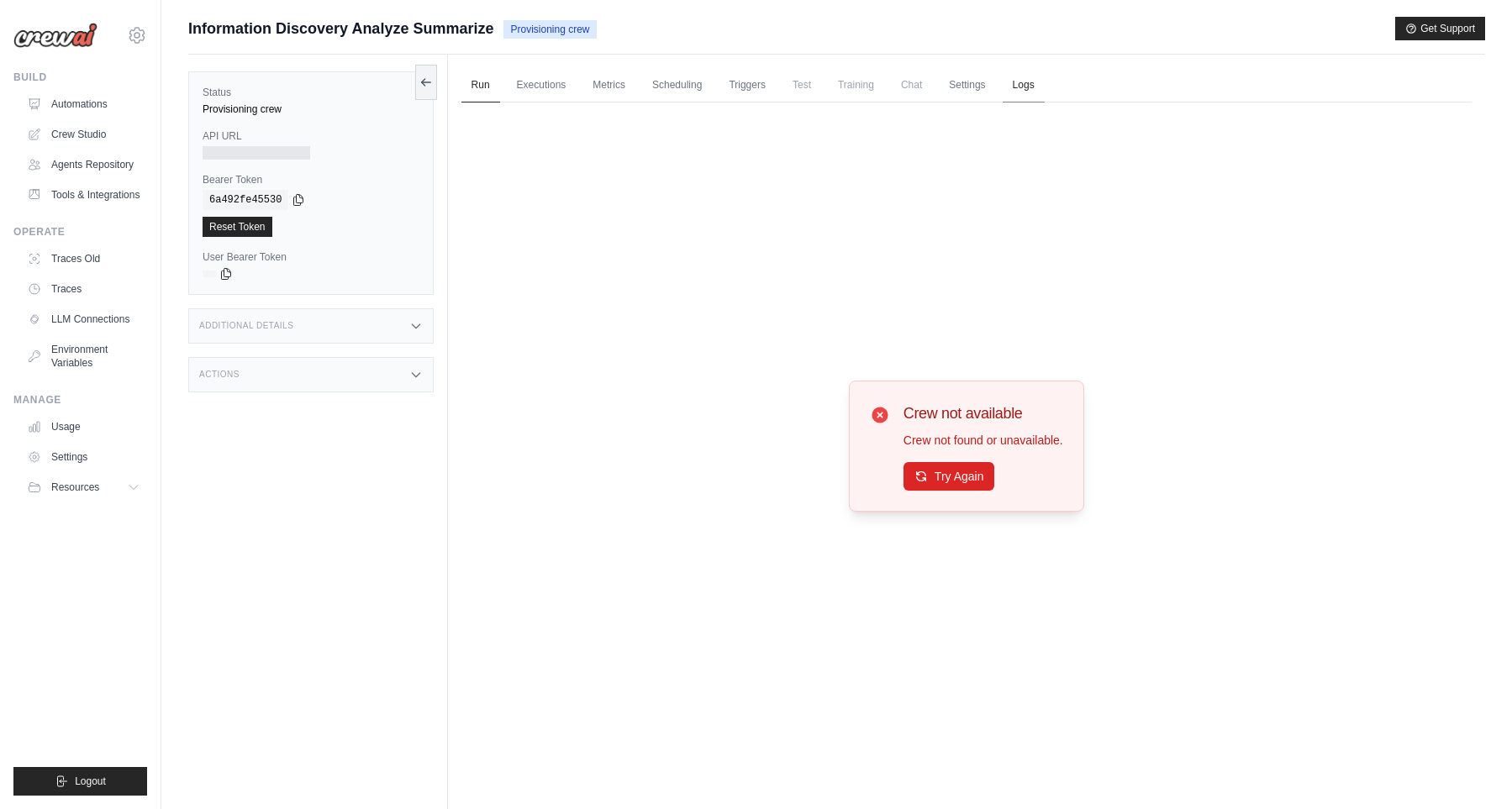
click at [1025, 92] on link "Logs" at bounding box center [1023, 86] width 42 height 35
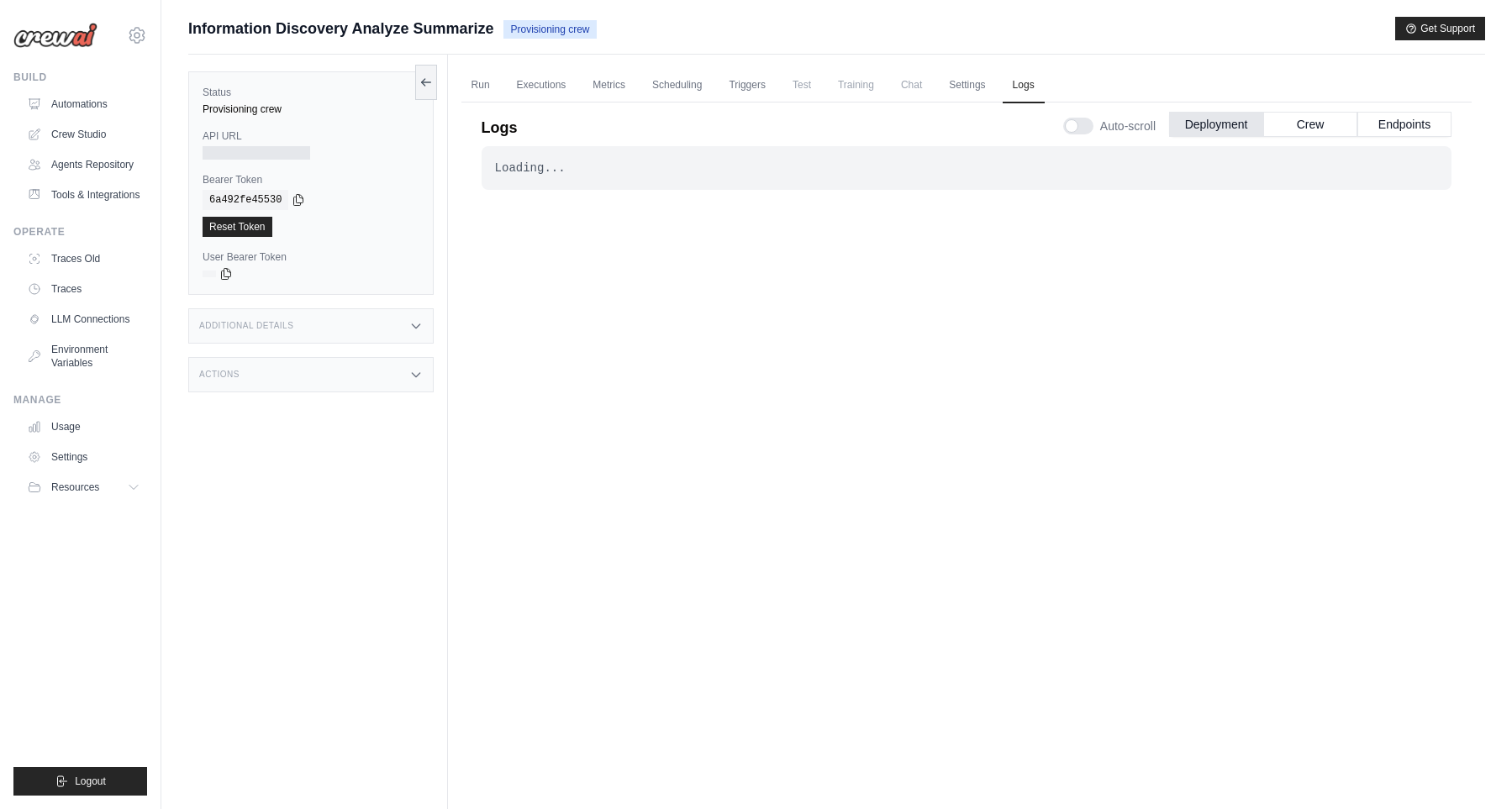
click at [836, 320] on div "Loading... . . . In Progress" at bounding box center [966, 459] width 970 height 627
click at [468, 104] on div "Logs Auto-scroll Deployment Crew Endpoints Loading... . . . Successful Now 1h 3…" at bounding box center [966, 435] width 1010 height 688
click at [481, 92] on link "Run" at bounding box center [481, 86] width 39 height 35
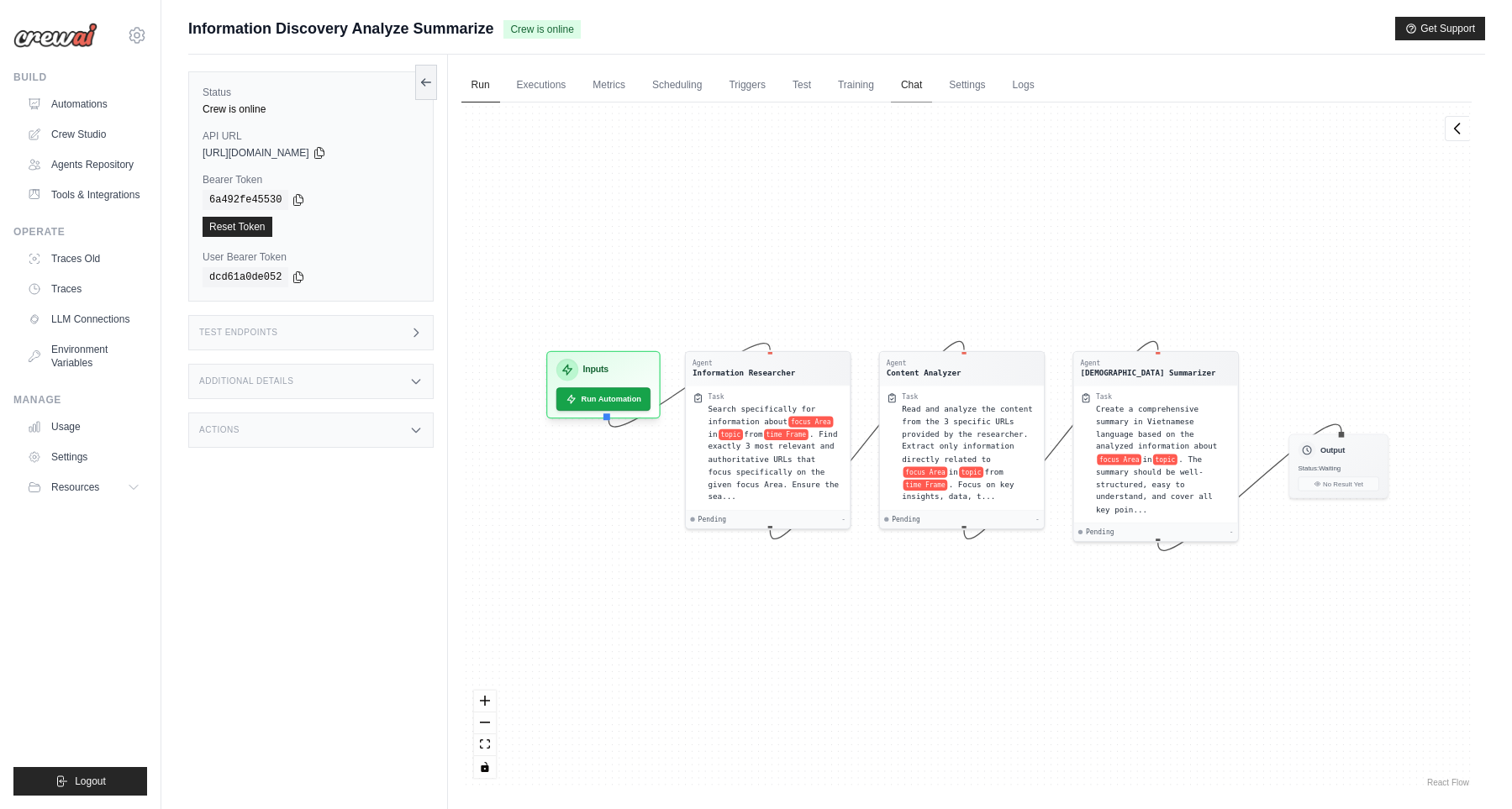
click at [916, 89] on link "Chat" at bounding box center [911, 86] width 41 height 35
click at [910, 88] on link "Chat" at bounding box center [911, 86] width 41 height 35
click at [536, 92] on link "Executions" at bounding box center [541, 86] width 69 height 35
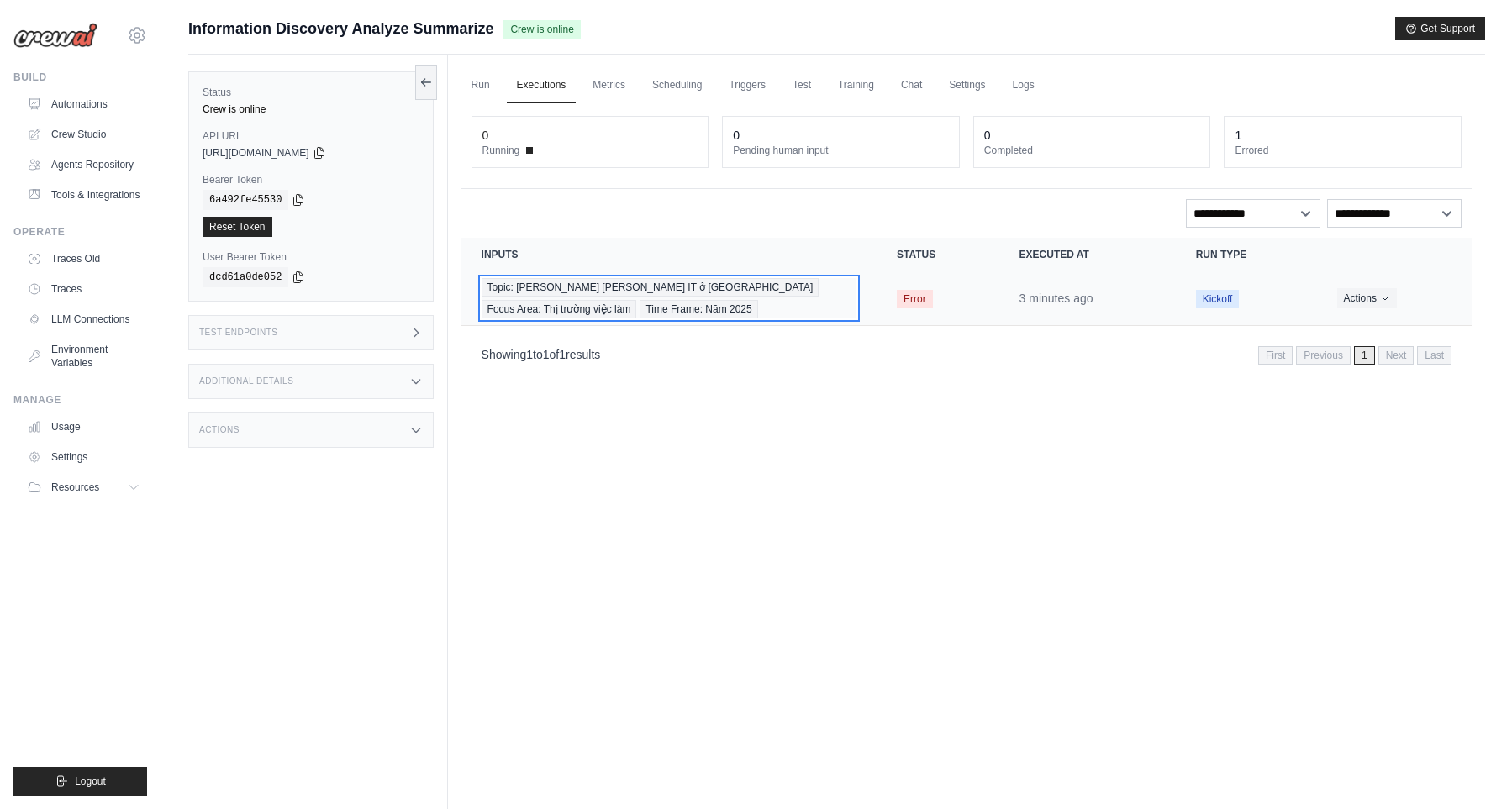
click at [788, 307] on div "Topic: Thực trạng ngành IT ở Việt Nam Focus Area: Thị trường việc làm Time Fram…" at bounding box center [668, 297] width 375 height 40
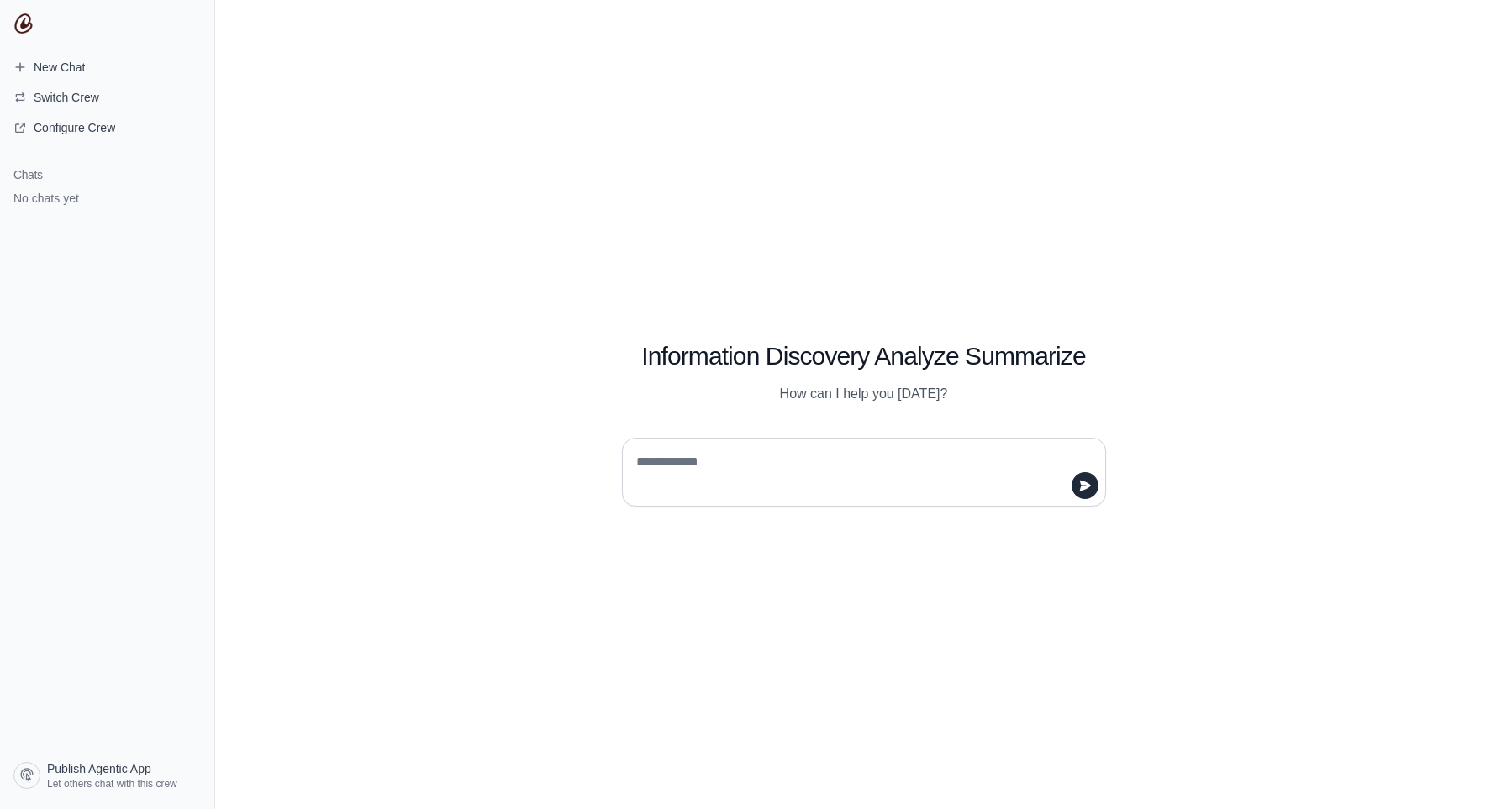
click at [792, 397] on p "How can I help you [DATE]?" at bounding box center [863, 393] width 484 height 21
click at [1383, 318] on div "Information Discovery Analyze Summarize How can I help you [DATE]?" at bounding box center [863, 404] width 1297 height 809
click at [896, 476] on textarea at bounding box center [859, 472] width 452 height 47
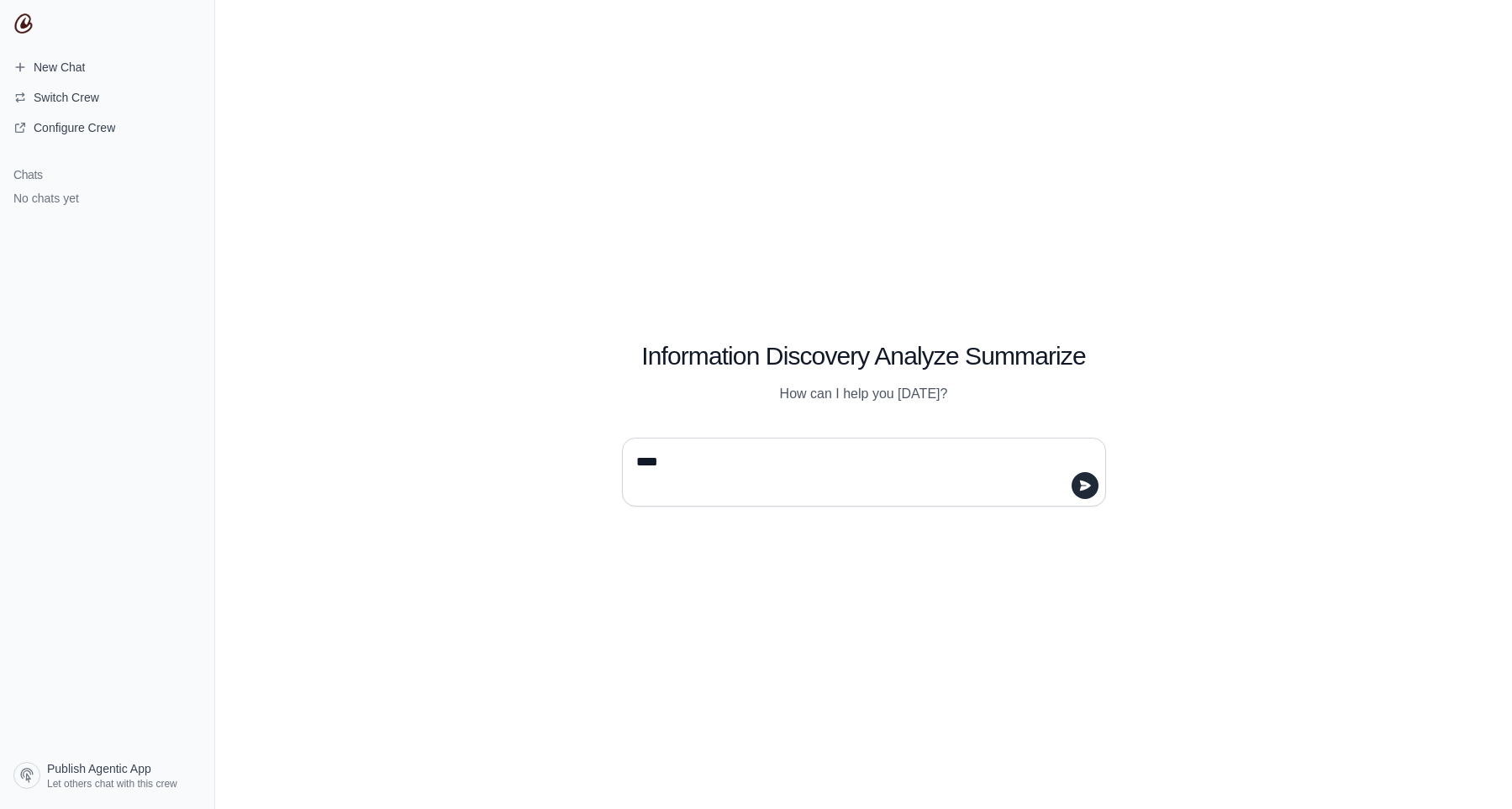
type textarea "****"
click at [704, 472] on textarea "**********" at bounding box center [859, 472] width 452 height 47
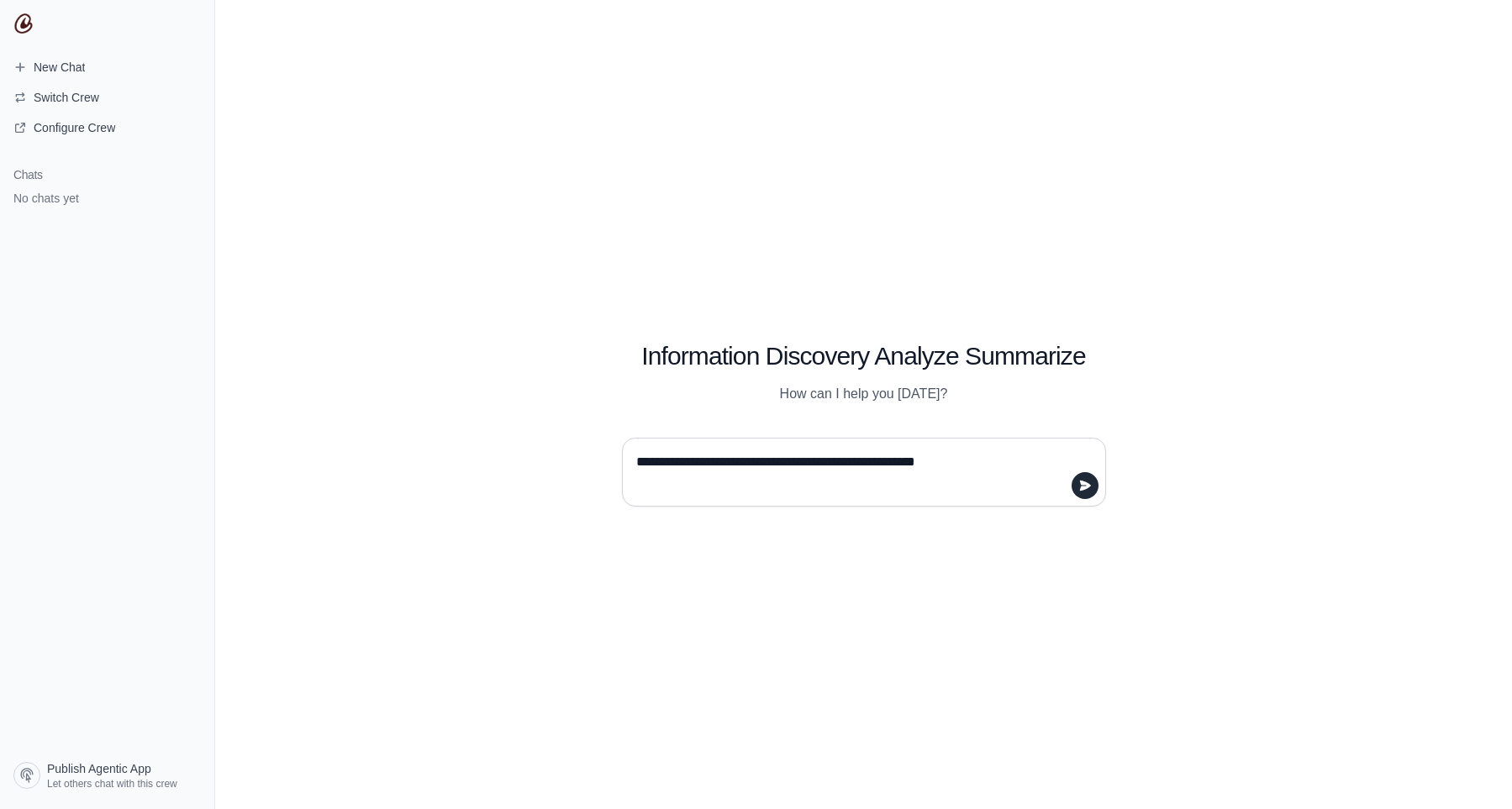
type textarea "**********"
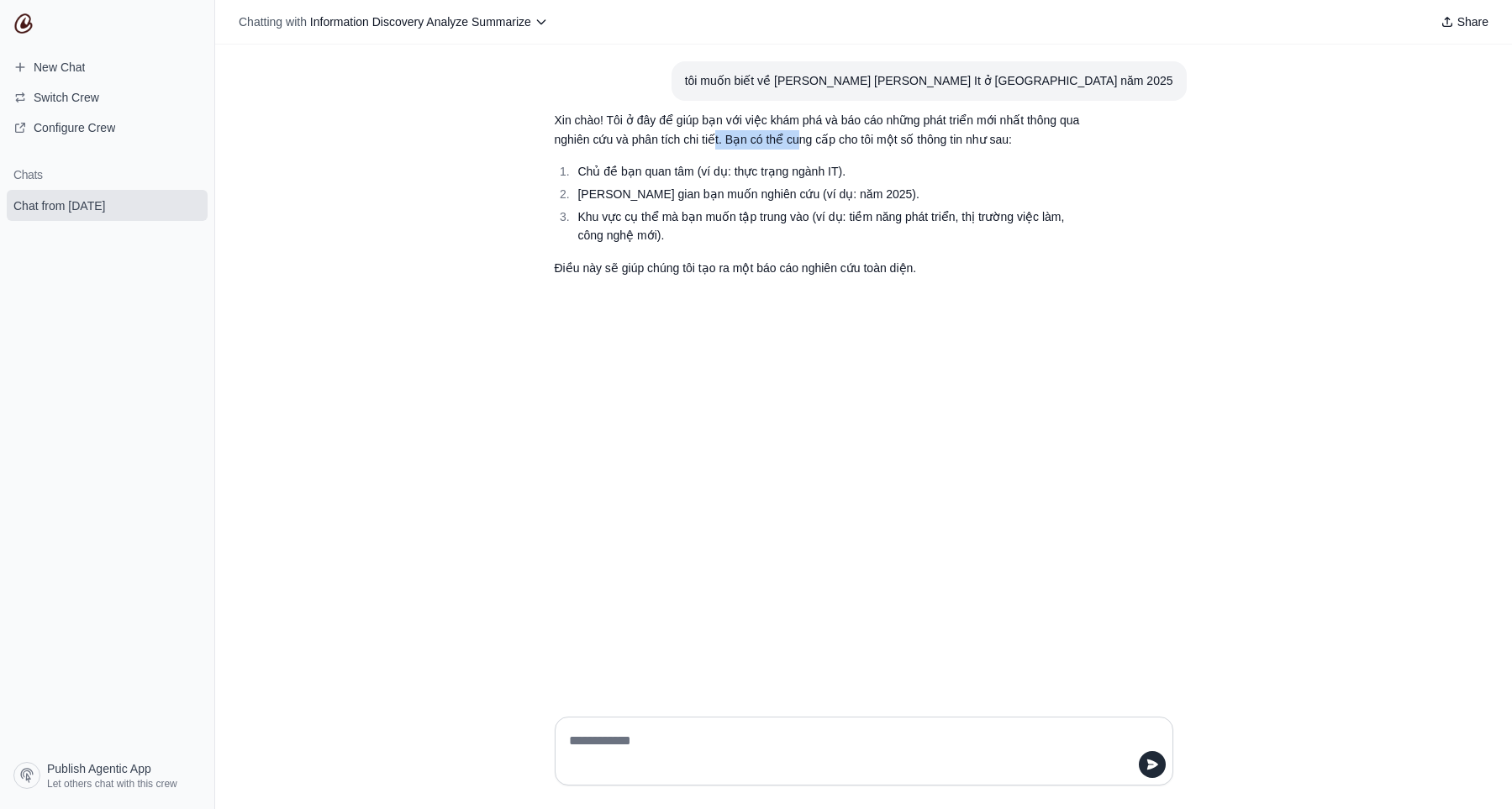
drag, startPoint x: 749, startPoint y: 139, endPoint x: 836, endPoint y: 143, distance: 87.1
click at [836, 143] on p "Xin chào! Tôi ở đây để giúp bạn với việc khám phá và báo cáo những phát triển m…" at bounding box center [824, 130] width 538 height 39
click at [839, 144] on p "Xin chào! Tôi ở đây để giúp bạn với việc khám phá và báo cáo những phát triển m…" at bounding box center [824, 130] width 538 height 39
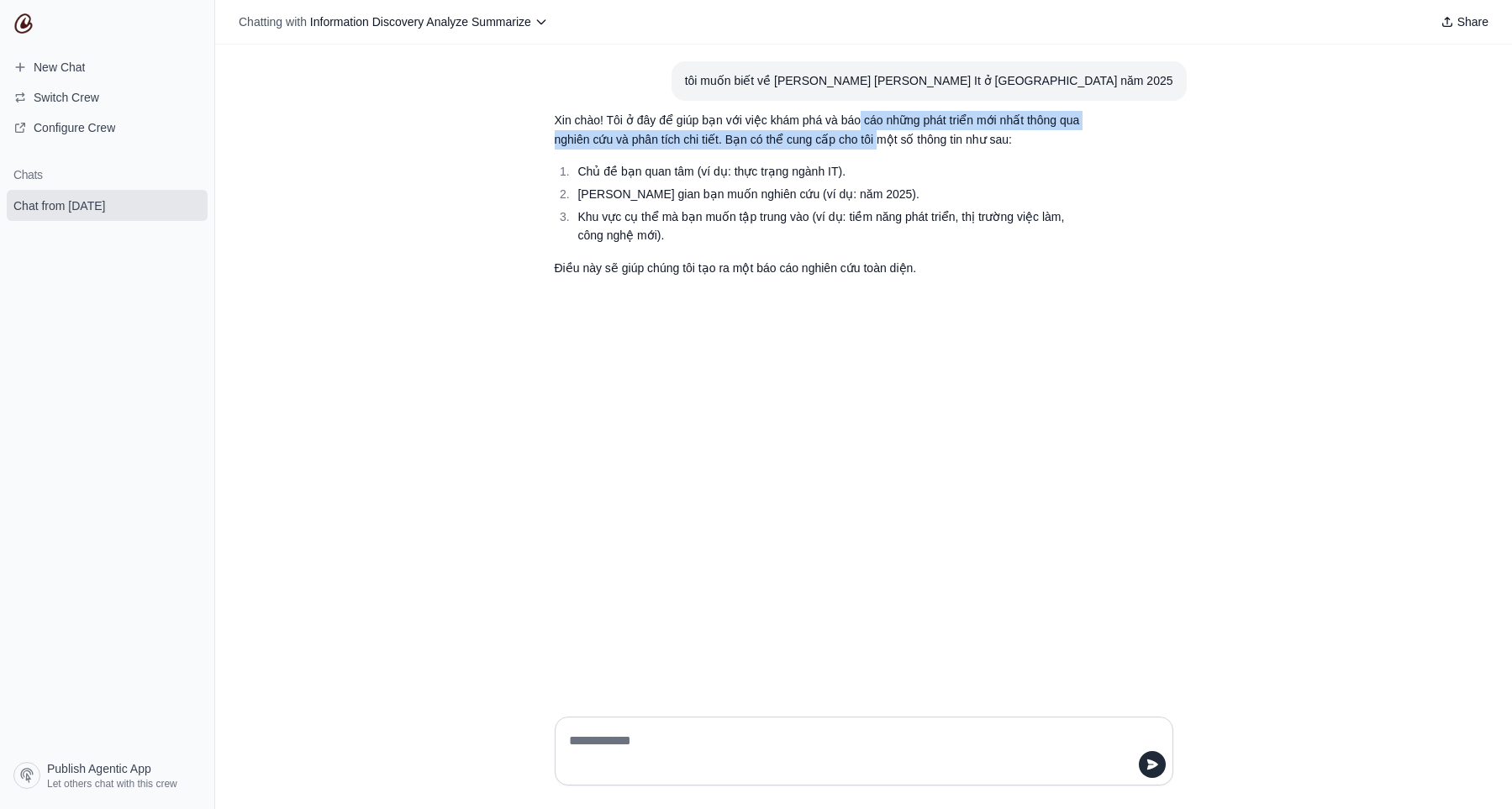
drag, startPoint x: 901, startPoint y: 137, endPoint x: 917, endPoint y: 142, distance: 16.8
click at [917, 142] on p "Xin chào! Tôi ở đây để giúp bạn với việc khám phá và báo cáo những phát triển m…" at bounding box center [824, 130] width 538 height 39
click at [918, 142] on p "Xin chào! Tôi ở đây để giúp bạn với việc khám phá và báo cáo những phát triển m…" at bounding box center [824, 130] width 538 height 39
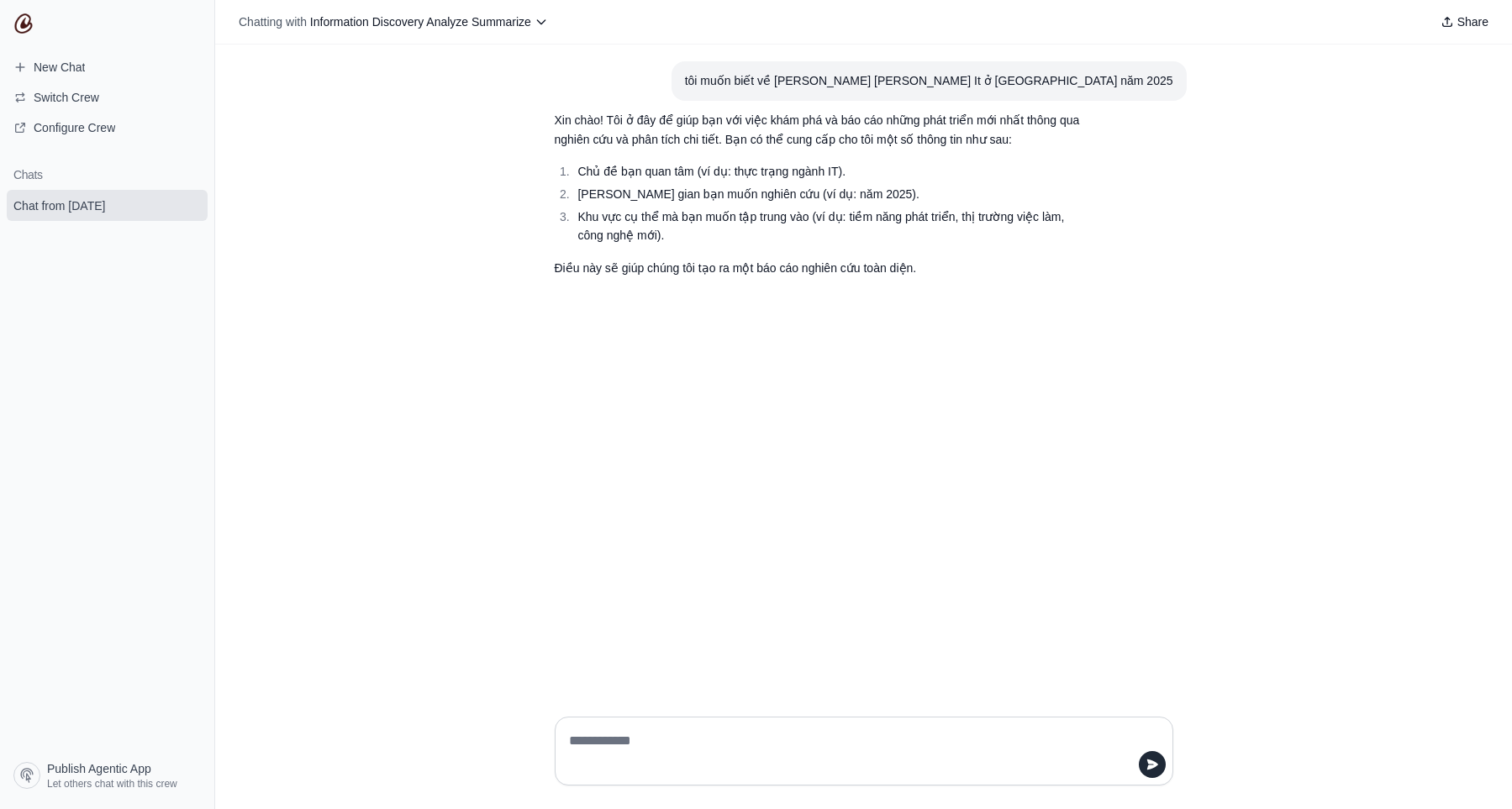
click at [789, 745] on textarea at bounding box center [858, 751] width 586 height 47
click at [788, 745] on textarea at bounding box center [858, 751] width 586 height 47
type textarea "***"
click at [764, 730] on div at bounding box center [864, 750] width 619 height 68
click at [764, 730] on textarea at bounding box center [858, 751] width 586 height 47
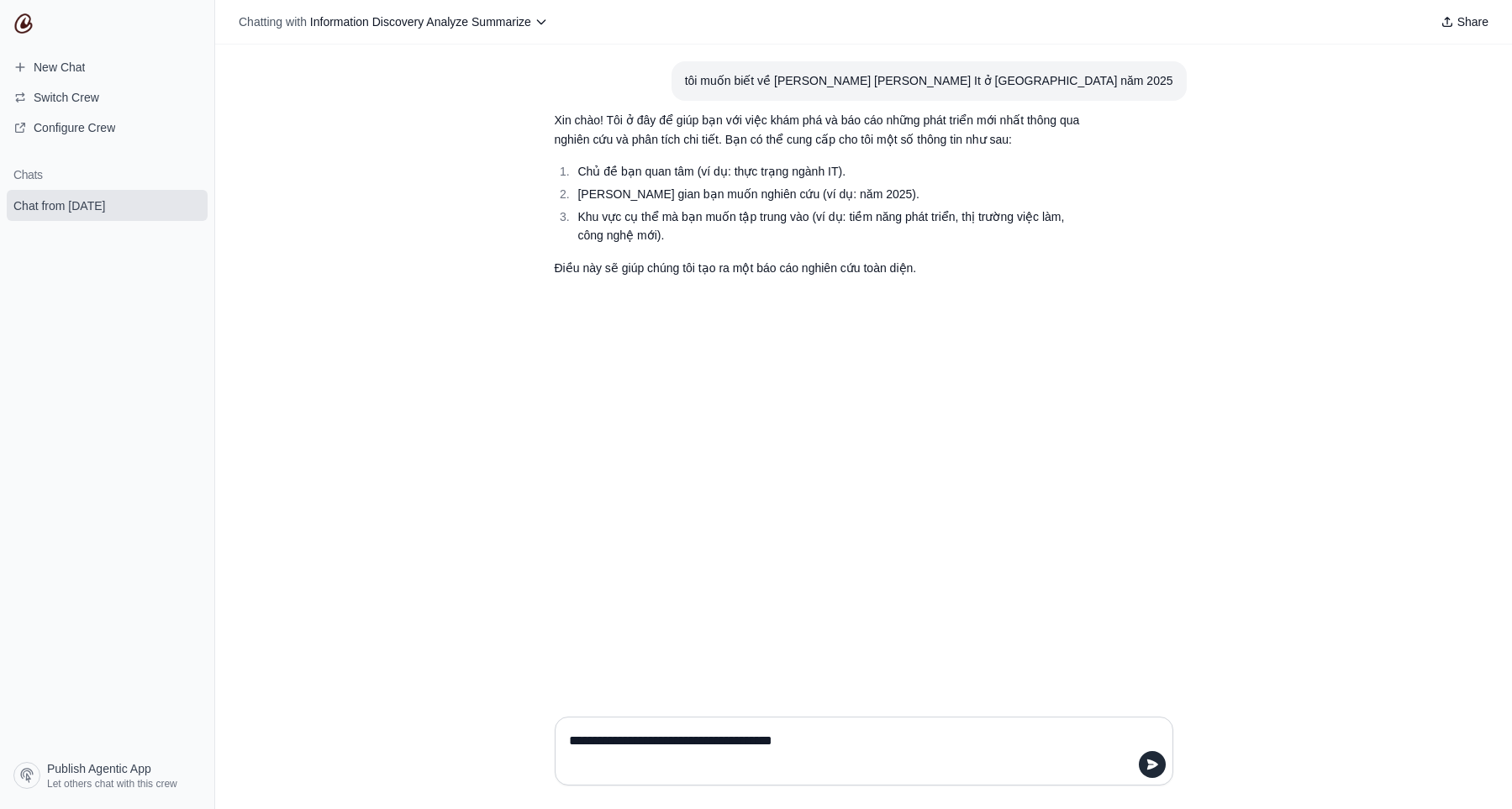
type textarea "**********"
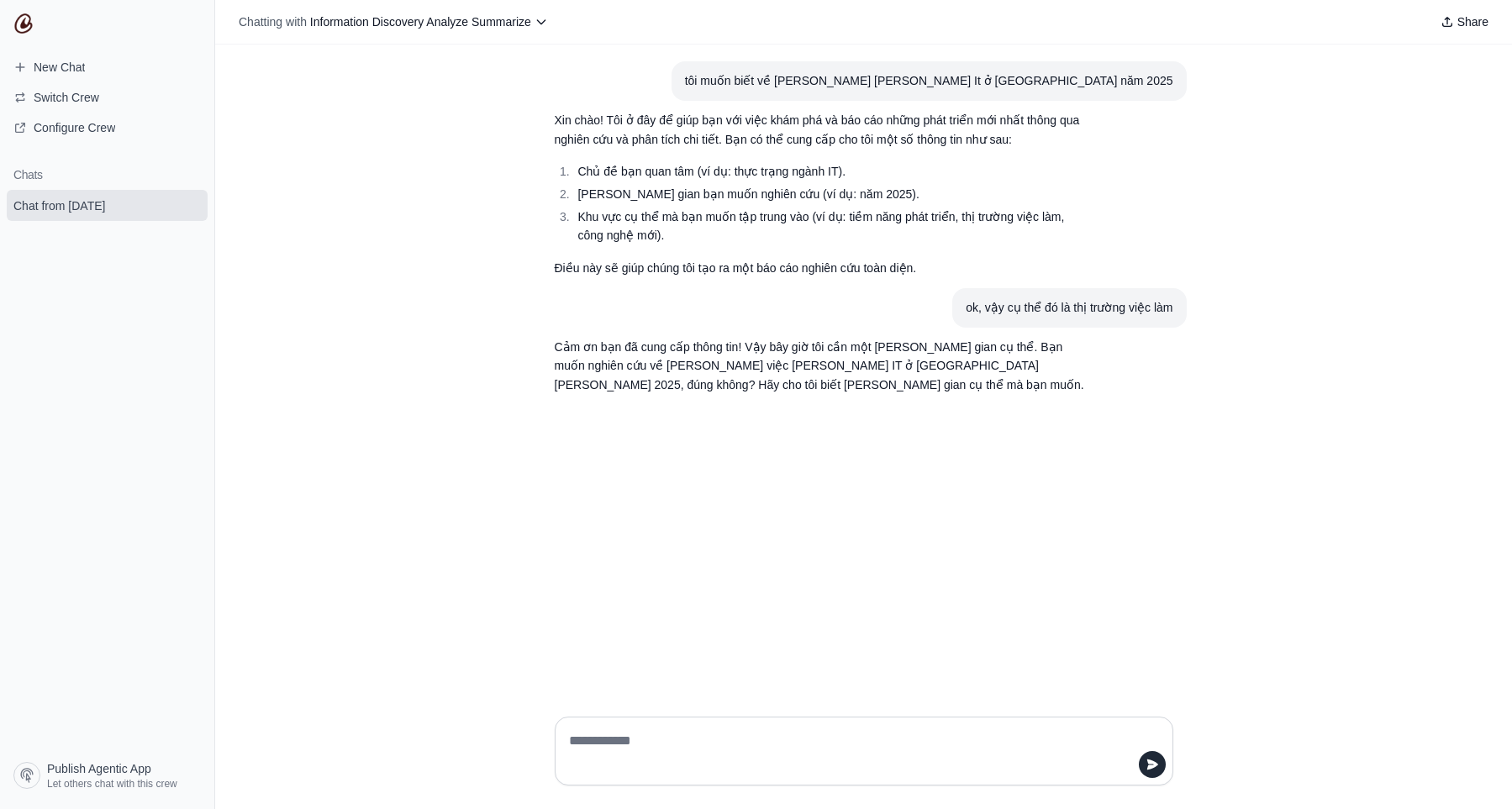
click at [847, 750] on textarea at bounding box center [858, 751] width 586 height 47
click at [842, 741] on textarea at bounding box center [858, 751] width 586 height 47
type textarea "********"
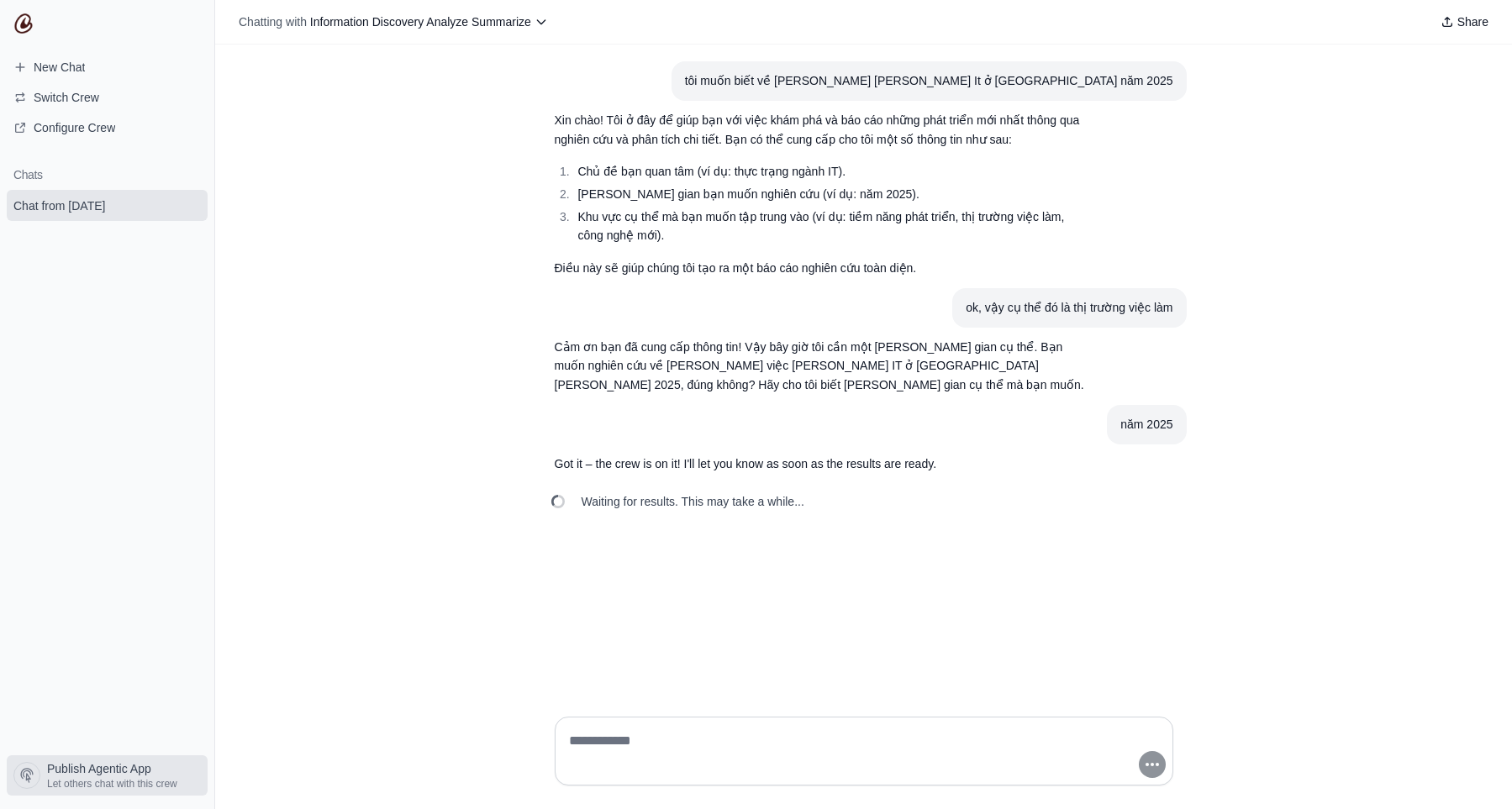
click at [32, 776] on icon at bounding box center [26, 775] width 17 height 17
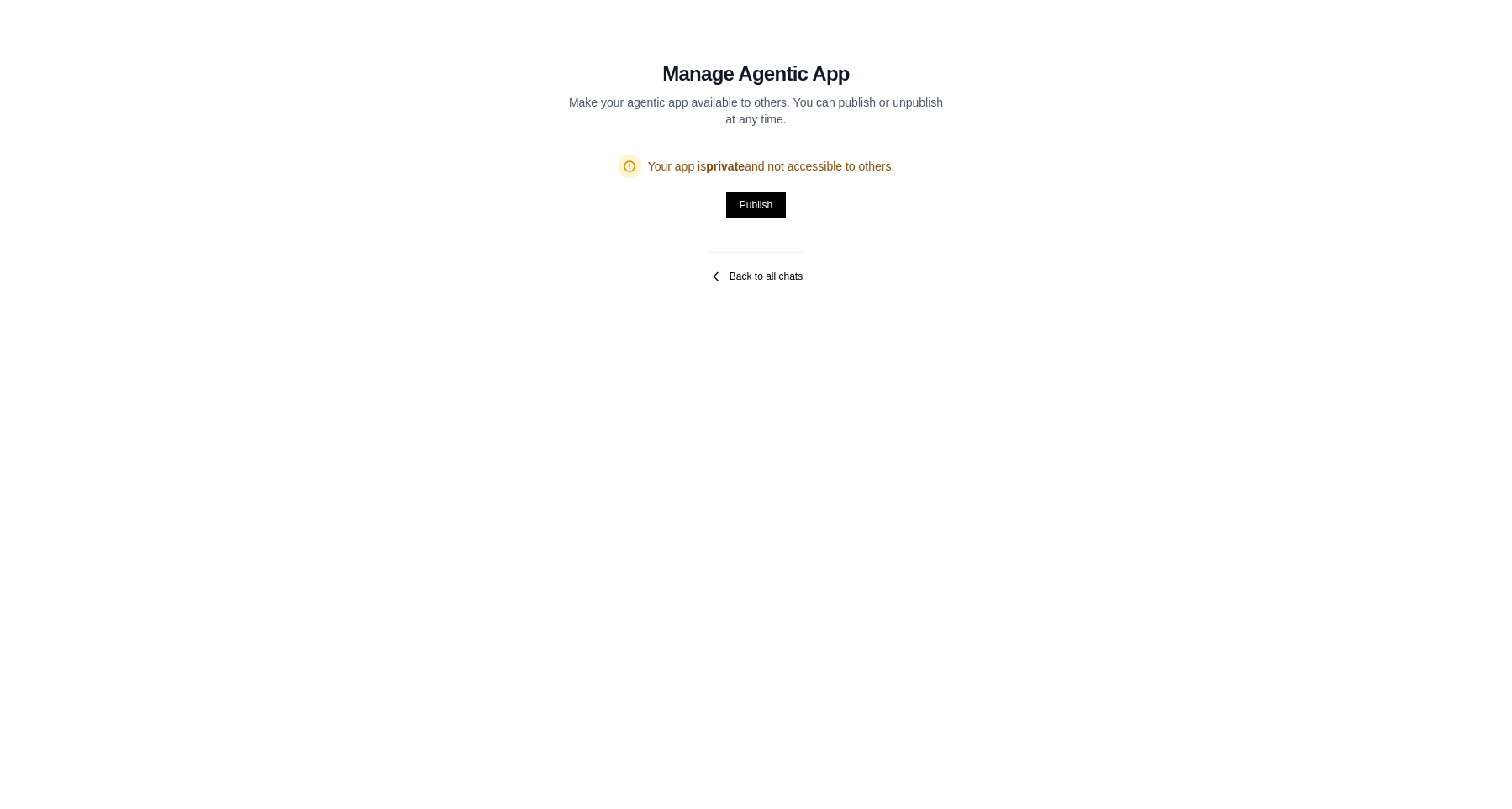
click at [724, 281] on link "Back to all chats" at bounding box center [756, 277] width 93 height 14
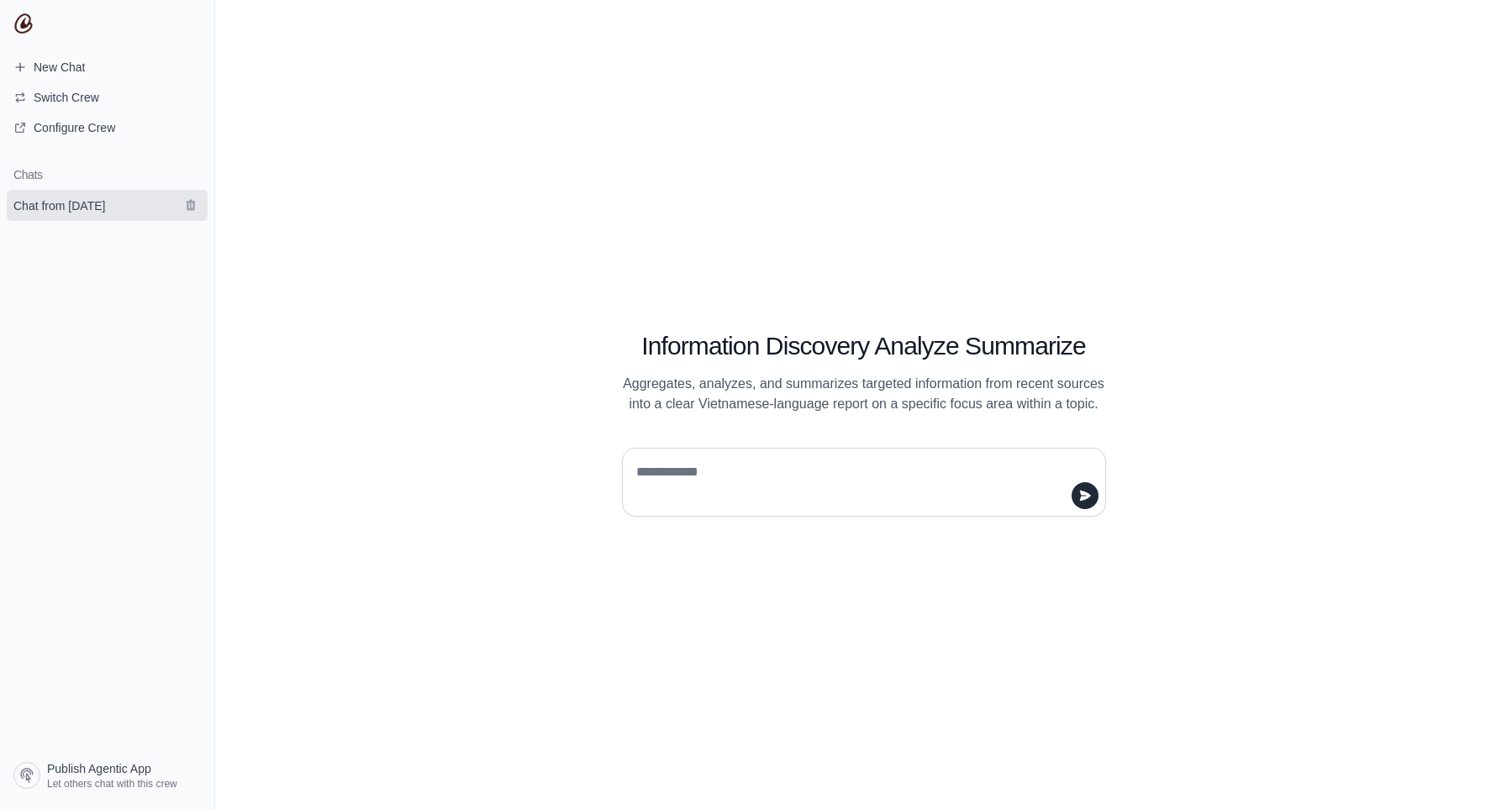
click at [118, 213] on span "Chat from October 2" at bounding box center [59, 205] width 118 height 17
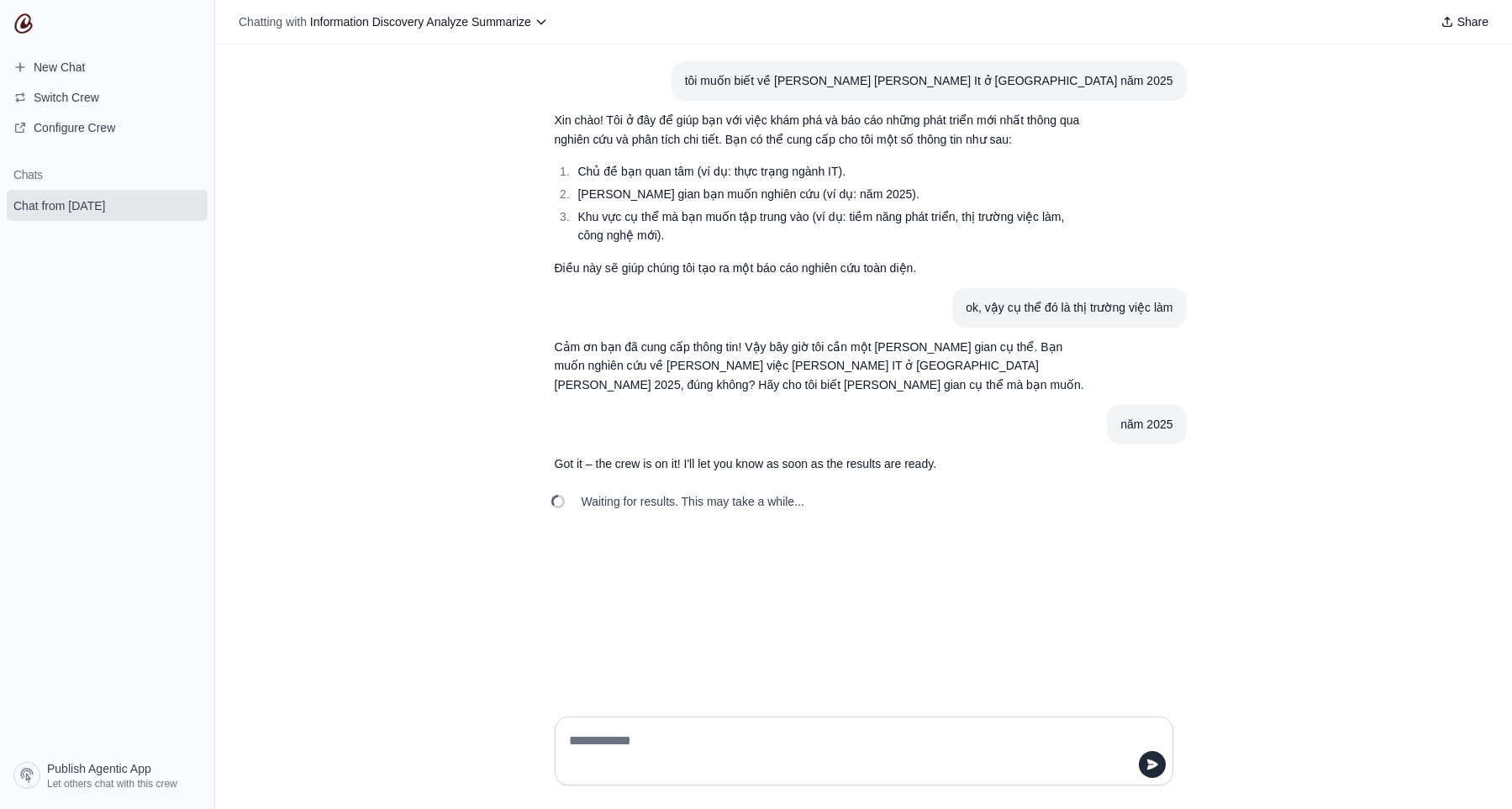
click at [650, 496] on span "Waiting for results. This may take a while..." at bounding box center [693, 501] width 223 height 17
click at [389, 302] on div "tôi muốn biết về thực trạng ngành It ở việt nam năm 2025 Xin chào! Tôi ở đây để…" at bounding box center [863, 374] width 1297 height 658
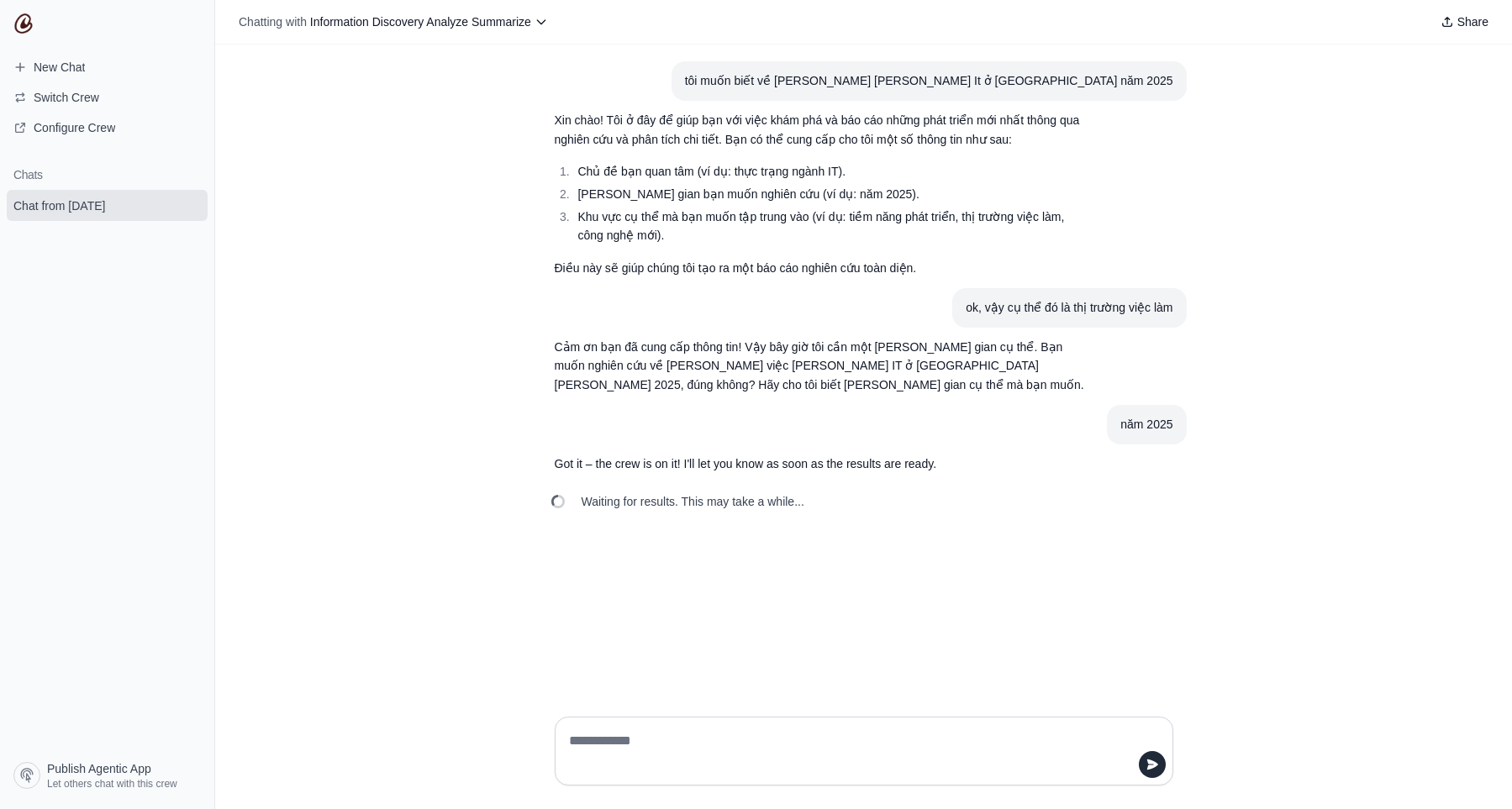
click at [503, 383] on div "tôi muốn biết về thực trạng ngành It ở việt nam năm 2025 Xin chào! Tôi ở đây để…" at bounding box center [863, 374] width 1297 height 658
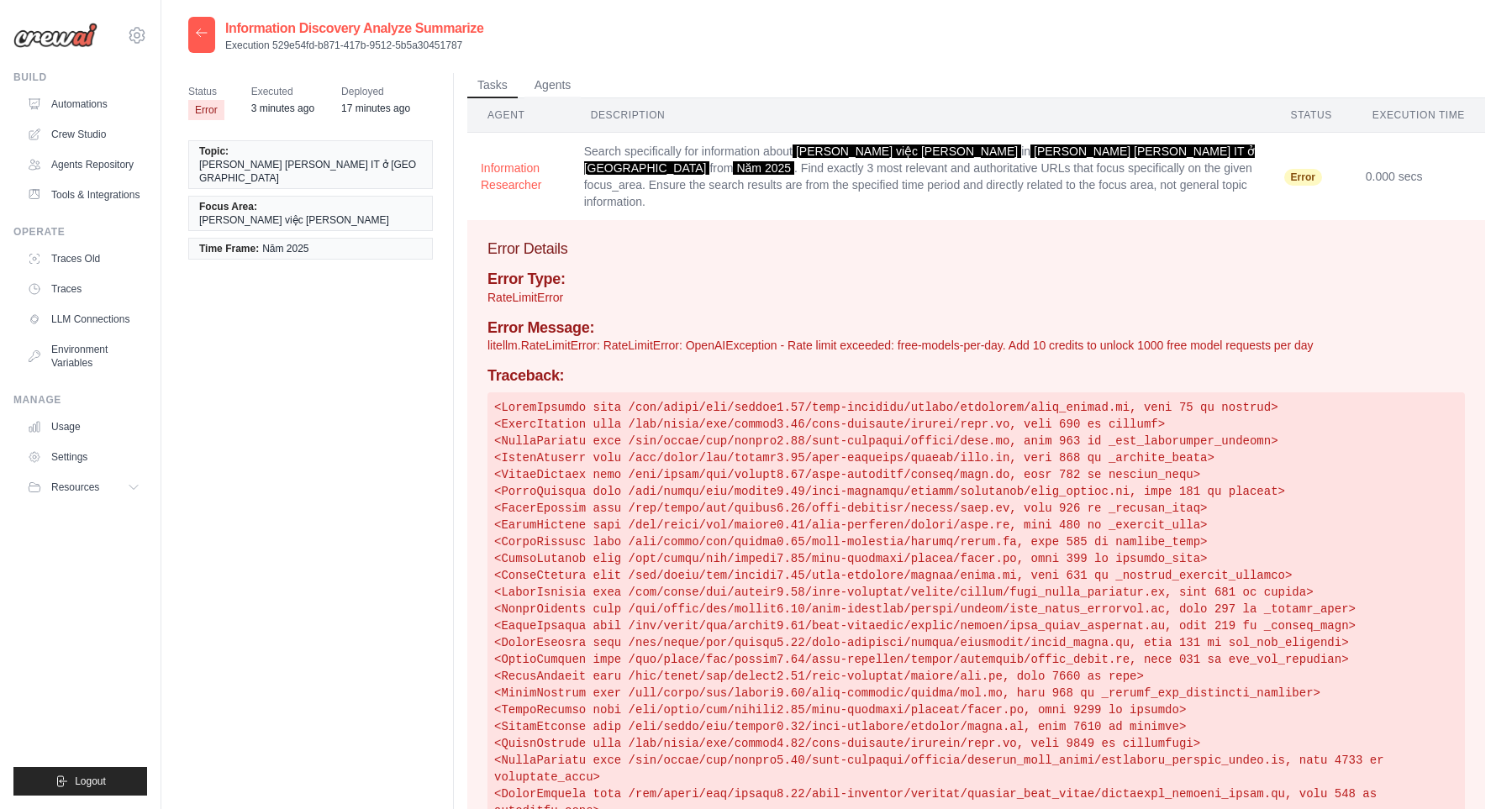
click at [906, 319] on h4 "Error Message:" at bounding box center [976, 328] width 978 height 19
click at [903, 337] on p "litellm.RateLimitError: RateLimitError: OpenAIException - Rate limit exceeded: …" at bounding box center [976, 344] width 978 height 17
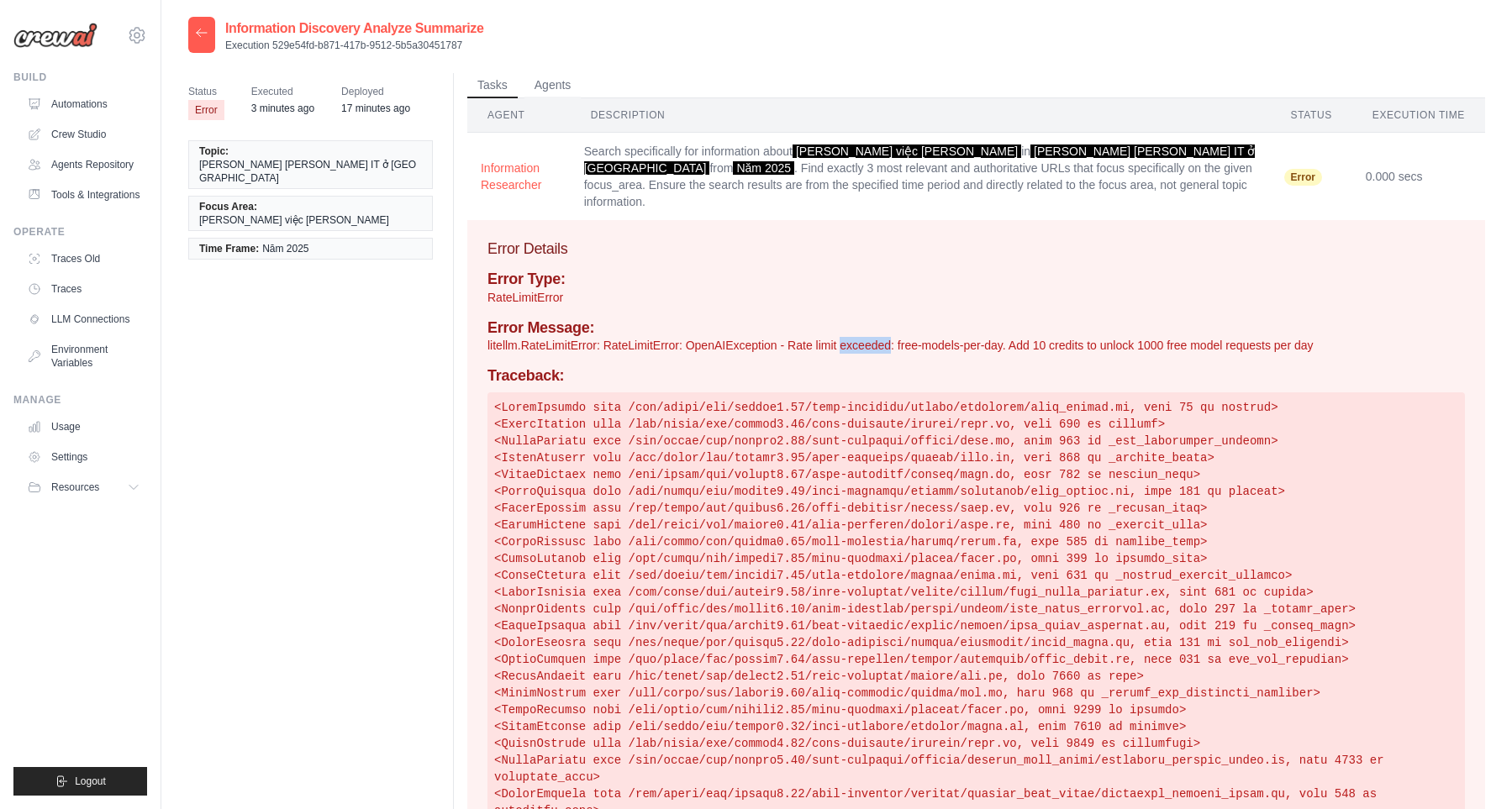
click at [903, 337] on p "litellm.RateLimitError: RateLimitError: OpenAIException - Rate limit exceeded: …" at bounding box center [976, 344] width 978 height 17
click at [901, 346] on div "Error Type: RateLimitError Error Message: litellm.RateLimitError: RateLimitErro…" at bounding box center [976, 549] width 978 height 556
click at [900, 392] on pre at bounding box center [976, 608] width 978 height 433
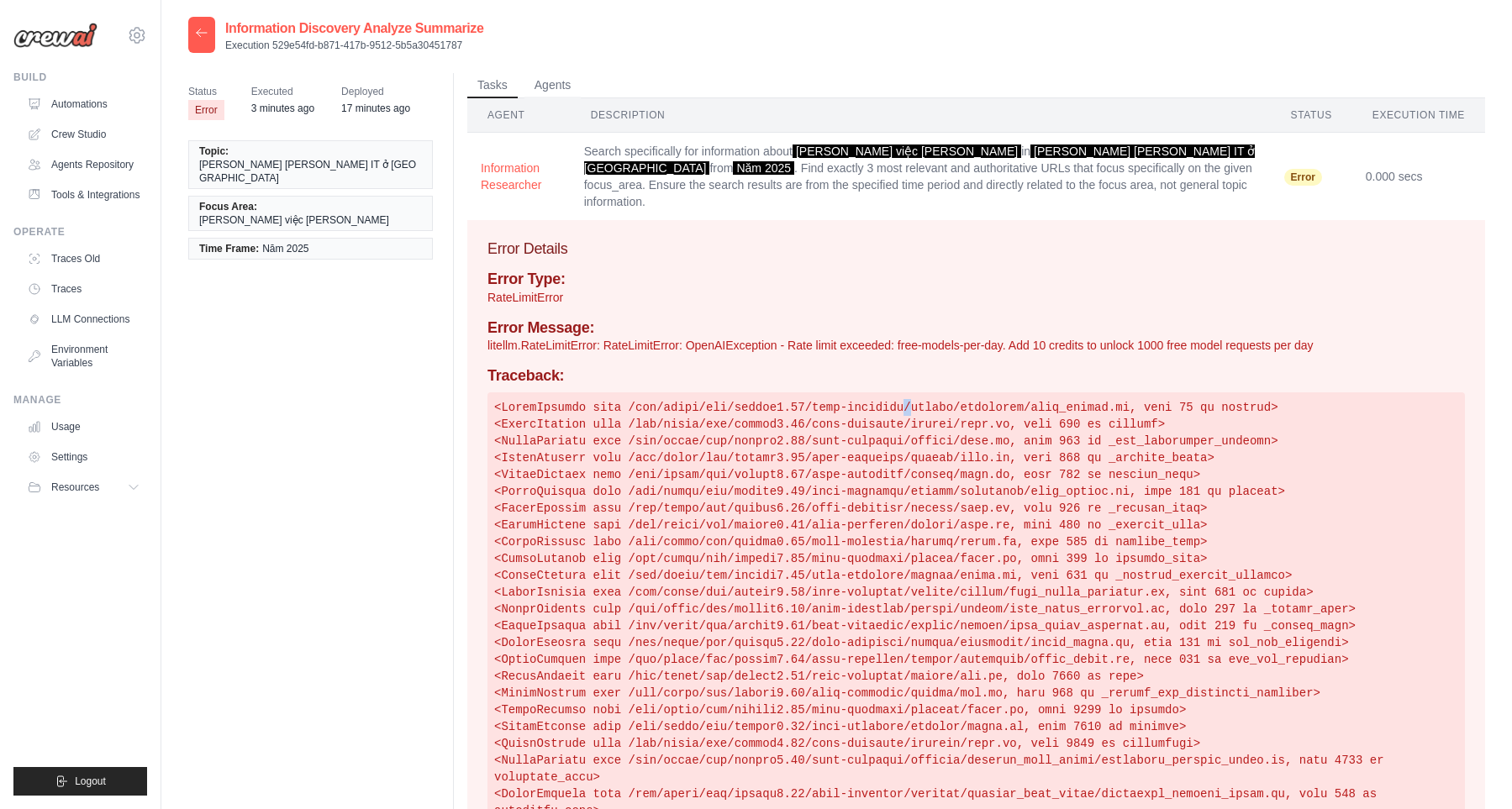
click at [900, 392] on pre at bounding box center [976, 608] width 978 height 433
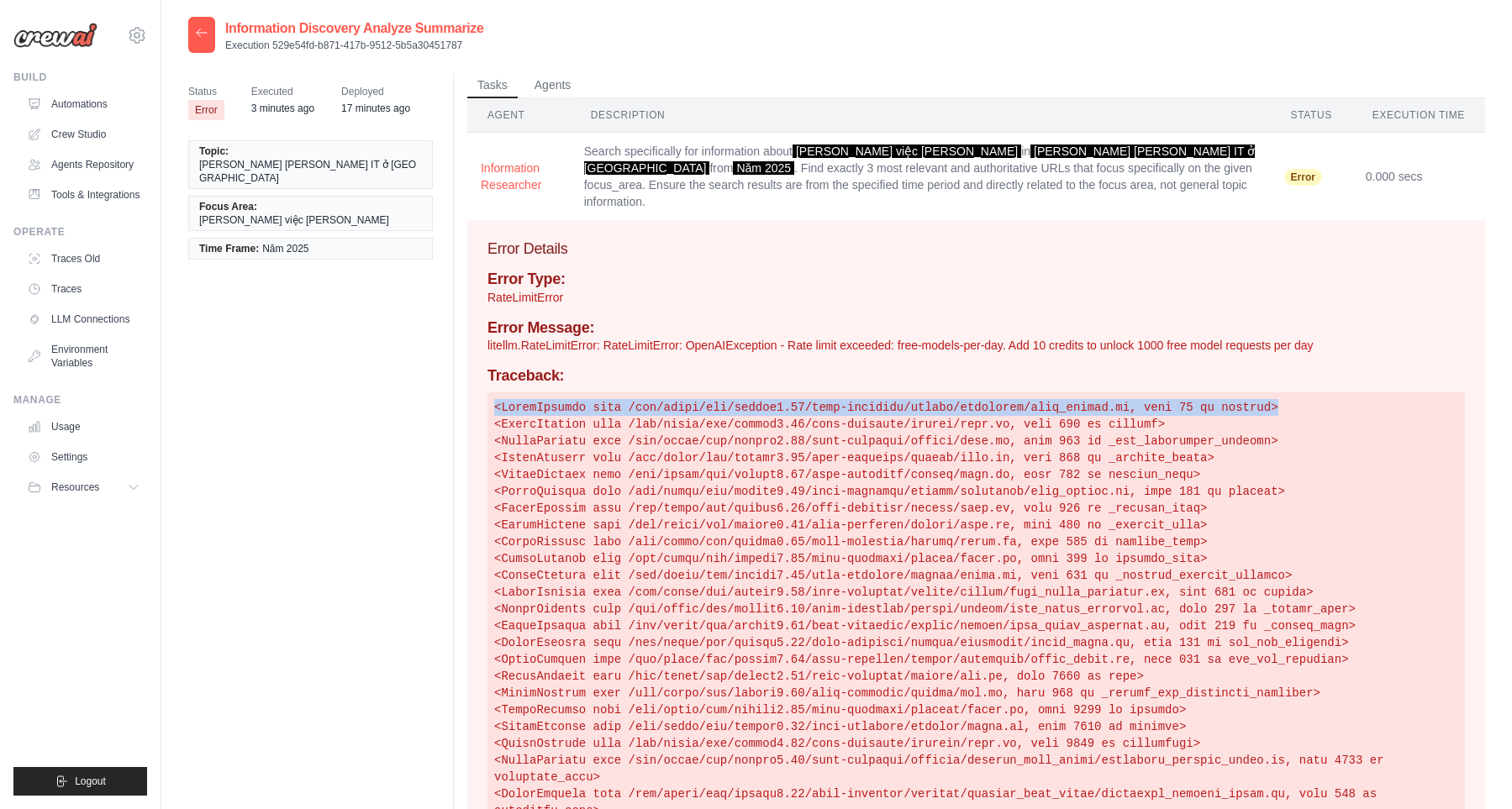
click at [900, 392] on pre at bounding box center [976, 608] width 978 height 433
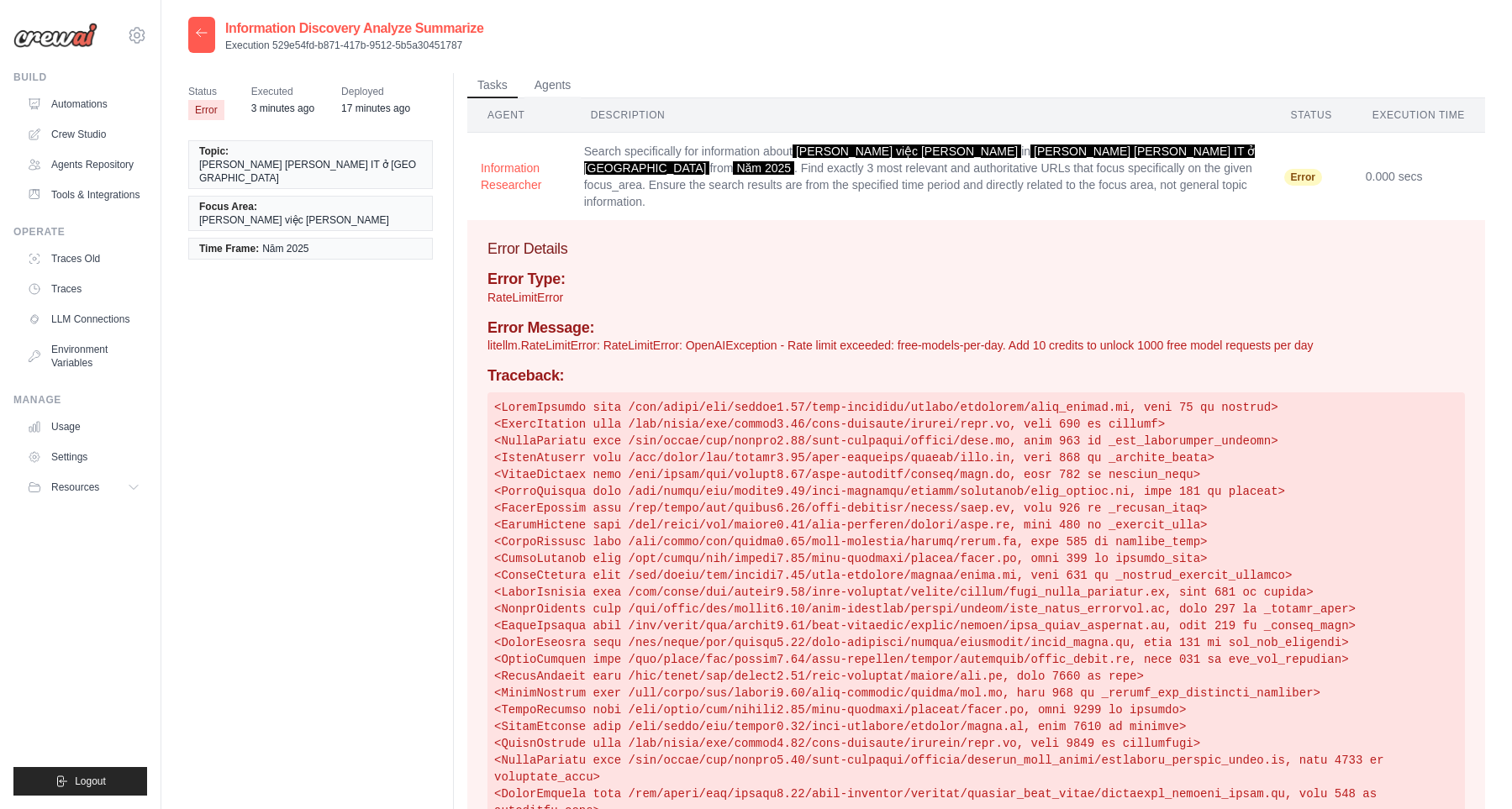
click at [924, 443] on pre at bounding box center [976, 608] width 978 height 433
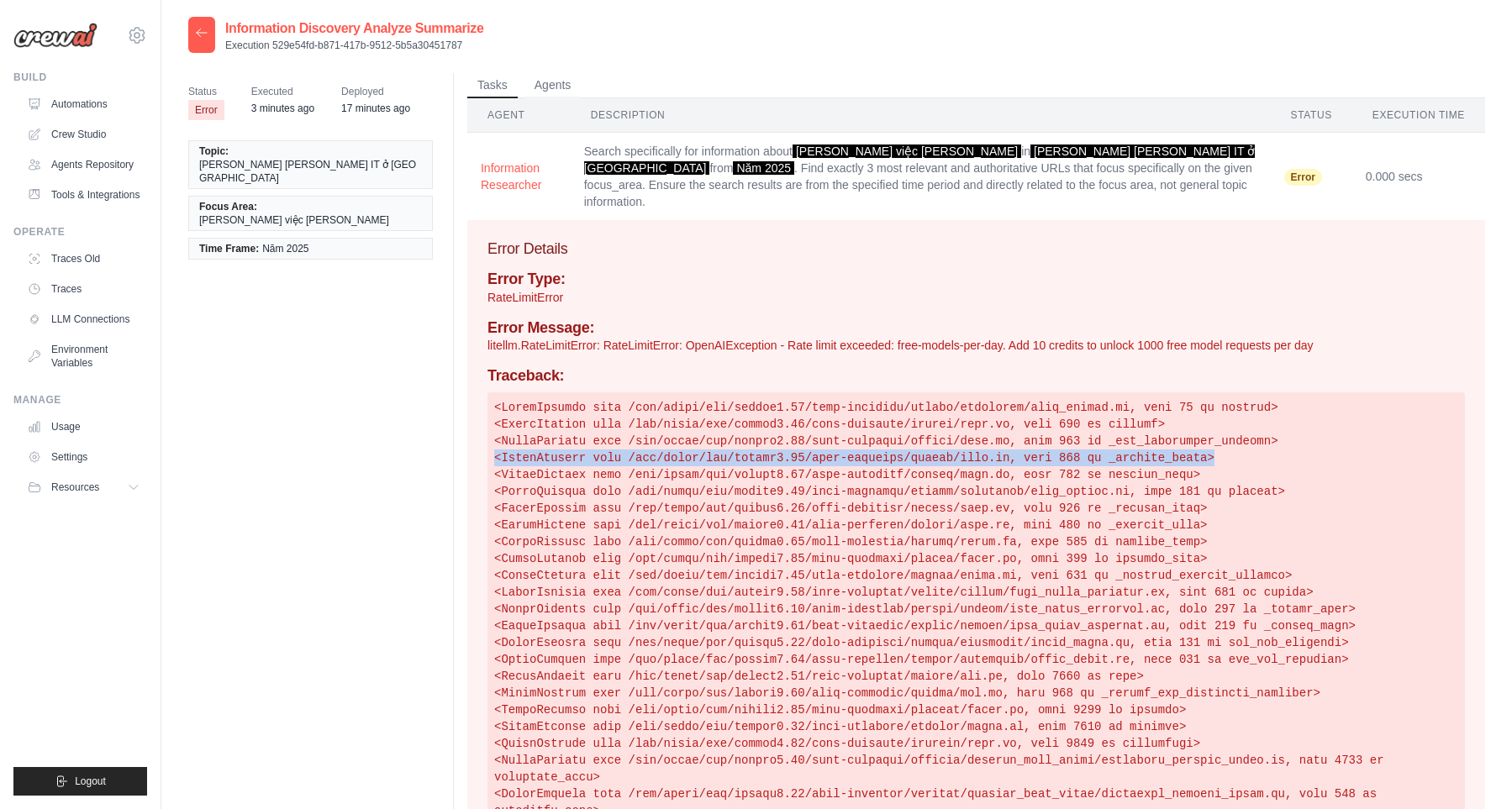
click at [924, 443] on pre at bounding box center [976, 608] width 978 height 433
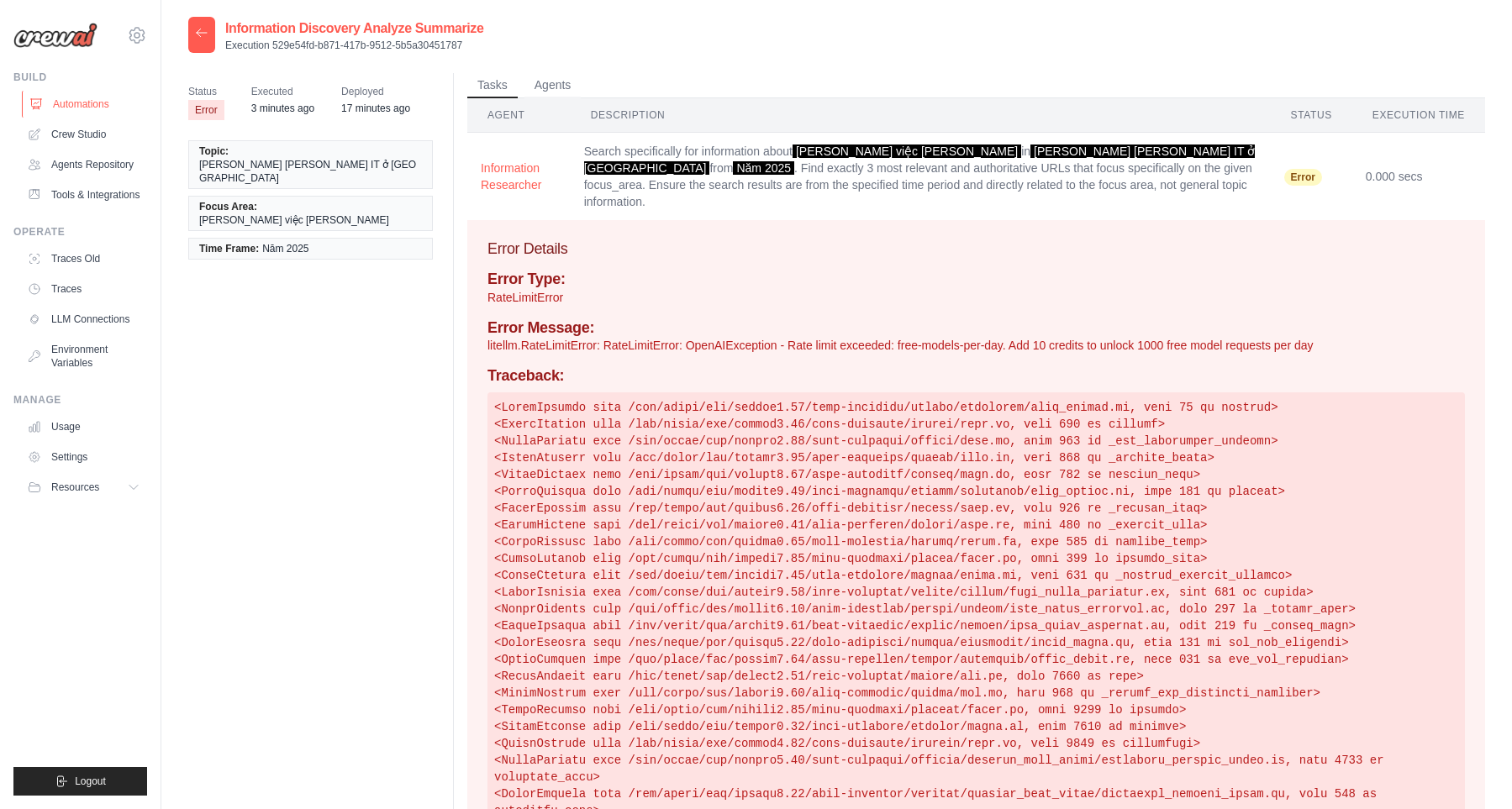
click at [81, 108] on link "Automations" at bounding box center [85, 104] width 127 height 26
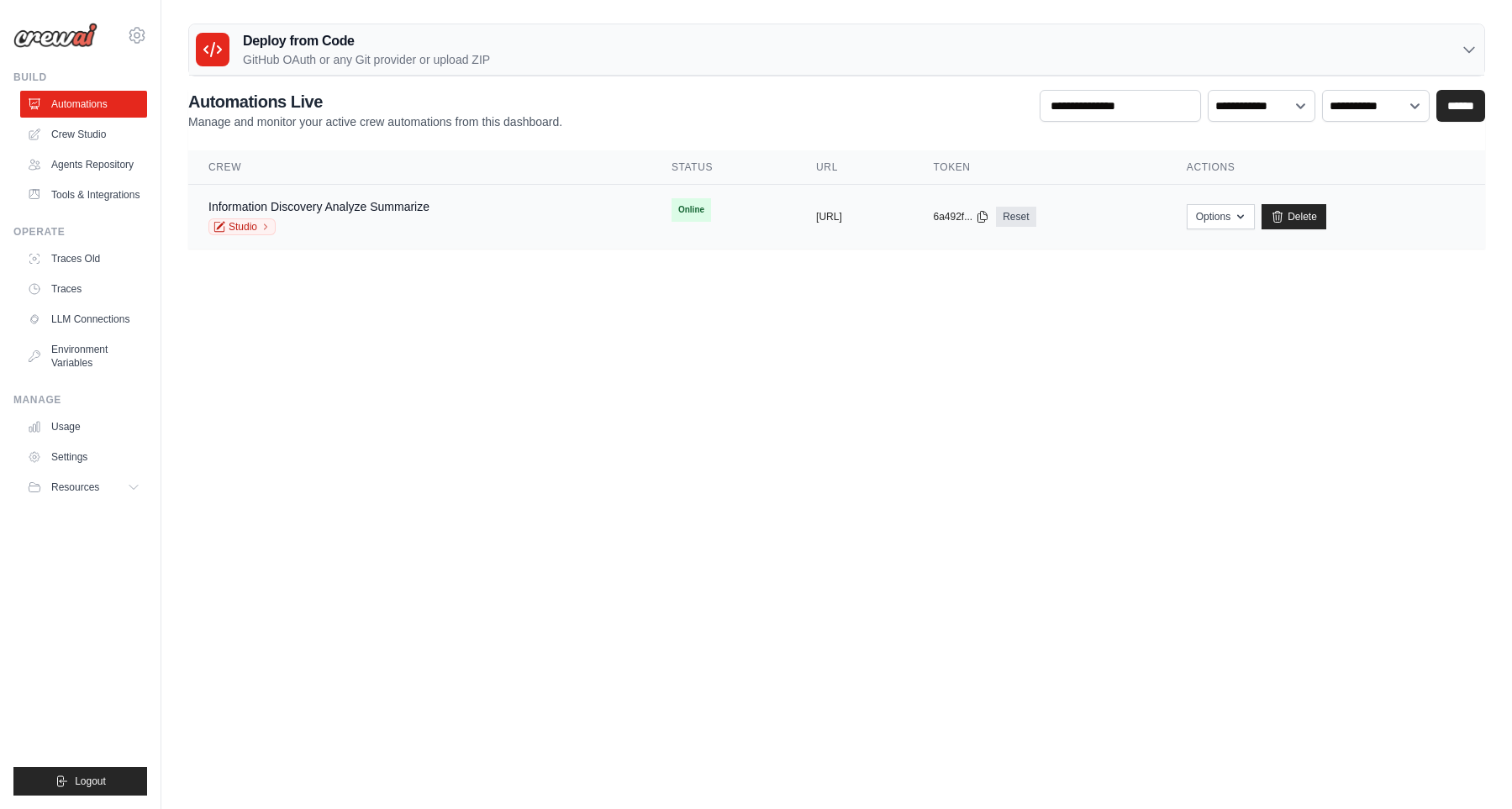
click at [530, 207] on div "Information Discovery Analyze Summarize Studio" at bounding box center [420, 217] width 423 height 37
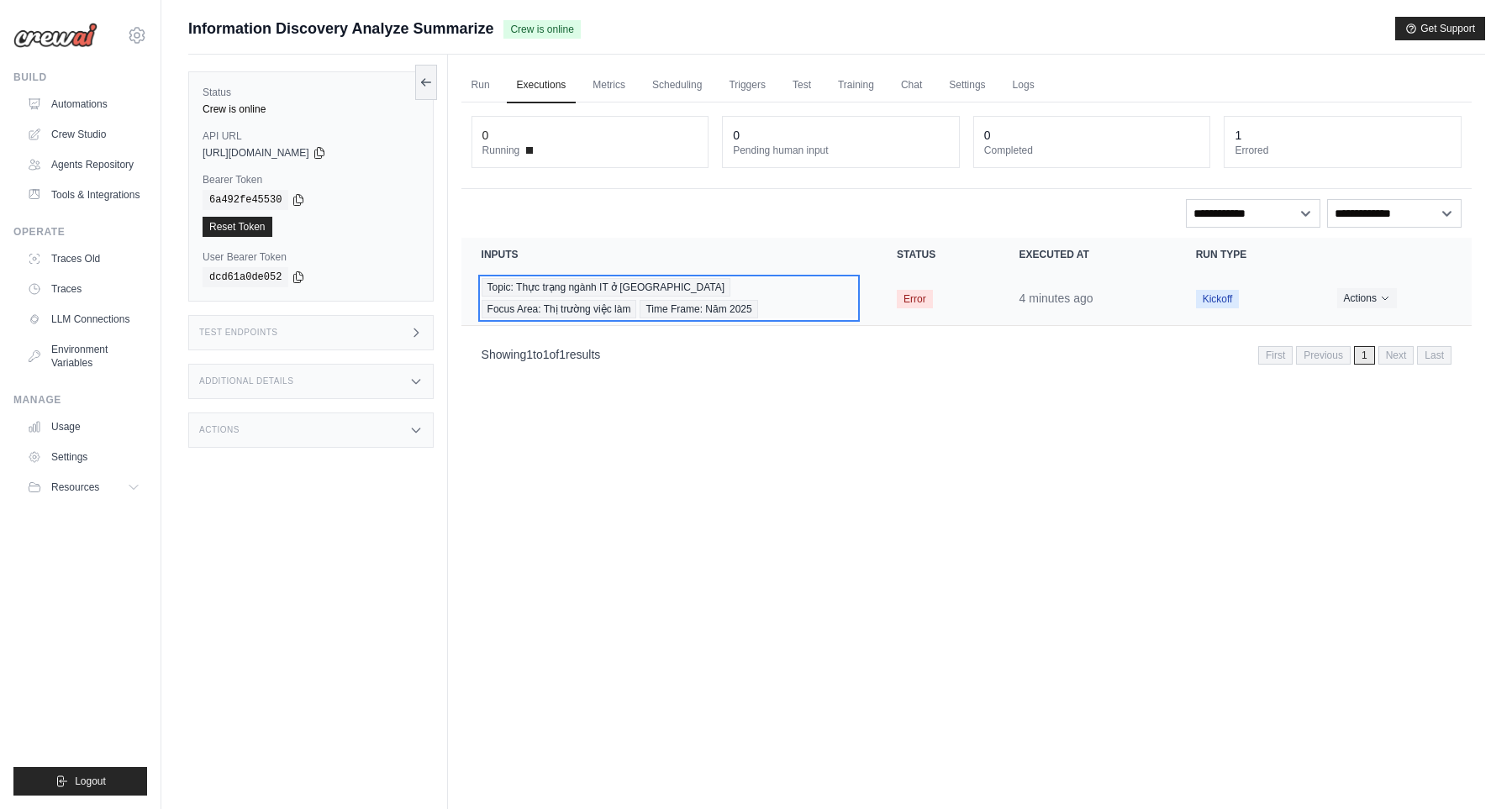
click at [839, 304] on div "Topic: Thực trạng ngành IT ở [GEOGRAPHIC_DATA] Focus Area: Thị trường việc làm …" at bounding box center [668, 297] width 375 height 40
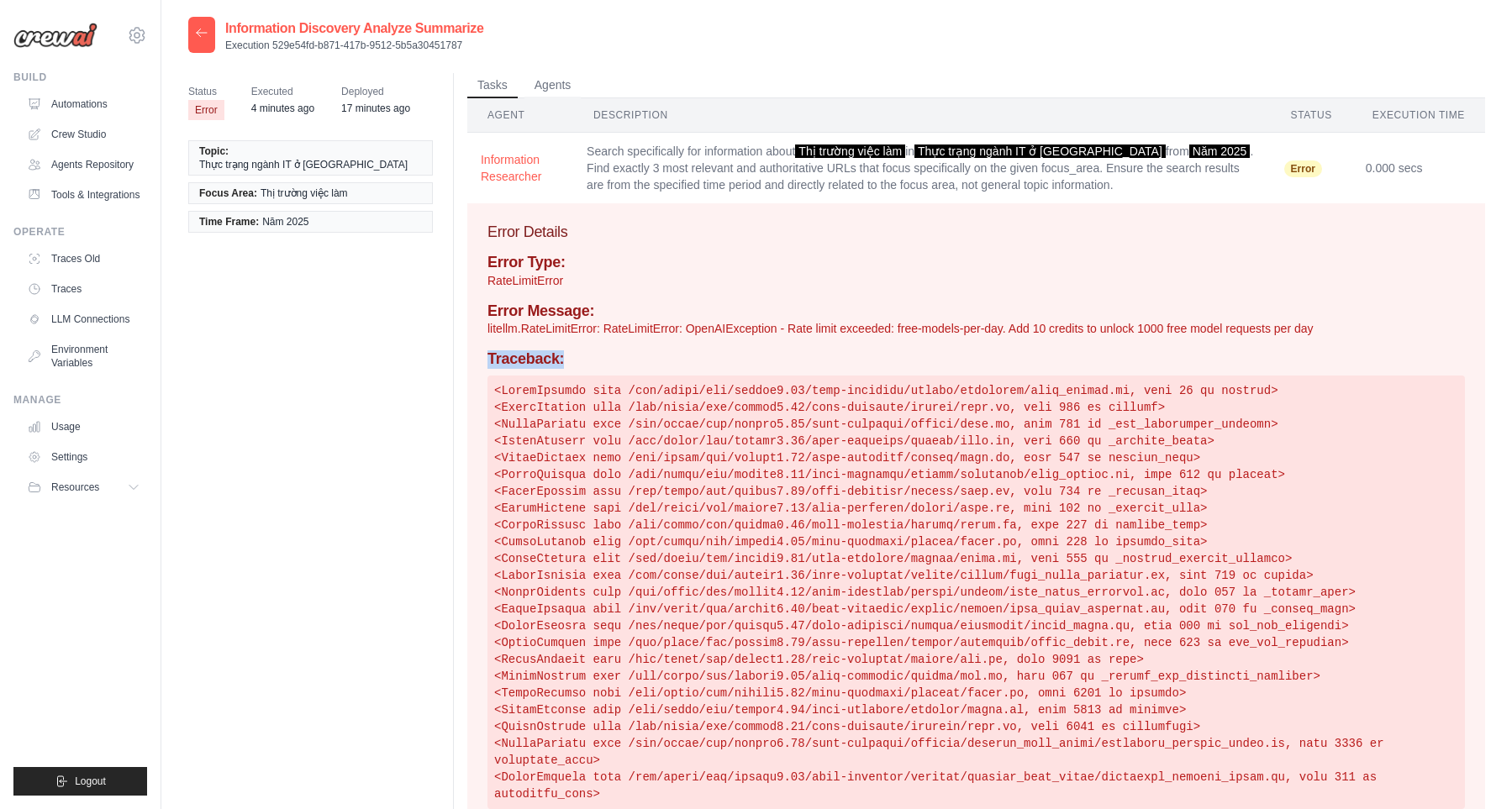
click at [839, 349] on div "Error Type: RateLimitError Error Message: litellm.RateLimitError: RateLimitErro…" at bounding box center [976, 531] width 978 height 556
click at [356, 354] on div "Status Error Executed 4 minutes ago Deployed 17 minutes ago Topic: Thực trạng n…" at bounding box center [836, 457] width 1297 height 767
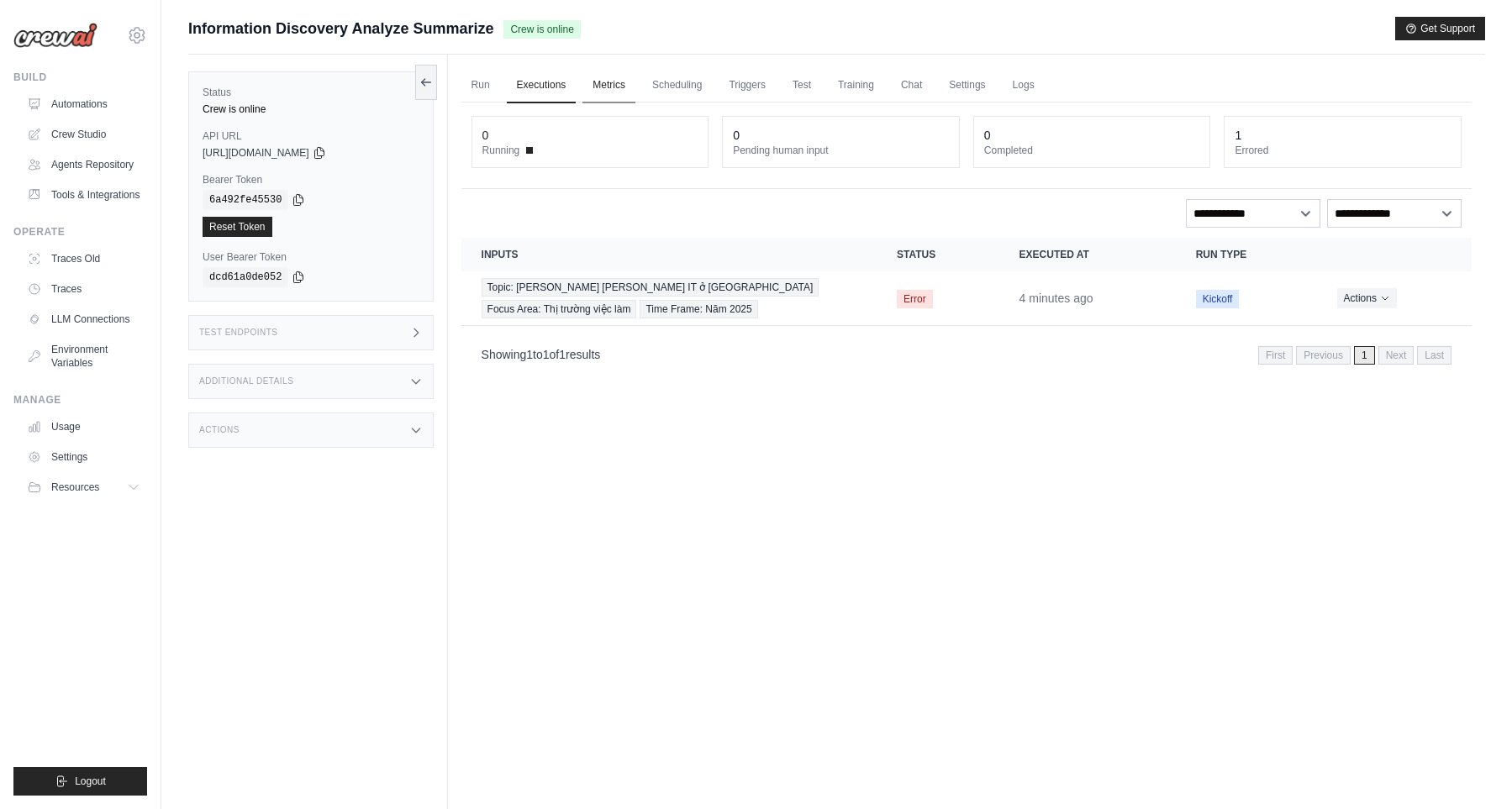
click at [596, 97] on link "Metrics" at bounding box center [609, 86] width 53 height 35
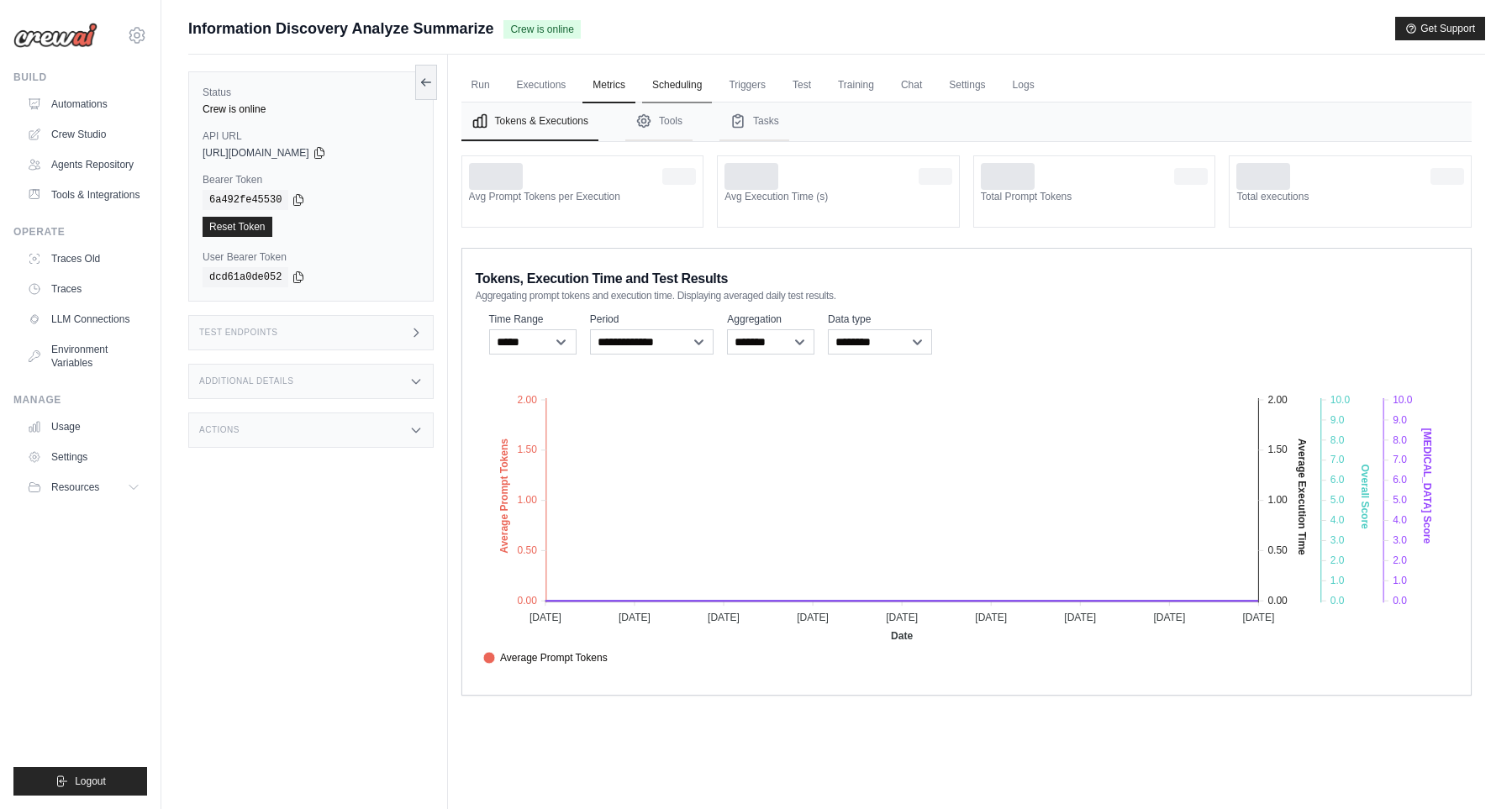
click at [710, 86] on link "Scheduling" at bounding box center [676, 86] width 69 height 35
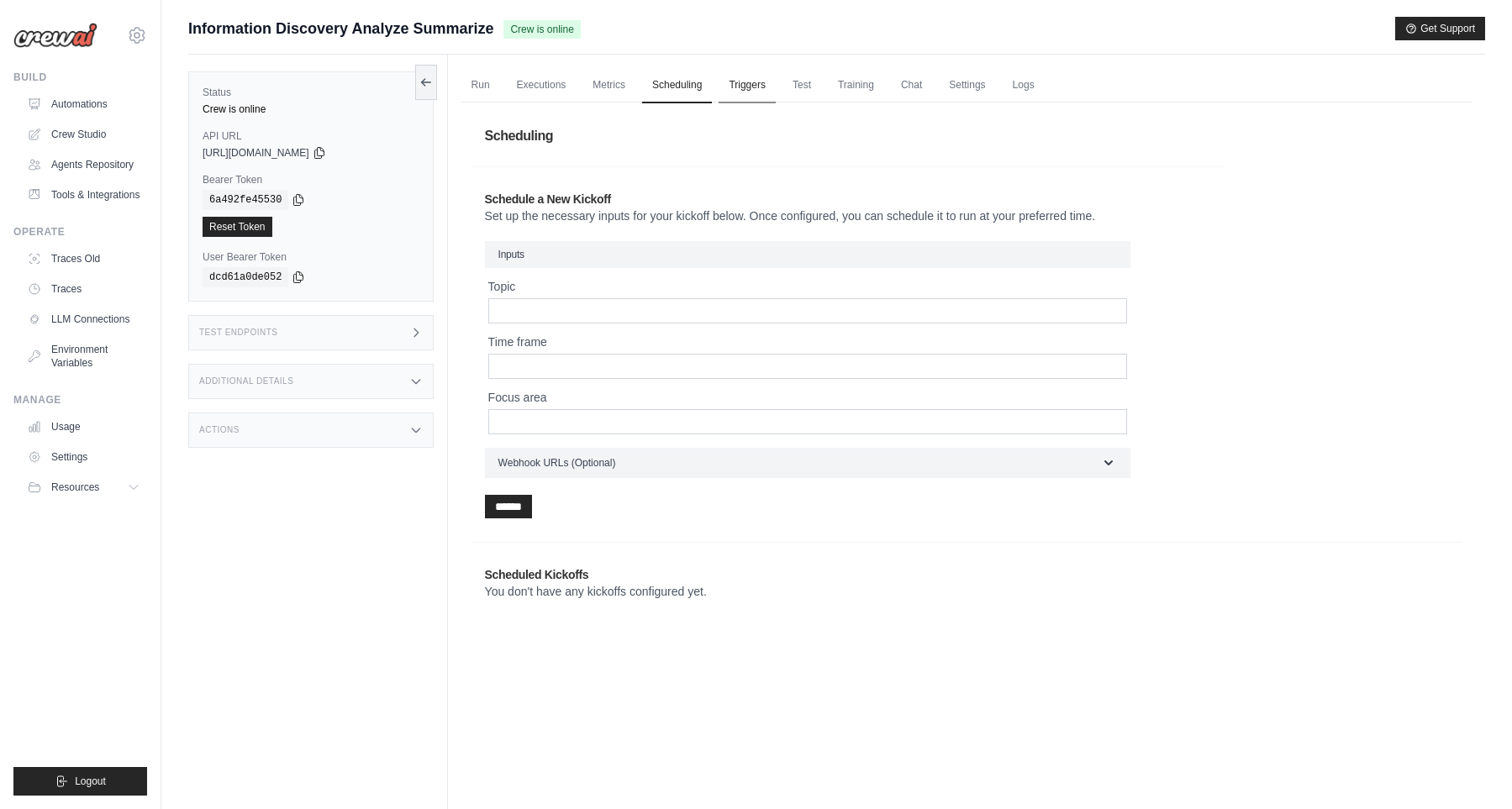
click at [745, 90] on link "Triggers" at bounding box center [747, 86] width 57 height 35
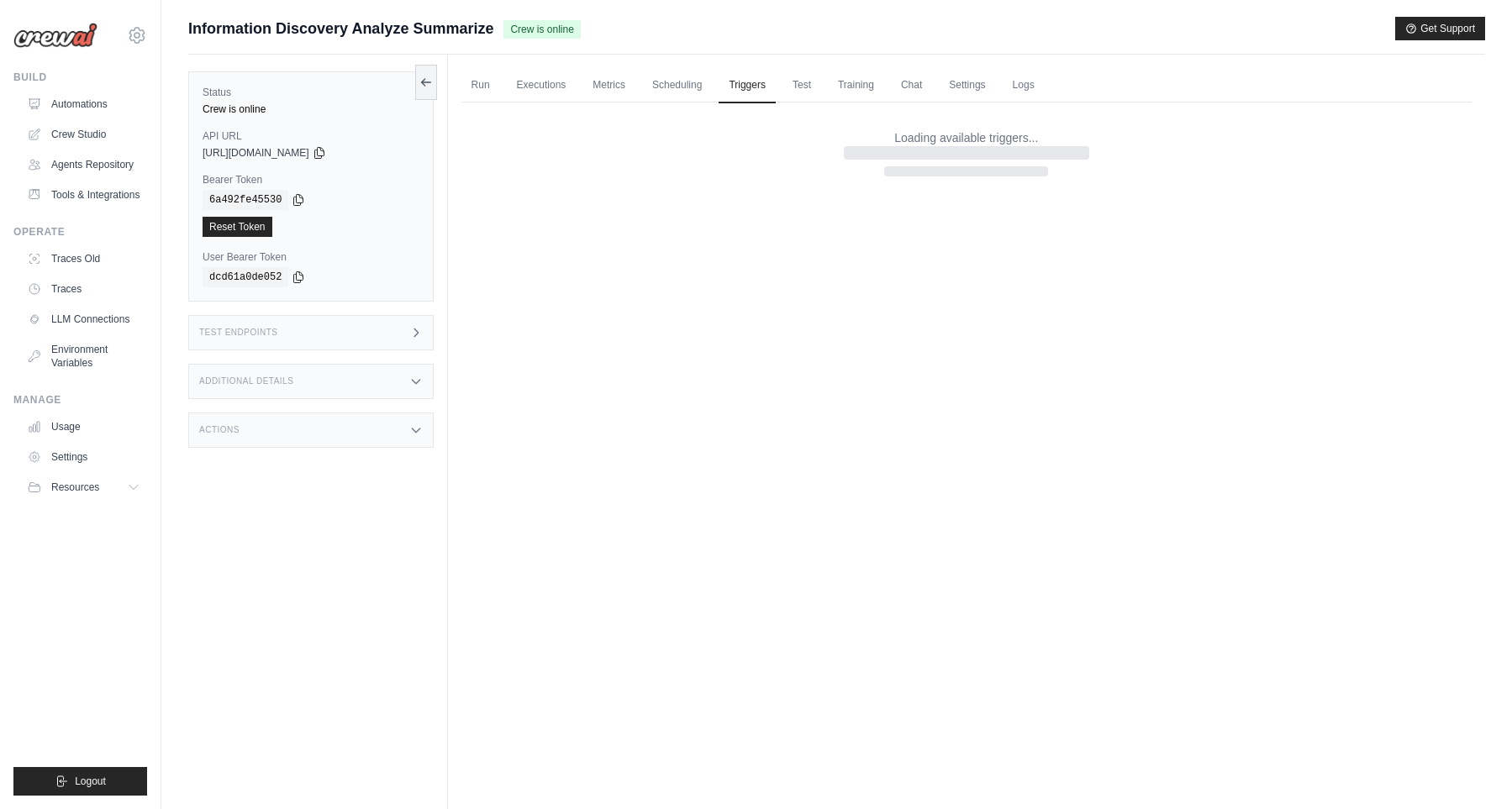
click at [833, 82] on ul "Run Executions Metrics Scheduling Triggers Test Training Chat Settings Logs" at bounding box center [966, 85] width 1010 height 34
click at [901, 88] on ul "Run Executions Metrics Scheduling Triggers Test Training Chat Settings Logs" at bounding box center [966, 85] width 1010 height 34
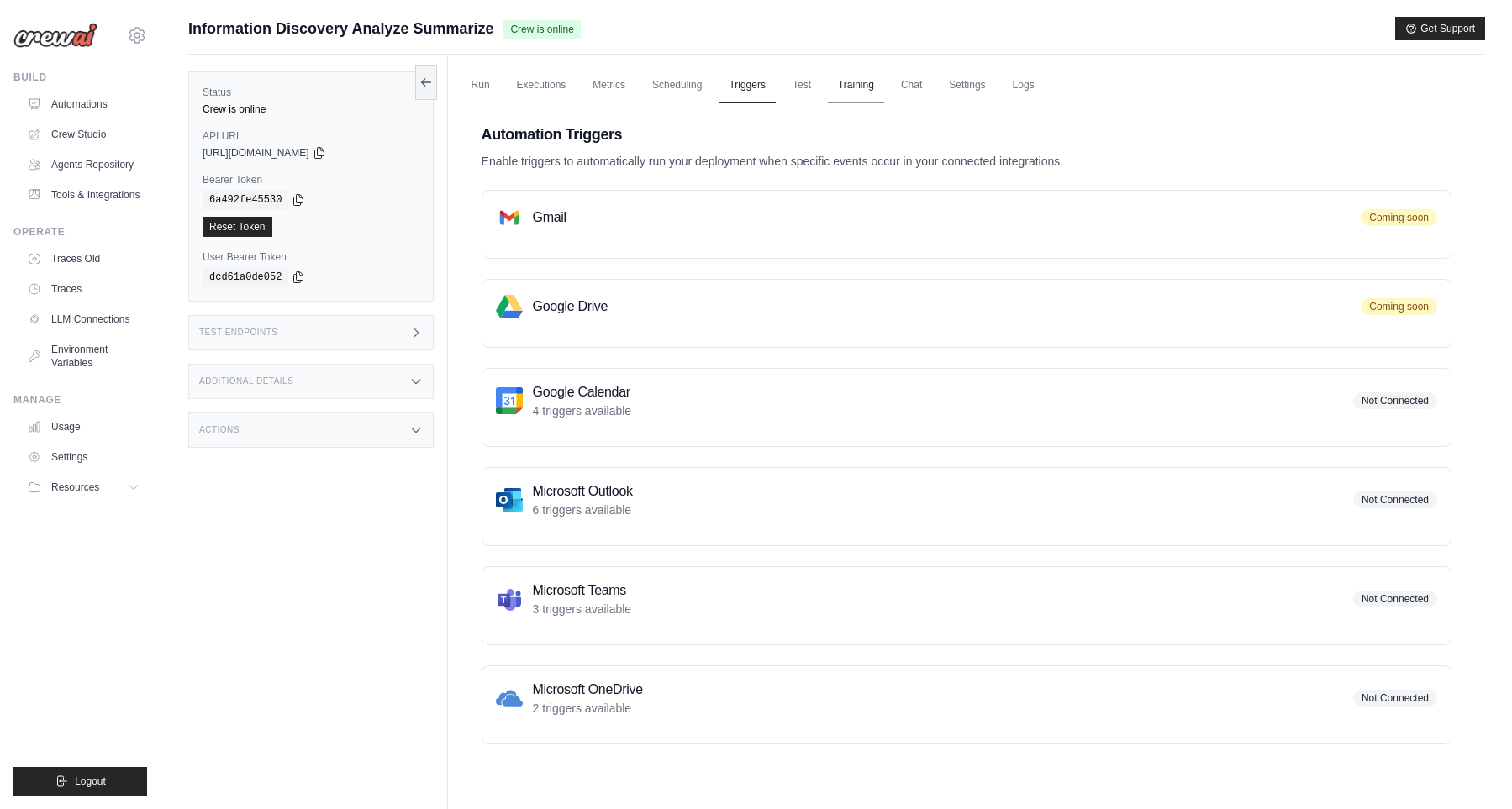
click at [884, 87] on link "Training" at bounding box center [856, 86] width 57 height 35
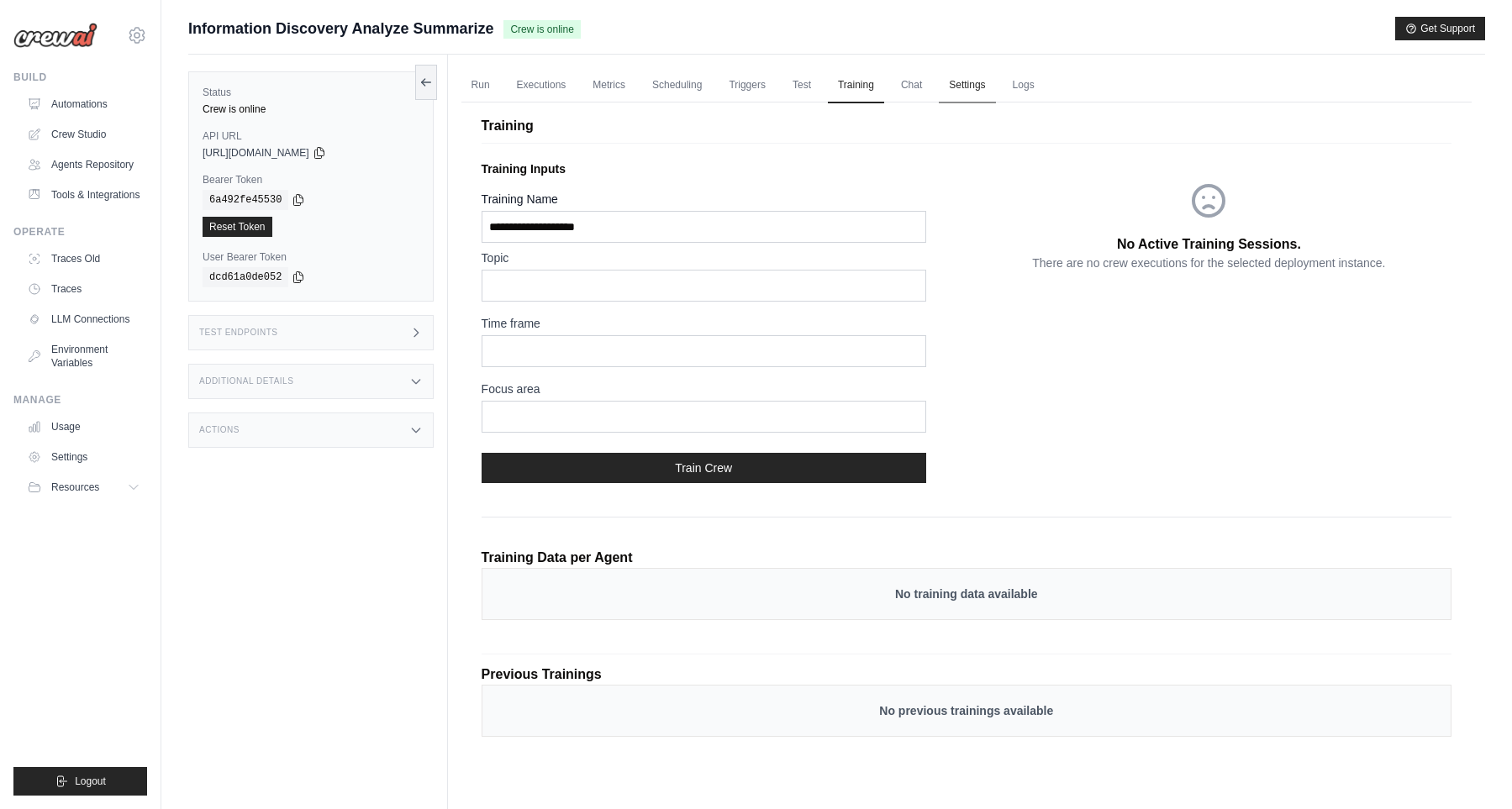
click at [972, 89] on link "Settings" at bounding box center [967, 86] width 57 height 35
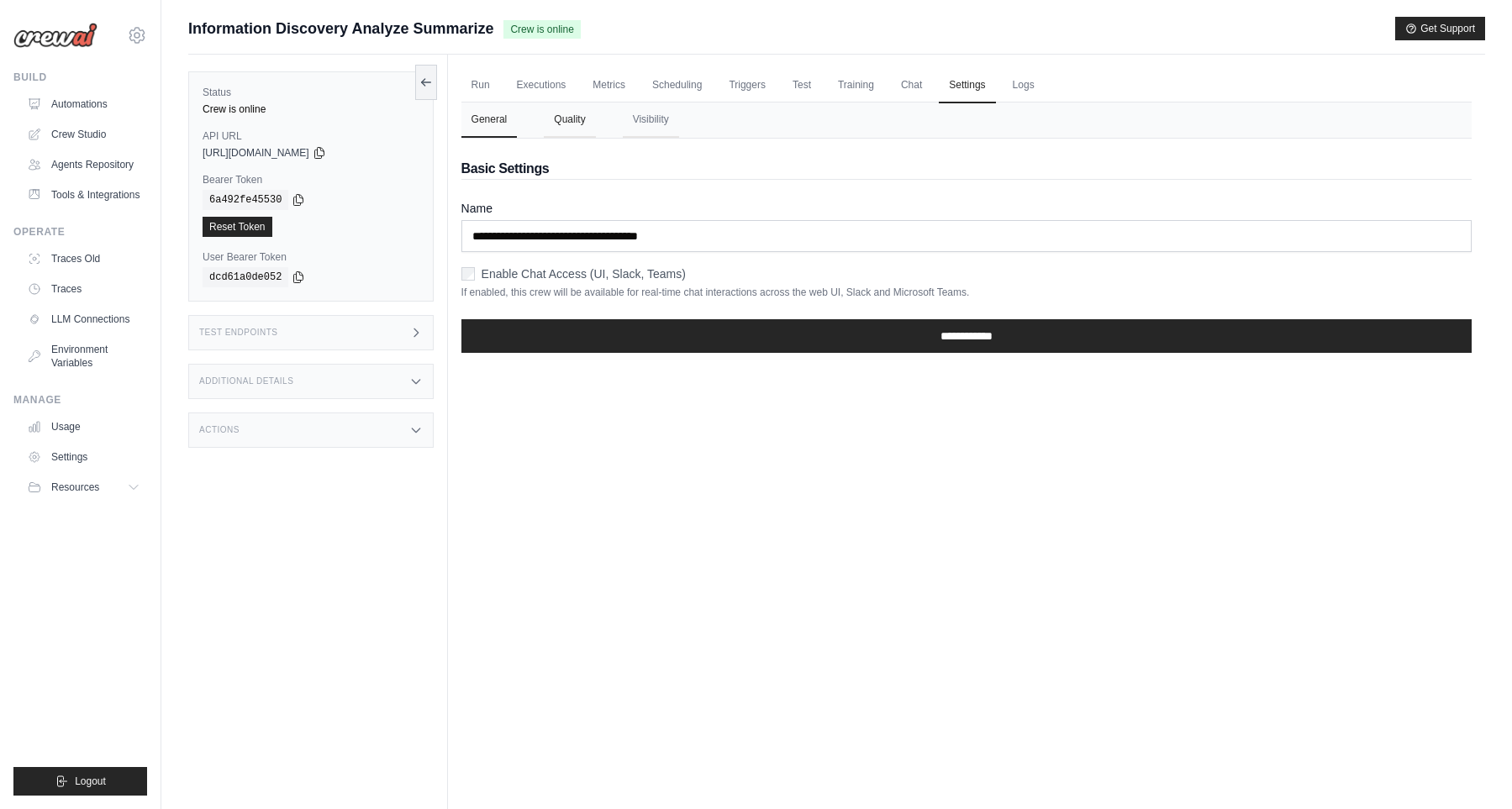
click at [585, 130] on button "Quality" at bounding box center [570, 120] width 51 height 35
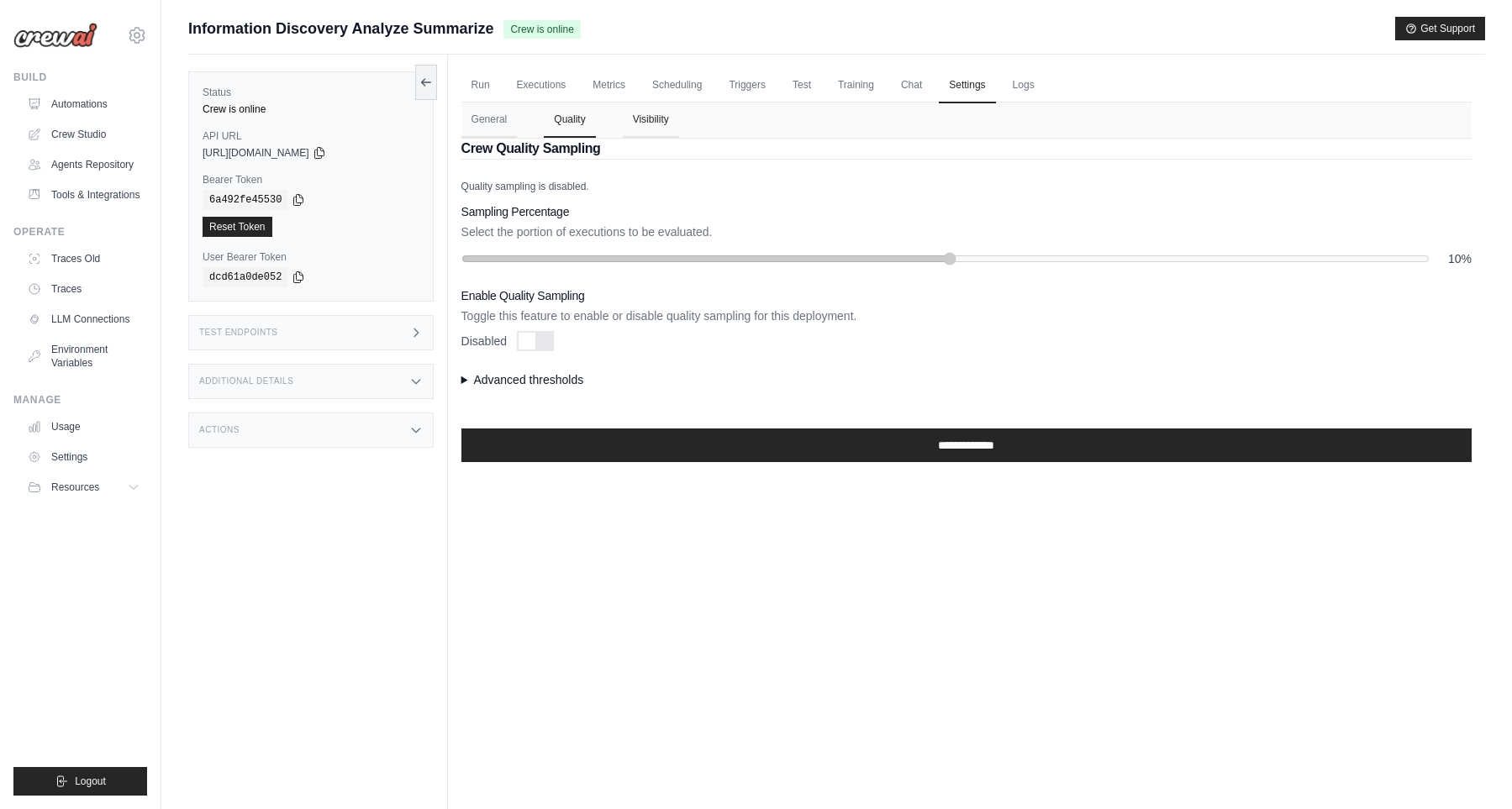
click at [645, 129] on button "Visibility" at bounding box center [651, 120] width 57 height 35
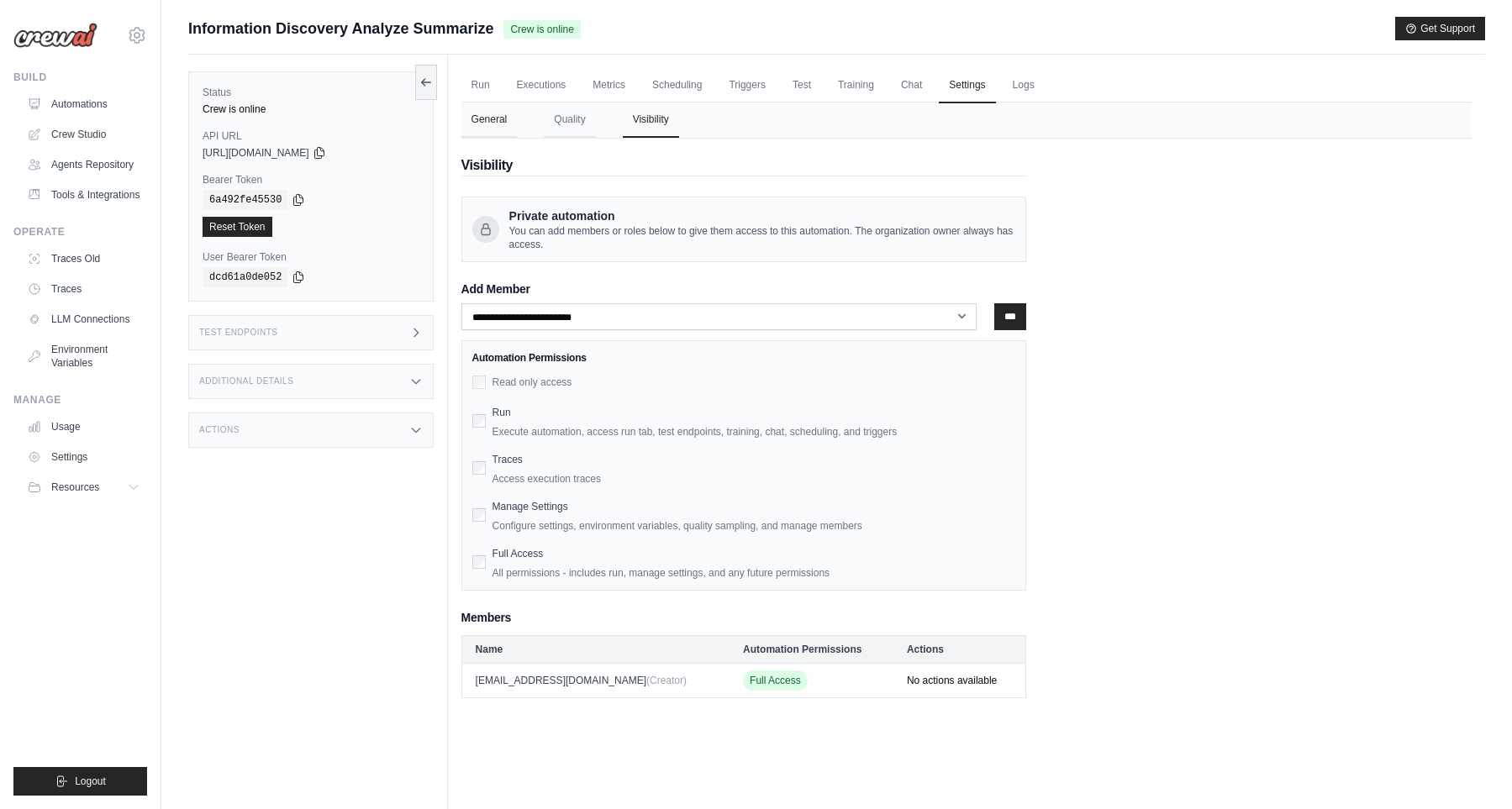
click at [475, 125] on button "General" at bounding box center [489, 120] width 57 height 35
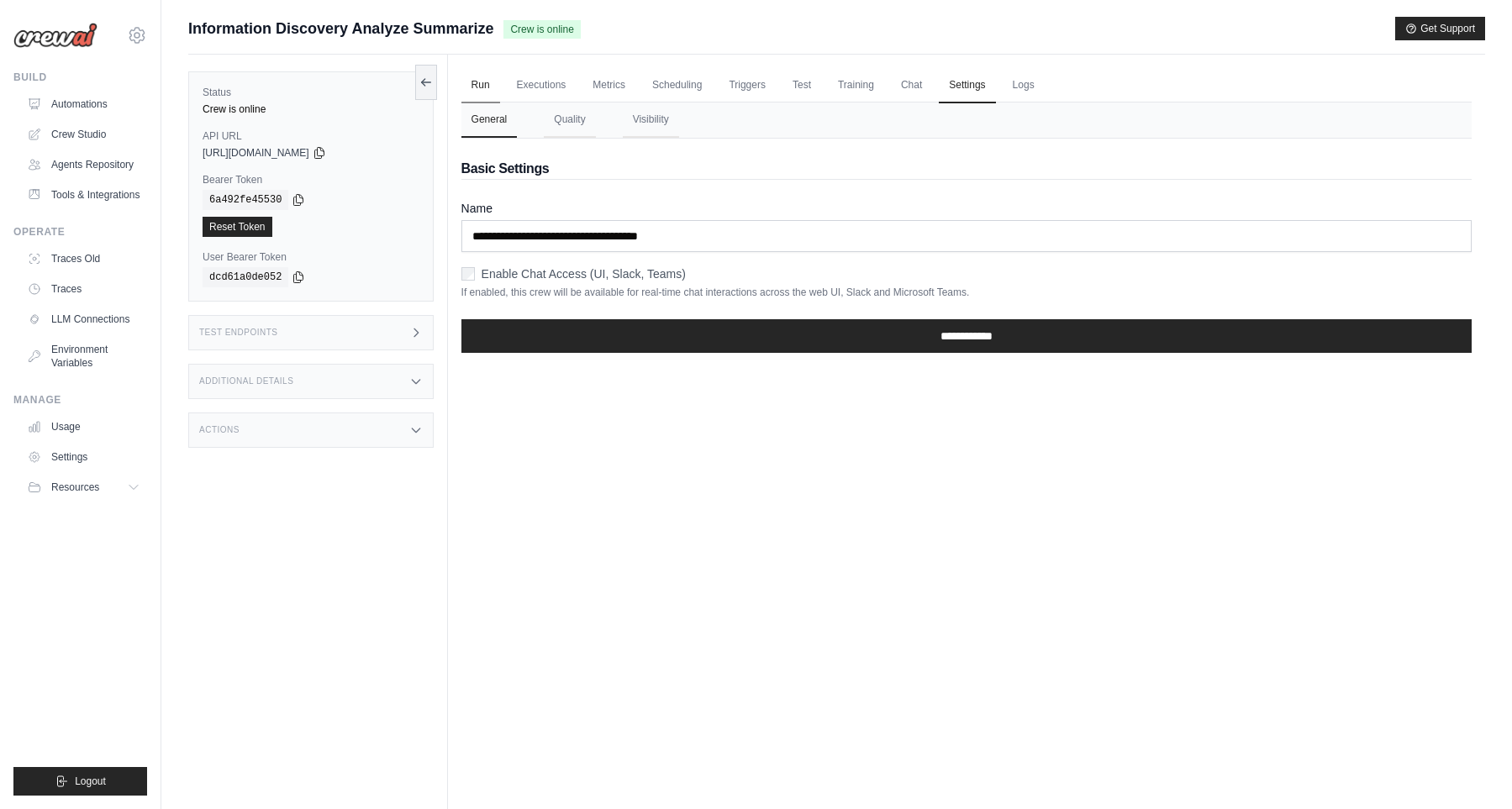
click at [465, 90] on link "Run" at bounding box center [481, 86] width 39 height 35
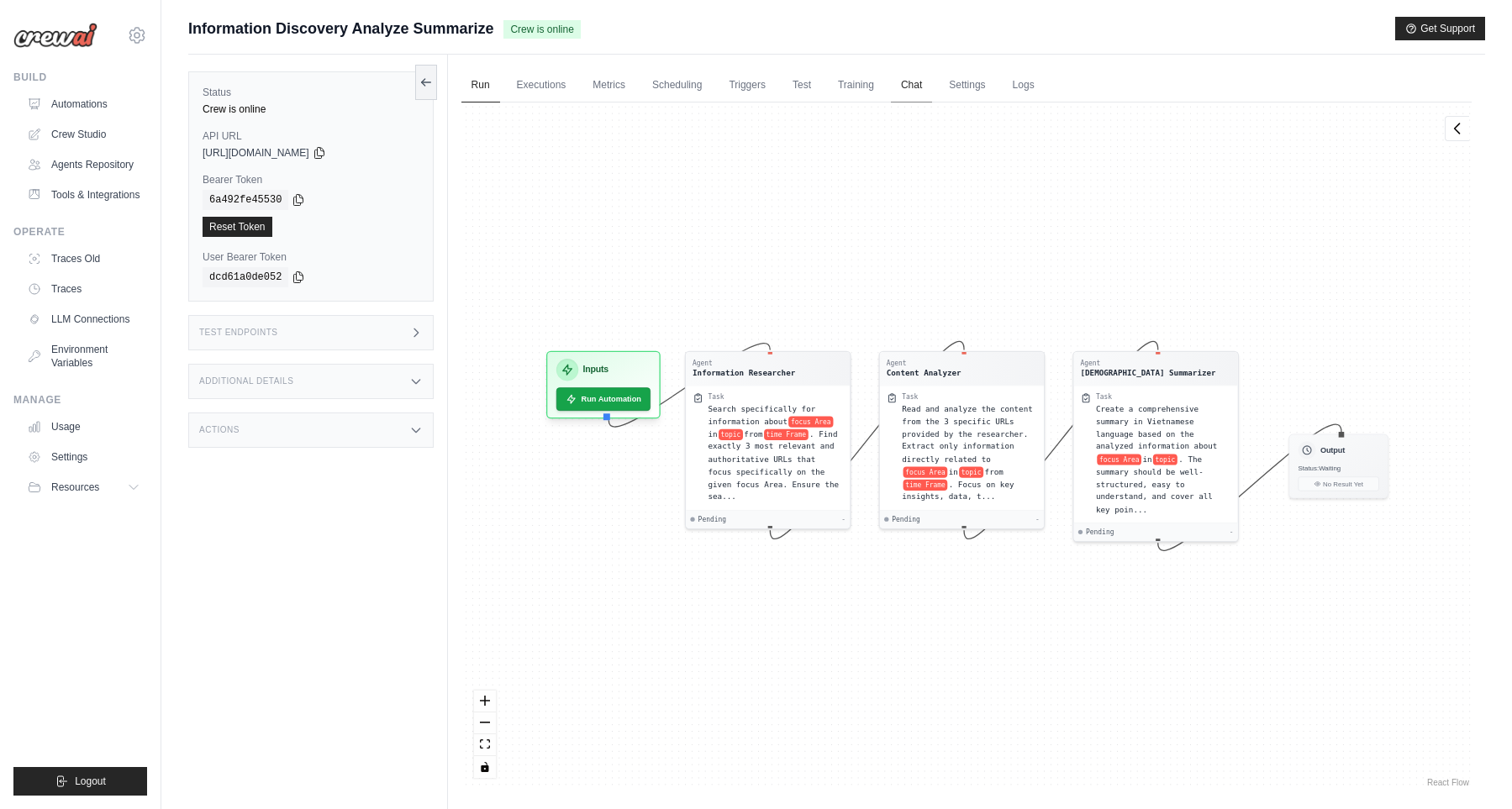
click at [918, 91] on link "Chat" at bounding box center [911, 86] width 41 height 35
click at [550, 86] on link "Executions" at bounding box center [541, 86] width 69 height 35
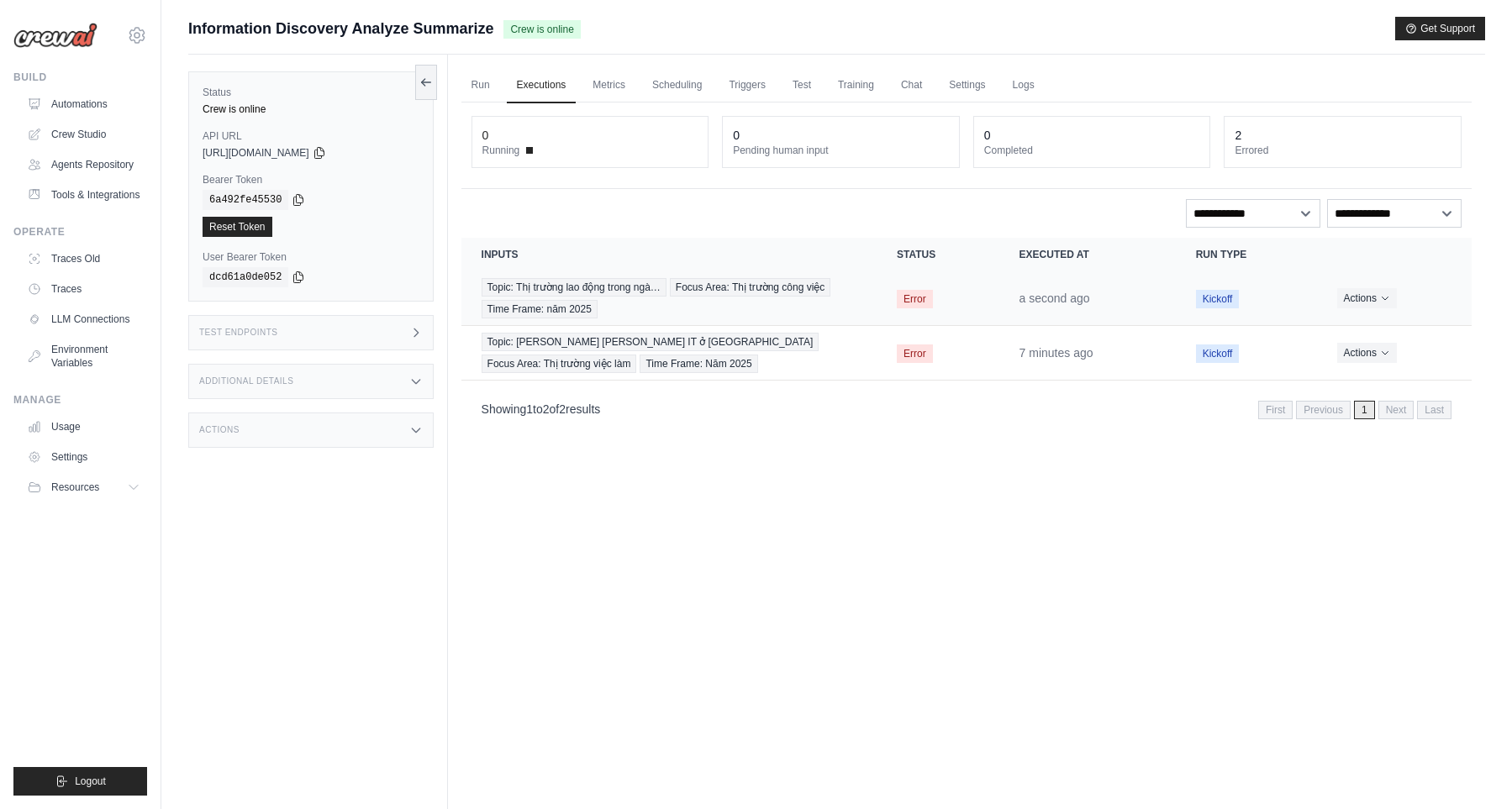
click at [903, 296] on span "Error" at bounding box center [914, 298] width 36 height 19
click at [831, 298] on div "Topic: [PERSON_NAME] lao động trong ngà… Focus Area: [PERSON_NAME] công việc Ti…" at bounding box center [668, 297] width 375 height 40
